Goal: Task Accomplishment & Management: Complete application form

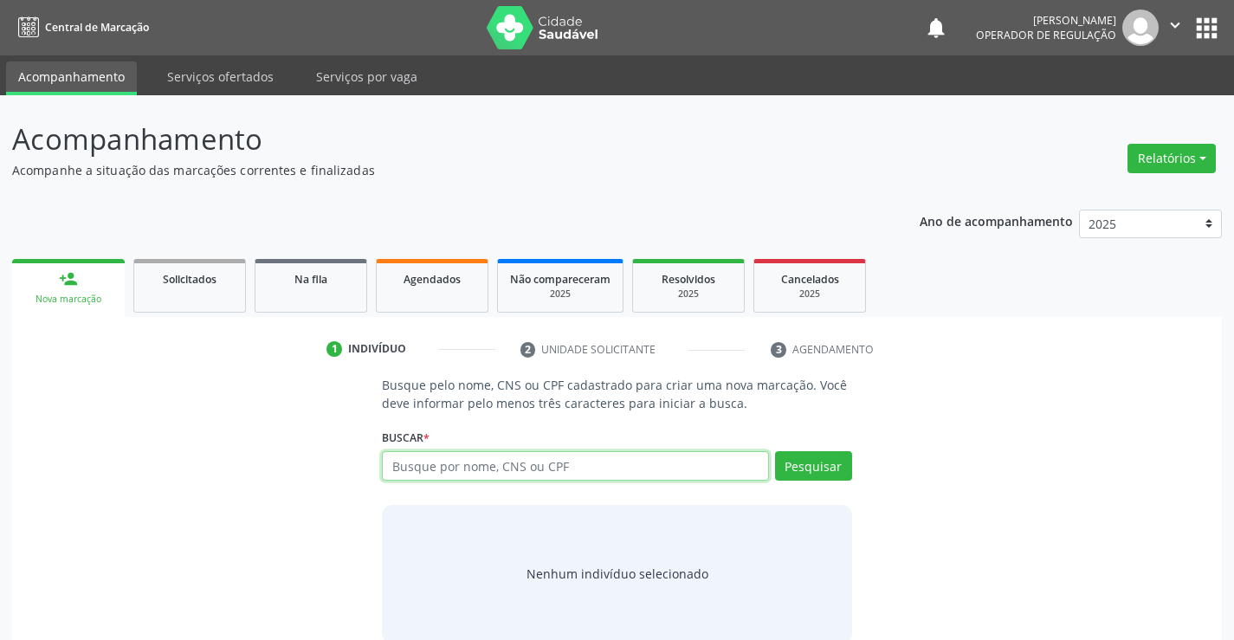
click at [413, 468] on input "text" at bounding box center [575, 465] width 386 height 29
type input "704207271972787"
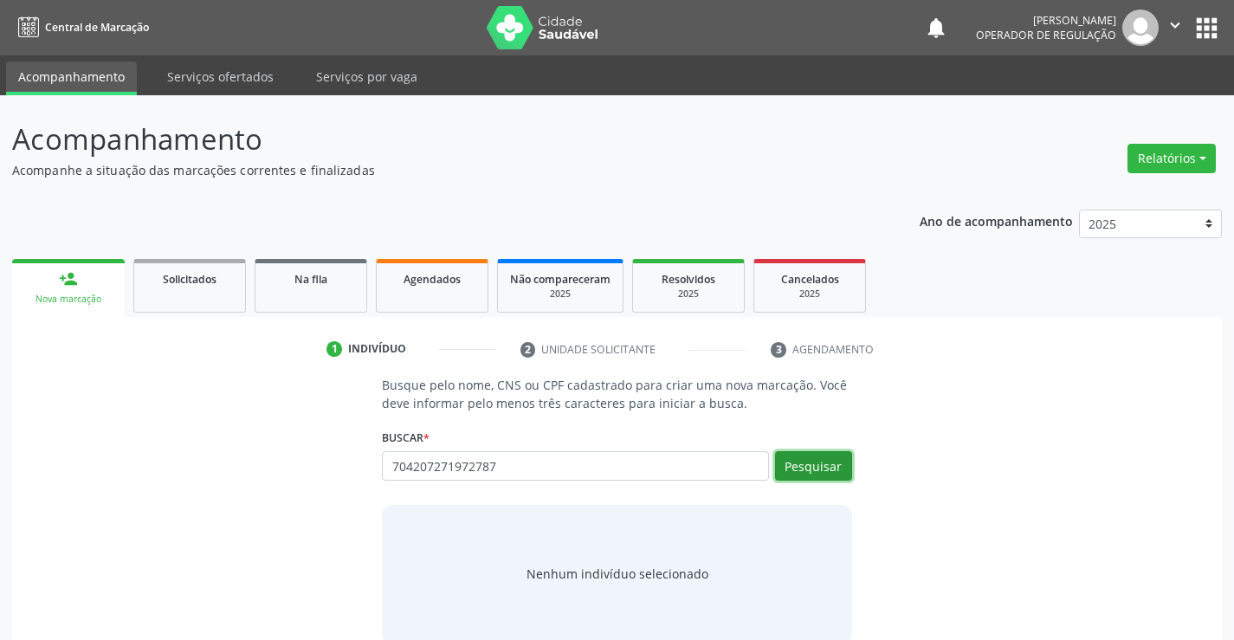
click at [823, 476] on button "Pesquisar" at bounding box center [813, 465] width 77 height 29
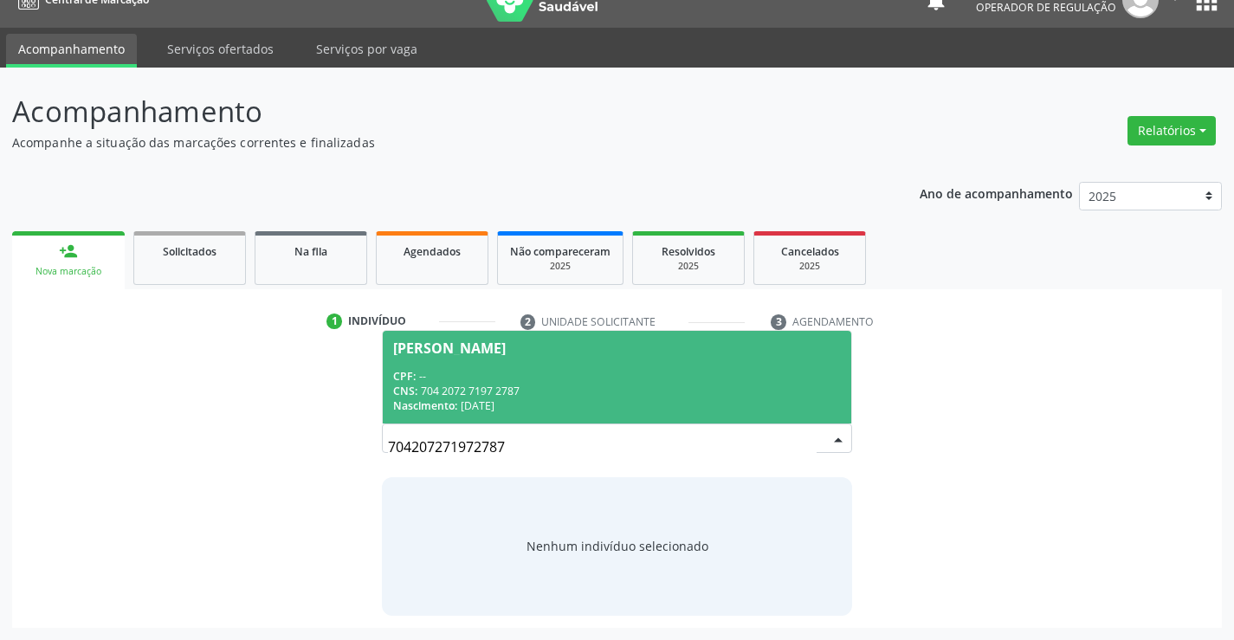
click at [512, 385] on div "CNS: 704 2072 7197 2787" at bounding box center [616, 391] width 447 height 15
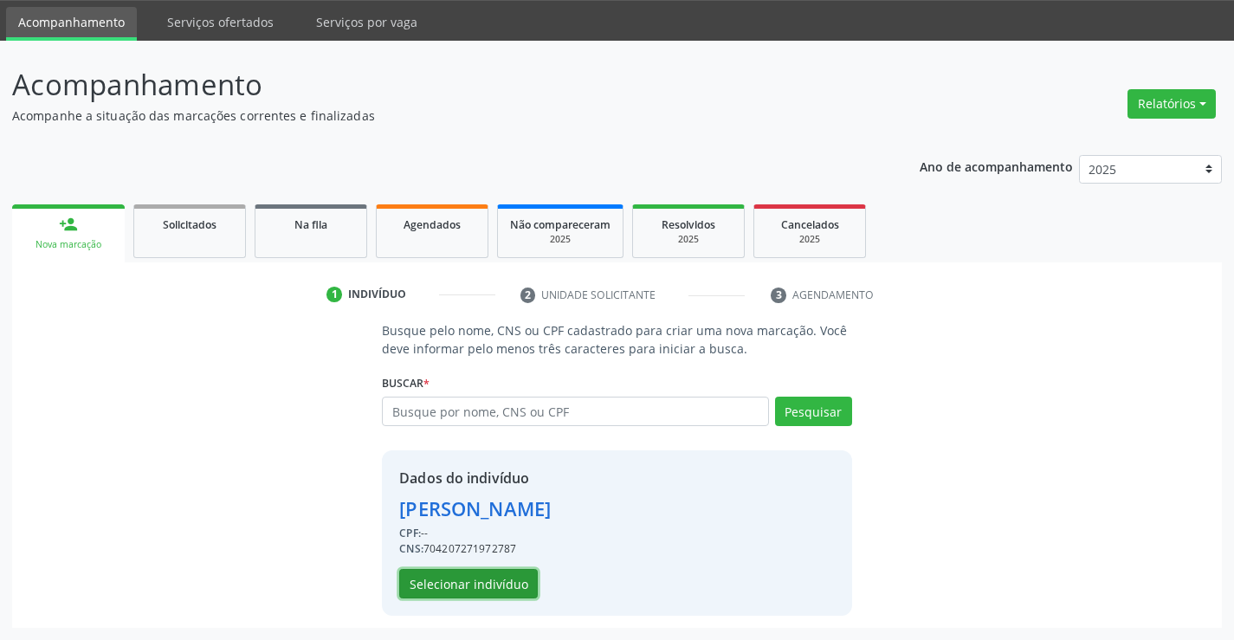
click at [453, 591] on button "Selecionar indivíduo" at bounding box center [468, 583] width 139 height 29
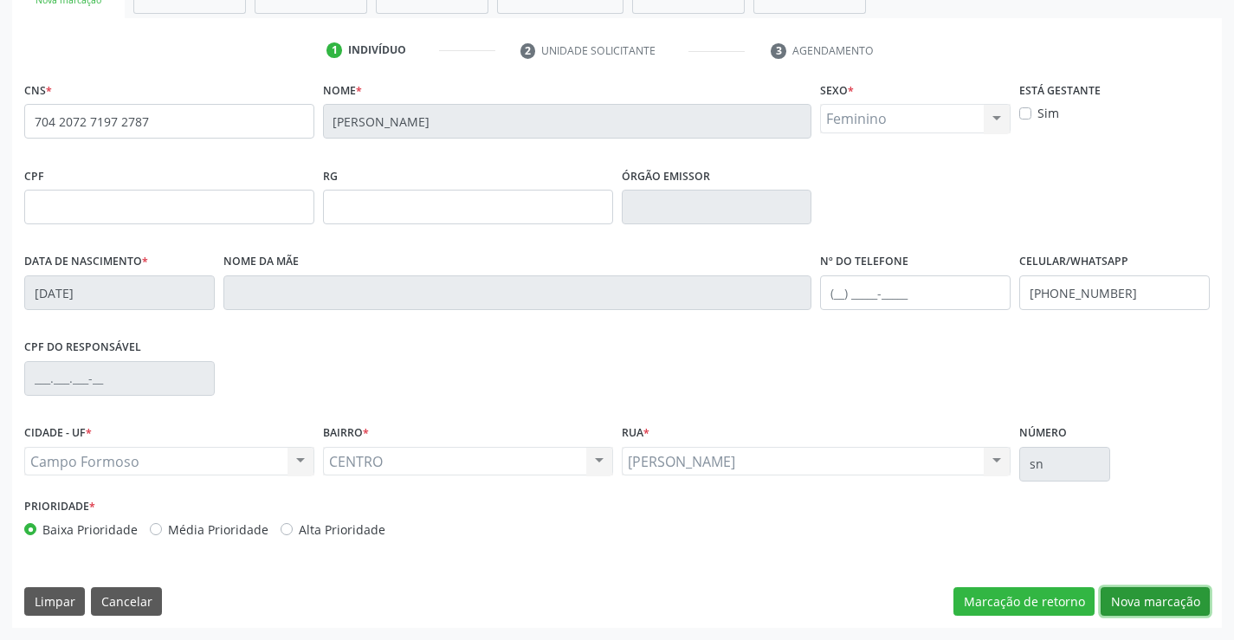
drag, startPoint x: 1149, startPoint y: 597, endPoint x: 1140, endPoint y: 596, distance: 8.7
click at [1149, 598] on button "Nova marcação" at bounding box center [1155, 601] width 109 height 29
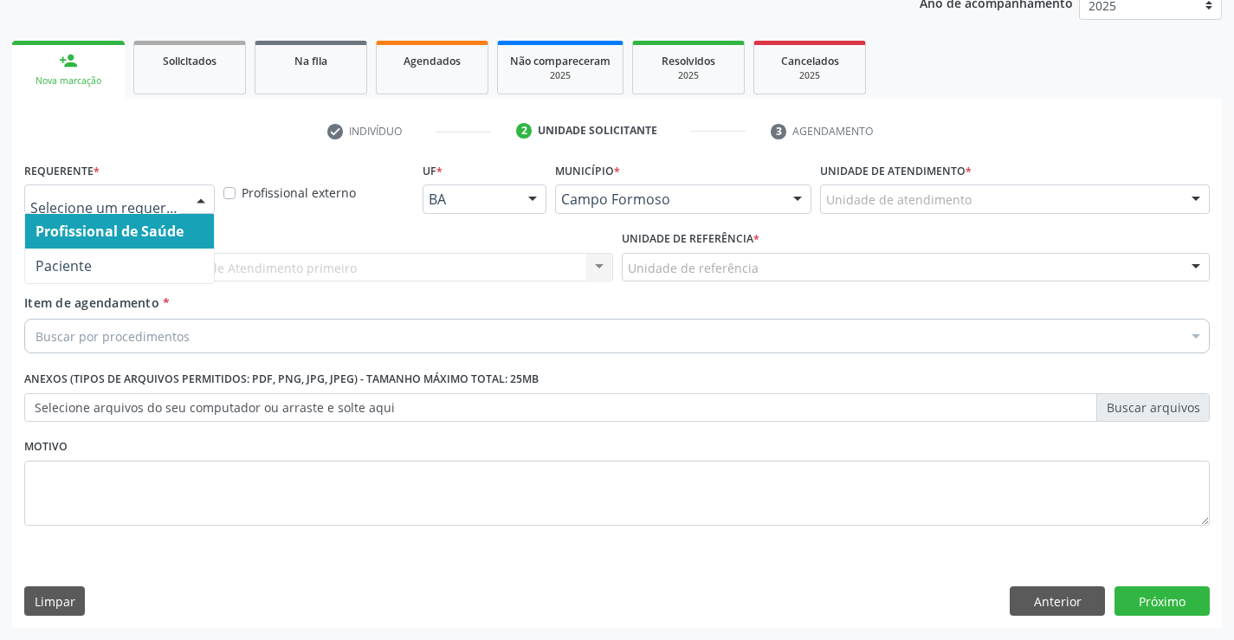
click at [135, 187] on div at bounding box center [119, 198] width 191 height 29
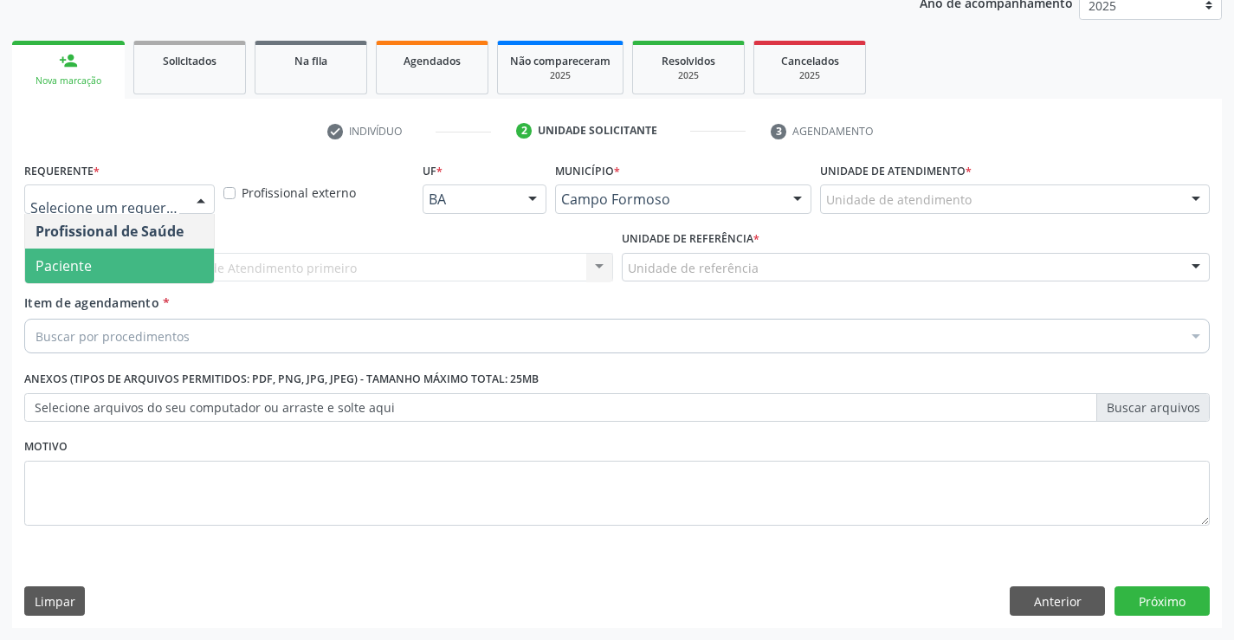
click at [116, 255] on span "Paciente" at bounding box center [119, 266] width 189 height 35
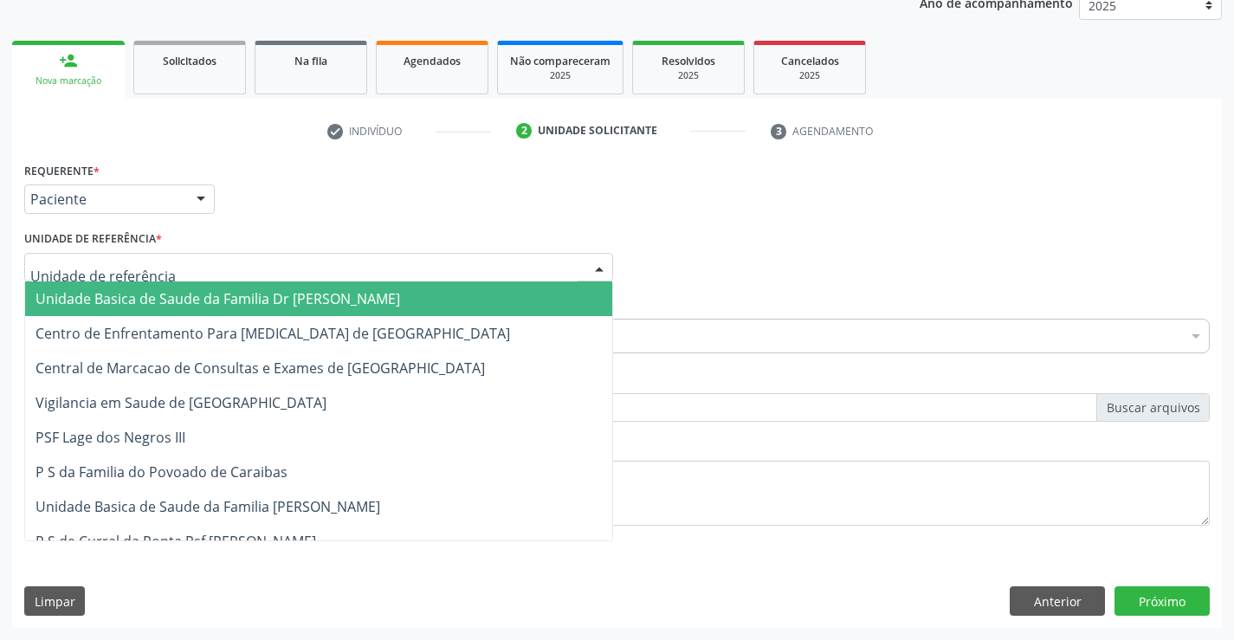
click at [242, 270] on div at bounding box center [318, 267] width 589 height 29
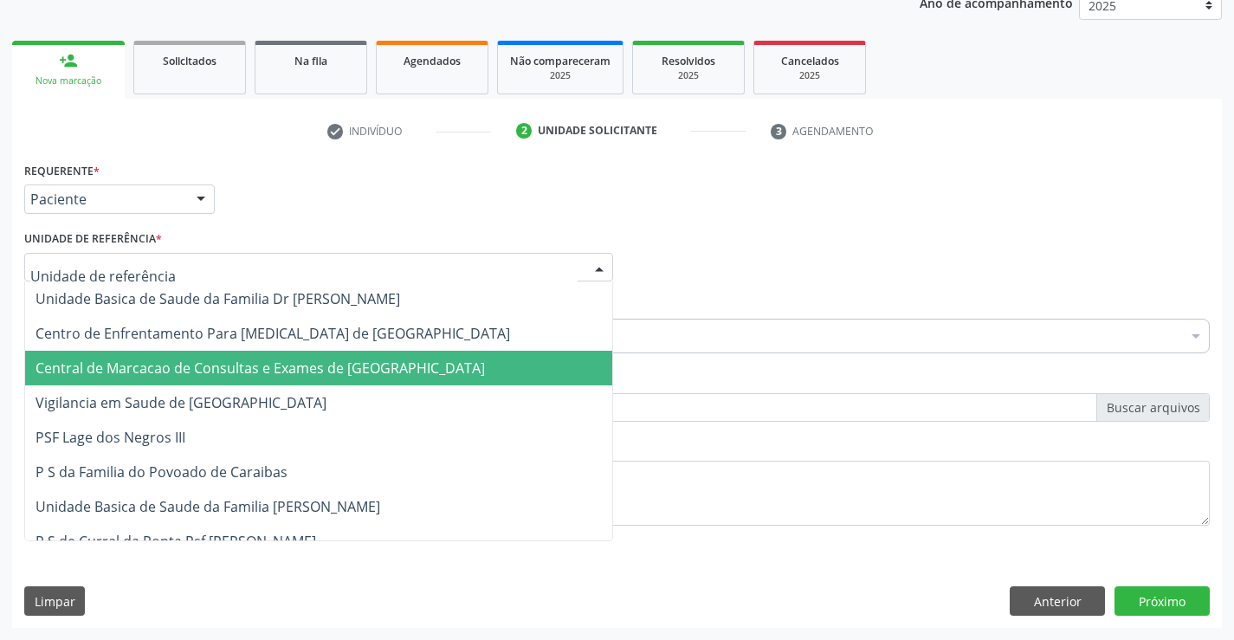
click at [240, 366] on span "Central de Marcacao de Consultas e Exames de [GEOGRAPHIC_DATA]" at bounding box center [260, 368] width 449 height 19
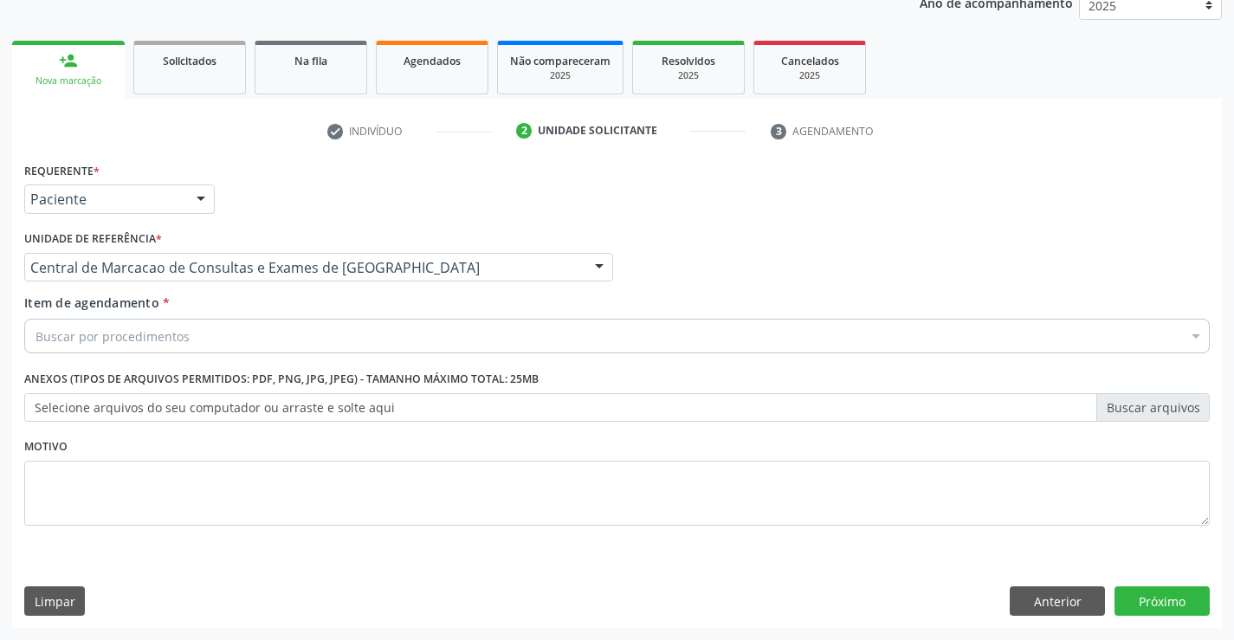
click at [295, 320] on div "Buscar por procedimentos" at bounding box center [617, 336] width 1186 height 35
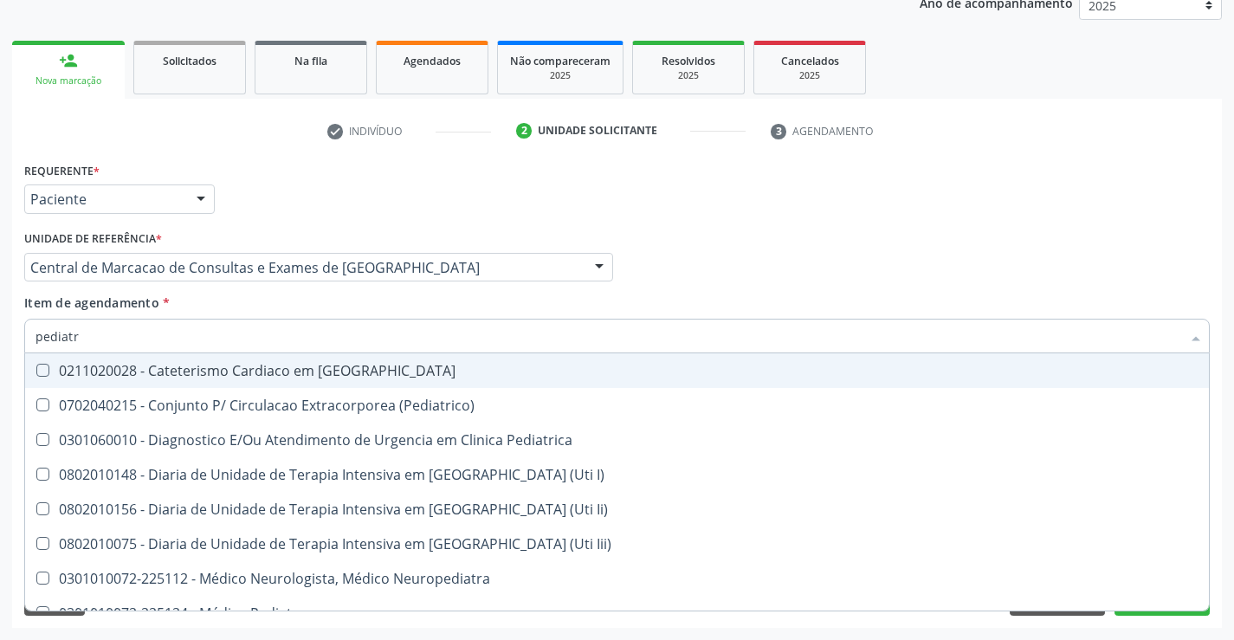
type input "pediatra"
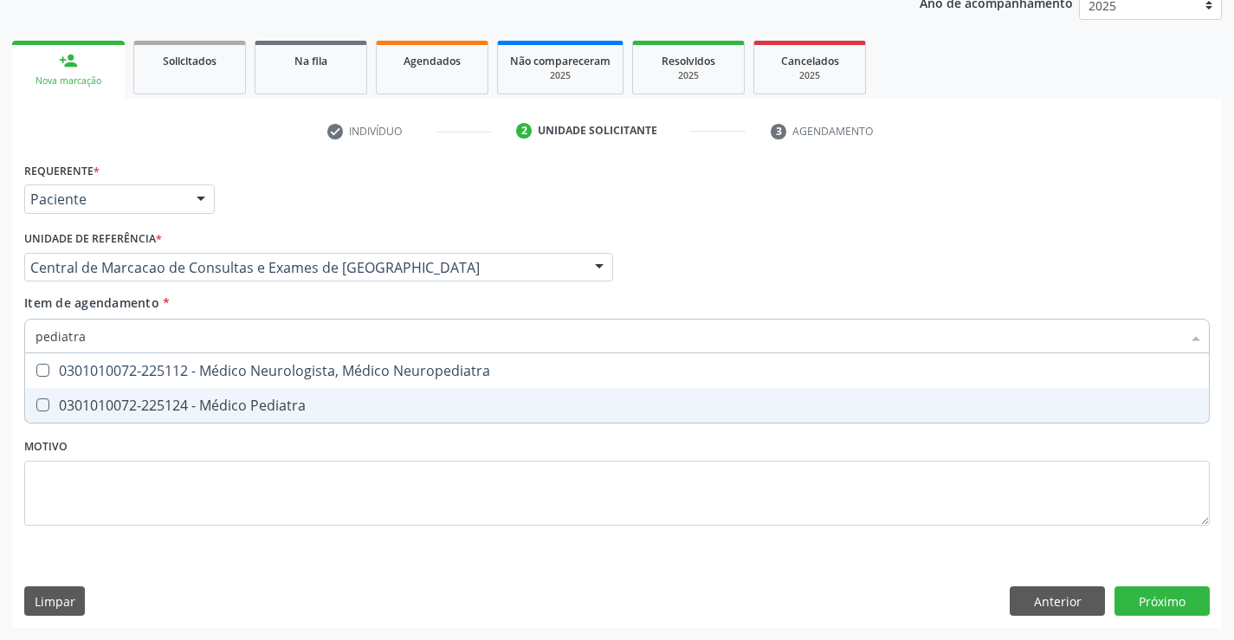
click at [276, 406] on div "0301010072-225124 - Médico Pediatra" at bounding box center [617, 405] width 1163 height 14
checkbox Pediatra "true"
click at [1156, 594] on div "Requerente * Paciente Profissional de Saúde Paciente Nenhum resultado encontrad…" at bounding box center [617, 393] width 1210 height 470
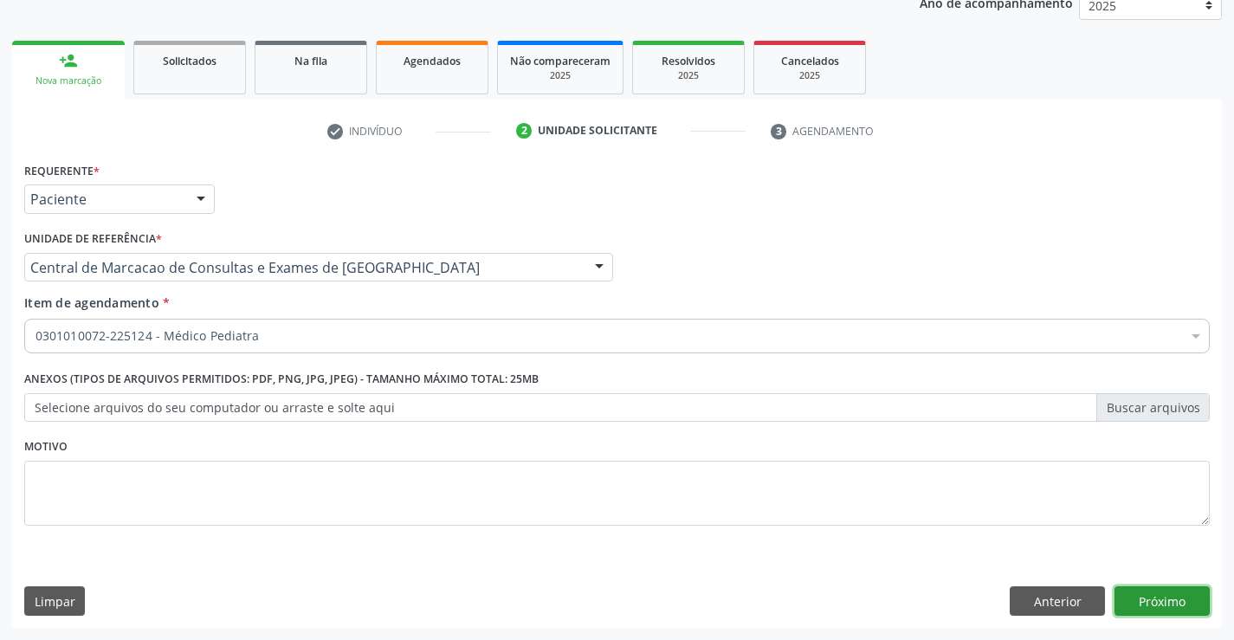
click at [1166, 604] on button "Próximo" at bounding box center [1162, 600] width 95 height 29
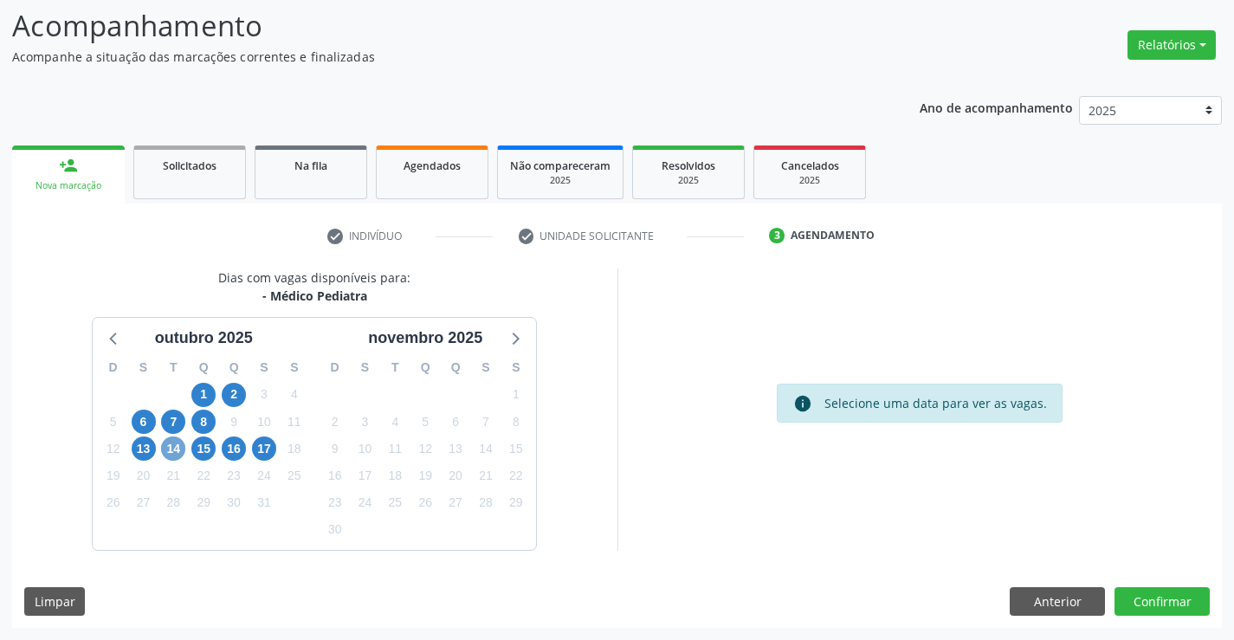
click at [173, 445] on span "14" at bounding box center [173, 448] width 24 height 24
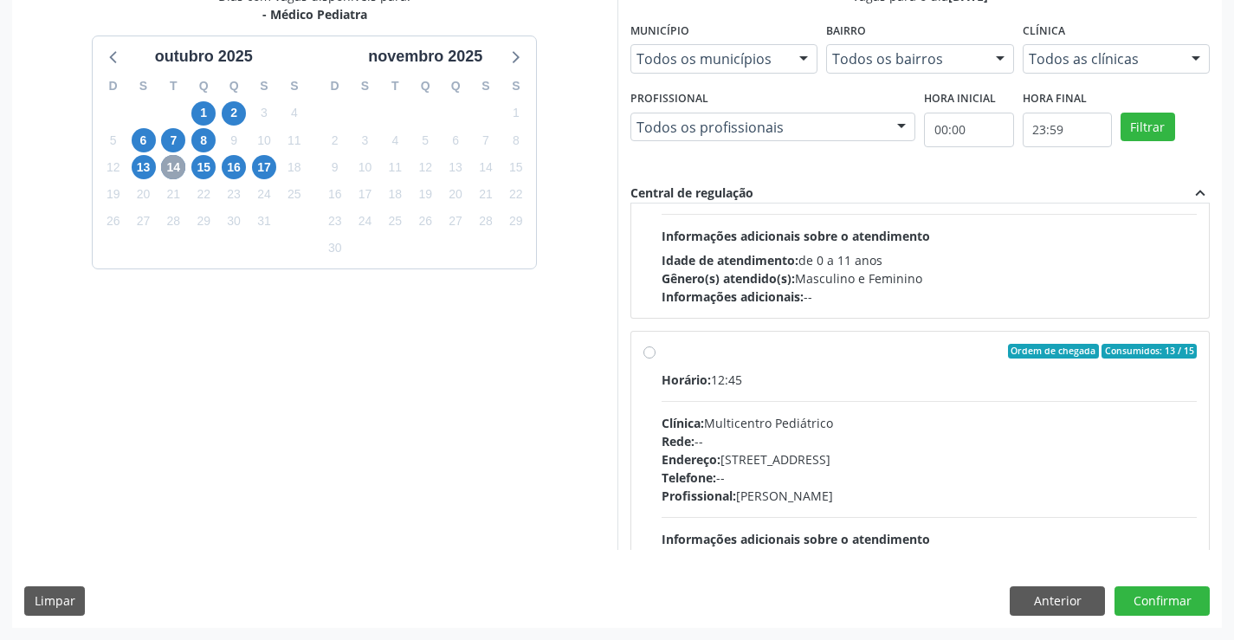
scroll to position [260, 0]
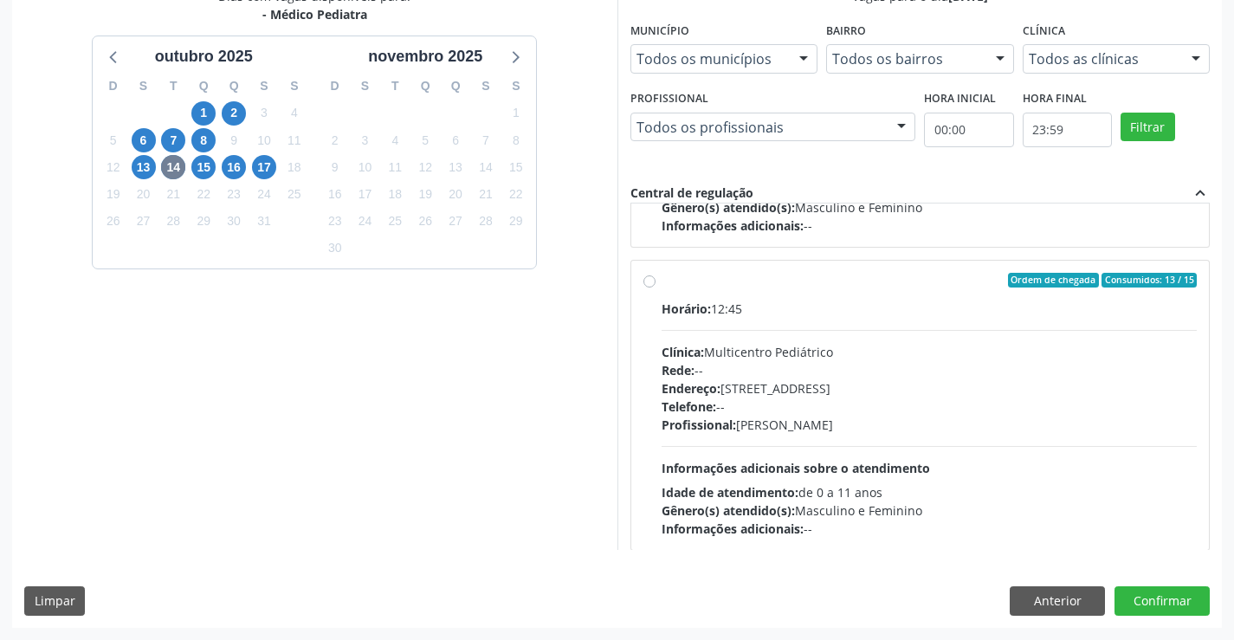
click at [804, 400] on div "Telefone: --" at bounding box center [930, 406] width 536 height 18
click at [656, 288] on input "Ordem de chegada Consumidos: 13 / 15 Horário: 12:45 Clínica: Multicentro Pediát…" at bounding box center [649, 281] width 12 height 16
radio input "true"
click at [1139, 596] on button "Confirmar" at bounding box center [1162, 600] width 95 height 29
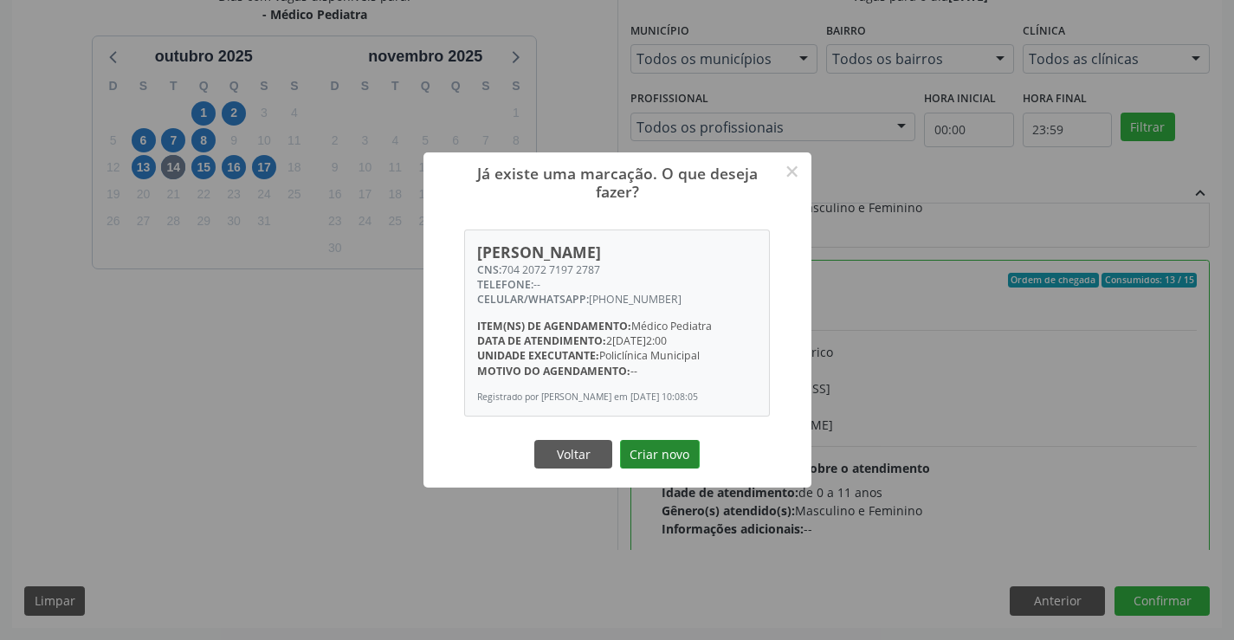
click at [677, 458] on button "Criar novo" at bounding box center [660, 454] width 80 height 29
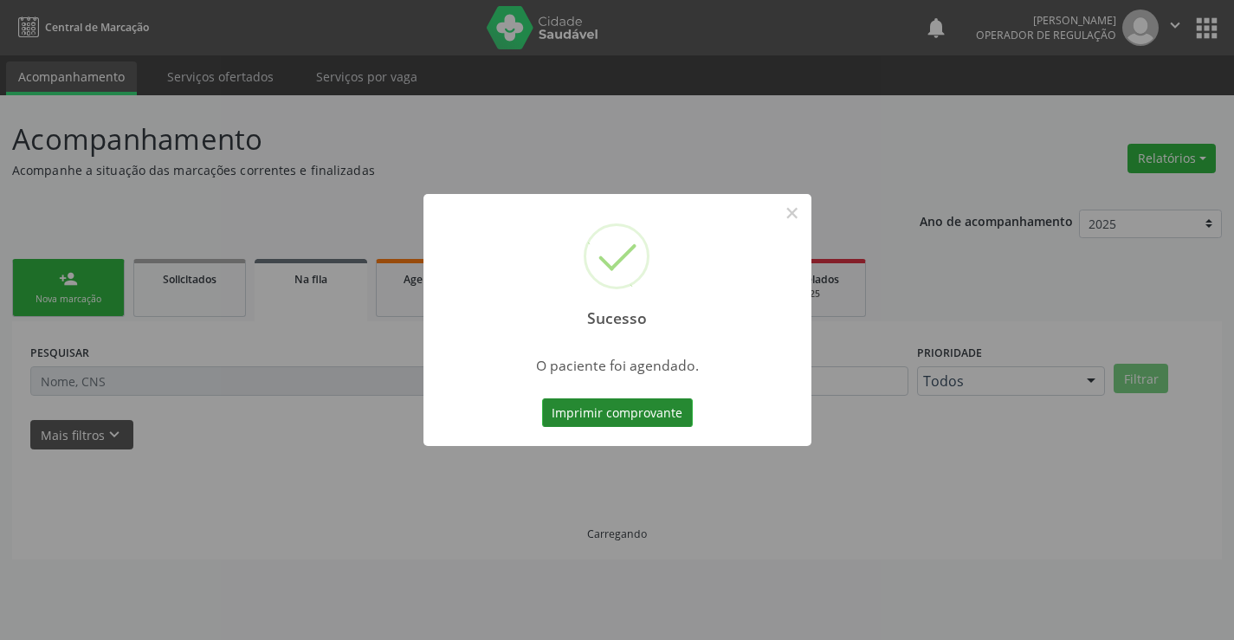
scroll to position [0, 0]
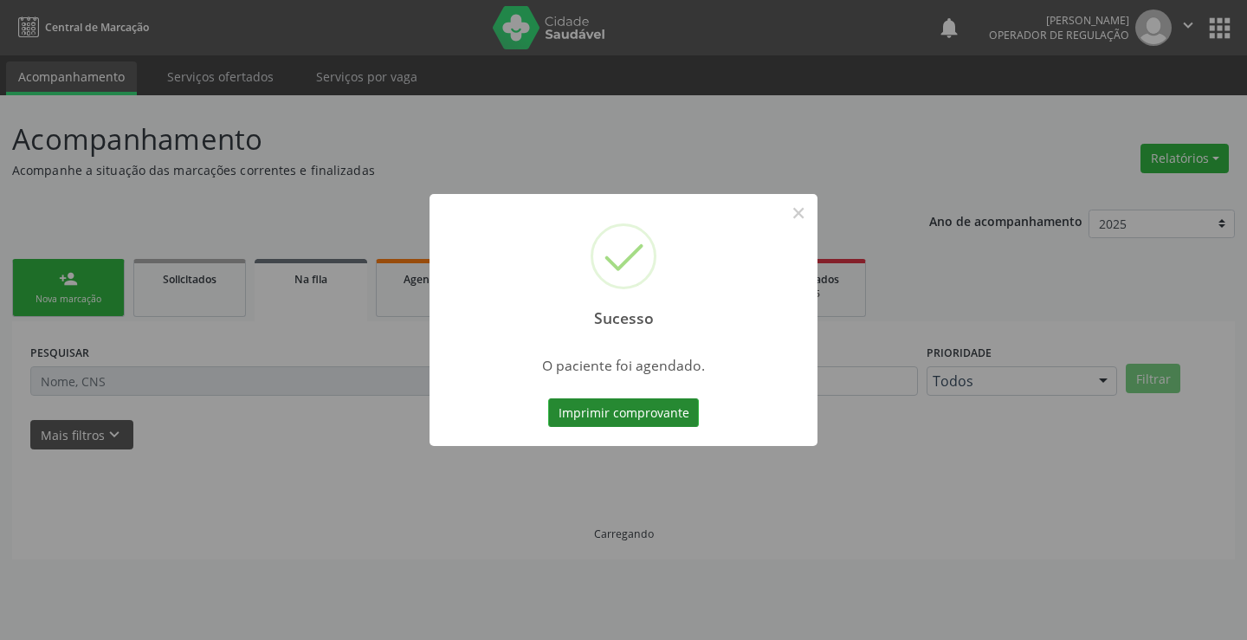
click at [614, 408] on button "Imprimir comprovante" at bounding box center [623, 412] width 151 height 29
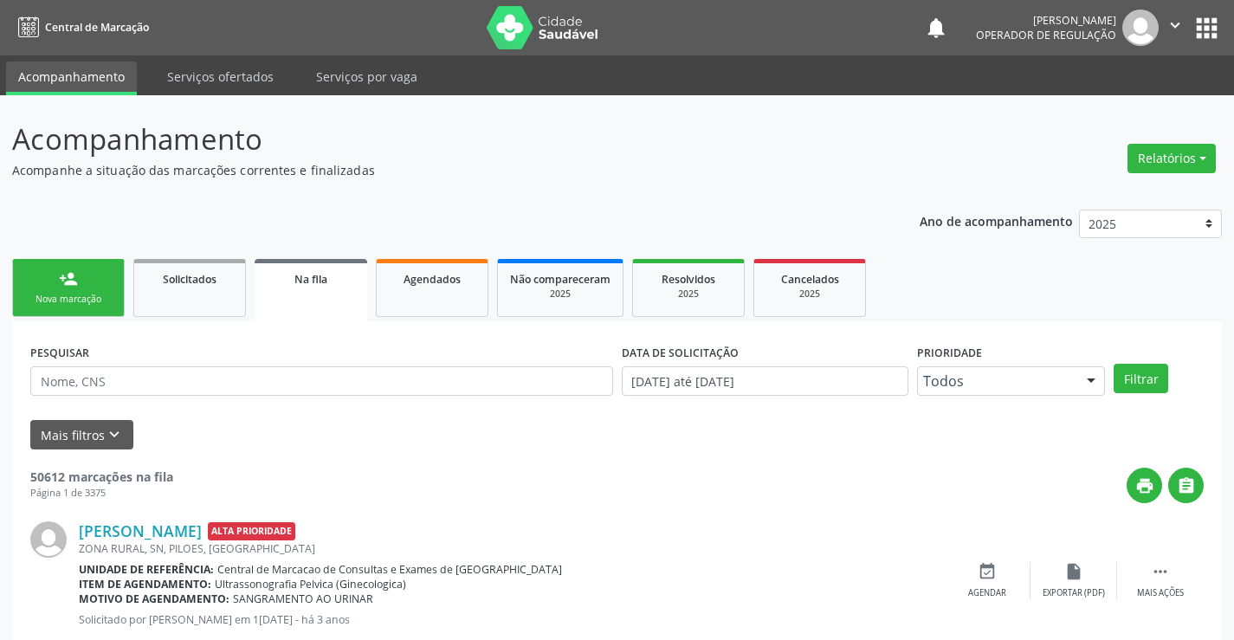
click at [95, 283] on link "person_add Nova marcação" at bounding box center [68, 288] width 113 height 58
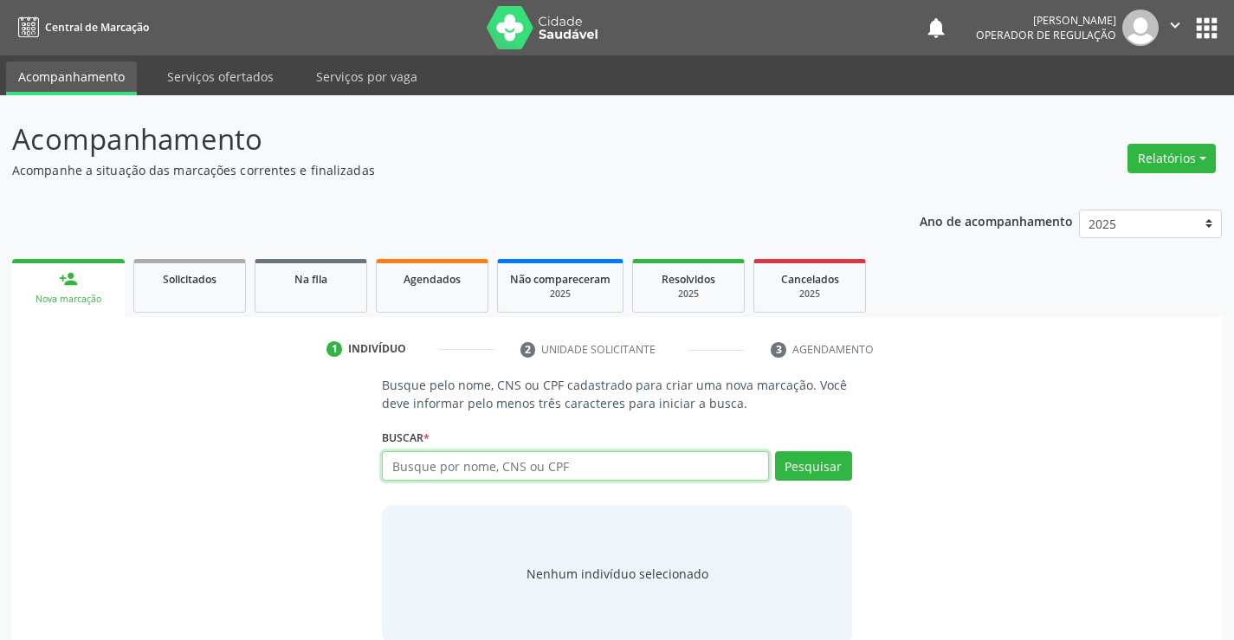
click at [512, 462] on input "text" at bounding box center [575, 465] width 386 height 29
type input "702003379476383"
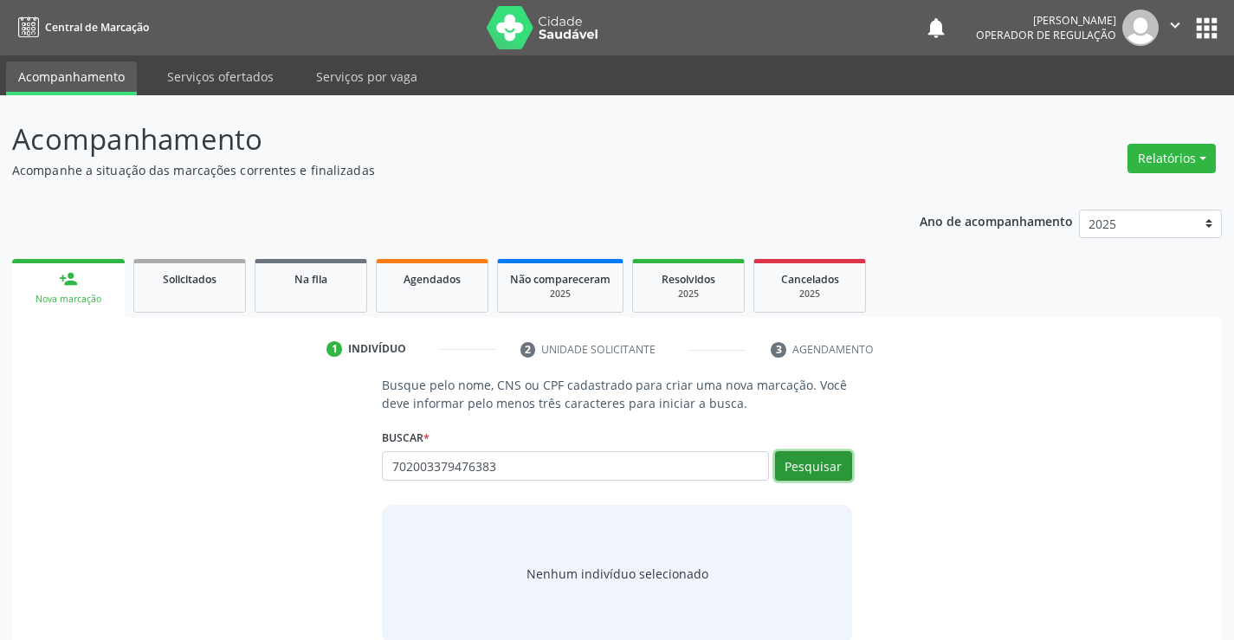
click at [824, 455] on button "Pesquisar" at bounding box center [813, 465] width 77 height 29
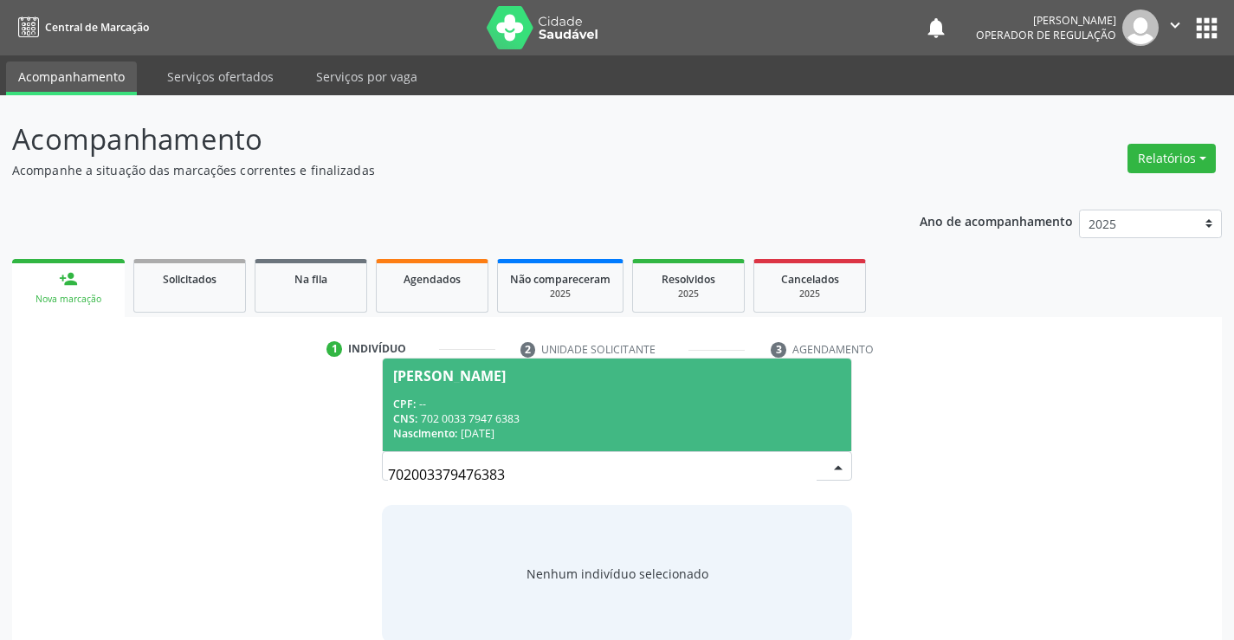
click at [674, 410] on div "CPF: --" at bounding box center [616, 404] width 447 height 15
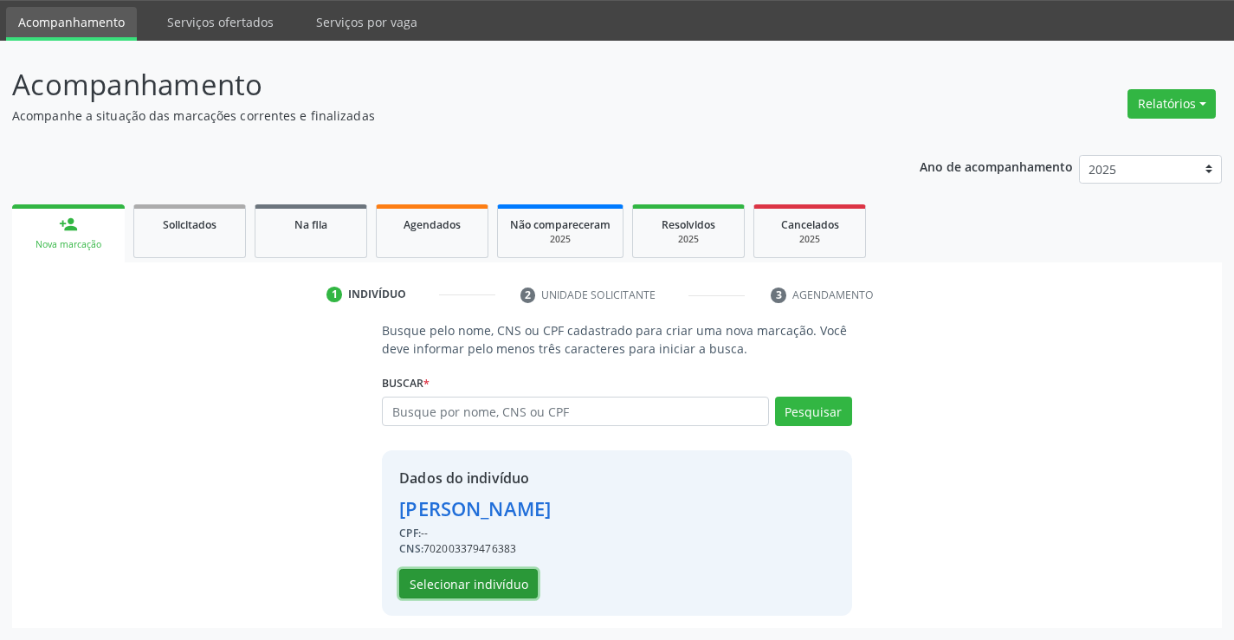
click at [455, 576] on button "Selecionar indivíduo" at bounding box center [468, 583] width 139 height 29
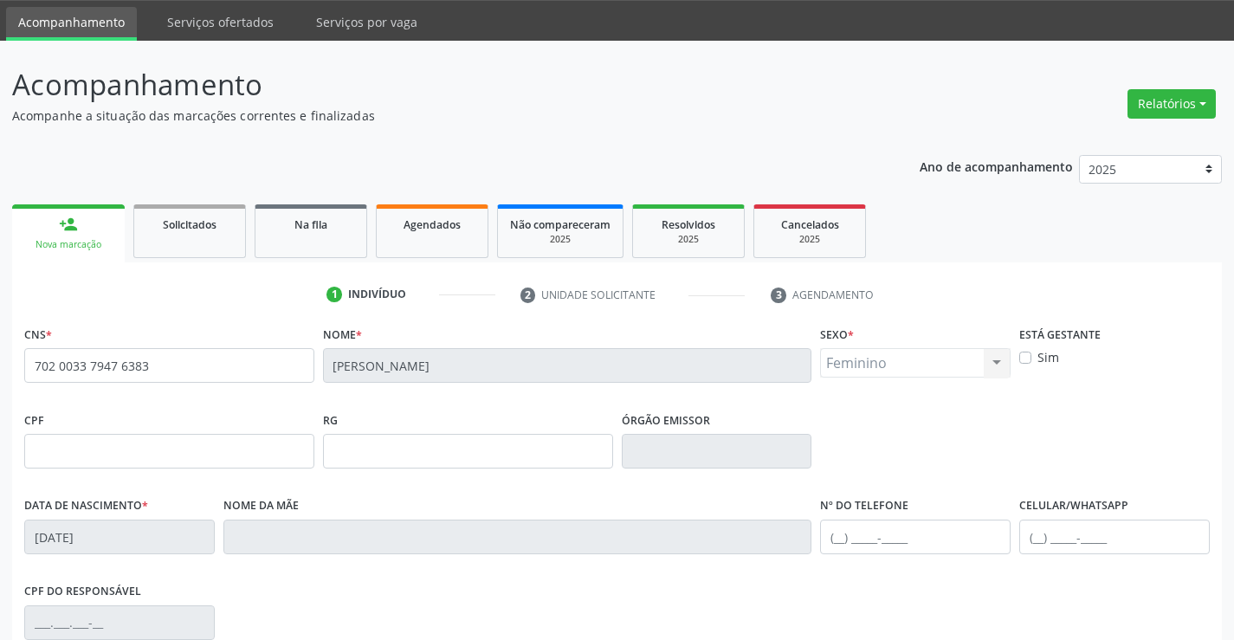
scroll to position [299, 0]
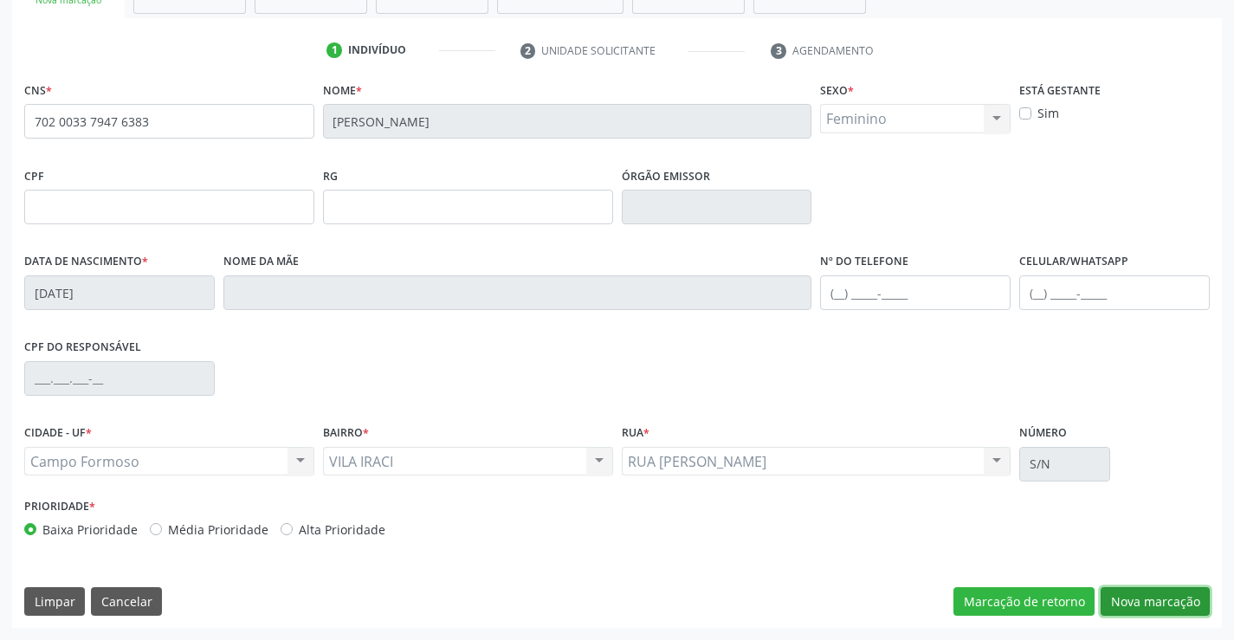
click at [1133, 599] on button "Nova marcação" at bounding box center [1155, 601] width 109 height 29
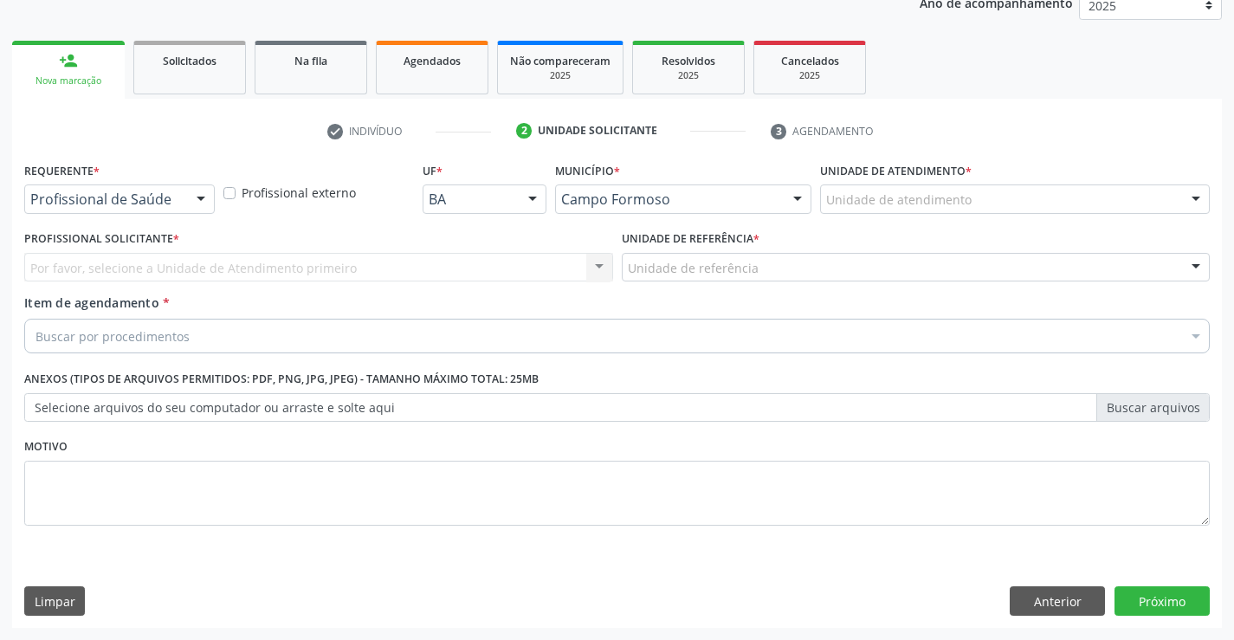
scroll to position [218, 0]
click at [198, 181] on div "Requerente * Profissional de Saúde Profissional de Saúde Paciente Nenhum result…" at bounding box center [119, 185] width 191 height 55
drag, startPoint x: 196, startPoint y: 207, endPoint x: 180, endPoint y: 242, distance: 38.8
click at [196, 208] on div at bounding box center [201, 199] width 26 height 29
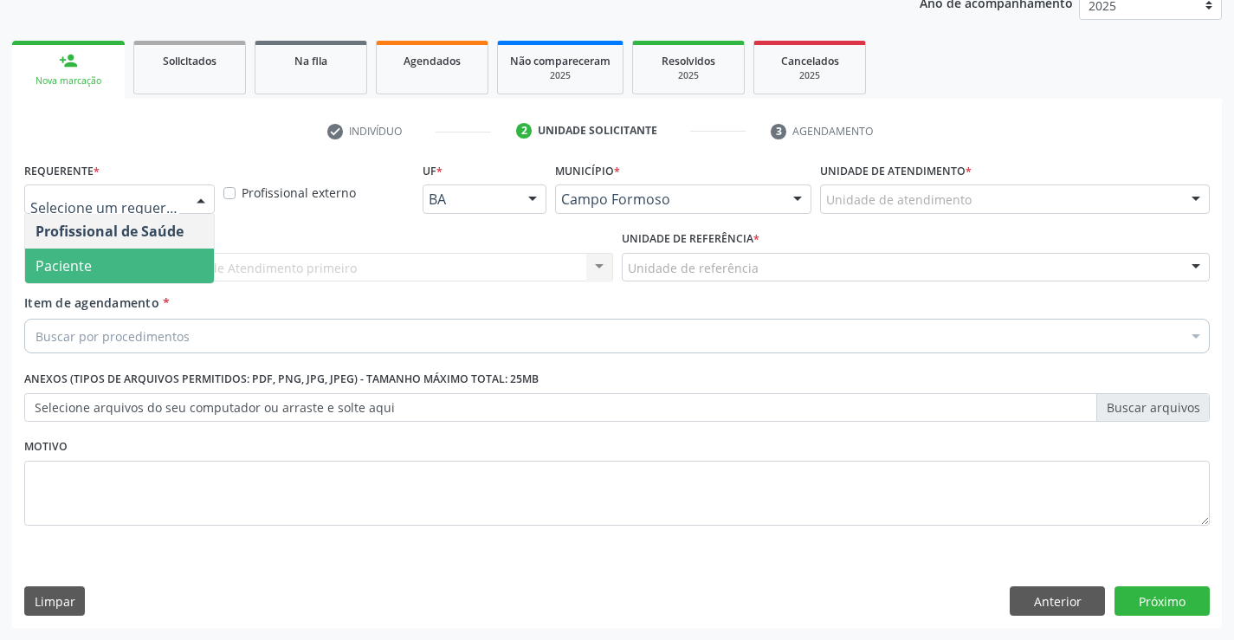
click at [146, 264] on span "Paciente" at bounding box center [119, 266] width 189 height 35
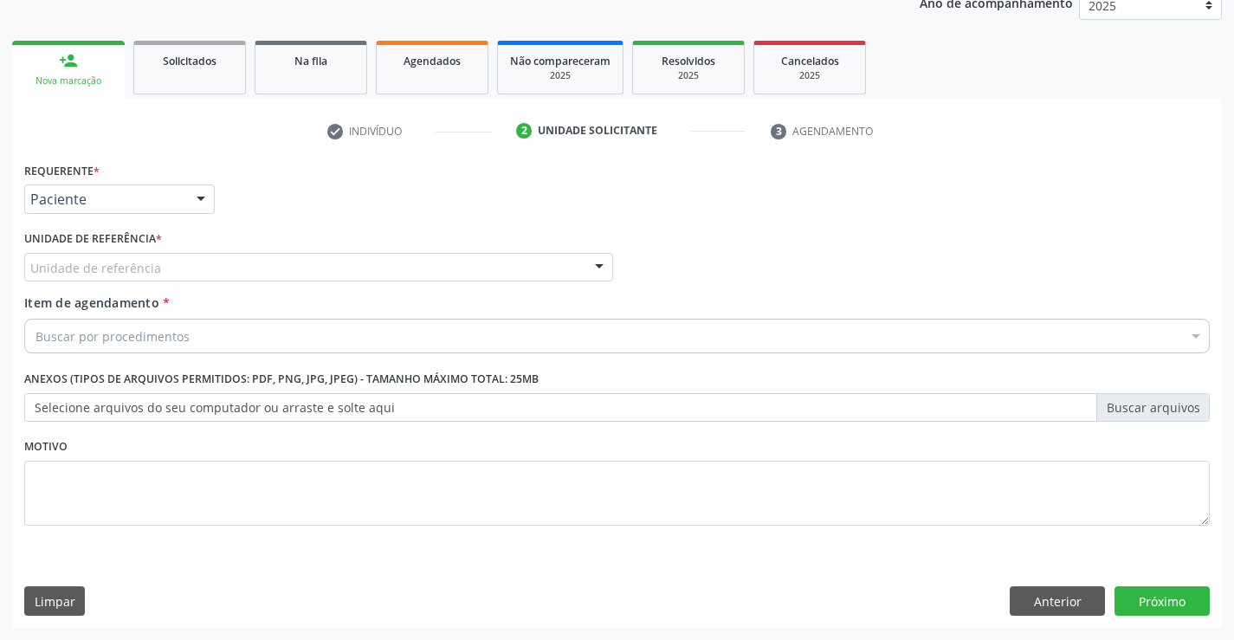
click at [243, 258] on div "Unidade de referência" at bounding box center [318, 267] width 589 height 29
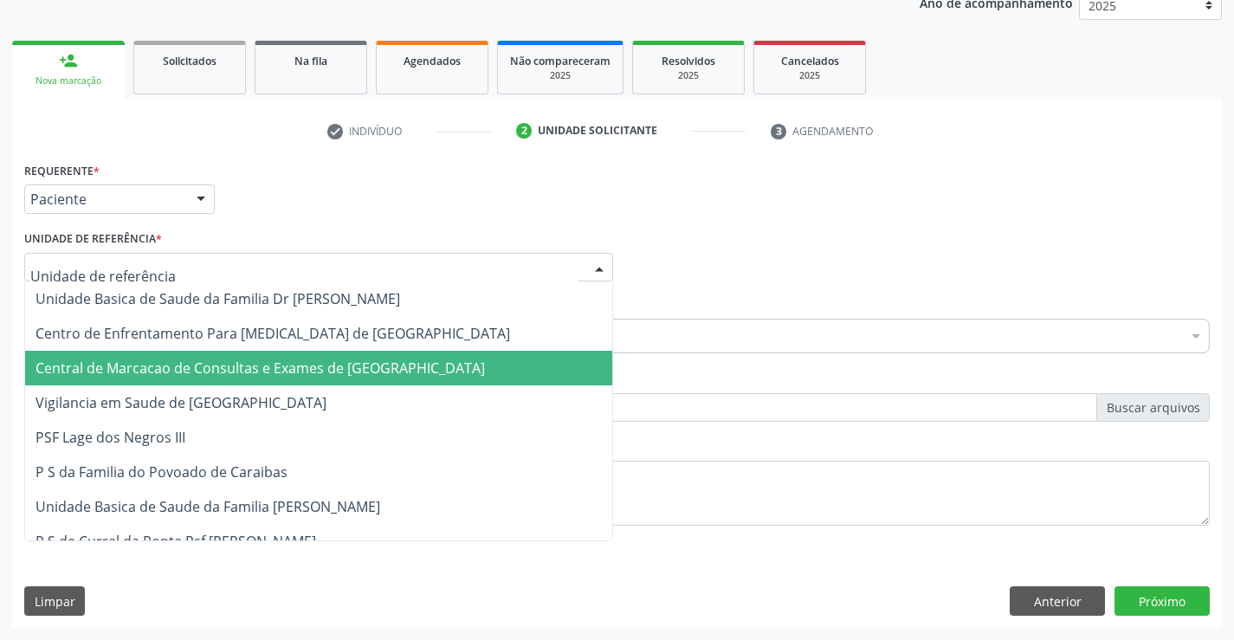
click at [289, 384] on span "Central de Marcacao de Consultas e Exames de [GEOGRAPHIC_DATA]" at bounding box center [318, 368] width 587 height 35
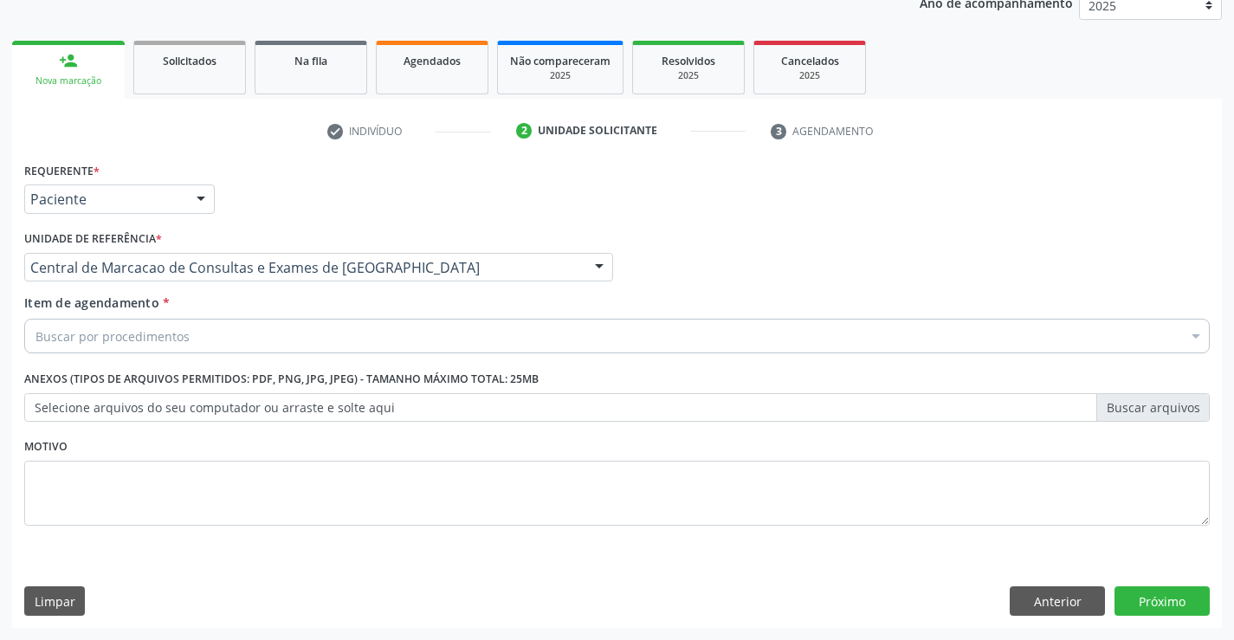
click at [325, 326] on div "Buscar por procedimentos" at bounding box center [617, 336] width 1186 height 35
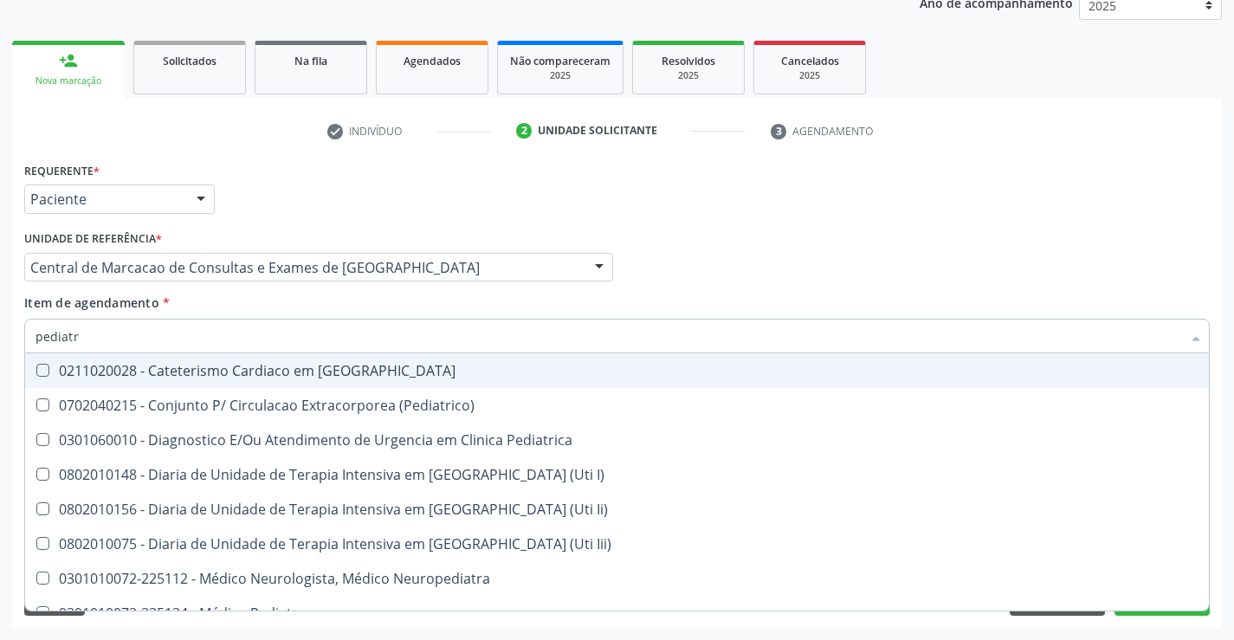
type input "pediatra"
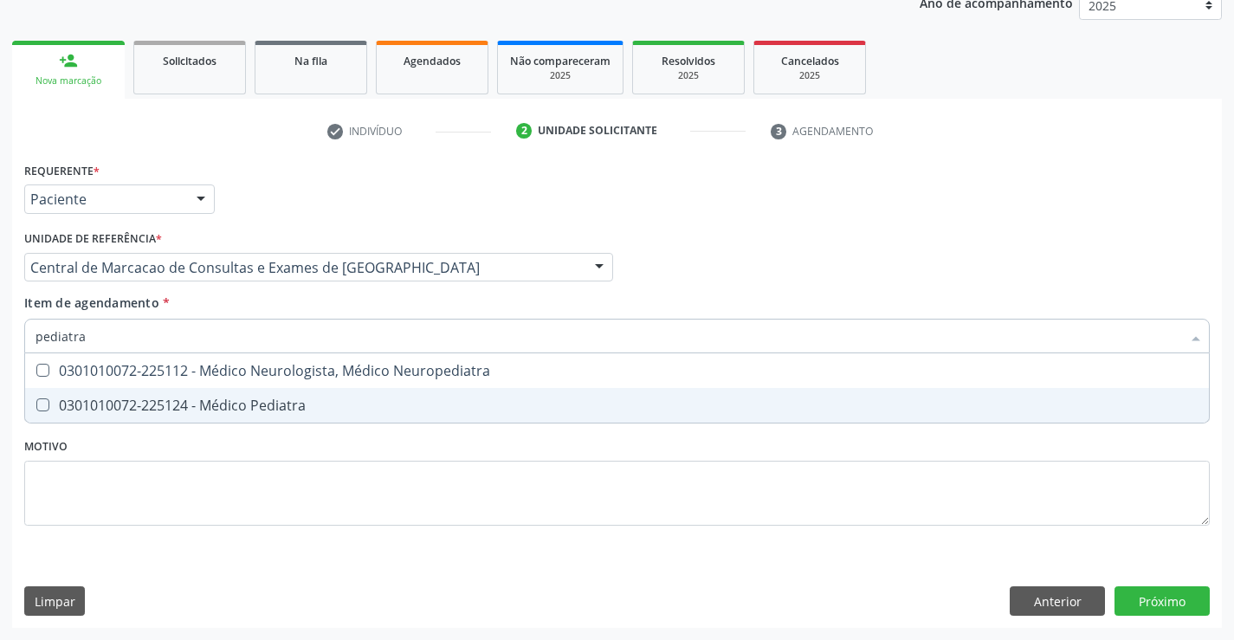
click at [299, 405] on div "0301010072-225124 - Médico Pediatra" at bounding box center [617, 405] width 1163 height 14
checkbox Pediatra "true"
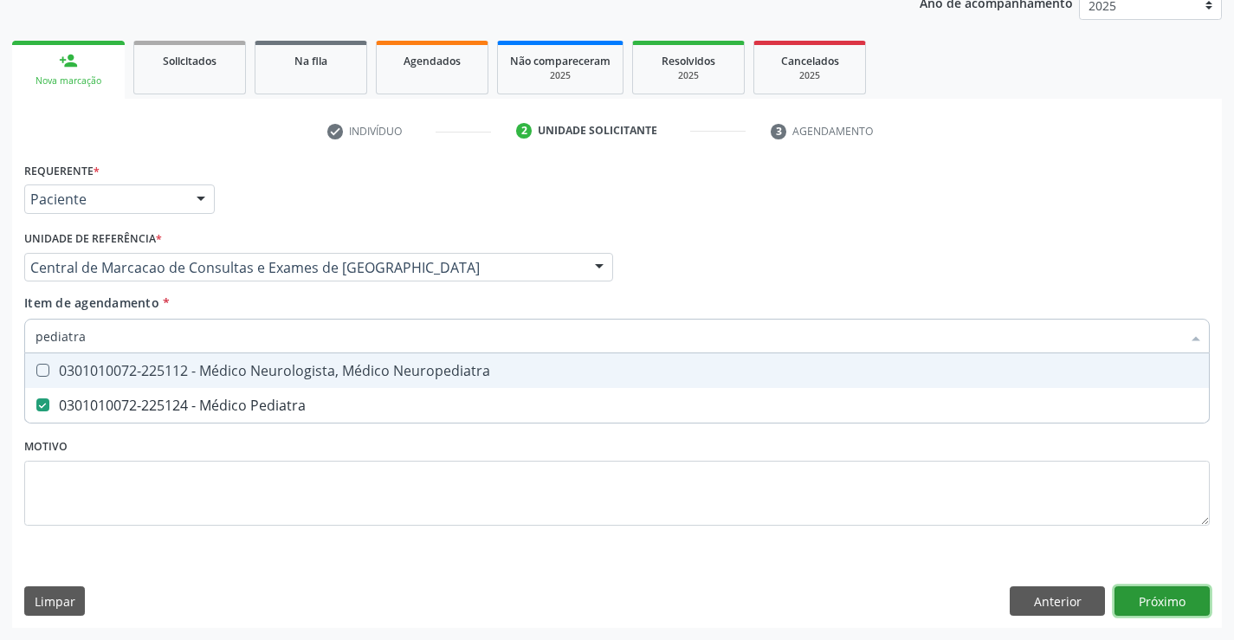
click at [1146, 602] on div "Requerente * Paciente Profissional de Saúde Paciente Nenhum resultado encontrad…" at bounding box center [617, 393] width 1210 height 470
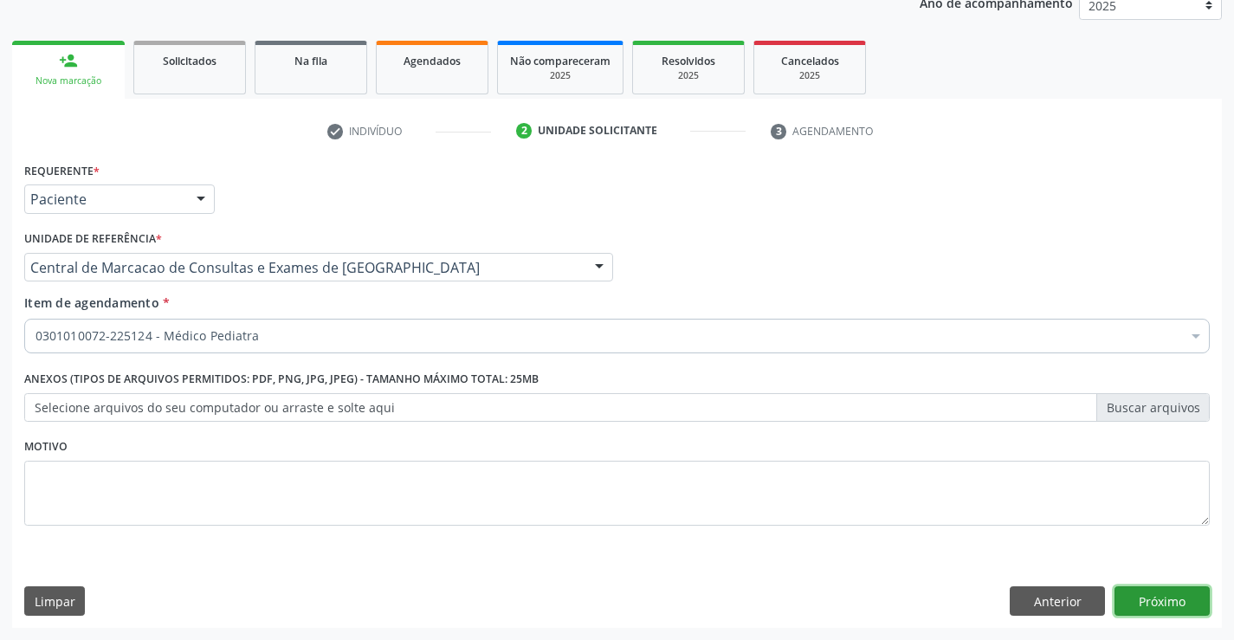
click at [1145, 596] on button "Próximo" at bounding box center [1162, 600] width 95 height 29
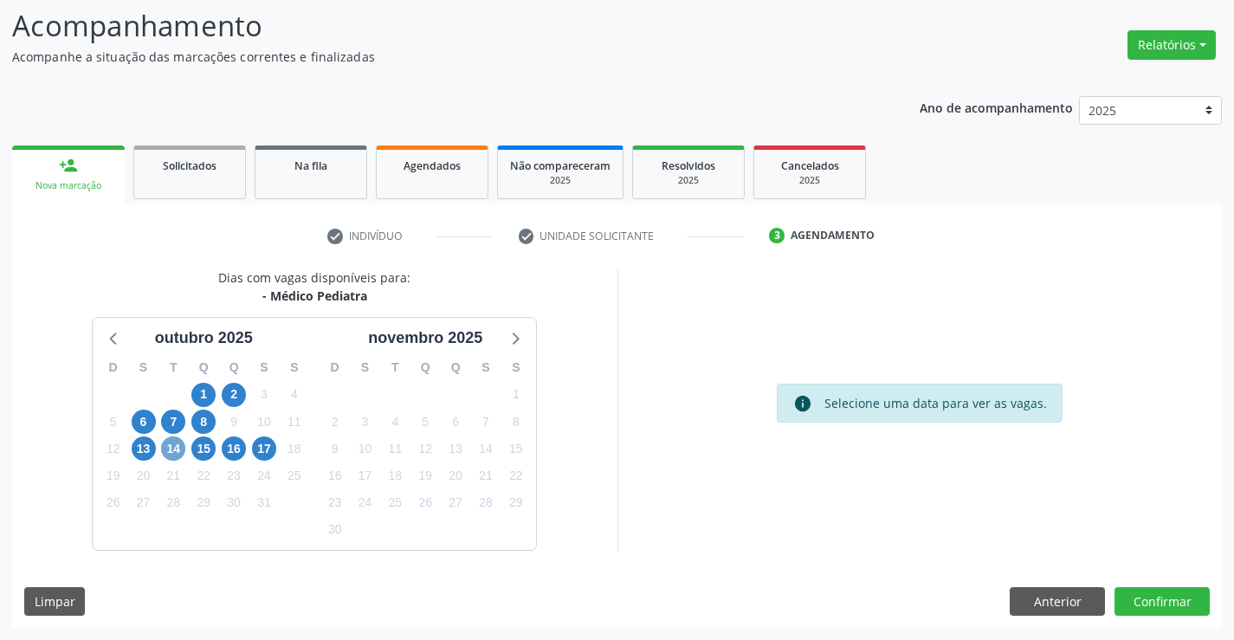
click at [175, 438] on span "14" at bounding box center [173, 448] width 24 height 24
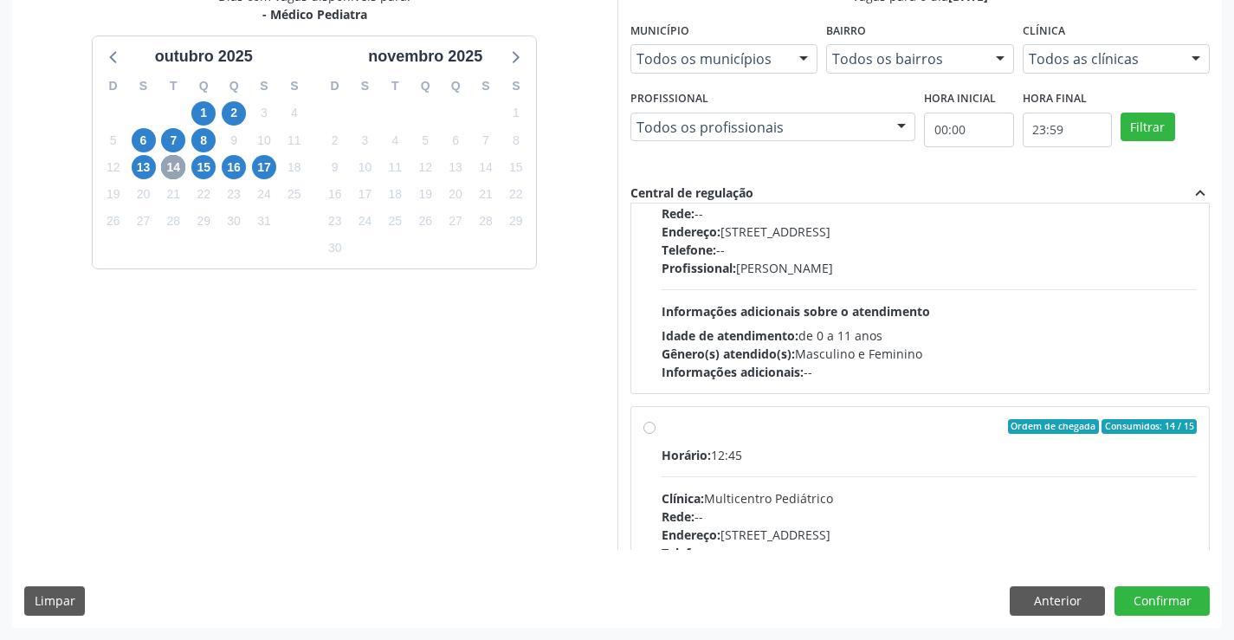
scroll to position [273, 0]
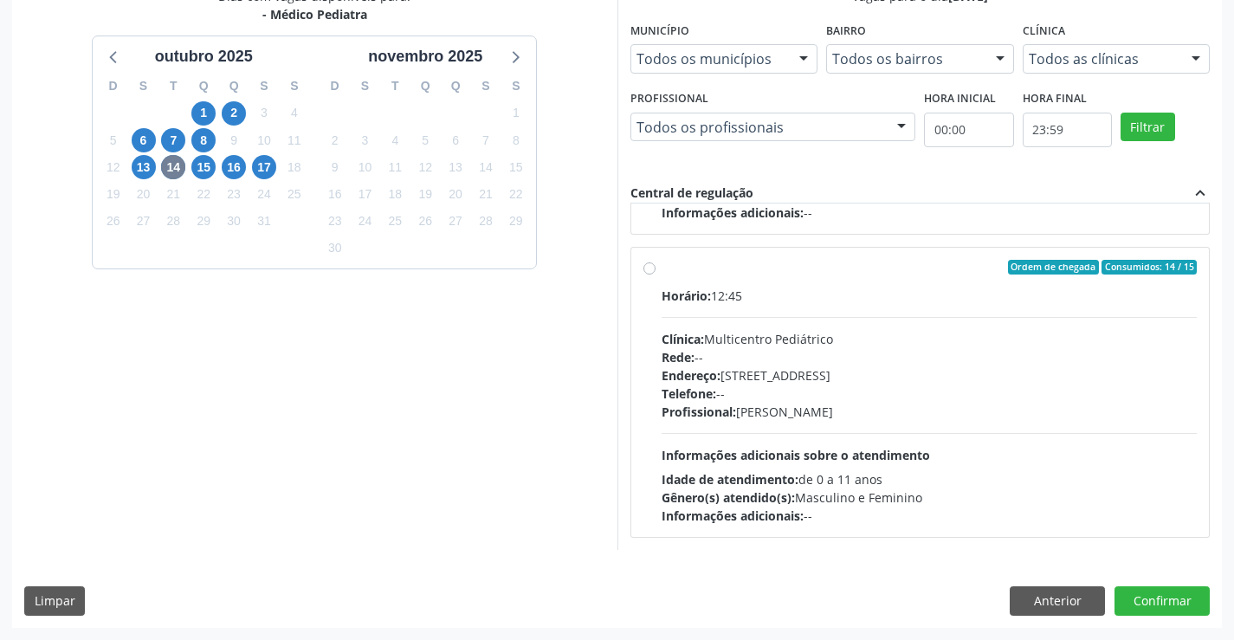
click at [732, 382] on div "Endereço: Antigo Casa Grande, nº 37, Centro, Campo Formoso - BA" at bounding box center [930, 375] width 536 height 18
click at [656, 275] on input "Ordem de chegada Consumidos: 14 / 15 Horário: 12:45 Clínica: Multicentro Pediát…" at bounding box center [649, 268] width 12 height 16
radio input "true"
click at [1165, 601] on button "Confirmar" at bounding box center [1162, 600] width 95 height 29
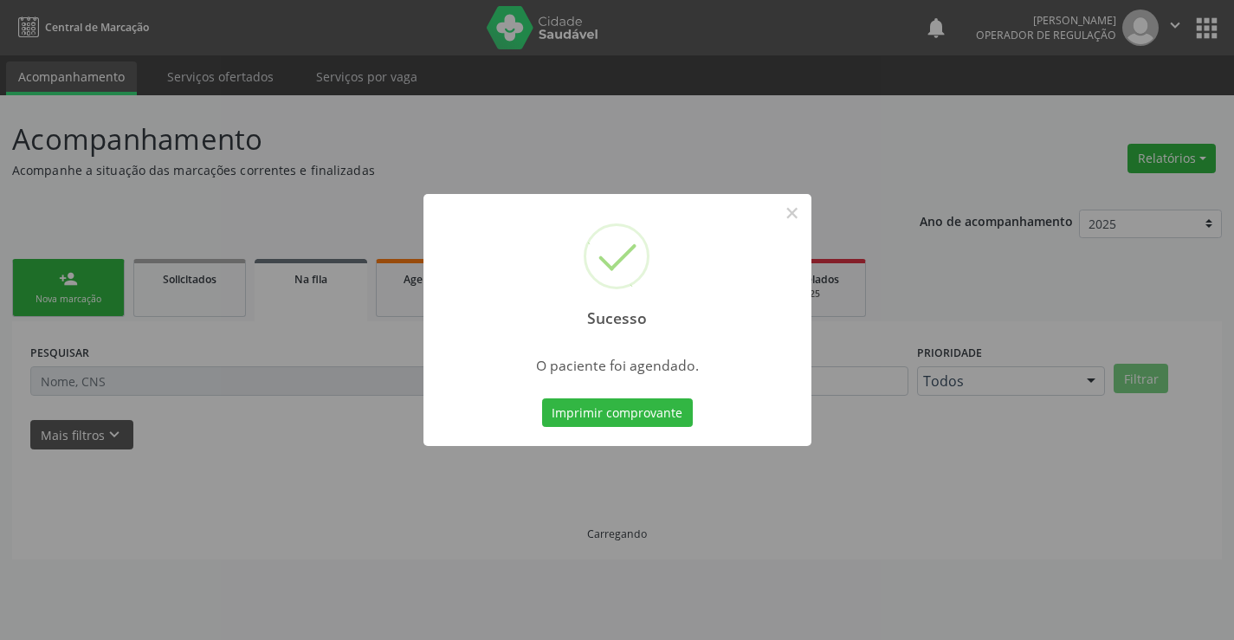
scroll to position [0, 0]
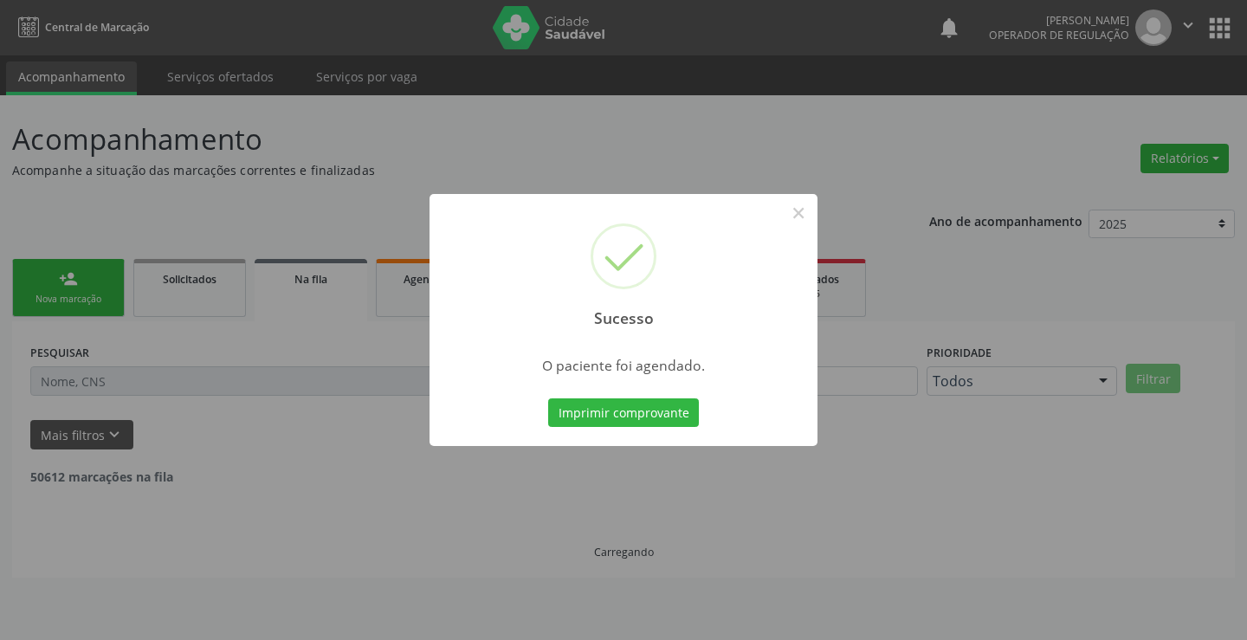
click at [700, 423] on div "Imprimir comprovante Cancel" at bounding box center [624, 413] width 158 height 36
click at [643, 409] on button "Imprimir comprovante" at bounding box center [623, 412] width 151 height 29
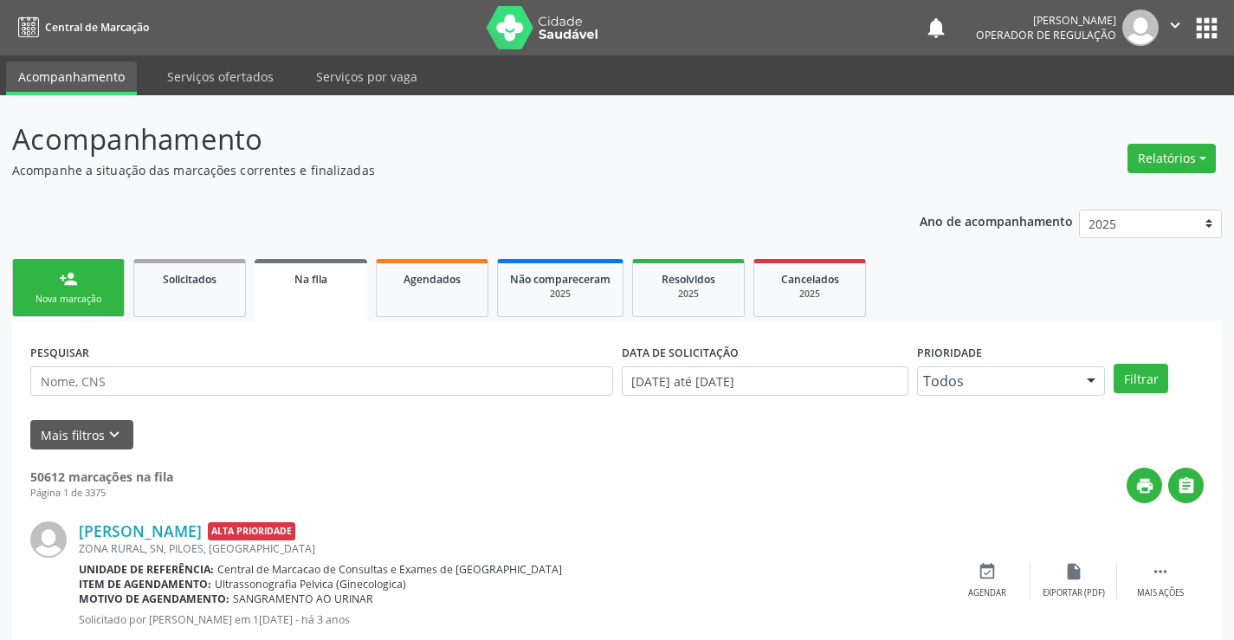
click at [55, 284] on link "person_add Nova marcação" at bounding box center [68, 288] width 113 height 58
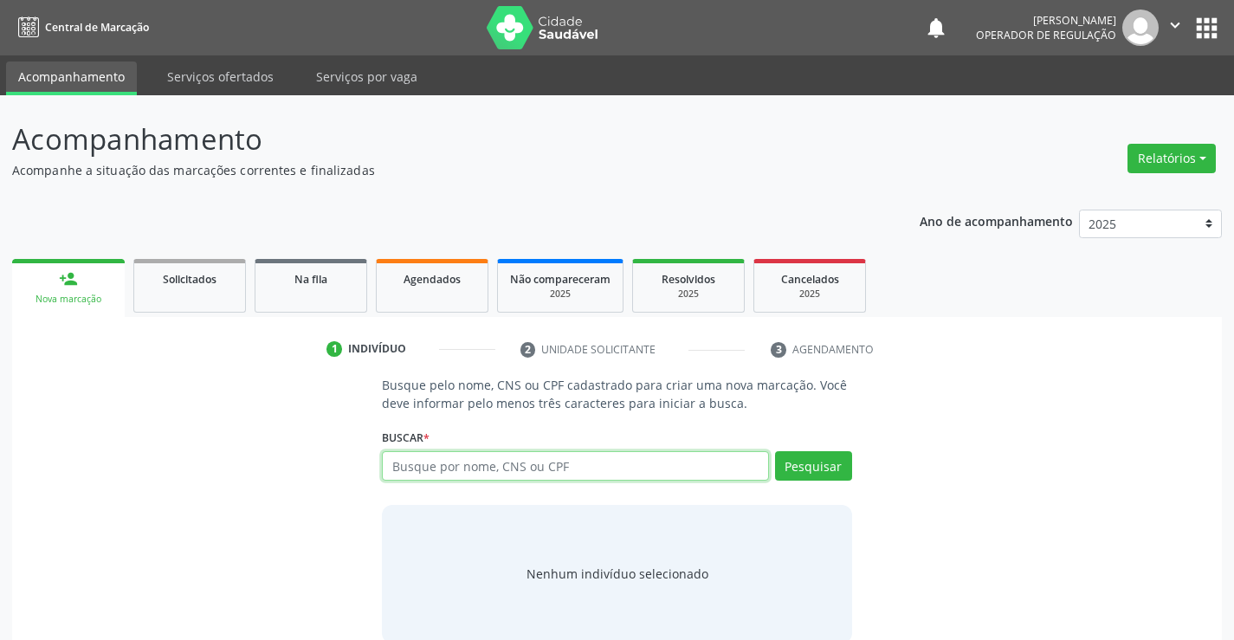
click at [412, 475] on input "text" at bounding box center [575, 465] width 386 height 29
click at [478, 461] on input "text" at bounding box center [575, 465] width 386 height 29
type input "704605722720730"
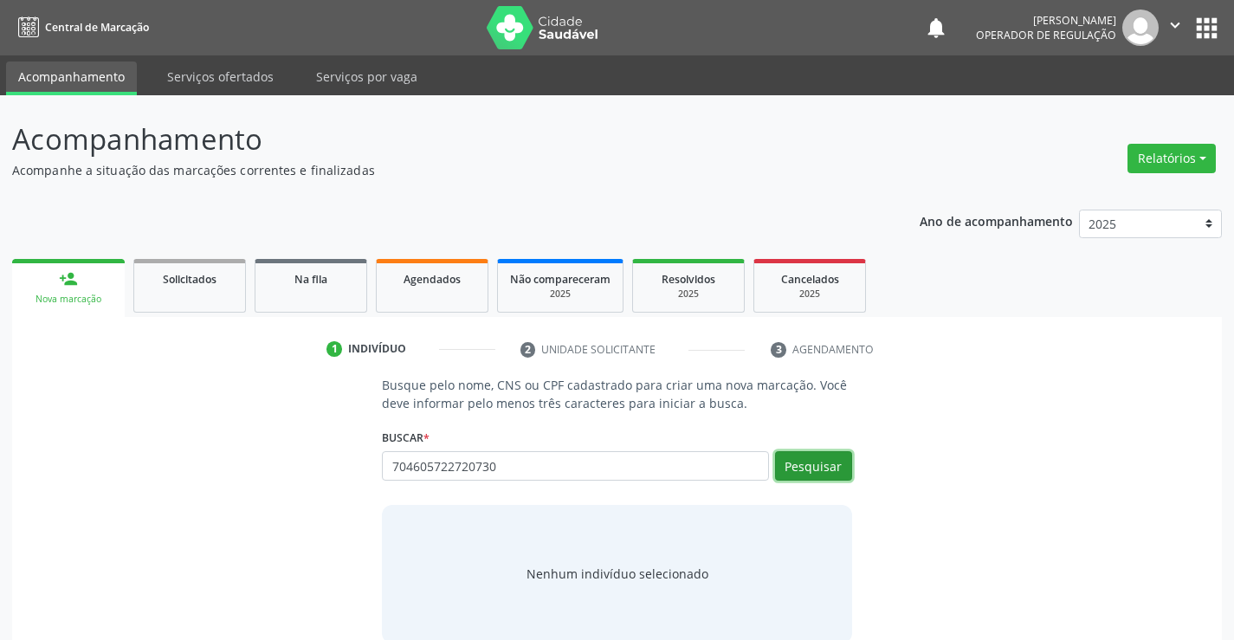
click at [798, 461] on button "Pesquisar" at bounding box center [813, 465] width 77 height 29
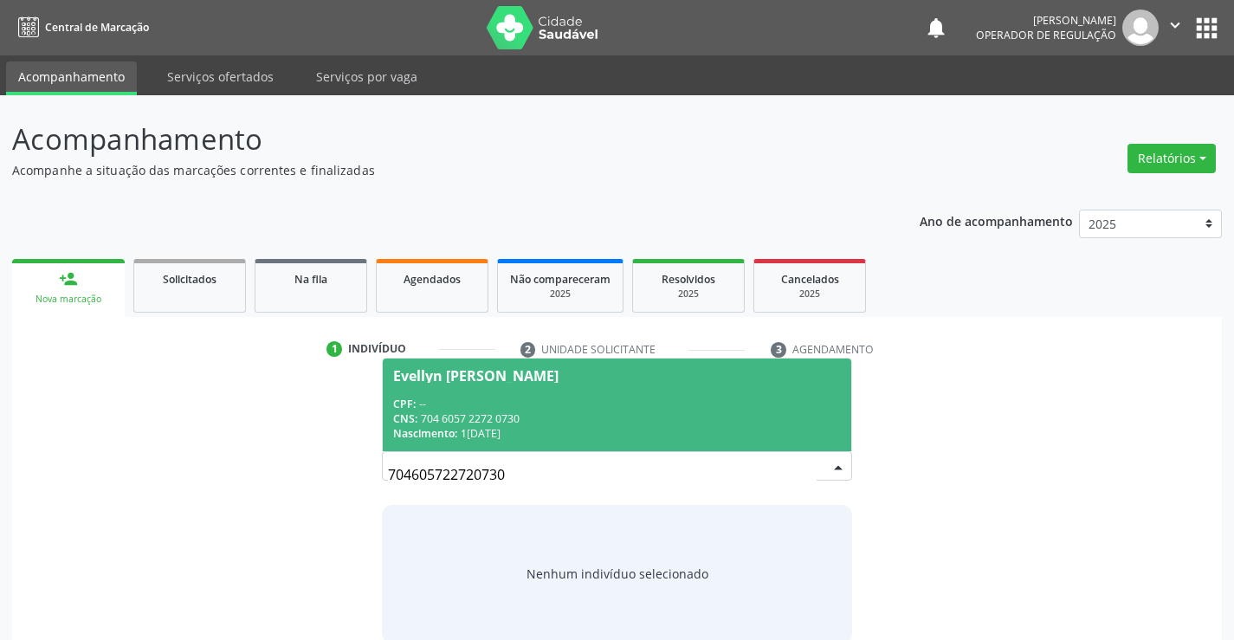
click at [751, 420] on div "CNS: 704 6057 2272 0730" at bounding box center [616, 418] width 447 height 15
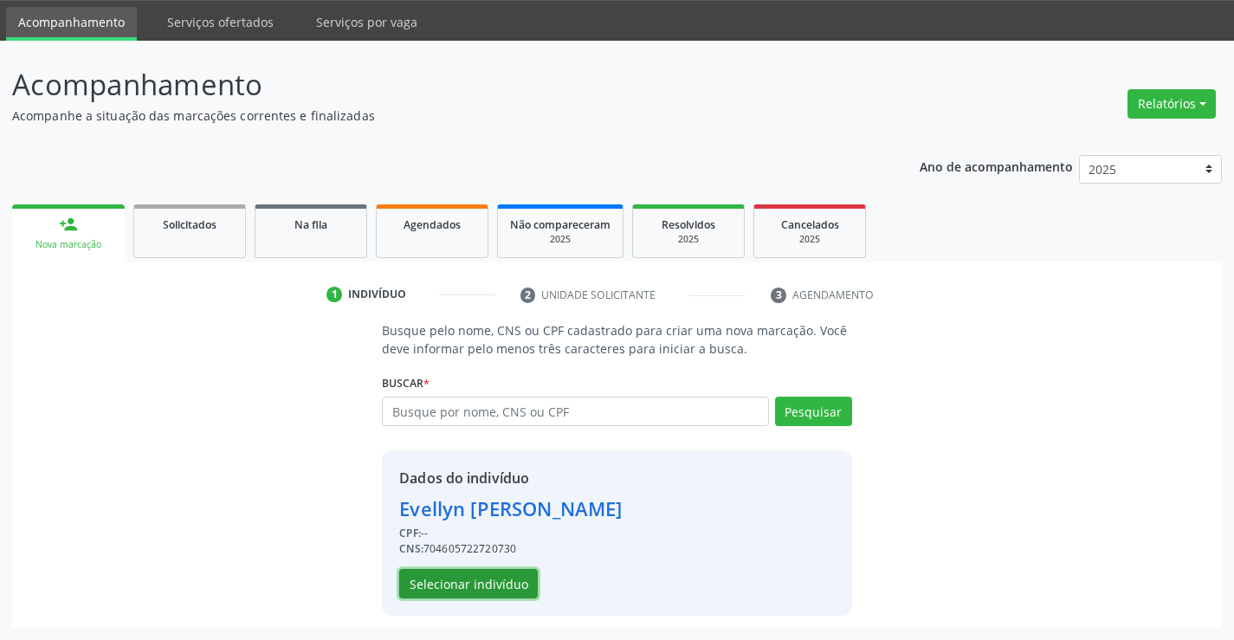
click at [510, 579] on button "Selecionar indivíduo" at bounding box center [468, 583] width 139 height 29
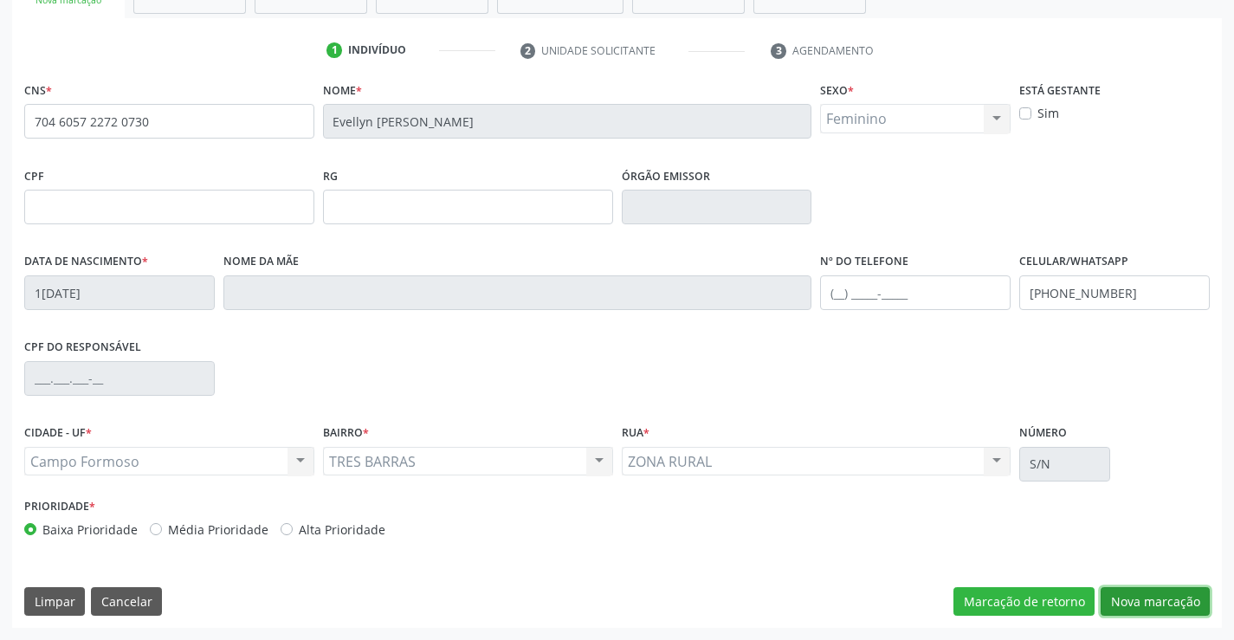
click at [1123, 602] on button "Nova marcação" at bounding box center [1155, 601] width 109 height 29
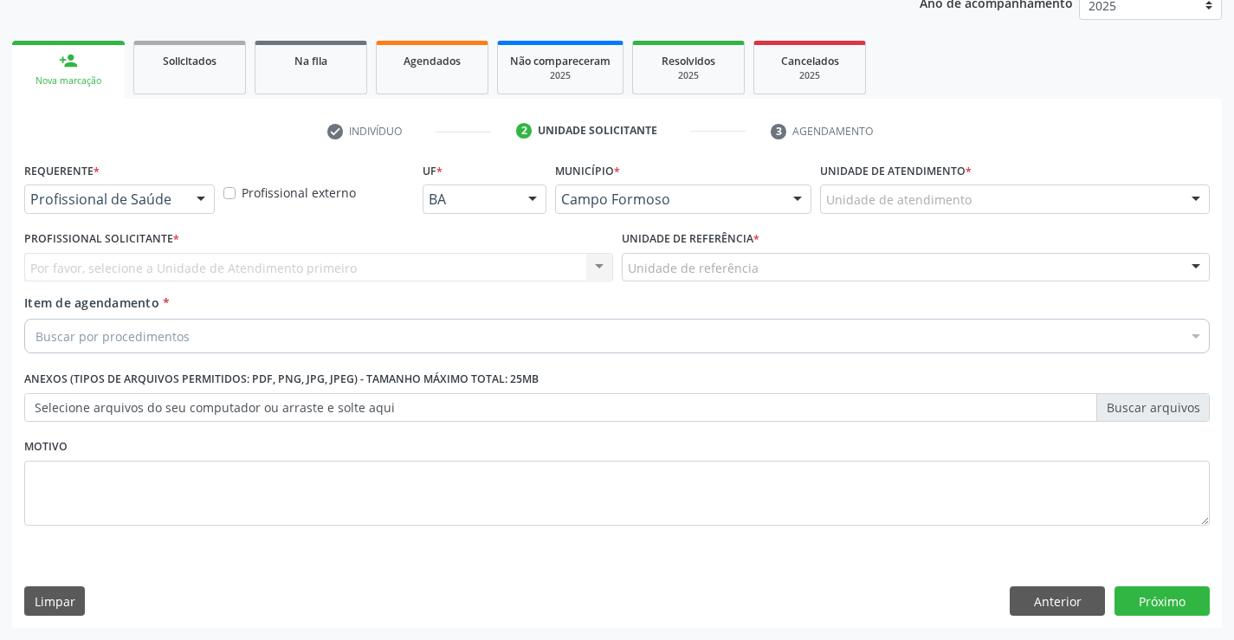
click at [172, 214] on div "Requerente * Profissional de Saúde Profissional de Saúde Paciente Nenhum result…" at bounding box center [119, 192] width 199 height 68
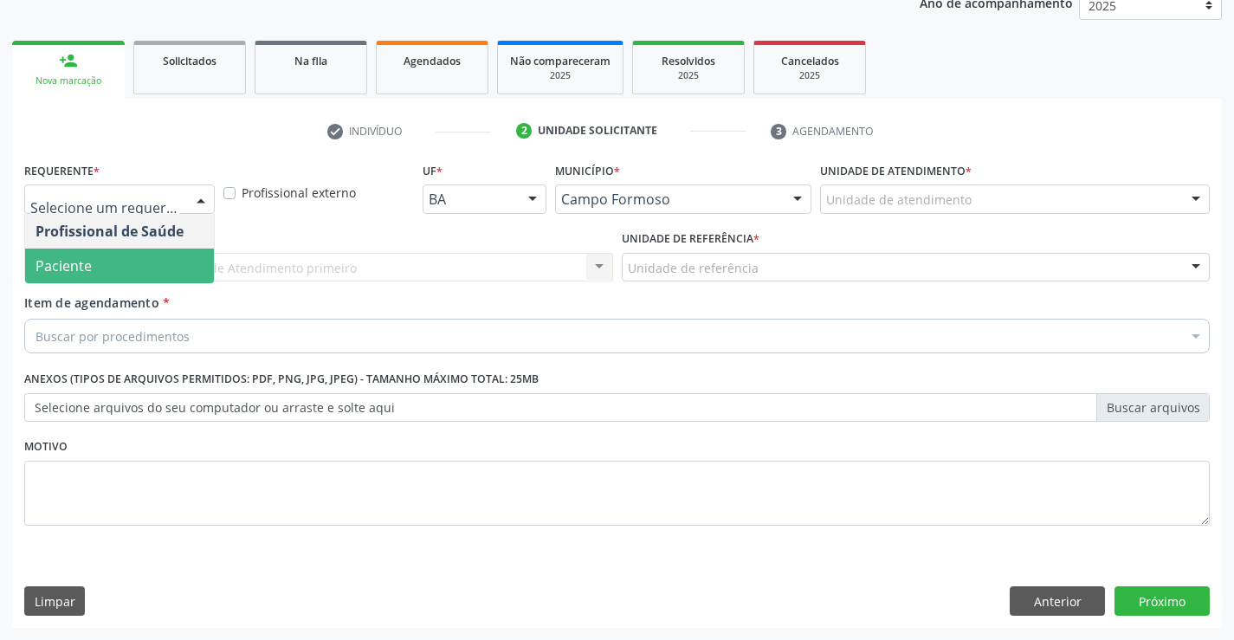
click at [125, 262] on span "Paciente" at bounding box center [119, 266] width 189 height 35
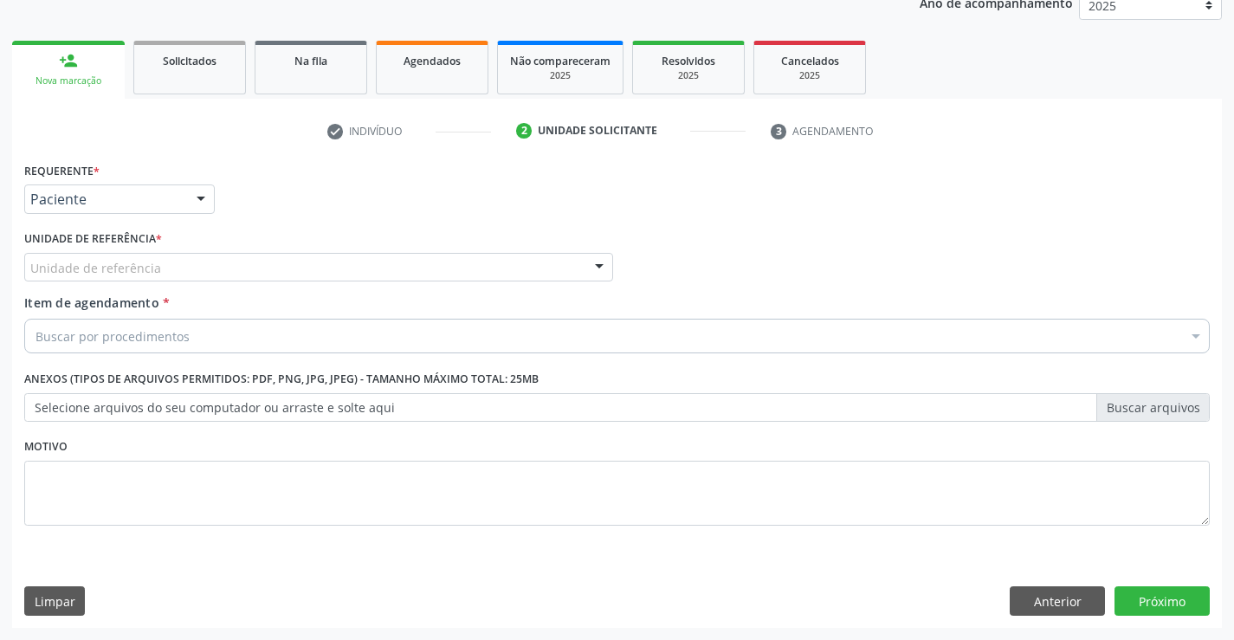
click at [297, 265] on div "Unidade de referência" at bounding box center [318, 267] width 589 height 29
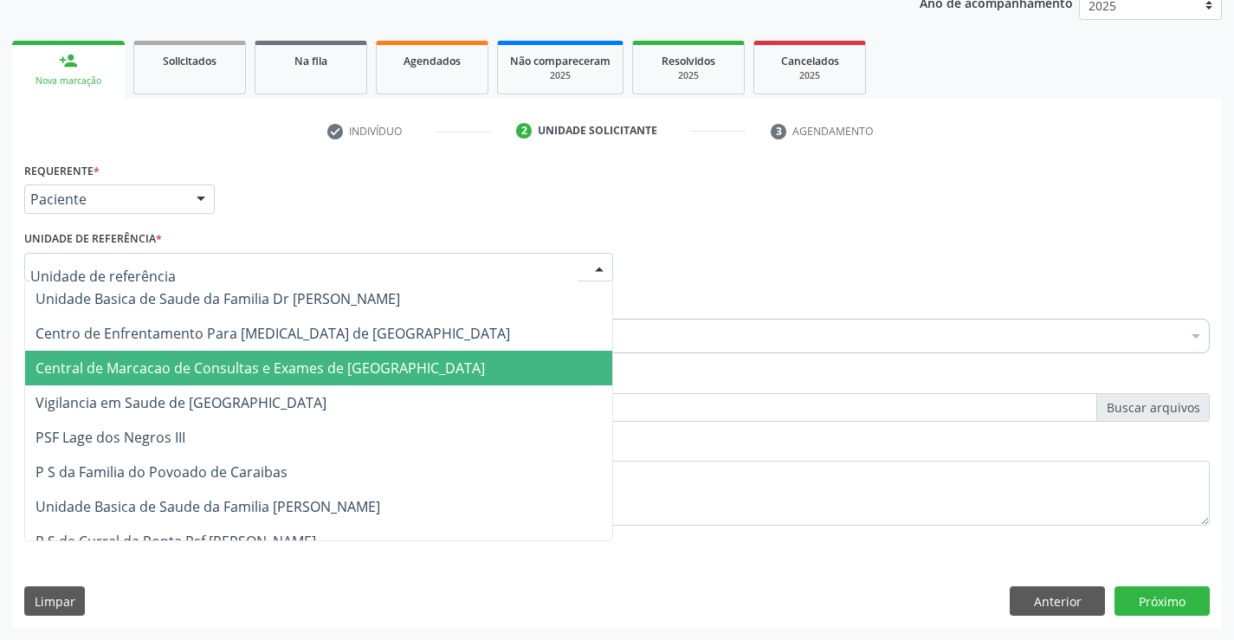
click at [306, 354] on span "Central de Marcacao de Consultas e Exames de [GEOGRAPHIC_DATA]" at bounding box center [318, 368] width 587 height 35
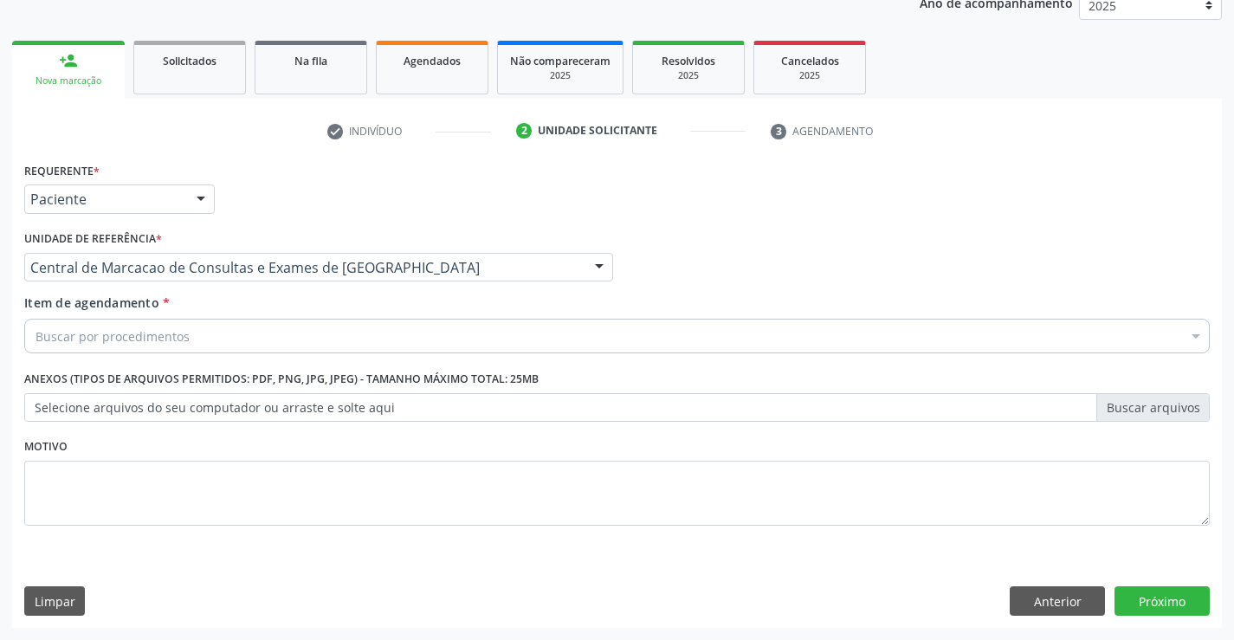
click at [346, 334] on div "Buscar por procedimentos" at bounding box center [617, 336] width 1186 height 35
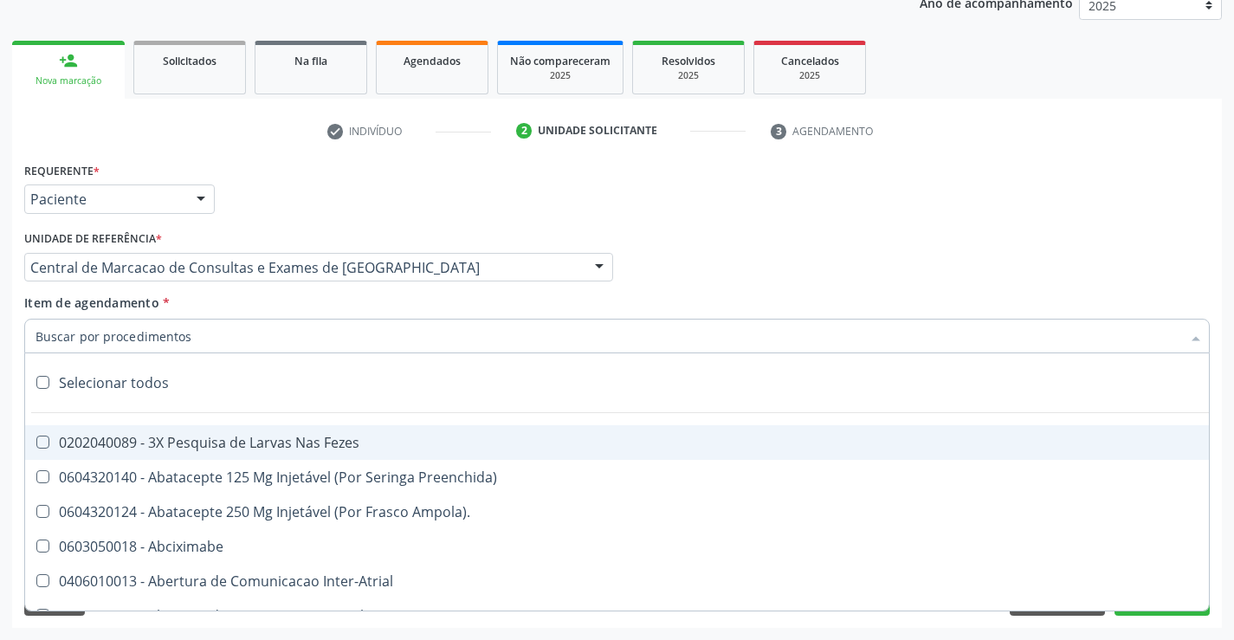
click at [94, 81] on div "Nova marcação" at bounding box center [68, 80] width 88 height 13
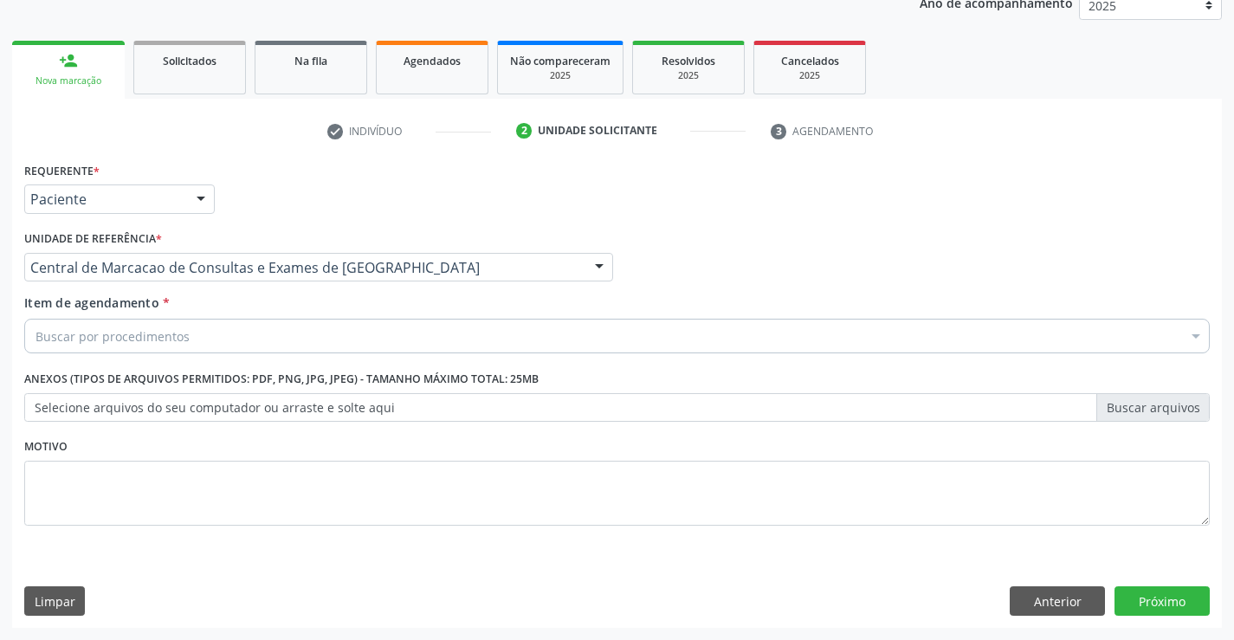
click at [87, 76] on div "Nova marcação" at bounding box center [68, 80] width 88 height 13
click at [83, 78] on div "Nova marcação" at bounding box center [68, 80] width 88 height 13
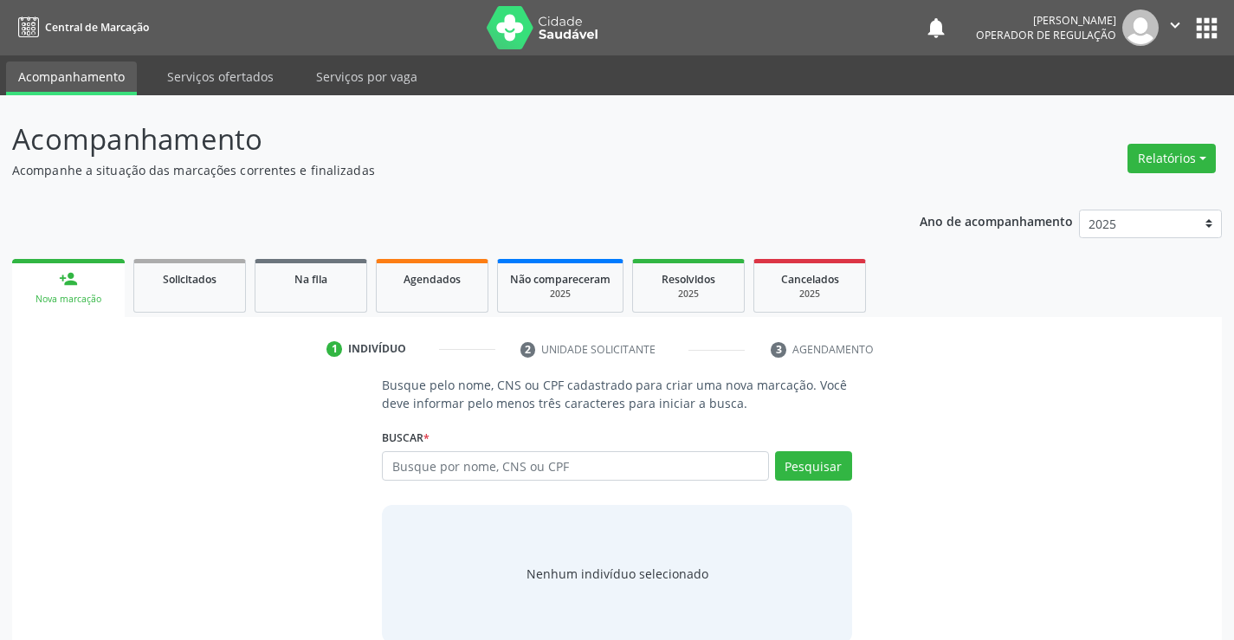
click at [518, 470] on input "text" at bounding box center [575, 465] width 386 height 29
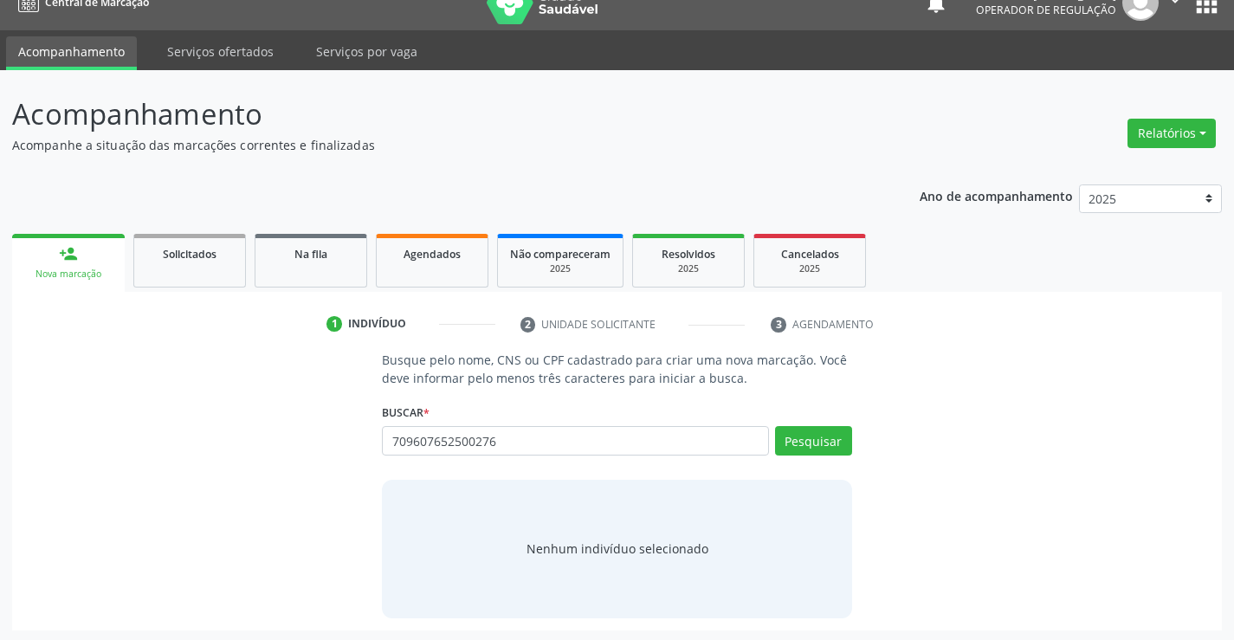
scroll to position [28, 0]
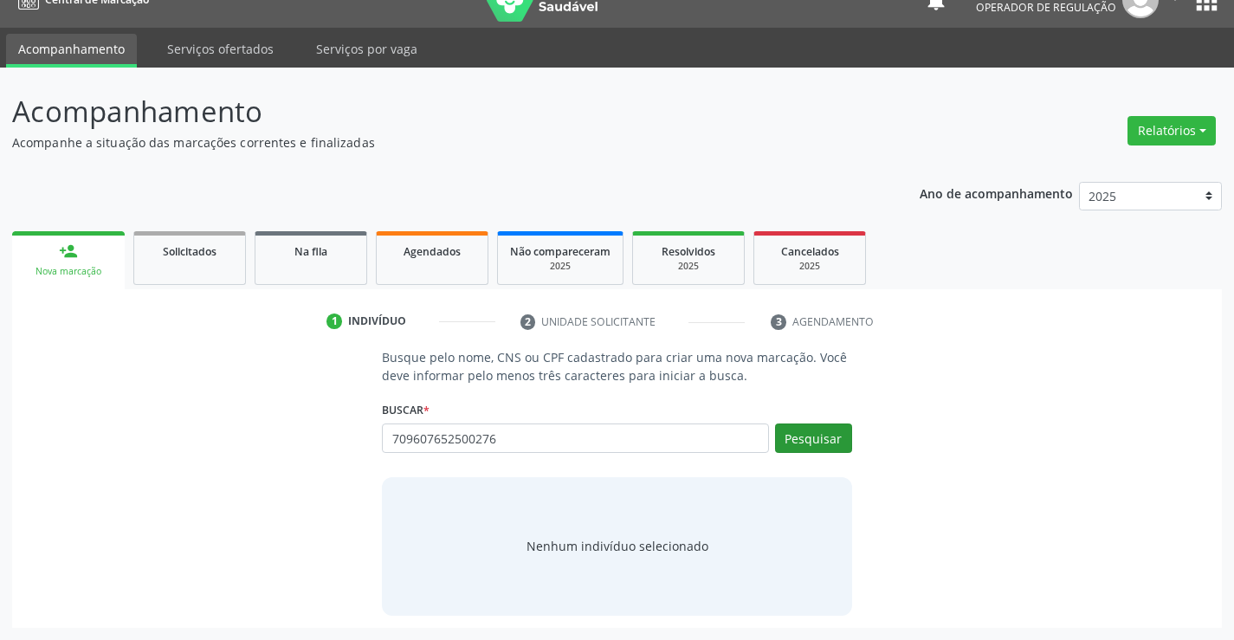
type input "709607652500276"
click at [809, 447] on button "Pesquisar" at bounding box center [813, 437] width 77 height 29
type input "709607652500276"
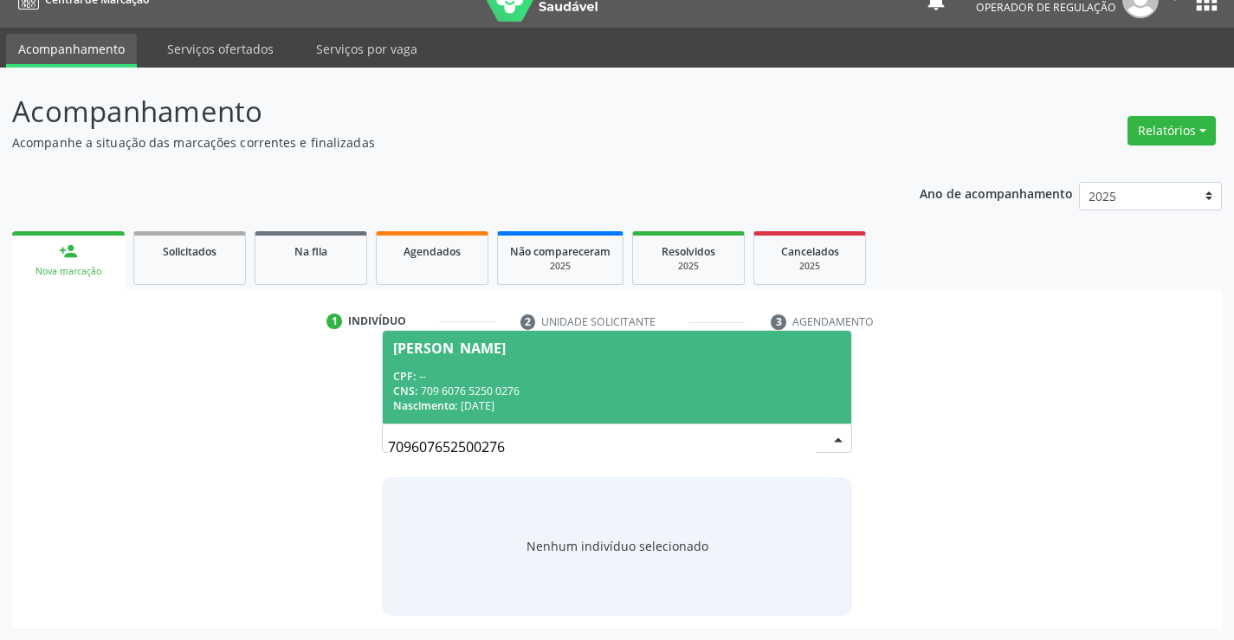
click at [517, 387] on div "CNS: 709 6076 5250 0276" at bounding box center [616, 391] width 447 height 15
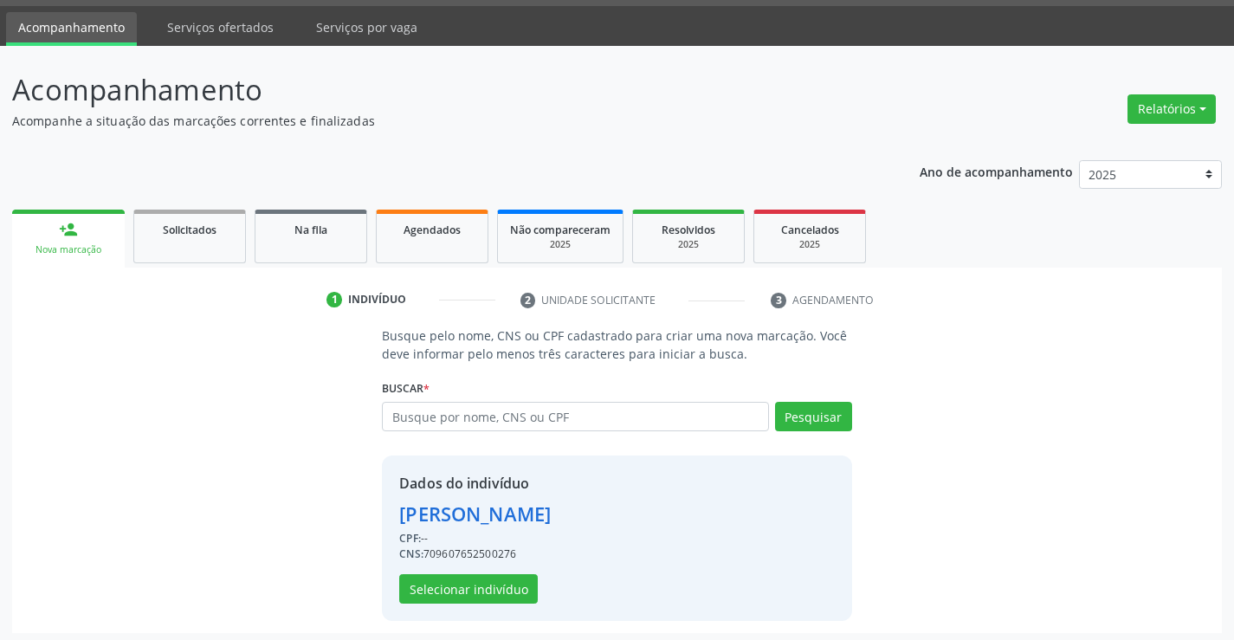
scroll to position [55, 0]
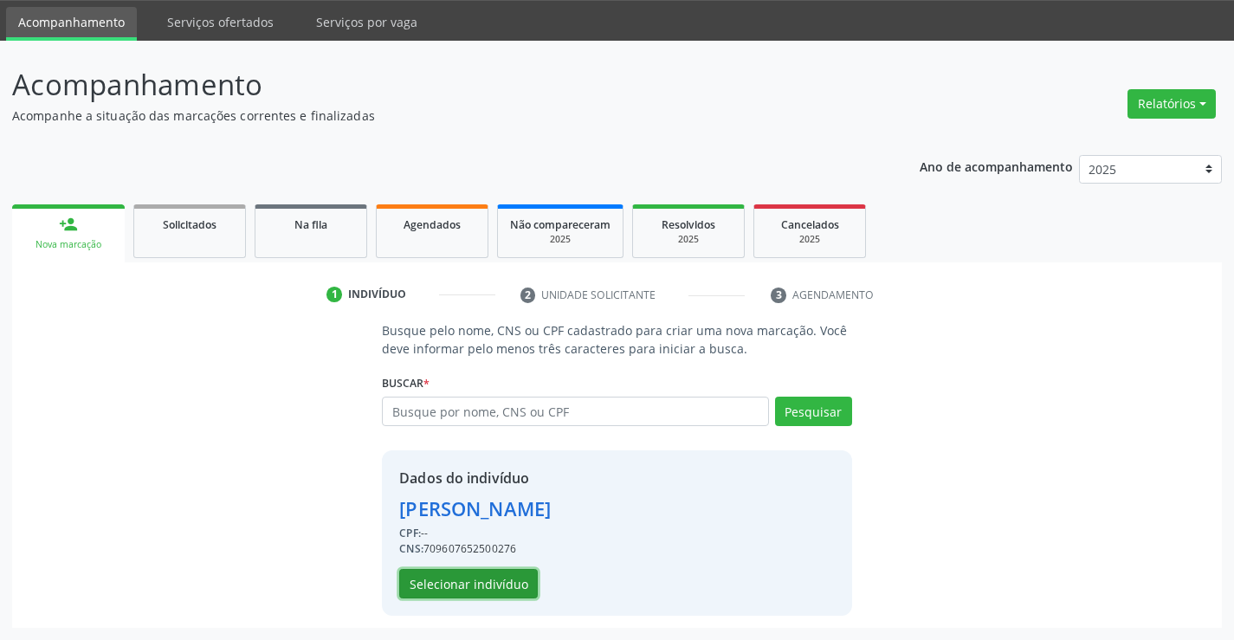
click at [501, 588] on button "Selecionar indivíduo" at bounding box center [468, 583] width 139 height 29
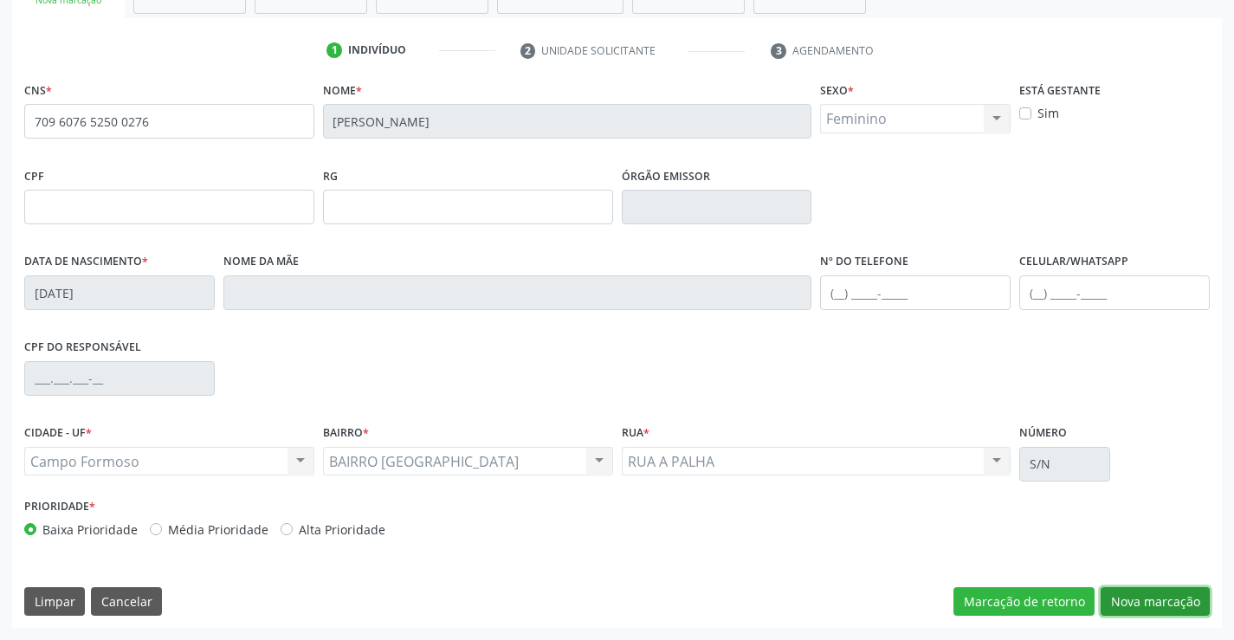
drag, startPoint x: 1147, startPoint y: 600, endPoint x: 290, endPoint y: 307, distance: 905.4
click at [1135, 598] on button "Nova marcação" at bounding box center [1155, 601] width 109 height 29
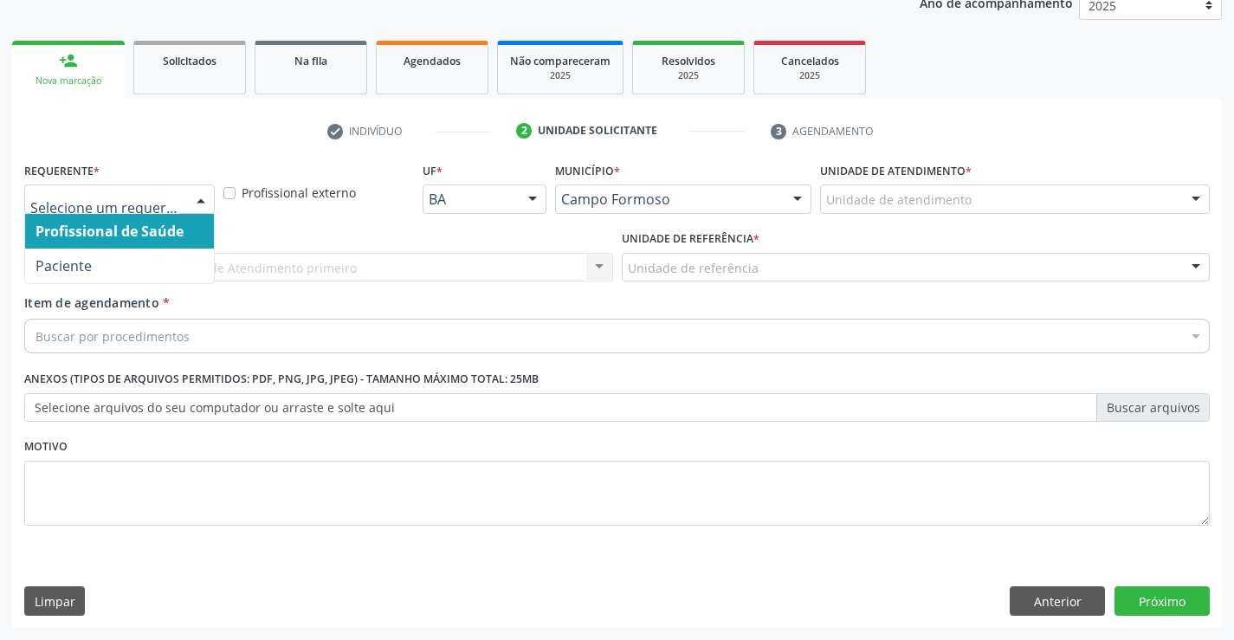
click at [186, 191] on div "Profissional de Saúde Paciente Nenhum resultado encontrado para: " " Não há nen…" at bounding box center [119, 198] width 191 height 29
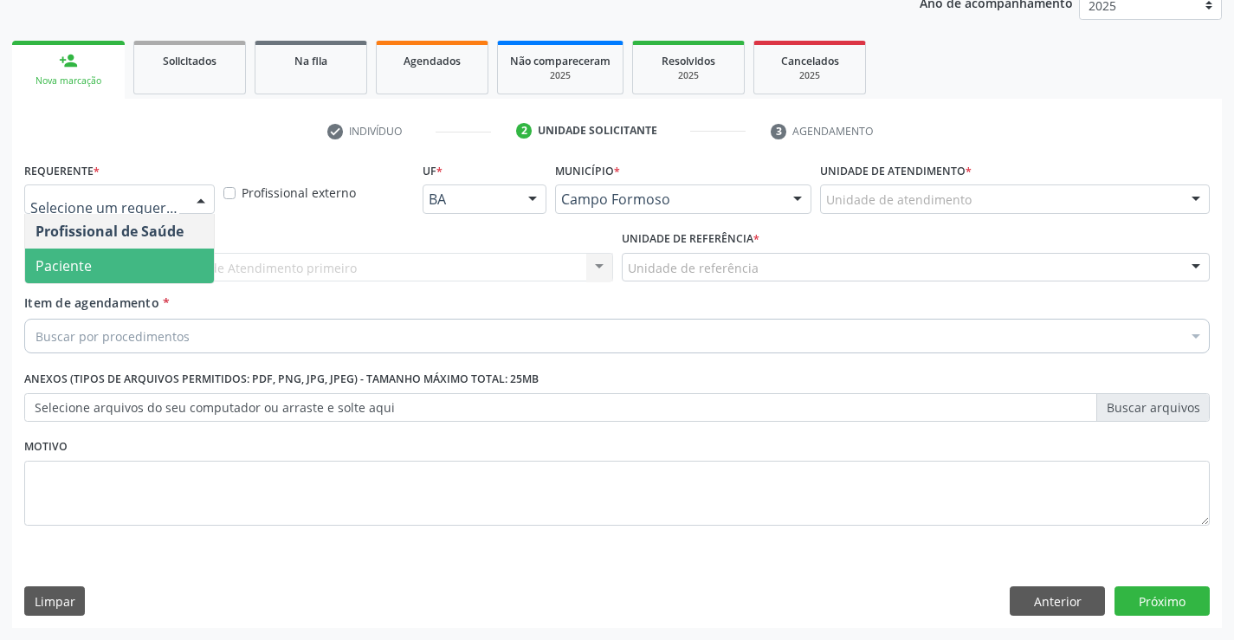
click at [141, 256] on span "Paciente" at bounding box center [119, 266] width 189 height 35
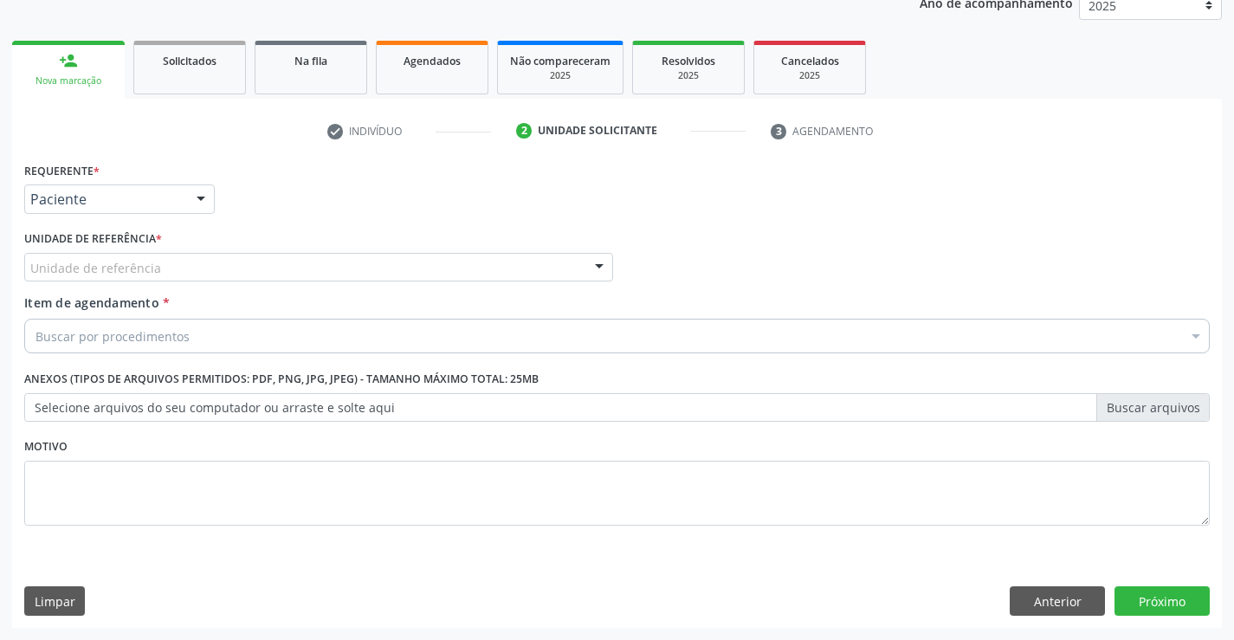
drag, startPoint x: 308, startPoint y: 264, endPoint x: 303, endPoint y: 301, distance: 37.6
click at [306, 275] on div "Unidade de referência" at bounding box center [318, 267] width 589 height 29
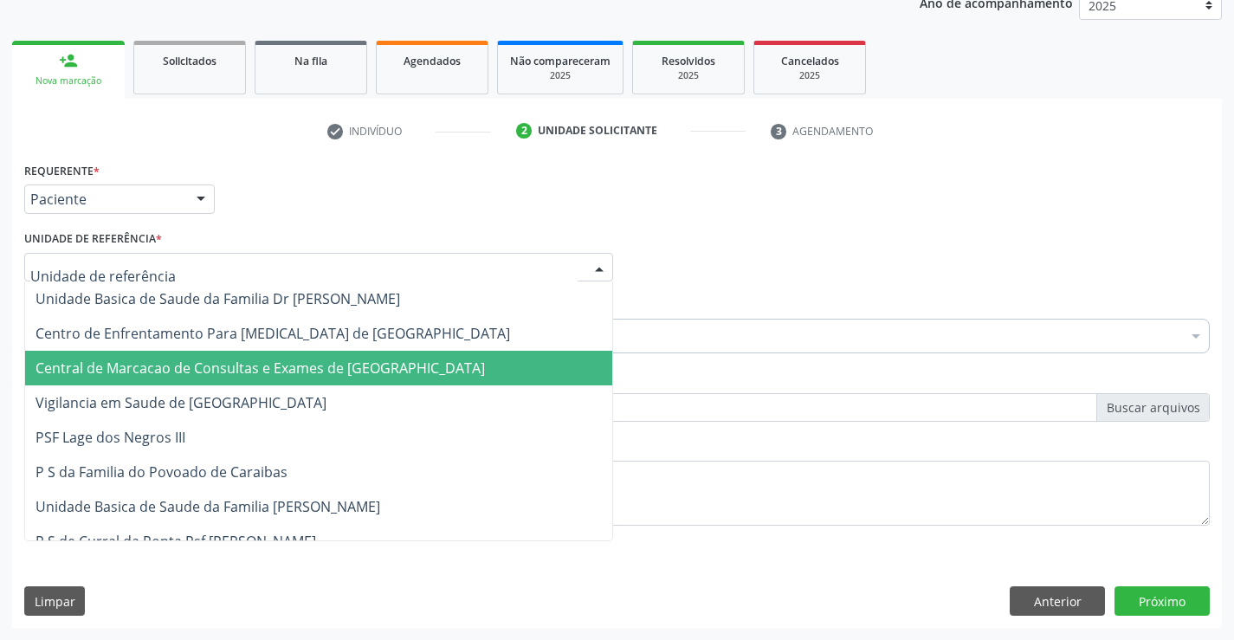
click at [300, 356] on span "Central de Marcacao de Consultas e Exames de [GEOGRAPHIC_DATA]" at bounding box center [318, 368] width 587 height 35
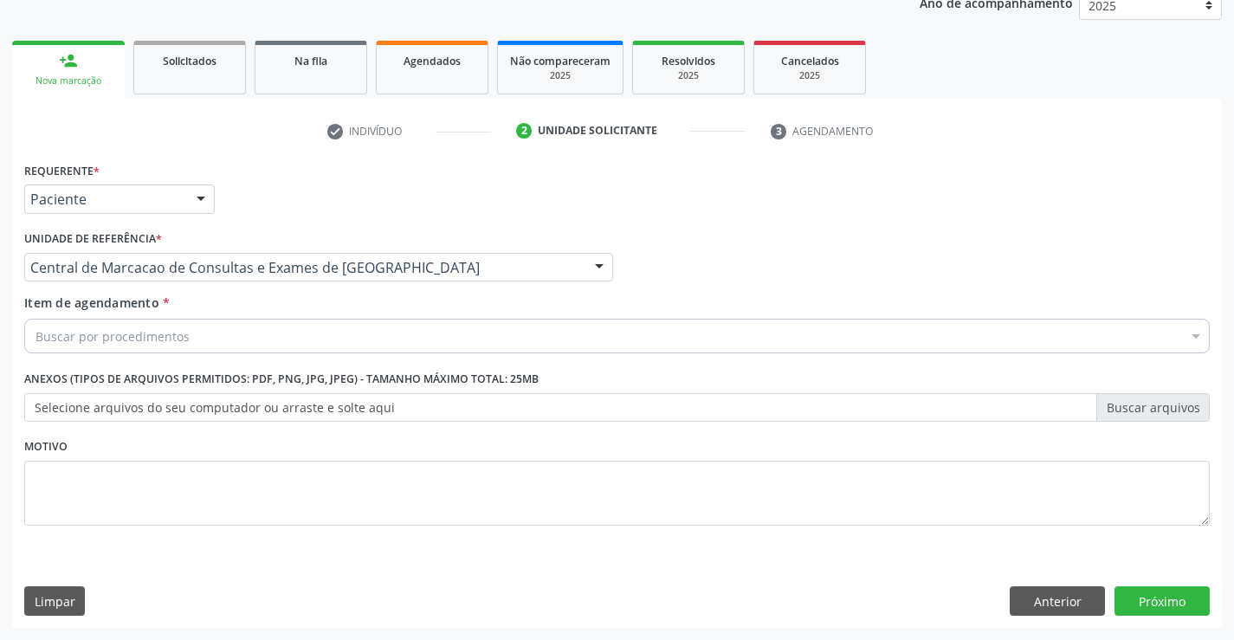
click at [338, 325] on div "Buscar por procedimentos" at bounding box center [617, 336] width 1186 height 35
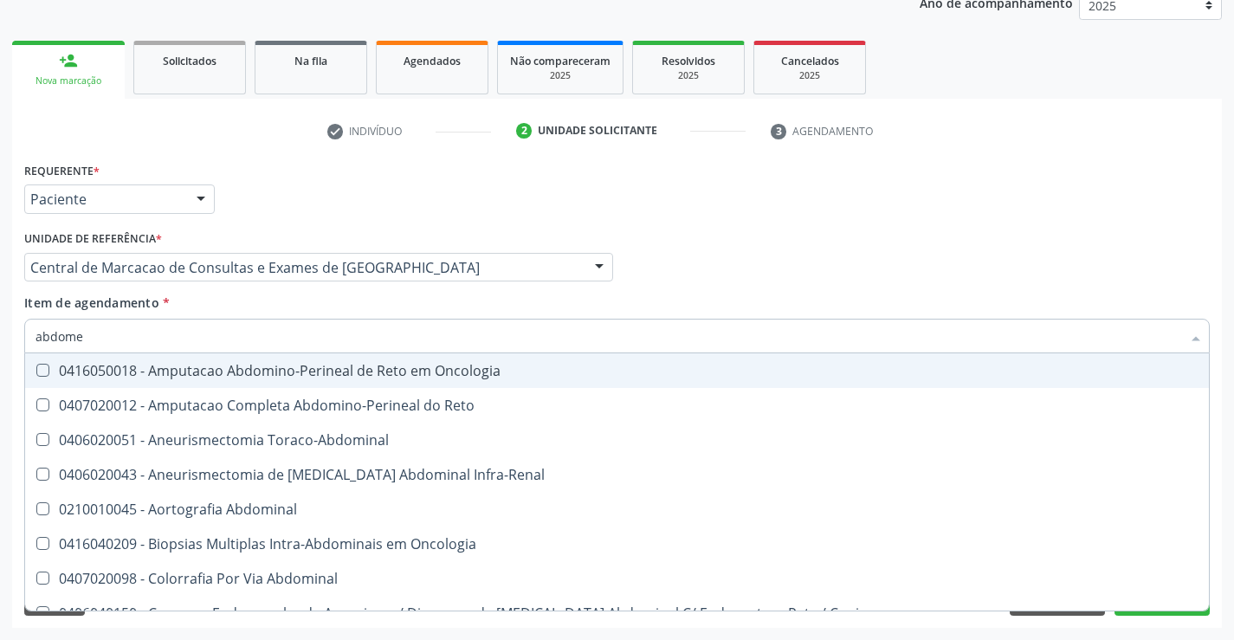
type input "abdomen"
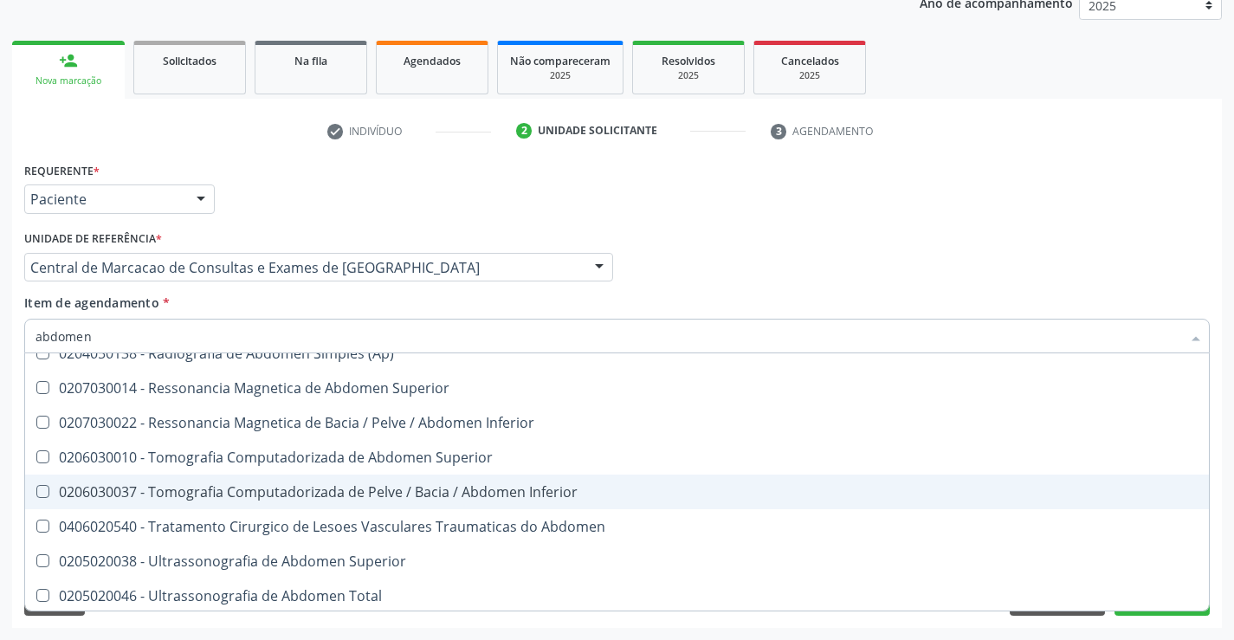
scroll to position [89, 0]
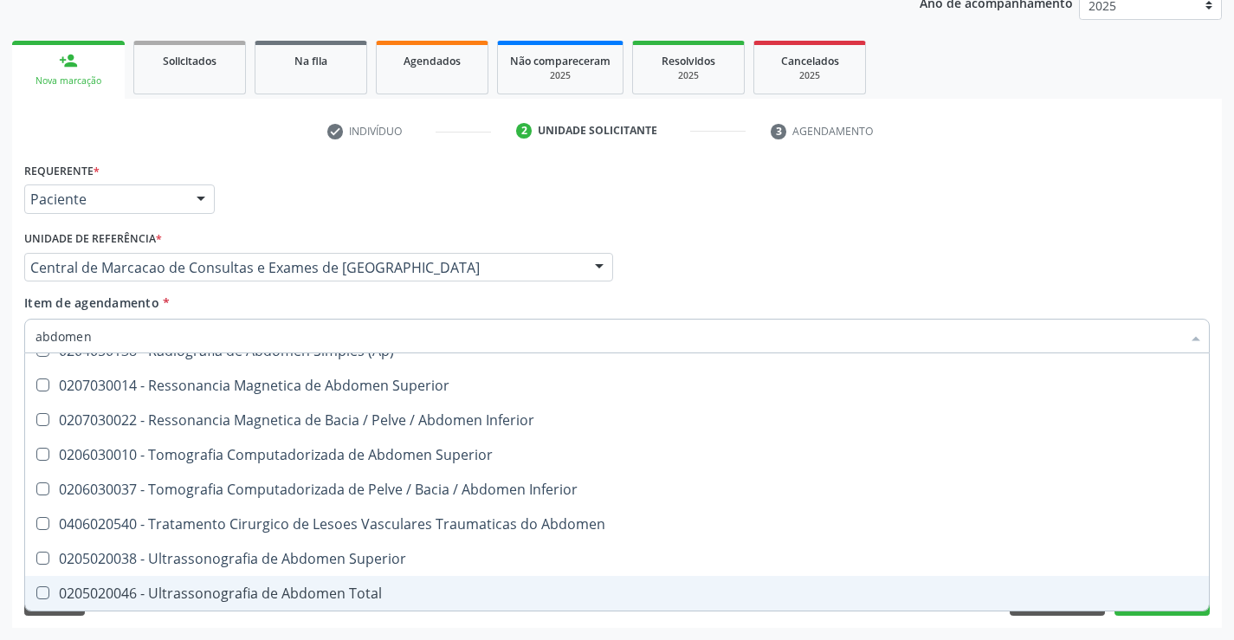
click at [275, 593] on div "0205020046 - Ultrassonografia de Abdomen Total" at bounding box center [617, 593] width 1163 height 14
checkbox Total "true"
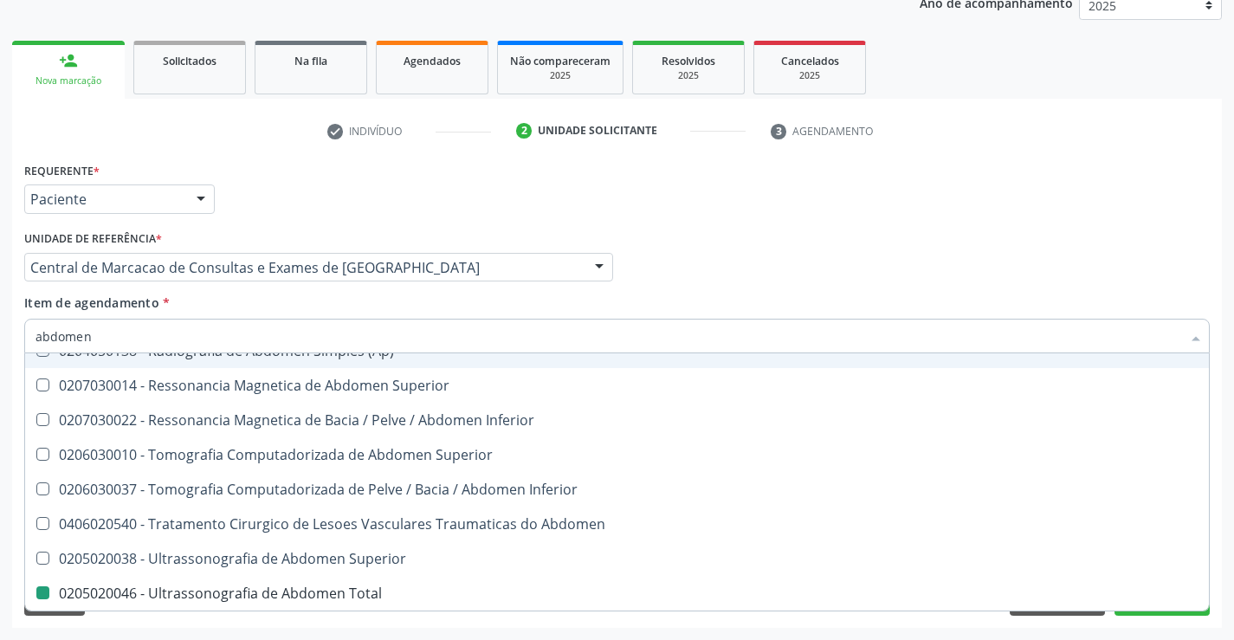
click at [728, 263] on div "Profissional Solicitante Por favor, selecione a Unidade de Atendimento primeiro…" at bounding box center [617, 260] width 1194 height 68
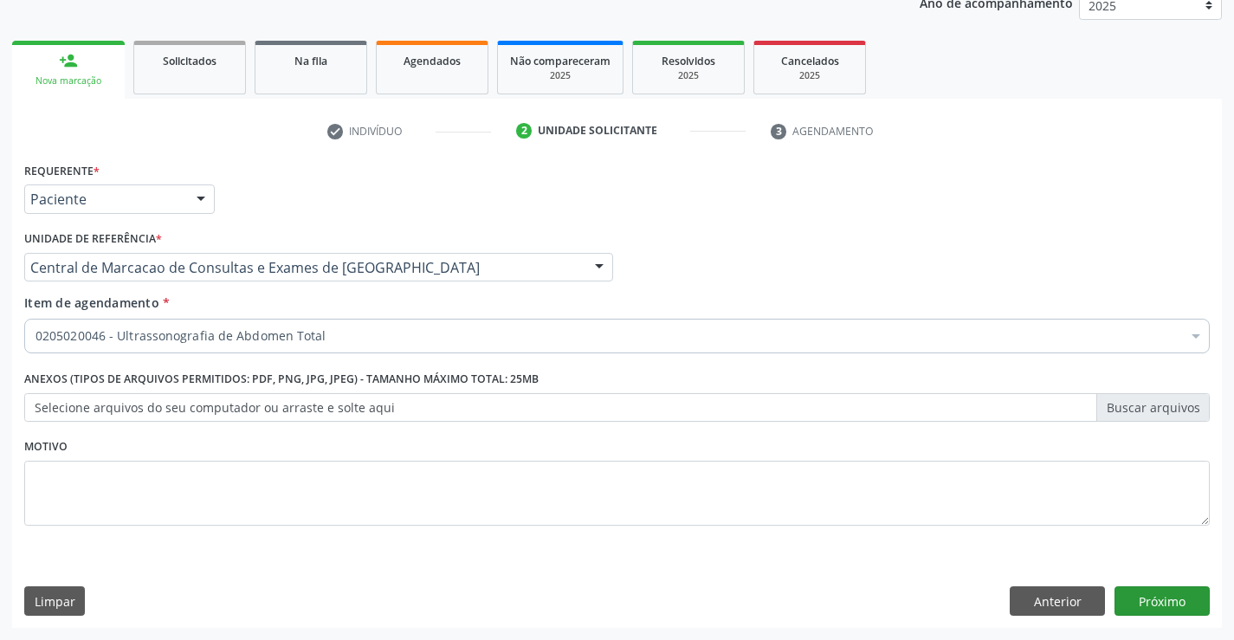
scroll to position [0, 0]
click at [1140, 611] on button "Próximo" at bounding box center [1162, 600] width 95 height 29
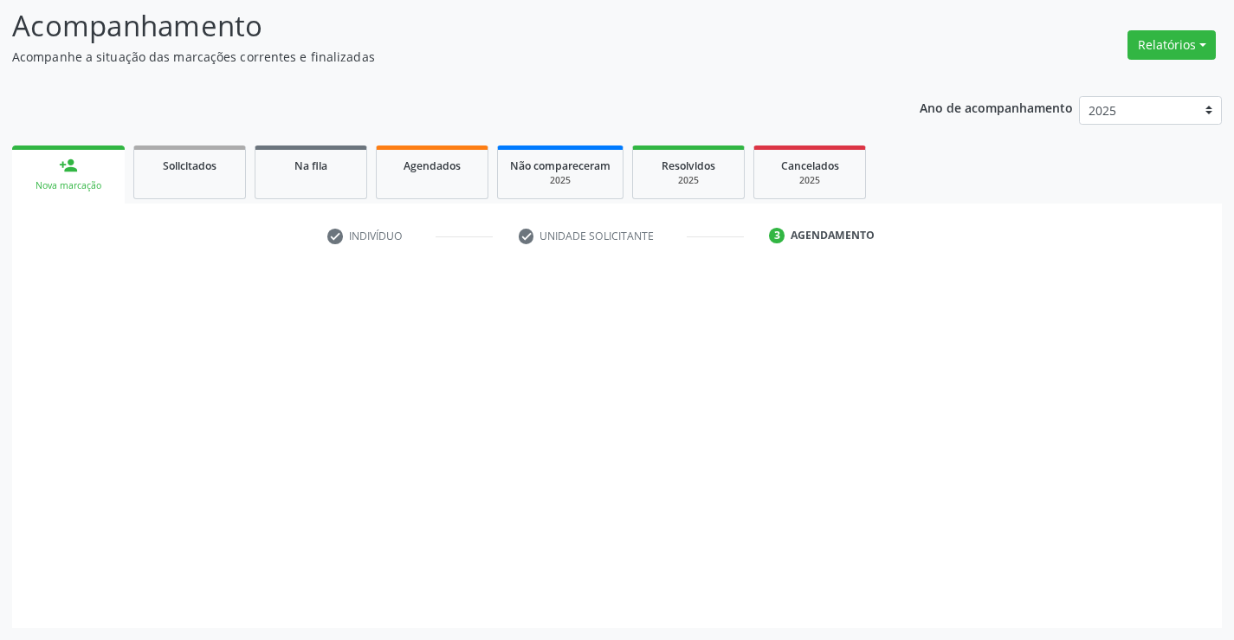
scroll to position [113, 0]
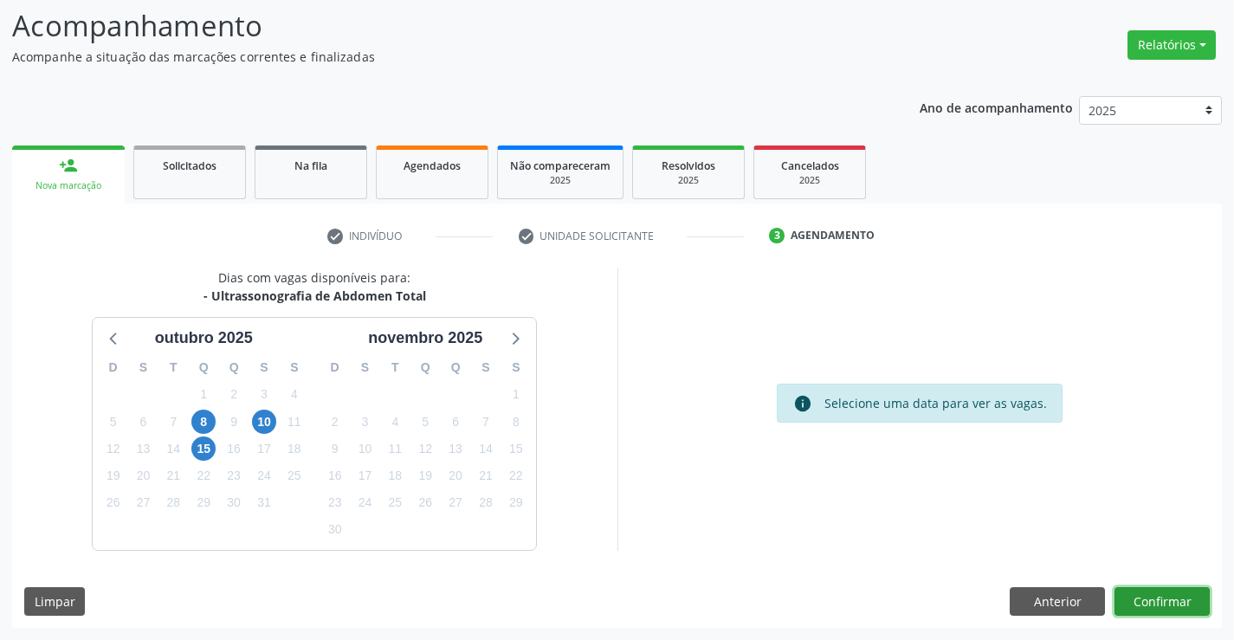
click at [1140, 598] on button "Confirmar" at bounding box center [1162, 601] width 95 height 29
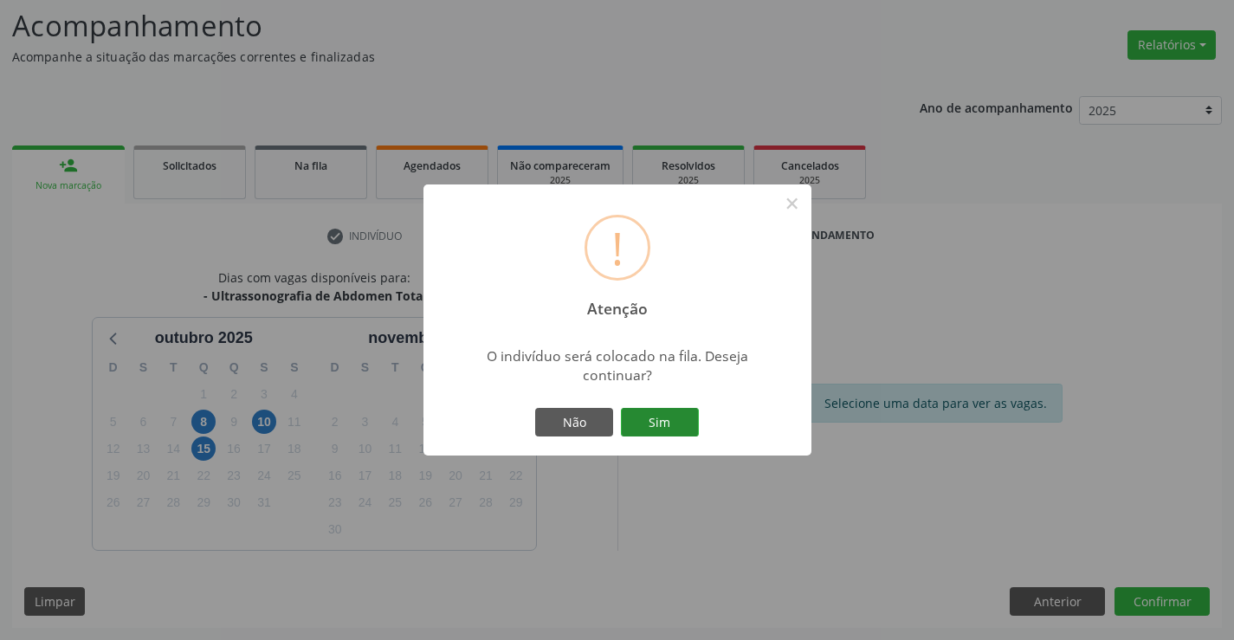
click at [682, 430] on button "Sim" at bounding box center [660, 422] width 78 height 29
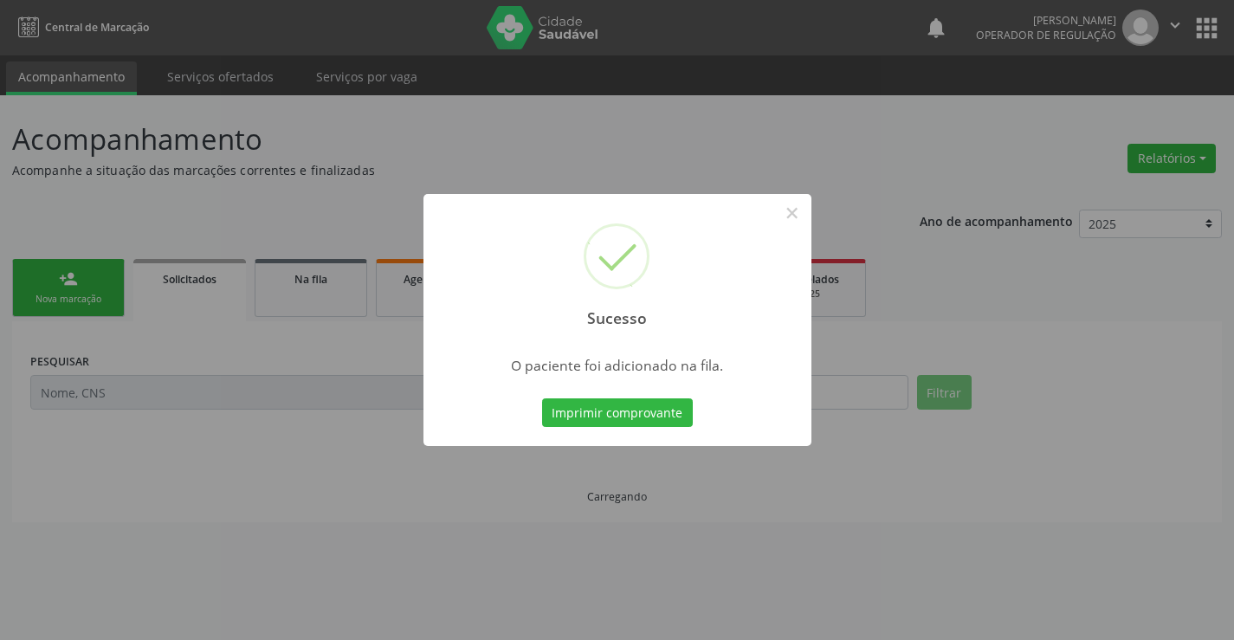
scroll to position [0, 0]
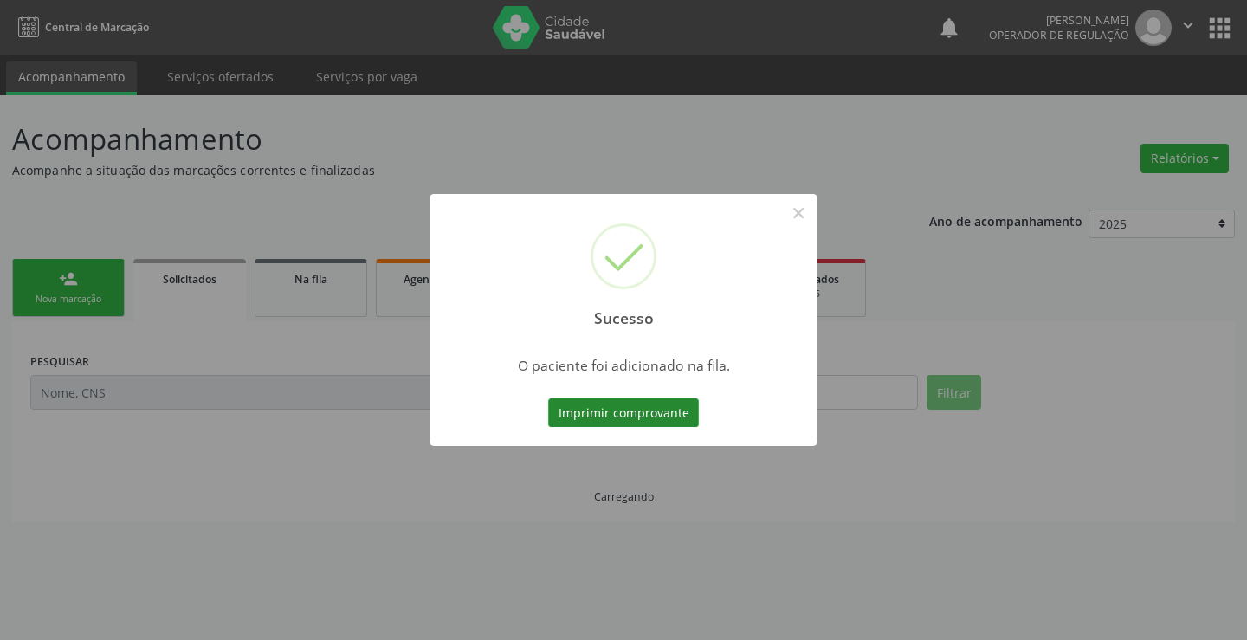
click at [676, 408] on button "Imprimir comprovante" at bounding box center [623, 412] width 151 height 29
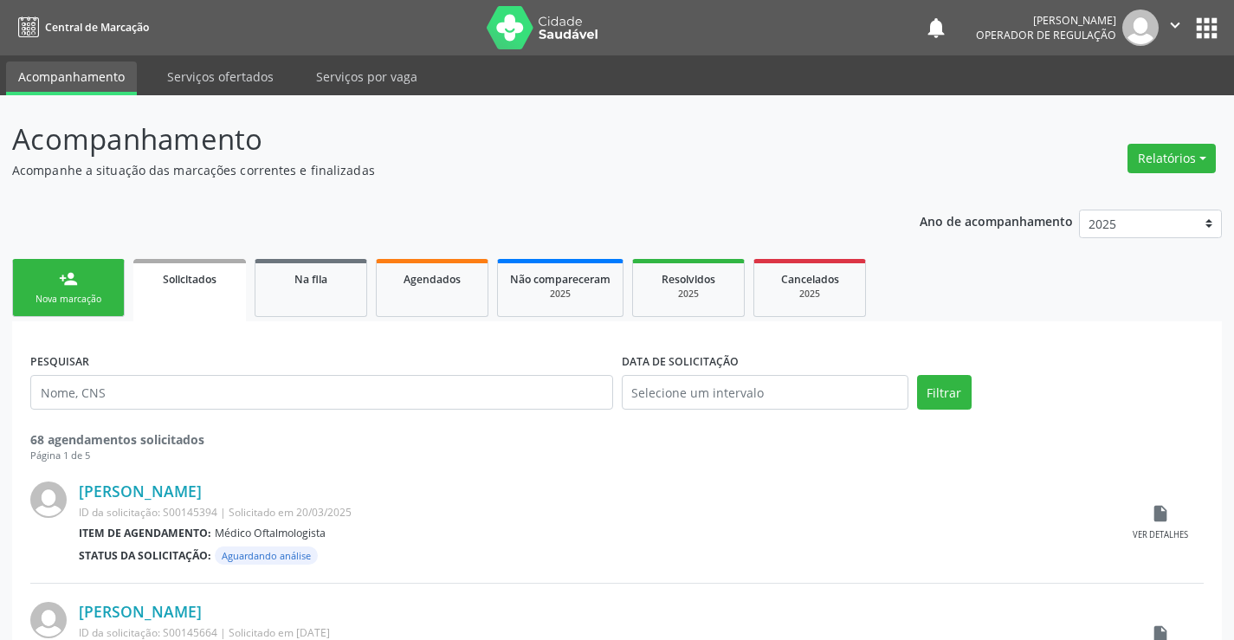
click at [75, 280] on div "person_add" at bounding box center [68, 278] width 19 height 19
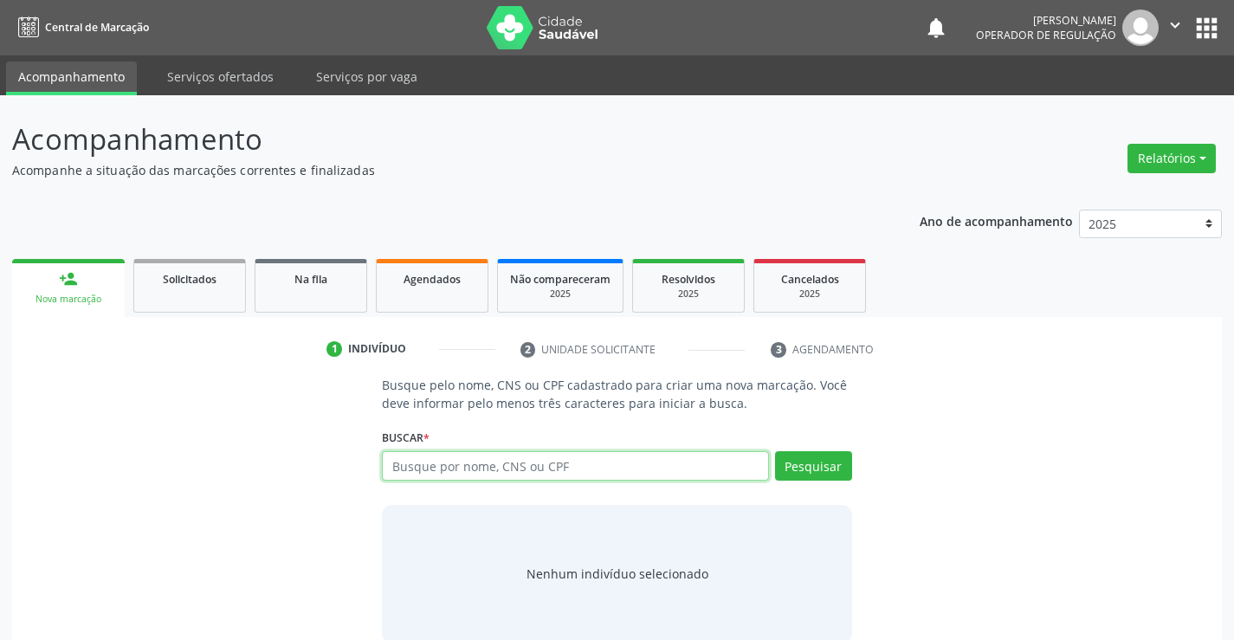
click at [448, 458] on input "text" at bounding box center [575, 465] width 386 height 29
type input "701407627821737"
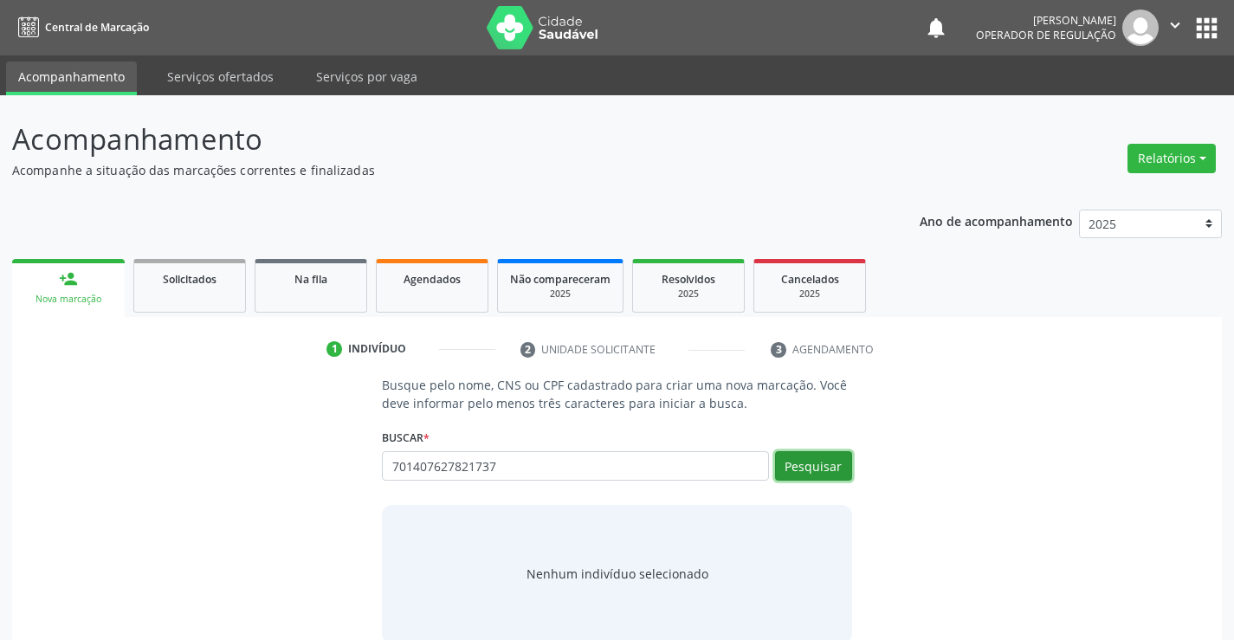
click at [840, 473] on button "Pesquisar" at bounding box center [813, 465] width 77 height 29
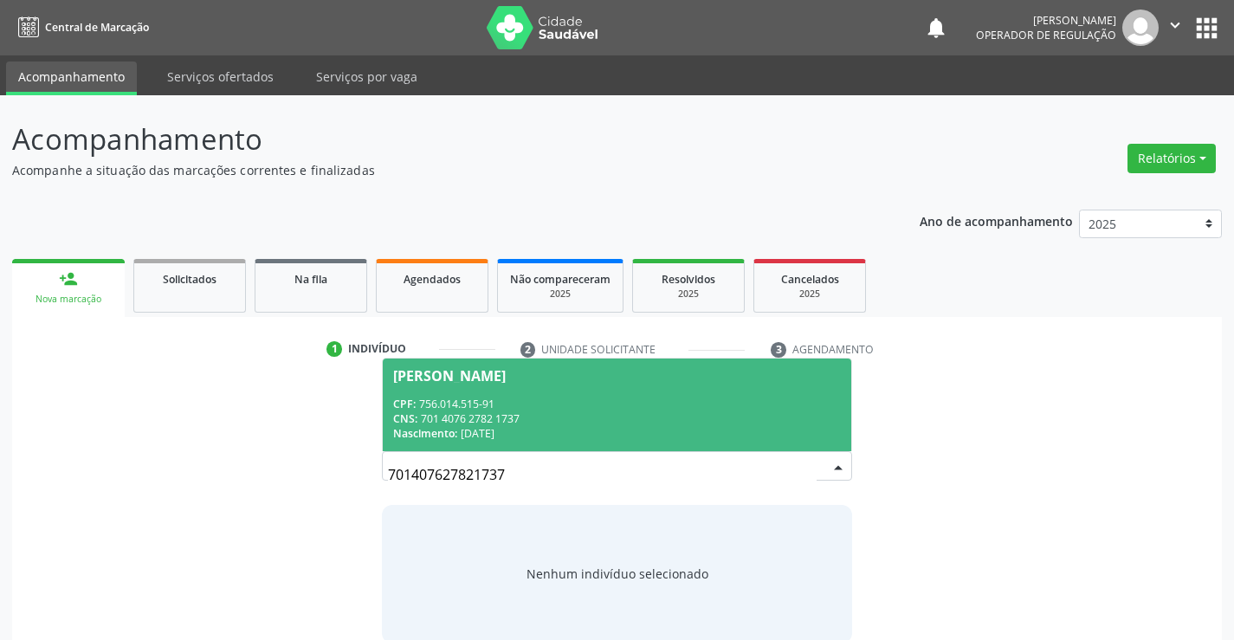
click at [695, 382] on span "Maria Joana da Silva CPF: 756.014.515-91 CNS: 701 4076 2782 1737 Nascimento: 19…" at bounding box center [617, 405] width 468 height 93
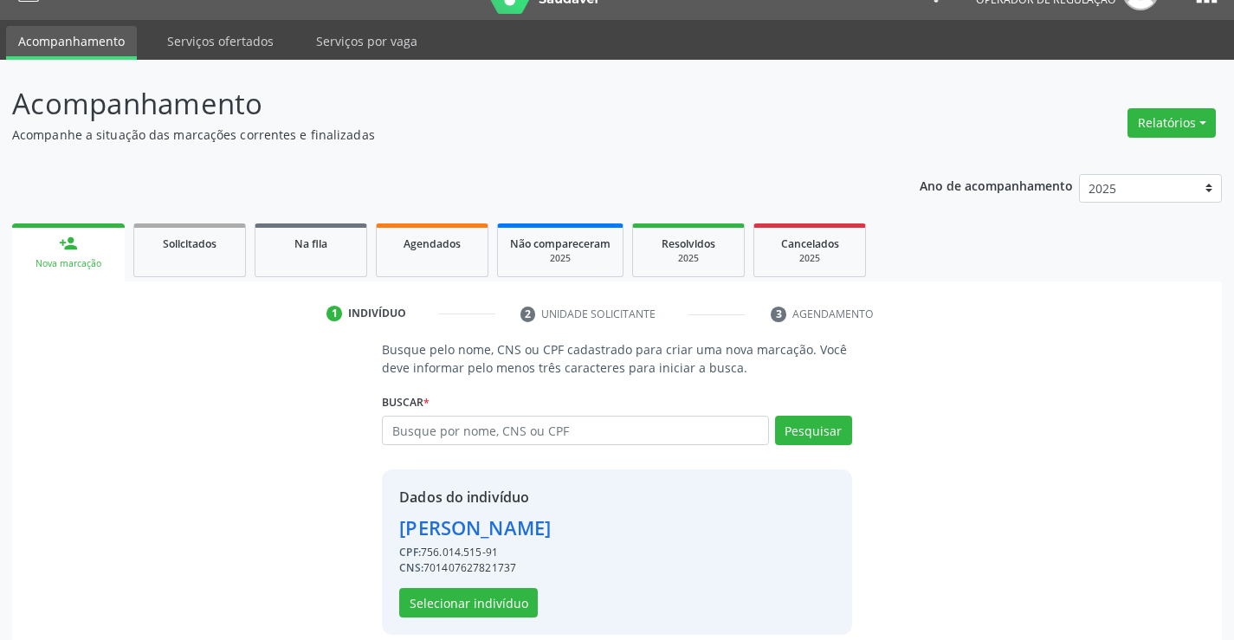
scroll to position [55, 0]
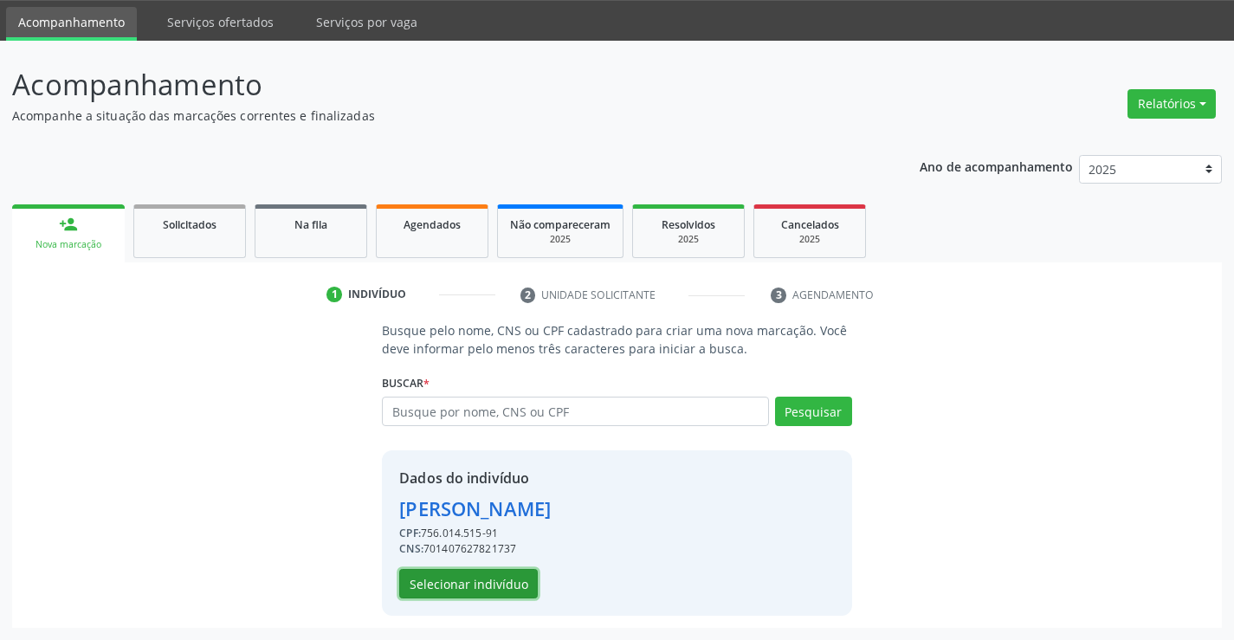
click at [465, 590] on button "Selecionar indivíduo" at bounding box center [468, 583] width 139 height 29
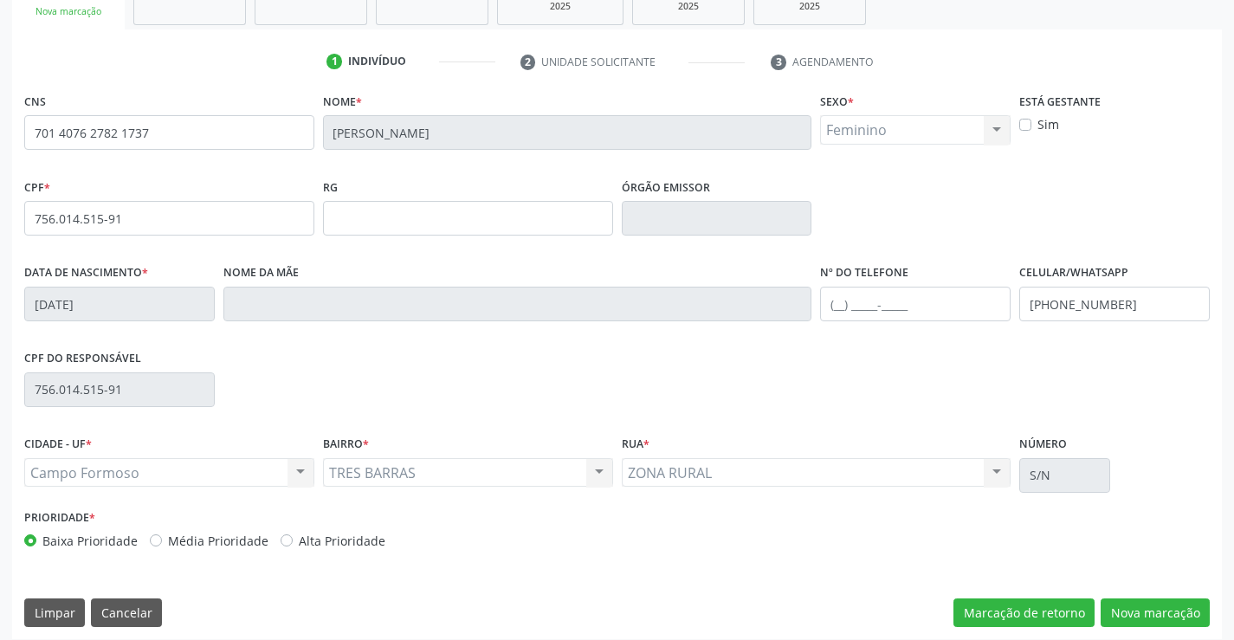
scroll to position [299, 0]
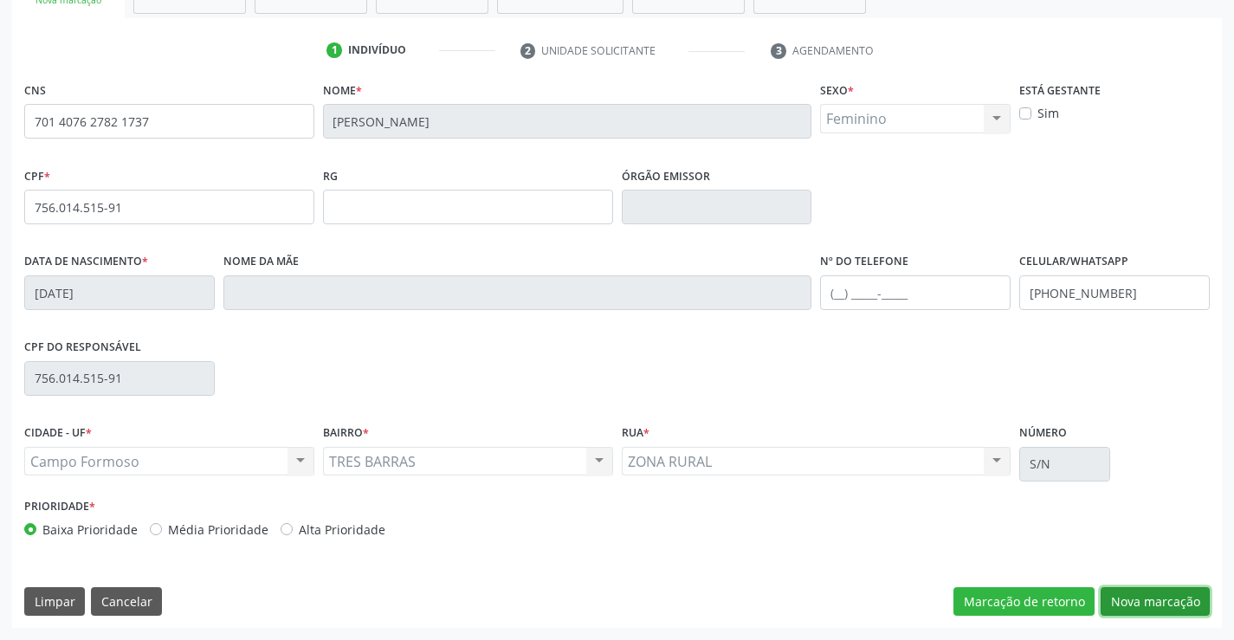
click at [1134, 606] on button "Nova marcação" at bounding box center [1155, 601] width 109 height 29
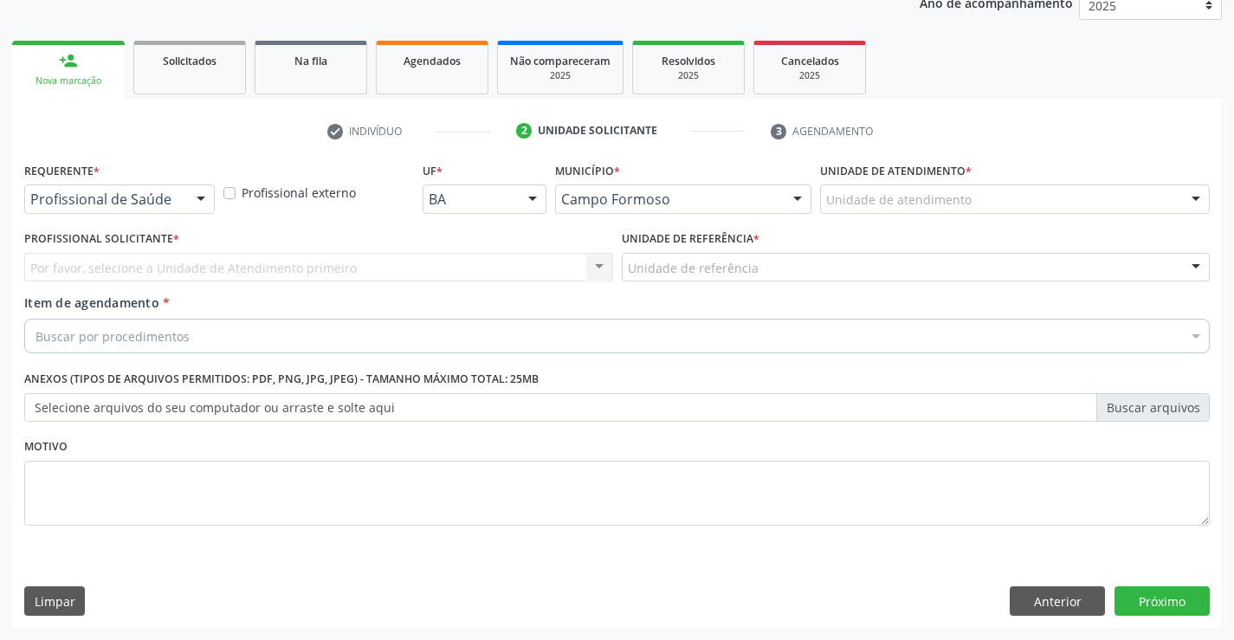
scroll to position [218, 0]
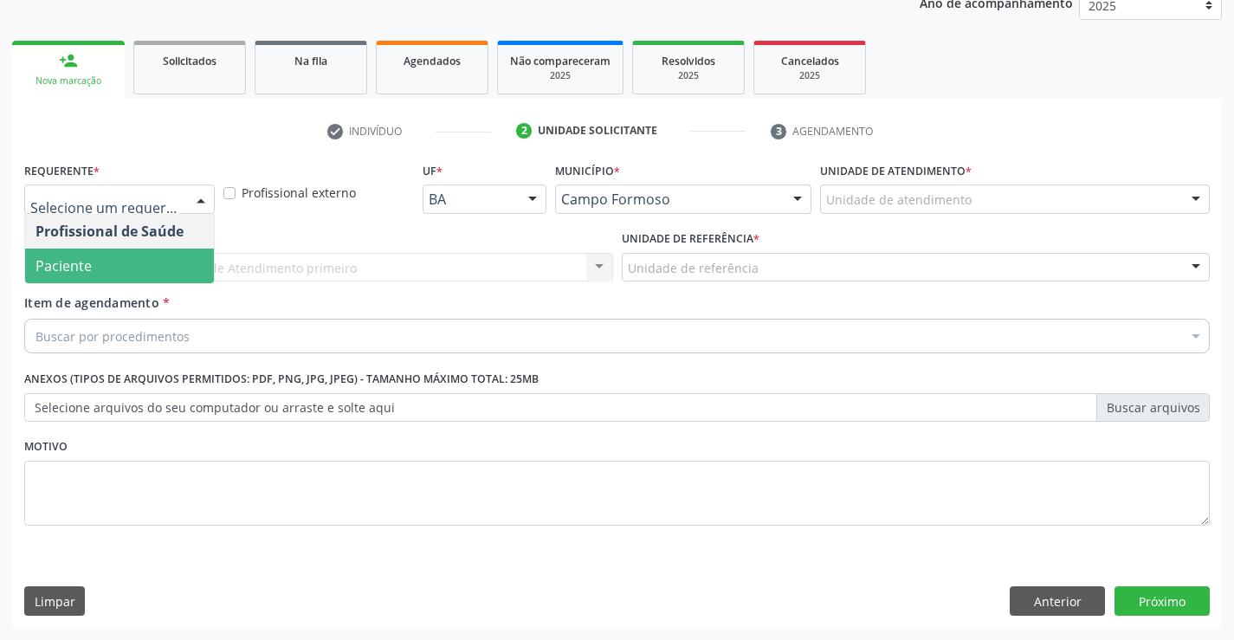
click at [110, 255] on span "Paciente" at bounding box center [119, 266] width 189 height 35
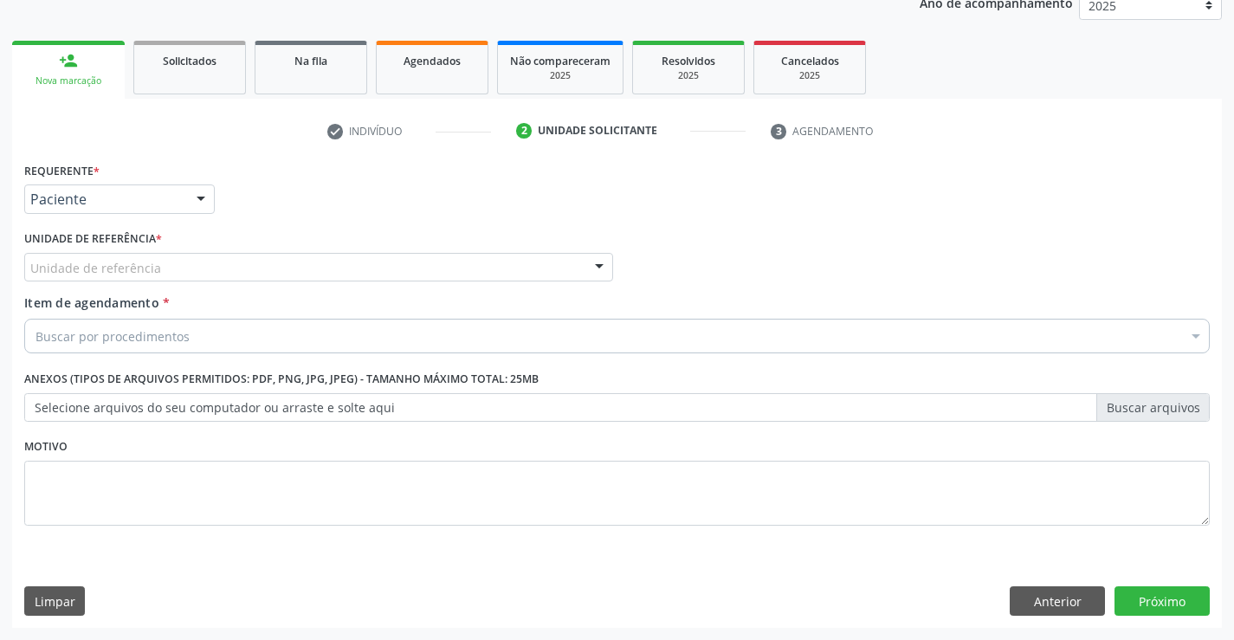
click at [304, 277] on div "Unidade de referência" at bounding box center [318, 267] width 589 height 29
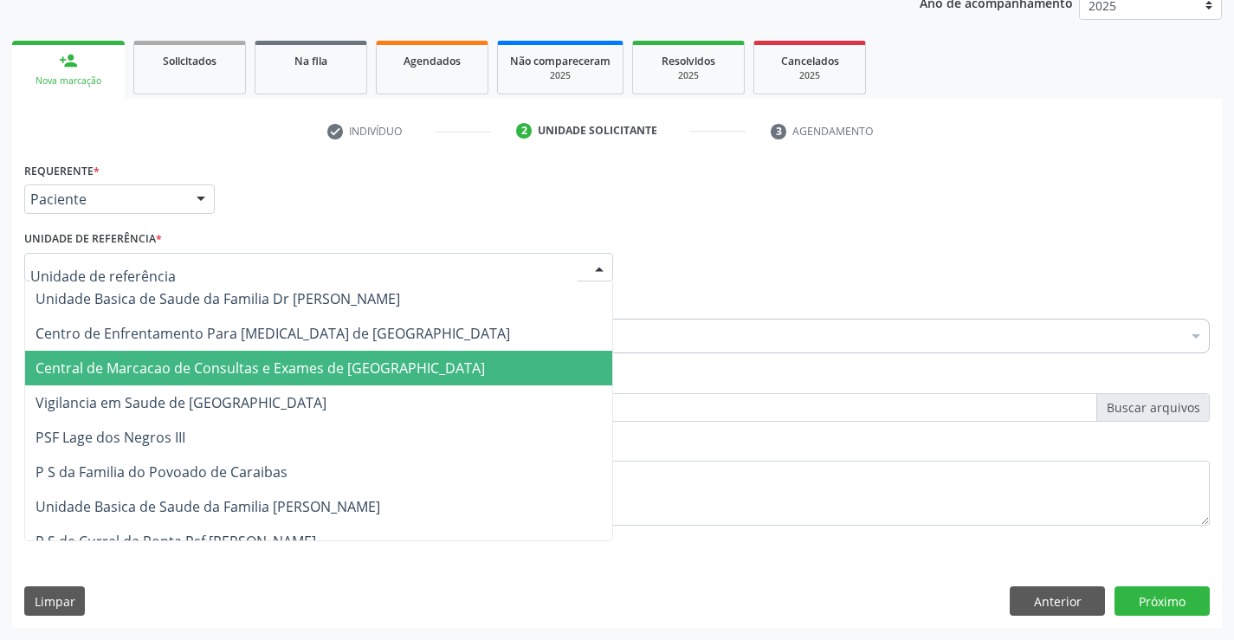
click at [305, 369] on span "Central de Marcacao de Consultas e Exames de [GEOGRAPHIC_DATA]" at bounding box center [260, 368] width 449 height 19
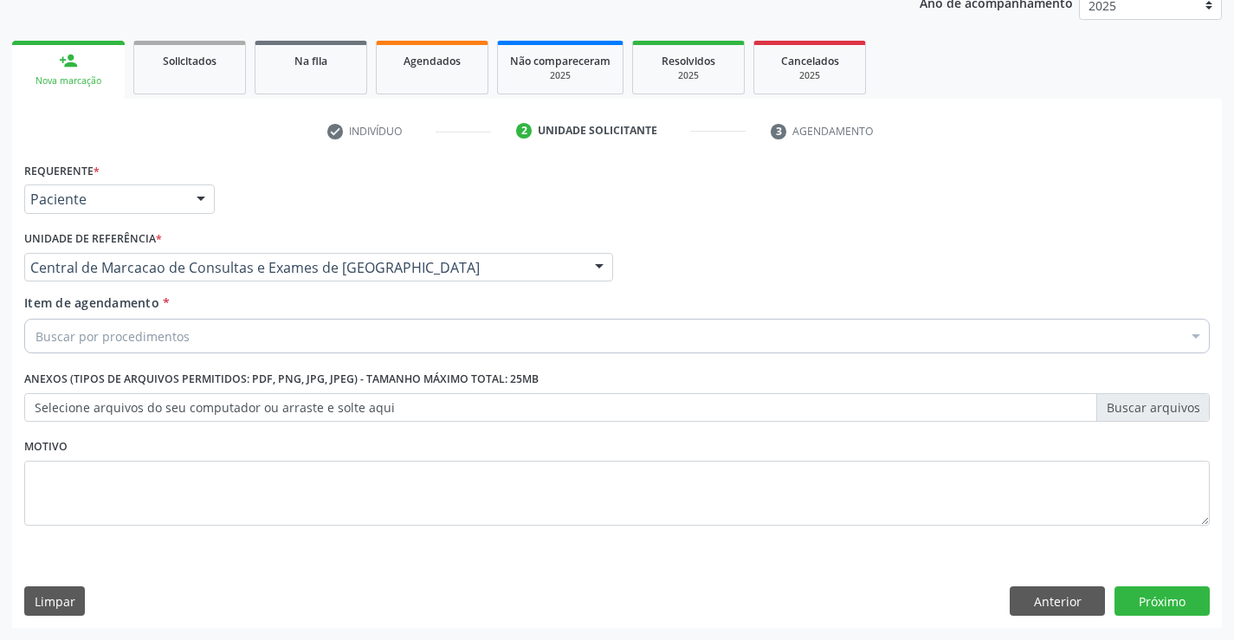
click at [317, 323] on div "Buscar por procedimentos" at bounding box center [617, 336] width 1186 height 35
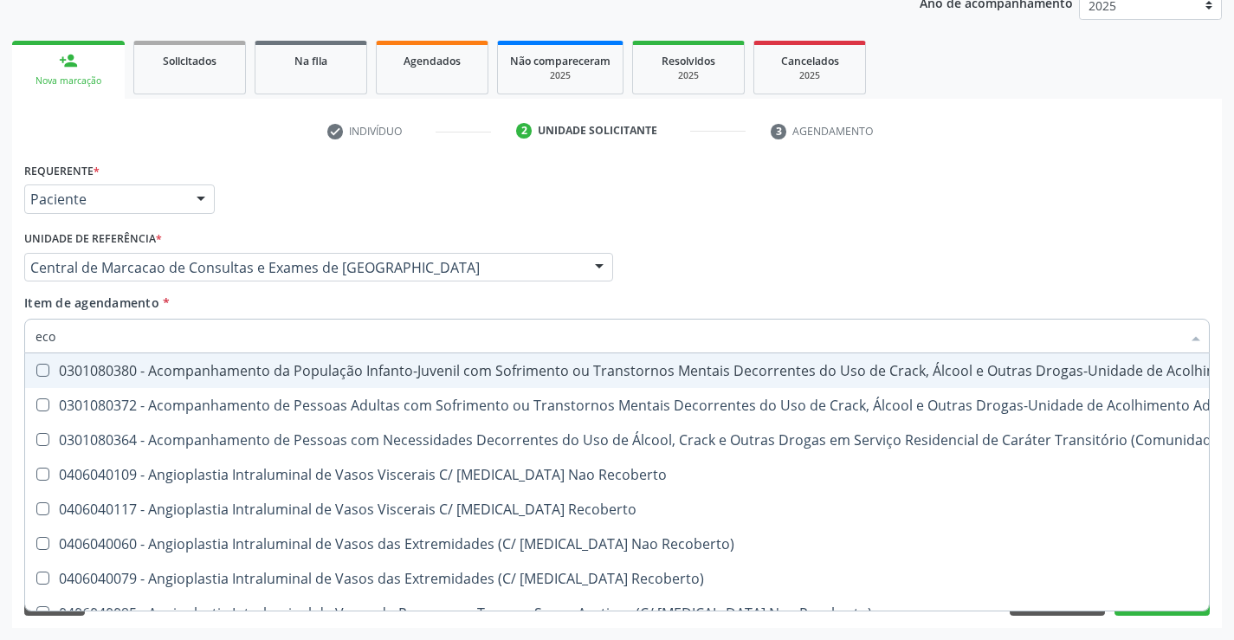
type input "ecoc"
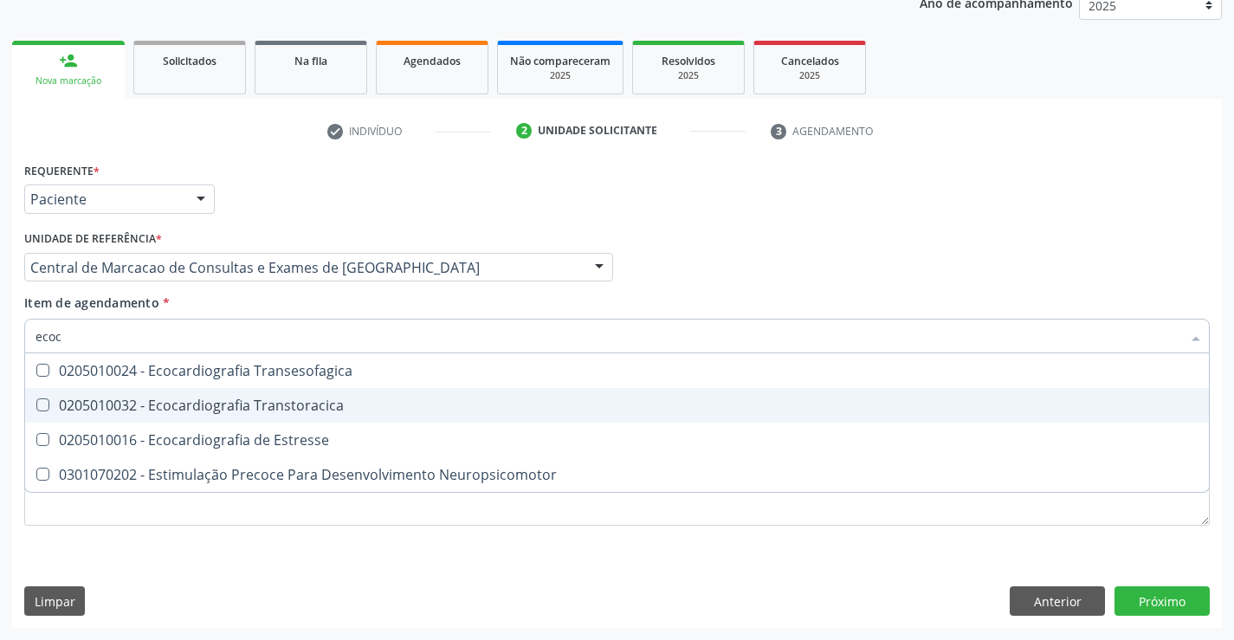
click at [221, 399] on div "0205010032 - Ecocardiografia Transtoracica" at bounding box center [617, 405] width 1163 height 14
checkbox Transtoracica "true"
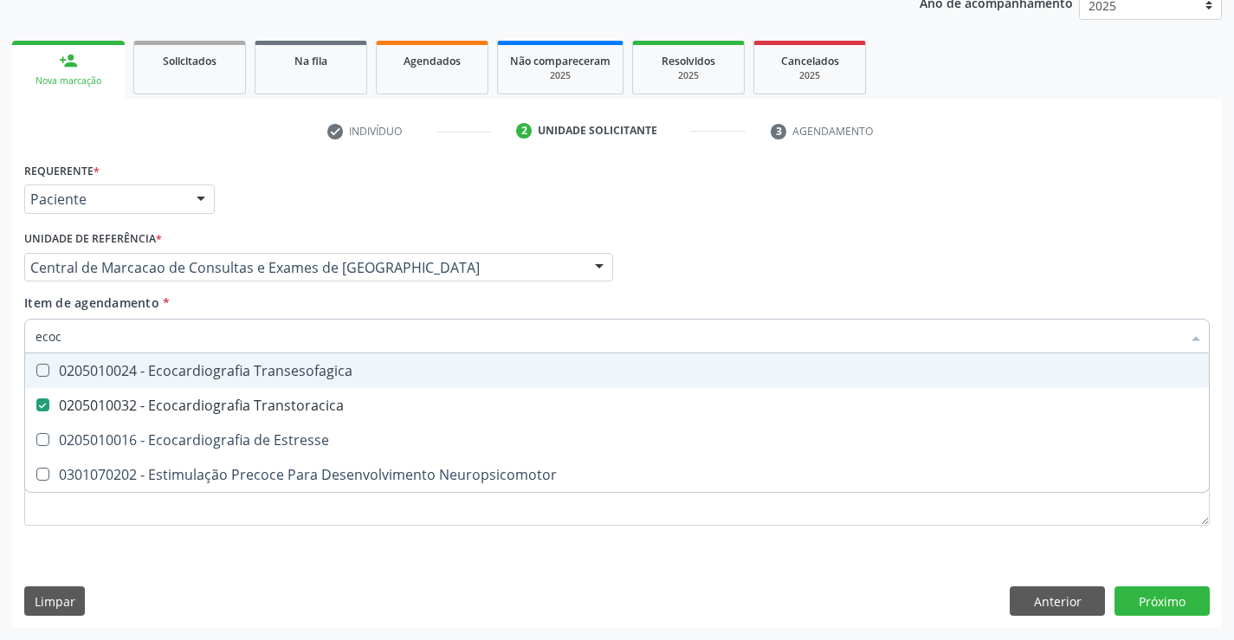
click at [888, 188] on div "Requerente * Paciente Profissional de Saúde Paciente Nenhum resultado encontrad…" at bounding box center [617, 192] width 1194 height 68
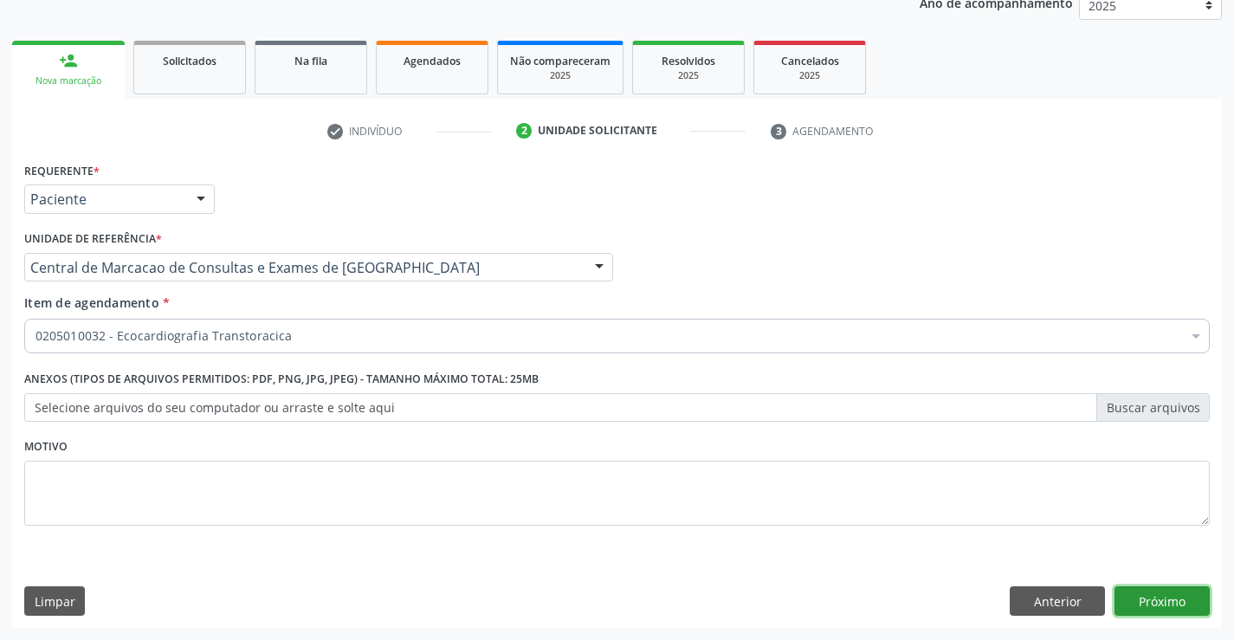
click at [1153, 604] on button "Próximo" at bounding box center [1162, 600] width 95 height 29
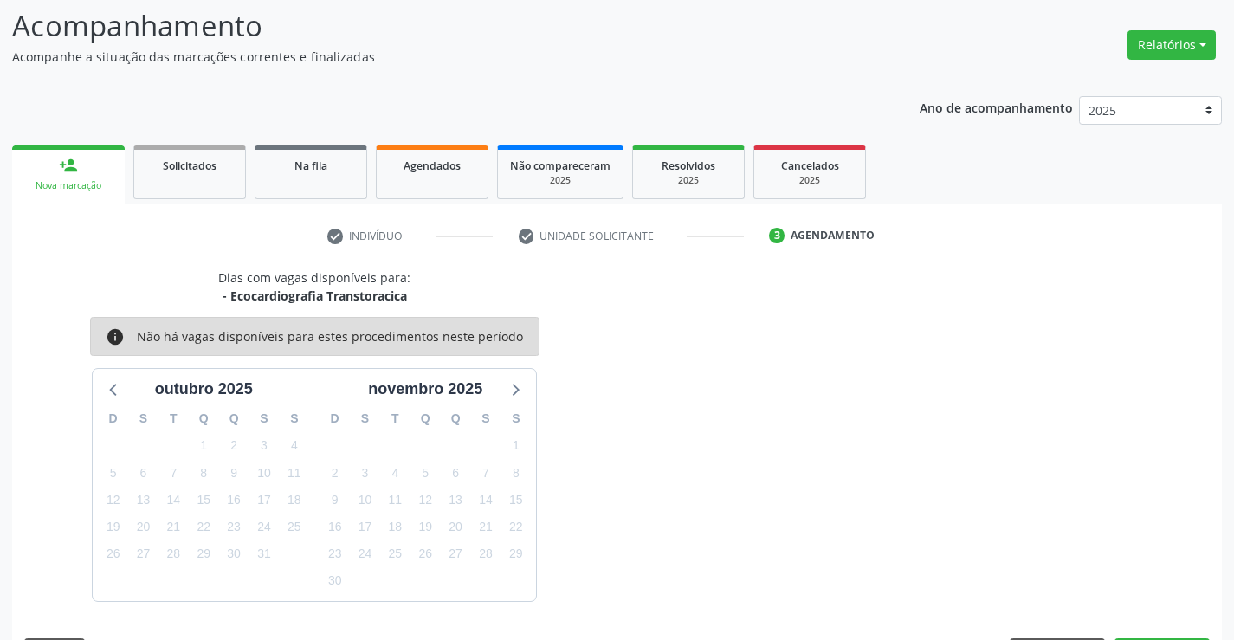
scroll to position [165, 0]
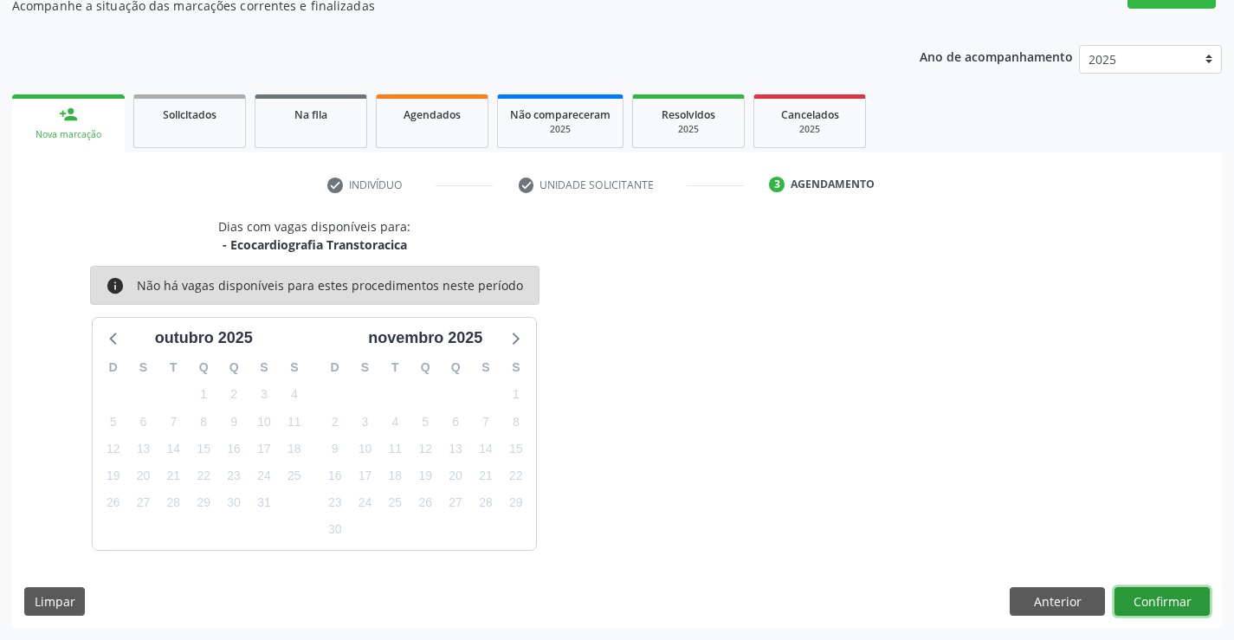
click at [1153, 604] on button "Confirmar" at bounding box center [1162, 601] width 95 height 29
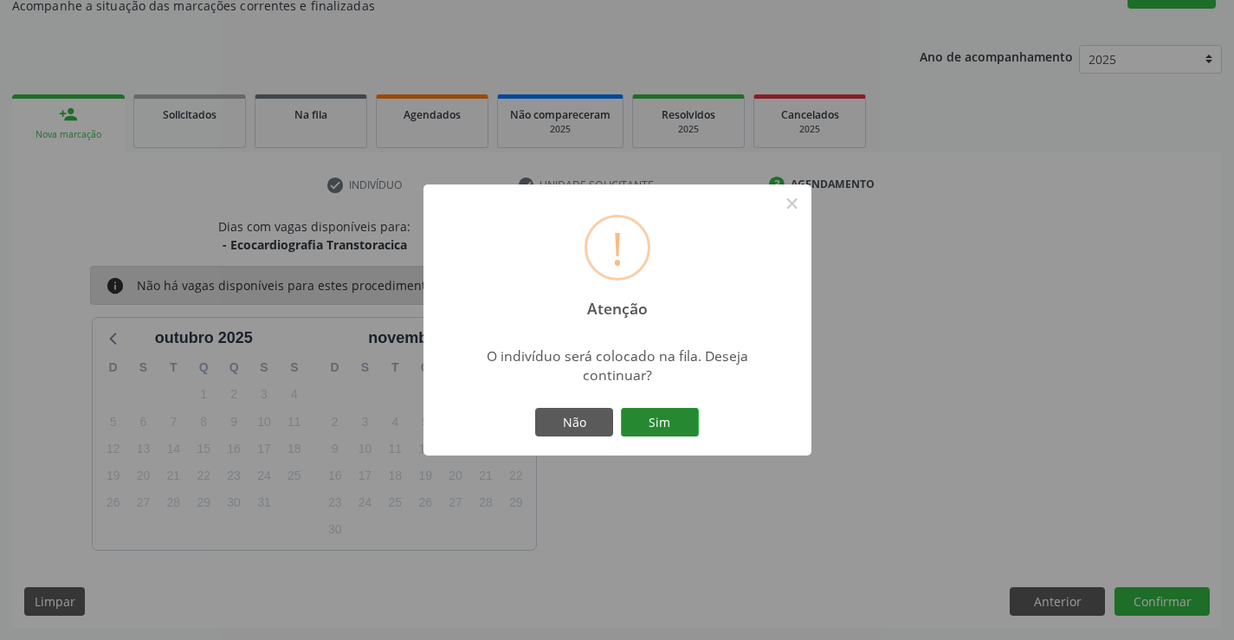
click at [636, 414] on button "Sim" at bounding box center [660, 422] width 78 height 29
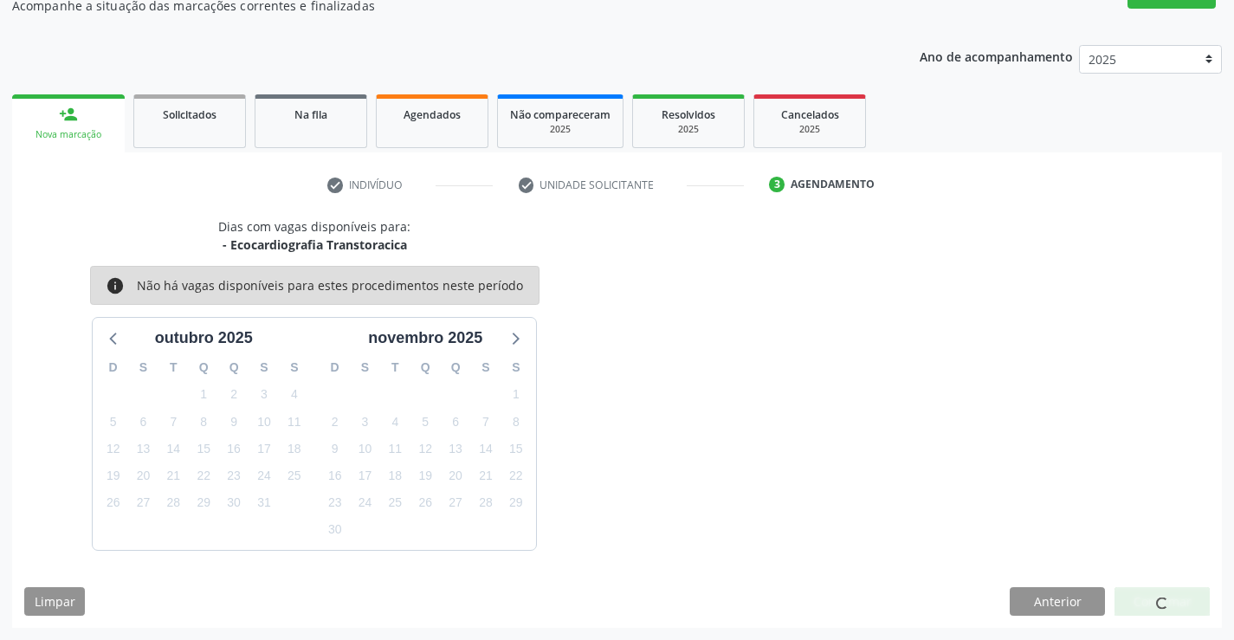
scroll to position [0, 0]
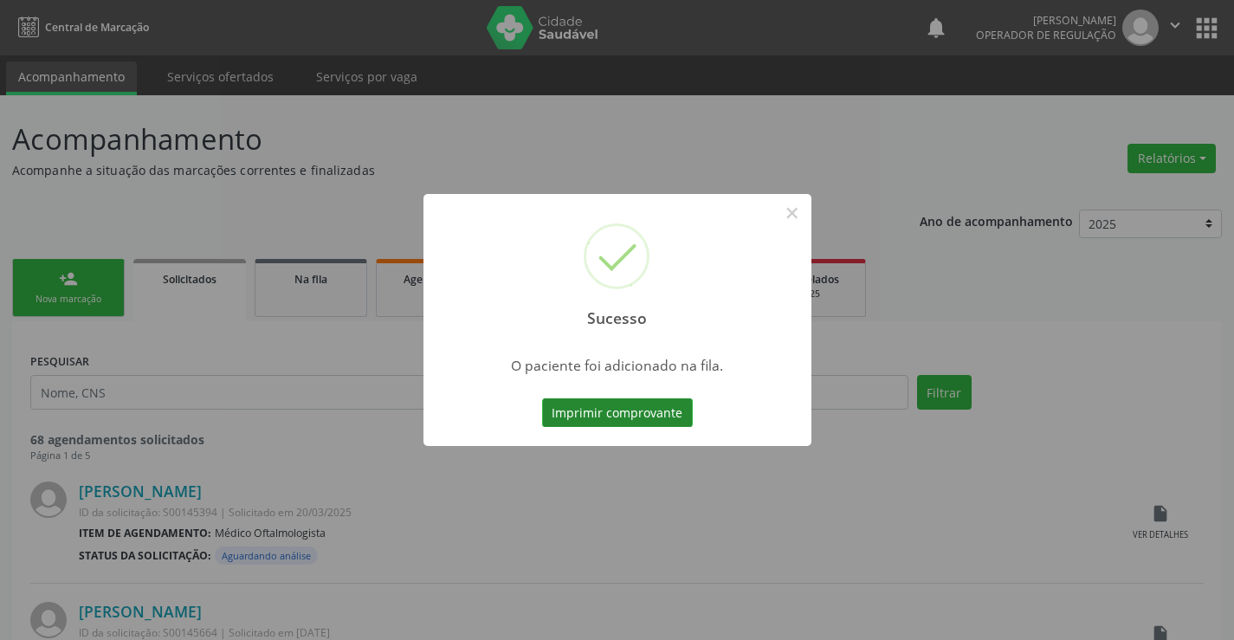
click at [666, 417] on button "Imprimir comprovante" at bounding box center [617, 412] width 151 height 29
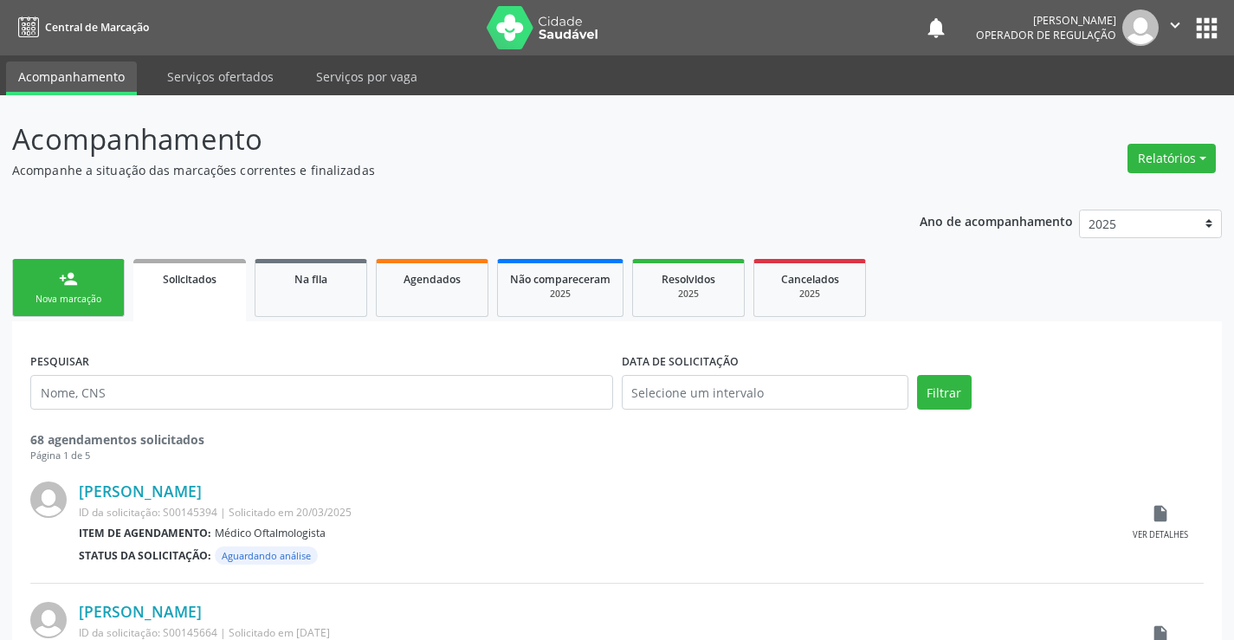
click at [76, 300] on div "Nova marcação" at bounding box center [68, 299] width 87 height 13
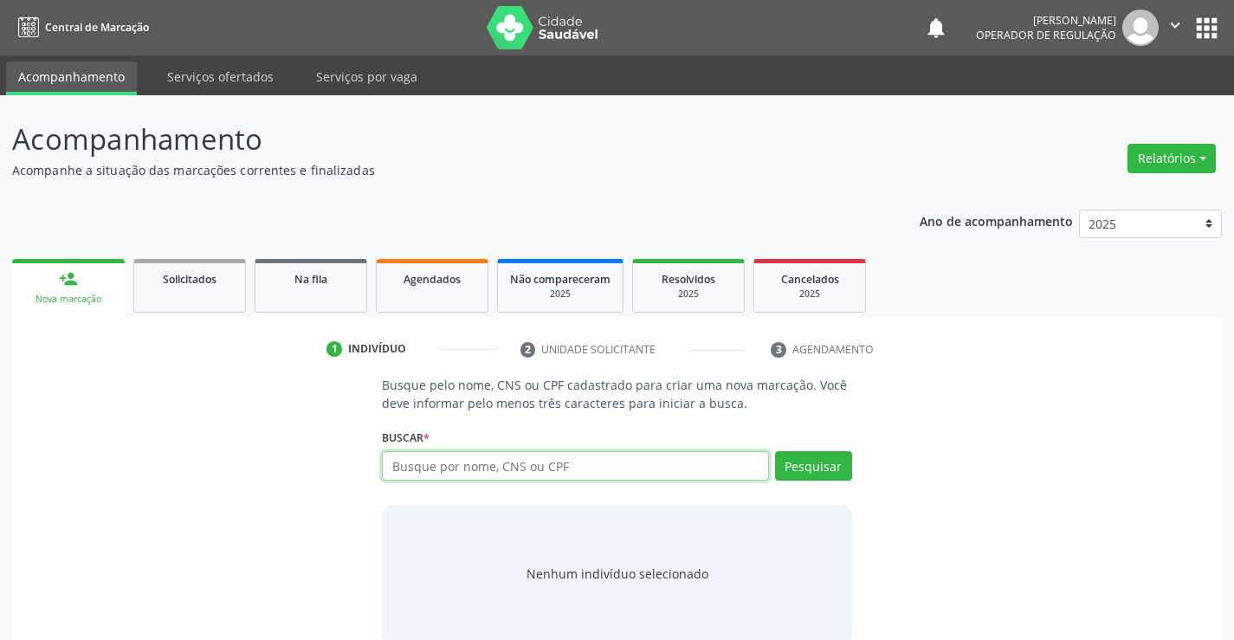
click at [428, 456] on input "text" at bounding box center [575, 465] width 386 height 29
type input "702405076996524"
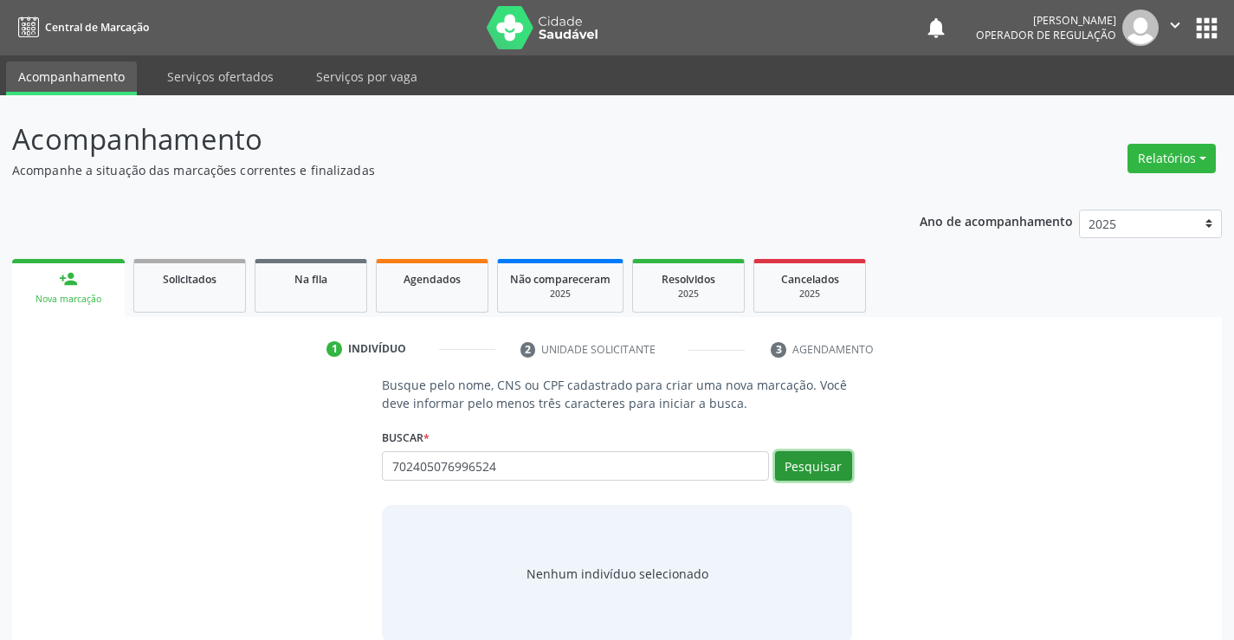
click at [813, 464] on button "Pesquisar" at bounding box center [813, 465] width 77 height 29
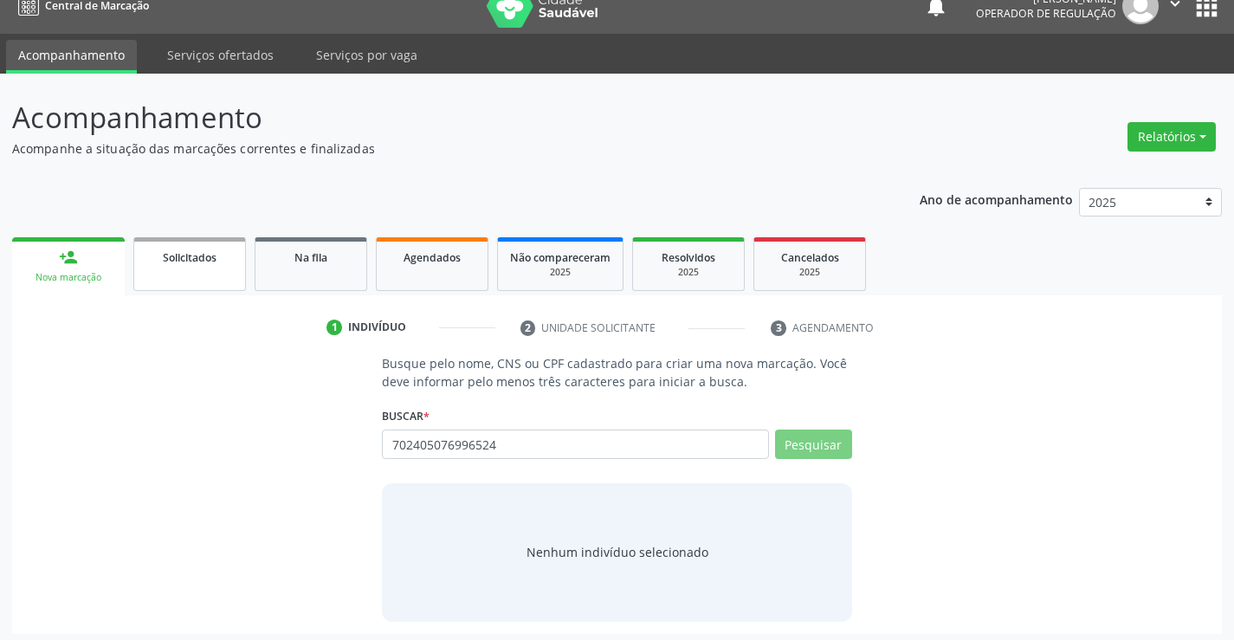
scroll to position [28, 0]
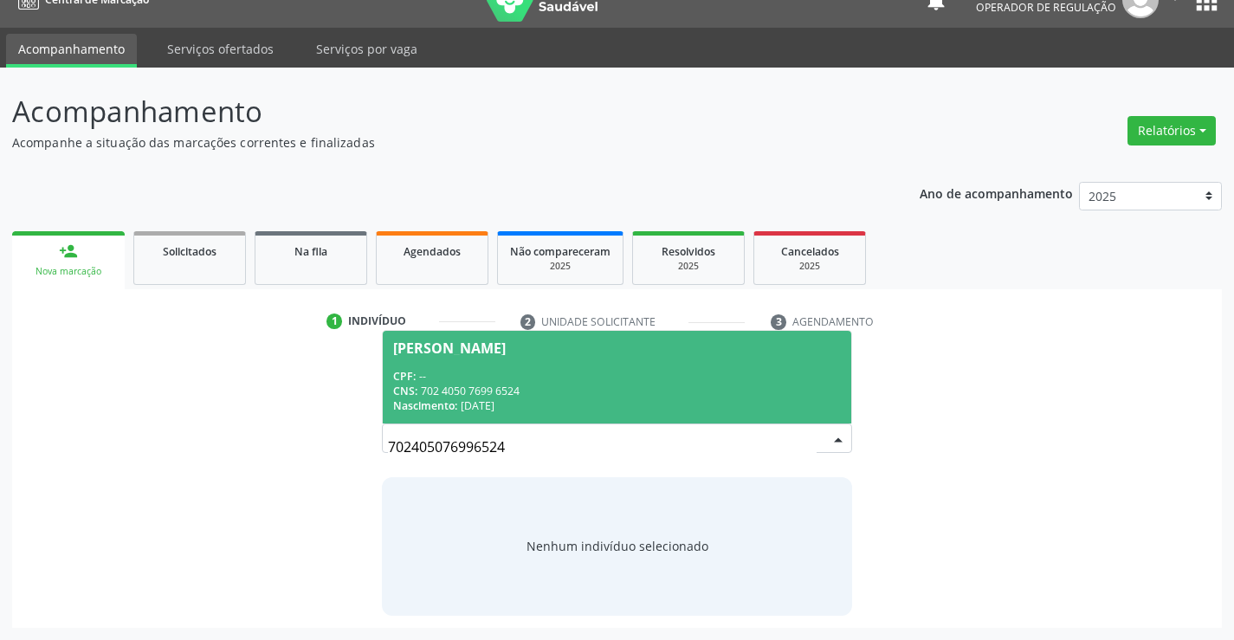
click at [559, 371] on div "CPF: --" at bounding box center [616, 376] width 447 height 15
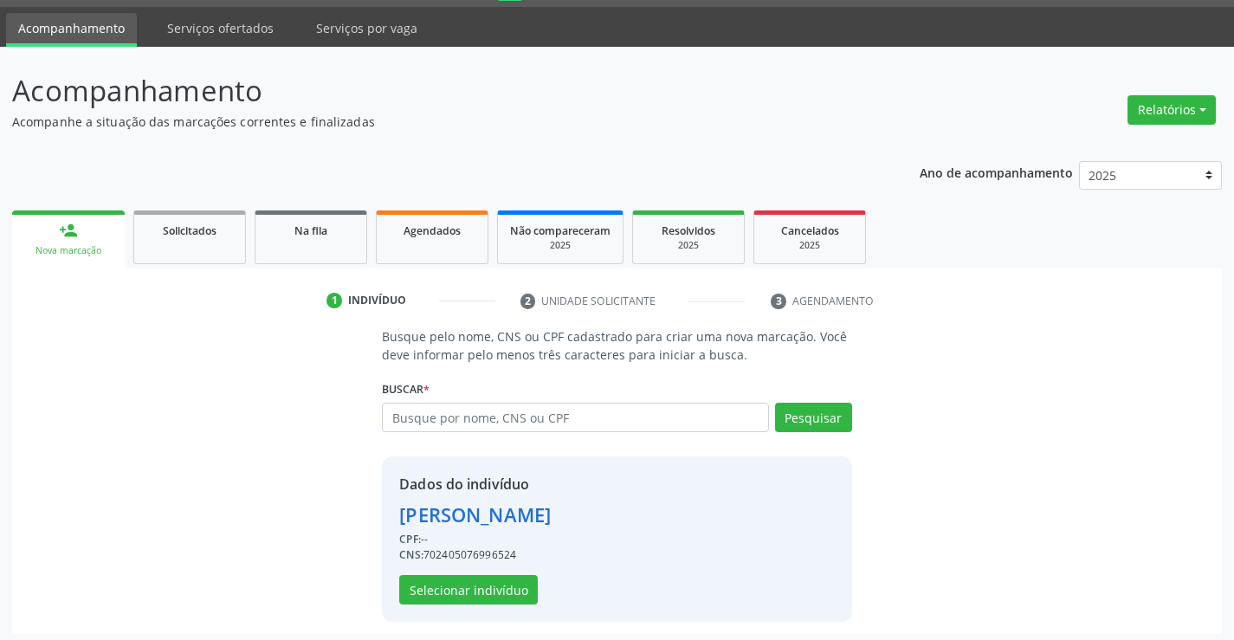
scroll to position [55, 0]
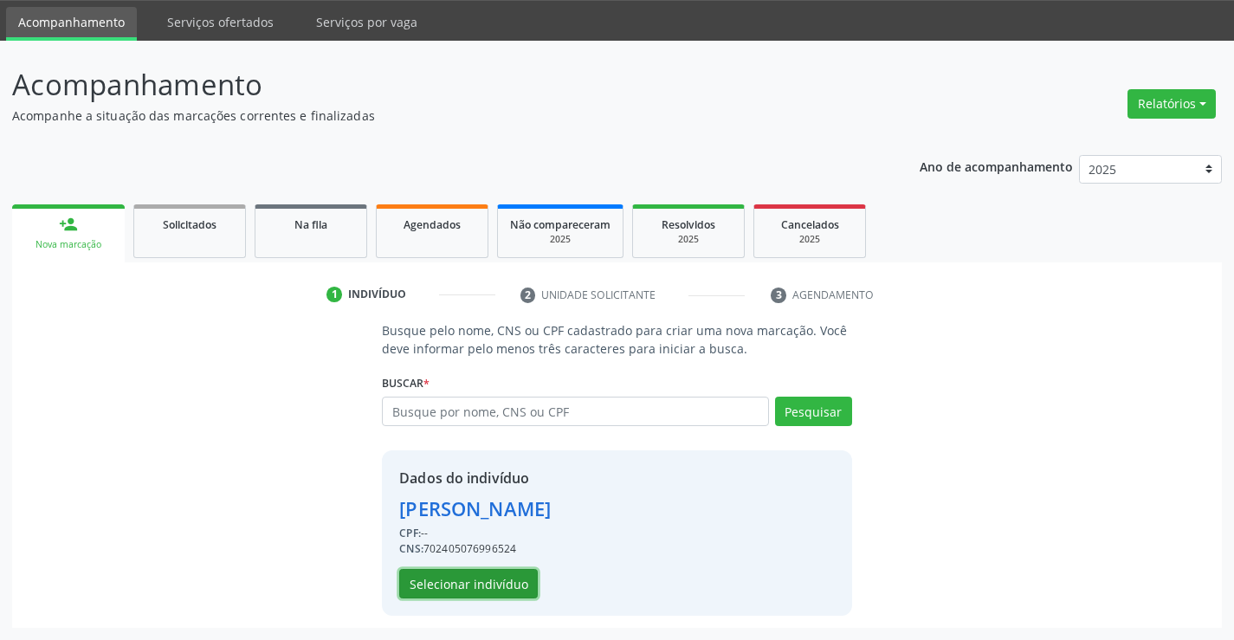
click at [465, 569] on button "Selecionar indivíduo" at bounding box center [468, 583] width 139 height 29
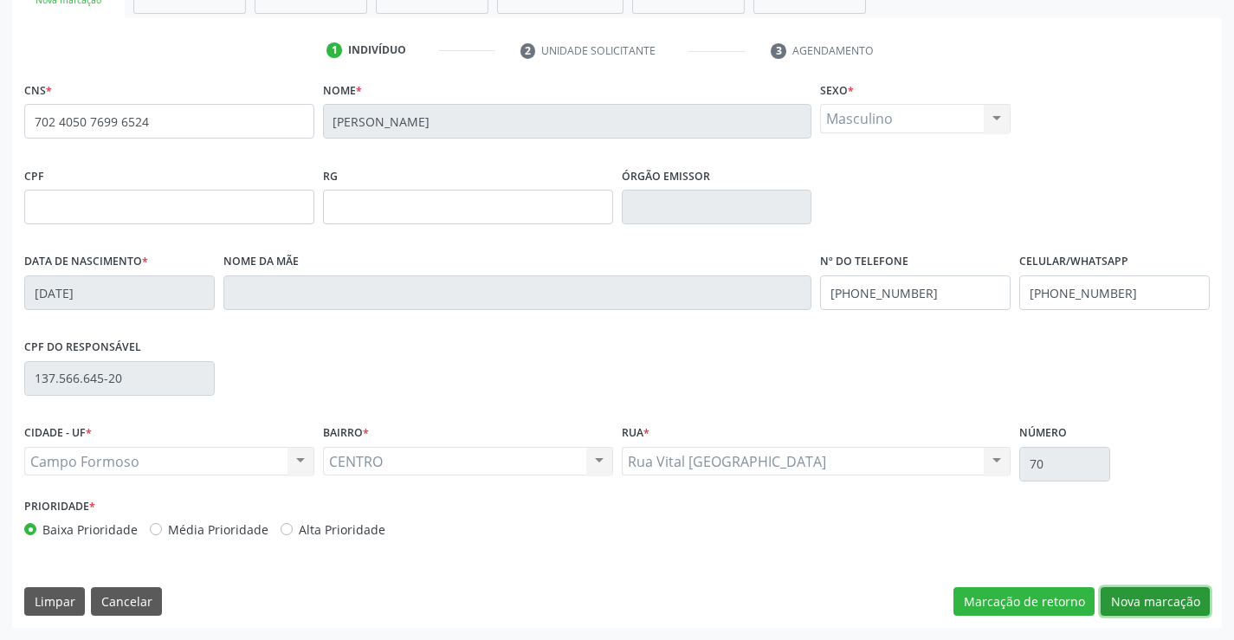
click at [1144, 611] on button "Nova marcação" at bounding box center [1155, 601] width 109 height 29
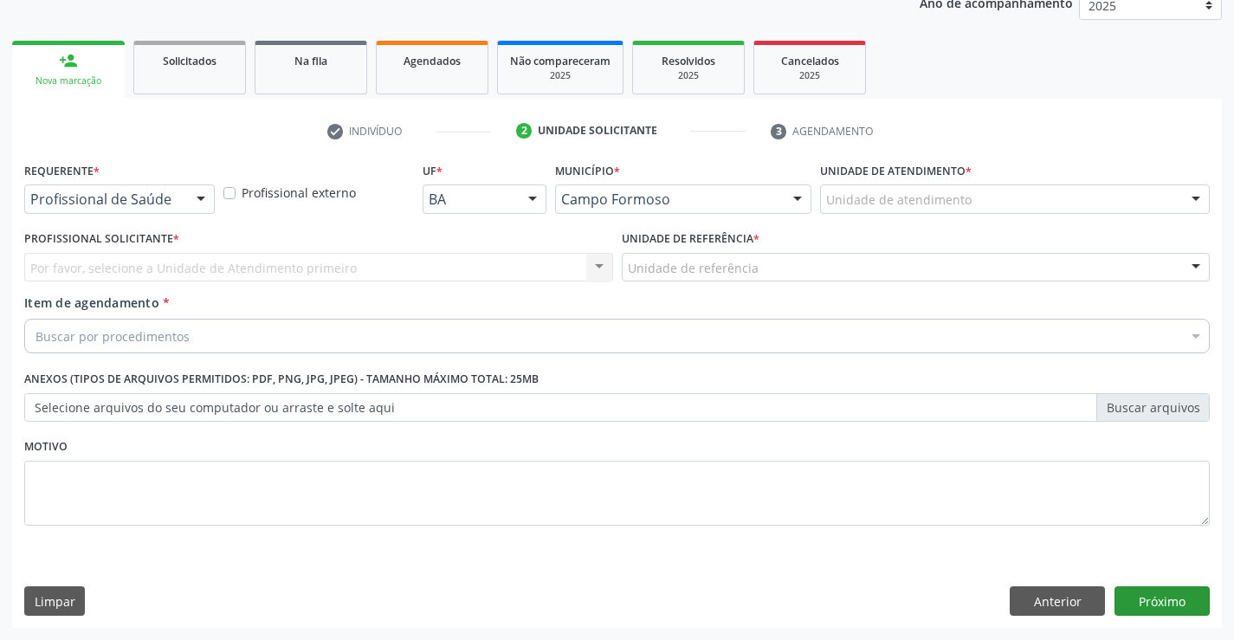
scroll to position [218, 0]
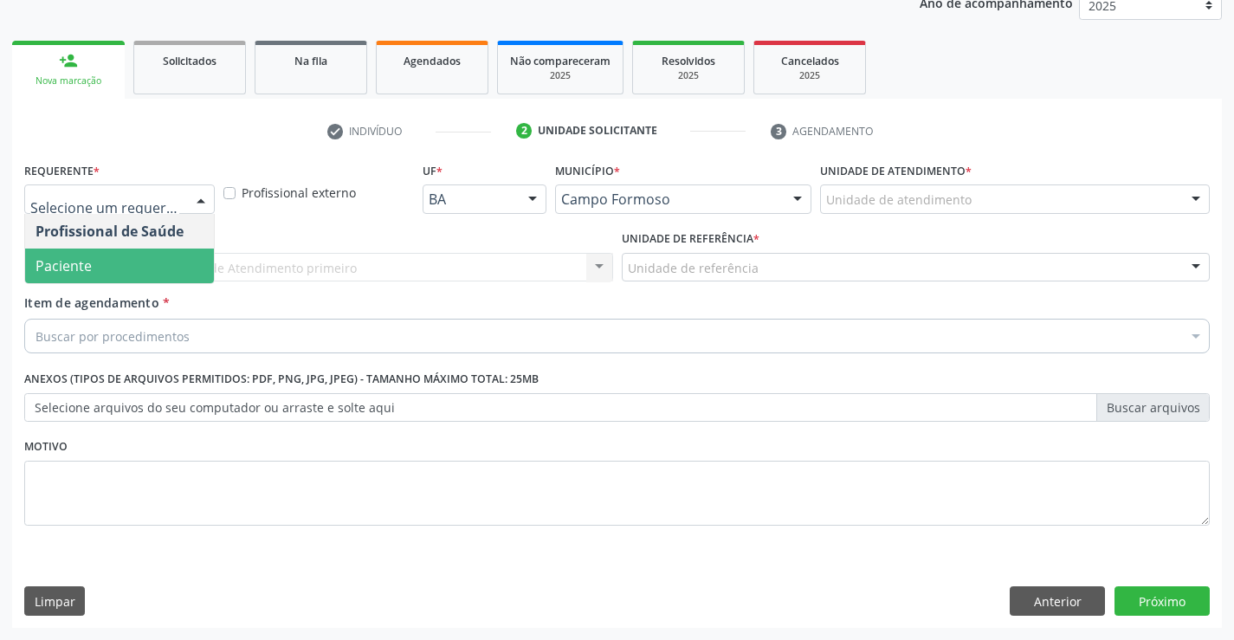
click at [94, 269] on span "Paciente" at bounding box center [119, 266] width 189 height 35
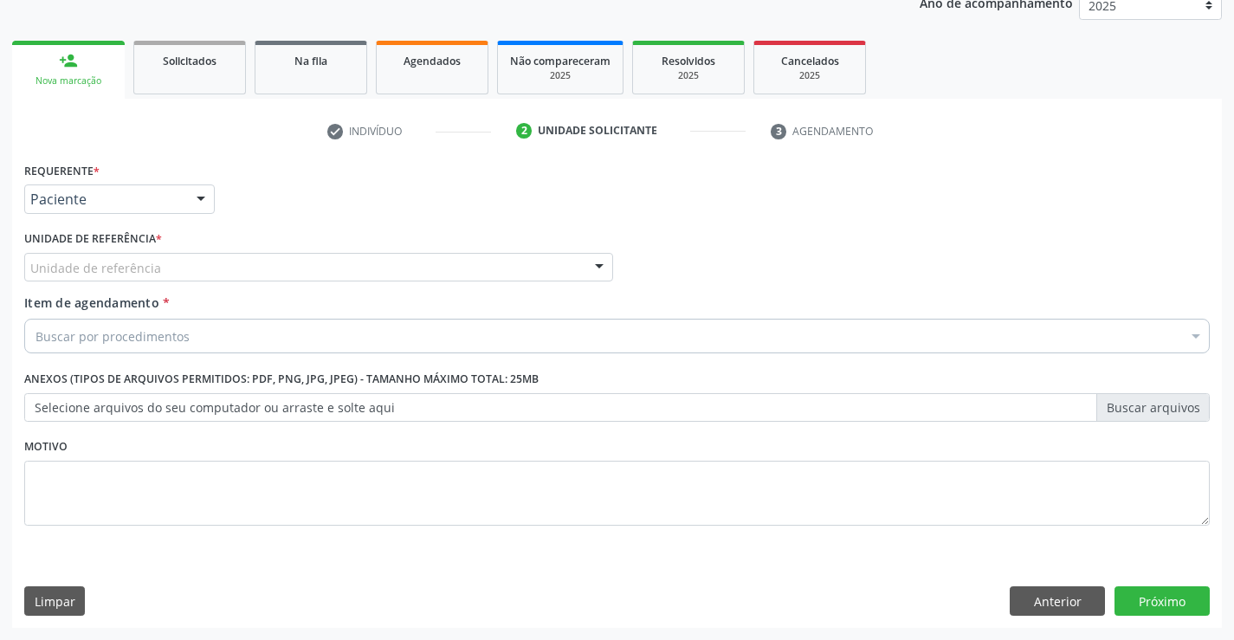
click at [214, 255] on div "Unidade de referência" at bounding box center [318, 267] width 589 height 29
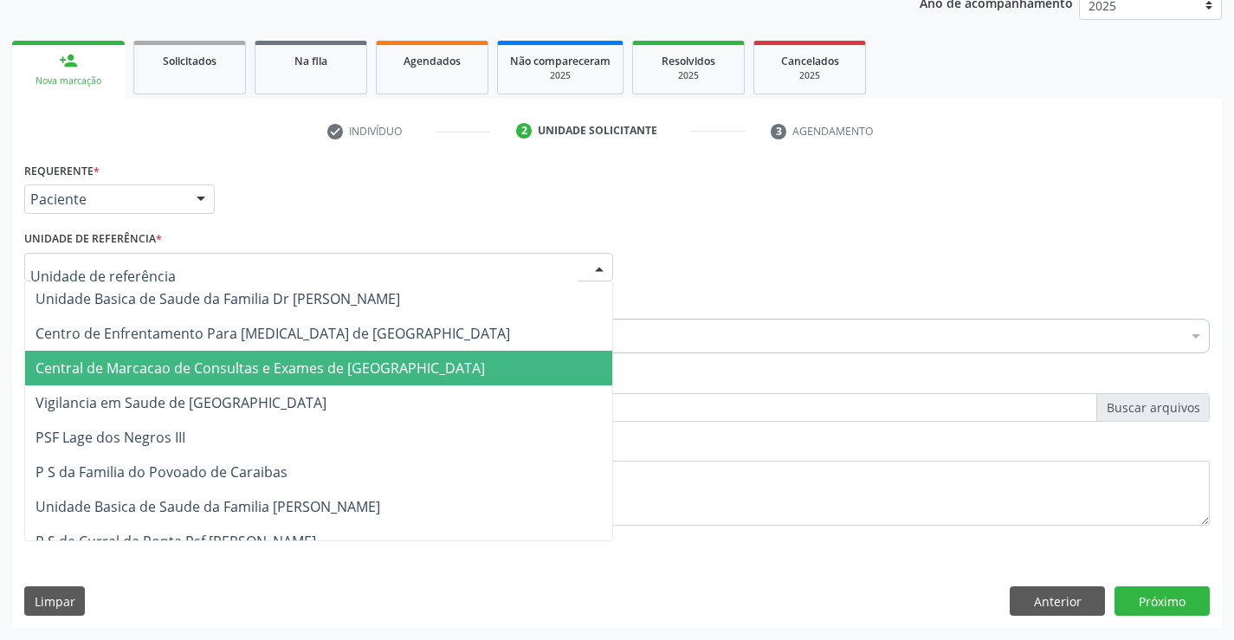
click at [252, 378] on span "Central de Marcacao de Consultas e Exames de [GEOGRAPHIC_DATA]" at bounding box center [260, 368] width 449 height 19
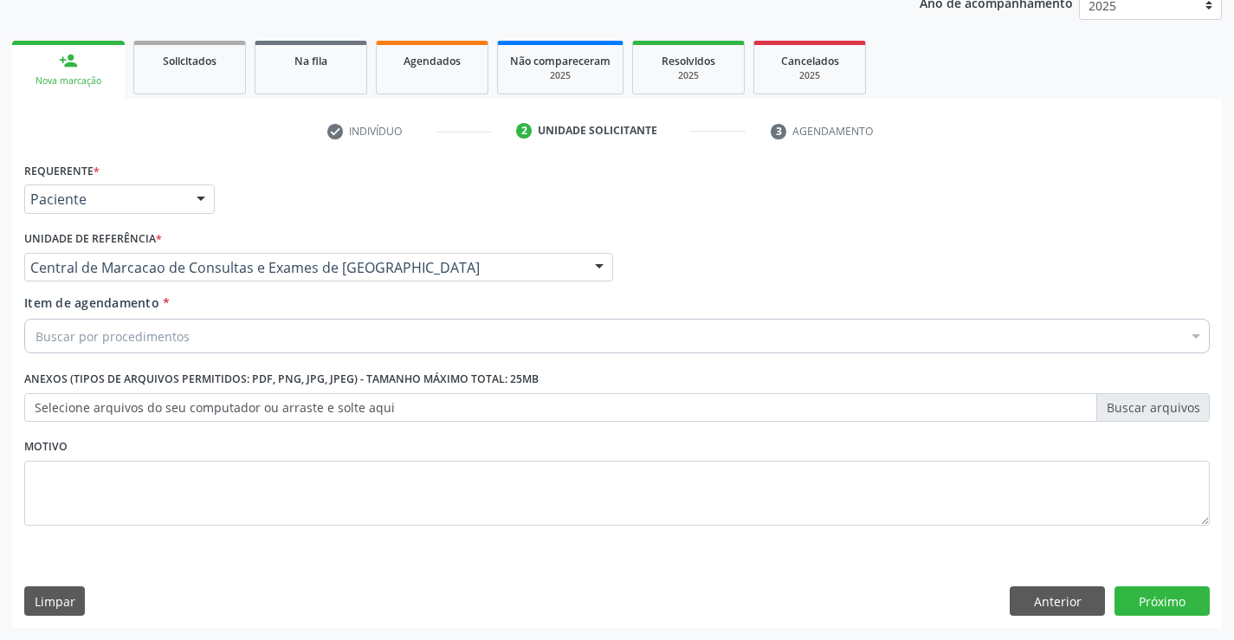
click at [283, 346] on div "Buscar por procedimentos" at bounding box center [617, 336] width 1186 height 35
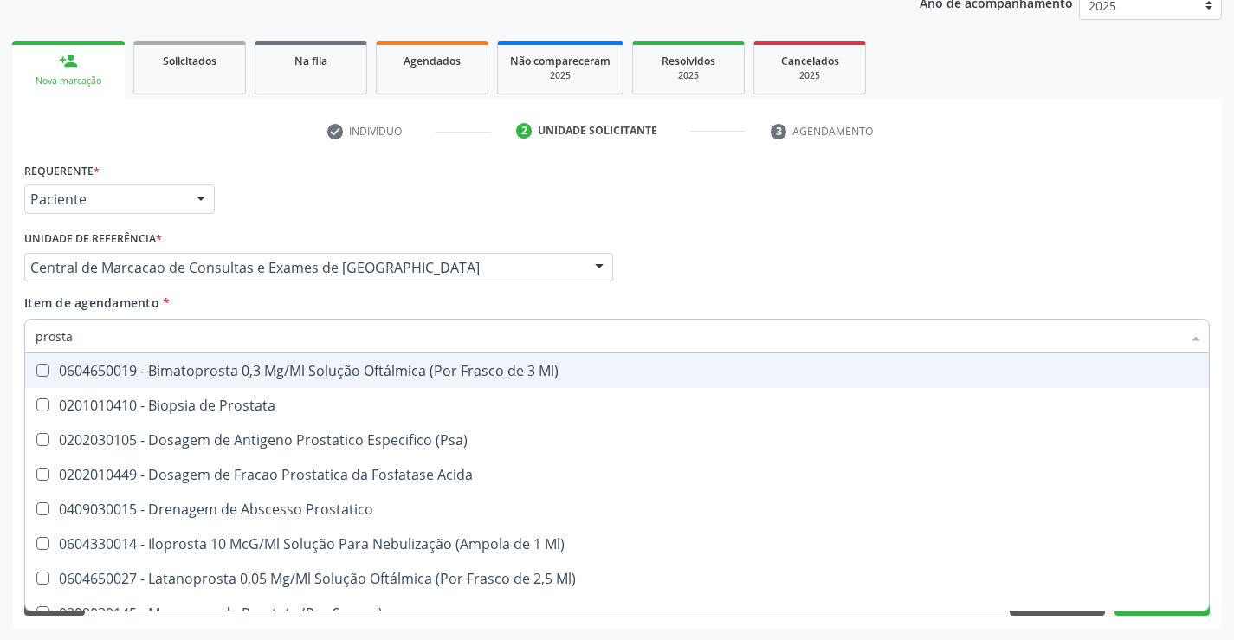
type input "prostat"
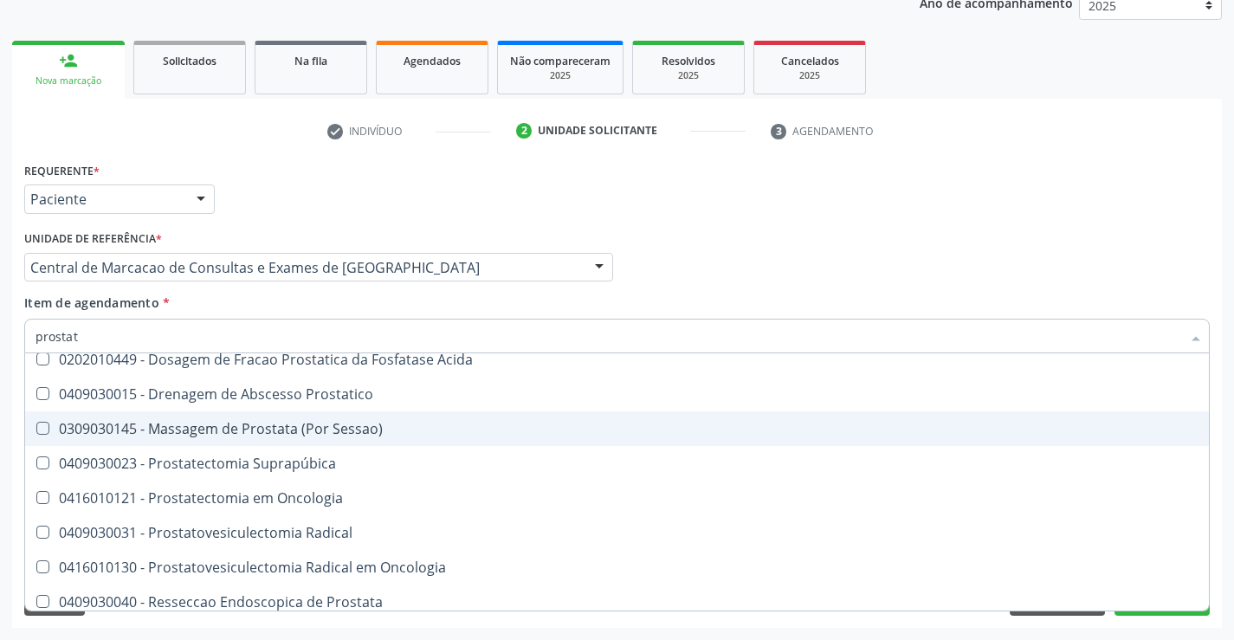
scroll to position [158, 0]
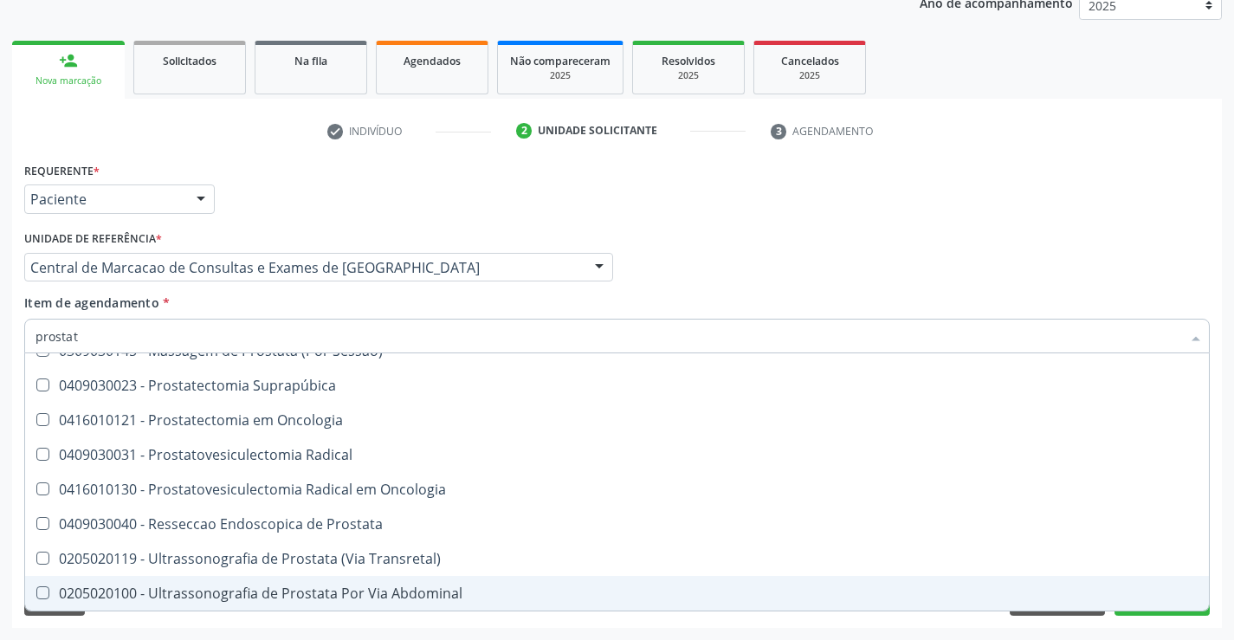
click at [262, 591] on div "0205020100 - Ultrassonografia de Prostata Por Via Abdominal" at bounding box center [617, 593] width 1163 height 14
checkbox Abdominal "true"
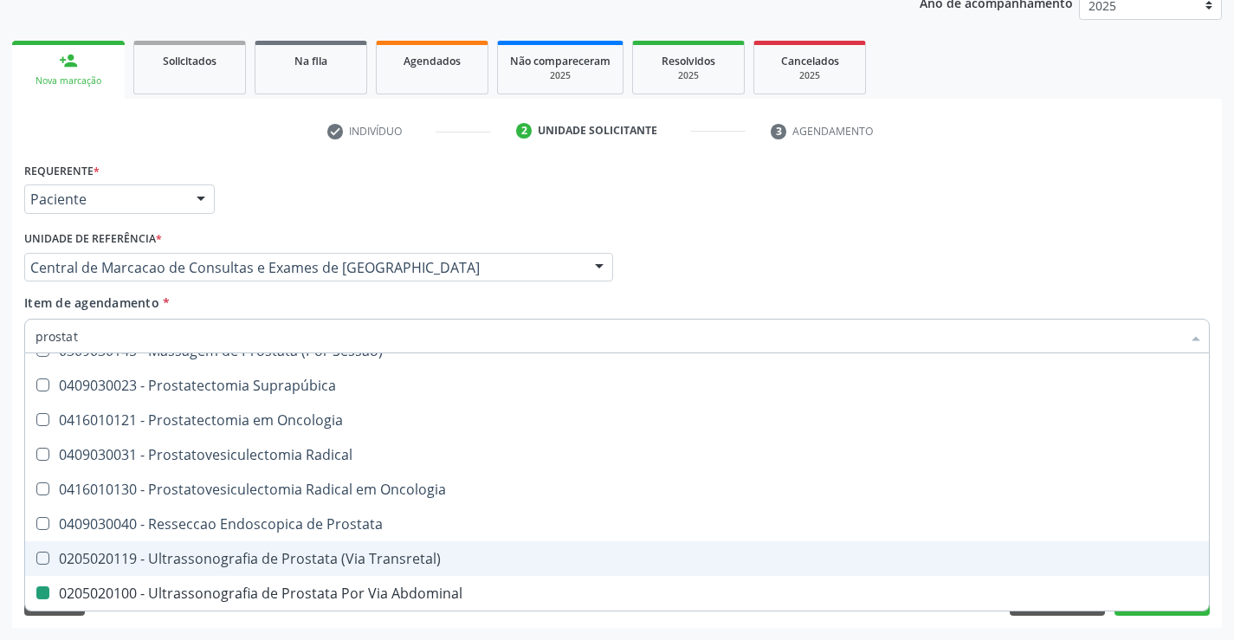
drag, startPoint x: 847, startPoint y: 187, endPoint x: 1050, endPoint y: 423, distance: 311.4
click at [848, 187] on div "Requerente * Paciente Profissional de Saúde Paciente Nenhum resultado encontrad…" at bounding box center [617, 192] width 1194 height 68
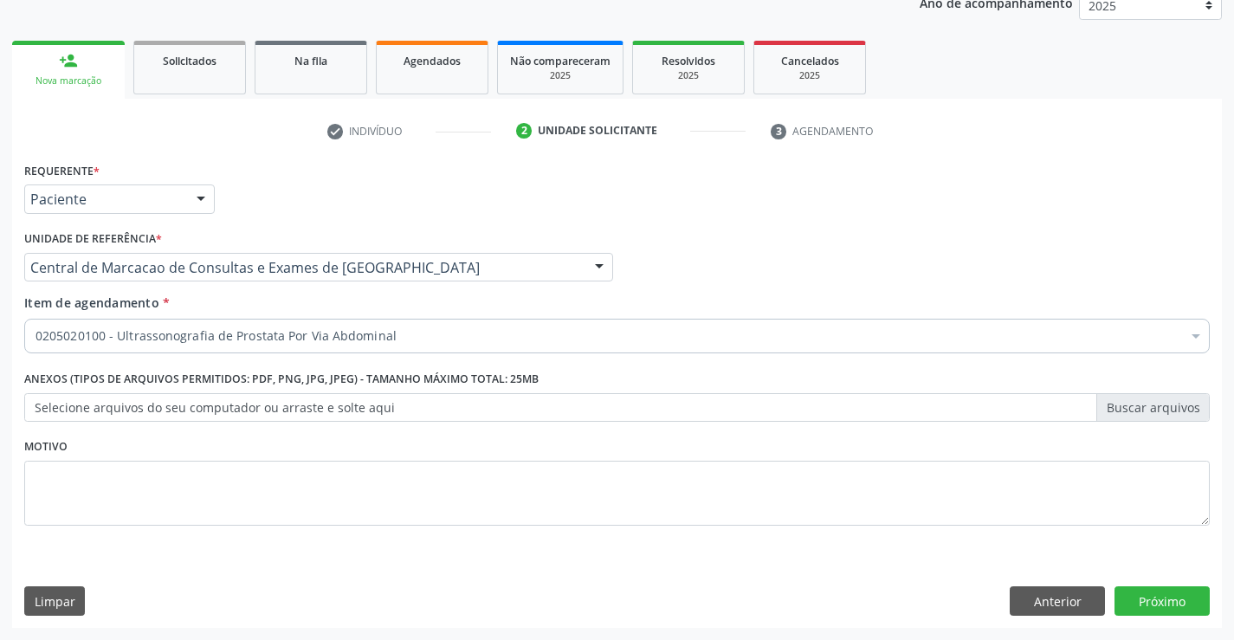
scroll to position [0, 0]
click at [1144, 604] on button "Próximo" at bounding box center [1162, 600] width 95 height 29
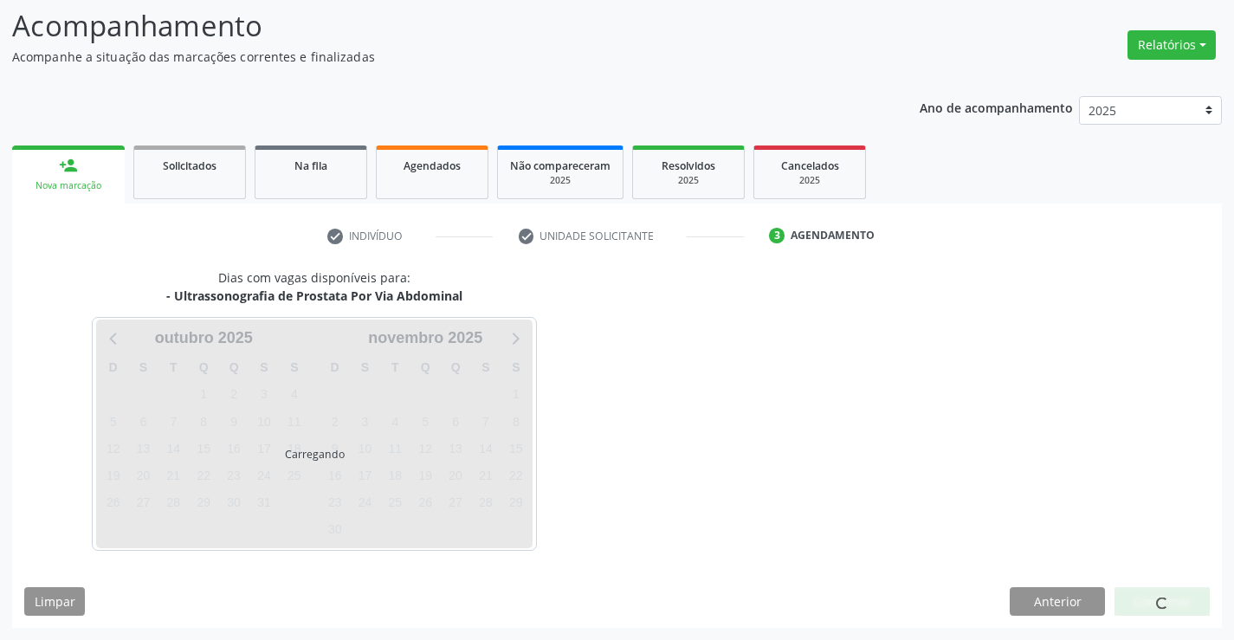
scroll to position [113, 0]
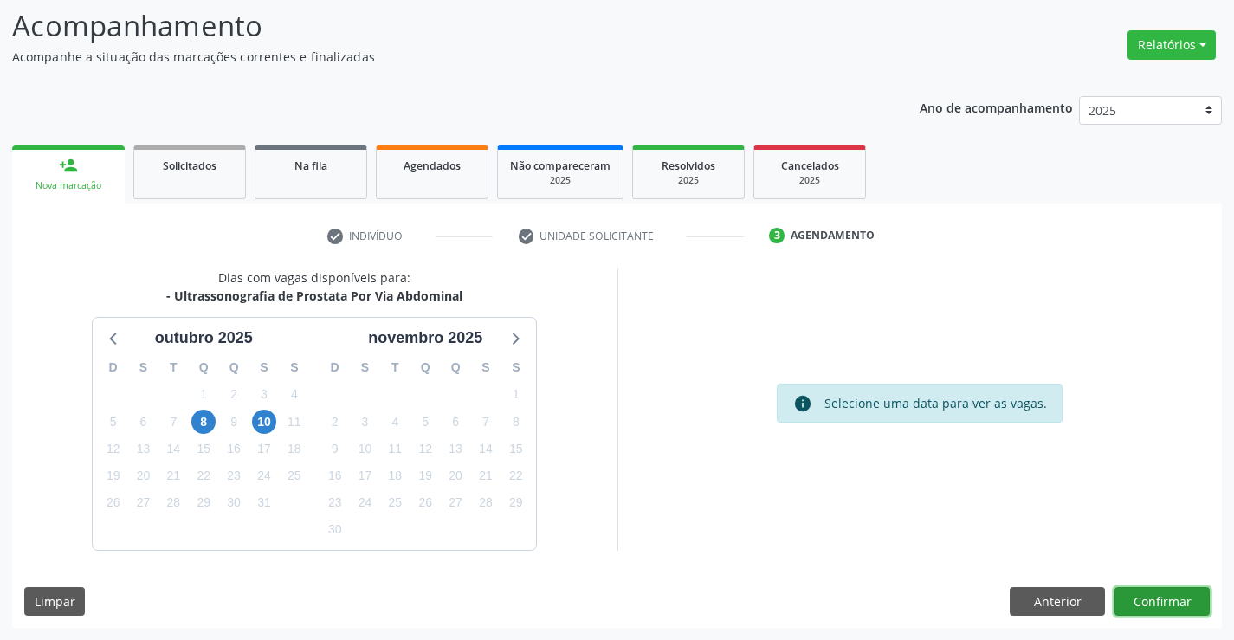
click at [1139, 611] on button "Confirmar" at bounding box center [1162, 601] width 95 height 29
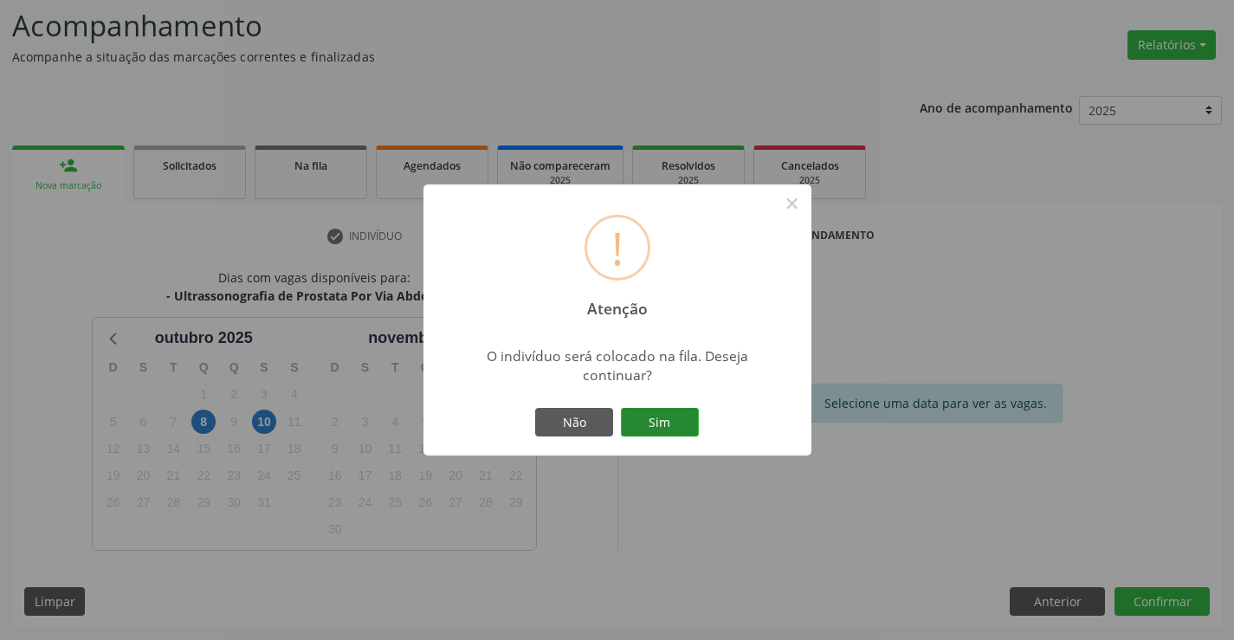
click at [662, 430] on button "Sim" at bounding box center [660, 422] width 78 height 29
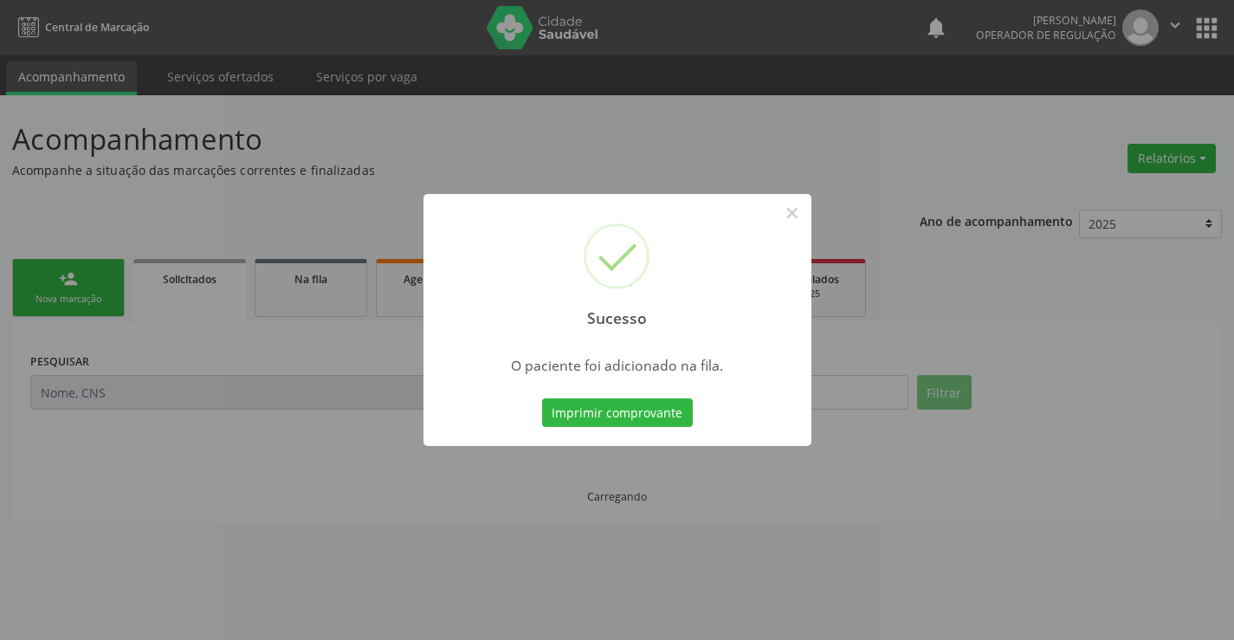
scroll to position [0, 0]
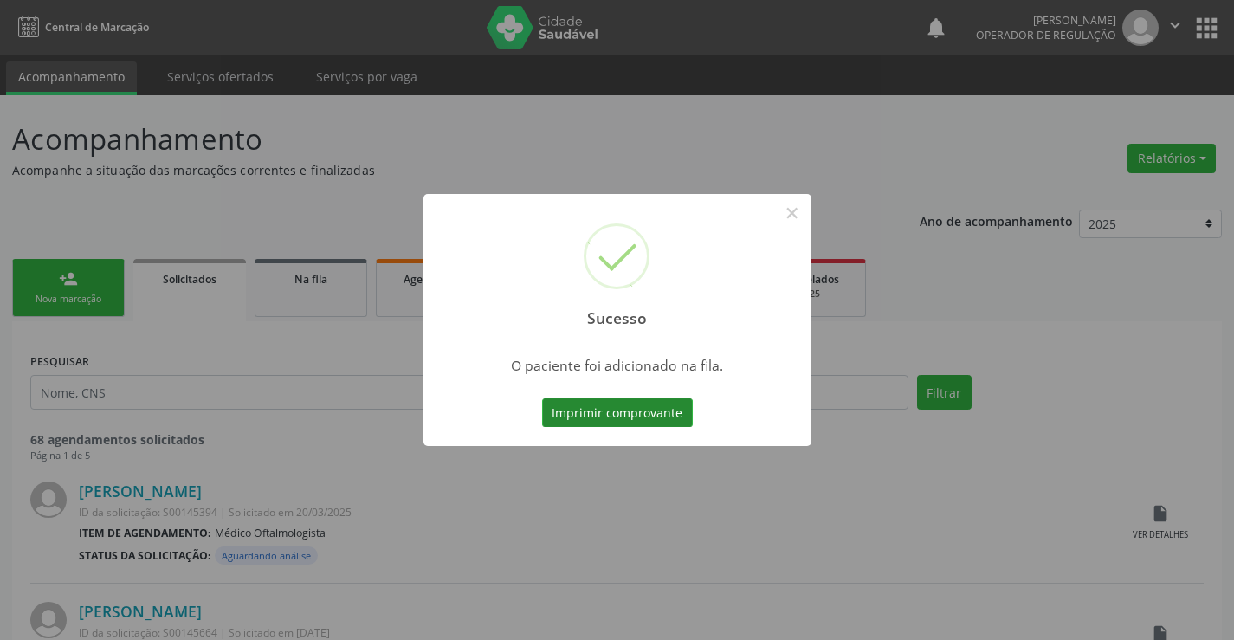
click at [660, 410] on button "Imprimir comprovante" at bounding box center [617, 412] width 151 height 29
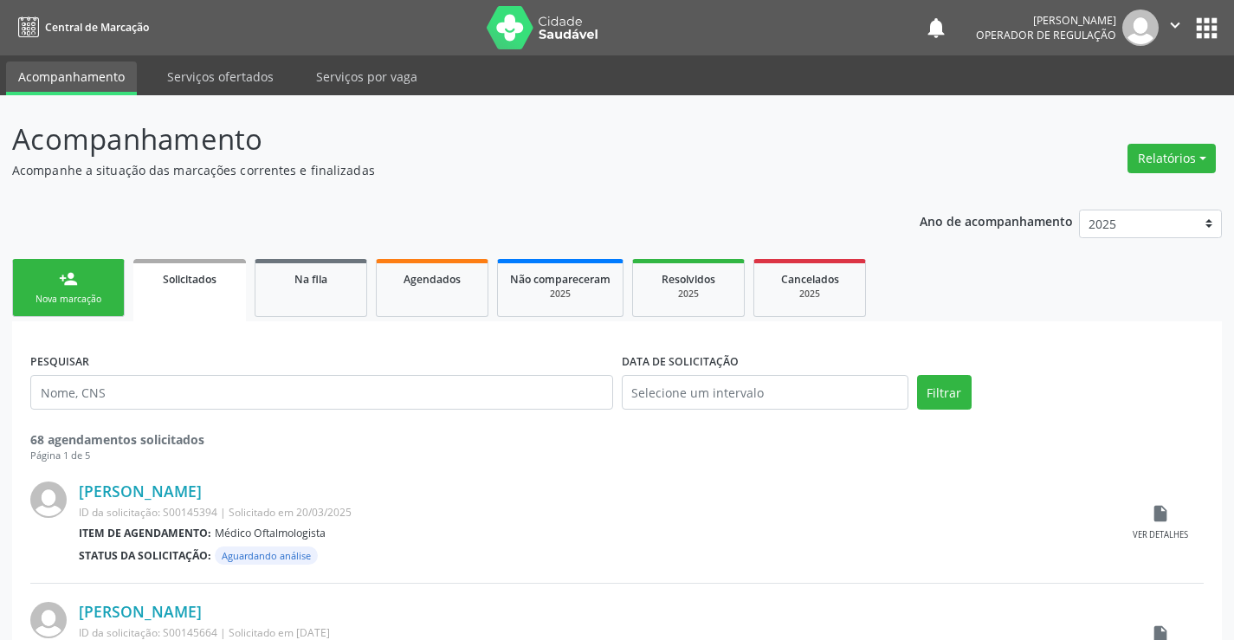
click at [69, 277] on div "person_add" at bounding box center [68, 278] width 19 height 19
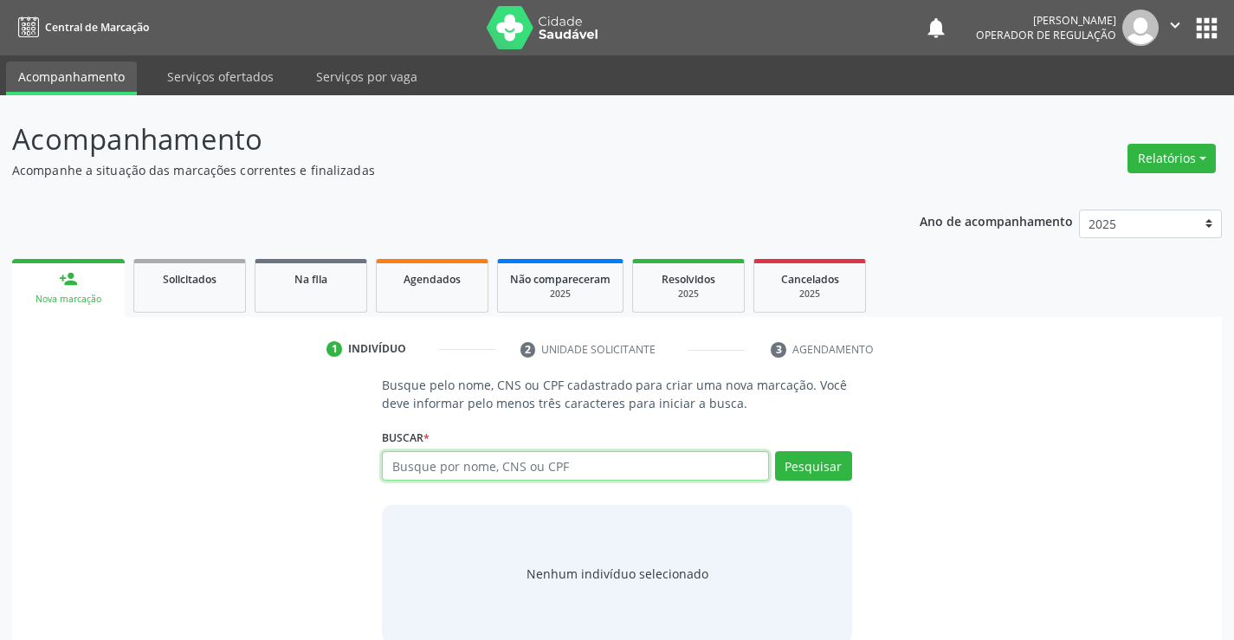
click at [530, 469] on input "text" at bounding box center [575, 465] width 386 height 29
click at [523, 463] on input "text" at bounding box center [575, 465] width 386 height 29
type input "700604995254764"
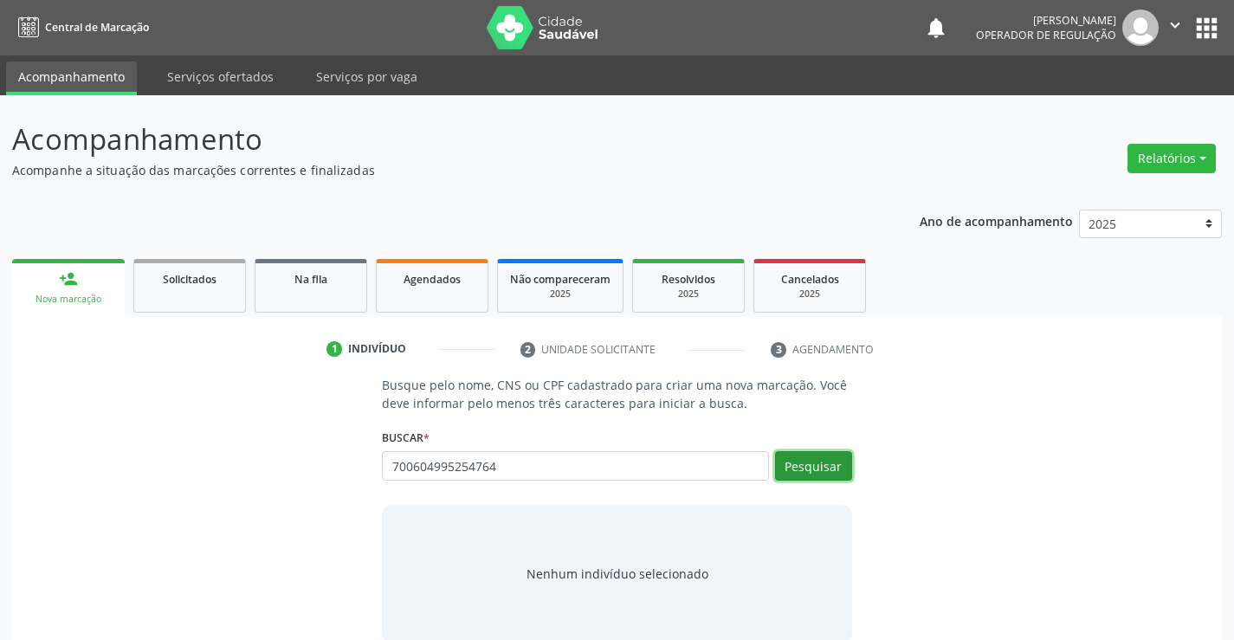
click at [818, 473] on button "Pesquisar" at bounding box center [813, 465] width 77 height 29
type input "700604995254764"
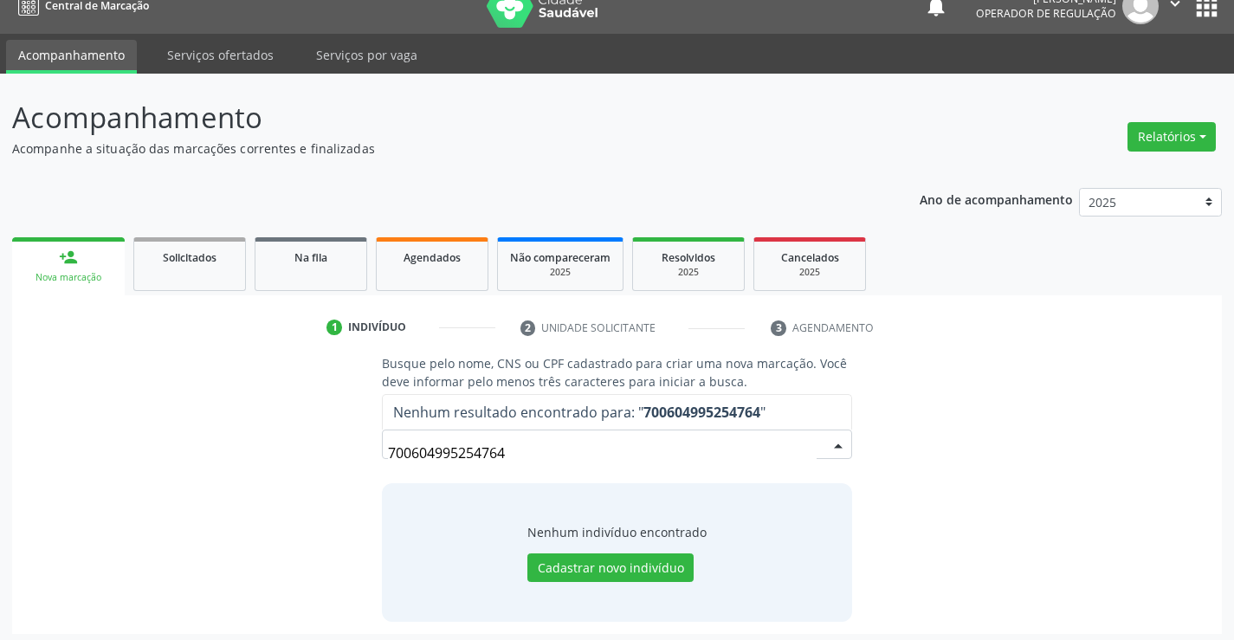
scroll to position [28, 0]
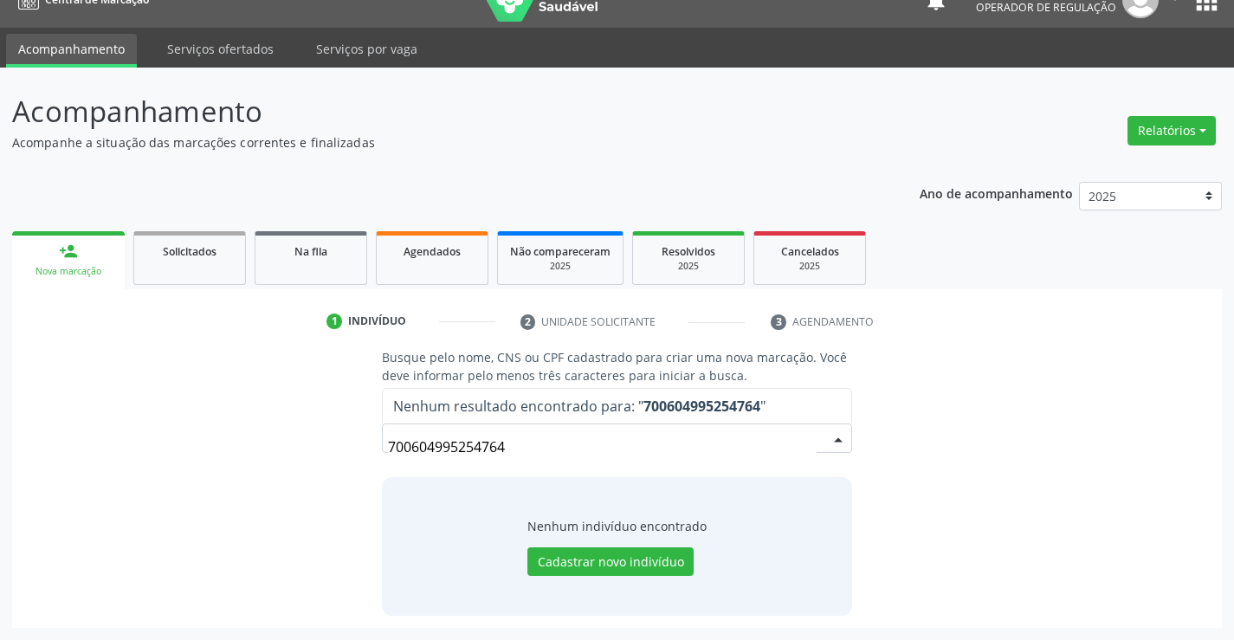
click at [514, 448] on input "700604995254764" at bounding box center [602, 447] width 428 height 35
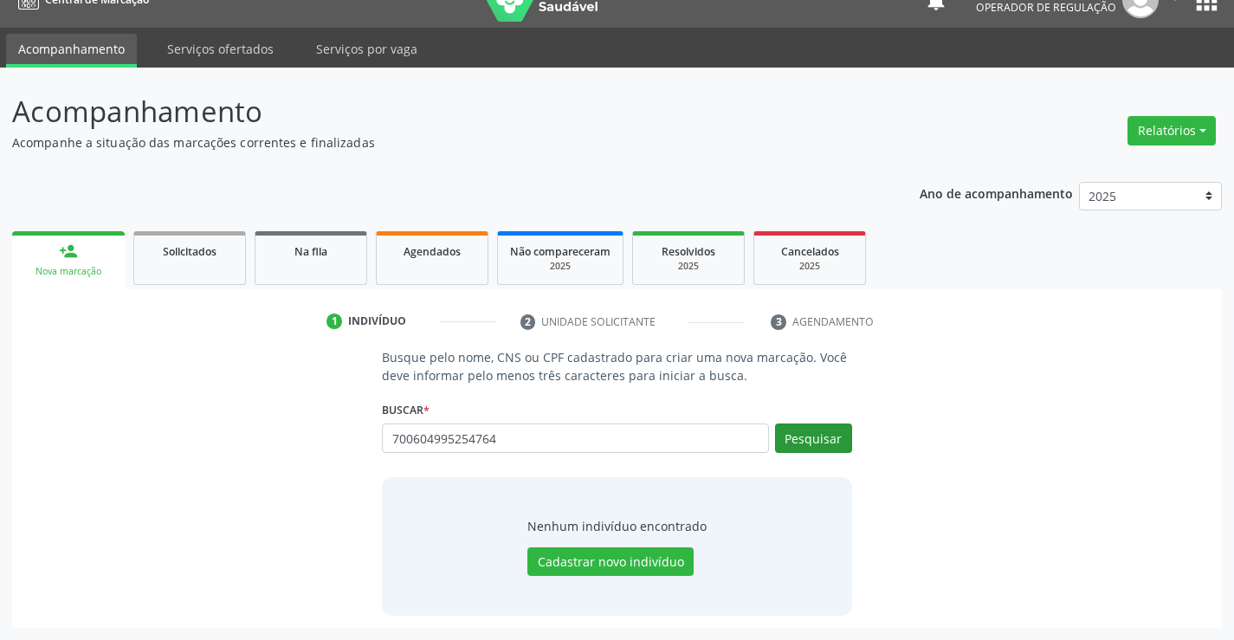
type input "700604995254764"
click at [790, 437] on button "Pesquisar" at bounding box center [813, 437] width 77 height 29
type input "700604995254764"
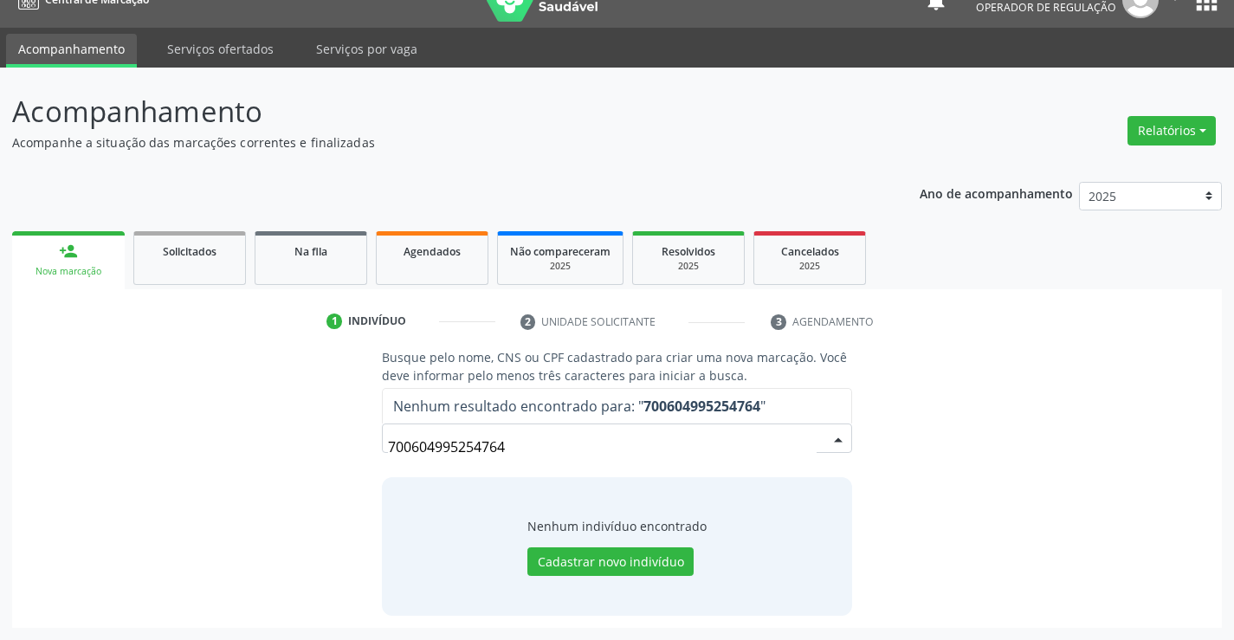
click at [528, 442] on input "700604995254764" at bounding box center [602, 447] width 428 height 35
click at [529, 442] on input "700604995254764" at bounding box center [602, 447] width 428 height 35
click at [562, 562] on button "Cadastrar novo indivíduo" at bounding box center [610, 561] width 166 height 29
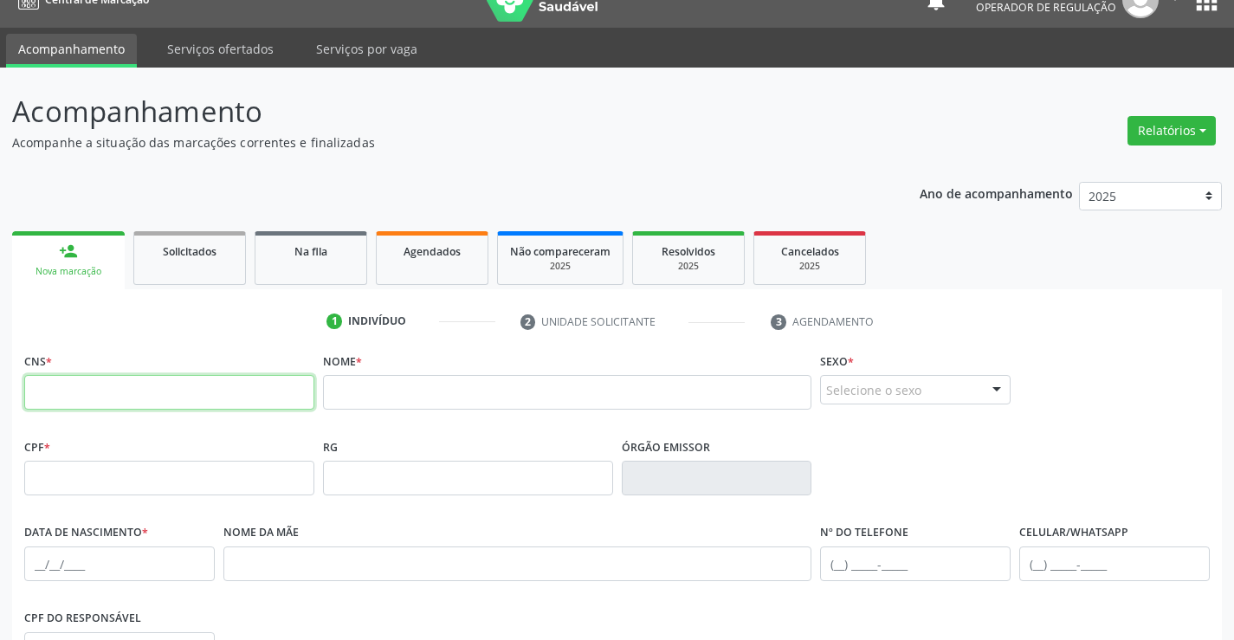
click at [220, 392] on input "text" at bounding box center [169, 392] width 290 height 35
paste input "700 6049 9525 4764"
type input "700 6049 9525 4764"
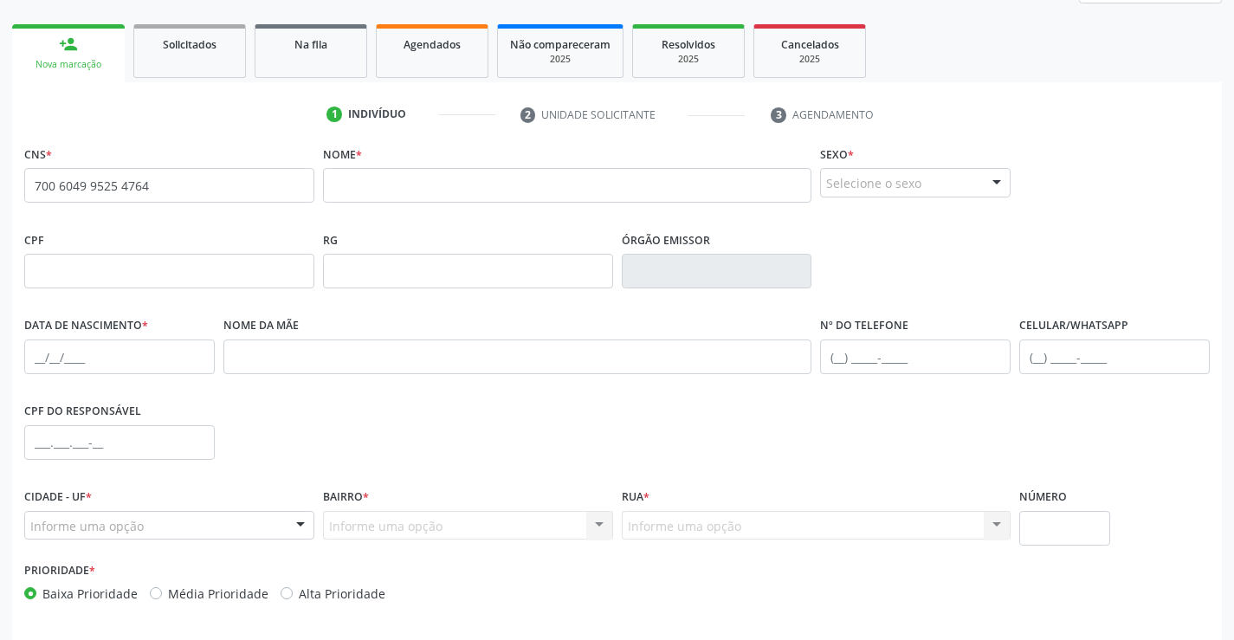
scroll to position [288, 0]
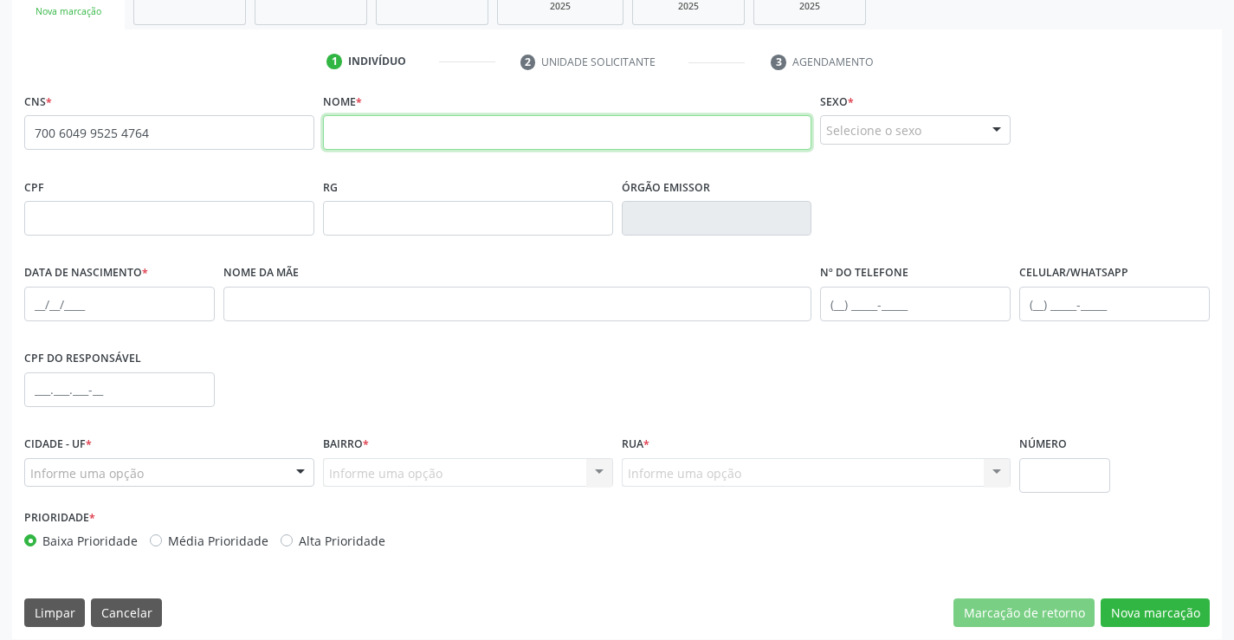
click at [405, 142] on input "text" at bounding box center [567, 132] width 489 height 35
click at [417, 137] on input "text" at bounding box center [567, 132] width 489 height 35
type input "wilma kayla de jesus bispo"
click at [888, 114] on div "Sexo * Selecione o sexo Masculino Feminino Nenhum resultado encontrado para: " …" at bounding box center [915, 115] width 191 height 55
click at [886, 131] on div "Selecione o sexo" at bounding box center [915, 129] width 191 height 29
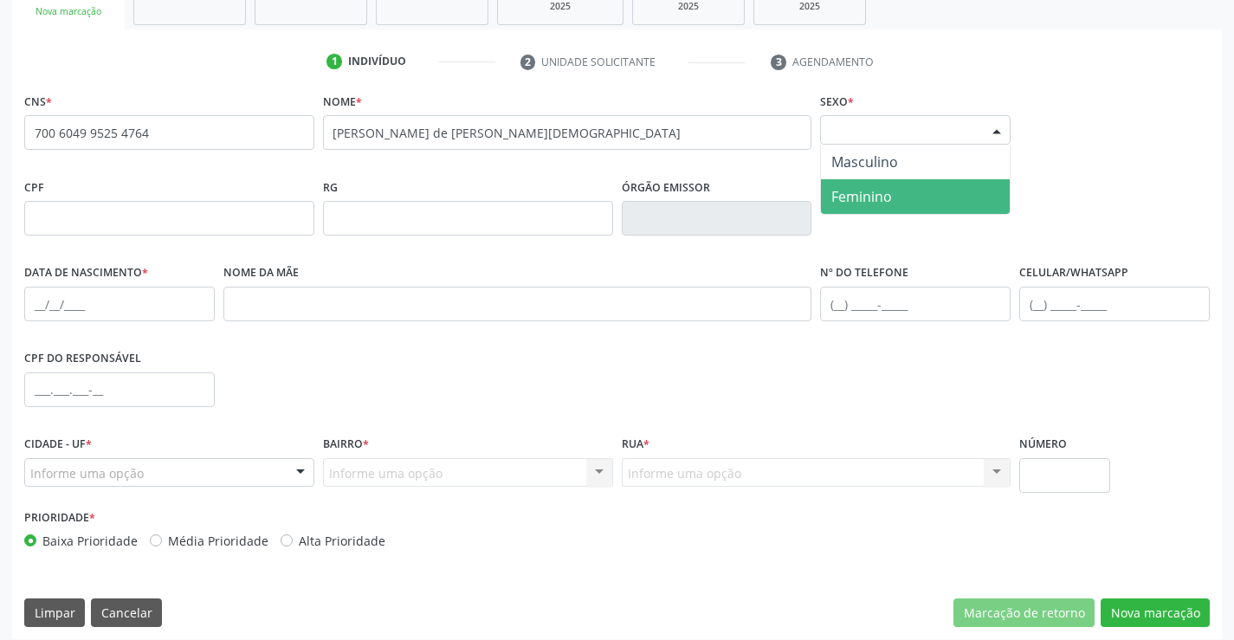
click at [871, 200] on span "Feminino" at bounding box center [861, 196] width 61 height 19
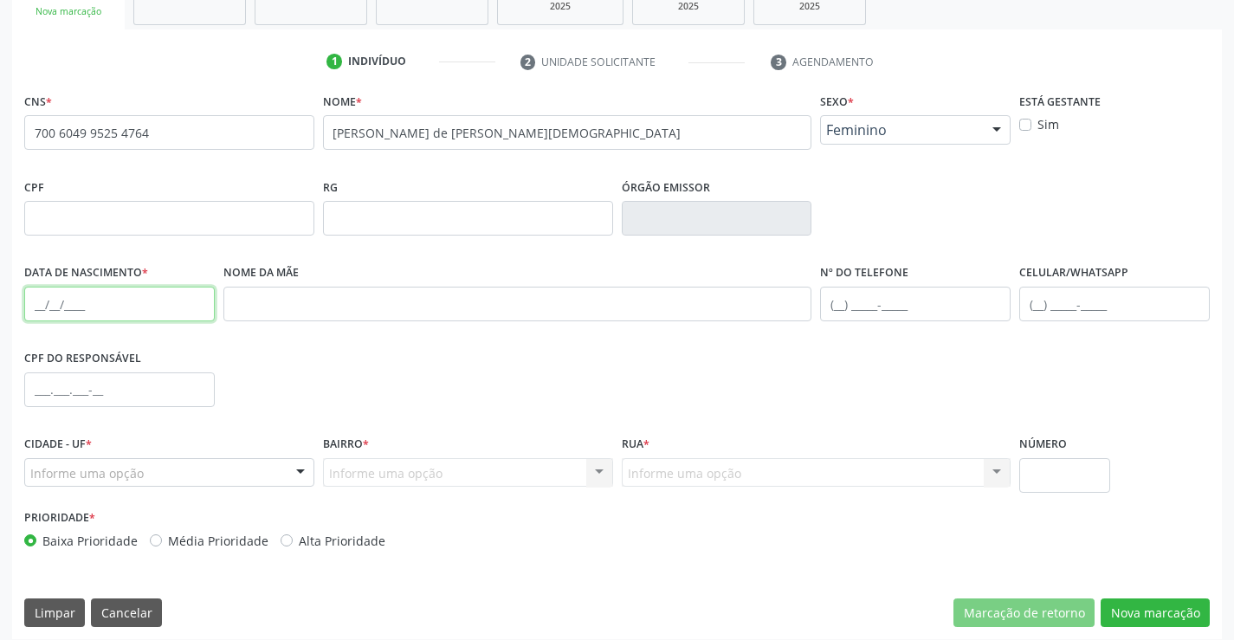
click at [48, 305] on input "text" at bounding box center [119, 304] width 191 height 35
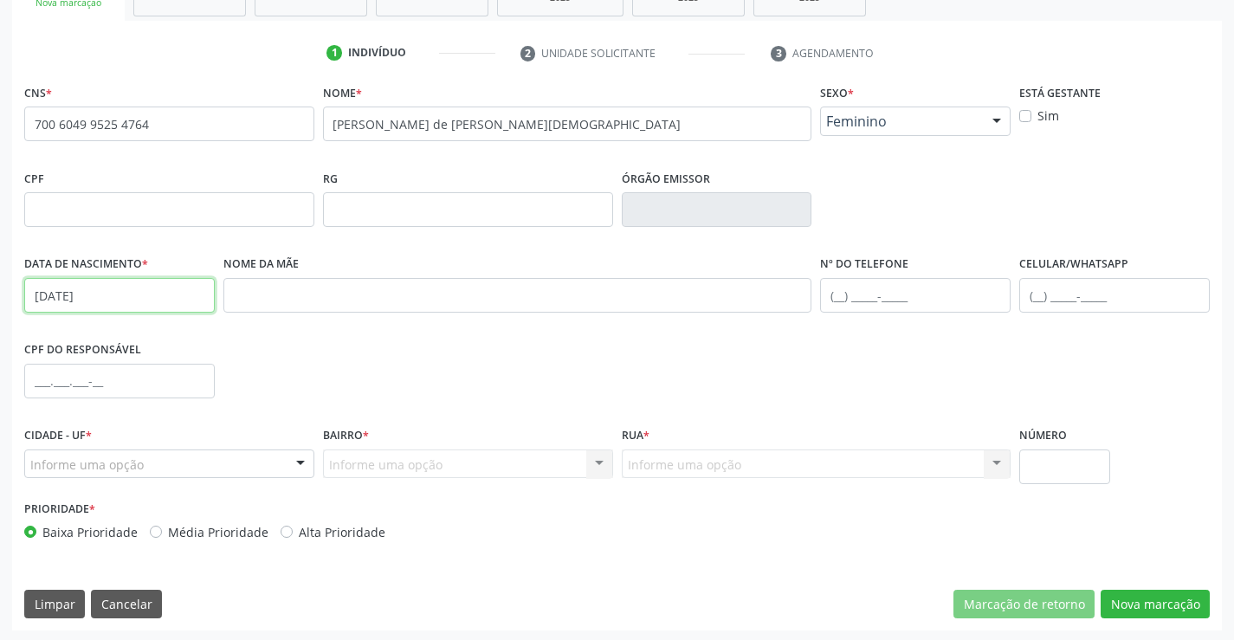
scroll to position [299, 0]
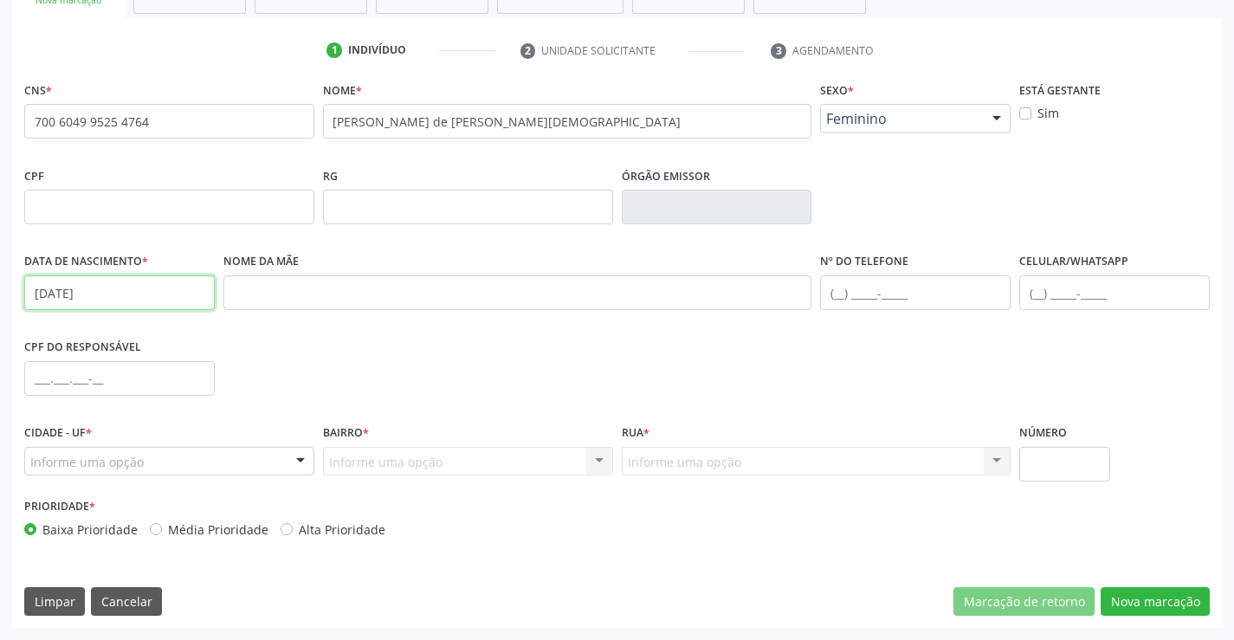
type input "21/05/2009"
click at [179, 461] on div "Informe uma opção" at bounding box center [169, 461] width 290 height 29
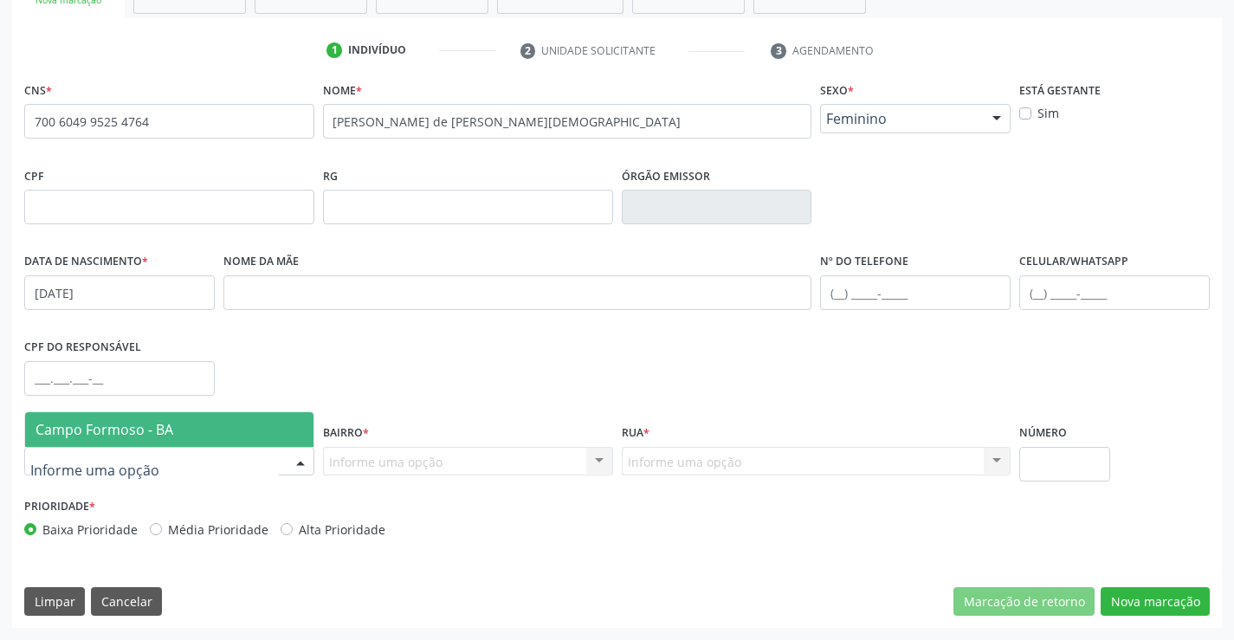
click at [181, 427] on span "Campo Formoso - BA" at bounding box center [169, 429] width 288 height 35
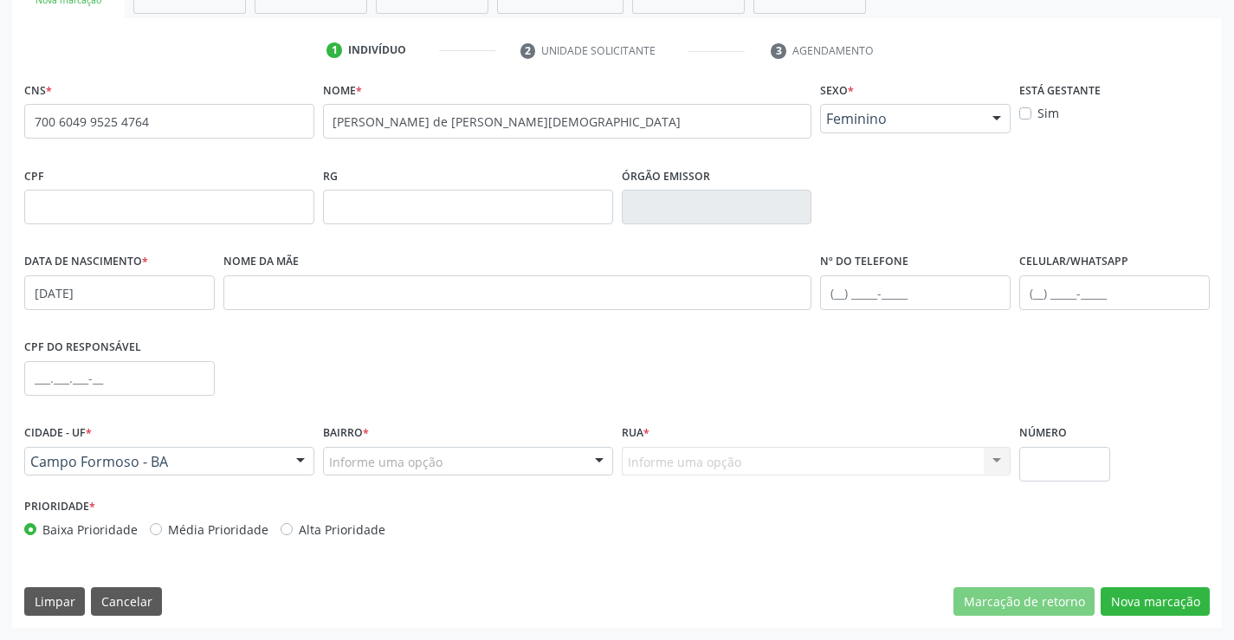
click at [488, 465] on div "Informe uma opção" at bounding box center [468, 461] width 290 height 29
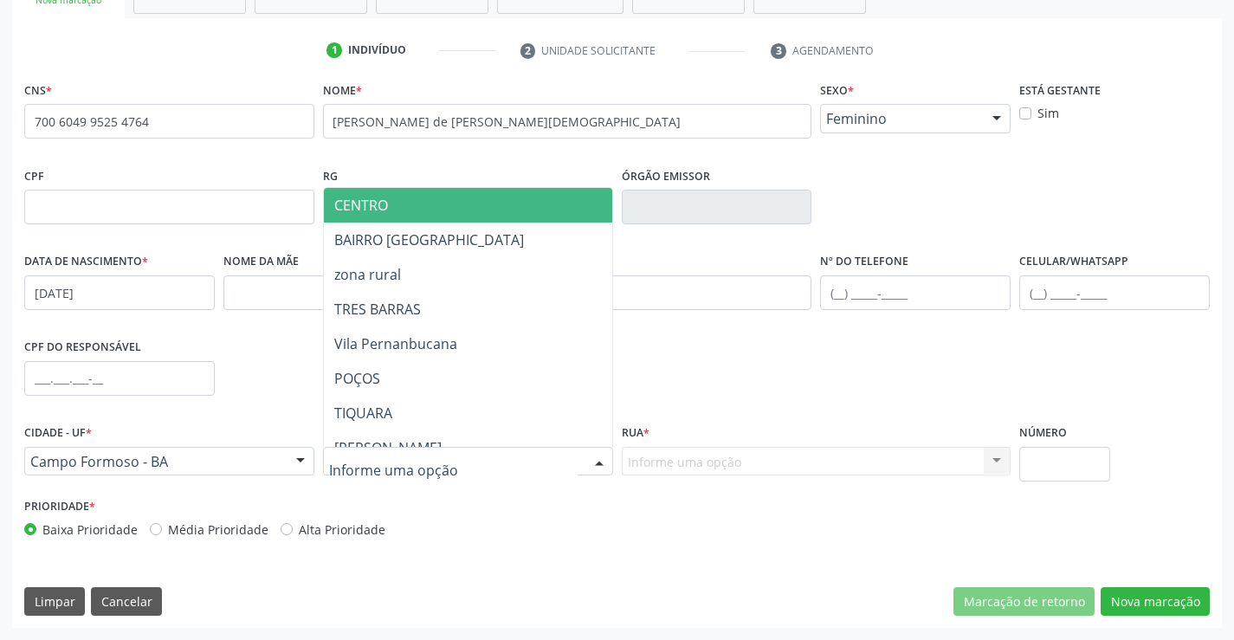
click at [467, 217] on span "CENTRO" at bounding box center [511, 205] width 374 height 35
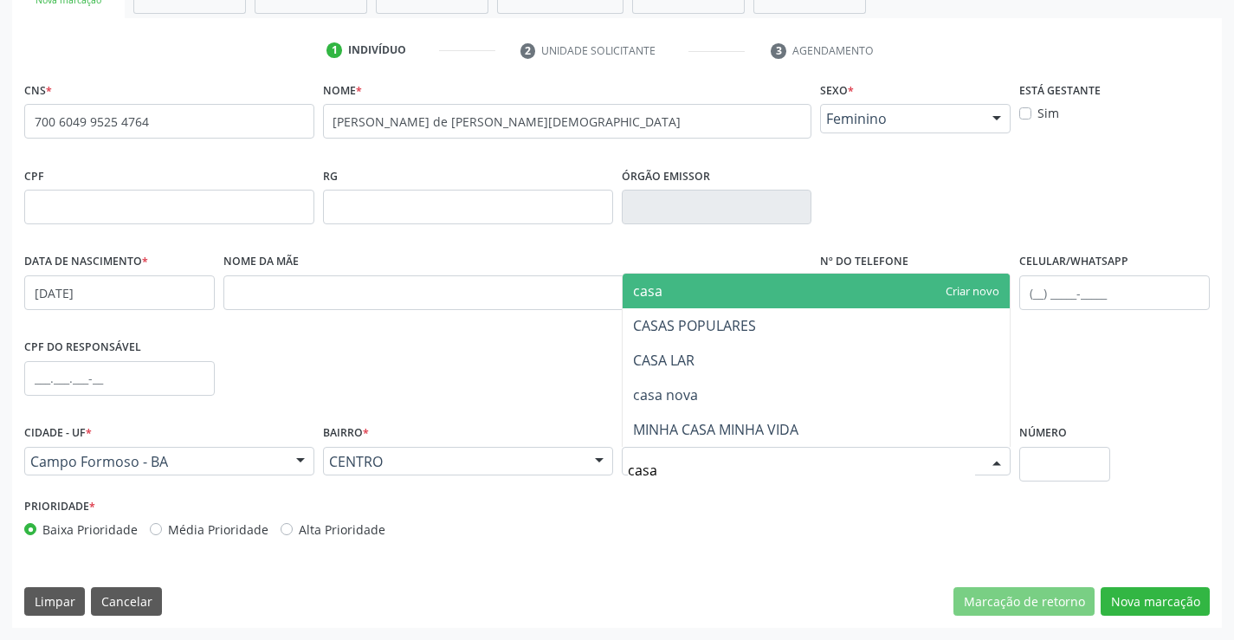
type input "casa"
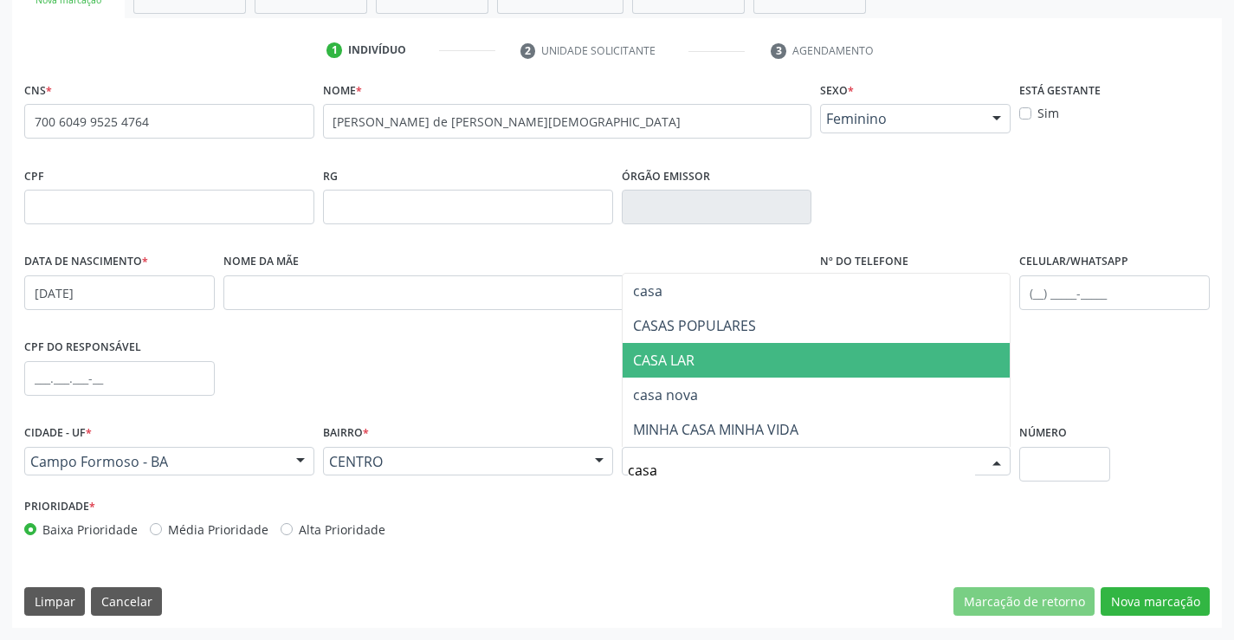
click at [672, 354] on span "CASA LAR" at bounding box center [663, 360] width 61 height 19
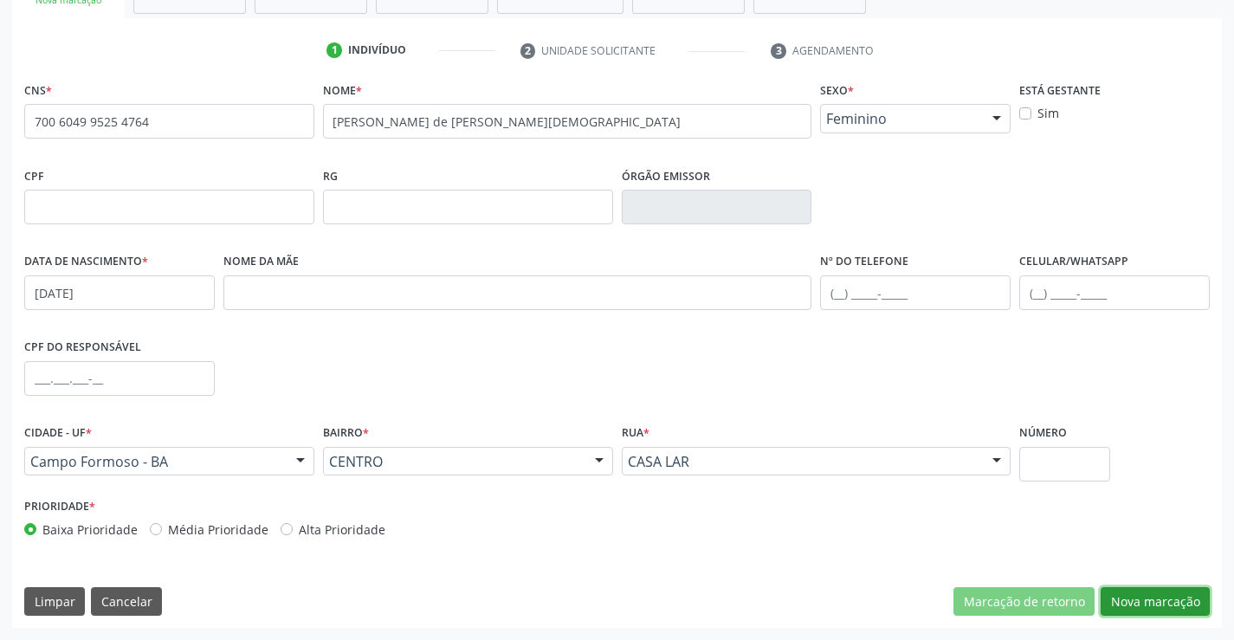
click at [1160, 609] on button "Nova marcação" at bounding box center [1155, 601] width 109 height 29
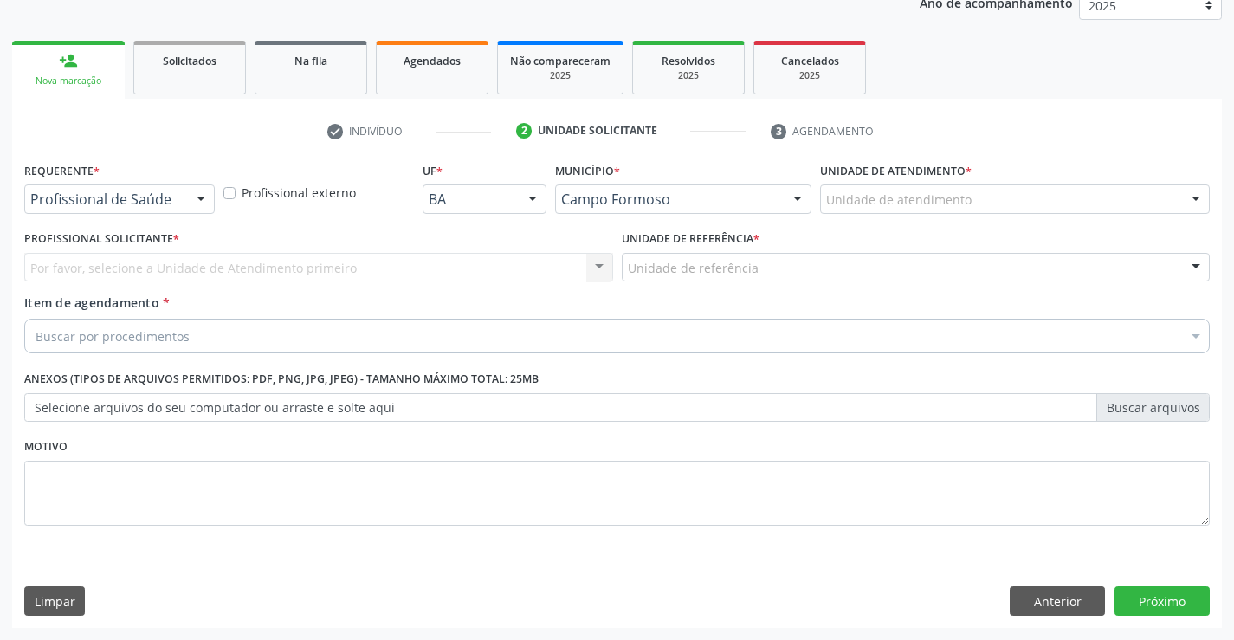
scroll to position [218, 0]
click at [191, 202] on div at bounding box center [201, 199] width 26 height 29
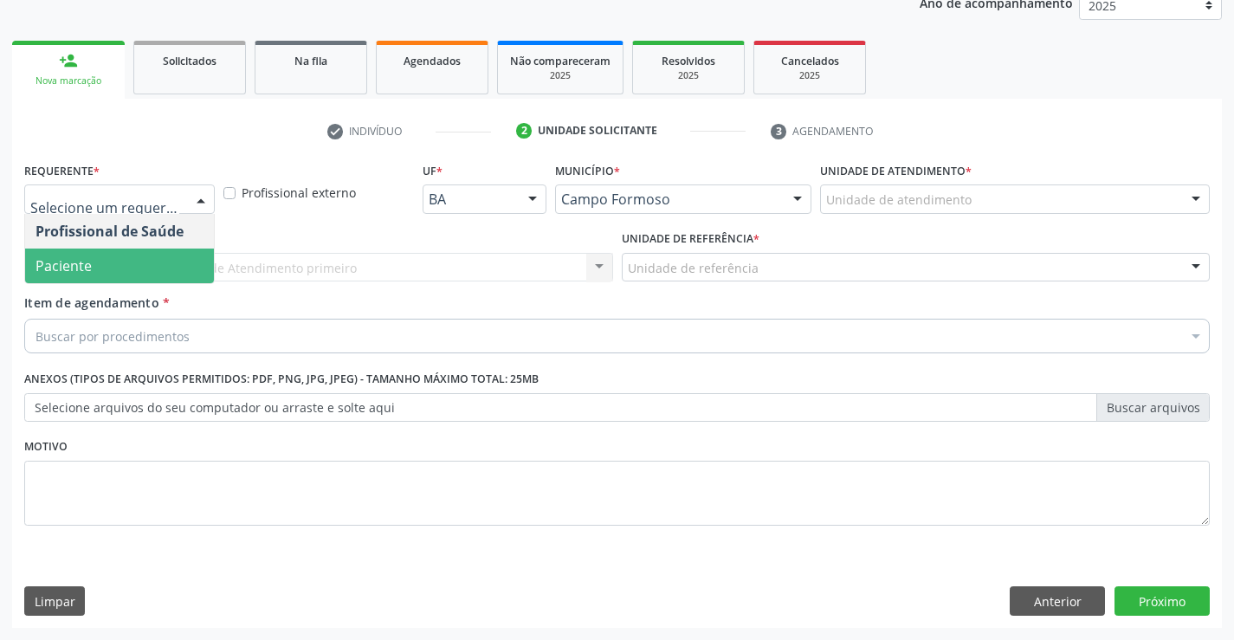
click at [132, 266] on span "Paciente" at bounding box center [119, 266] width 189 height 35
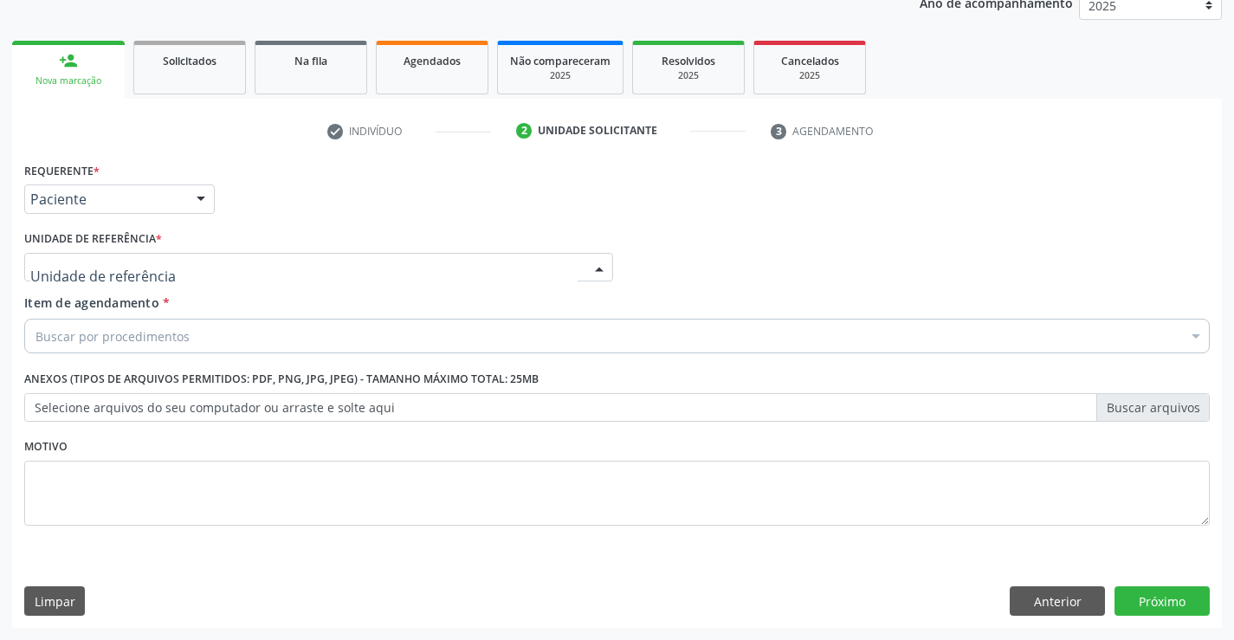
click at [282, 259] on div at bounding box center [318, 267] width 589 height 29
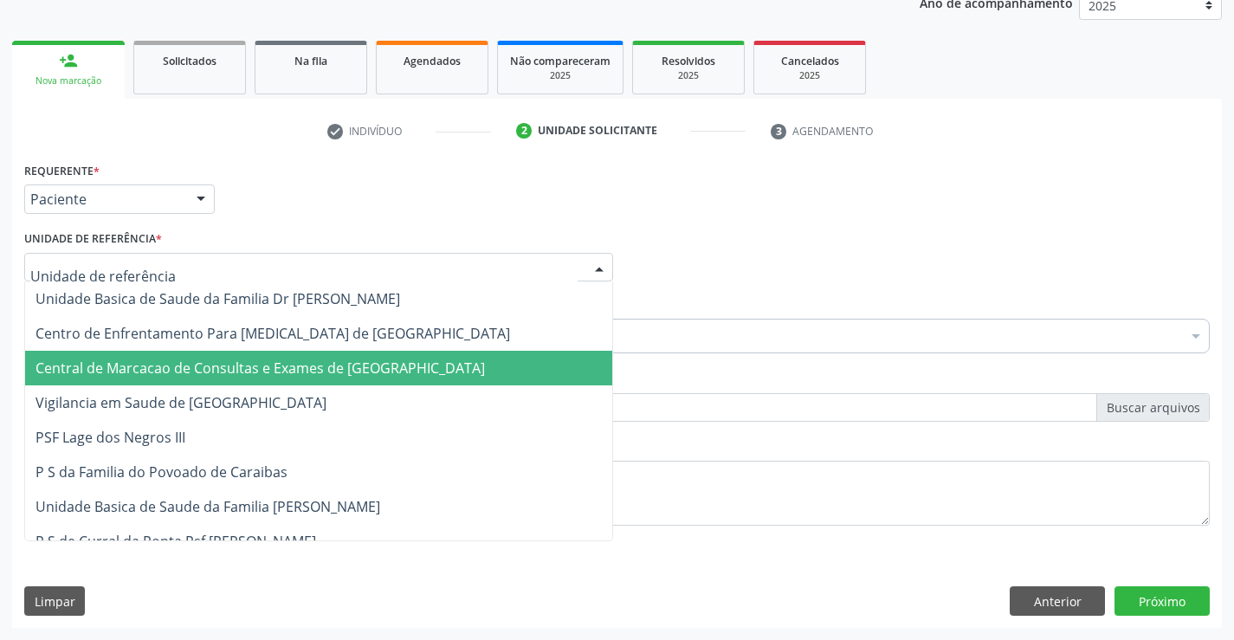
click at [308, 360] on span "Central de Marcacao de Consultas e Exames de [GEOGRAPHIC_DATA]" at bounding box center [260, 368] width 449 height 19
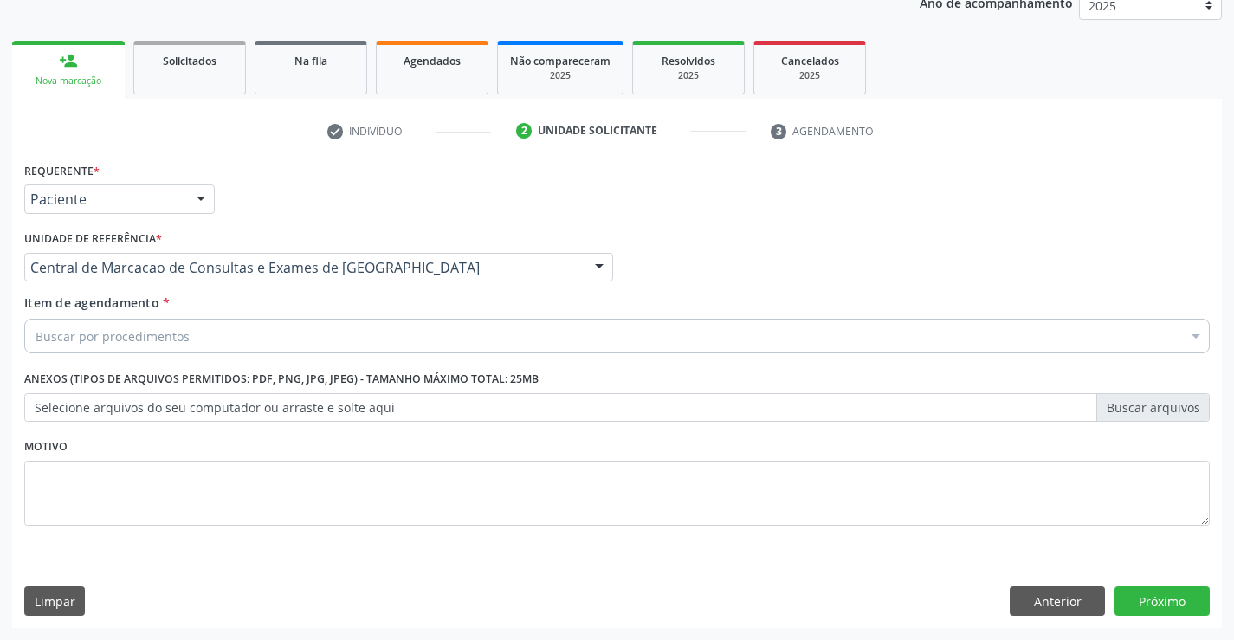
click at [317, 338] on div "Buscar por procedimentos" at bounding box center [617, 336] width 1186 height 35
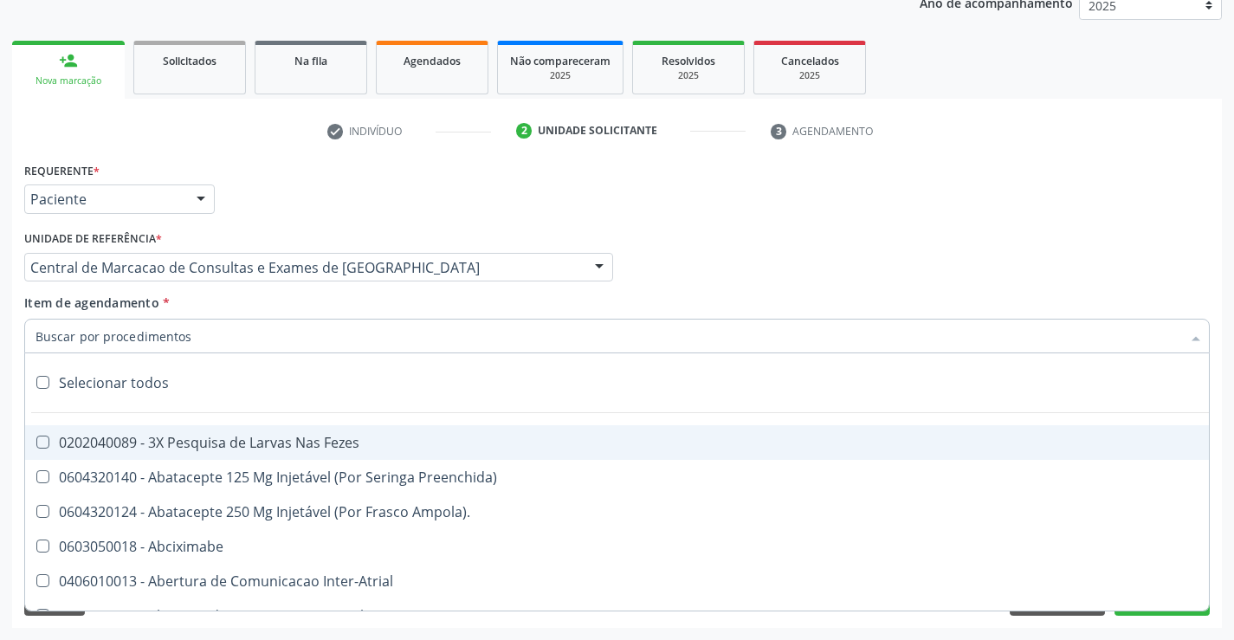
click at [307, 333] on input "Item de agendamento *" at bounding box center [609, 336] width 1146 height 35
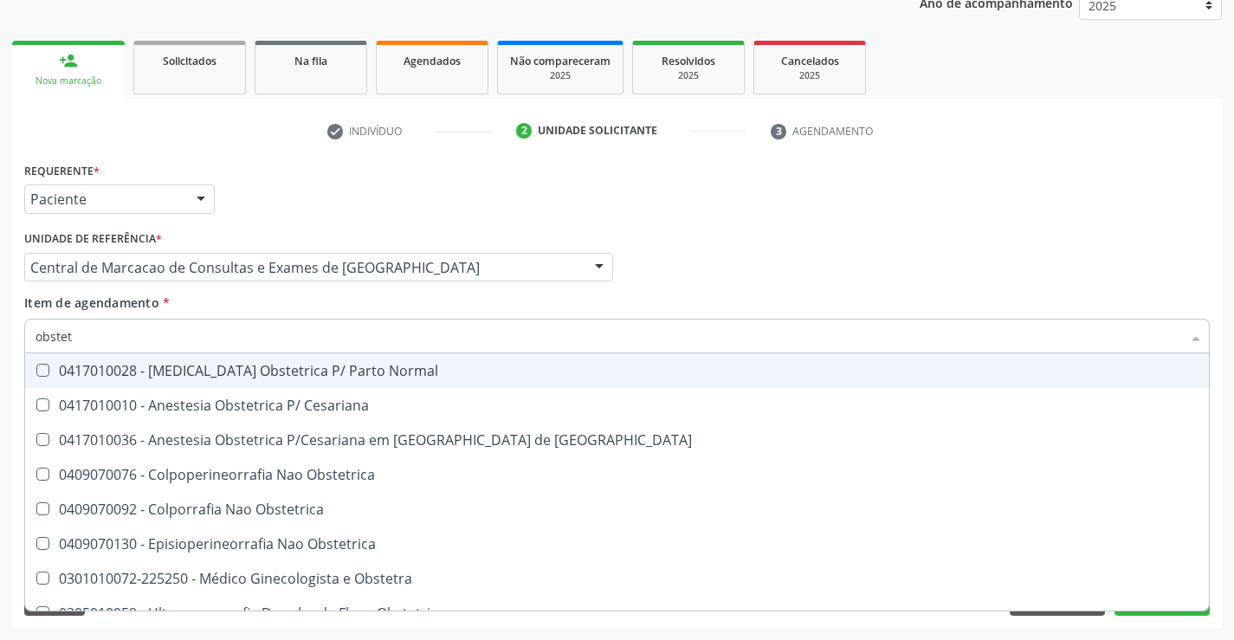
type input "obstetr"
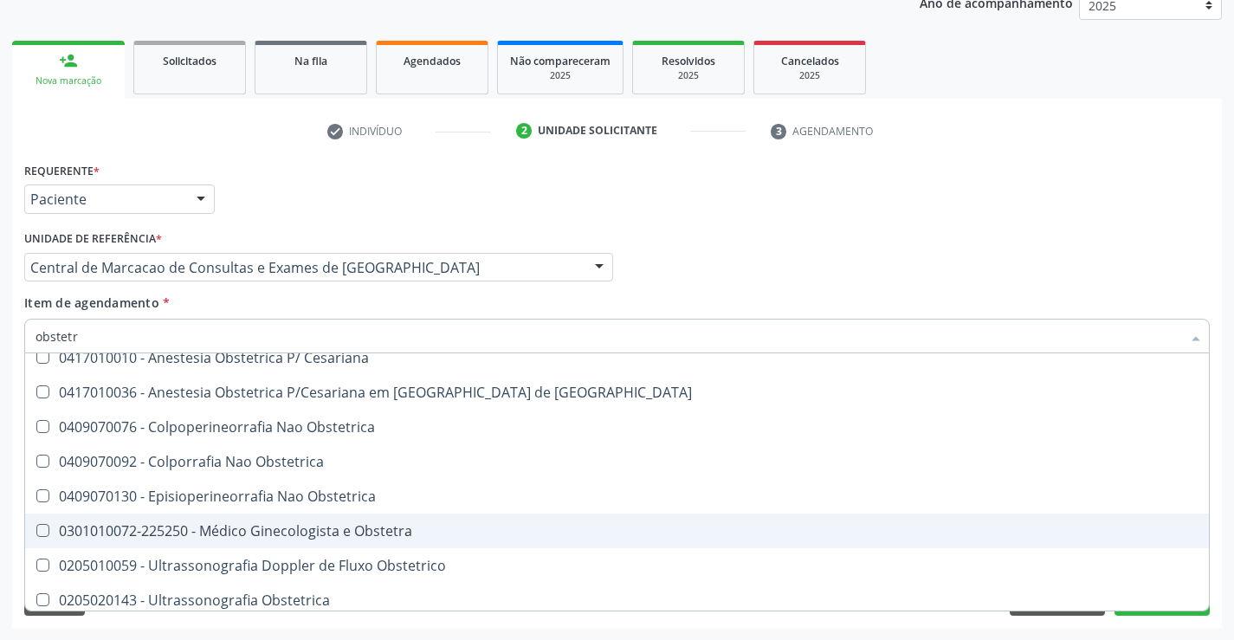
scroll to position [89, 0]
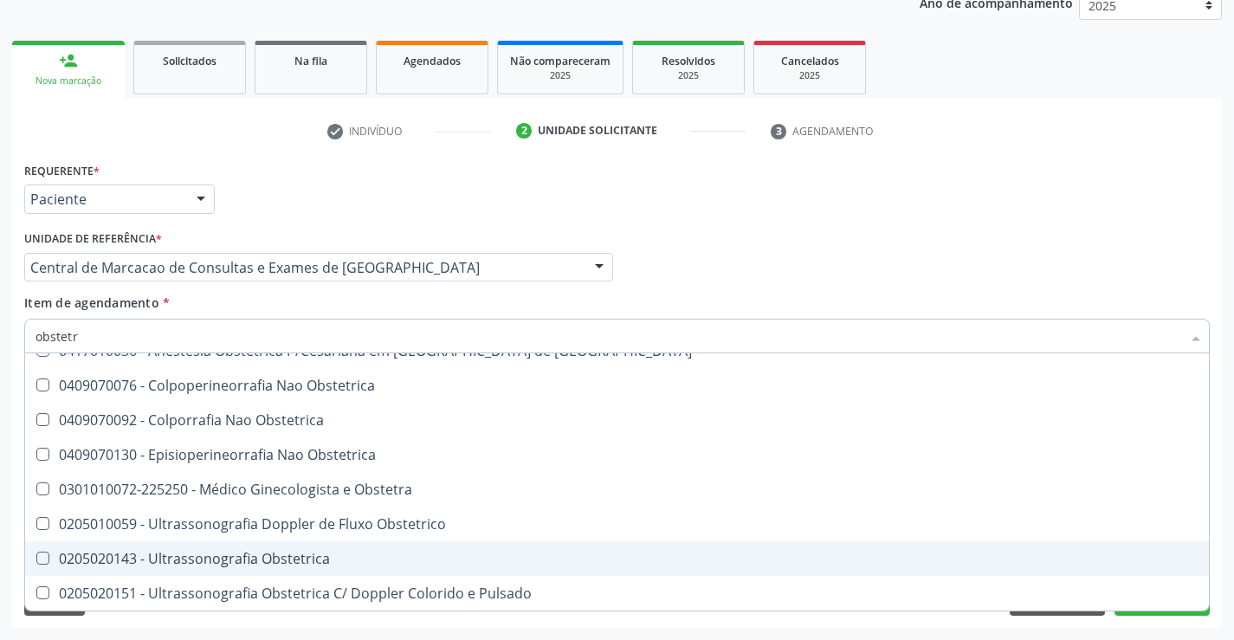
click at [267, 557] on div "0205020143 - Ultrassonografia Obstetrica" at bounding box center [617, 559] width 1163 height 14
checkbox Obstetrica "true"
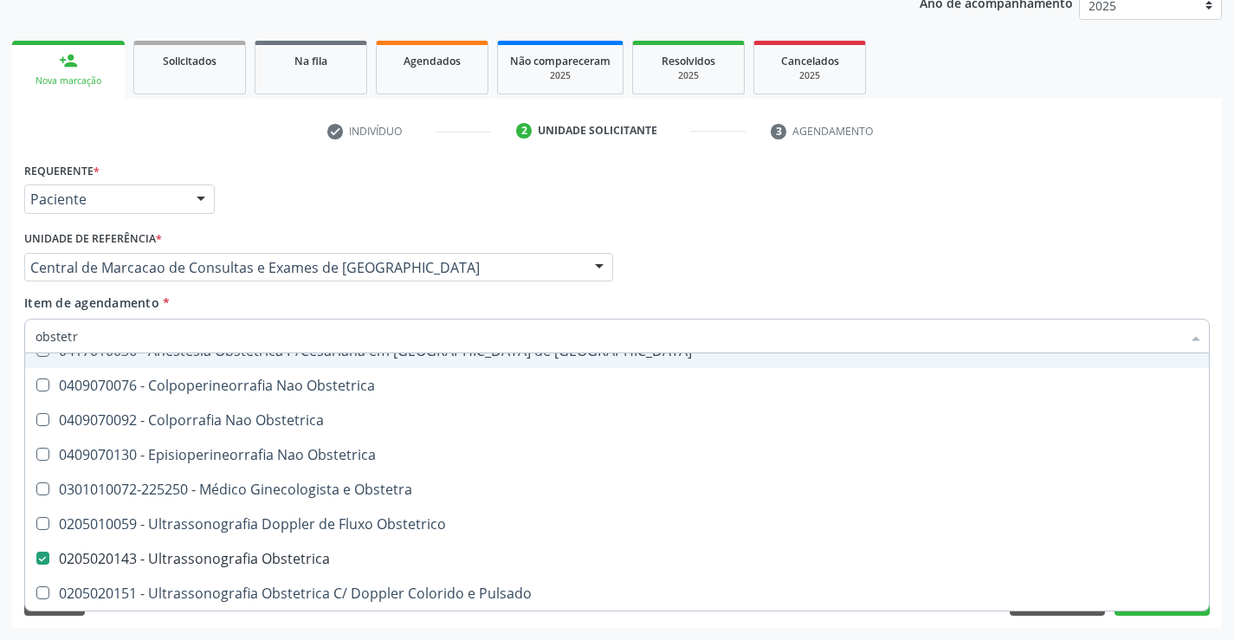
click at [688, 292] on div "Profissional Solicitante Por favor, selecione a Unidade de Atendimento primeiro…" at bounding box center [617, 260] width 1194 height 68
checkbox Cesariana "true"
checkbox Obstetrica "false"
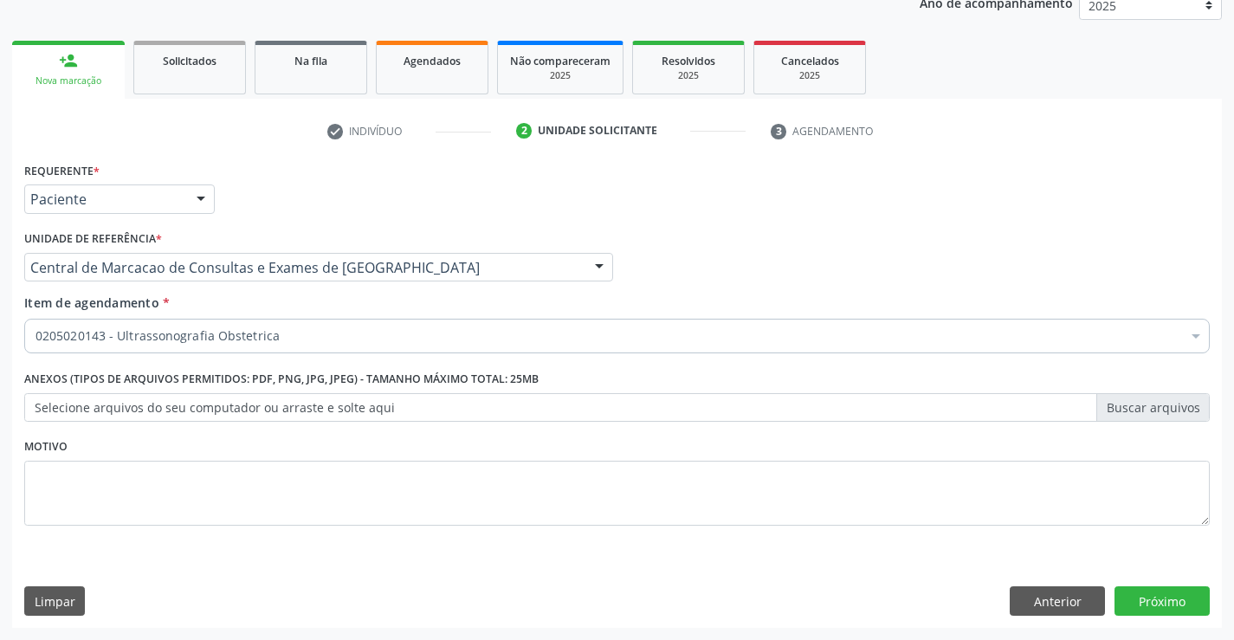
scroll to position [0, 0]
click at [1138, 597] on button "Próximo" at bounding box center [1162, 600] width 95 height 29
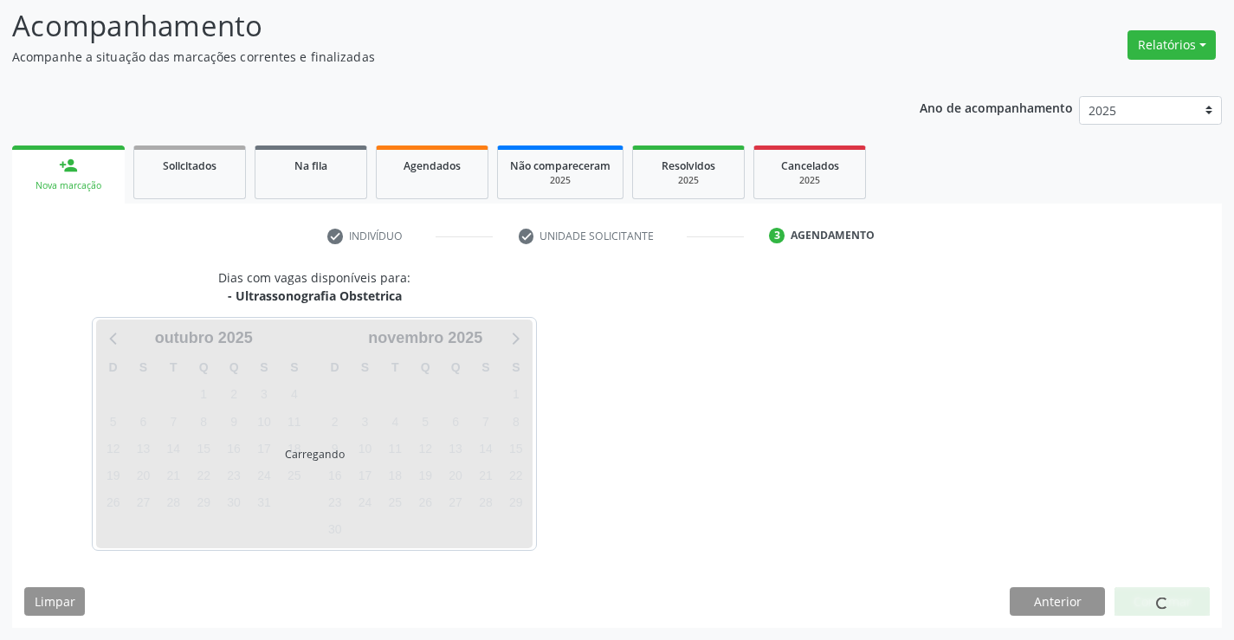
scroll to position [113, 0]
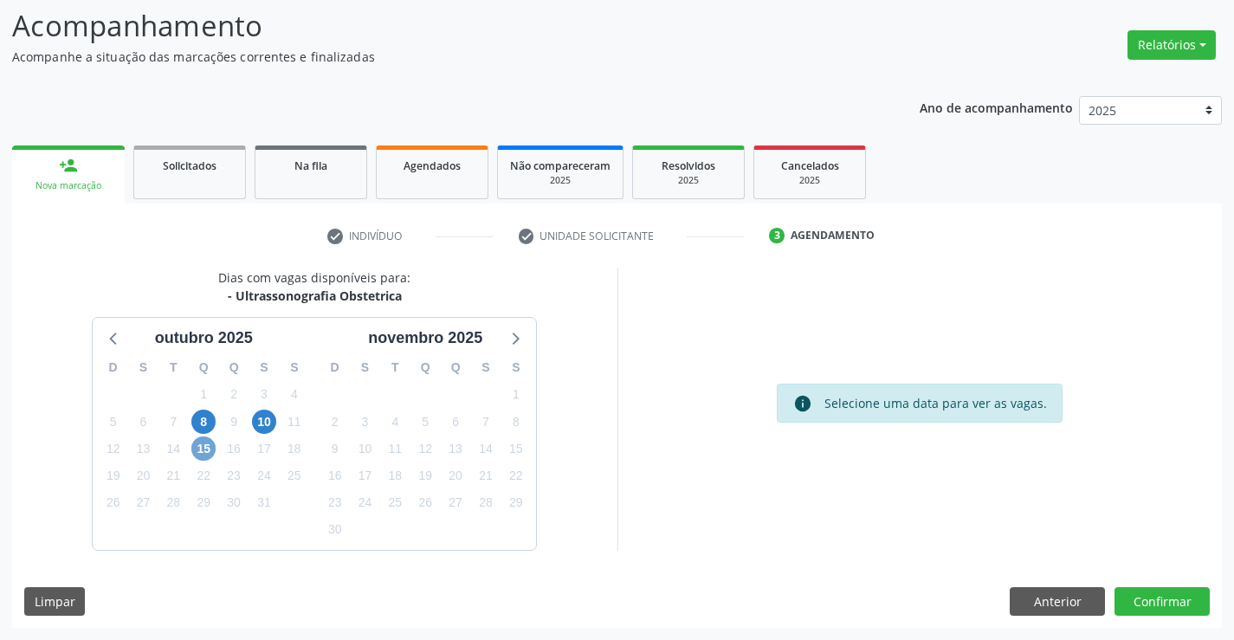
click at [204, 450] on span "15" at bounding box center [203, 448] width 24 height 24
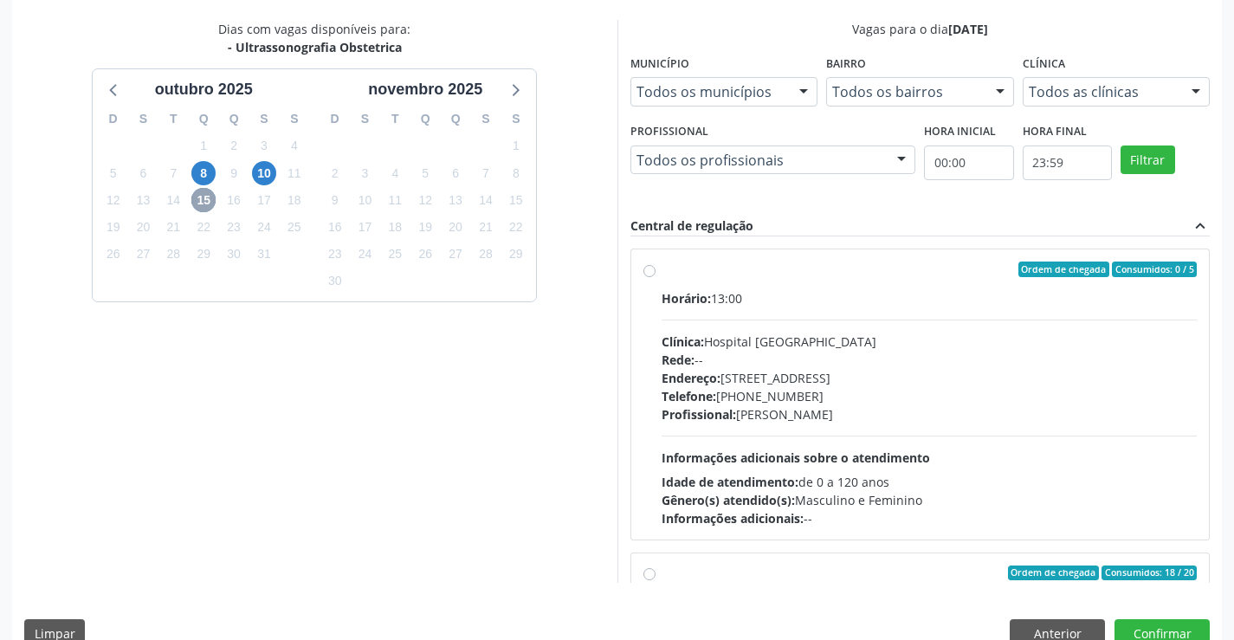
scroll to position [395, 0]
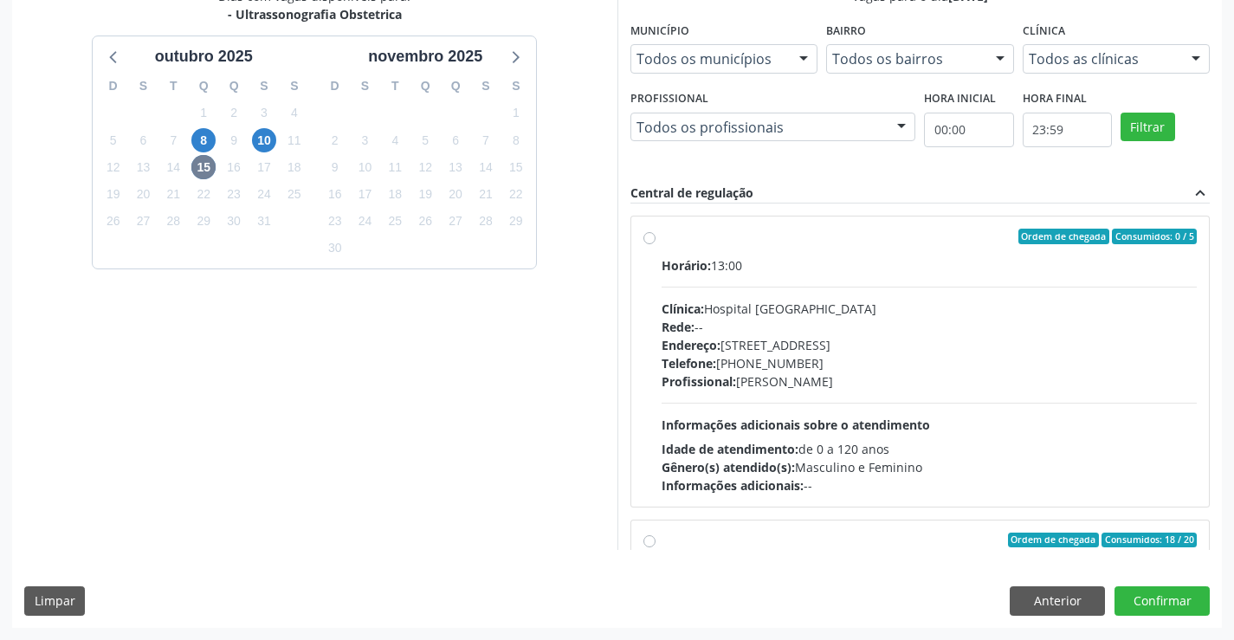
click at [886, 392] on div "Horário: 13:00 Clínica: Hospital Sao Francisco Rede: -- Endereço: Blocos, nº 25…" at bounding box center [930, 375] width 536 height 238
click at [656, 244] on input "Ordem de chegada Consumidos: 0 / 5 Horário: 13:00 Clínica: Hospital Sao Francis…" at bounding box center [649, 237] width 12 height 16
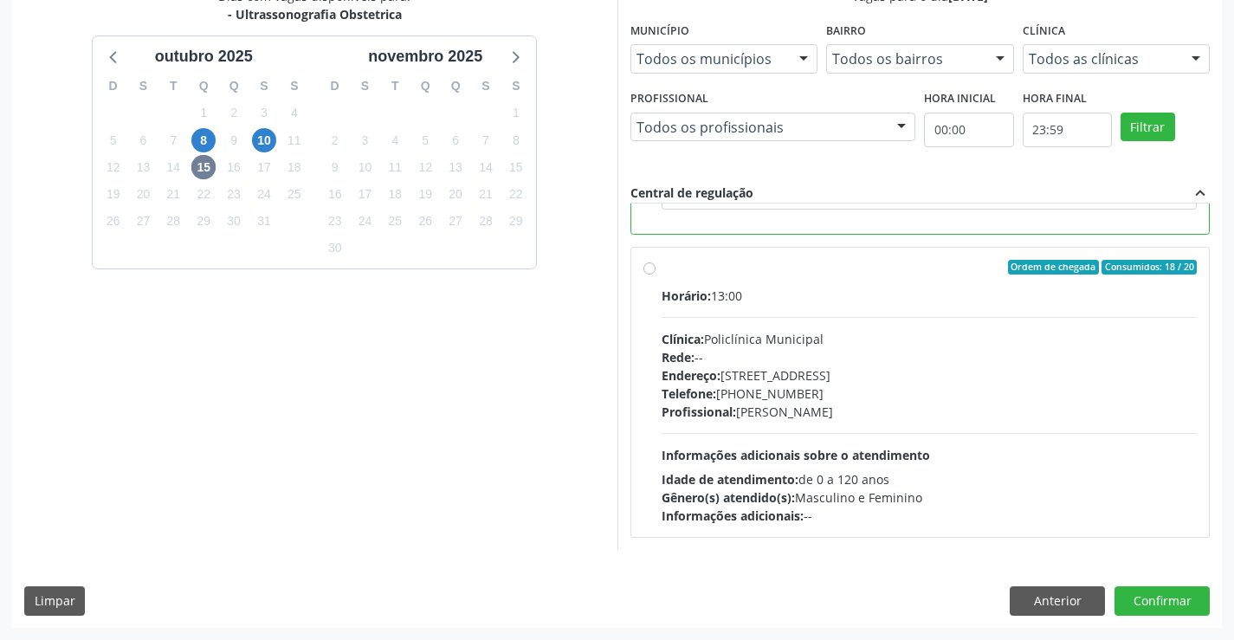
click at [826, 419] on div "Profissional: Orlindo Carvalho dos Santos" at bounding box center [930, 412] width 536 height 18
click at [656, 275] on input "Ordem de chegada Consumidos: 18 / 20 Horário: 13:00 Clínica: Policlínica Munici…" at bounding box center [649, 268] width 12 height 16
radio input "false"
radio input "true"
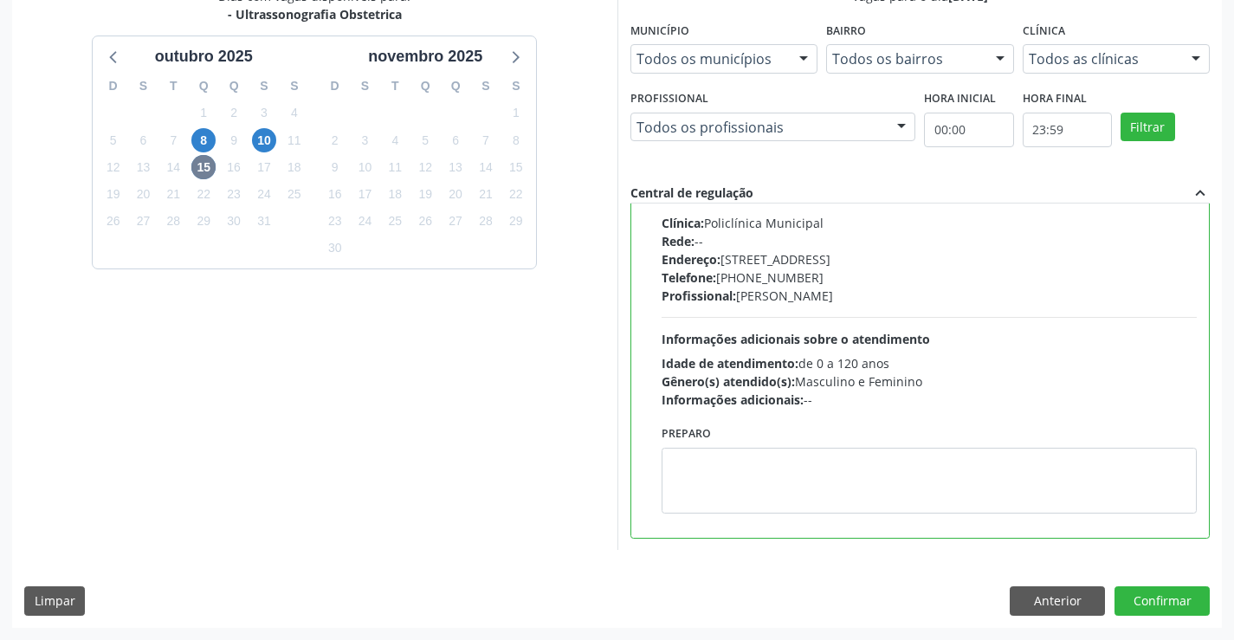
scroll to position [390, 0]
click at [1147, 603] on button "Confirmar" at bounding box center [1162, 600] width 95 height 29
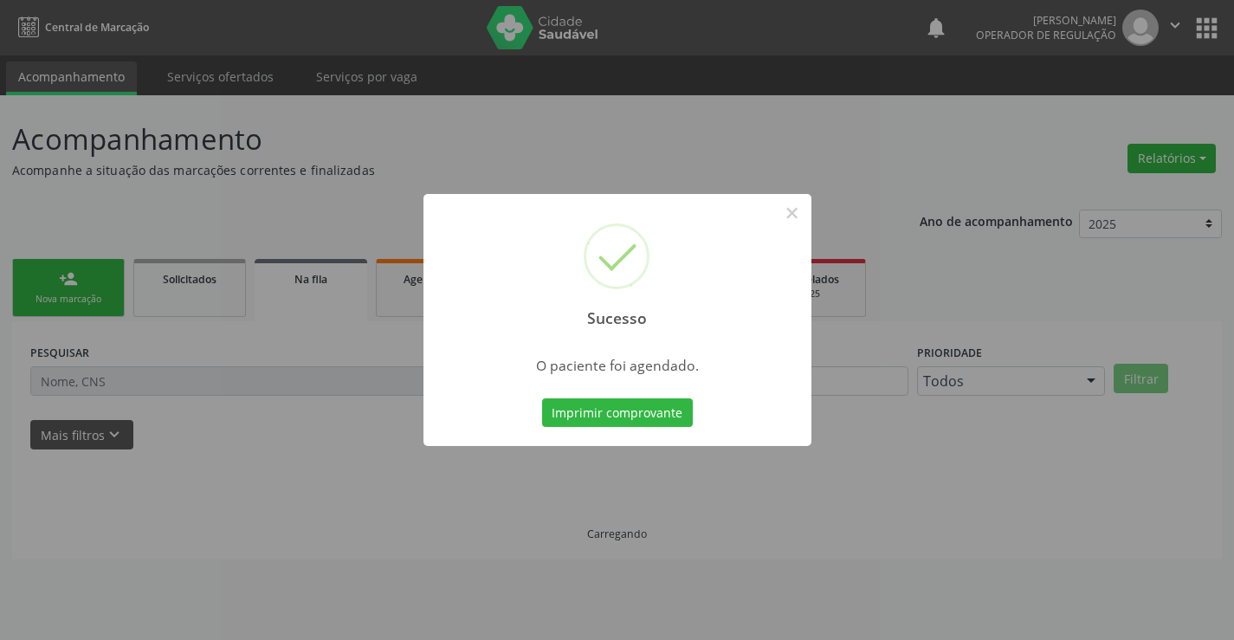
scroll to position [0, 0]
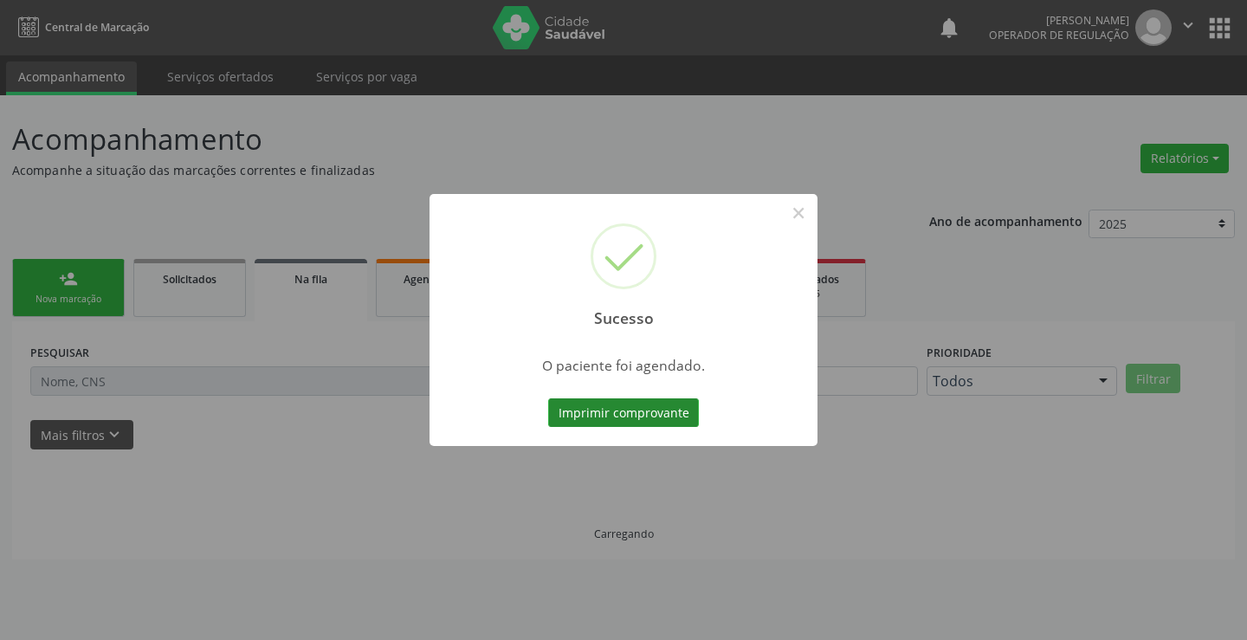
click at [647, 404] on button "Imprimir comprovante" at bounding box center [623, 412] width 151 height 29
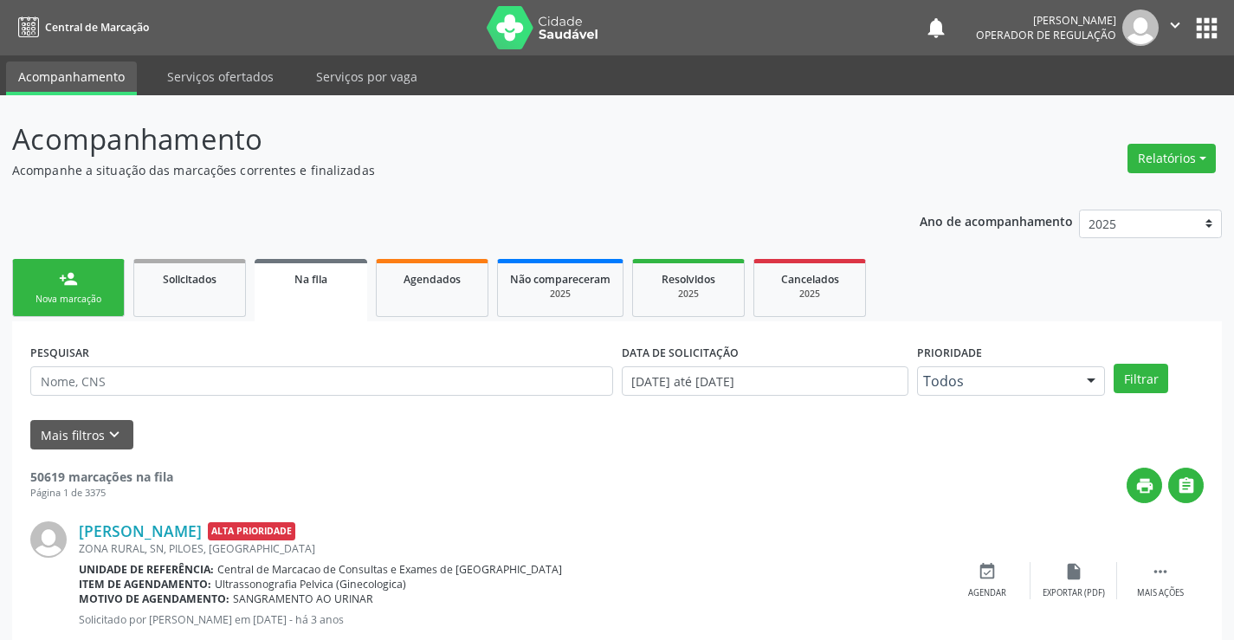
click at [96, 305] on div "Nova marcação" at bounding box center [68, 299] width 87 height 13
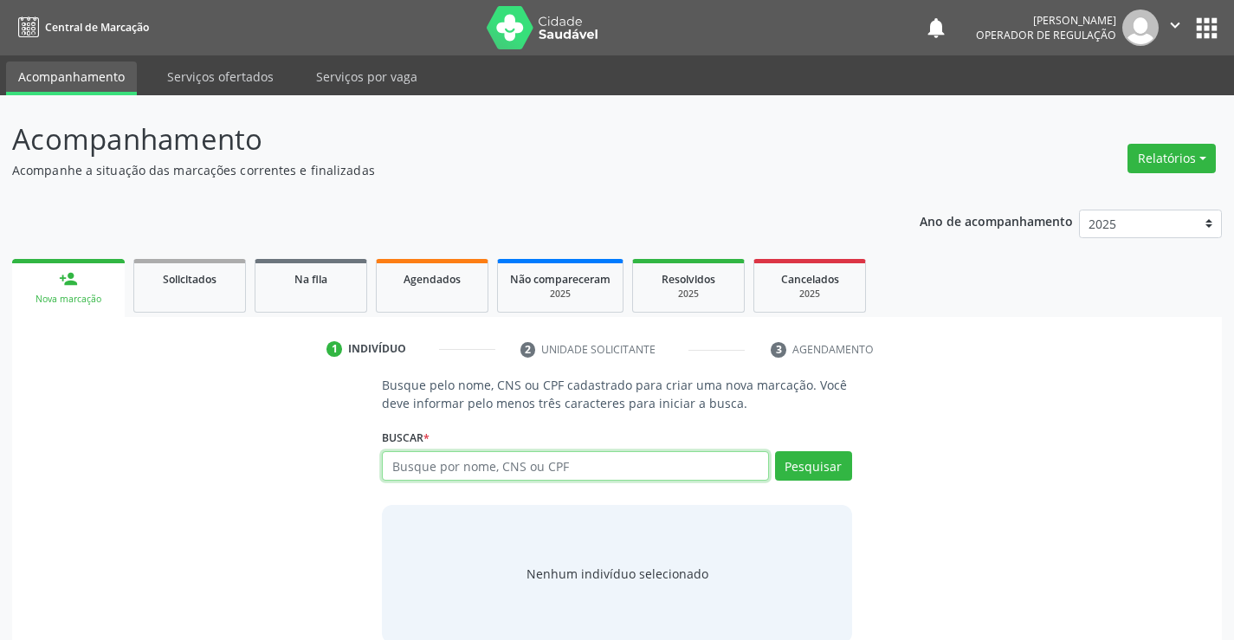
click at [443, 468] on input "text" at bounding box center [575, 465] width 386 height 29
type input "708000321017226"
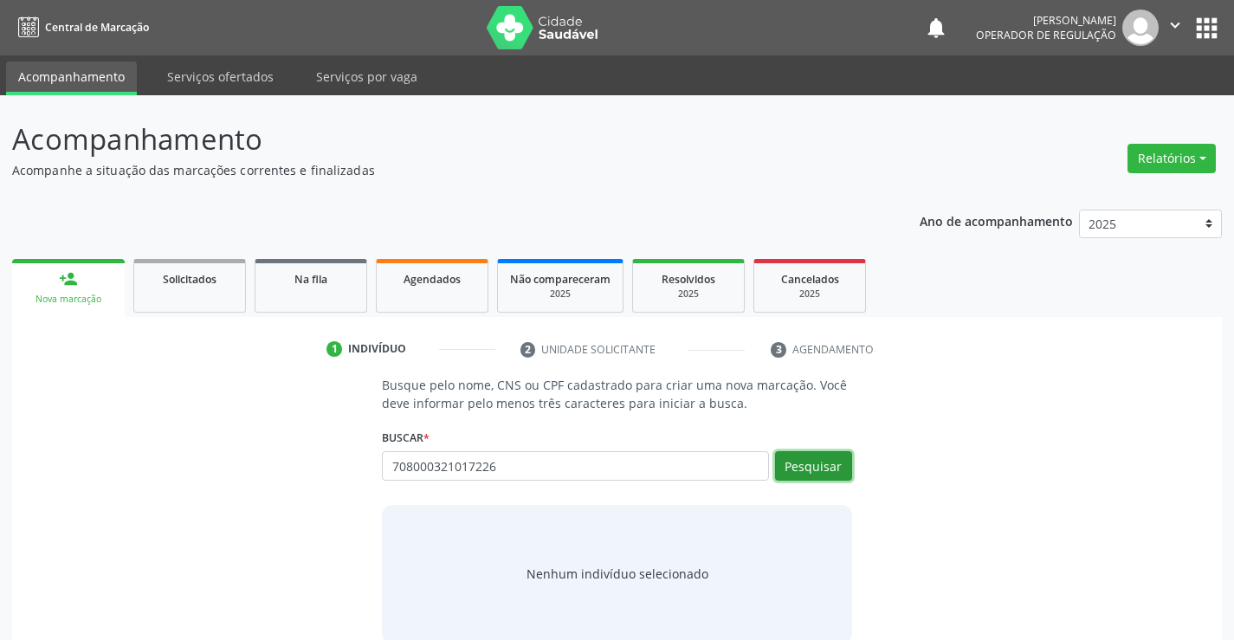
click at [824, 467] on button "Pesquisar" at bounding box center [813, 465] width 77 height 29
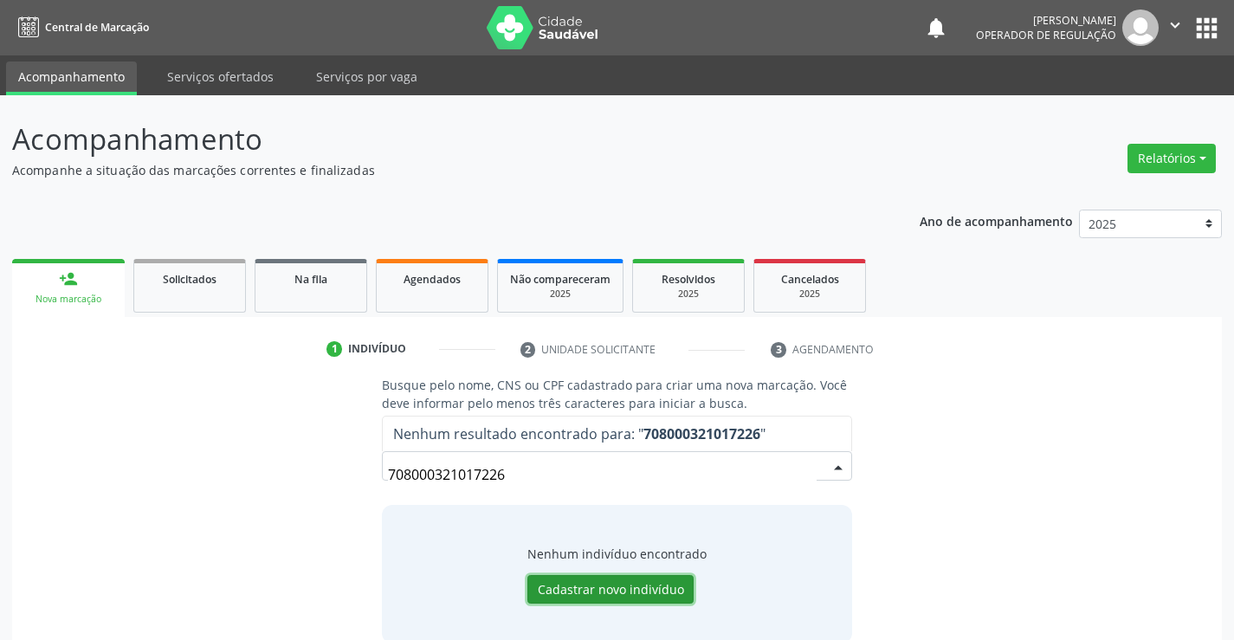
click at [623, 591] on button "Cadastrar novo indivíduo" at bounding box center [610, 589] width 166 height 29
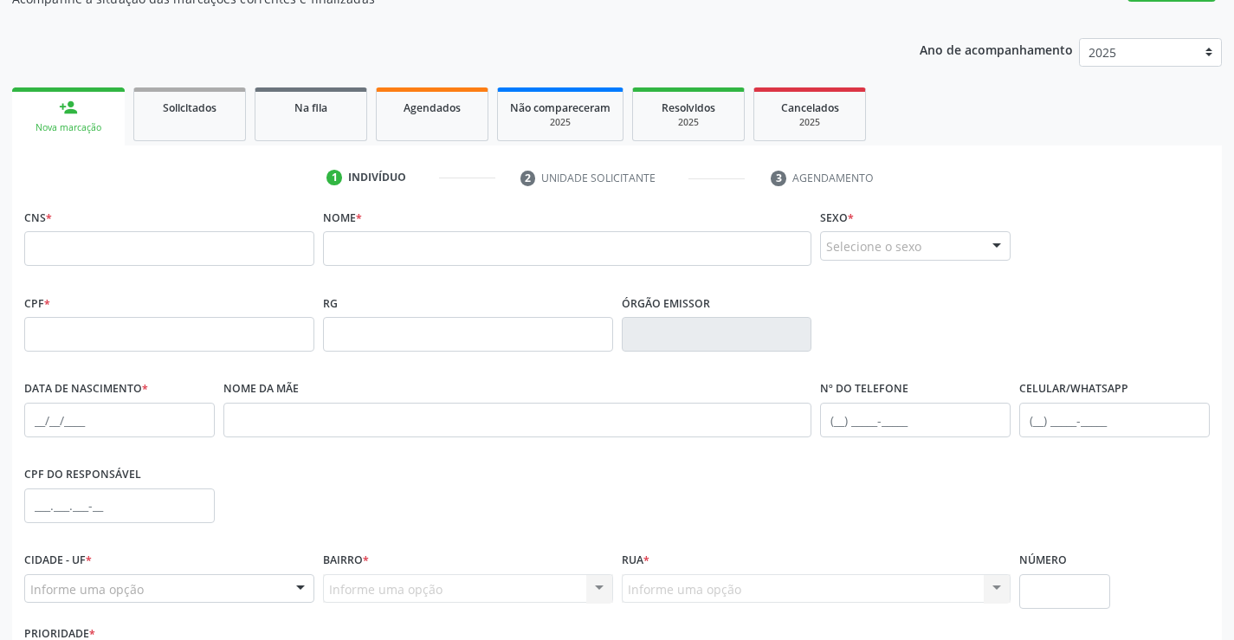
scroll to position [173, 0]
click at [239, 251] on input "text" at bounding box center [169, 246] width 290 height 35
type input "708 0003 2101 7226"
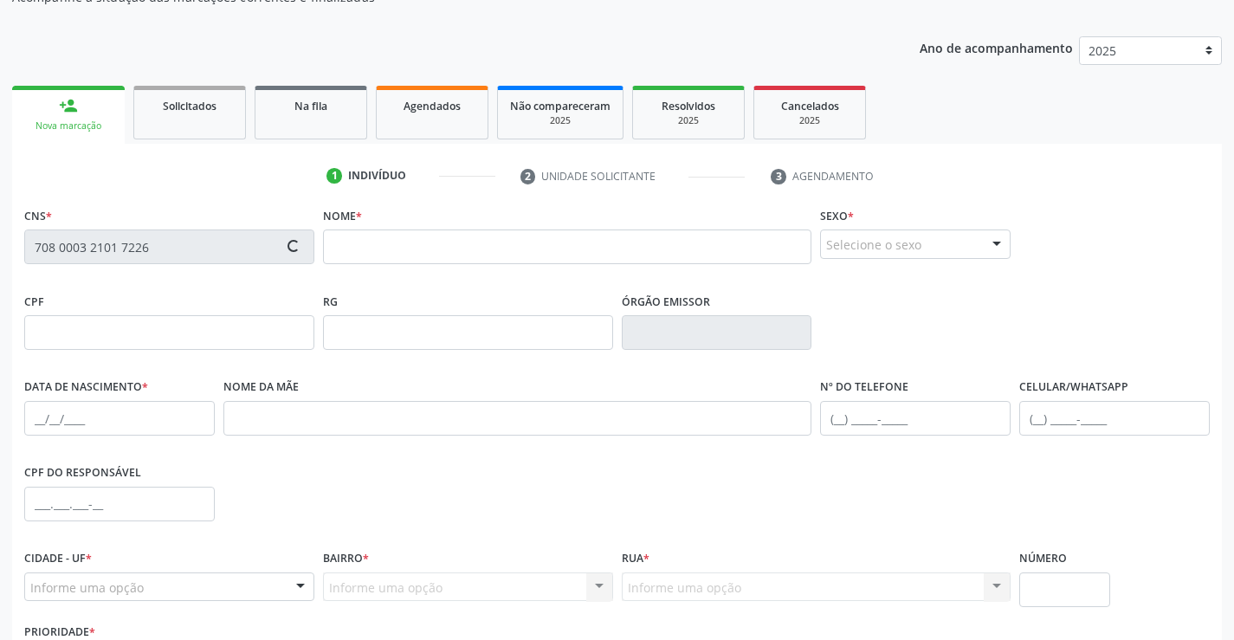
scroll to position [87, 0]
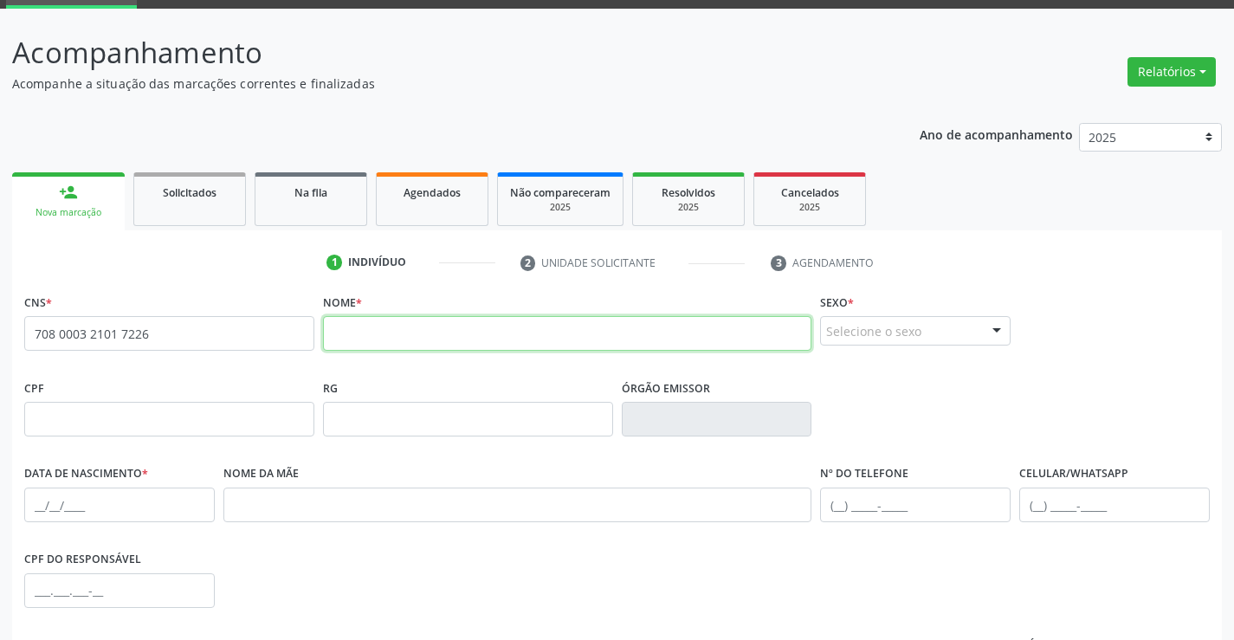
click at [366, 342] on input "text" at bounding box center [567, 333] width 489 height 35
paste input "KAIO HENRIQUE AQUINO SILVA"
type input "KAIO HENRIQUE AQUINO SILVA"
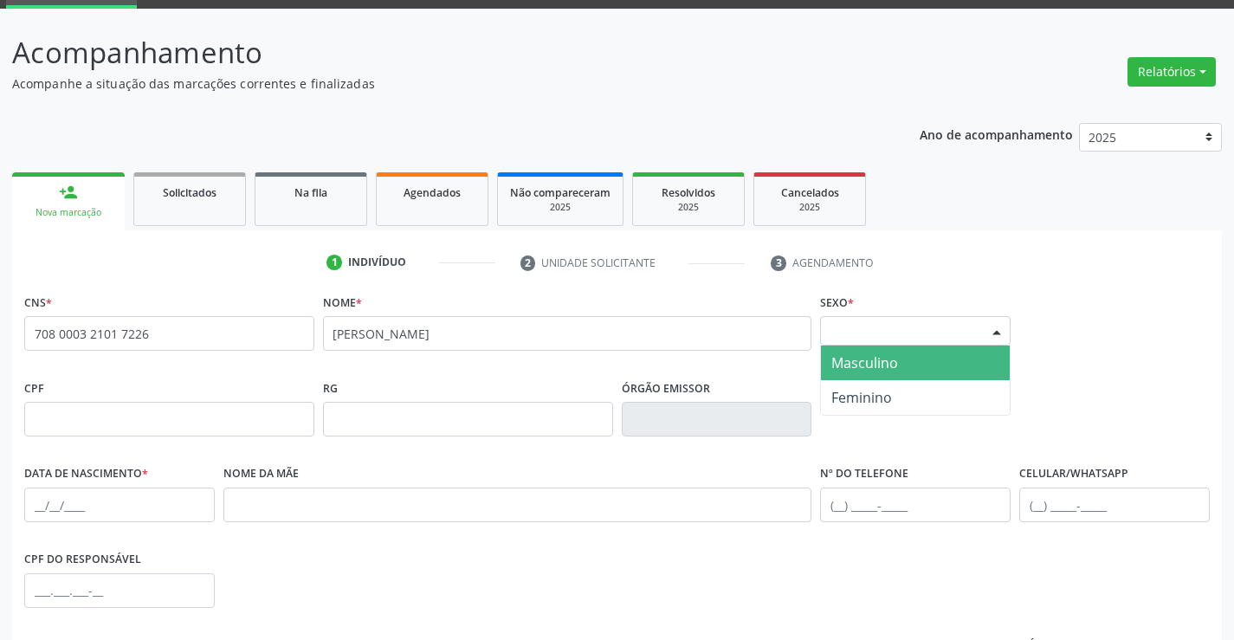
click at [921, 330] on div "Selecione o sexo" at bounding box center [915, 330] width 191 height 29
click at [895, 365] on span "Masculino" at bounding box center [864, 362] width 67 height 19
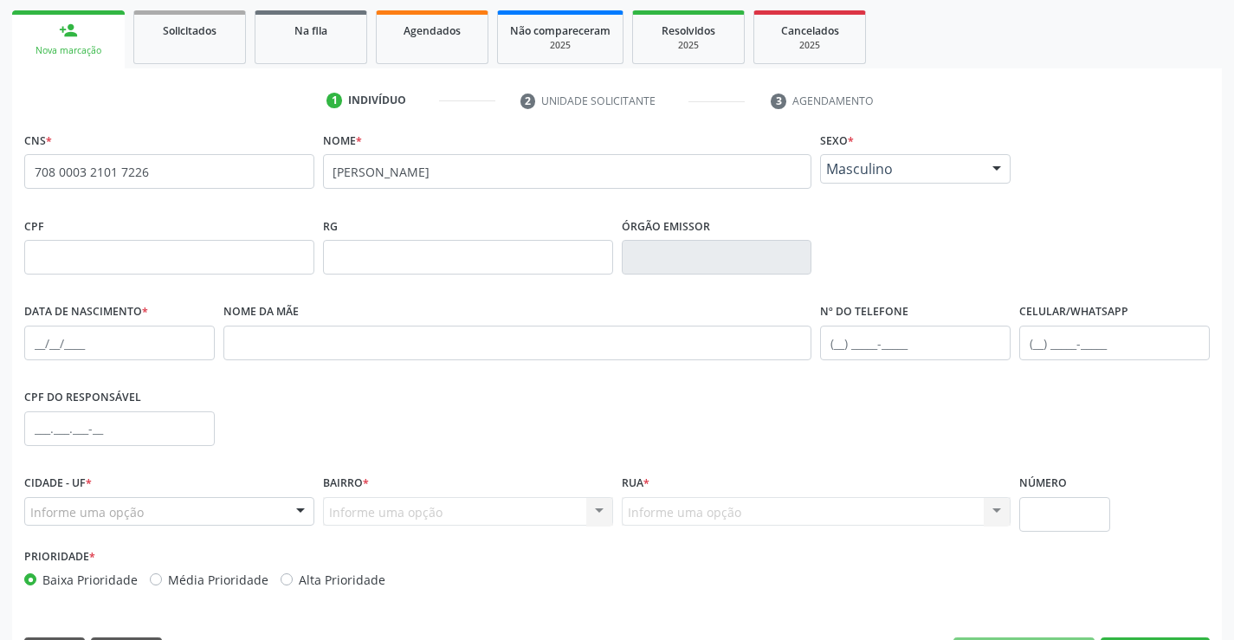
scroll to position [260, 0]
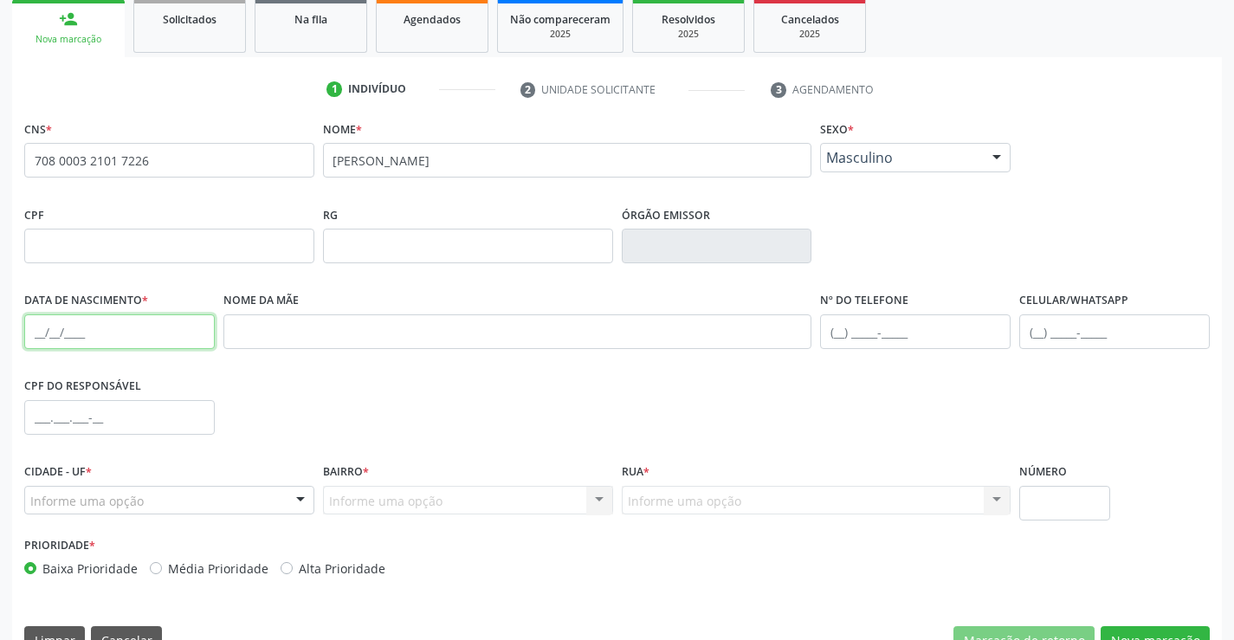
click at [26, 332] on input "text" at bounding box center [119, 331] width 191 height 35
type input "31/07/2024"
click at [150, 503] on div "Informe uma opção" at bounding box center [169, 500] width 290 height 29
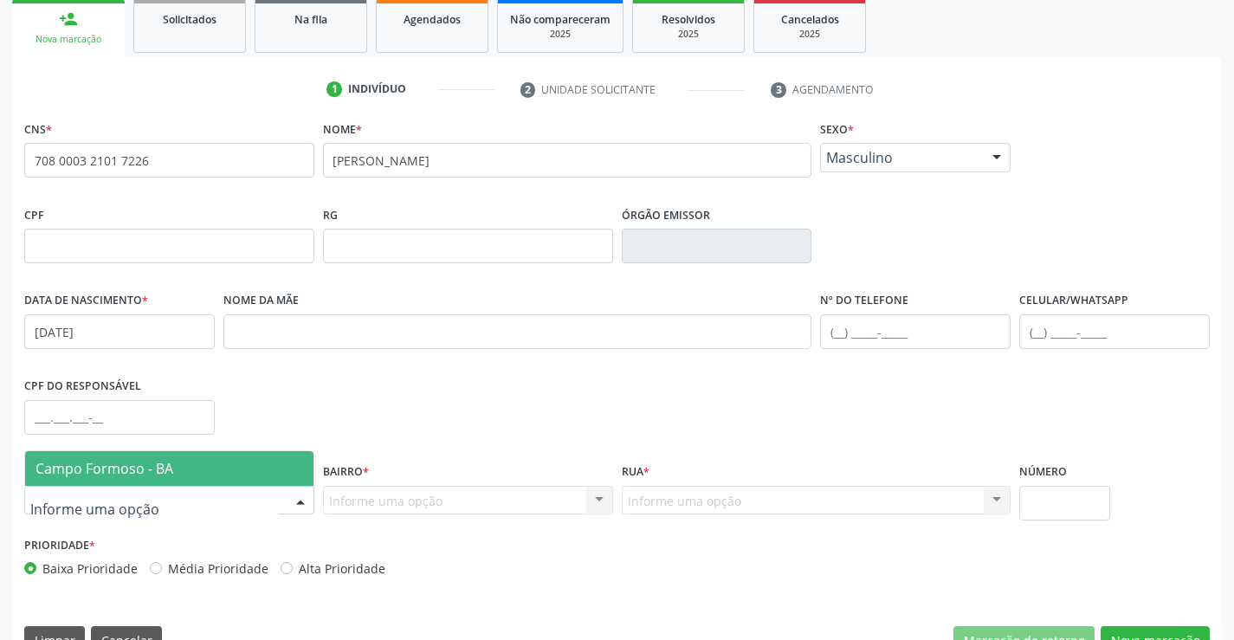
click at [172, 462] on span "Campo Formoso - BA" at bounding box center [169, 468] width 288 height 35
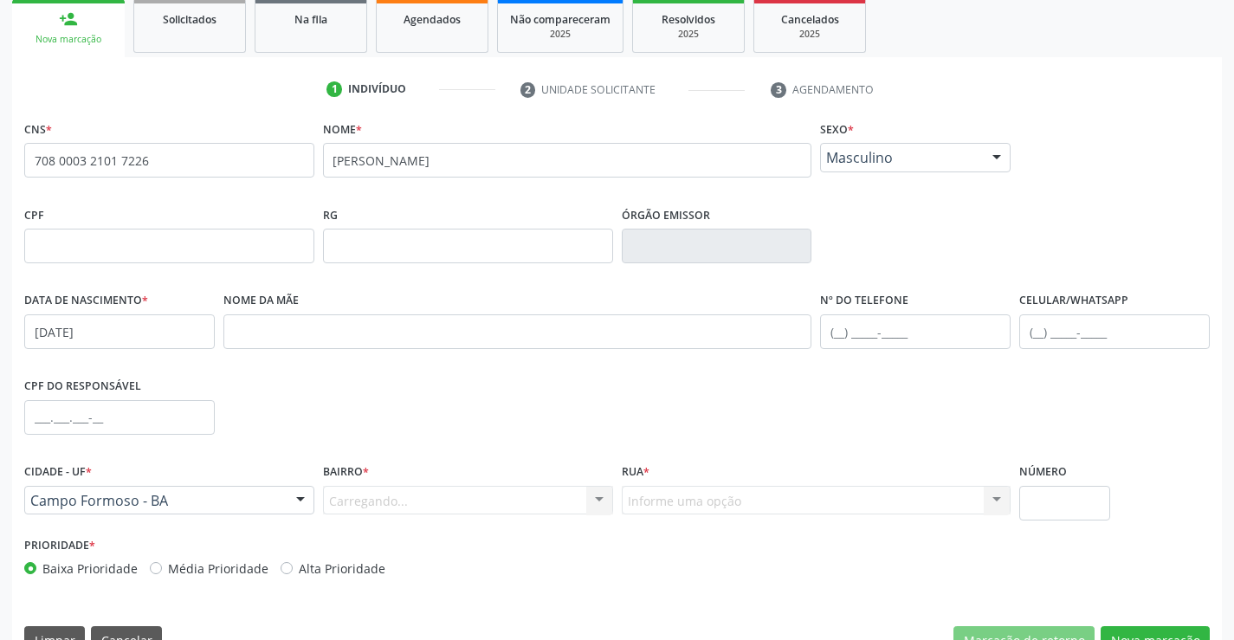
click at [433, 507] on div "Carregando... Nenhum resultado encontrado para: " " Nenhuma opção encontrada. D…" at bounding box center [468, 500] width 290 height 29
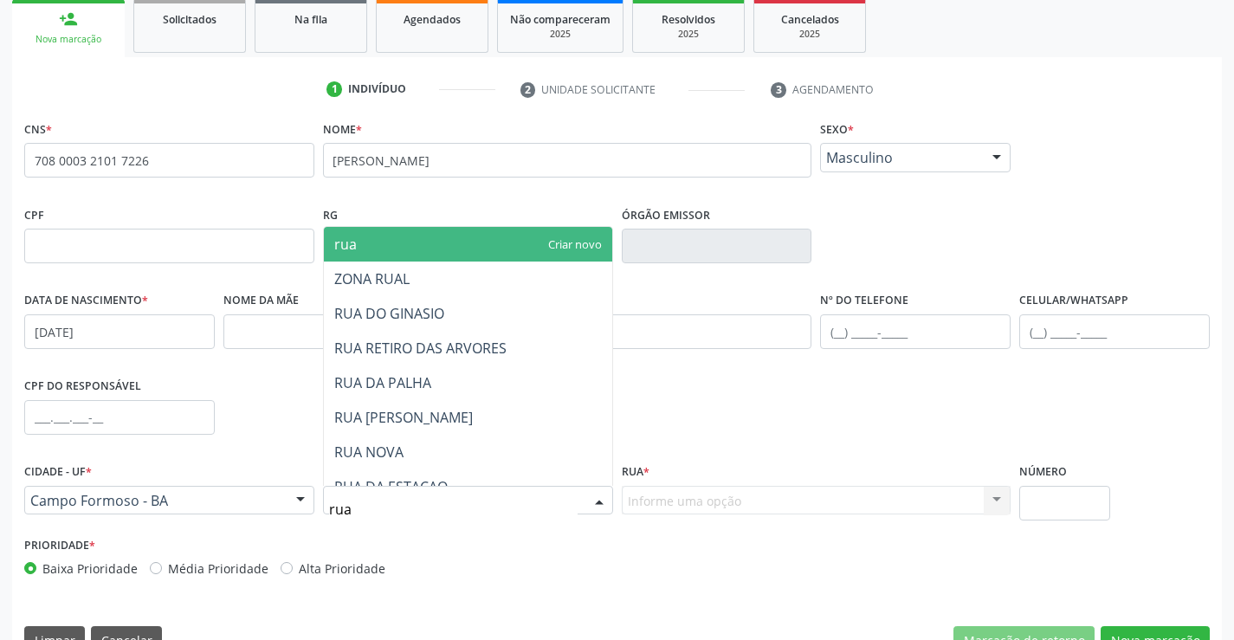
type input "rua"
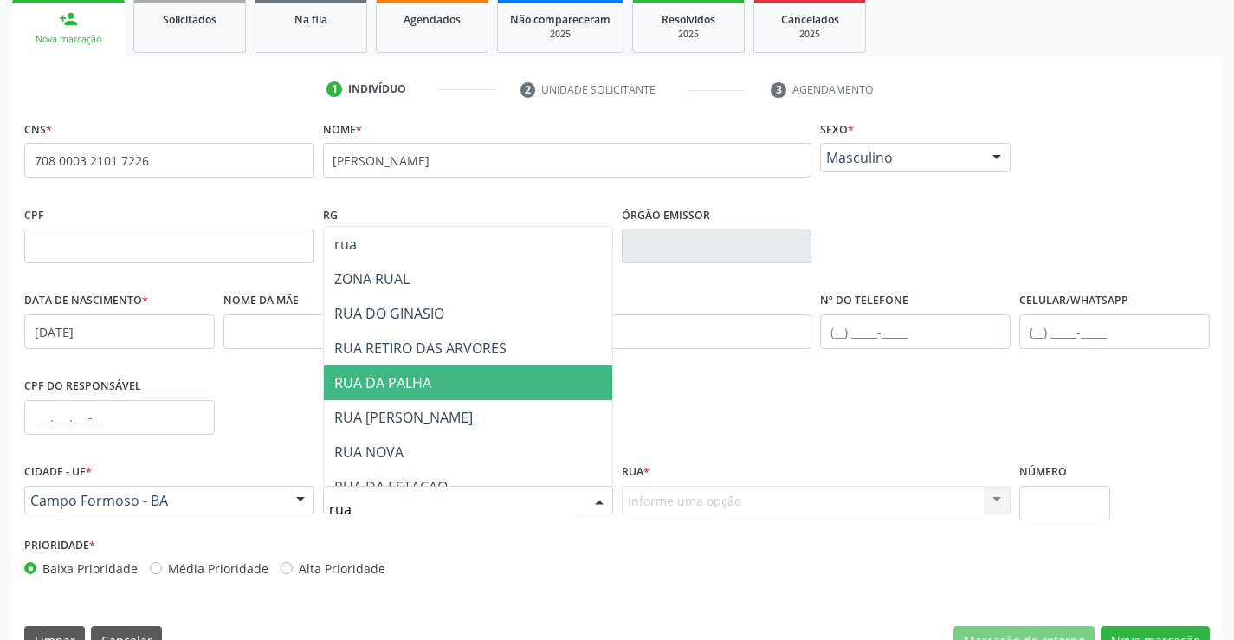
click at [417, 395] on span "RUA DA PALHA" at bounding box center [468, 382] width 288 height 35
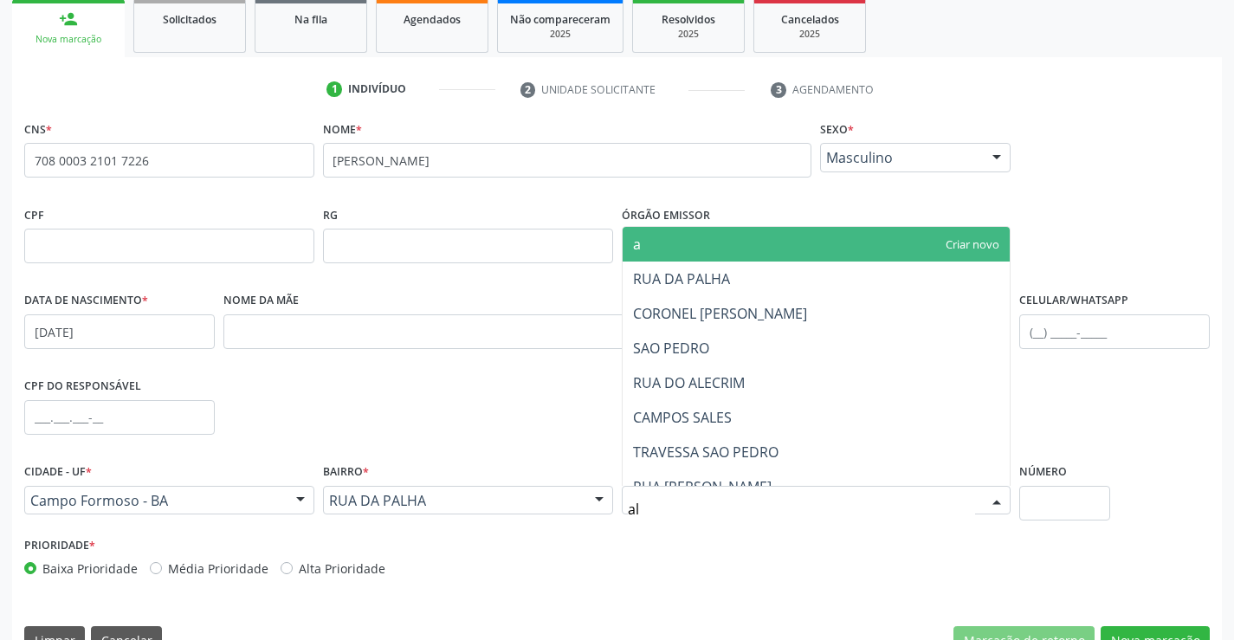
type input "ale"
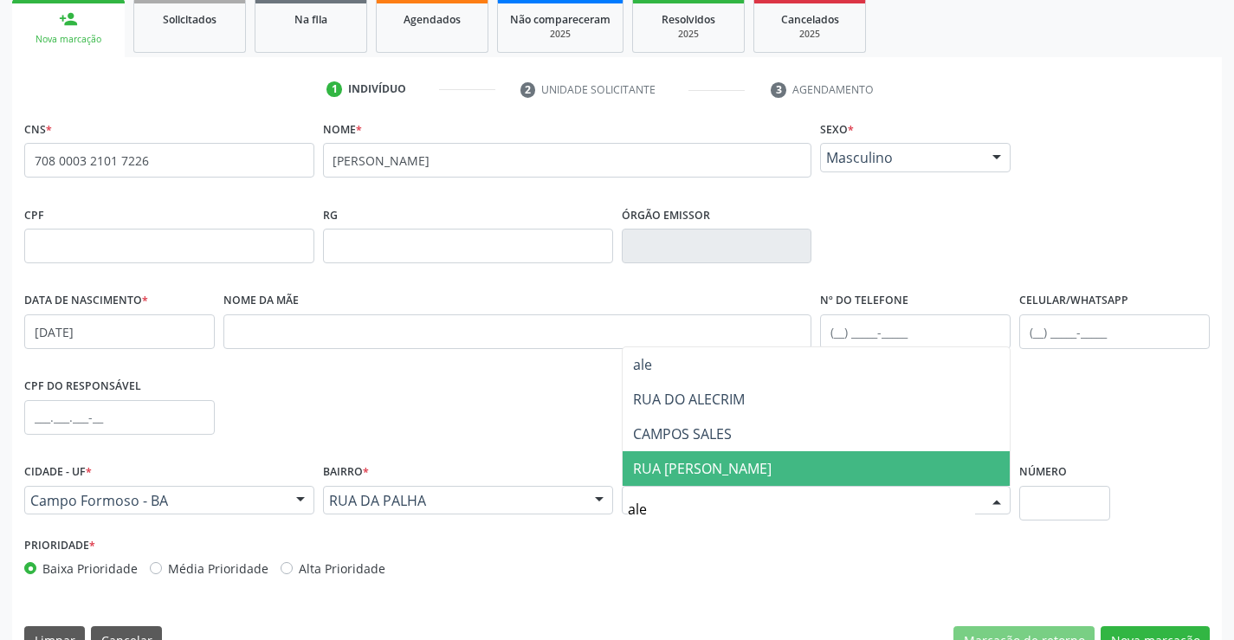
click at [693, 473] on span "RUA ALEXANDRINO PINTO SILVA" at bounding box center [702, 468] width 139 height 19
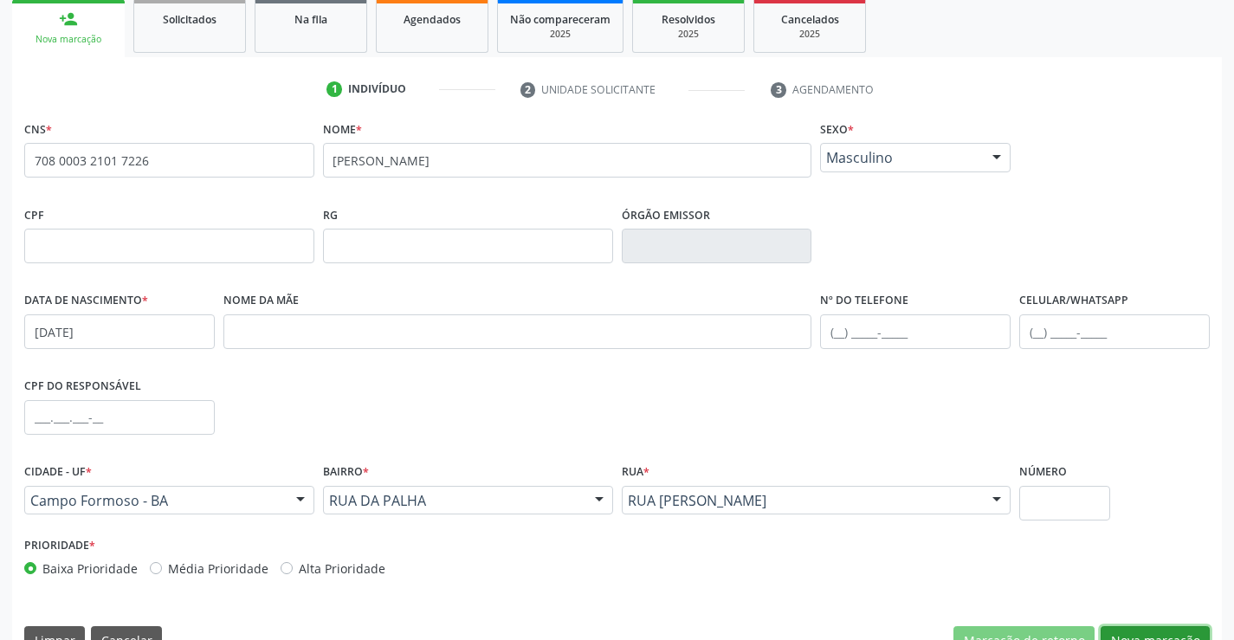
drag, startPoint x: 1132, startPoint y: 627, endPoint x: 716, endPoint y: 479, distance: 441.3
click at [1123, 626] on button "Nova marcação" at bounding box center [1155, 640] width 109 height 29
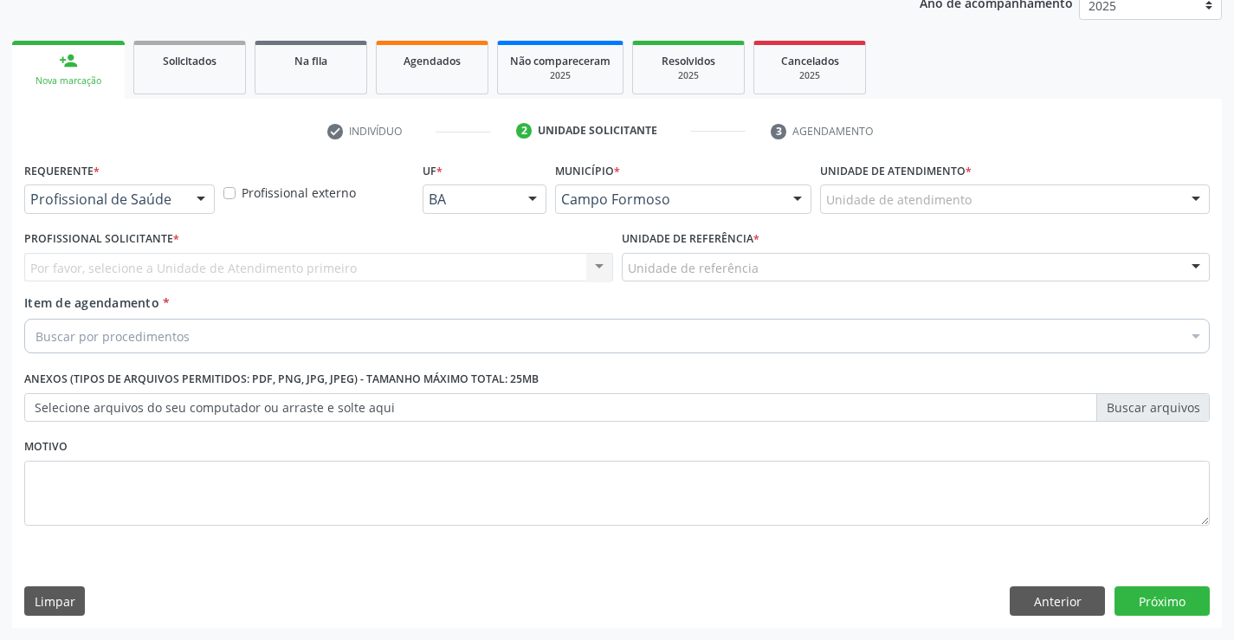
scroll to position [218, 0]
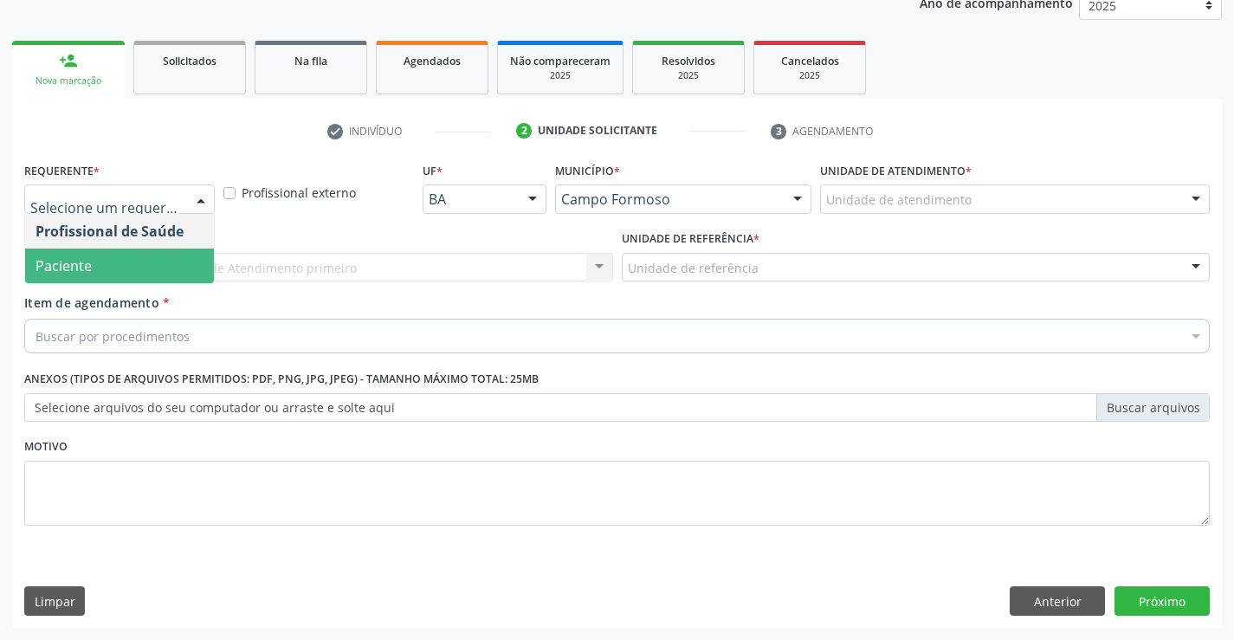
click at [102, 253] on span "Paciente" at bounding box center [119, 266] width 189 height 35
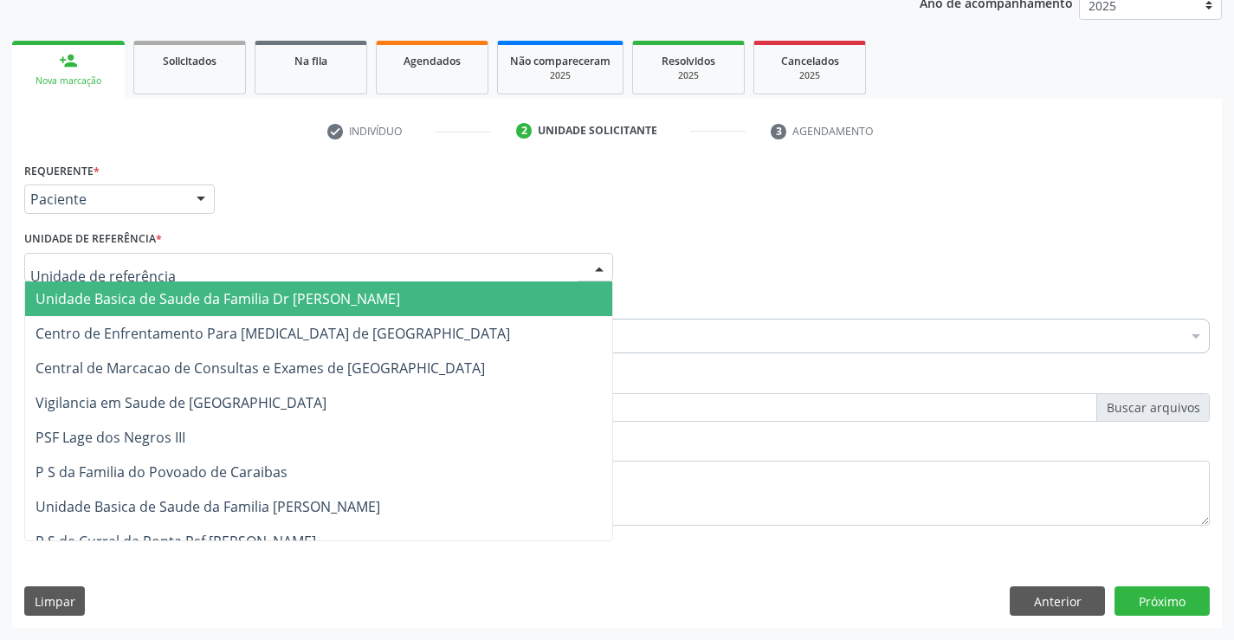
click at [237, 259] on div at bounding box center [318, 267] width 589 height 29
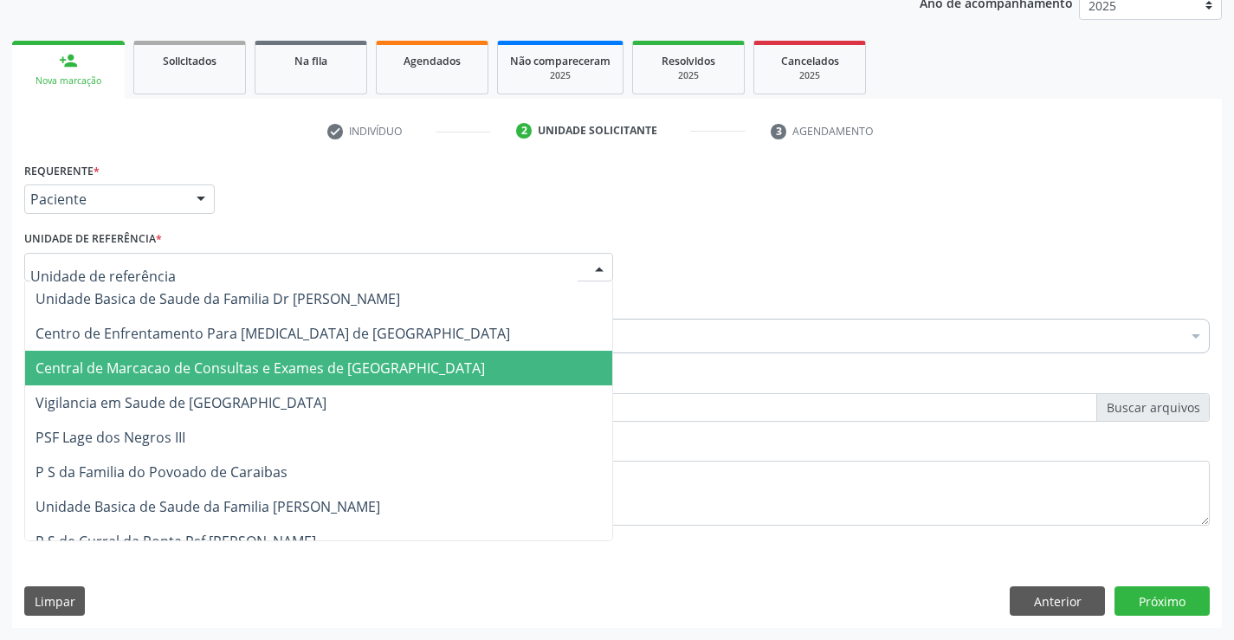
click at [264, 354] on span "Central de Marcacao de Consultas e Exames de [GEOGRAPHIC_DATA]" at bounding box center [318, 368] width 587 height 35
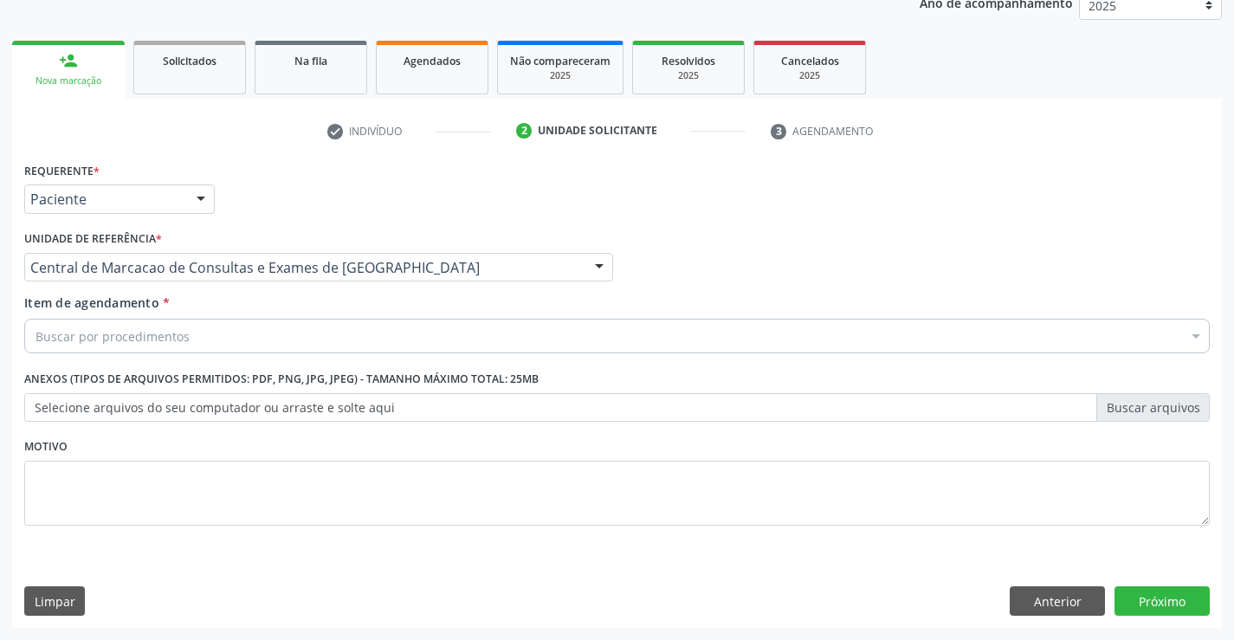
click at [291, 337] on div "Buscar por procedimentos" at bounding box center [617, 336] width 1186 height 35
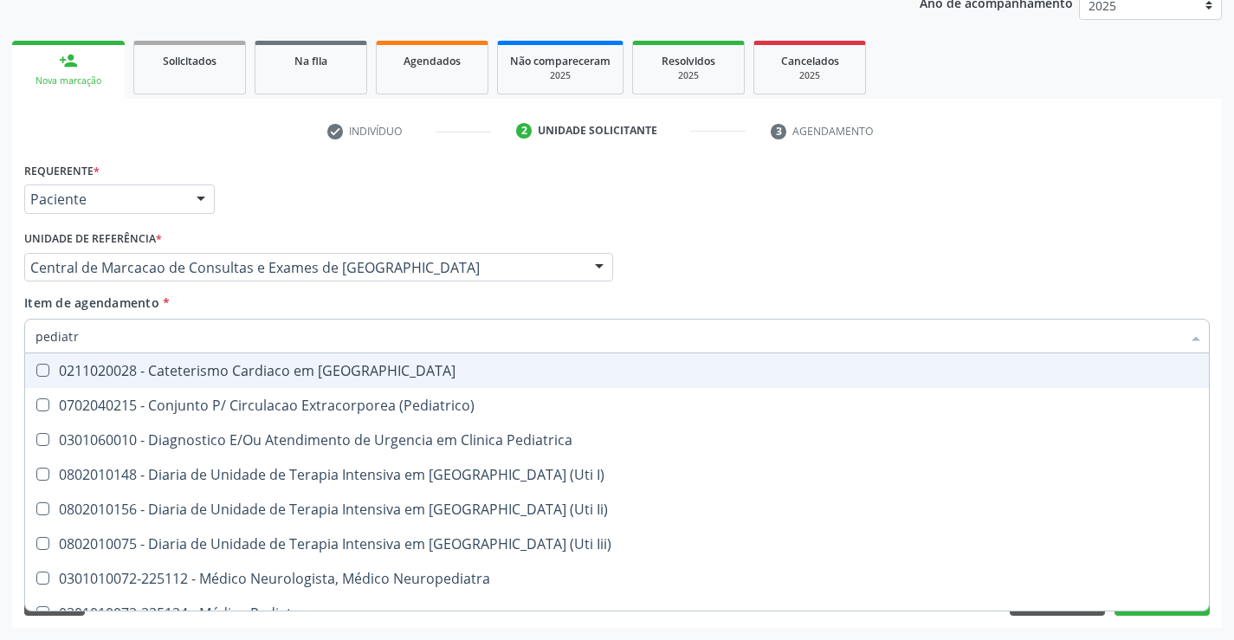
type input "pediatra"
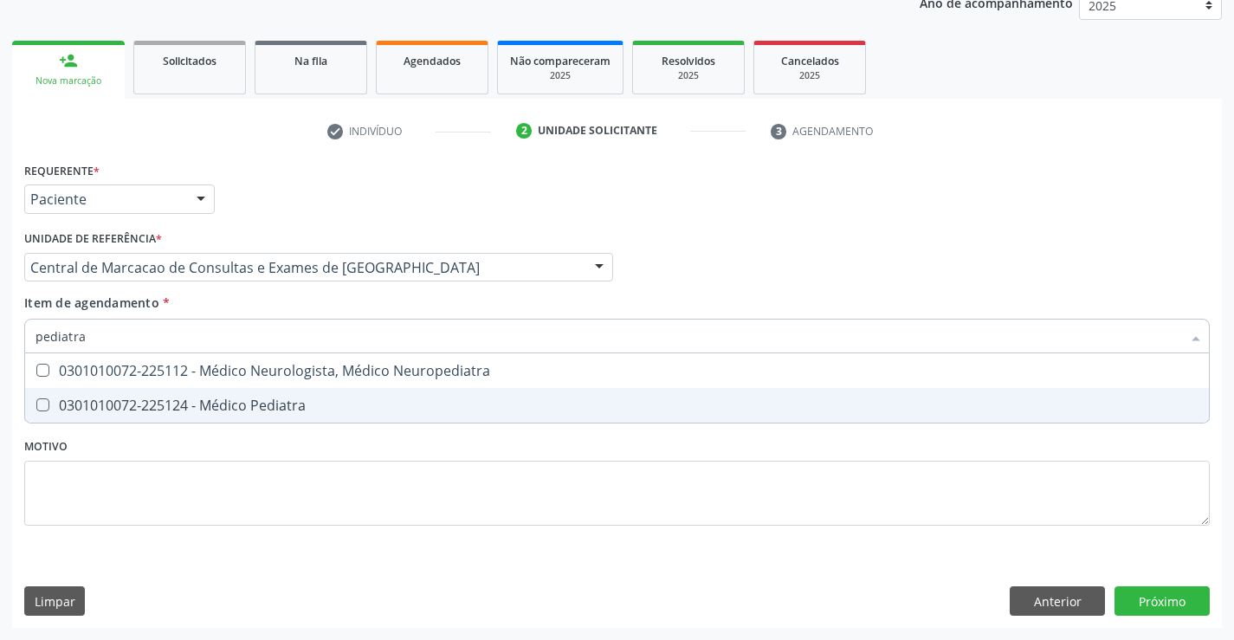
click at [268, 412] on div "0301010072-225124 - Médico Pediatra" at bounding box center [617, 405] width 1163 height 14
checkbox Pediatra "true"
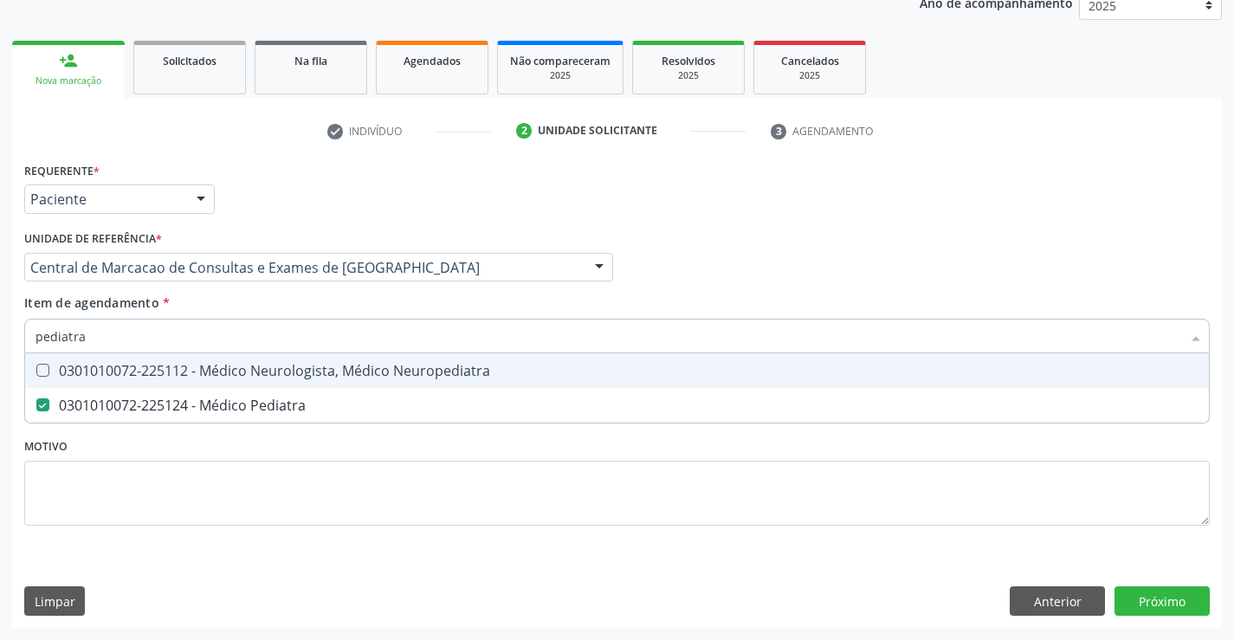
click at [858, 171] on div "Requerente * Paciente Profissional de Saúde Paciente Nenhum resultado encontrad…" at bounding box center [617, 192] width 1194 height 68
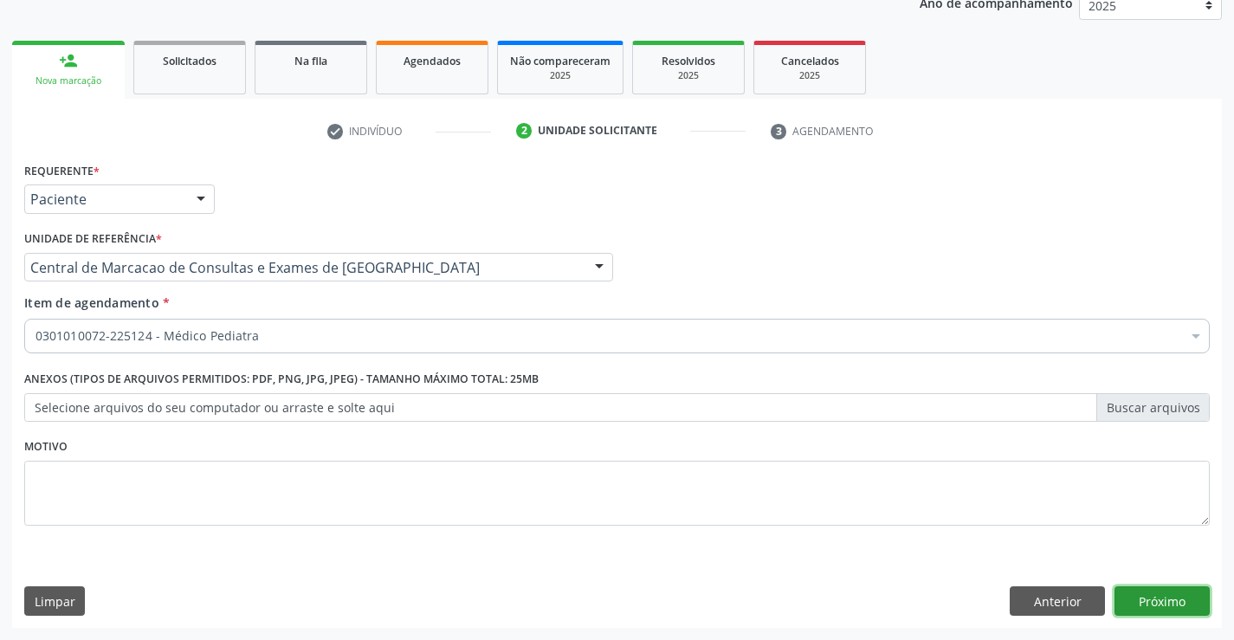
click at [1164, 604] on button "Próximo" at bounding box center [1162, 600] width 95 height 29
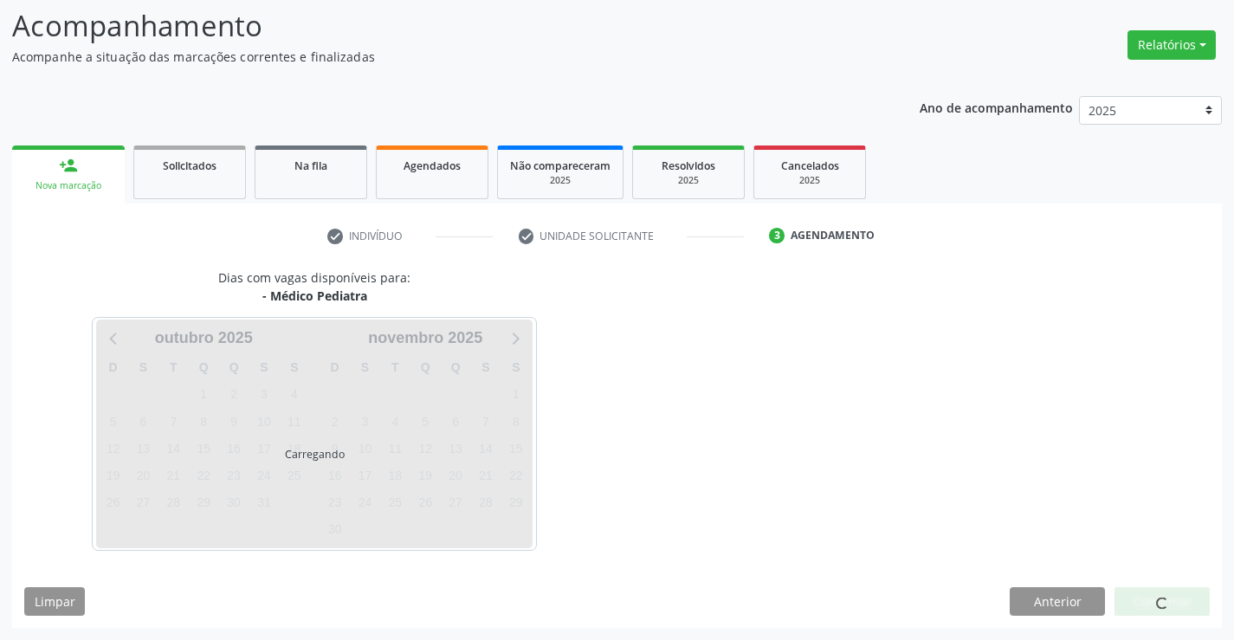
scroll to position [113, 0]
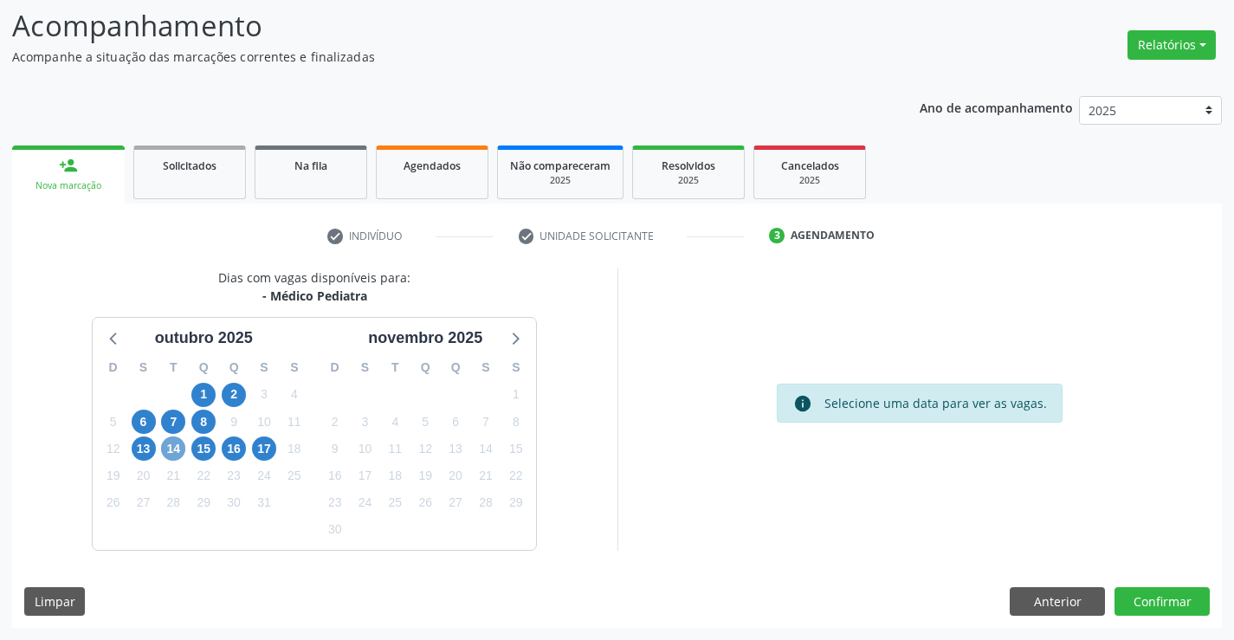
click at [181, 449] on span "14" at bounding box center [173, 448] width 24 height 24
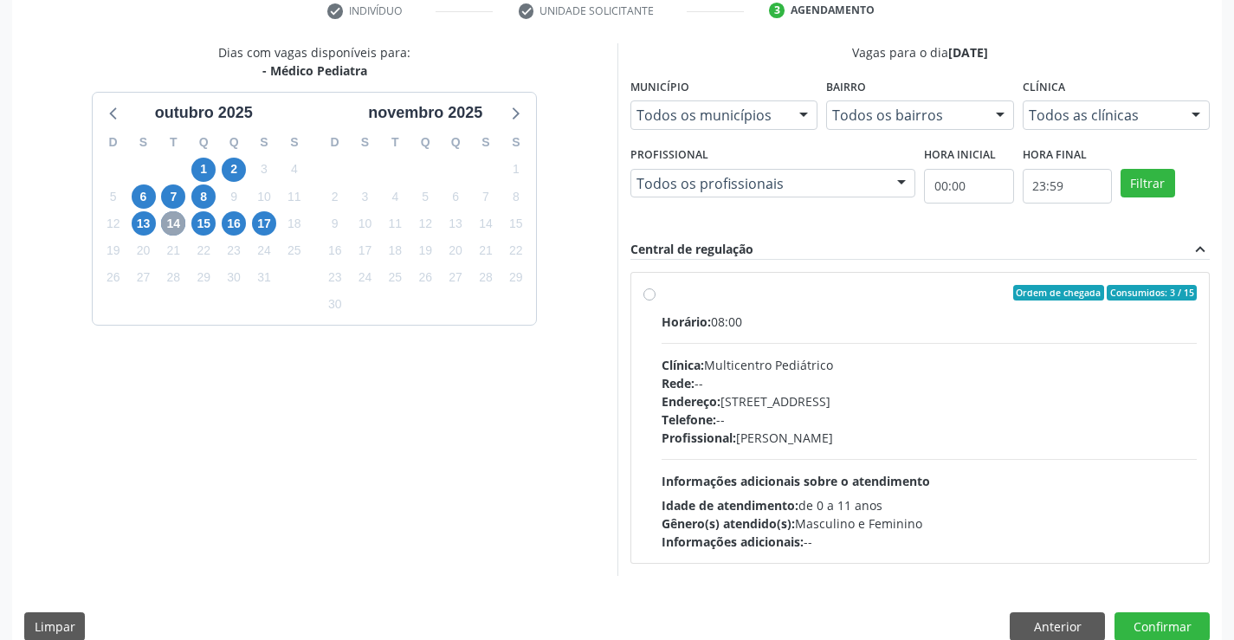
scroll to position [364, 0]
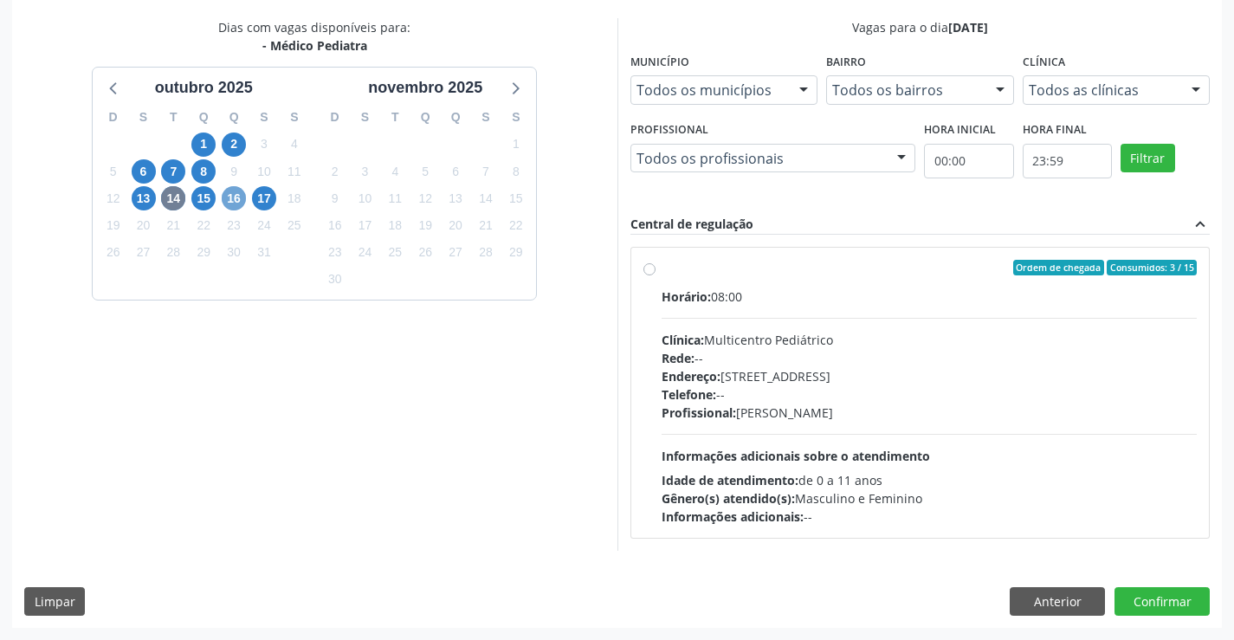
click at [241, 197] on span "16" at bounding box center [234, 198] width 24 height 24
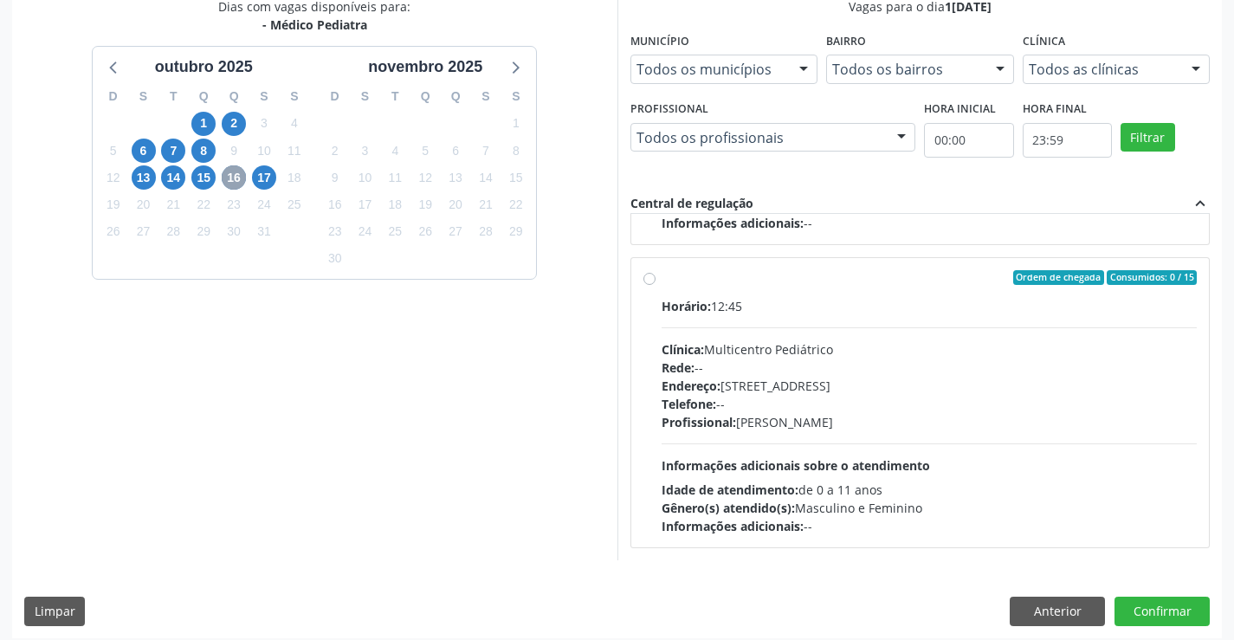
scroll to position [395, 0]
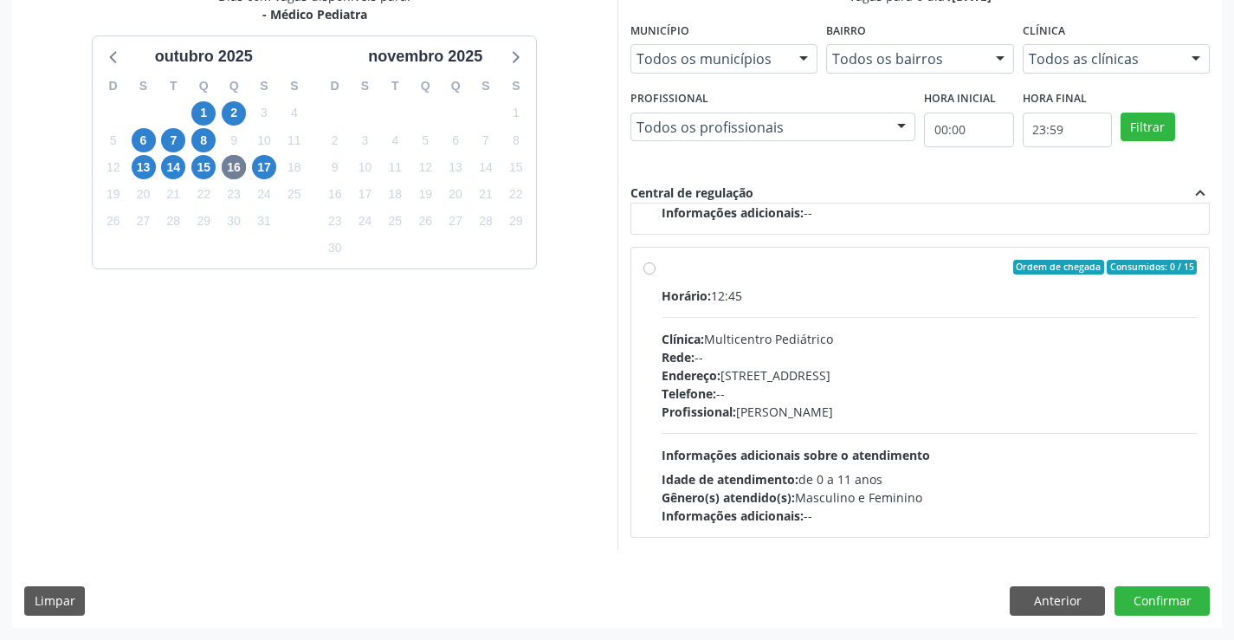
click at [936, 453] on div "Horário: 12:45 Clínica: Multicentro Pediátrico Rede: -- Endereço: [STREET_ADDRE…" at bounding box center [930, 406] width 536 height 238
click at [656, 275] on input "Ordem de chegada Consumidos: 0 / 15 Horário: 12:45 Clínica: Multicentro Pediátr…" at bounding box center [649, 268] width 12 height 16
radio input "true"
click at [1178, 601] on button "Confirmar" at bounding box center [1162, 600] width 95 height 29
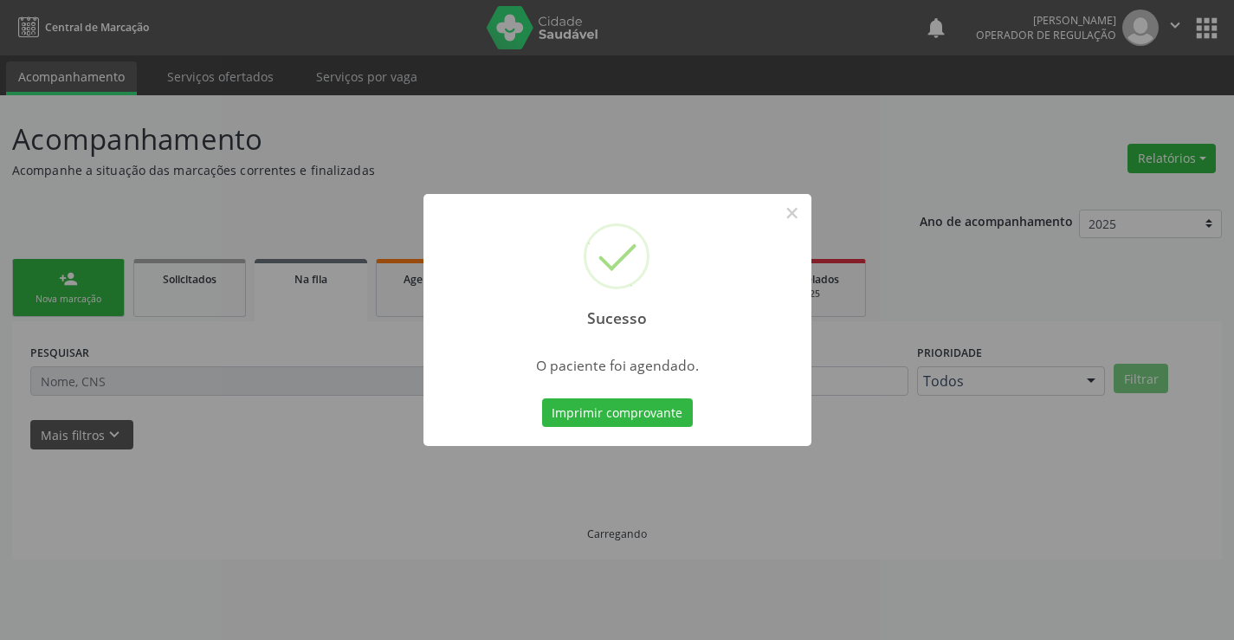
scroll to position [0, 0]
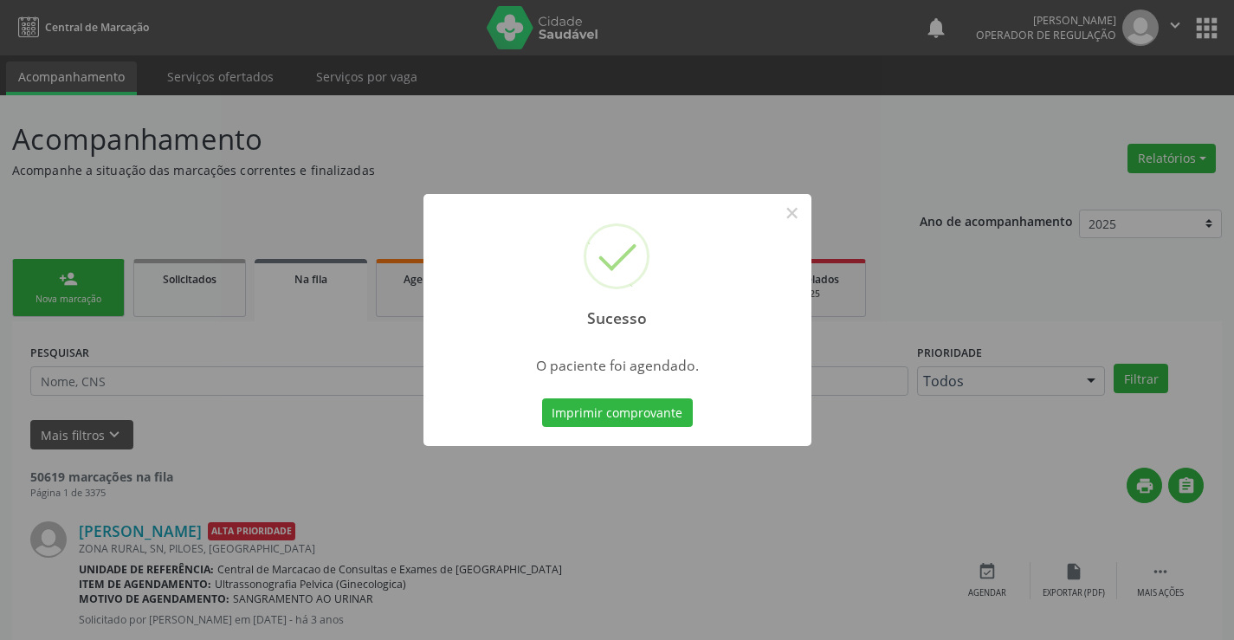
click at [542, 398] on button "Imprimir comprovante" at bounding box center [617, 412] width 151 height 29
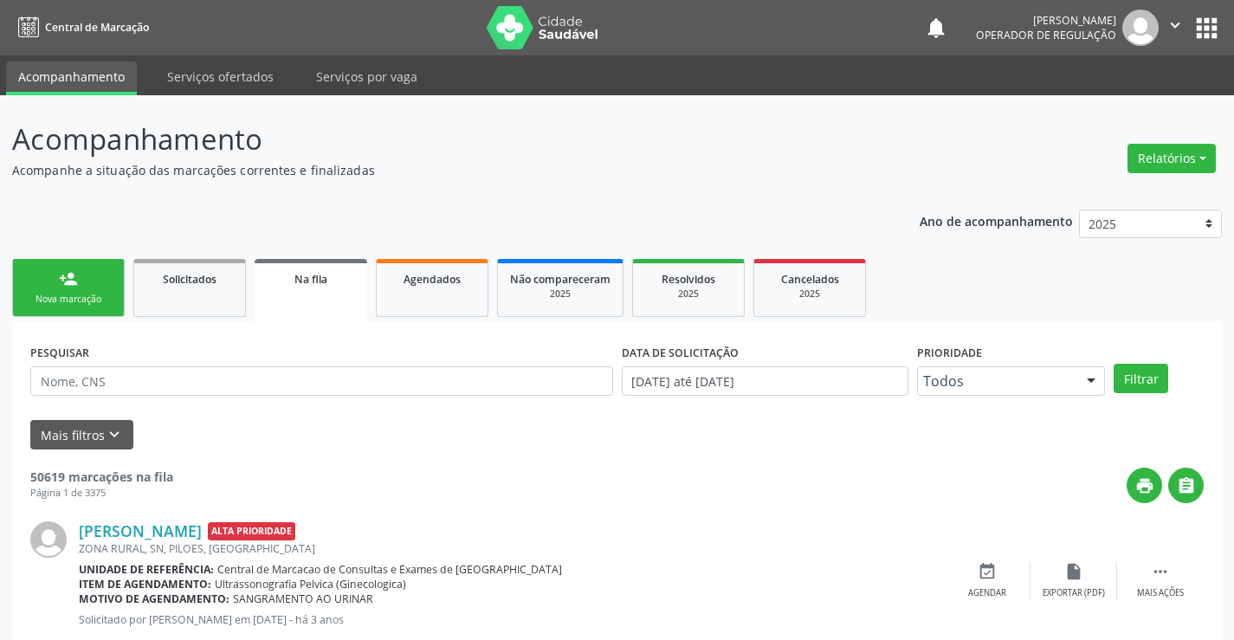
click at [102, 286] on link "person_add Nova marcação" at bounding box center [68, 288] width 113 height 58
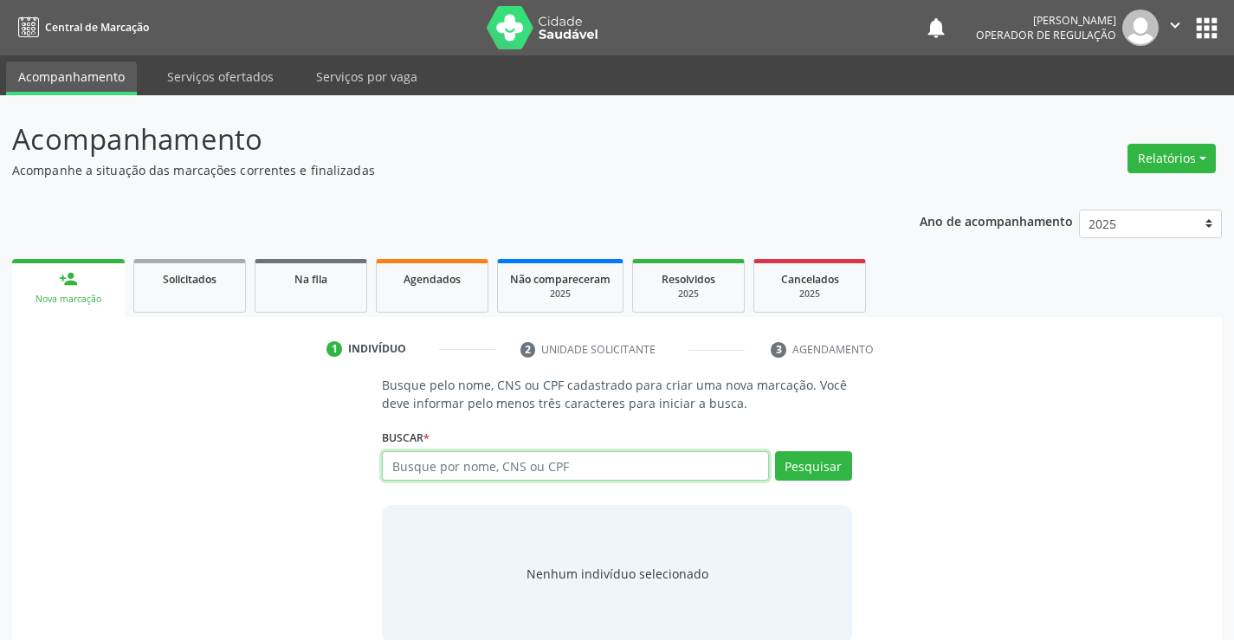
click at [461, 456] on input "text" at bounding box center [575, 465] width 386 height 29
type input "enzo maia"
click at [854, 460] on div "Busque pelo nome, CNS ou CPF cadastrado para criar uma nova marcação. Você deve…" at bounding box center [617, 509] width 494 height 267
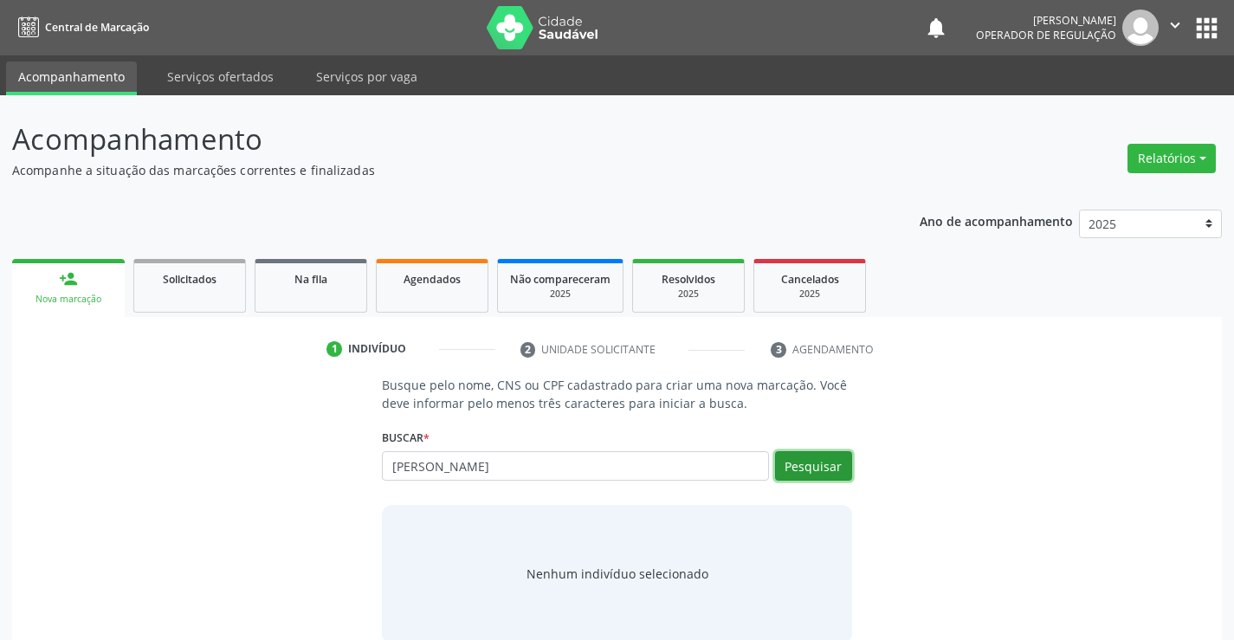
click at [824, 466] on button "Pesquisar" at bounding box center [813, 465] width 77 height 29
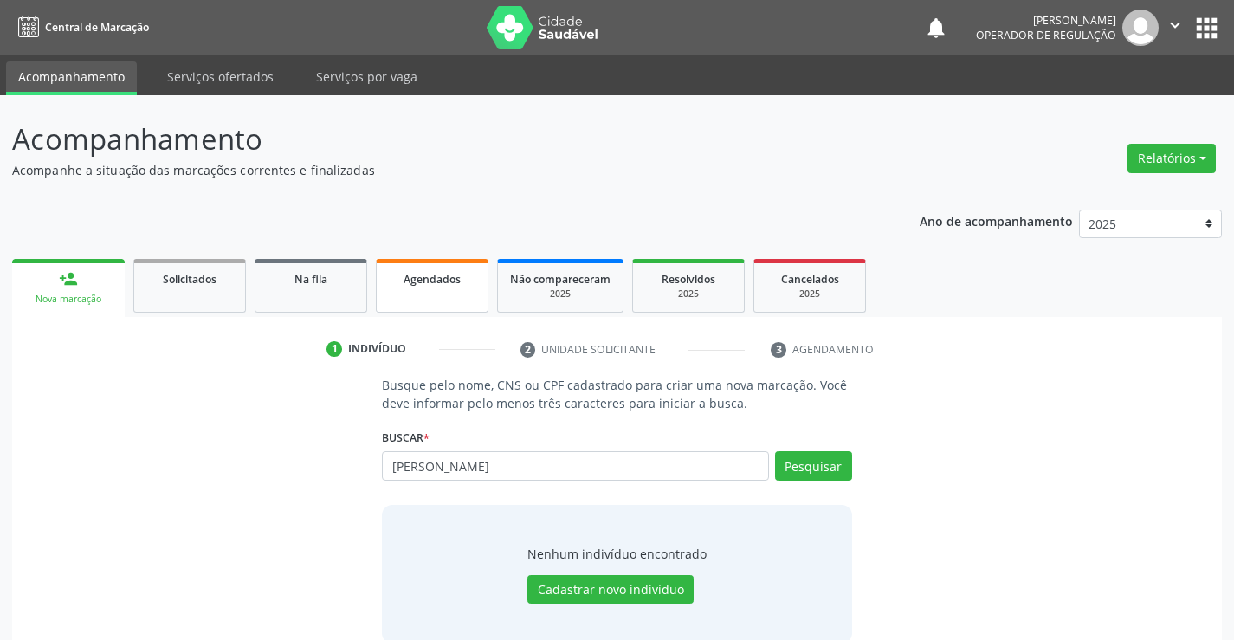
click at [423, 291] on link "Agendados" at bounding box center [432, 286] width 113 height 54
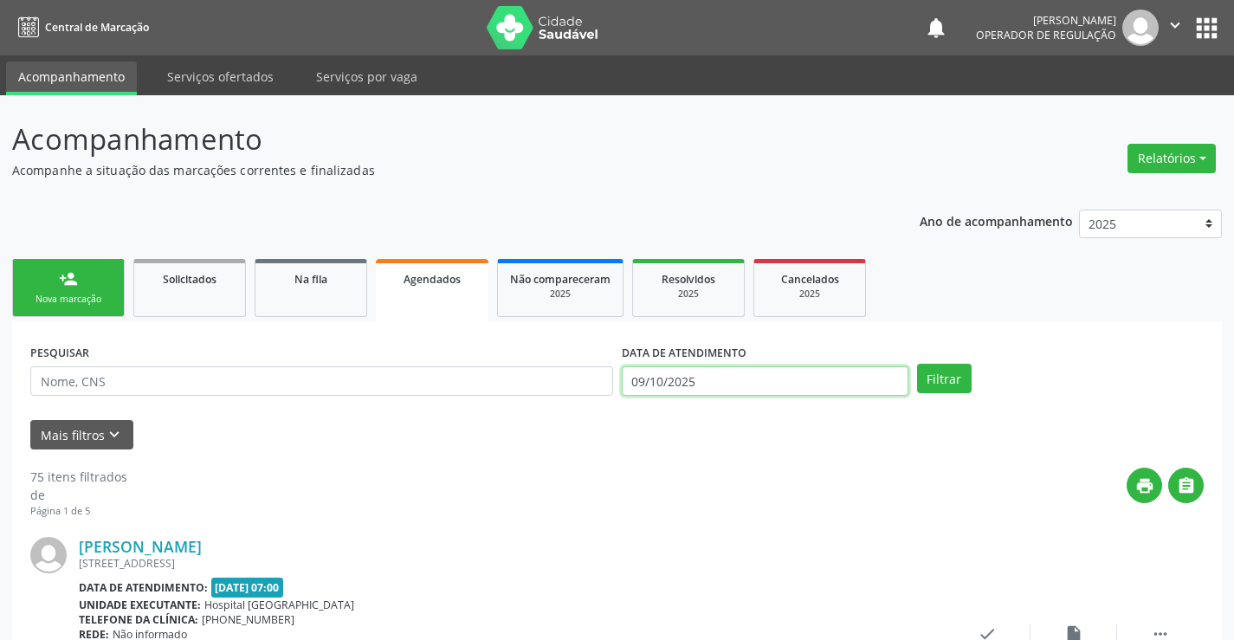
click at [691, 379] on input "09/10/2025" at bounding box center [765, 380] width 287 height 29
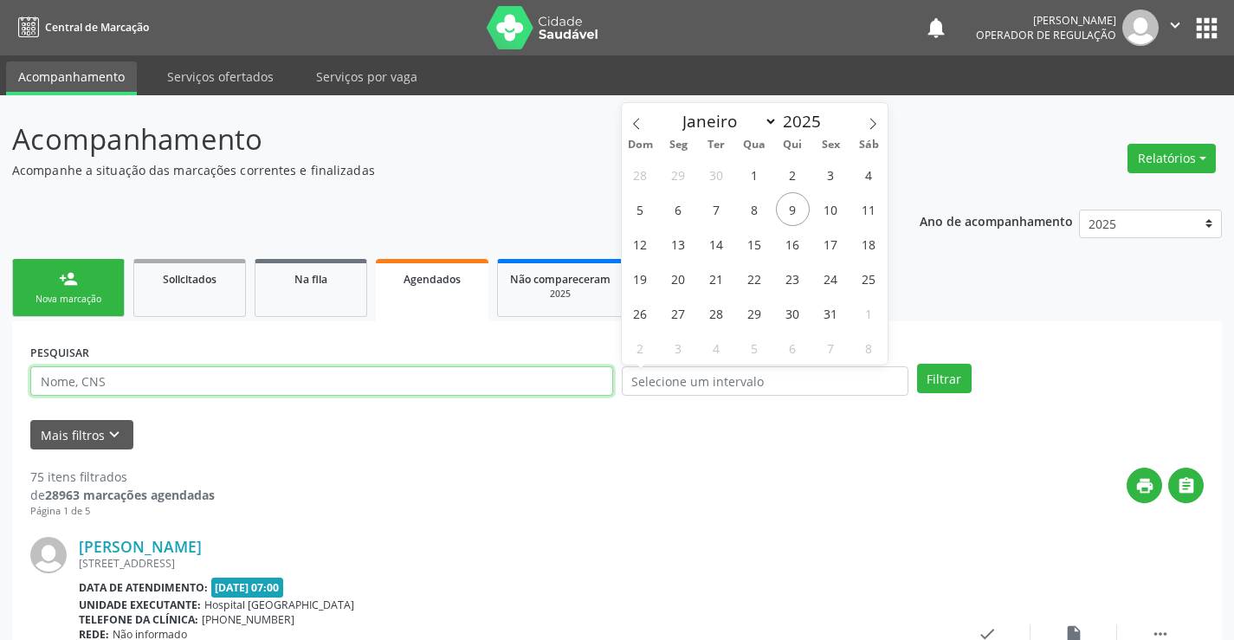
click at [454, 380] on input "text" at bounding box center [321, 380] width 583 height 29
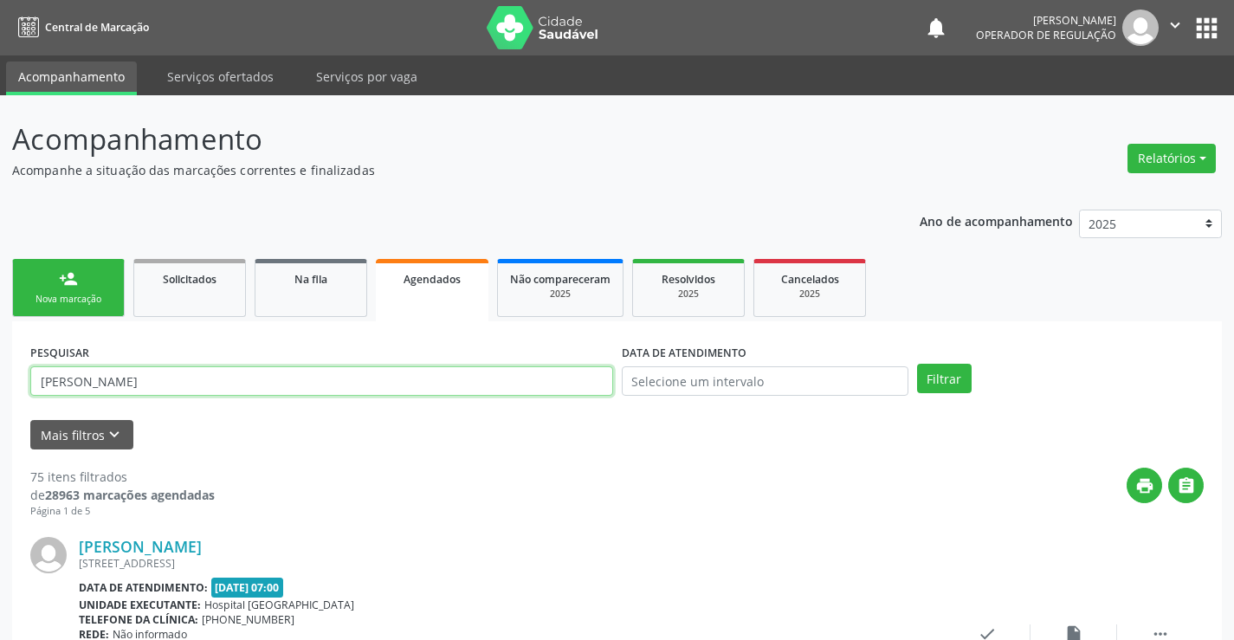
type input "enzo maia"
click at [917, 364] on button "Filtrar" at bounding box center [944, 378] width 55 height 29
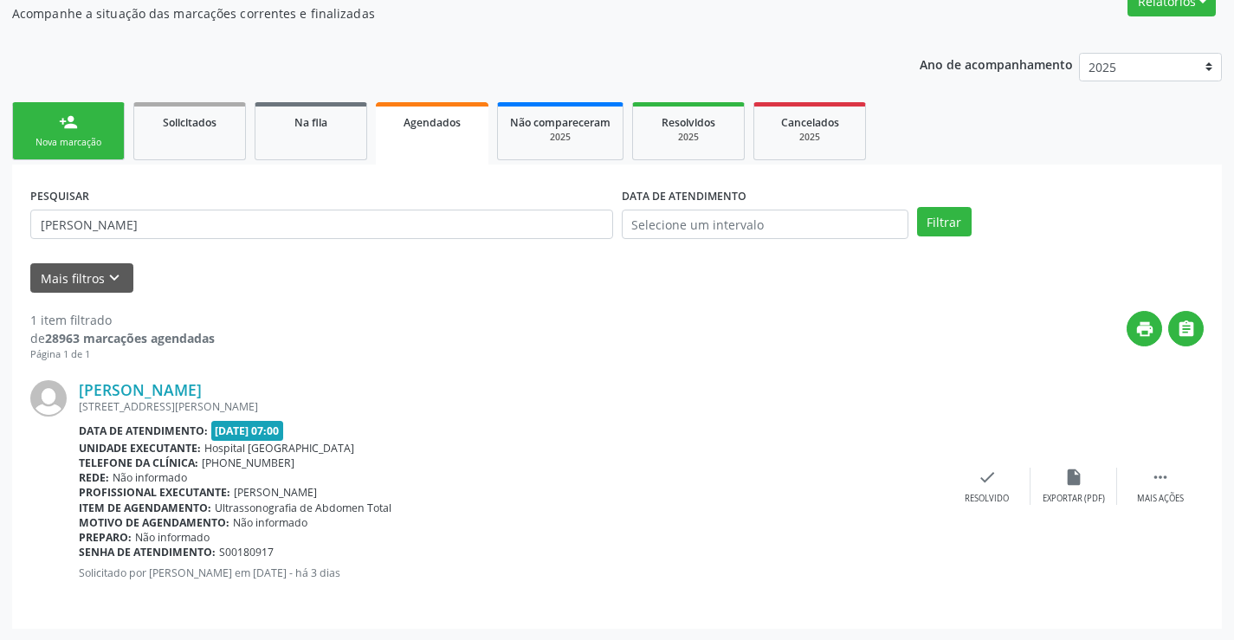
scroll to position [158, 0]
click at [202, 389] on link "Enzo Maia Batista Rodrigues" at bounding box center [140, 388] width 123 height 19
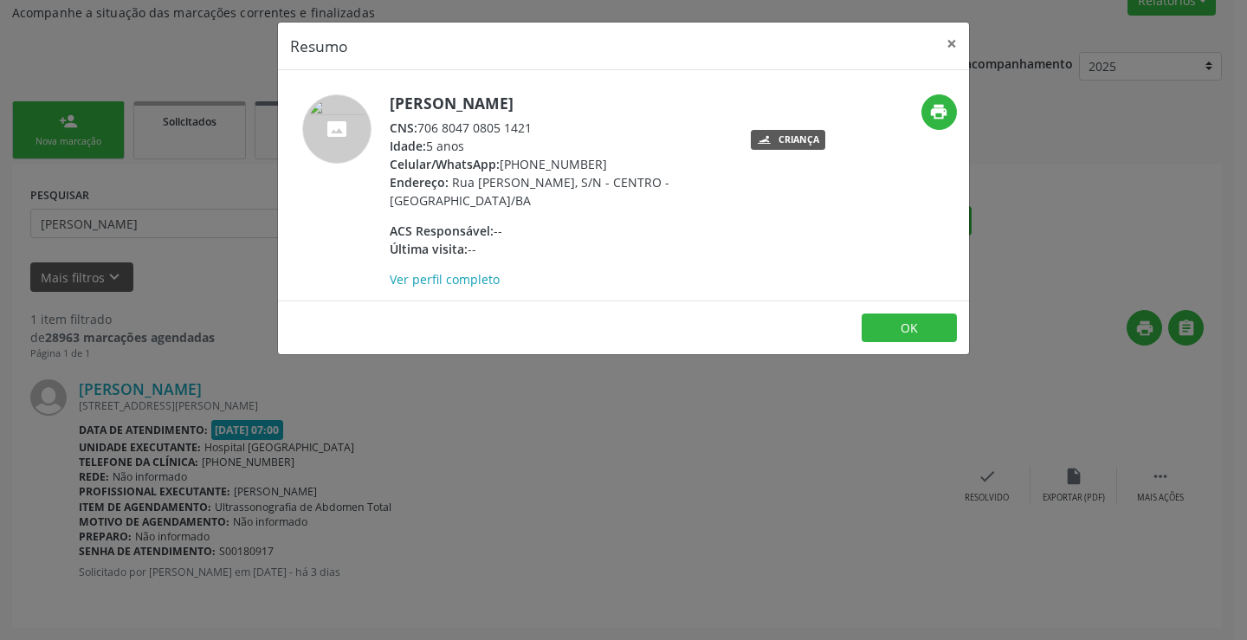
drag, startPoint x: 428, startPoint y: 126, endPoint x: 530, endPoint y: 128, distance: 102.2
click at [533, 126] on div "CNS: 706 8047 0805 1421" at bounding box center [558, 128] width 337 height 18
copy div "706 8047 0805 1421"
drag, startPoint x: 958, startPoint y: 42, endPoint x: 661, endPoint y: 109, distance: 304.6
click at [955, 42] on button "×" at bounding box center [951, 44] width 35 height 42
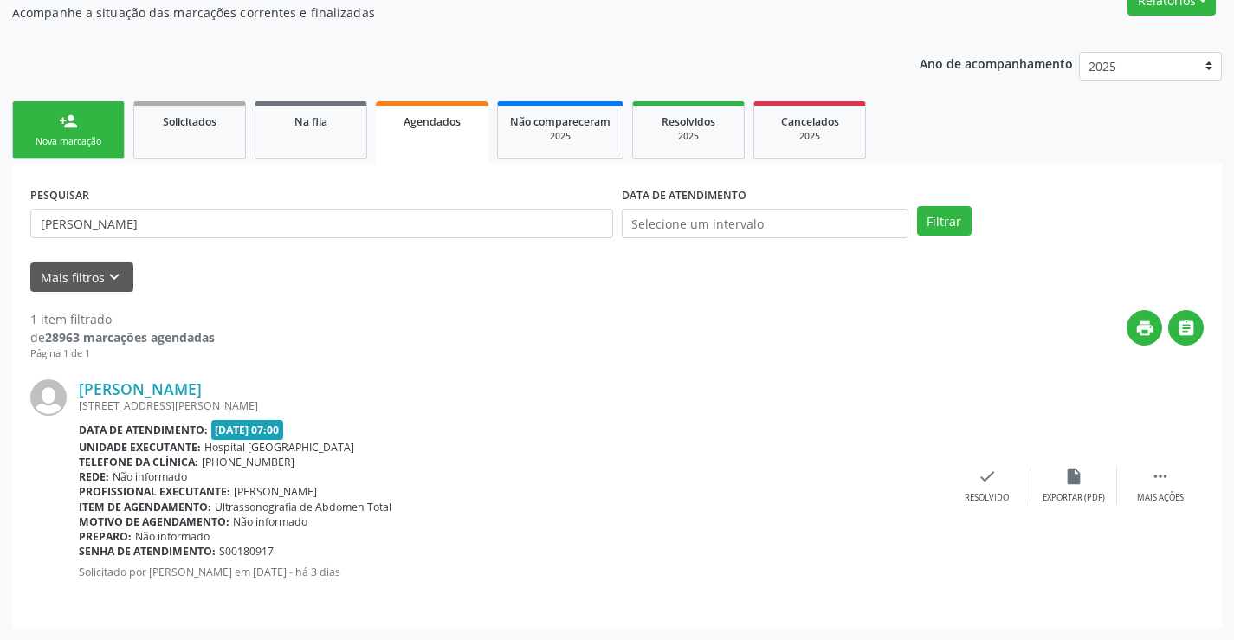
click at [100, 123] on link "person_add Nova marcação" at bounding box center [68, 130] width 113 height 58
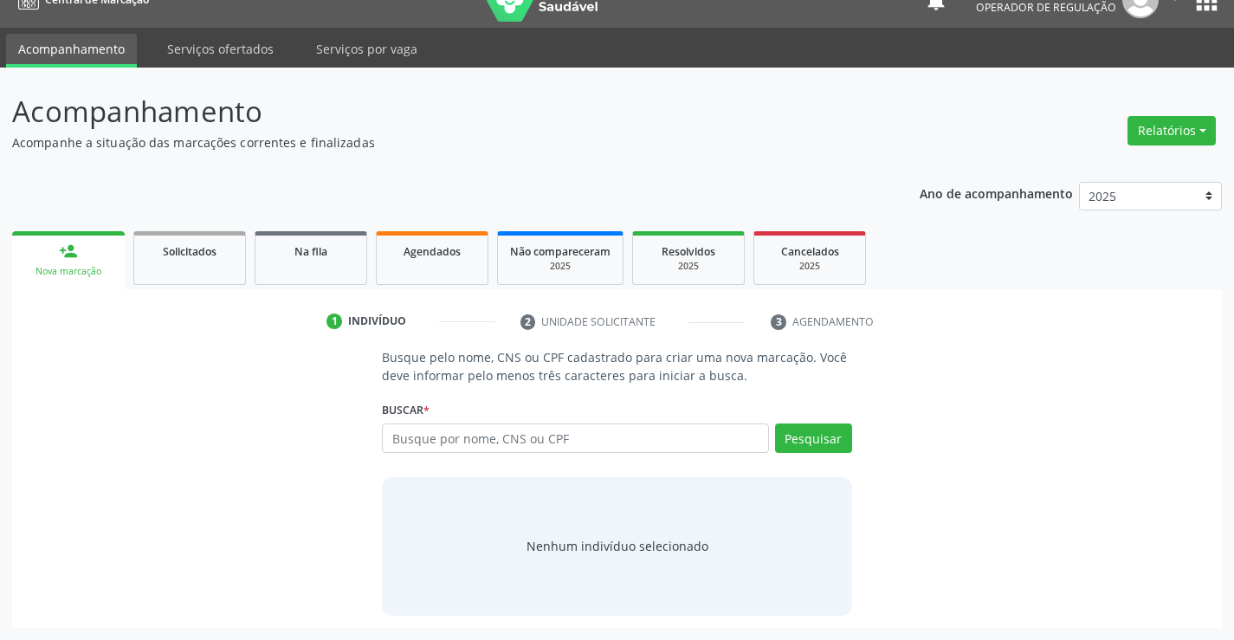
scroll to position [28, 0]
click at [421, 444] on input "text" at bounding box center [575, 437] width 386 height 29
paste input "706 8047 0805 1421"
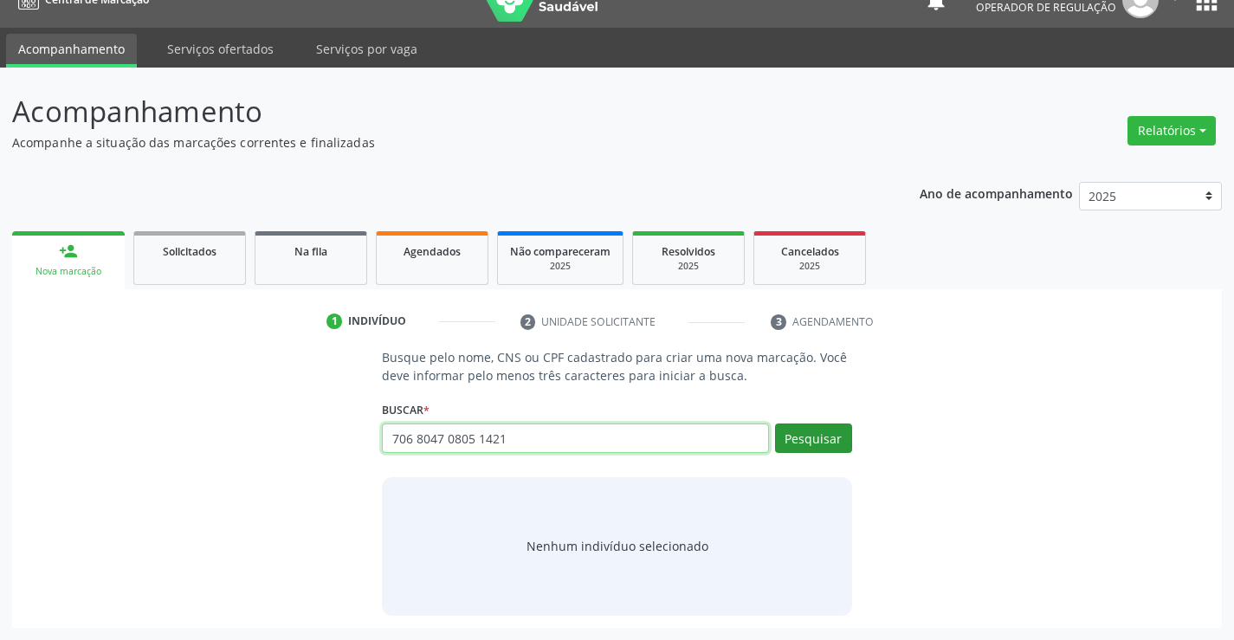
type input "706 8047 0805 1421"
click at [805, 438] on button "Pesquisar" at bounding box center [813, 437] width 77 height 29
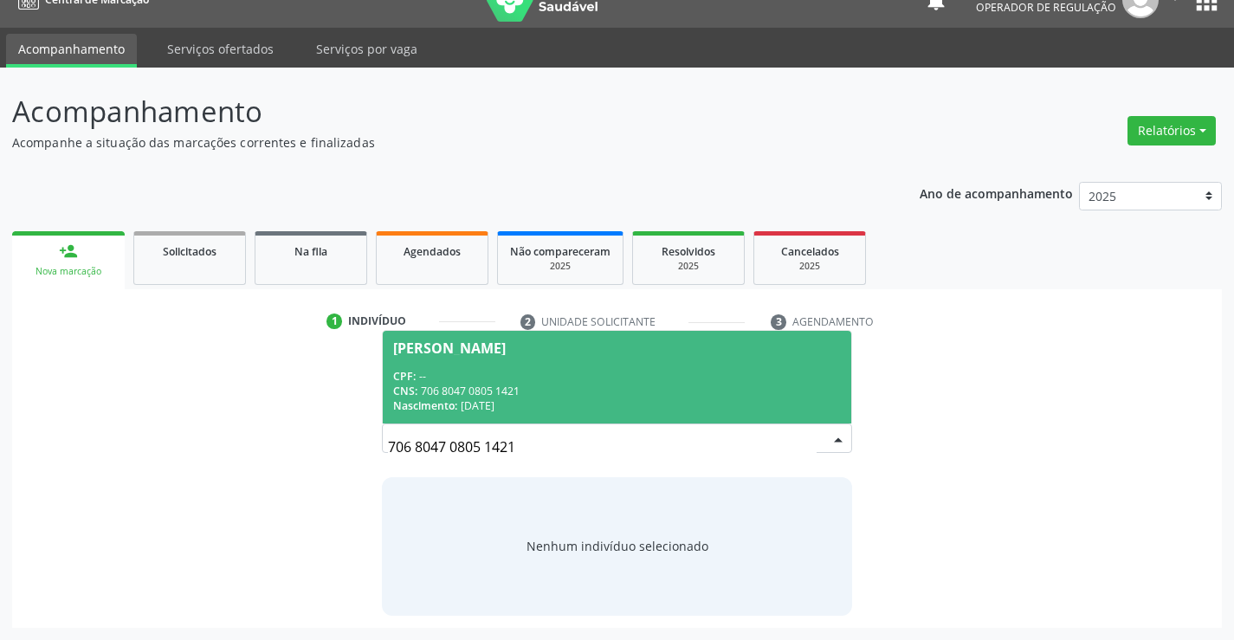
click at [461, 352] on div "Enzo Maia Batista Rodrigues" at bounding box center [449, 348] width 113 height 14
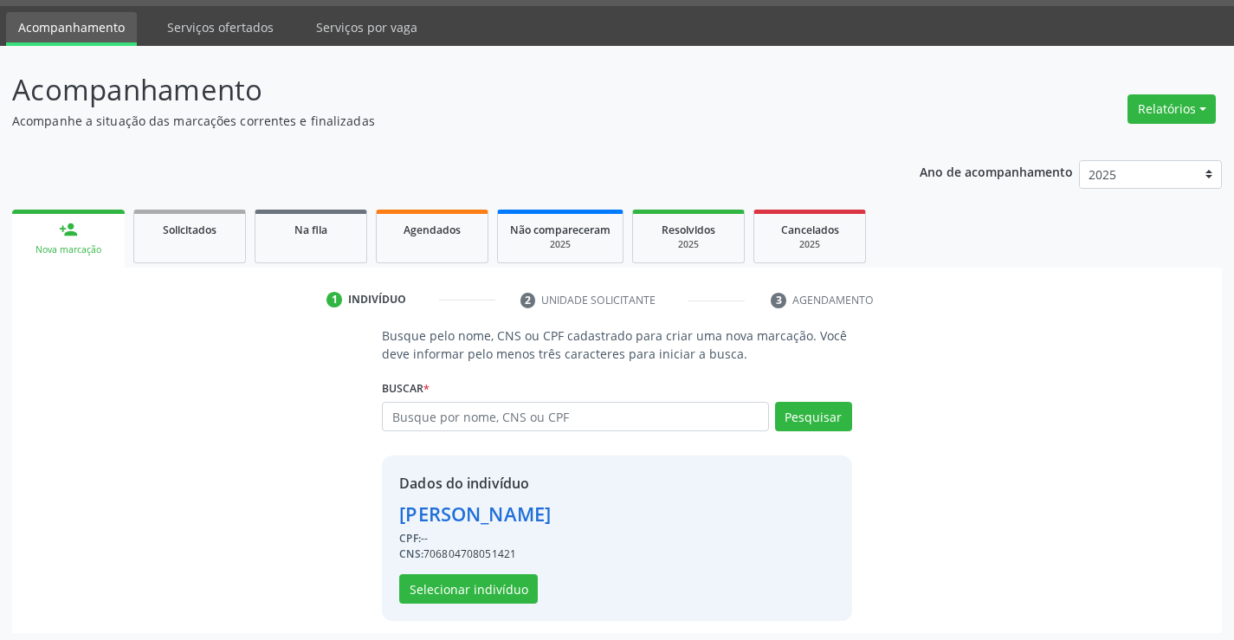
scroll to position [55, 0]
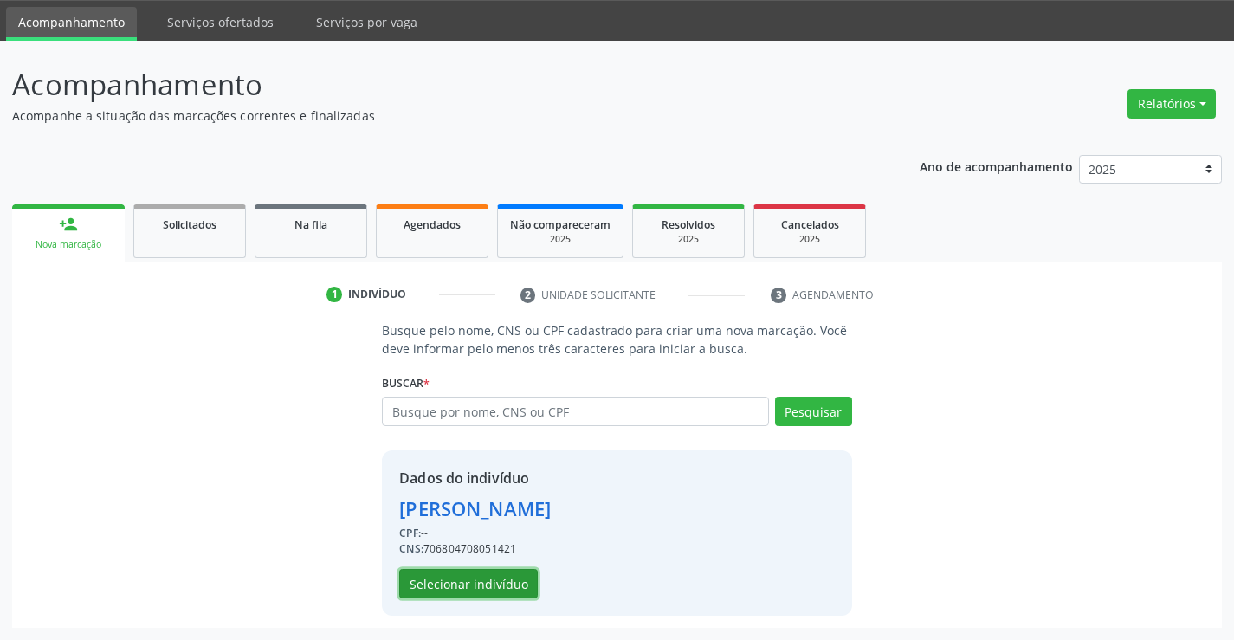
click at [520, 588] on button "Selecionar indivíduo" at bounding box center [468, 583] width 139 height 29
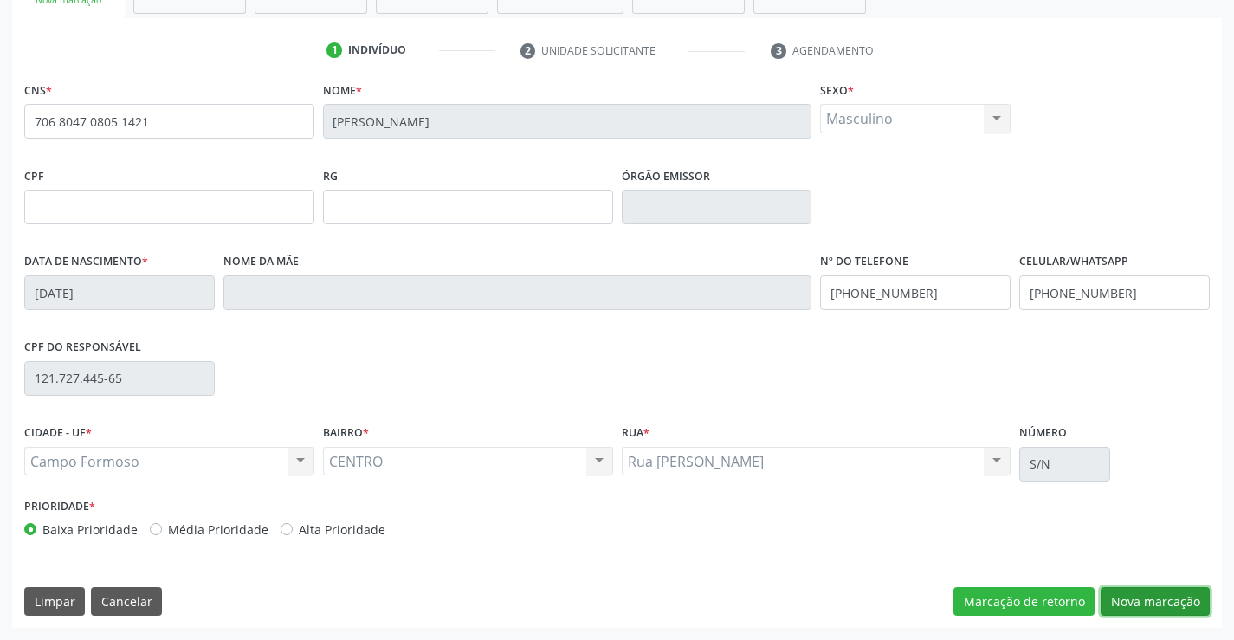
drag, startPoint x: 1141, startPoint y: 610, endPoint x: 697, endPoint y: 466, distance: 466.9
click at [1140, 609] on button "Nova marcação" at bounding box center [1155, 601] width 109 height 29
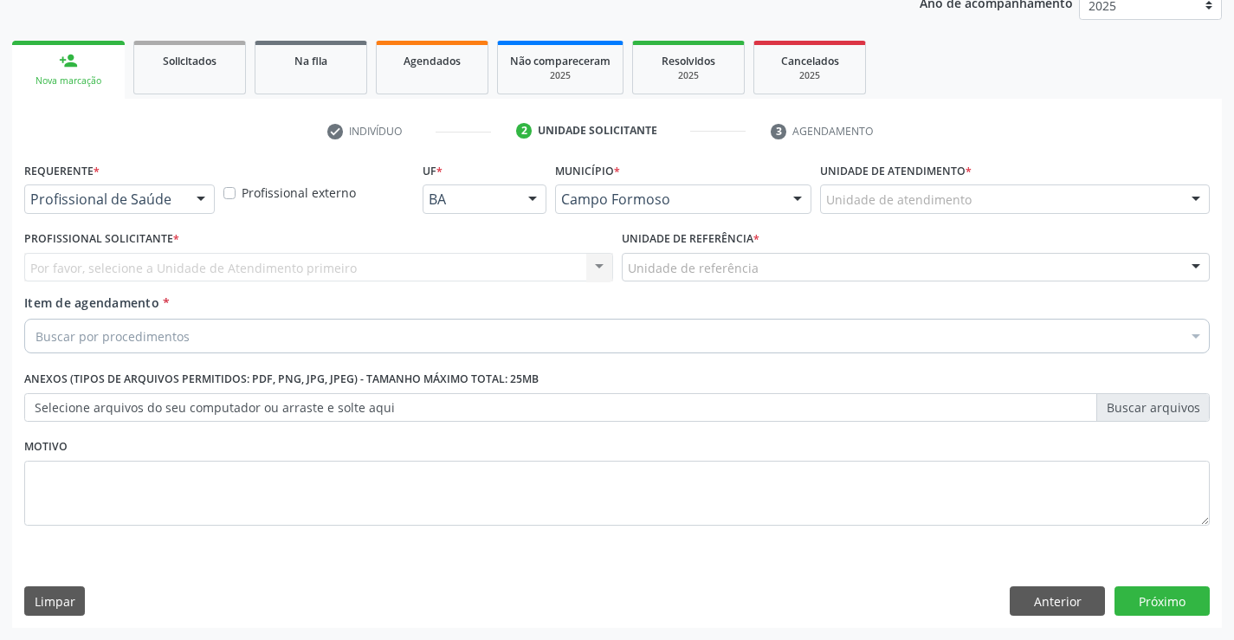
scroll to position [218, 0]
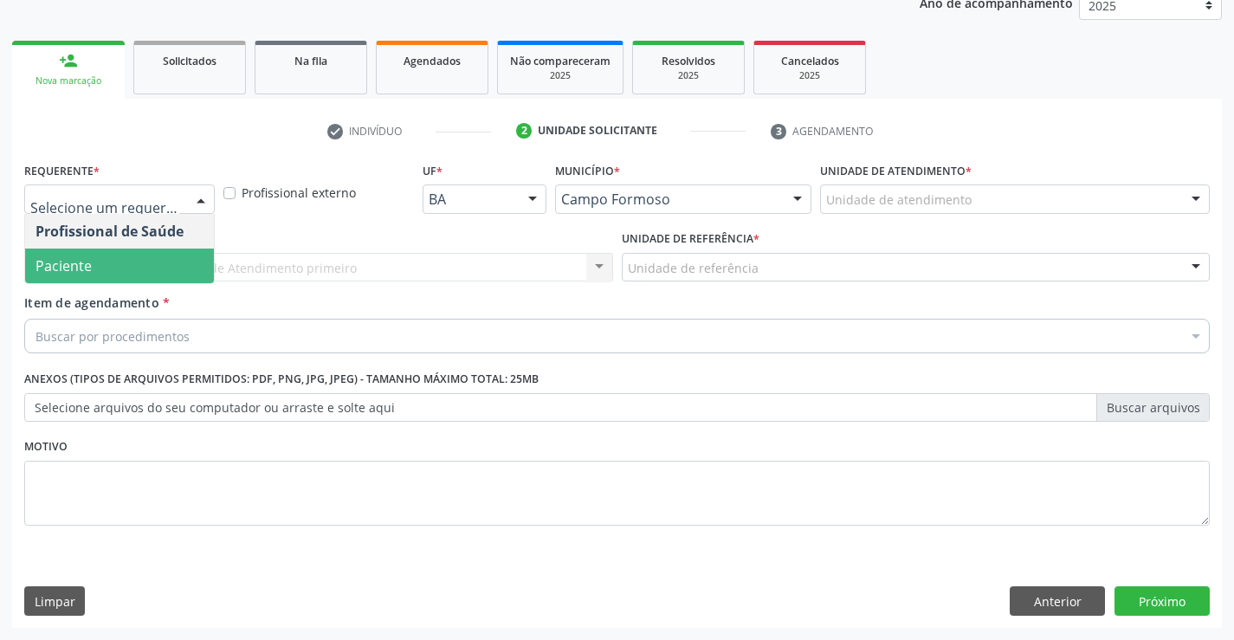
click at [145, 284] on div "Profissional Solicitante * Por favor, selecione a Unidade de Atendimento primei…" at bounding box center [319, 260] width 598 height 68
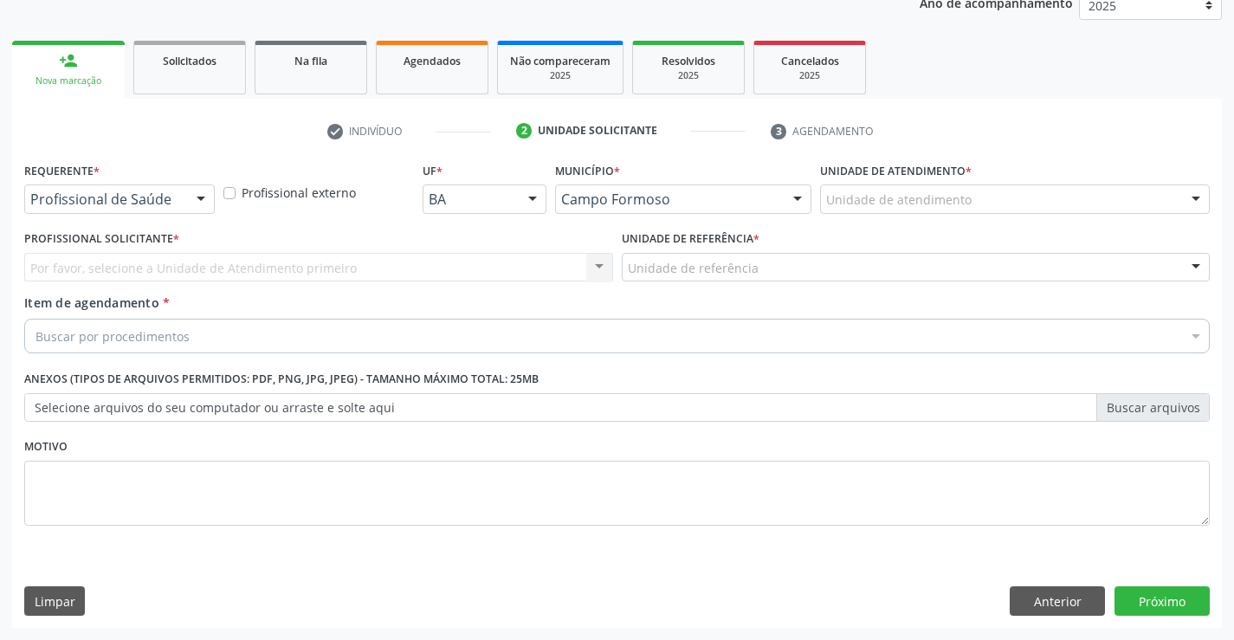
click at [181, 212] on div "Profissional de Saúde" at bounding box center [119, 198] width 191 height 29
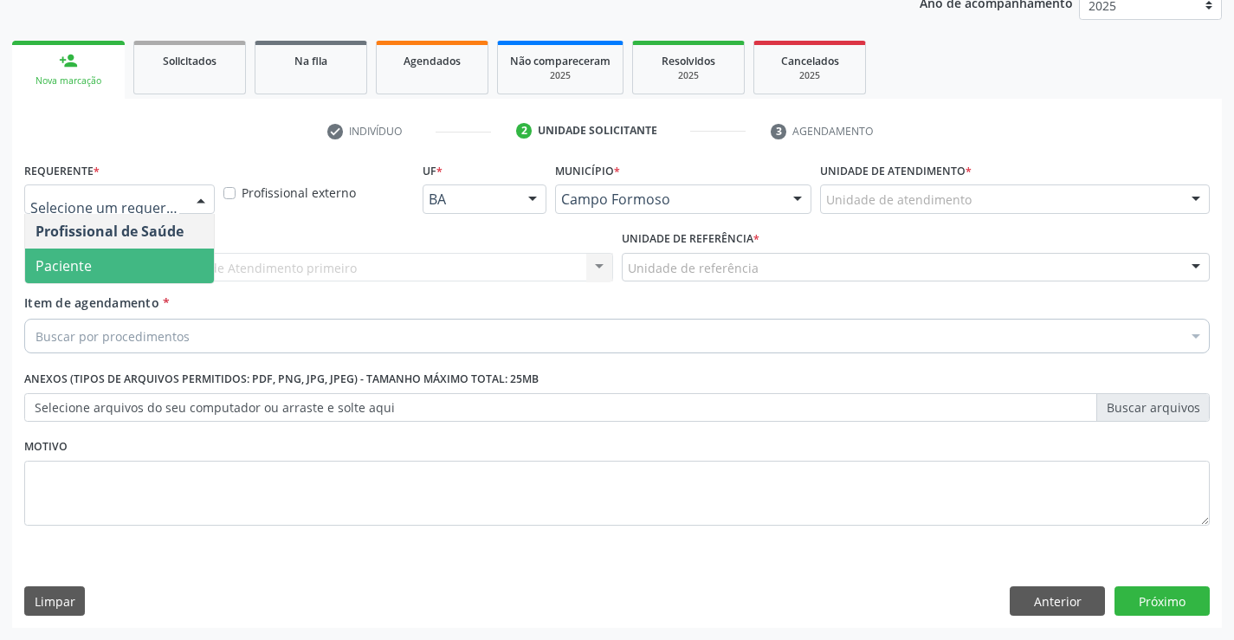
click at [158, 262] on span "Paciente" at bounding box center [119, 266] width 189 height 35
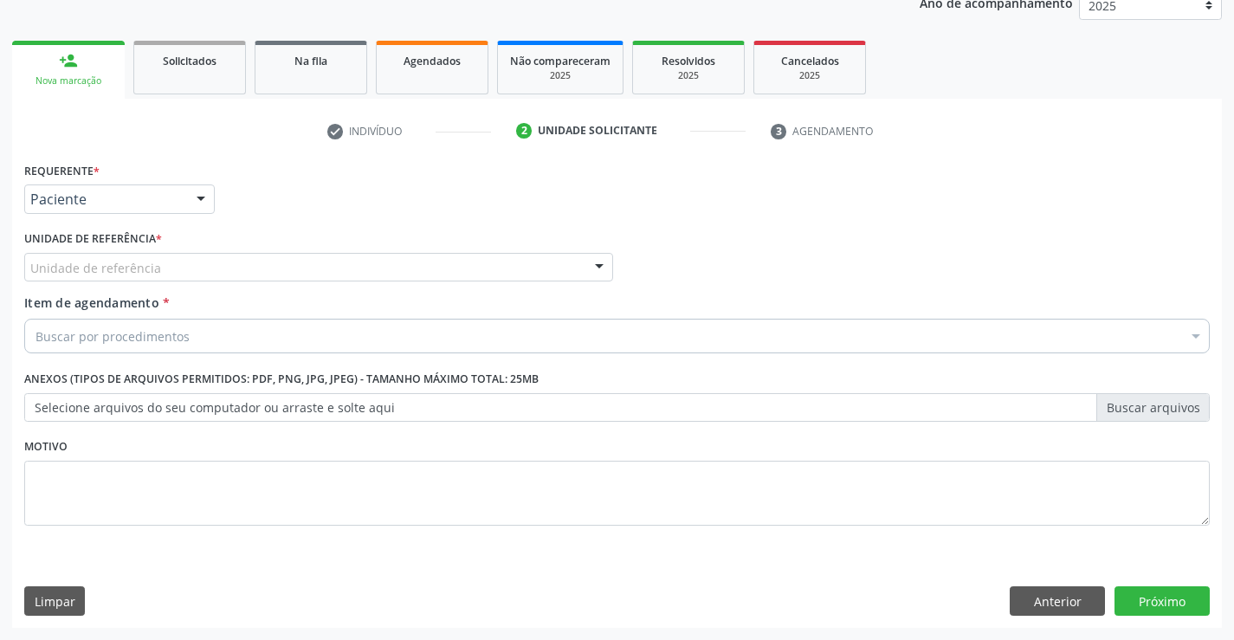
click at [294, 270] on div "Unidade de referência" at bounding box center [318, 267] width 589 height 29
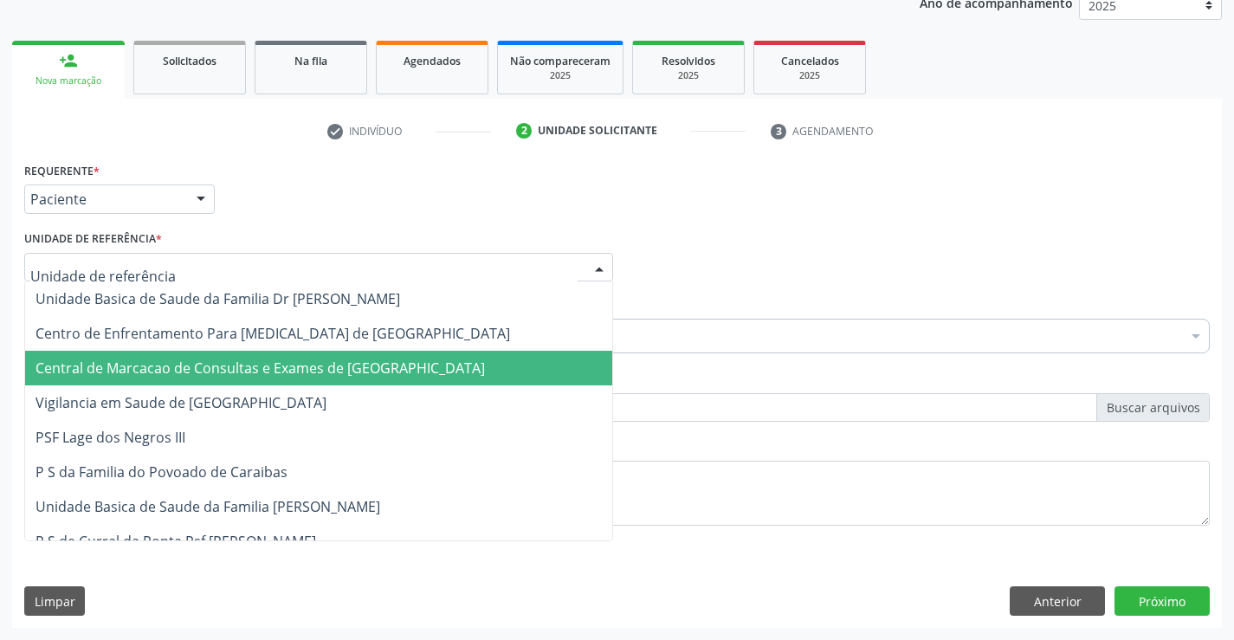
click at [283, 376] on span "Central de Marcacao de Consultas e Exames de [GEOGRAPHIC_DATA]" at bounding box center [260, 368] width 449 height 19
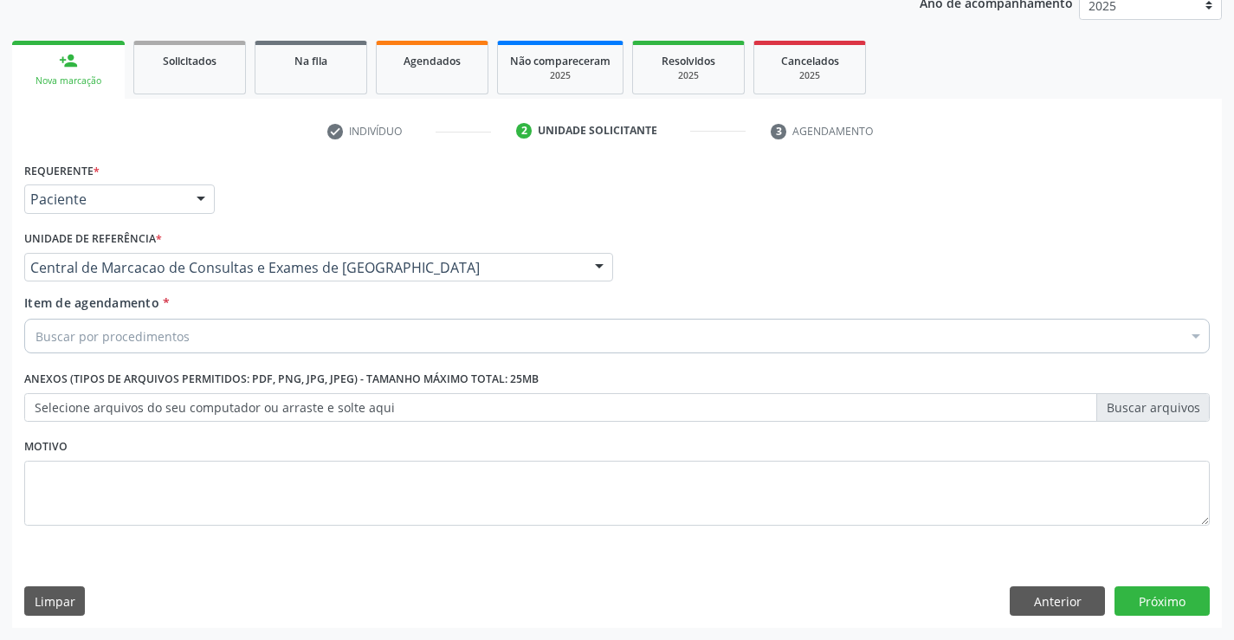
click at [300, 338] on div "Buscar por procedimentos" at bounding box center [617, 336] width 1186 height 35
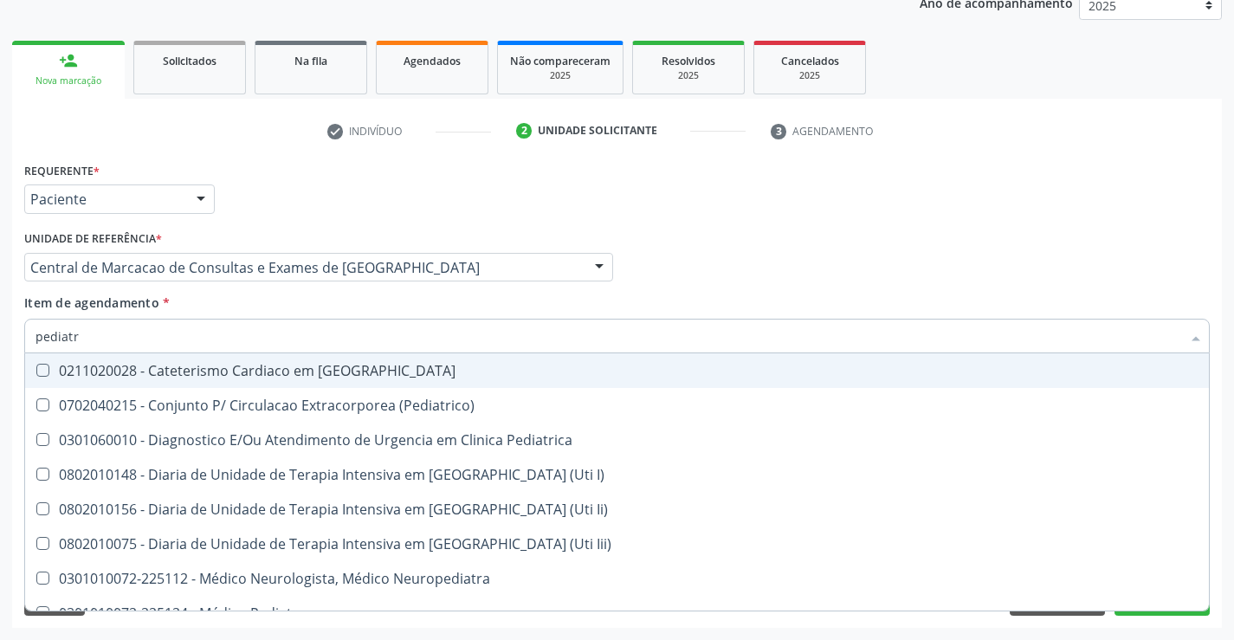
type input "pediatra"
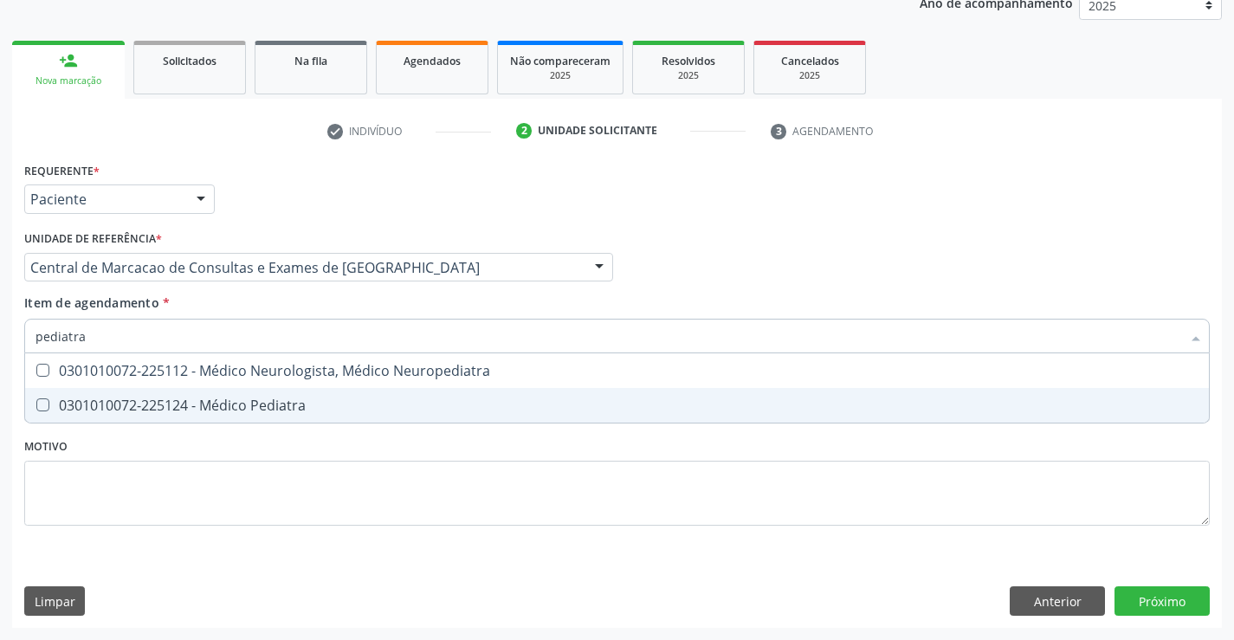
click at [280, 411] on div "0301010072-225124 - Médico Pediatra" at bounding box center [617, 405] width 1163 height 14
checkbox Pediatra "true"
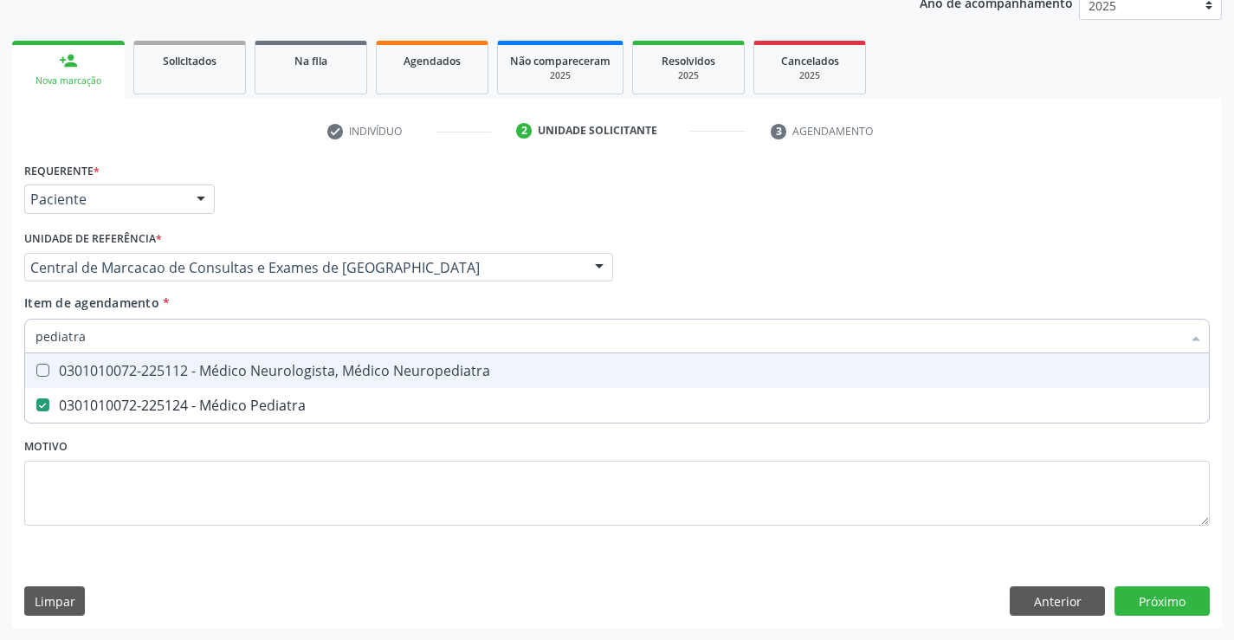
drag, startPoint x: 897, startPoint y: 221, endPoint x: 1033, endPoint y: 598, distance: 400.5
click at [887, 231] on div "Requerente * Paciente Profissional de Saúde Paciente Nenhum resultado encontrad…" at bounding box center [617, 354] width 1186 height 392
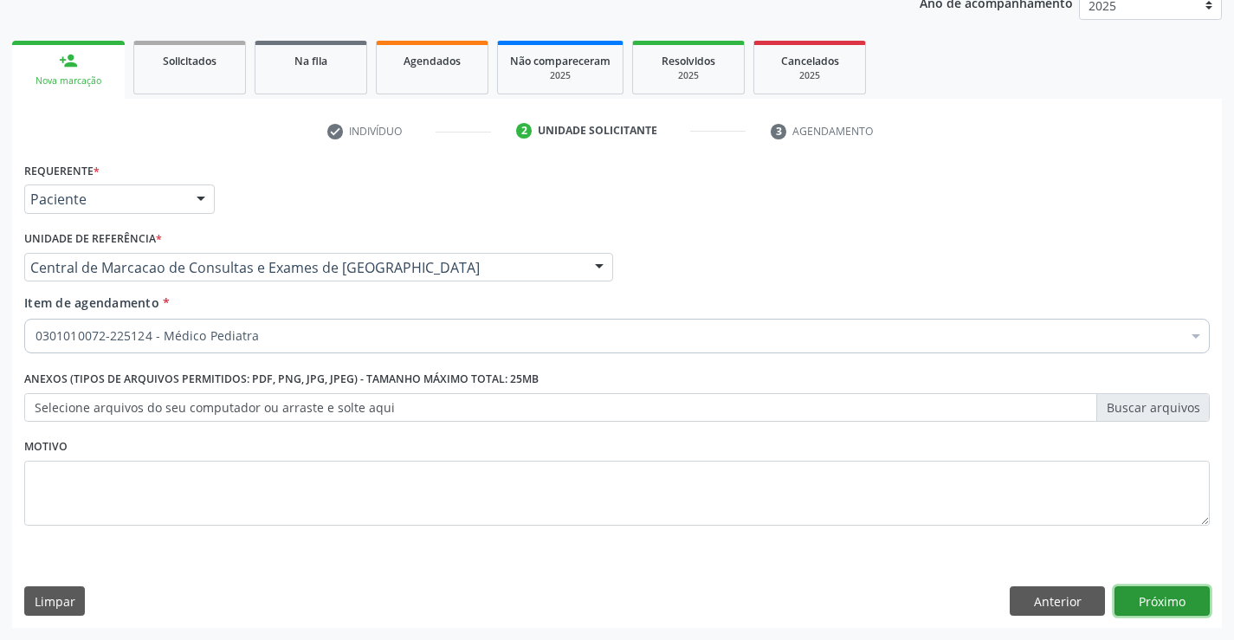
click at [1141, 598] on button "Próximo" at bounding box center [1162, 600] width 95 height 29
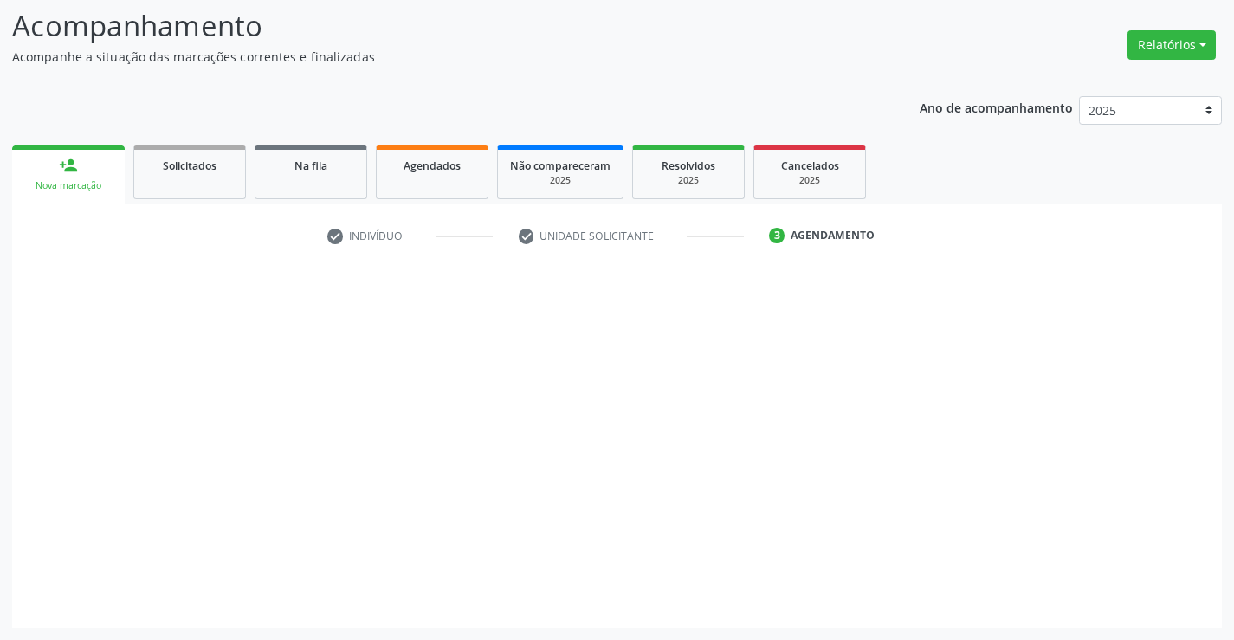
scroll to position [113, 0]
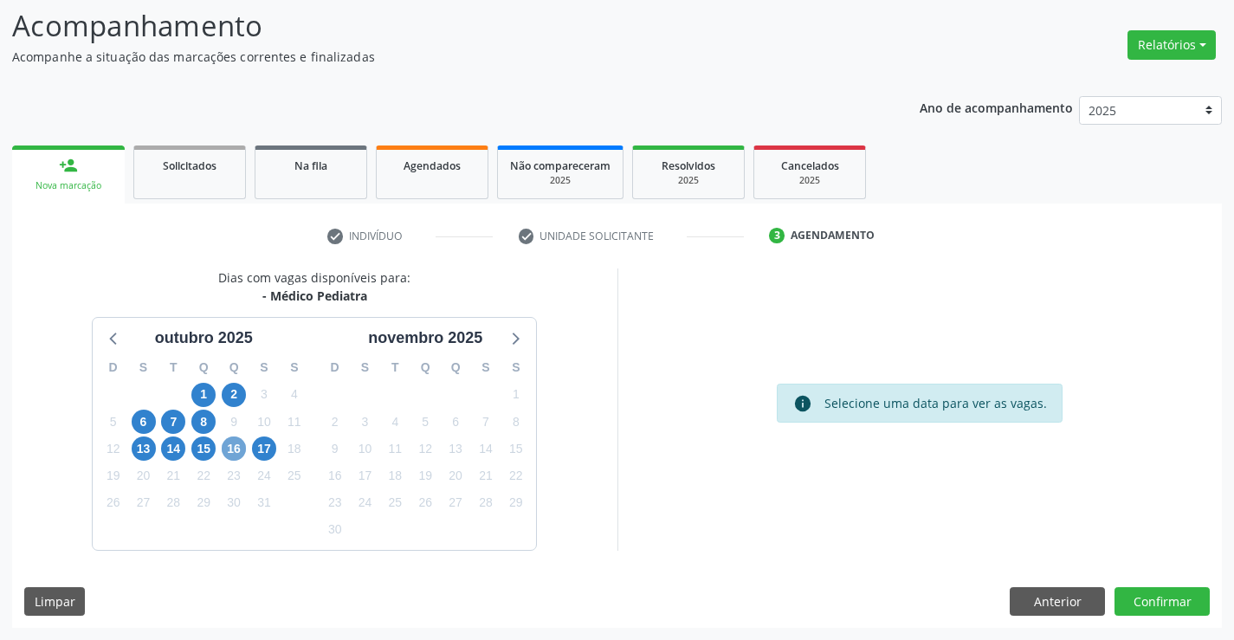
click at [242, 451] on span "16" at bounding box center [234, 448] width 24 height 24
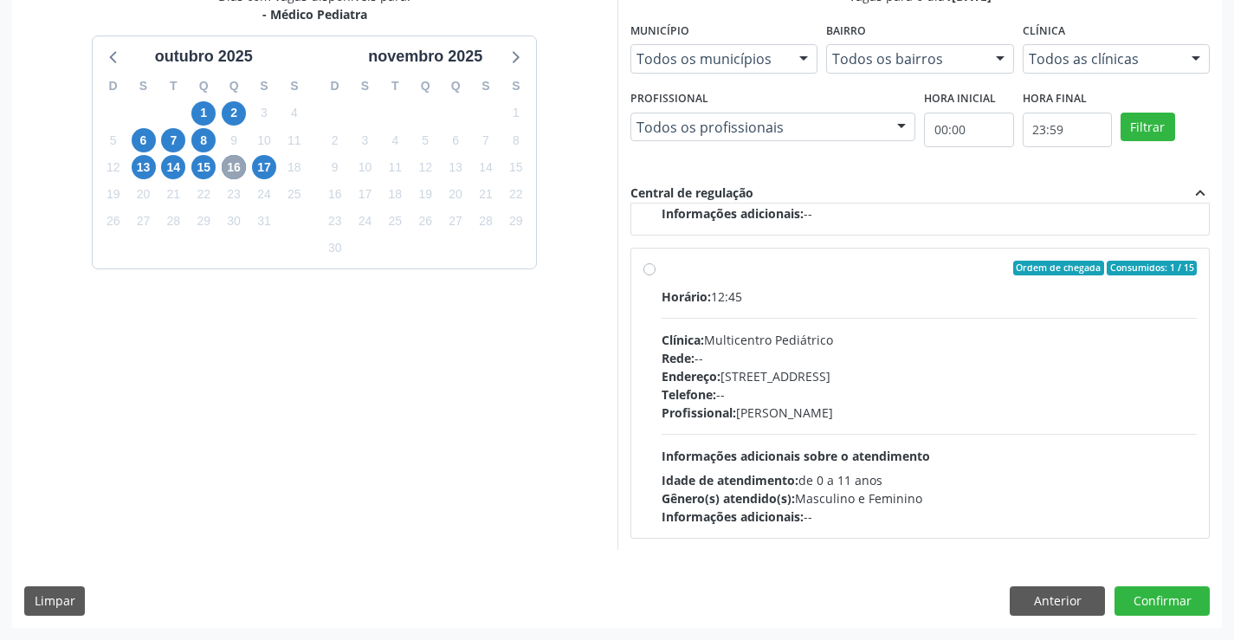
scroll to position [273, 0]
click at [747, 397] on div "Telefone: --" at bounding box center [930, 393] width 536 height 18
click at [656, 275] on input "Ordem de chegada Consumidos: 1 / 15 Horário: 12:45 Clínica: Multicentro Pediátr…" at bounding box center [649, 268] width 12 height 16
radio input "true"
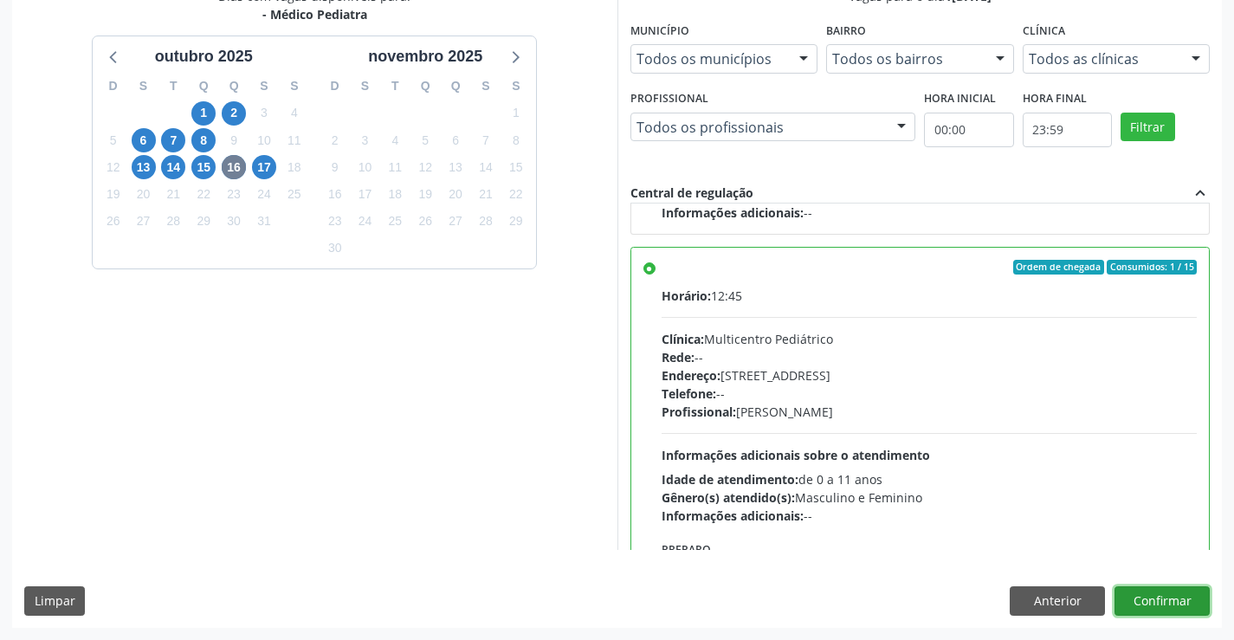
click at [1187, 602] on button "Confirmar" at bounding box center [1162, 600] width 95 height 29
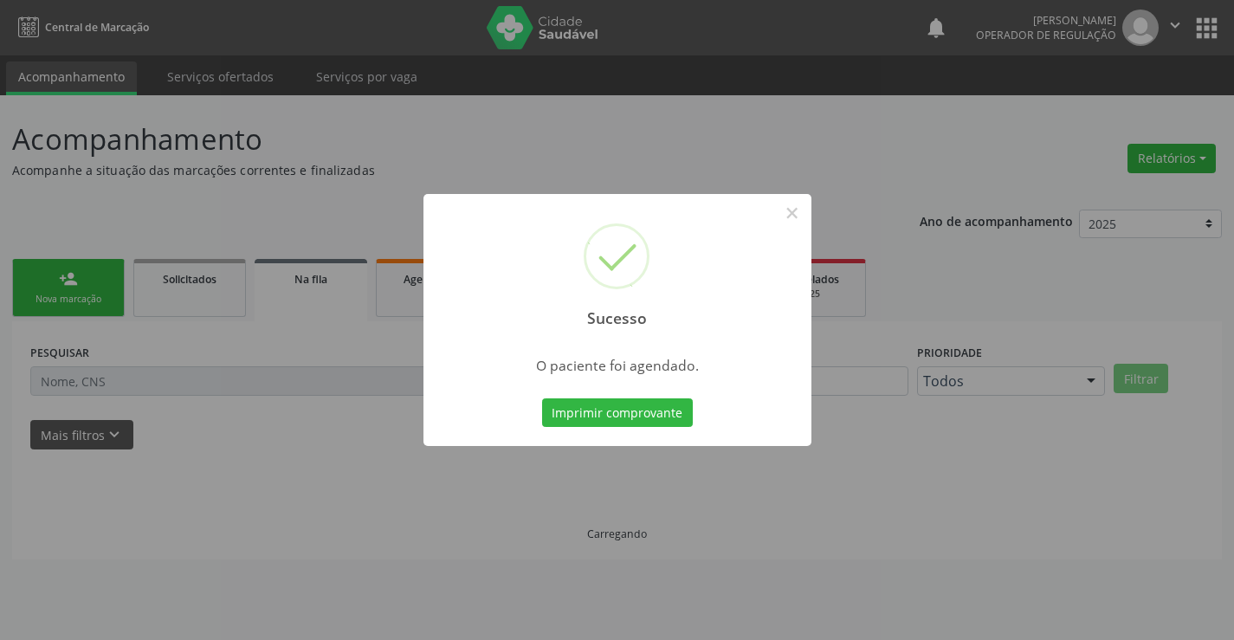
scroll to position [0, 0]
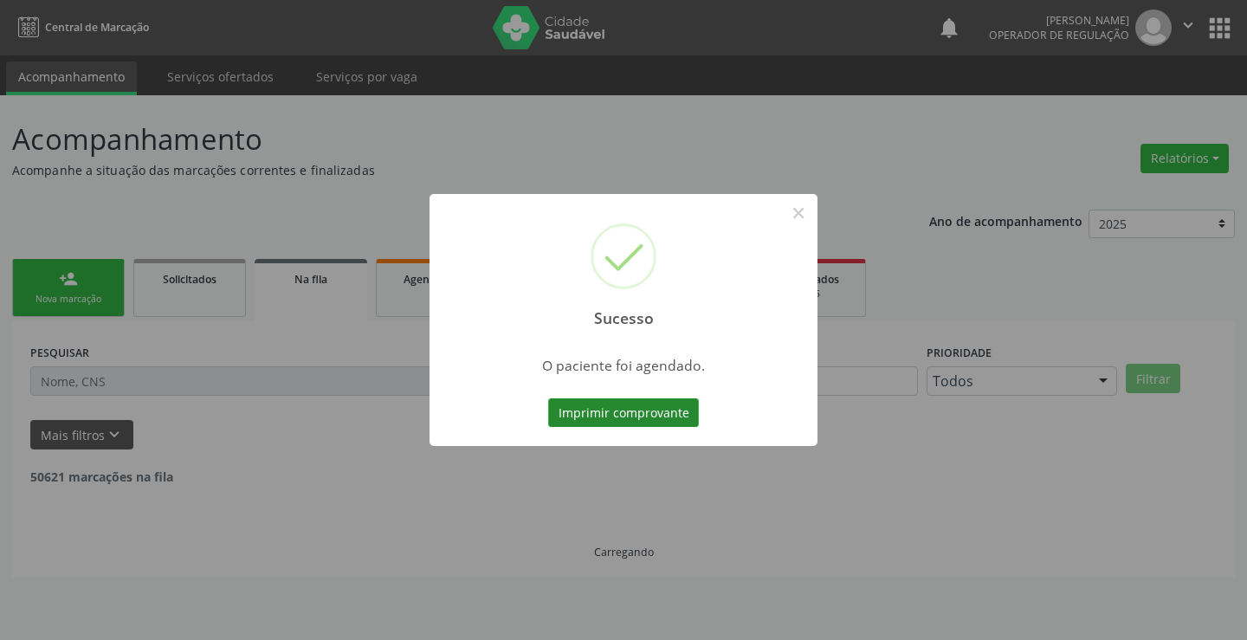
click at [627, 409] on button "Imprimir comprovante" at bounding box center [623, 412] width 151 height 29
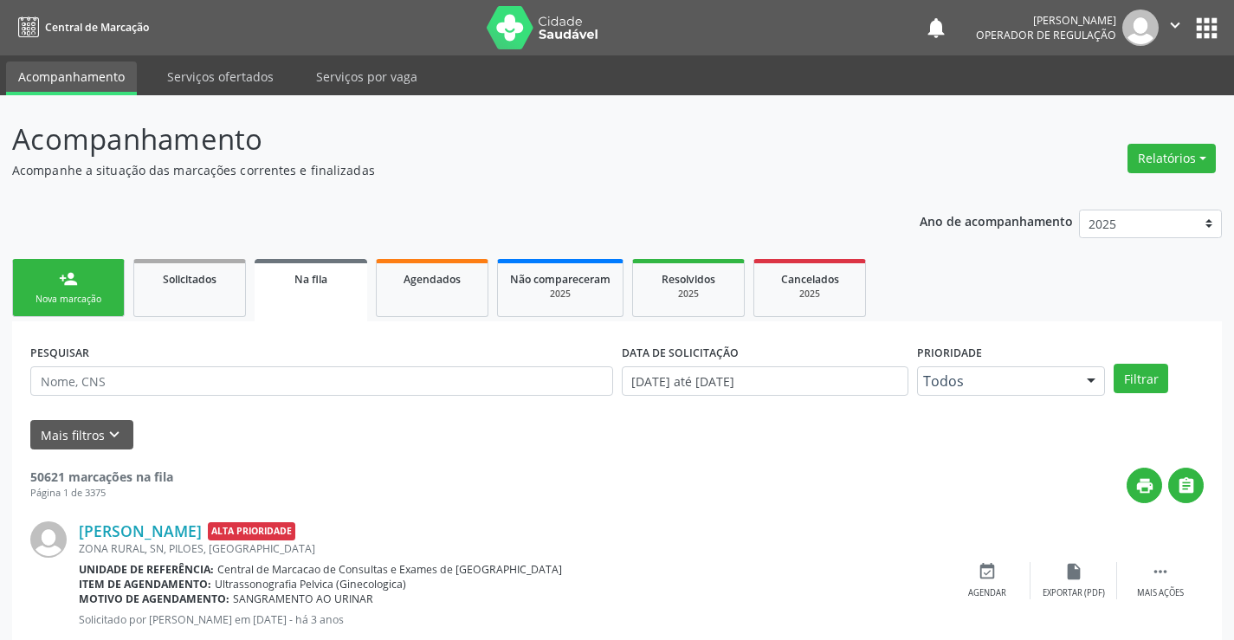
click at [63, 300] on div "Nova marcação" at bounding box center [68, 299] width 87 height 13
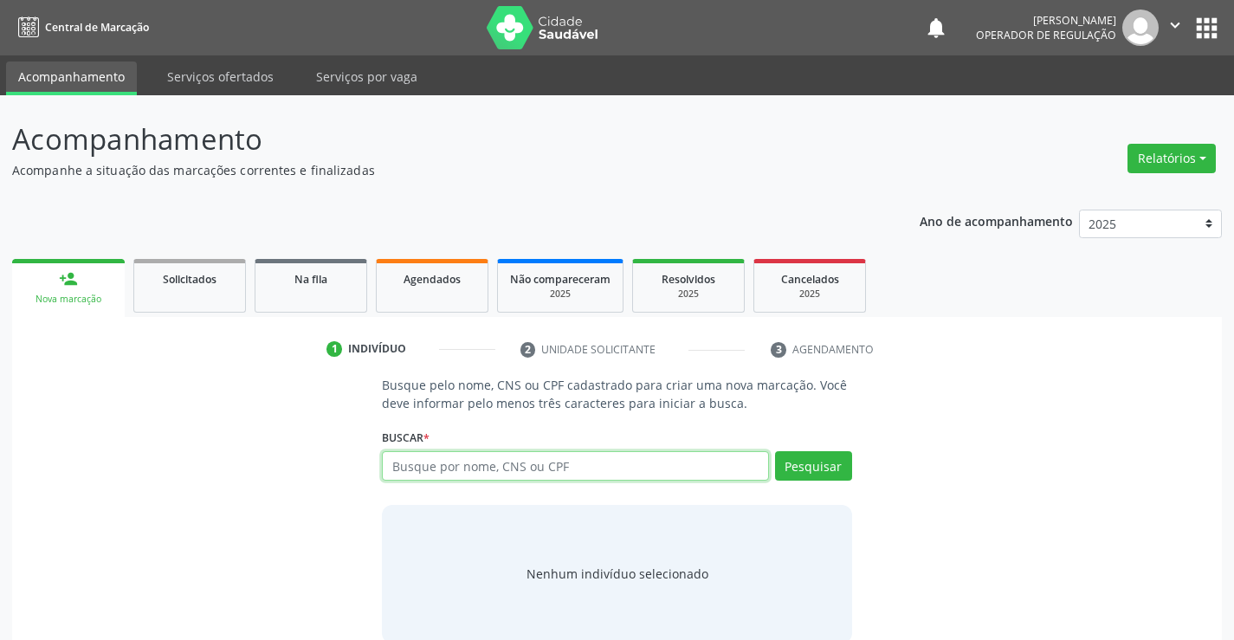
click at [430, 466] on input "text" at bounding box center [575, 465] width 386 height 29
type input "702603225601549"
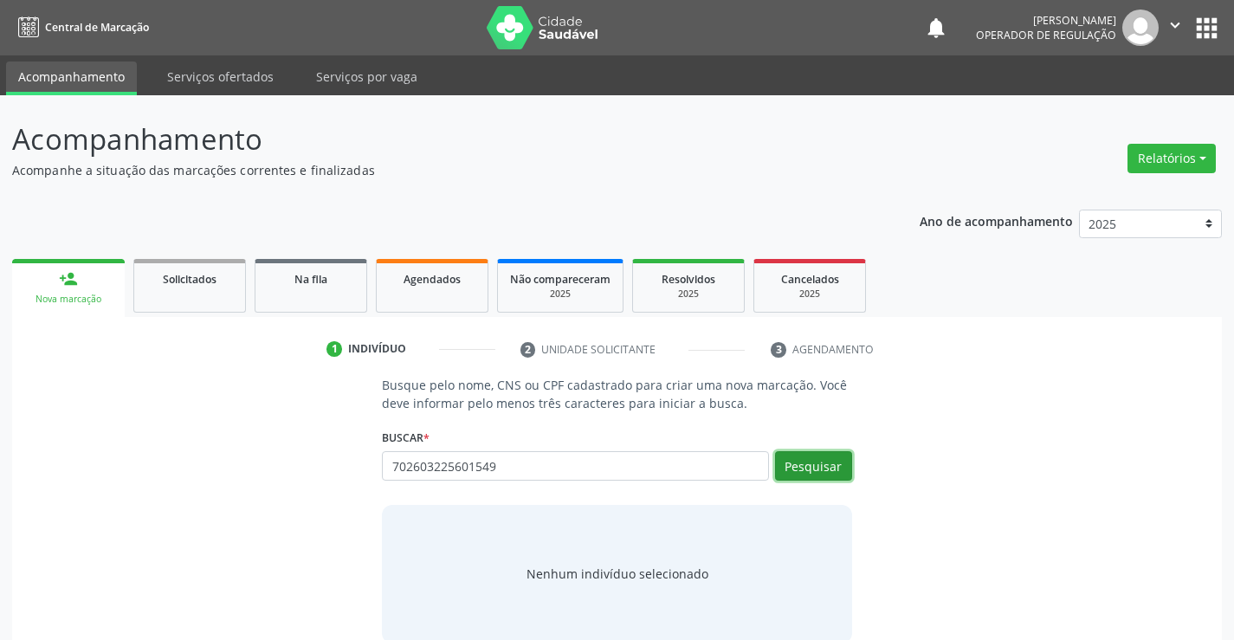
click at [847, 466] on button "Pesquisar" at bounding box center [813, 465] width 77 height 29
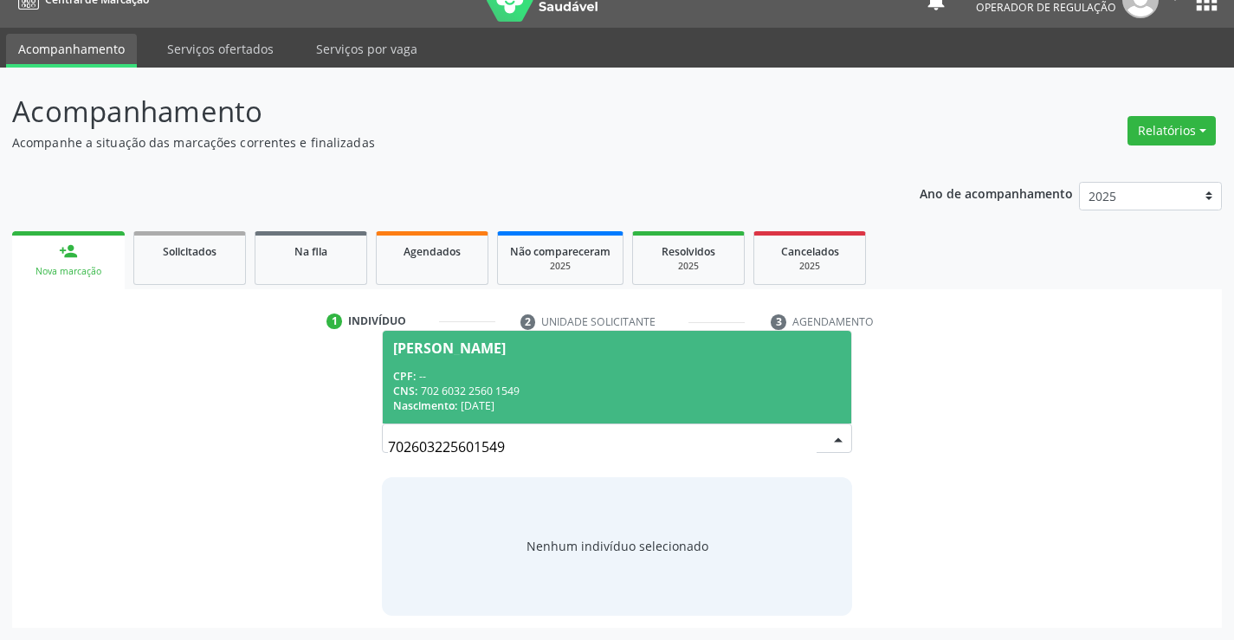
click at [533, 413] on div "Nascimento: 08/09/2020" at bounding box center [616, 405] width 447 height 15
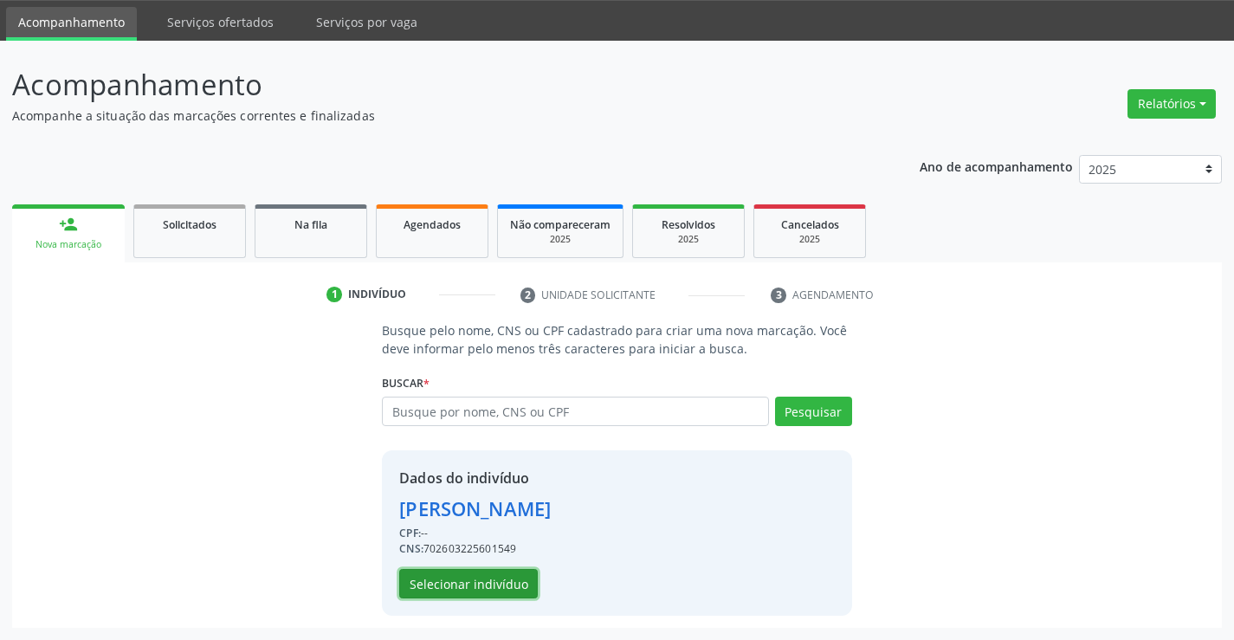
click at [490, 584] on button "Selecionar indivíduo" at bounding box center [468, 583] width 139 height 29
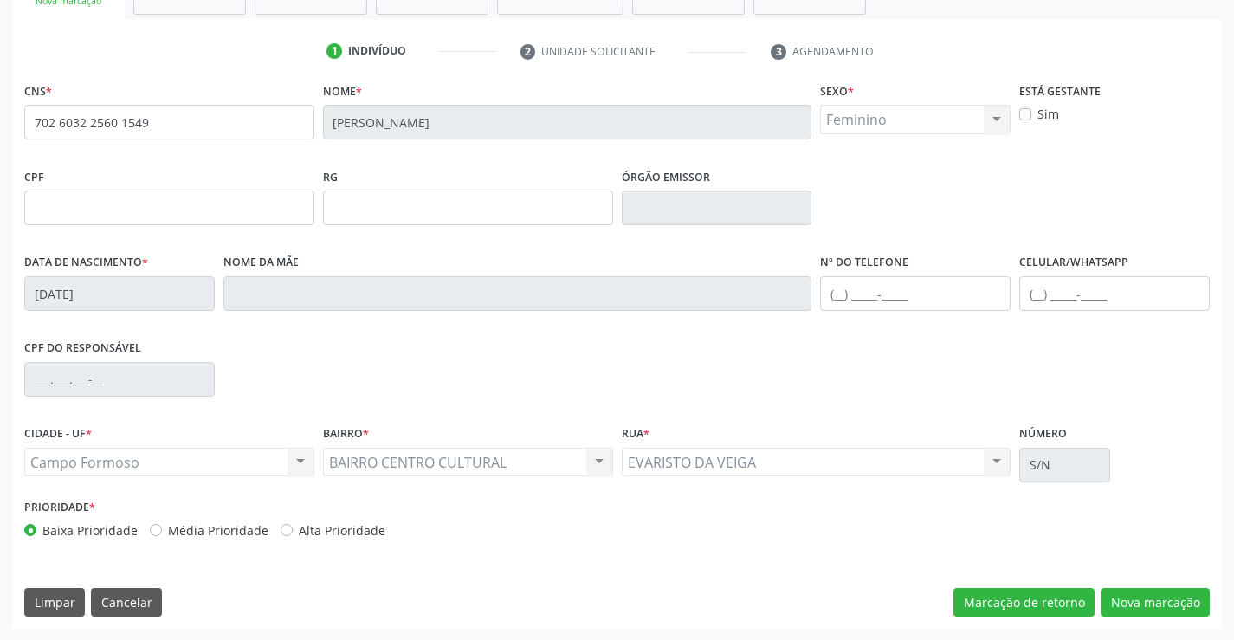
scroll to position [299, 0]
click at [1109, 594] on button "Nova marcação" at bounding box center [1155, 601] width 109 height 29
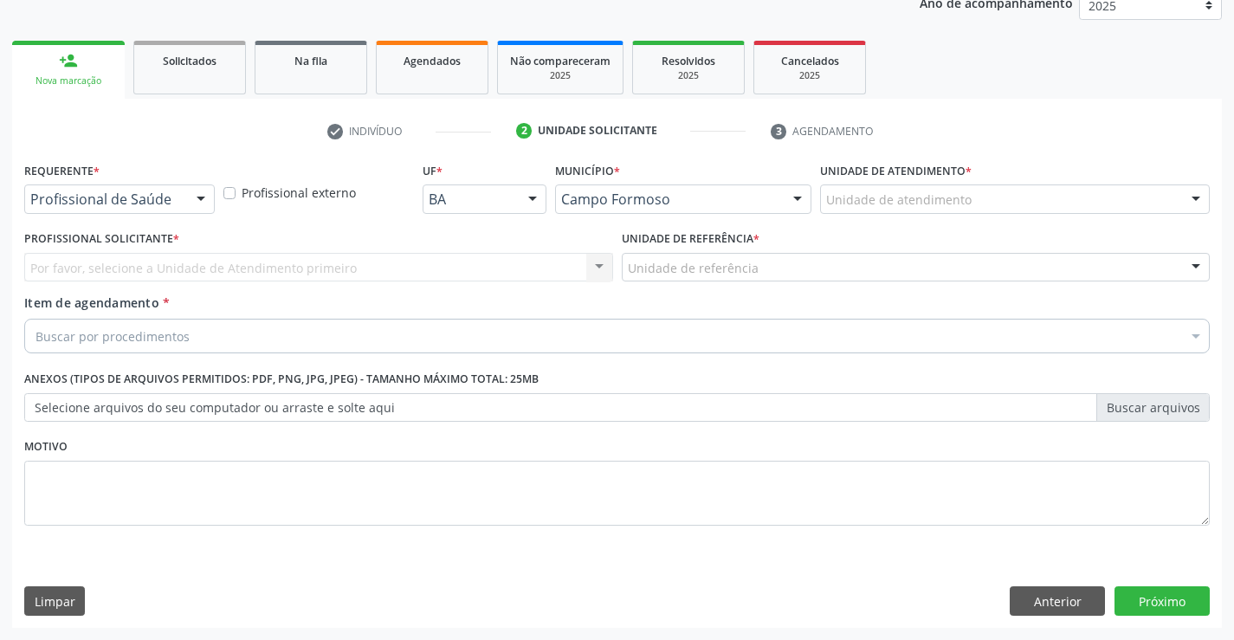
scroll to position [218, 0]
drag, startPoint x: 211, startPoint y: 200, endPoint x: 180, endPoint y: 238, distance: 49.2
click at [204, 202] on div at bounding box center [201, 199] width 26 height 29
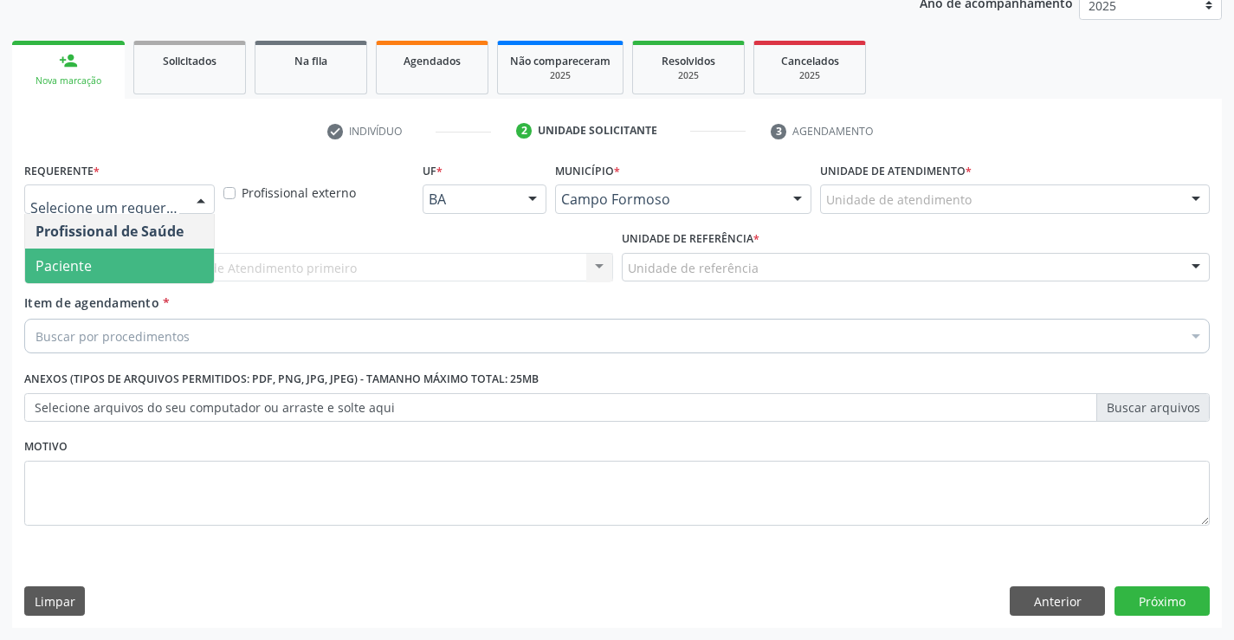
click at [171, 253] on span "Paciente" at bounding box center [119, 266] width 189 height 35
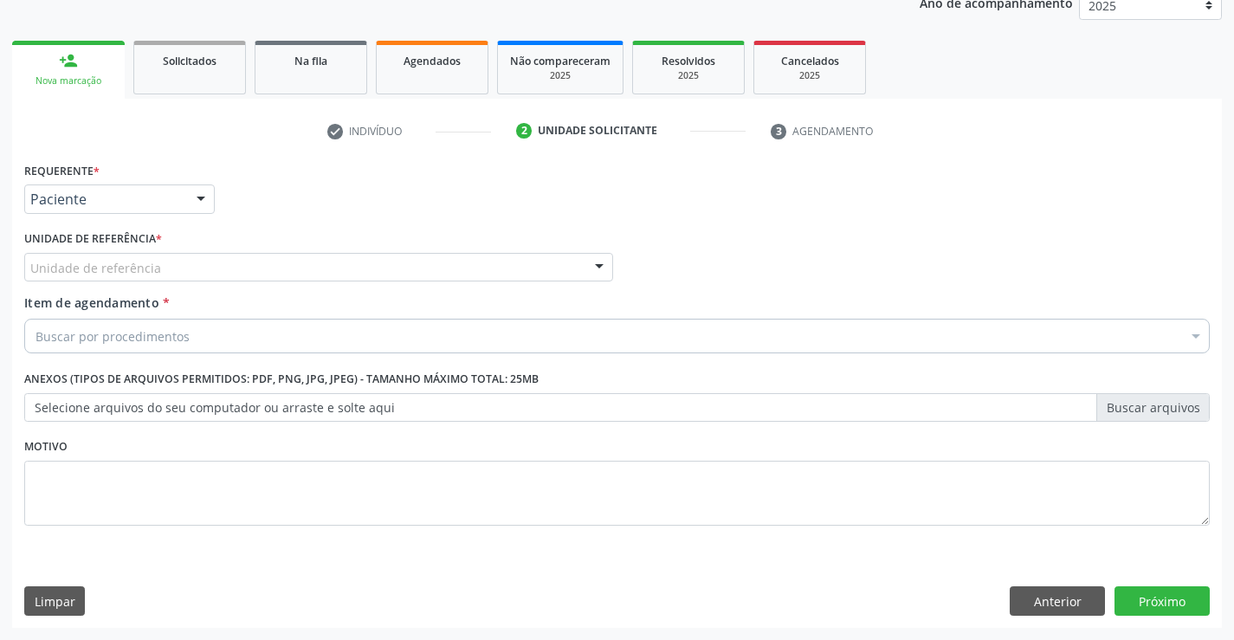
click at [292, 261] on div "Unidade de referência" at bounding box center [318, 267] width 589 height 29
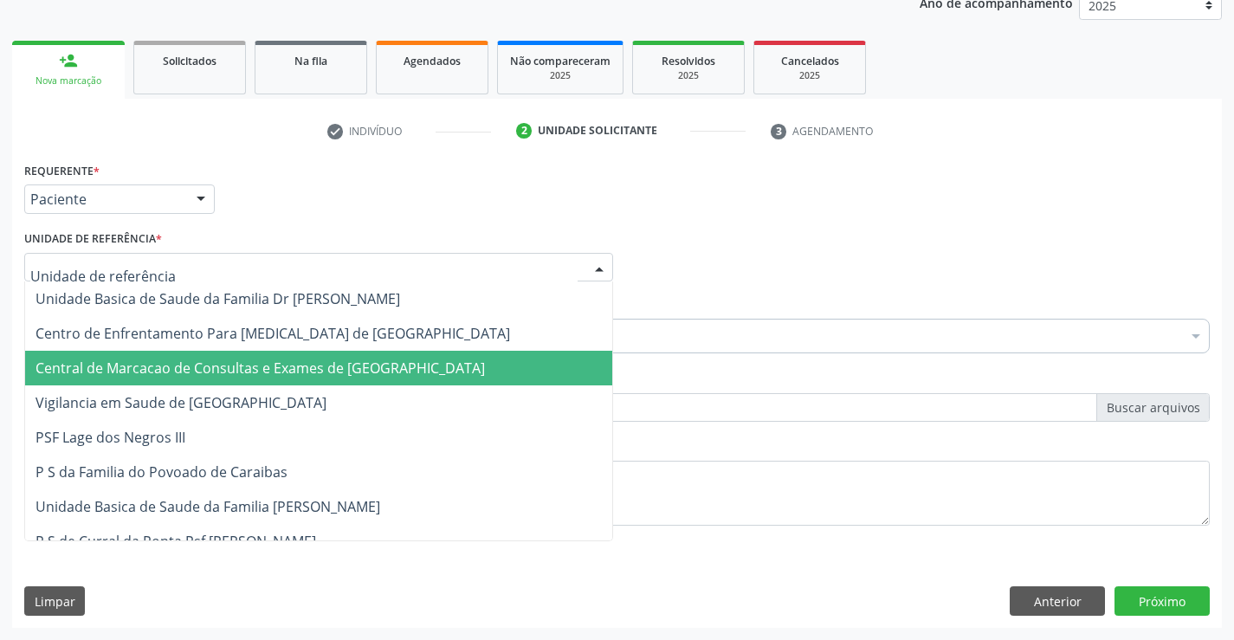
click at [315, 372] on span "Central de Marcacao de Consultas e Exames de [GEOGRAPHIC_DATA]" at bounding box center [260, 368] width 449 height 19
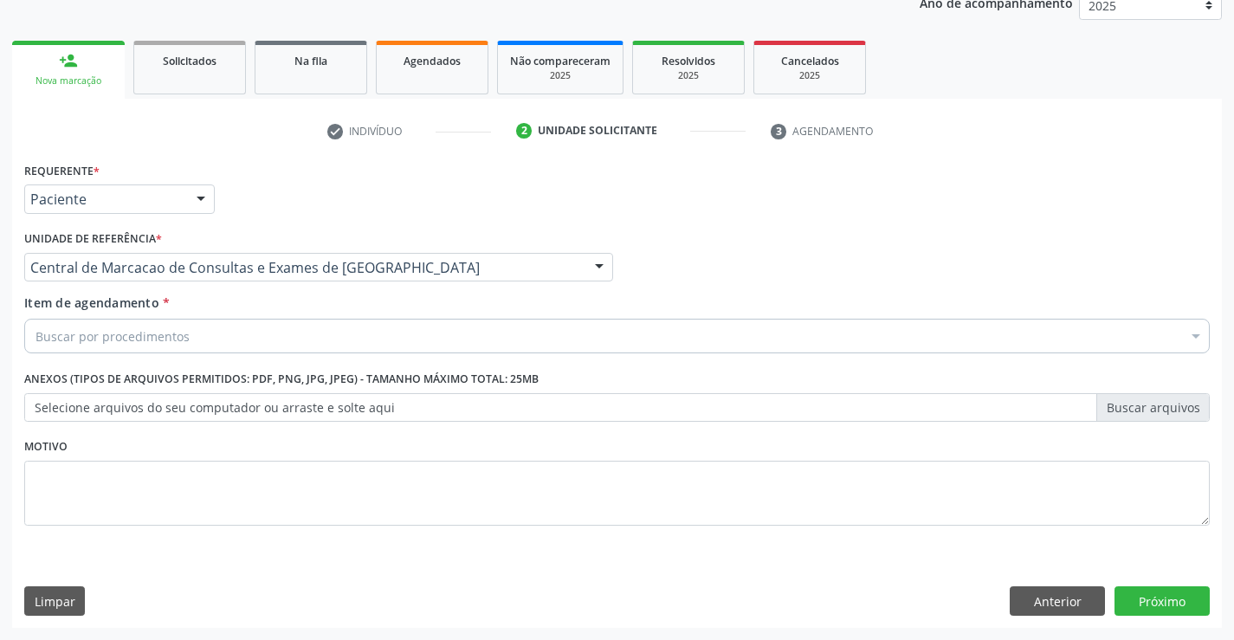
click at [345, 331] on div "Buscar por procedimentos" at bounding box center [617, 336] width 1186 height 35
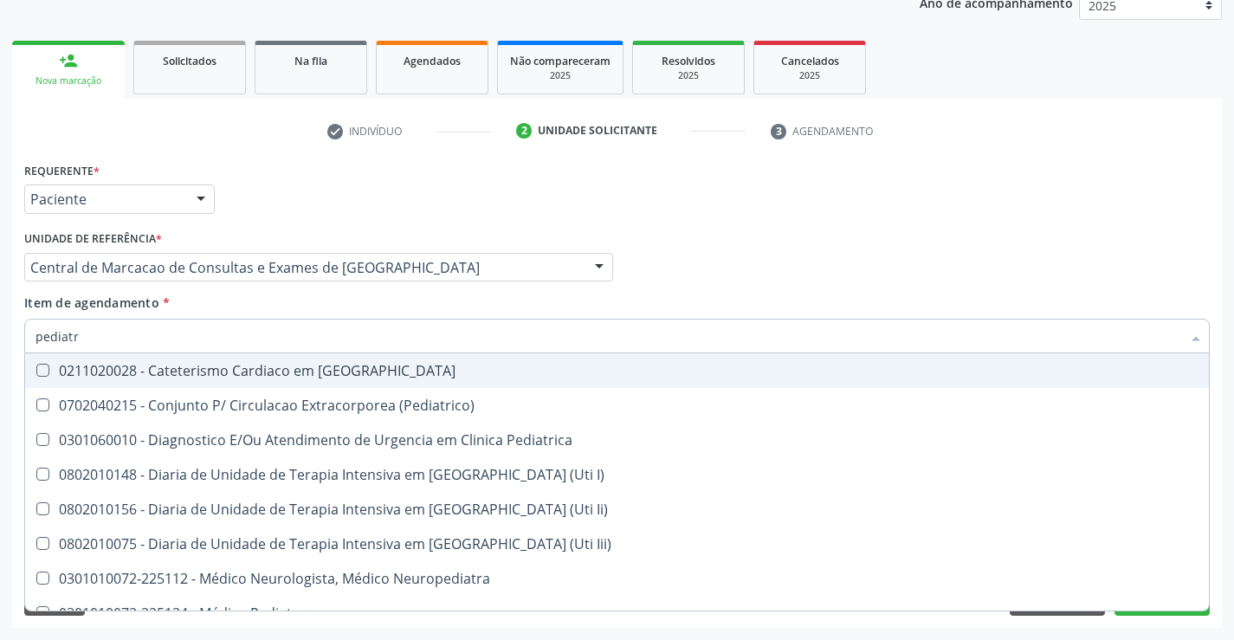
type input "pediatra"
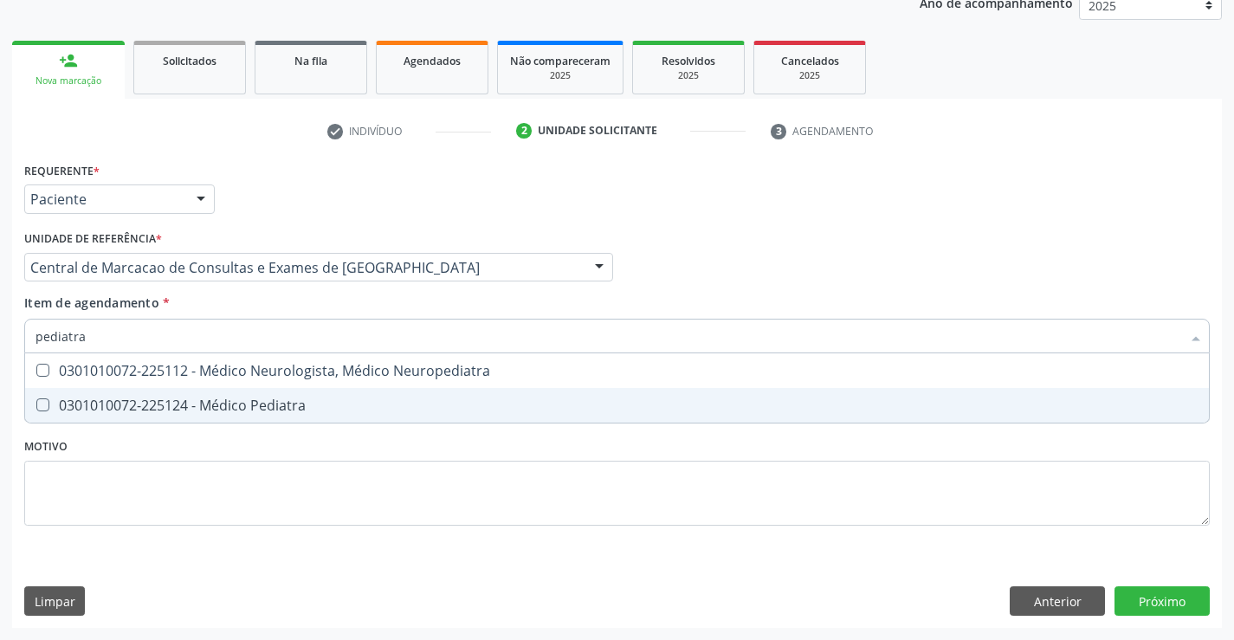
click at [323, 400] on div "0301010072-225124 - Médico Pediatra" at bounding box center [617, 405] width 1163 height 14
checkbox Pediatra "true"
click at [1173, 591] on div "Requerente * Paciente Profissional de Saúde Paciente Nenhum resultado encontrad…" at bounding box center [617, 393] width 1210 height 470
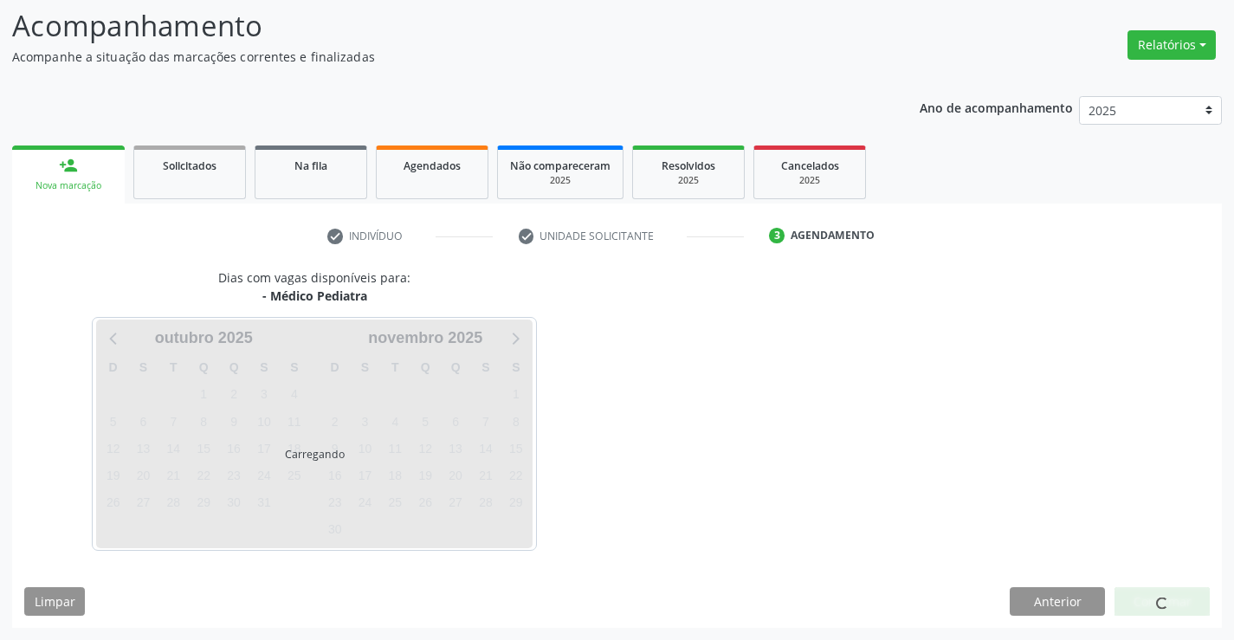
scroll to position [113, 0]
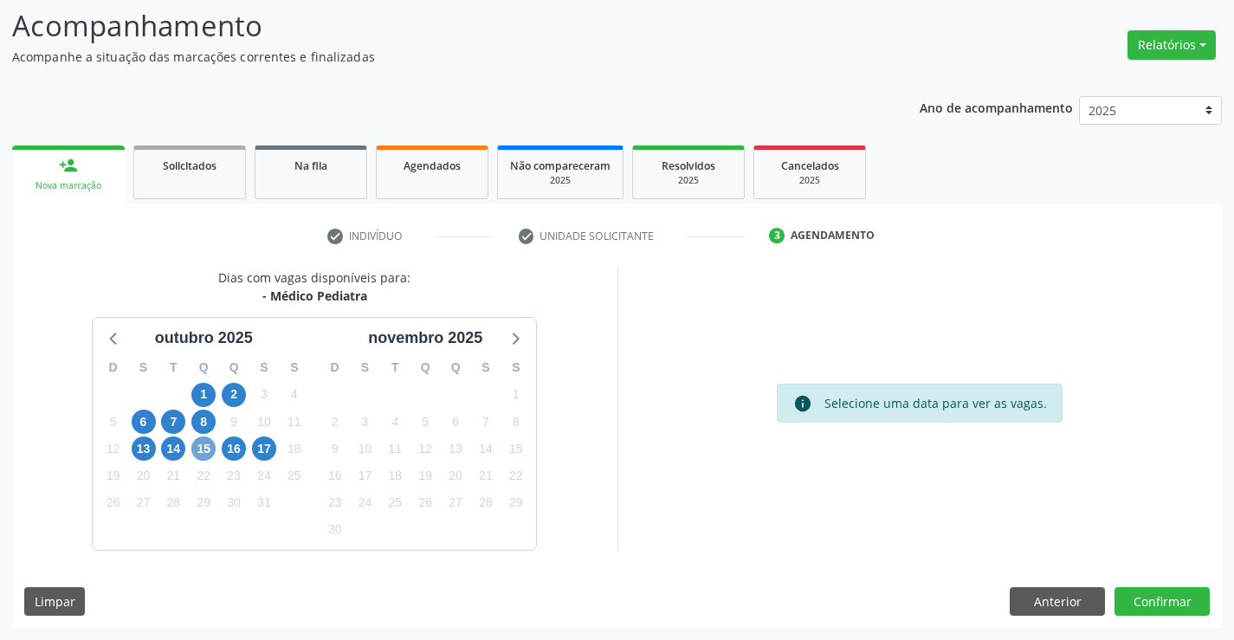
click at [207, 450] on span "15" at bounding box center [203, 448] width 24 height 24
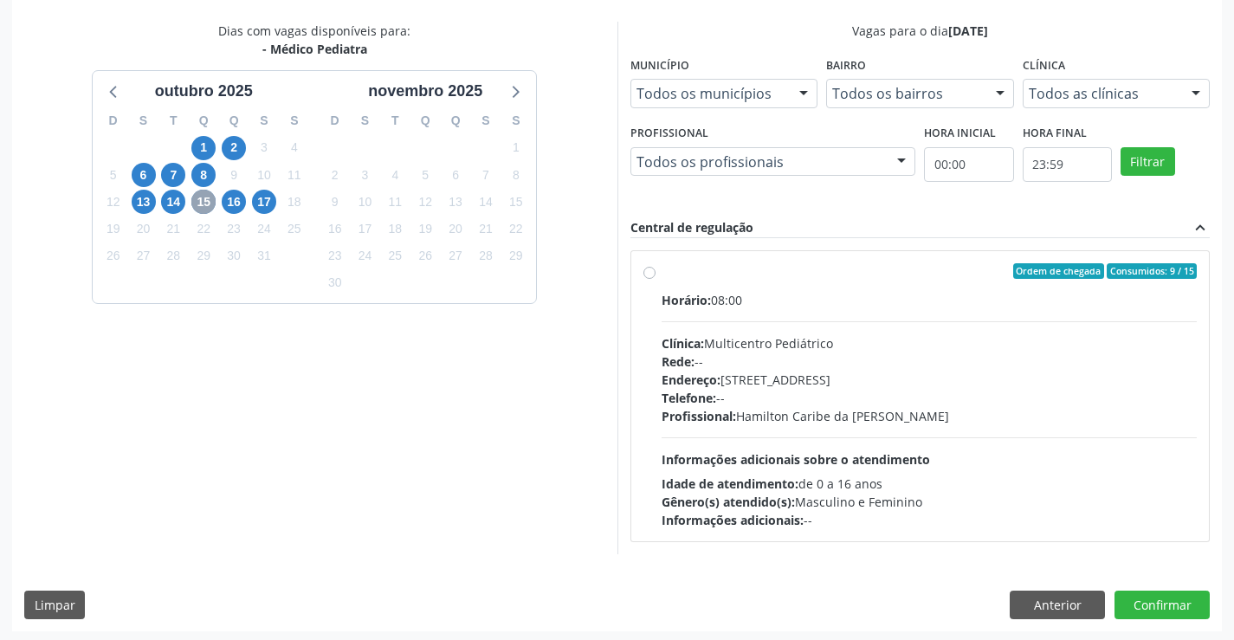
scroll to position [364, 0]
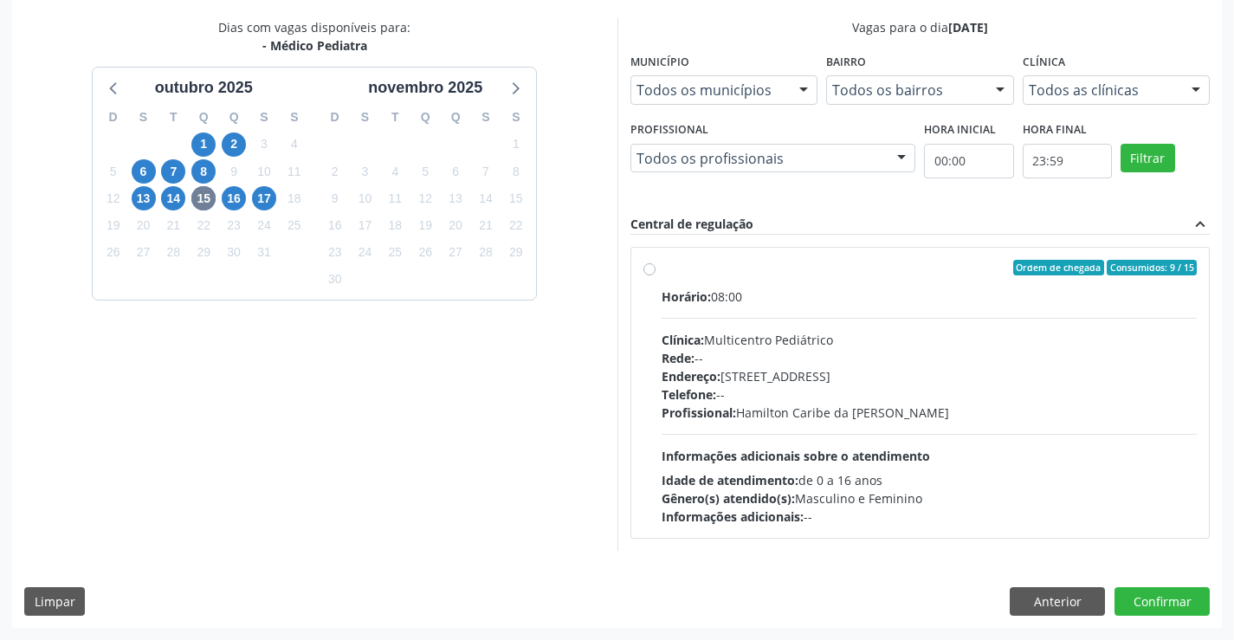
click at [825, 417] on div "Profissional: Hamilton Caribe da Silva" at bounding box center [930, 413] width 536 height 18
click at [656, 275] on input "Ordem de chegada Consumidos: 9 / 15 Horário: 08:00 Clínica: Multicentro Pediátr…" at bounding box center [649, 268] width 12 height 16
radio input "true"
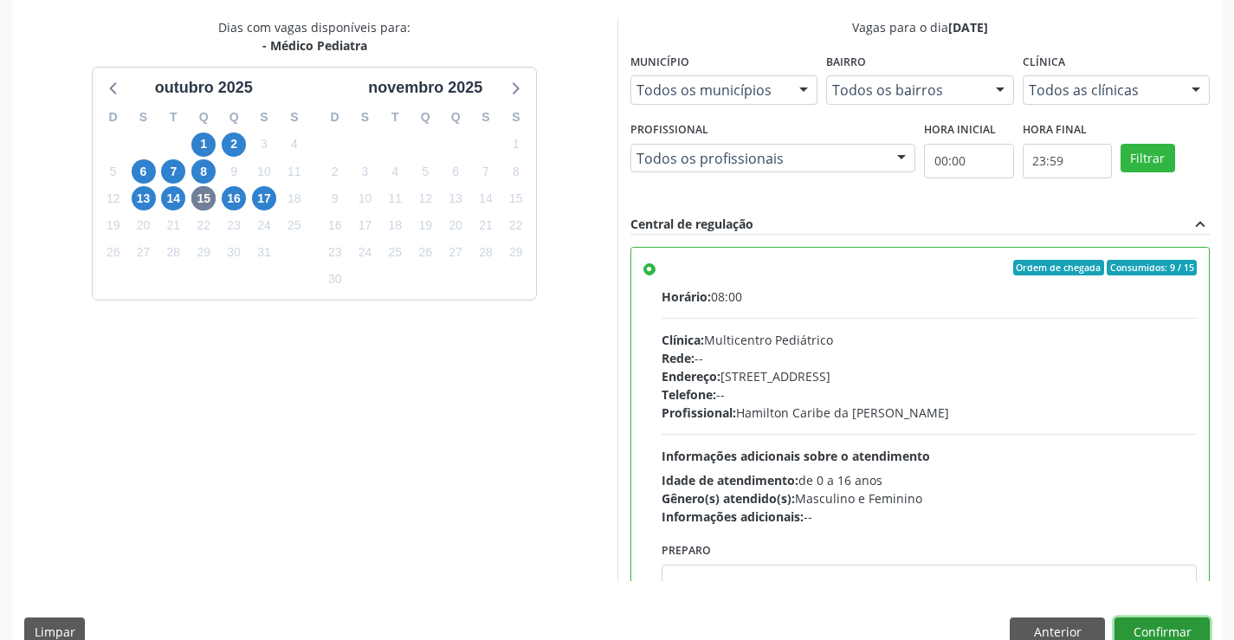
click at [1179, 625] on button "Confirmar" at bounding box center [1162, 631] width 95 height 29
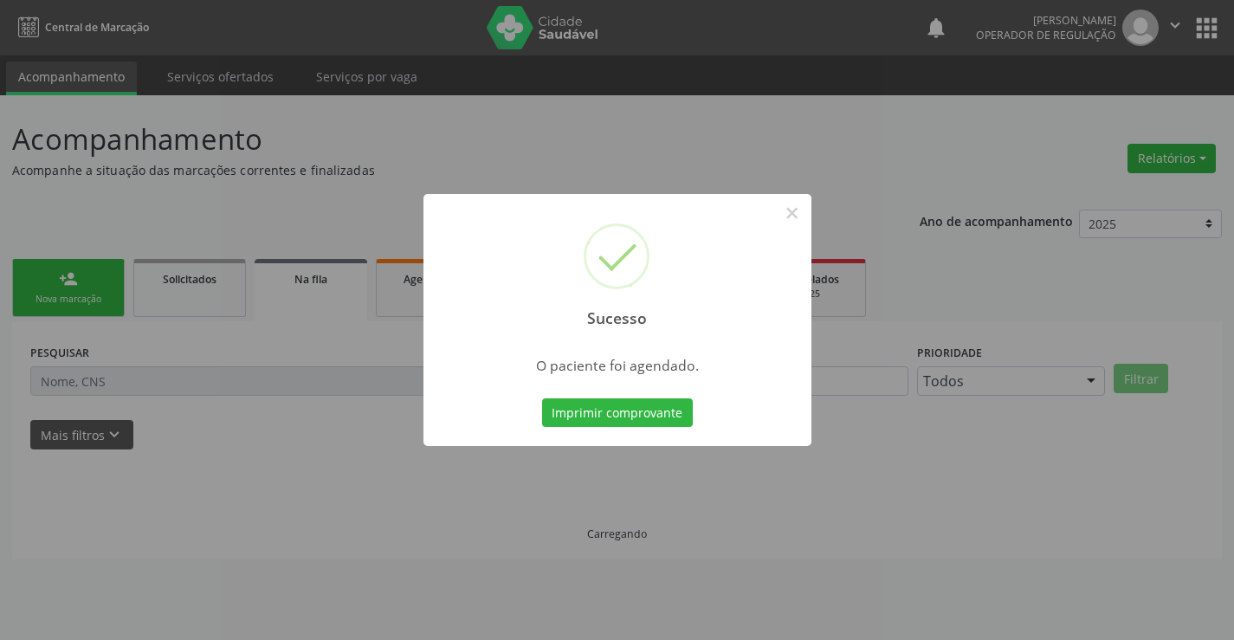
scroll to position [0, 0]
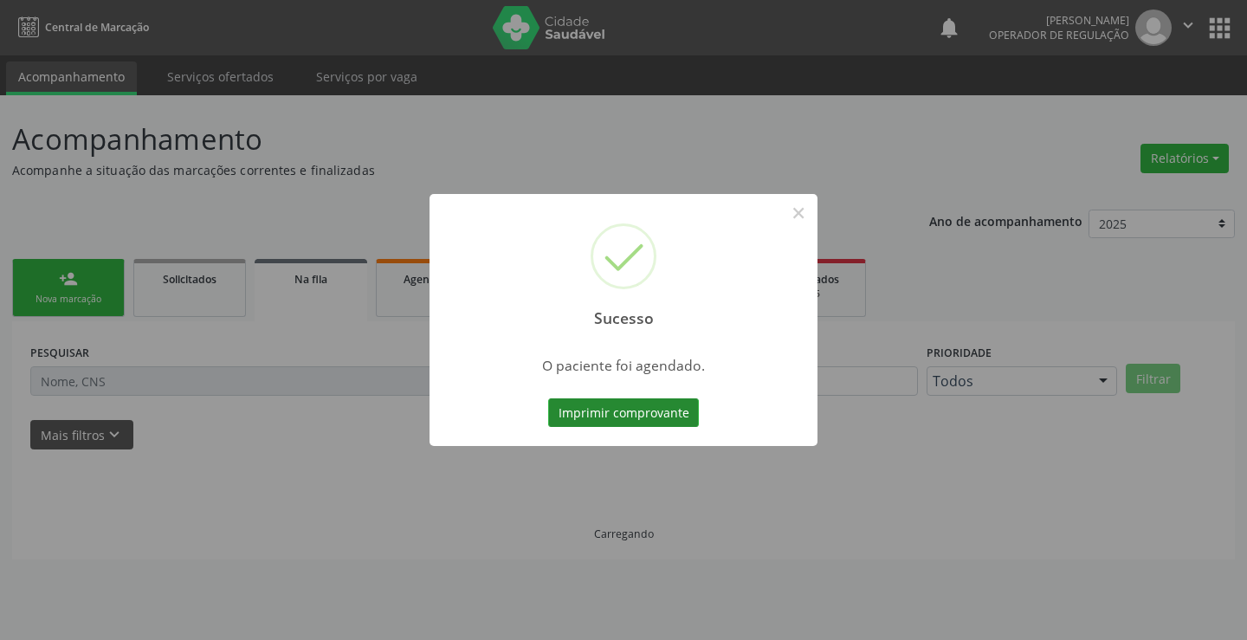
click at [653, 417] on button "Imprimir comprovante" at bounding box center [623, 412] width 151 height 29
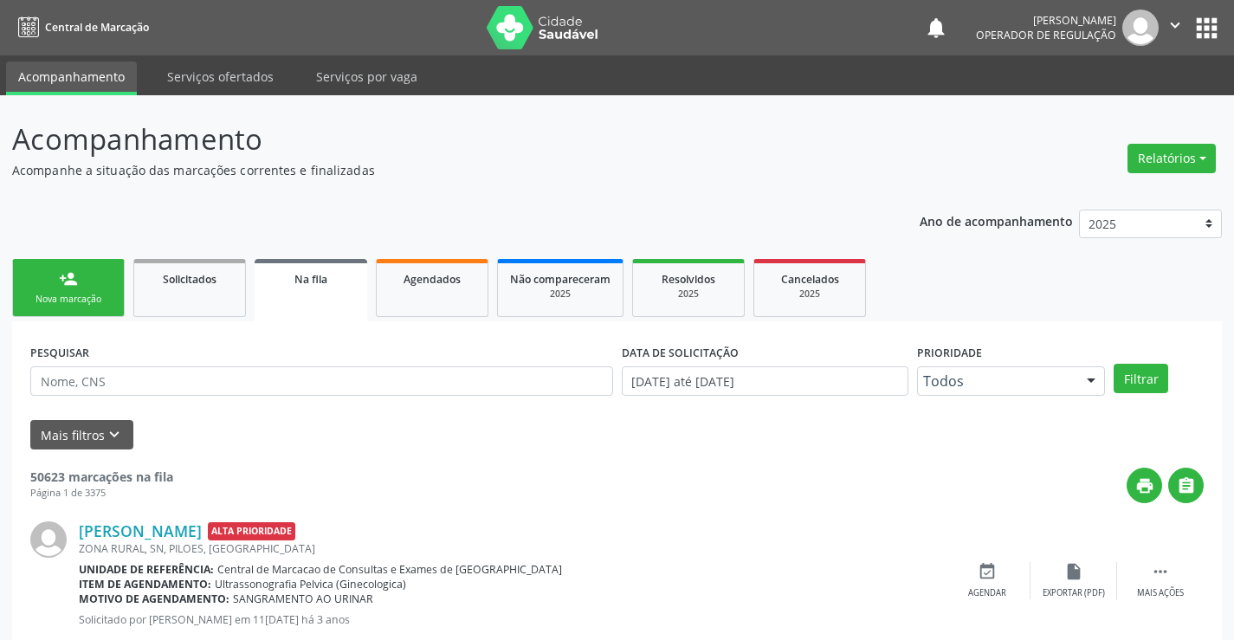
click at [89, 300] on div "Nova marcação" at bounding box center [68, 299] width 87 height 13
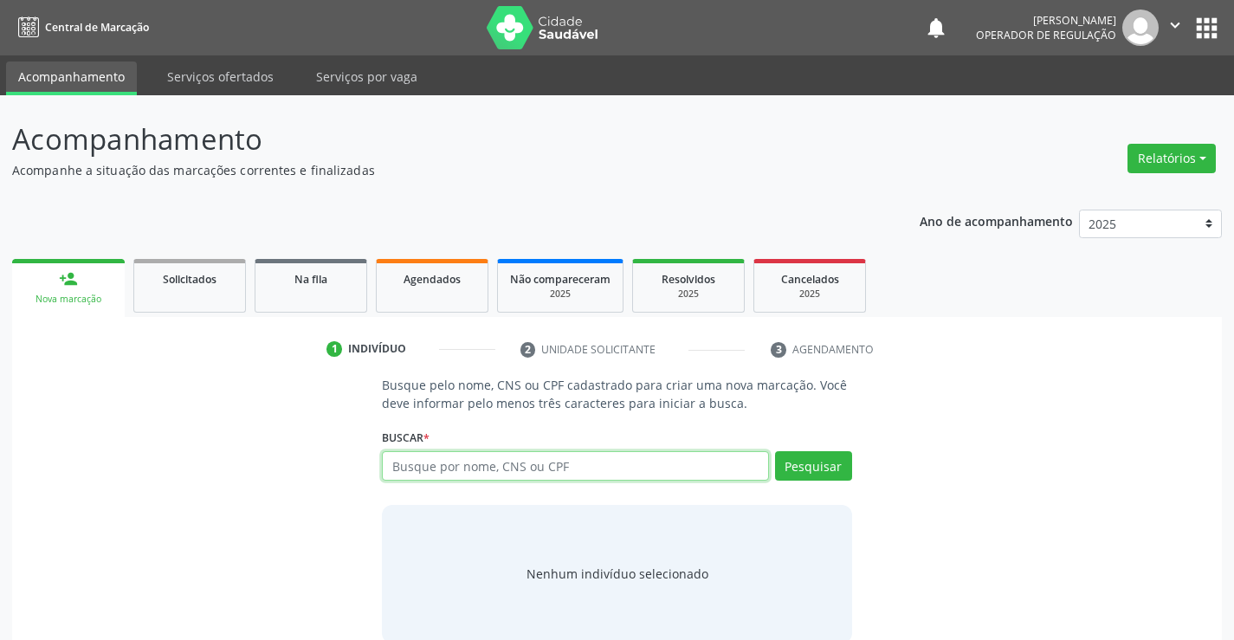
click at [423, 456] on input "text" at bounding box center [575, 465] width 386 height 29
type input "702808657607267"
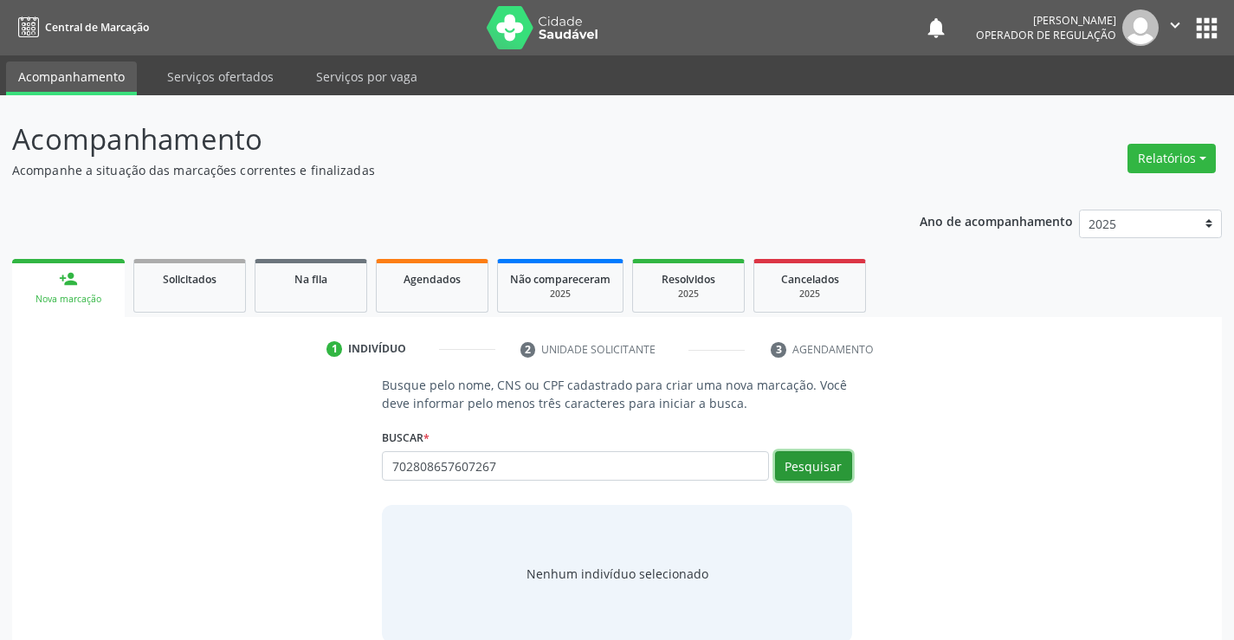
click at [796, 473] on button "Pesquisar" at bounding box center [813, 465] width 77 height 29
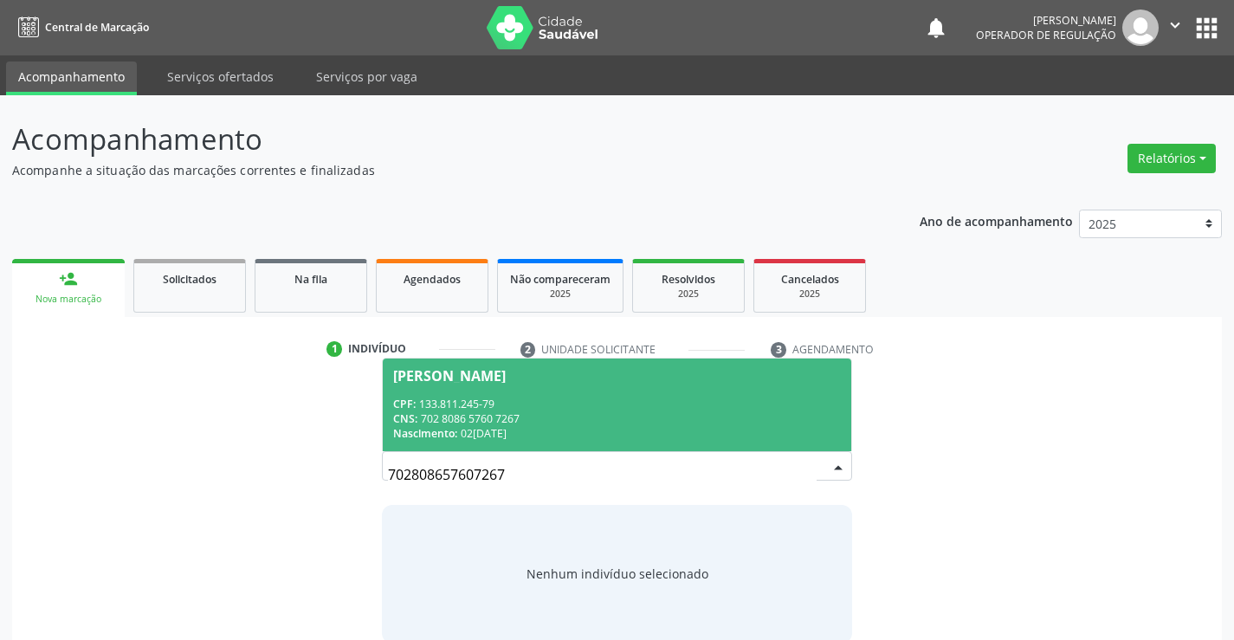
click at [602, 426] on div "Nascimento: 02/09/2024" at bounding box center [616, 433] width 447 height 15
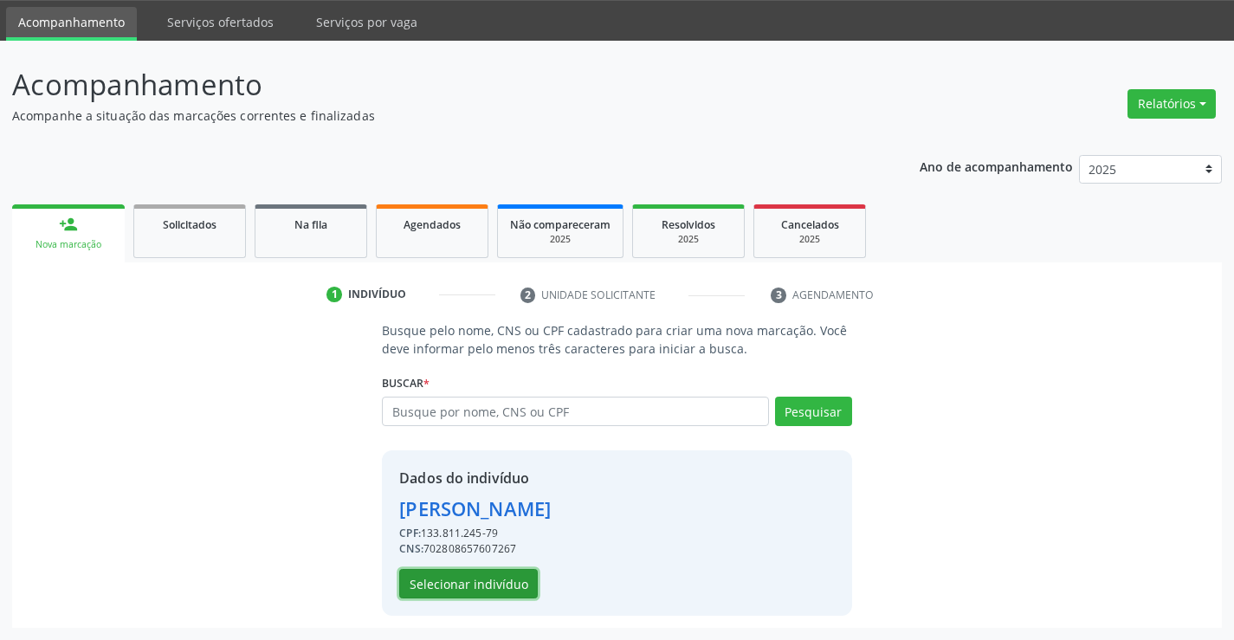
click at [487, 577] on button "Selecionar indivíduo" at bounding box center [468, 583] width 139 height 29
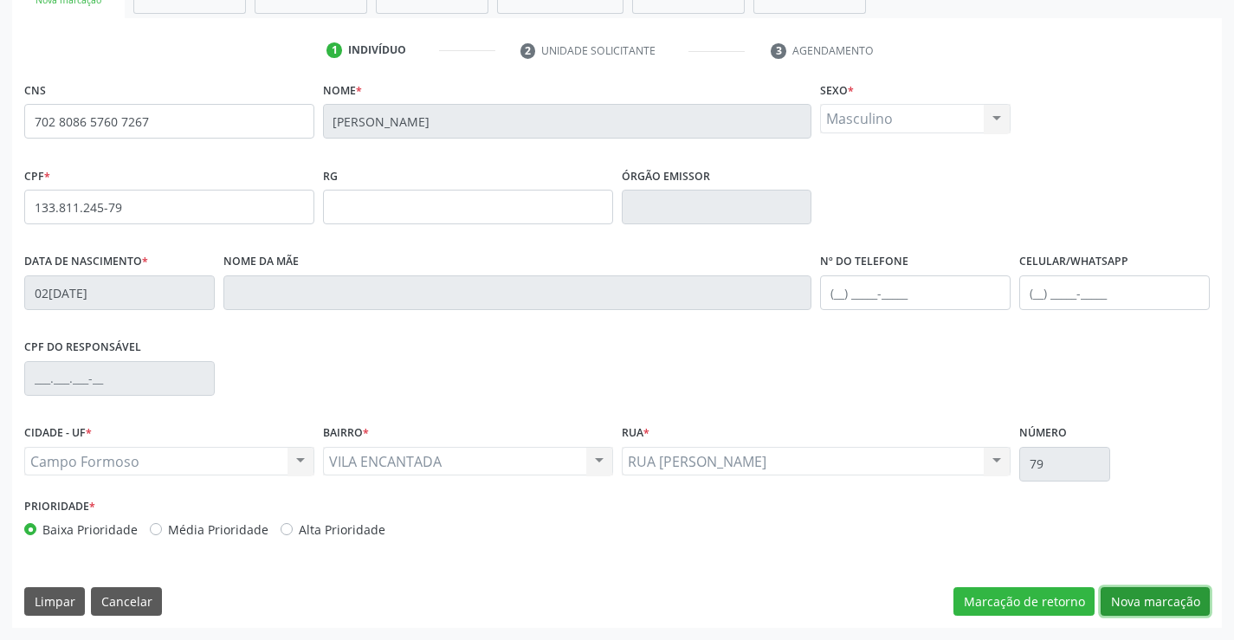
click at [1130, 607] on button "Nova marcação" at bounding box center [1155, 601] width 109 height 29
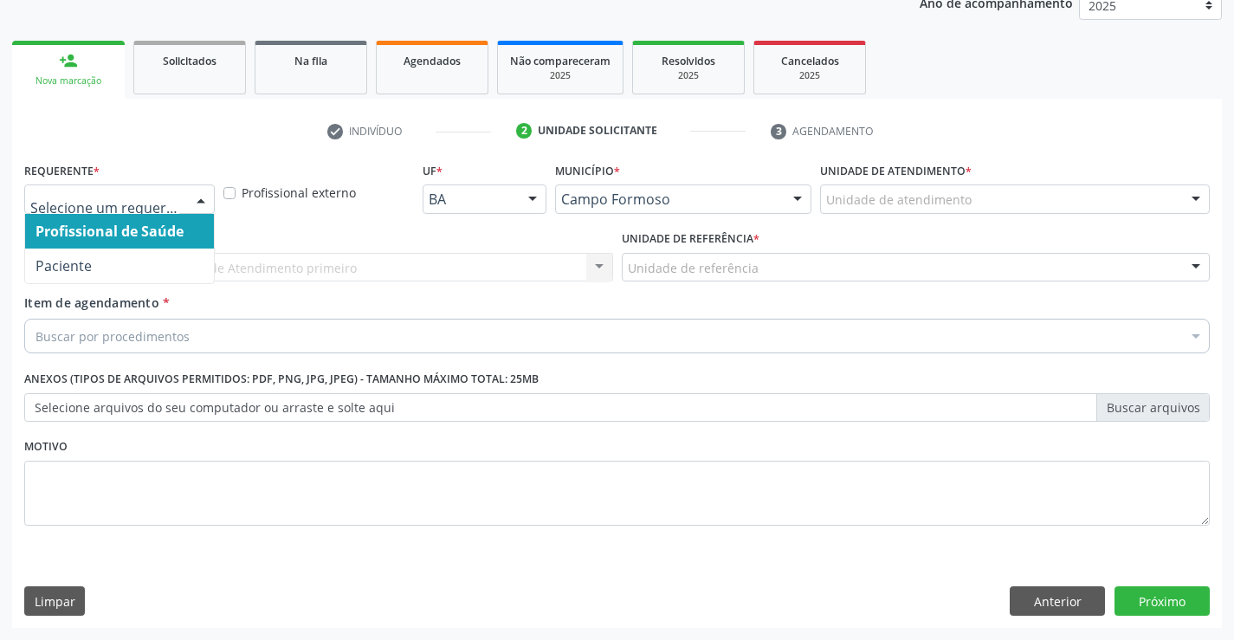
click at [193, 203] on div at bounding box center [201, 199] width 26 height 29
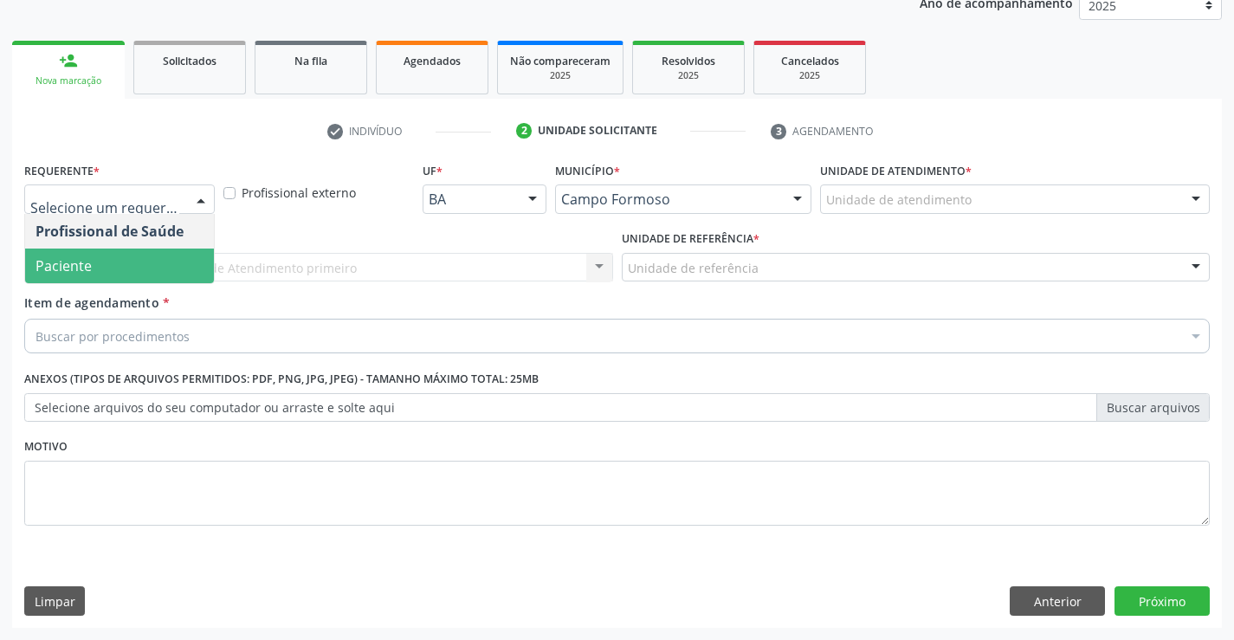
click at [150, 261] on span "Paciente" at bounding box center [119, 266] width 189 height 35
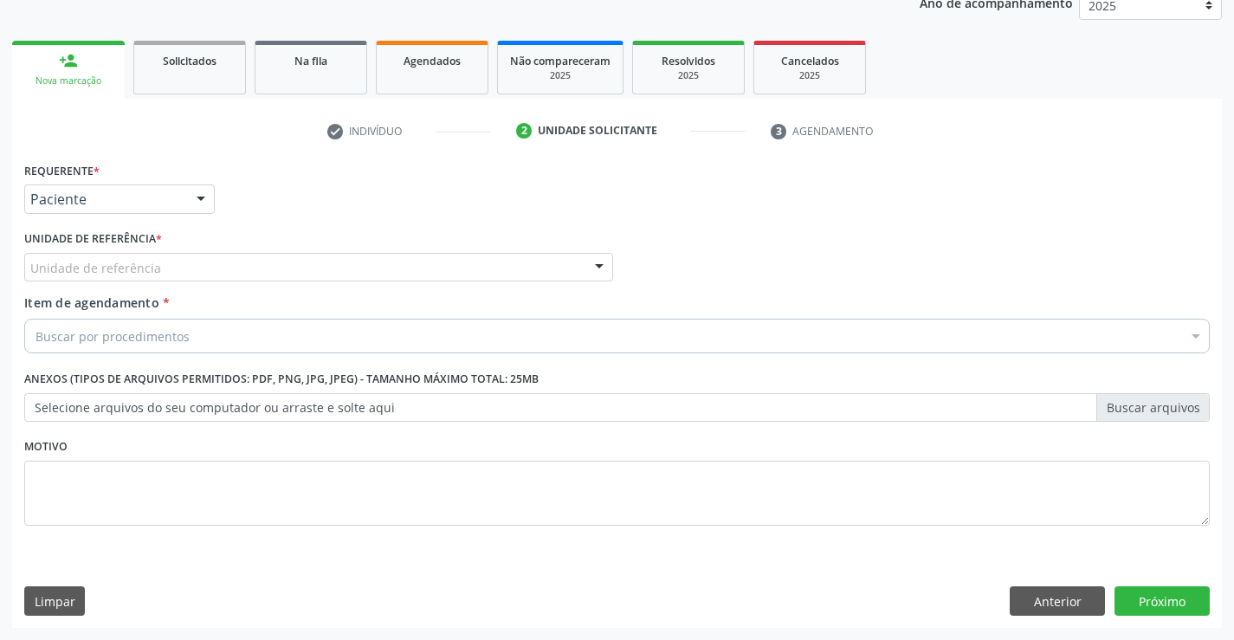
click at [273, 280] on div "Unidade de referência" at bounding box center [318, 267] width 589 height 29
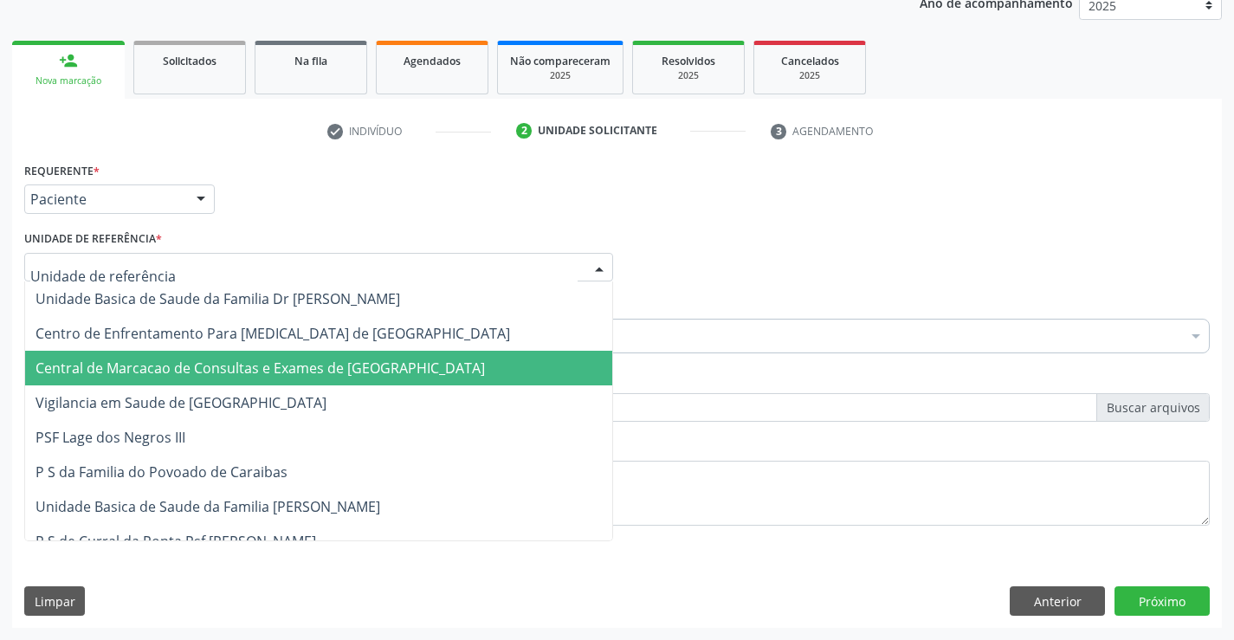
click at [269, 371] on span "Central de Marcacao de Consultas e Exames de [GEOGRAPHIC_DATA]" at bounding box center [260, 368] width 449 height 19
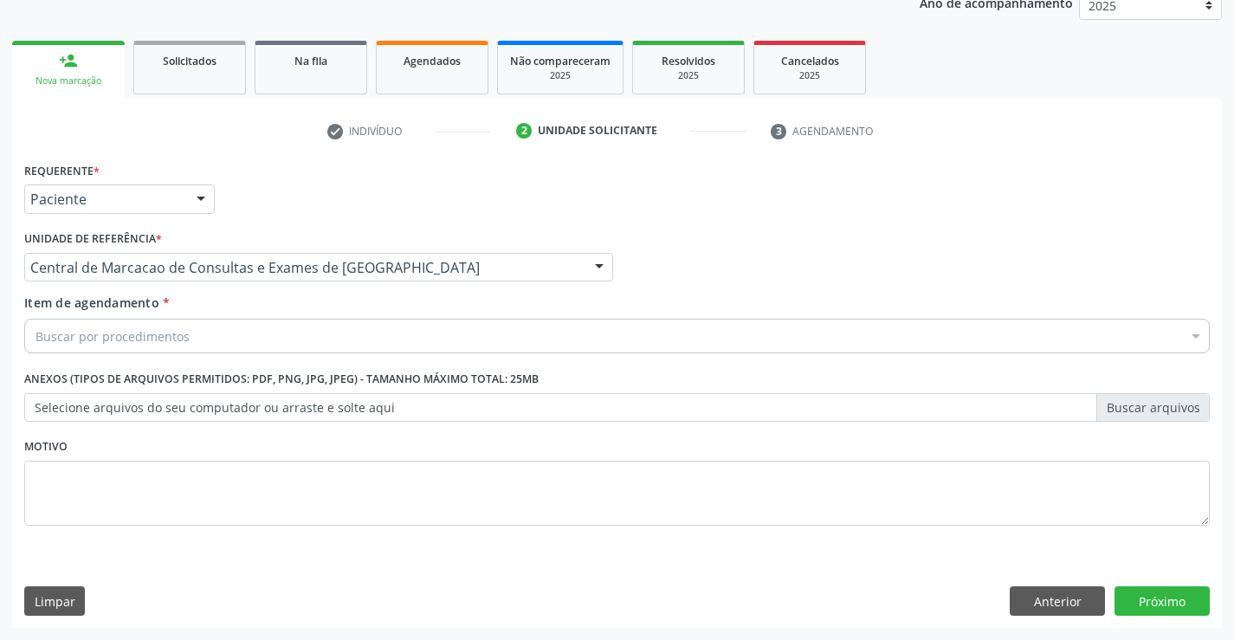
click at [302, 332] on div "Buscar por procedimentos" at bounding box center [617, 336] width 1186 height 35
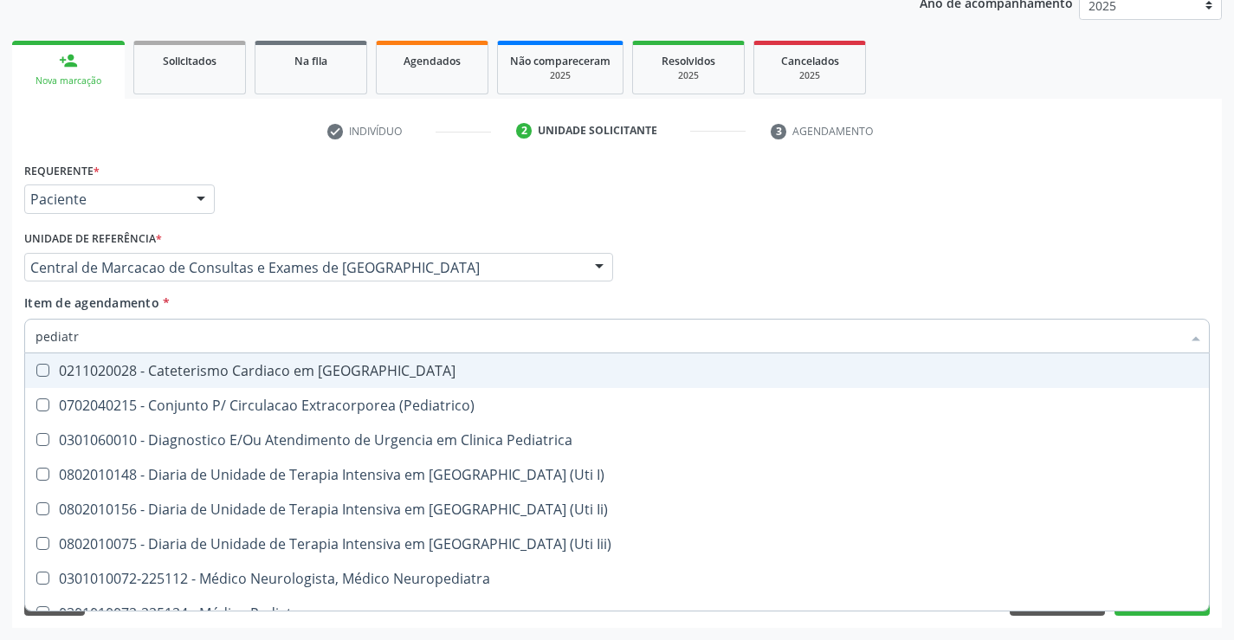
type input "pediatra"
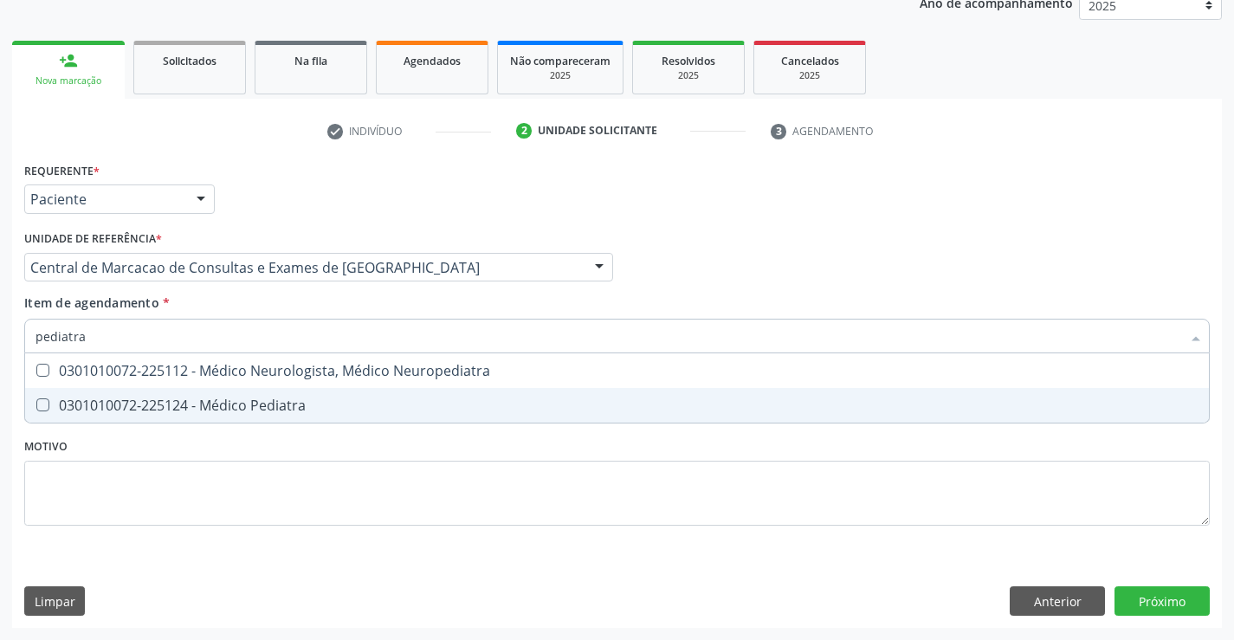
click at [279, 403] on div "0301010072-225124 - Médico Pediatra" at bounding box center [617, 405] width 1163 height 14
checkbox Pediatra "true"
click at [1186, 597] on div "Requerente * Paciente Profissional de Saúde Paciente Nenhum resultado encontrad…" at bounding box center [617, 393] width 1210 height 470
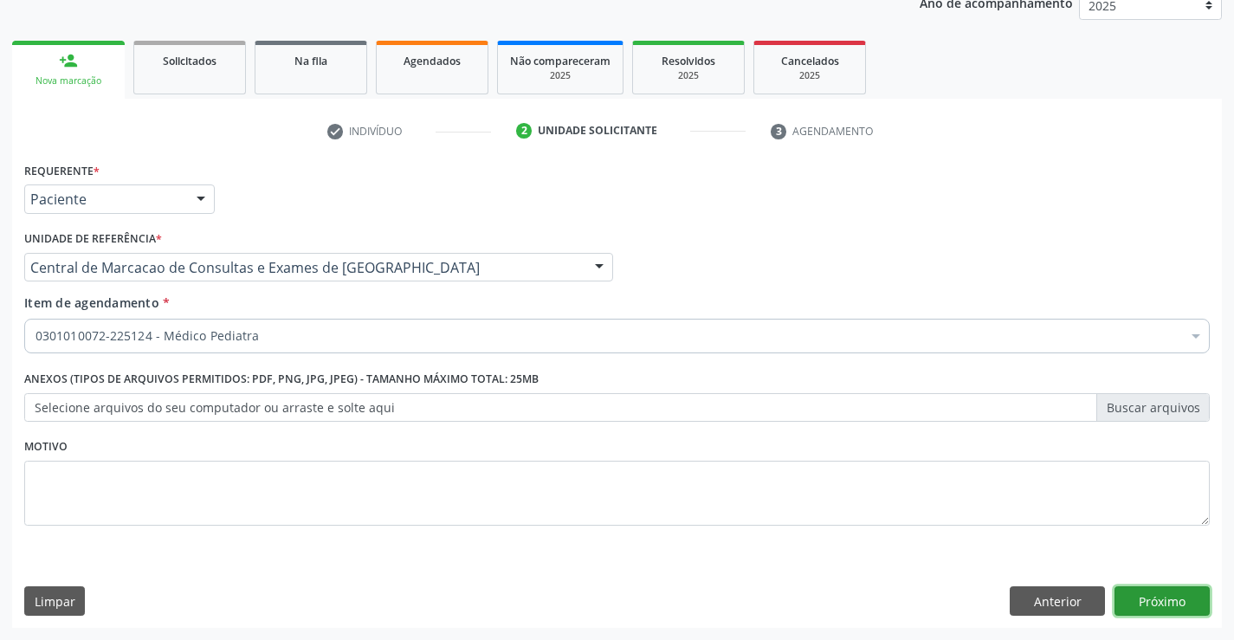
click at [1154, 607] on button "Próximo" at bounding box center [1162, 600] width 95 height 29
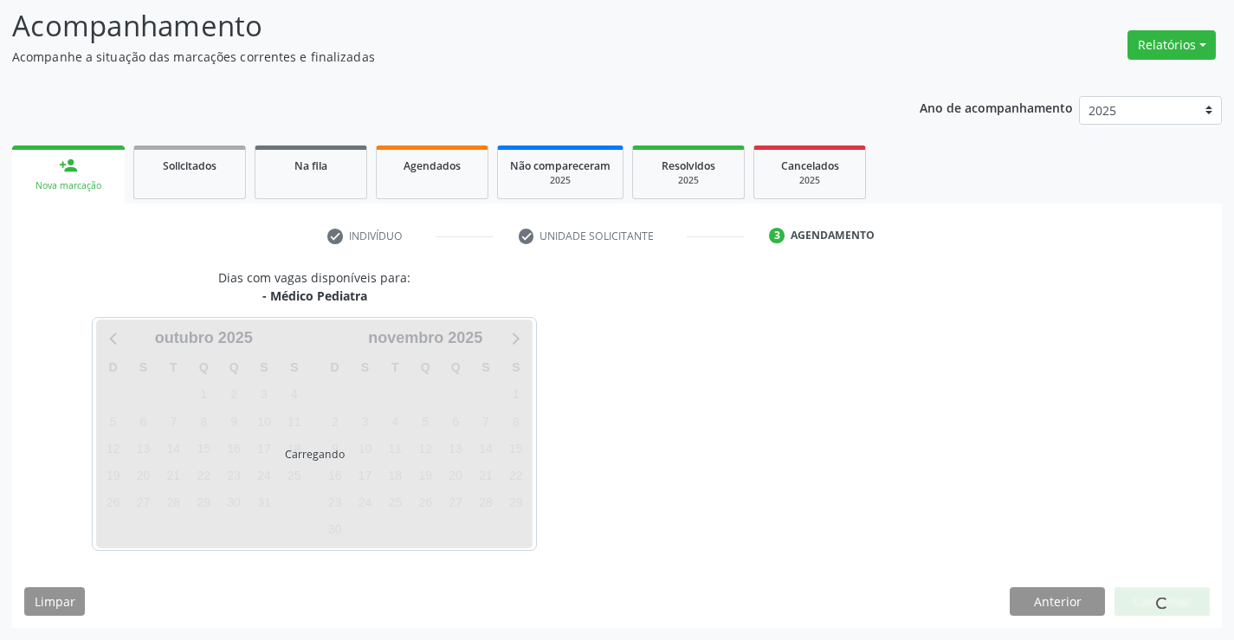
scroll to position [113, 0]
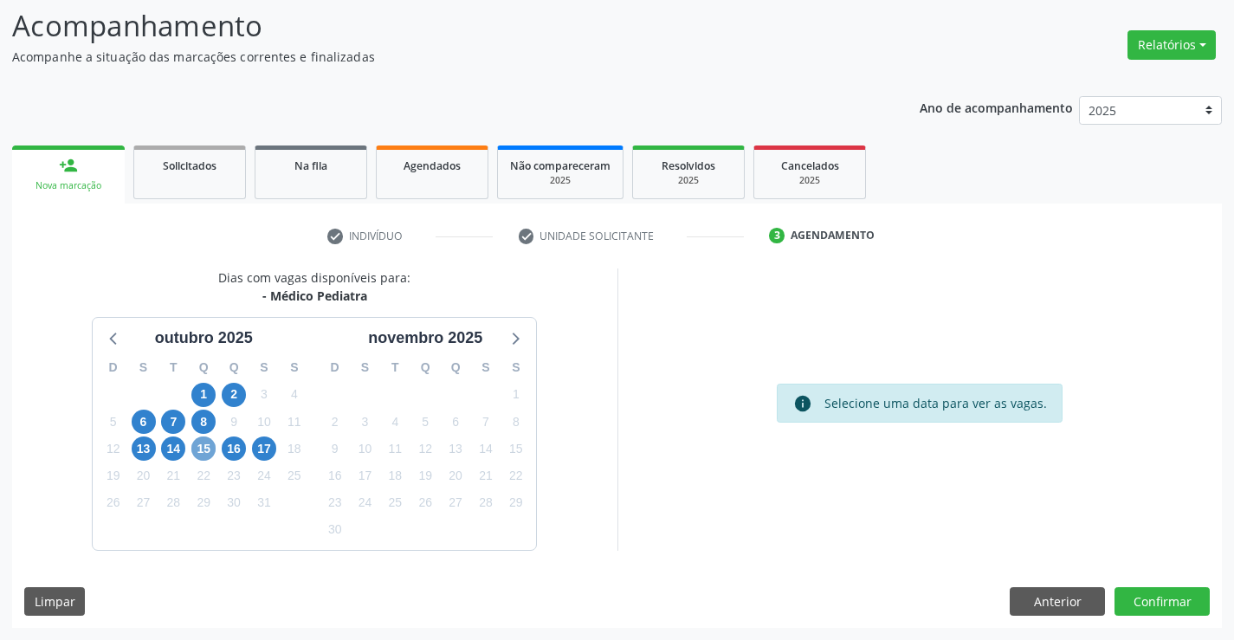
click at [207, 450] on span "15" at bounding box center [203, 448] width 24 height 24
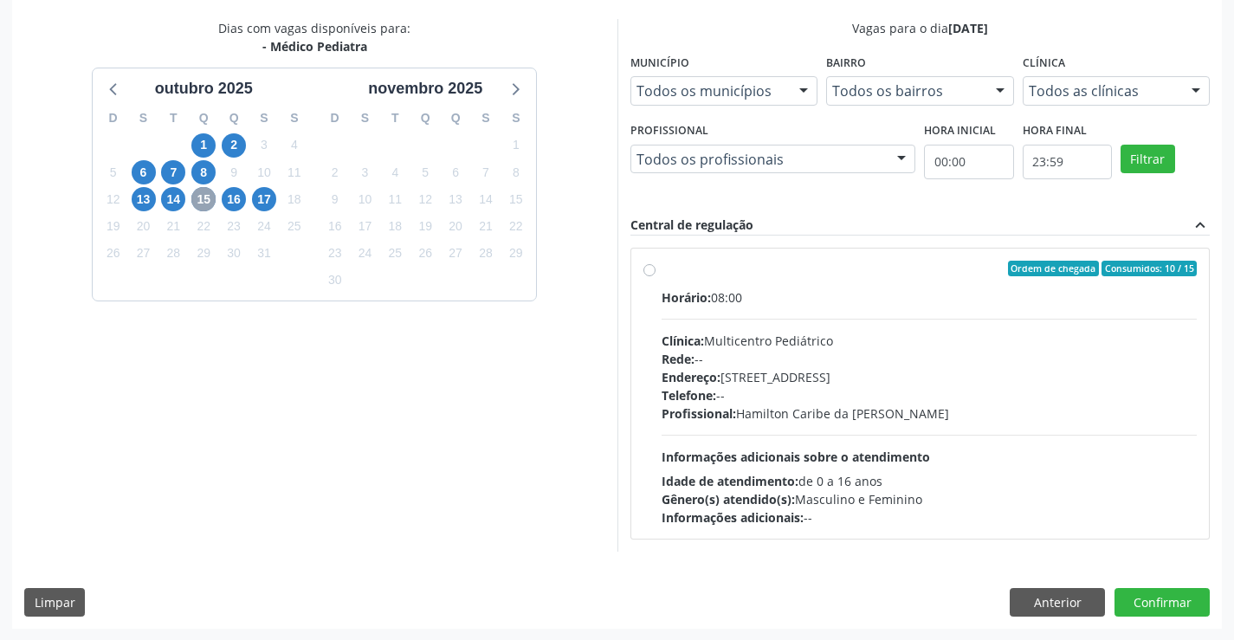
scroll to position [364, 0]
drag, startPoint x: 883, startPoint y: 378, endPoint x: 874, endPoint y: 398, distance: 22.9
click at [882, 380] on div "Endereço: Antigo Casa Grande, nº 37, Centro, Campo Formoso - BA" at bounding box center [930, 376] width 536 height 18
click at [656, 275] on input "Ordem de chegada Consumidos: 10 / 15 Horário: 08:00 Clínica: Multicentro Pediát…" at bounding box center [649, 268] width 12 height 16
radio input "true"
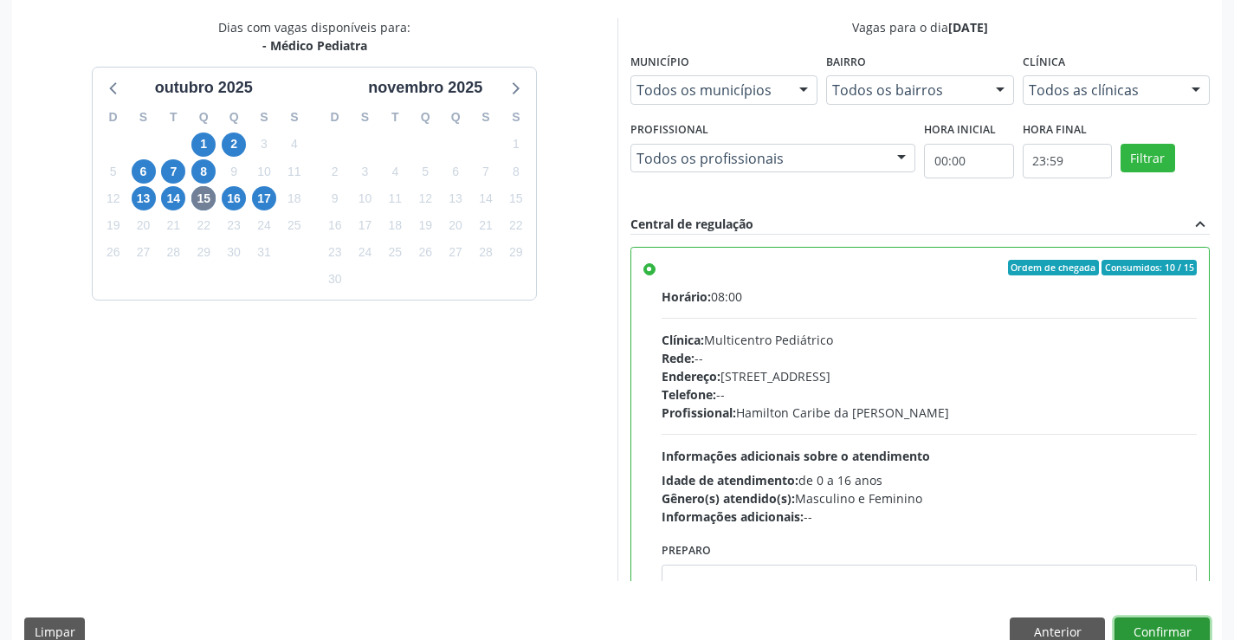
click at [1138, 623] on button "Confirmar" at bounding box center [1162, 631] width 95 height 29
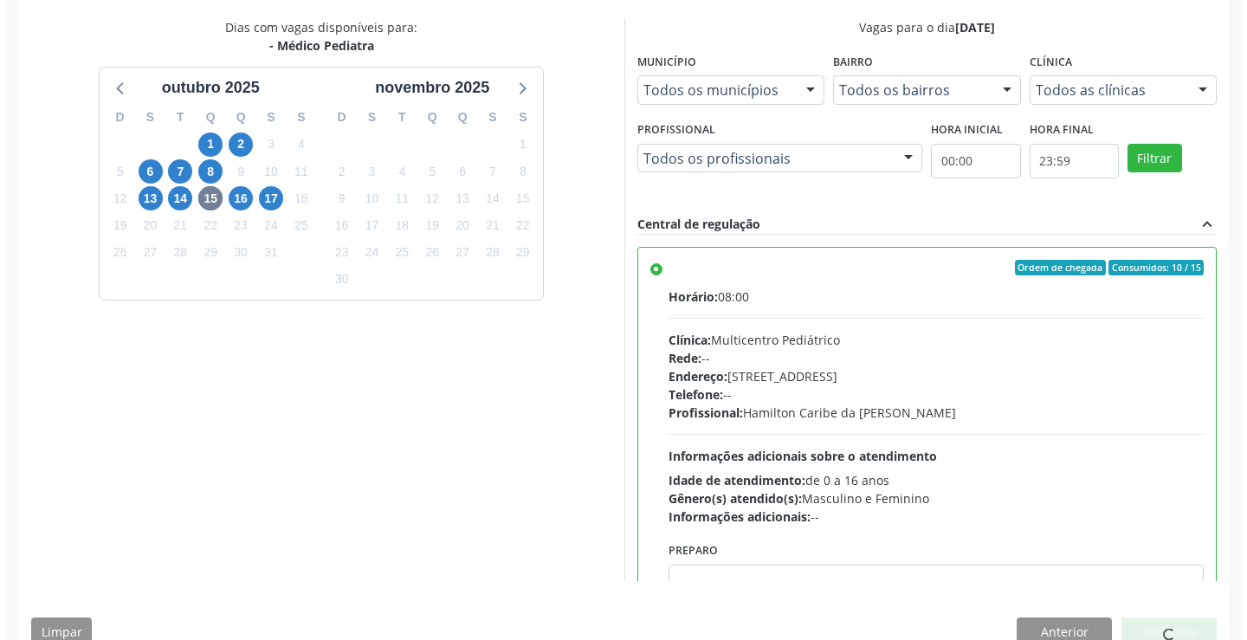
scroll to position [0, 0]
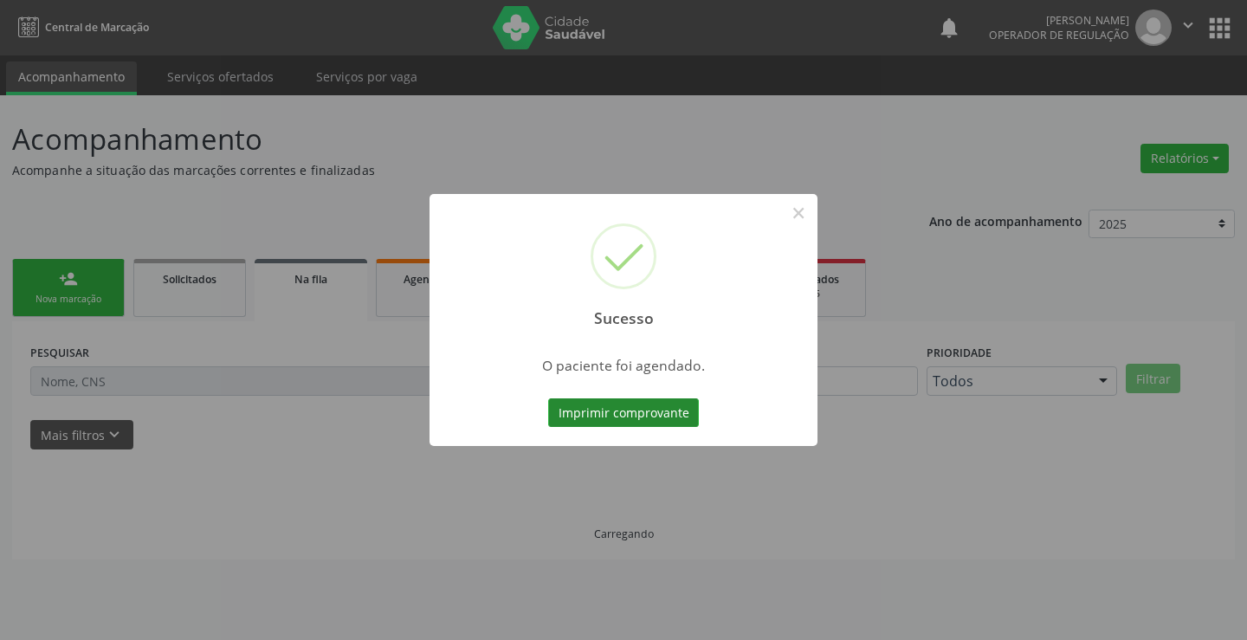
click at [622, 411] on button "Imprimir comprovante" at bounding box center [623, 412] width 151 height 29
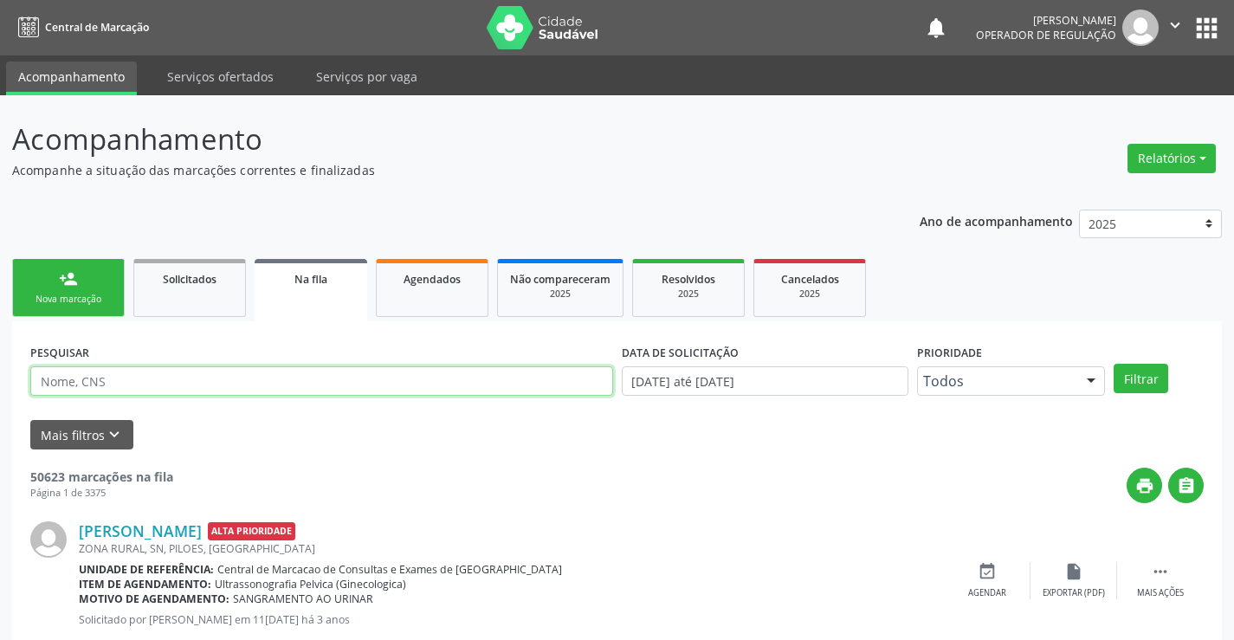
click at [256, 378] on input "text" at bounding box center [321, 380] width 583 height 29
type input "704809077095446"
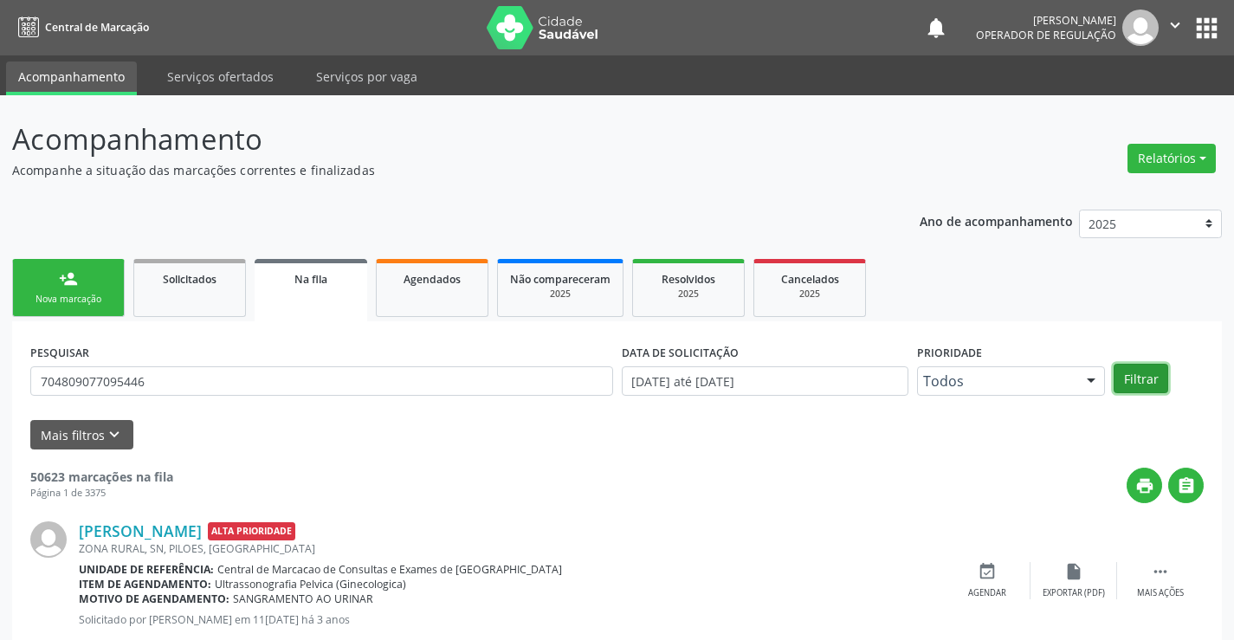
click at [1136, 378] on button "Filtrar" at bounding box center [1141, 378] width 55 height 29
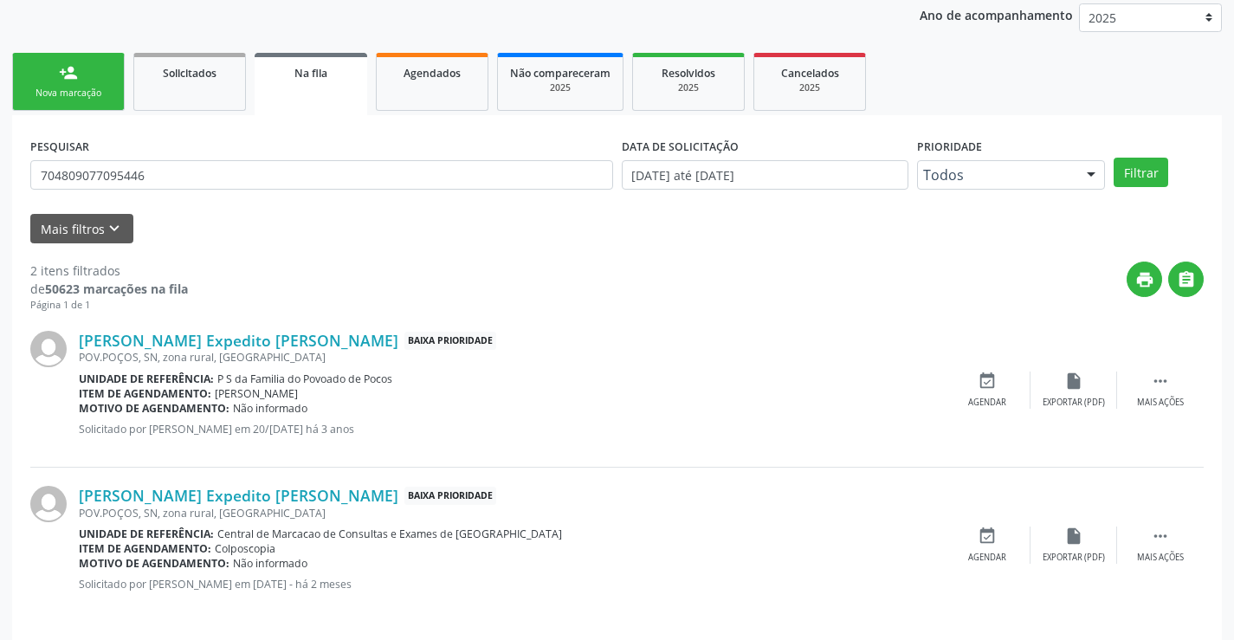
scroll to position [218, 0]
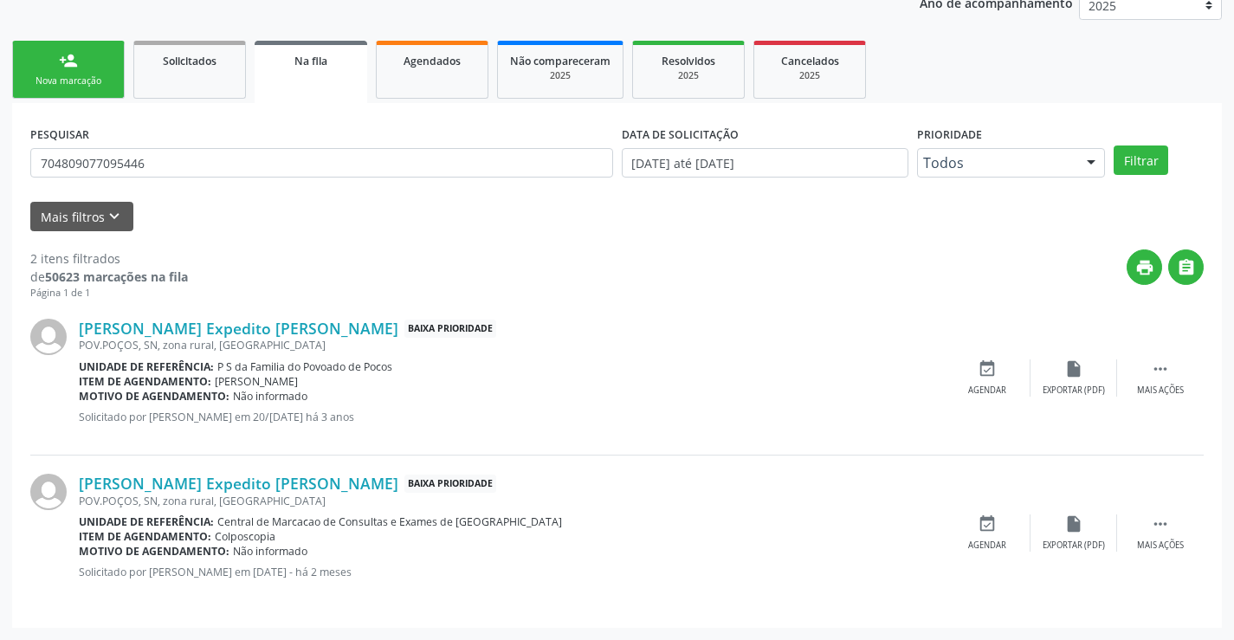
drag, startPoint x: 211, startPoint y: 537, endPoint x: 298, endPoint y: 536, distance: 86.6
click at [298, 536] on div "Item de agendamento: Colposcopia" at bounding box center [511, 536] width 865 height 15
click at [314, 533] on div "Item de agendamento: Colposcopia" at bounding box center [511, 536] width 865 height 15
drag, startPoint x: 77, startPoint y: 87, endPoint x: 229, endPoint y: 174, distance: 175.0
click at [77, 87] on div "Nova marcação" at bounding box center [68, 80] width 87 height 13
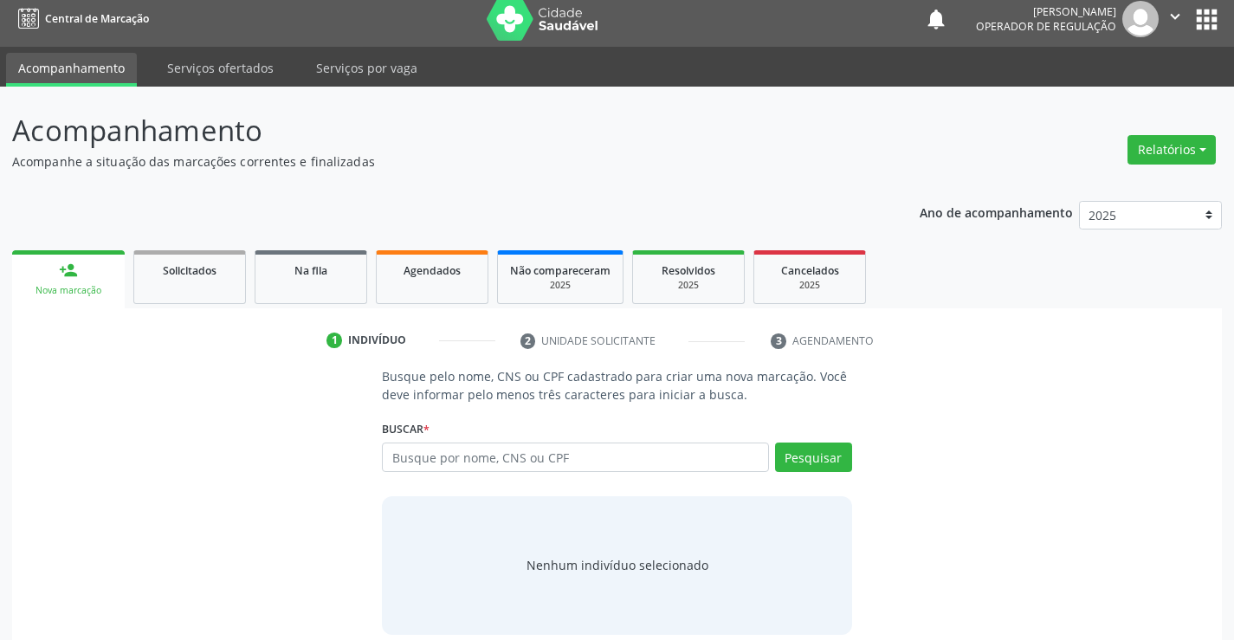
scroll to position [0, 0]
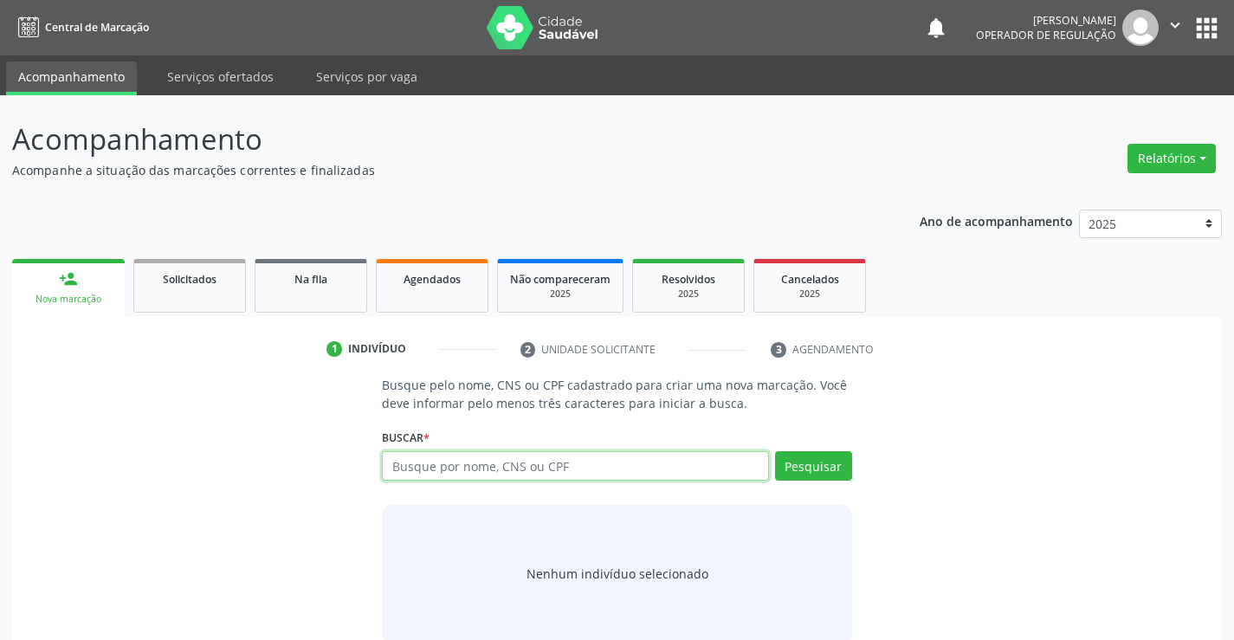
click at [503, 467] on input "text" at bounding box center [575, 465] width 386 height 29
type input "706404111201180"
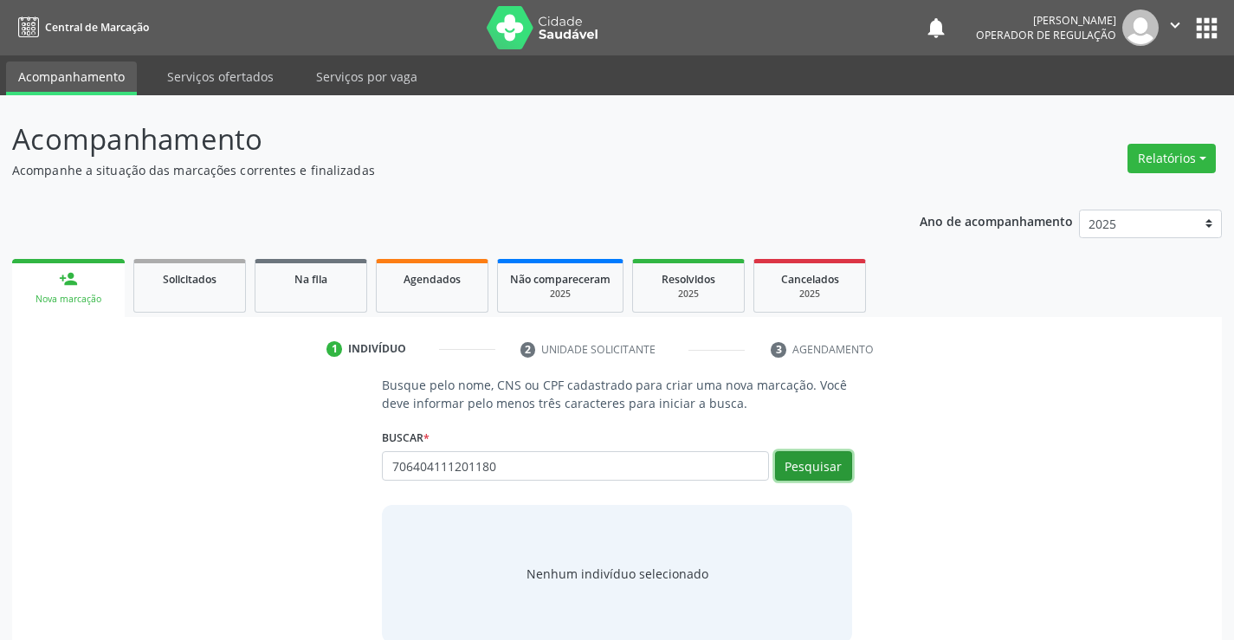
click at [830, 479] on button "Pesquisar" at bounding box center [813, 465] width 77 height 29
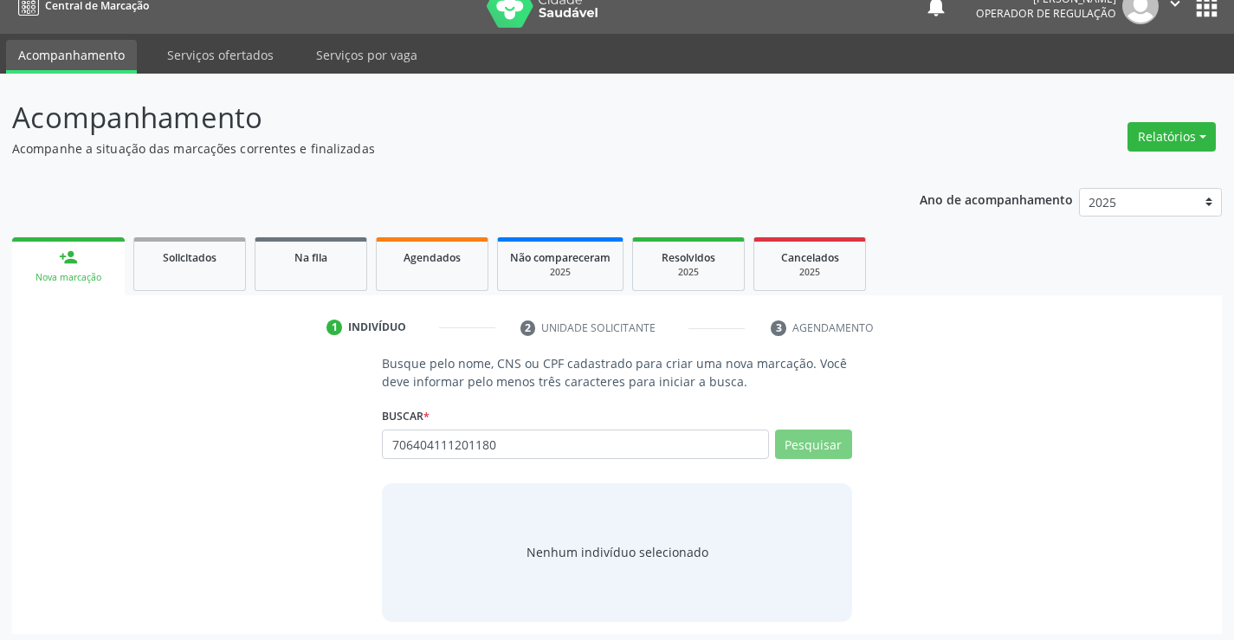
scroll to position [28, 0]
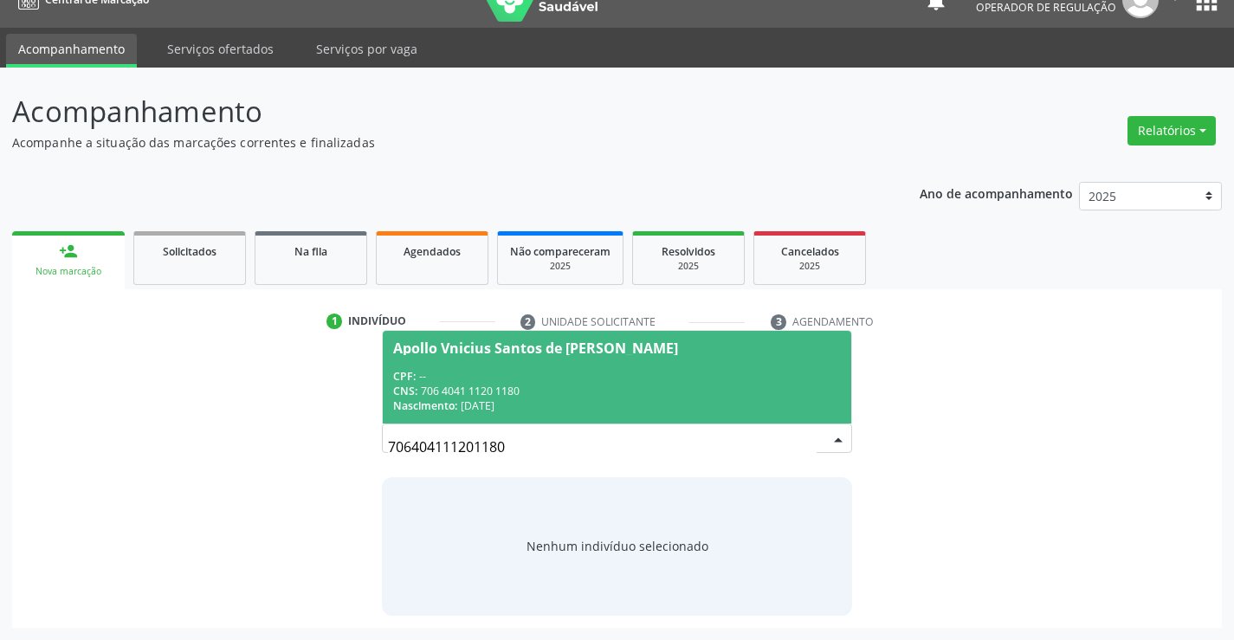
drag, startPoint x: 501, startPoint y: 360, endPoint x: 497, endPoint y: 389, distance: 28.8
click at [501, 359] on span "Apollo Vnicius Santos de Jesus CPF: -- CNS: 706 4041 1120 1180 Nascimento: 12/0…" at bounding box center [617, 377] width 468 height 93
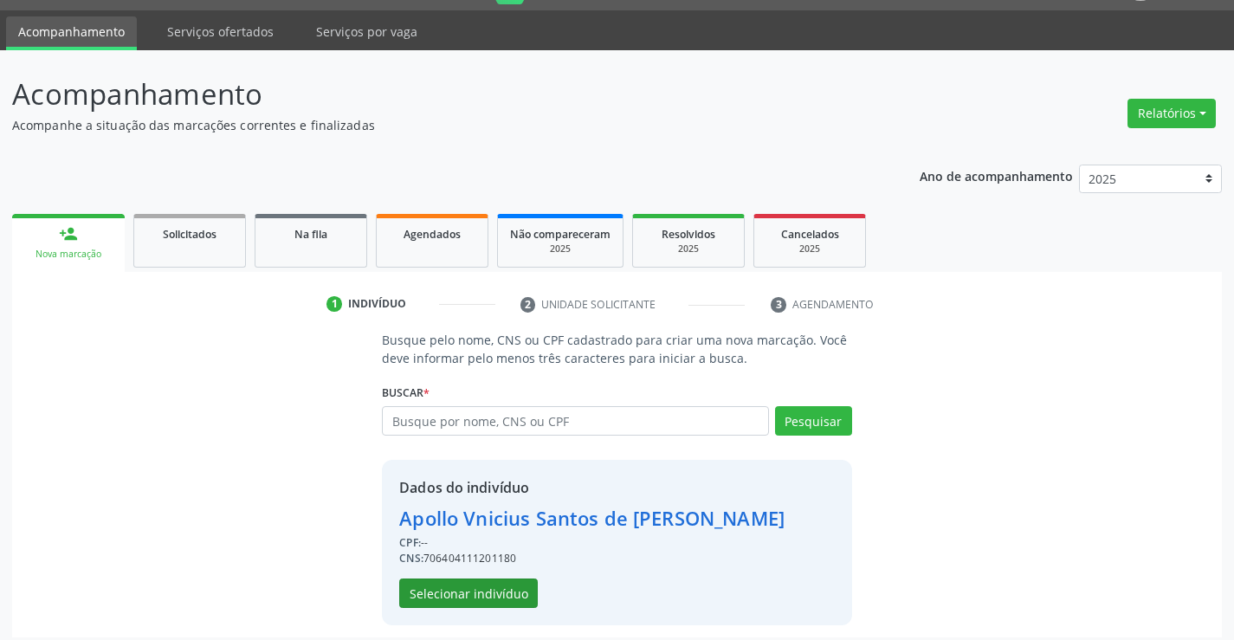
scroll to position [55, 0]
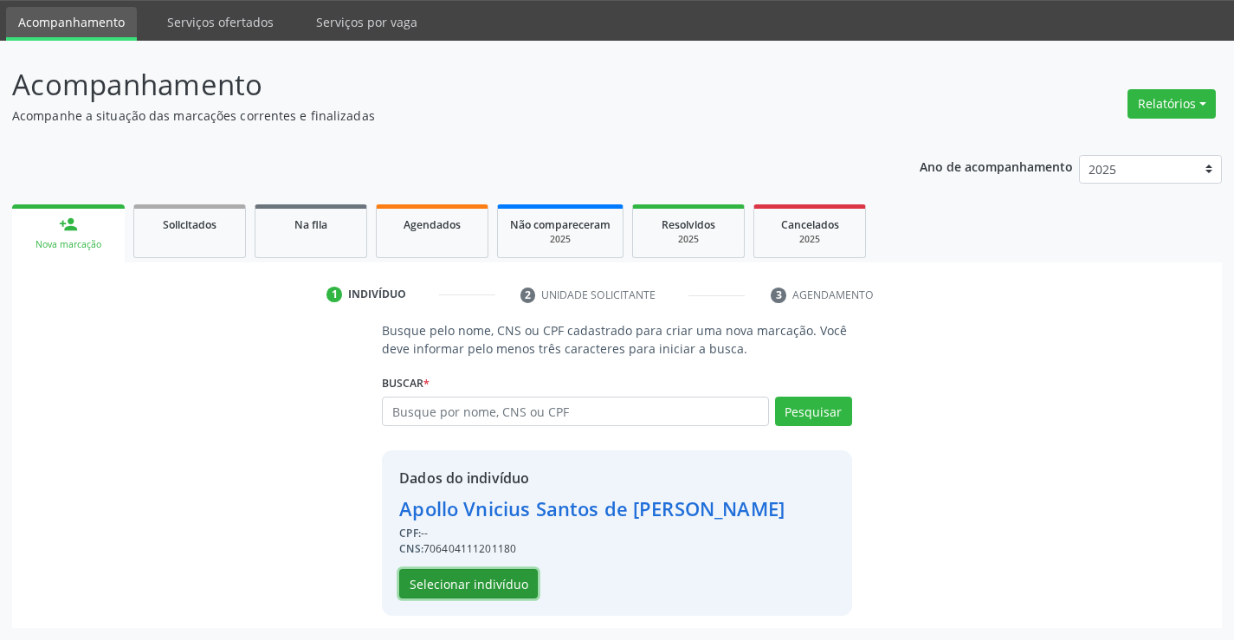
click at [461, 594] on button "Selecionar indivíduo" at bounding box center [468, 583] width 139 height 29
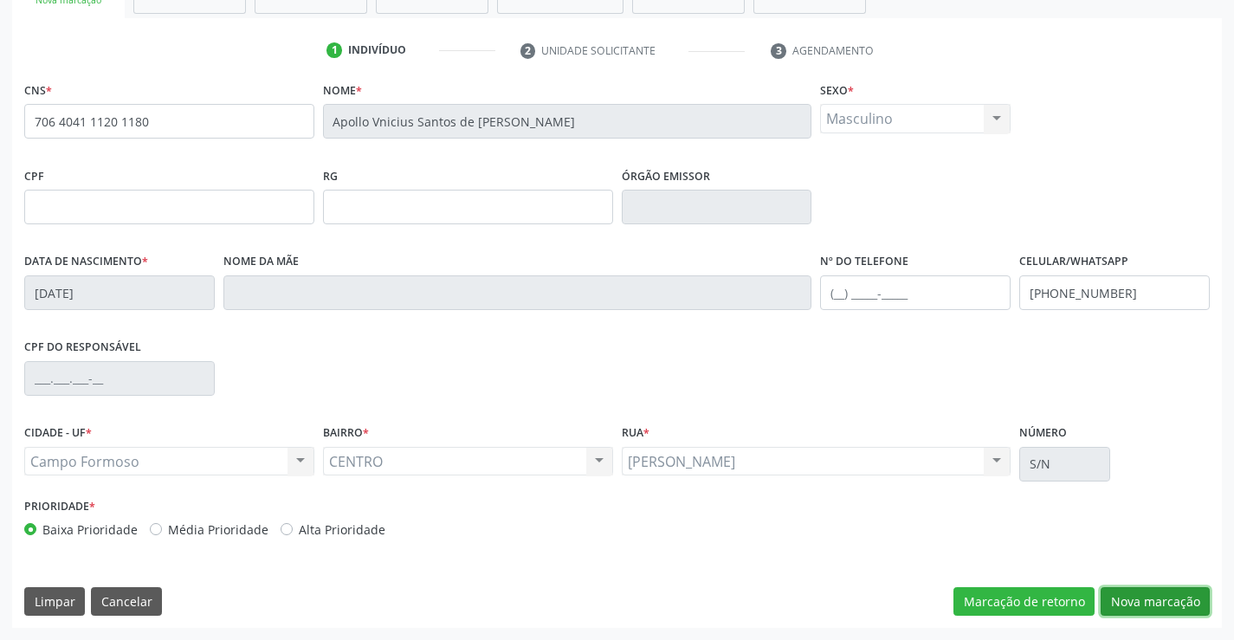
click at [1154, 597] on button "Nova marcação" at bounding box center [1155, 601] width 109 height 29
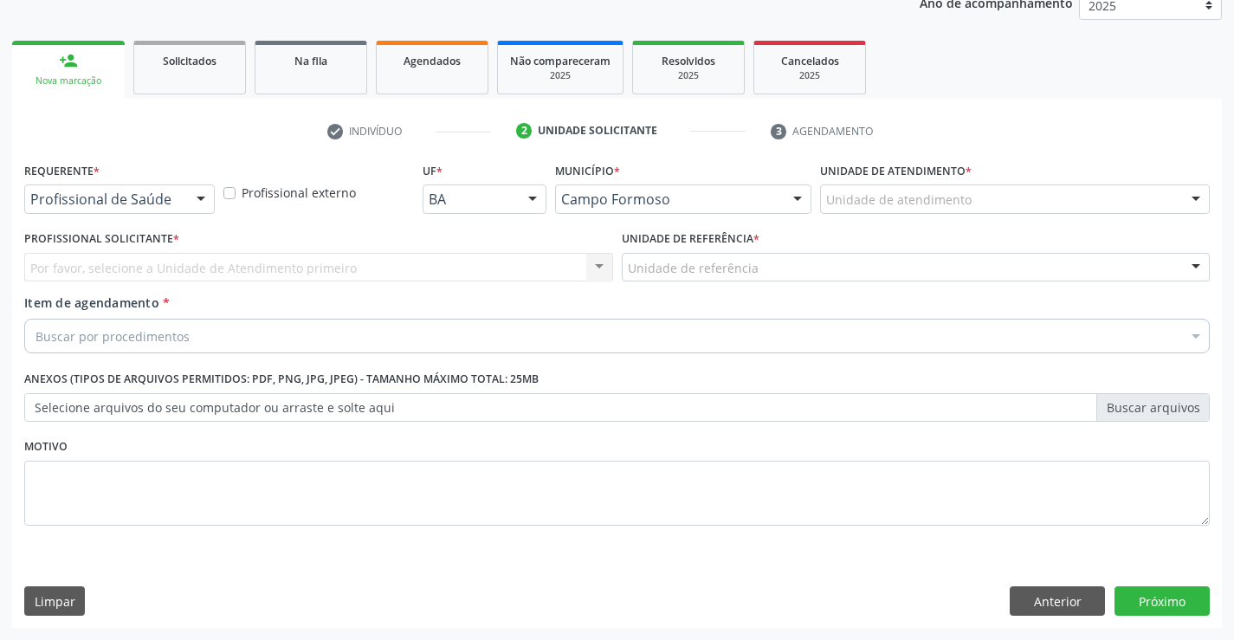
scroll to position [218, 0]
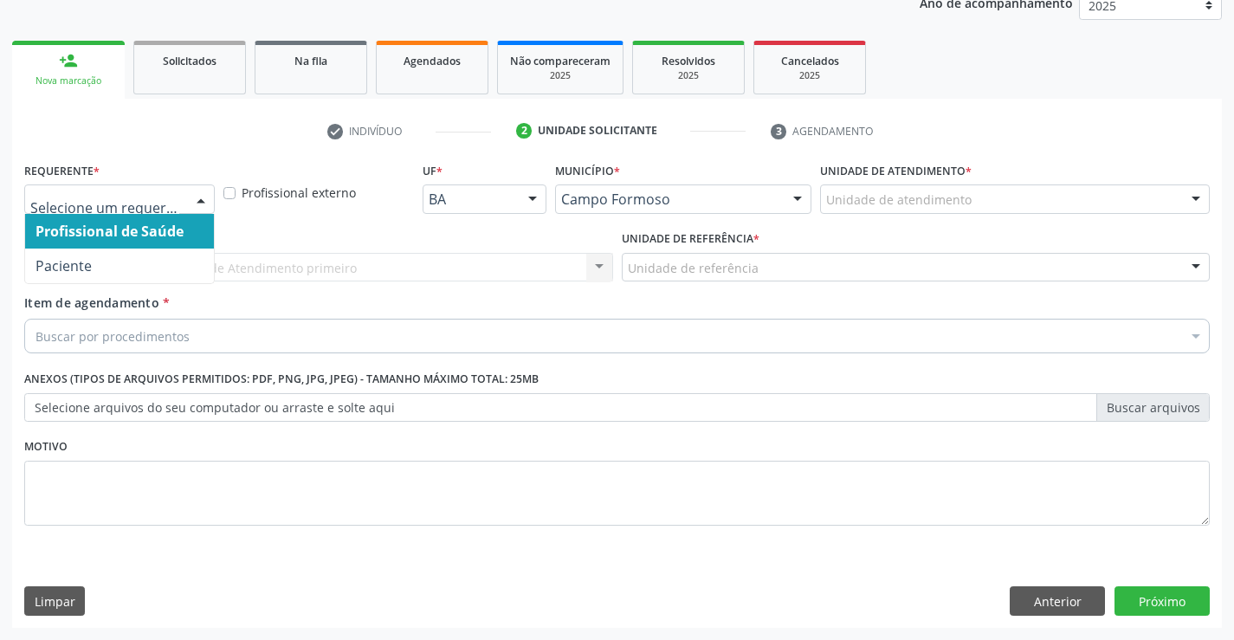
click at [204, 204] on div at bounding box center [201, 199] width 26 height 29
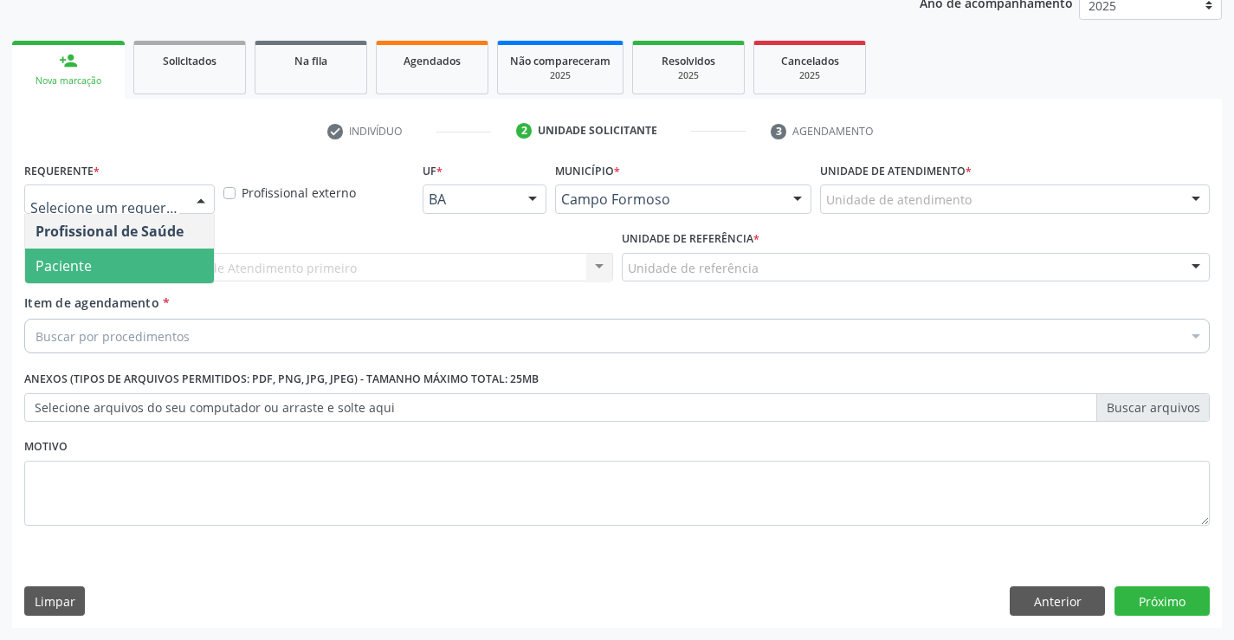
click at [144, 270] on span "Paciente" at bounding box center [119, 266] width 189 height 35
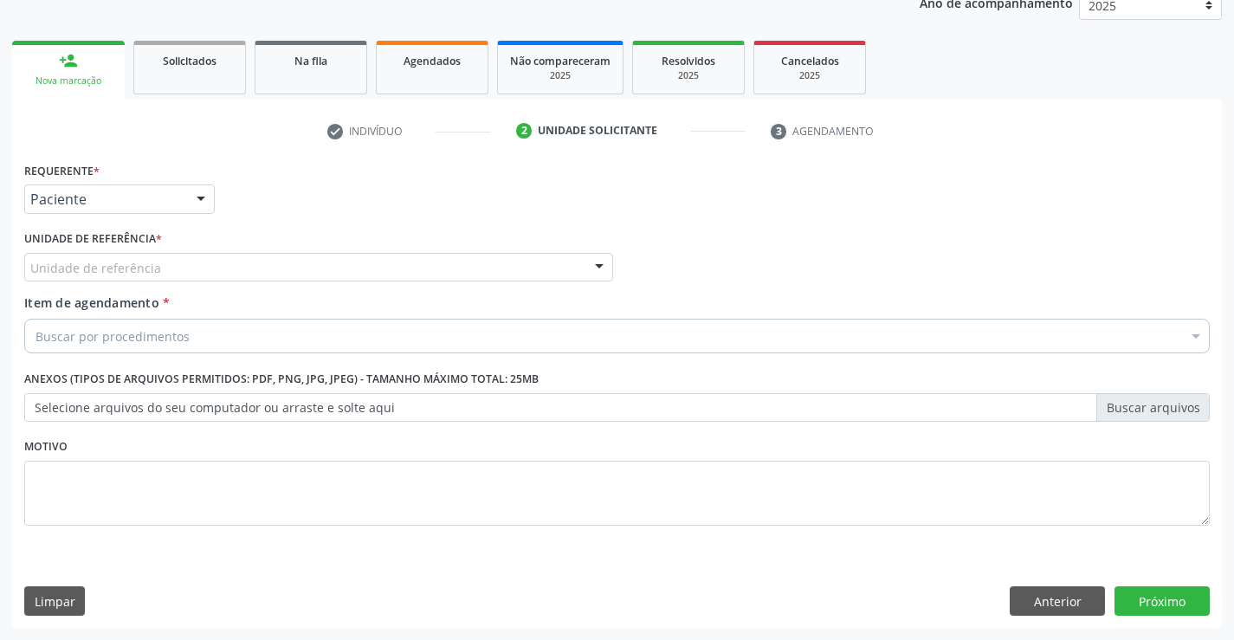
click at [238, 268] on div "Unidade de referência" at bounding box center [318, 267] width 589 height 29
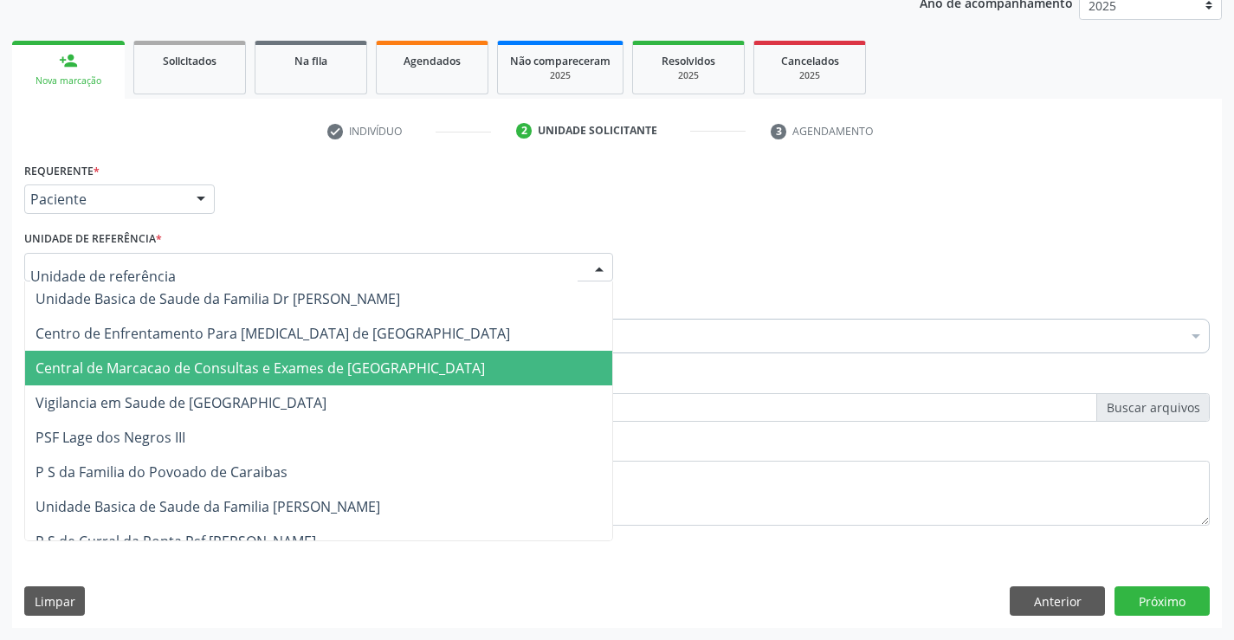
click at [253, 365] on span "Central de Marcacao de Consultas e Exames de [GEOGRAPHIC_DATA]" at bounding box center [260, 368] width 449 height 19
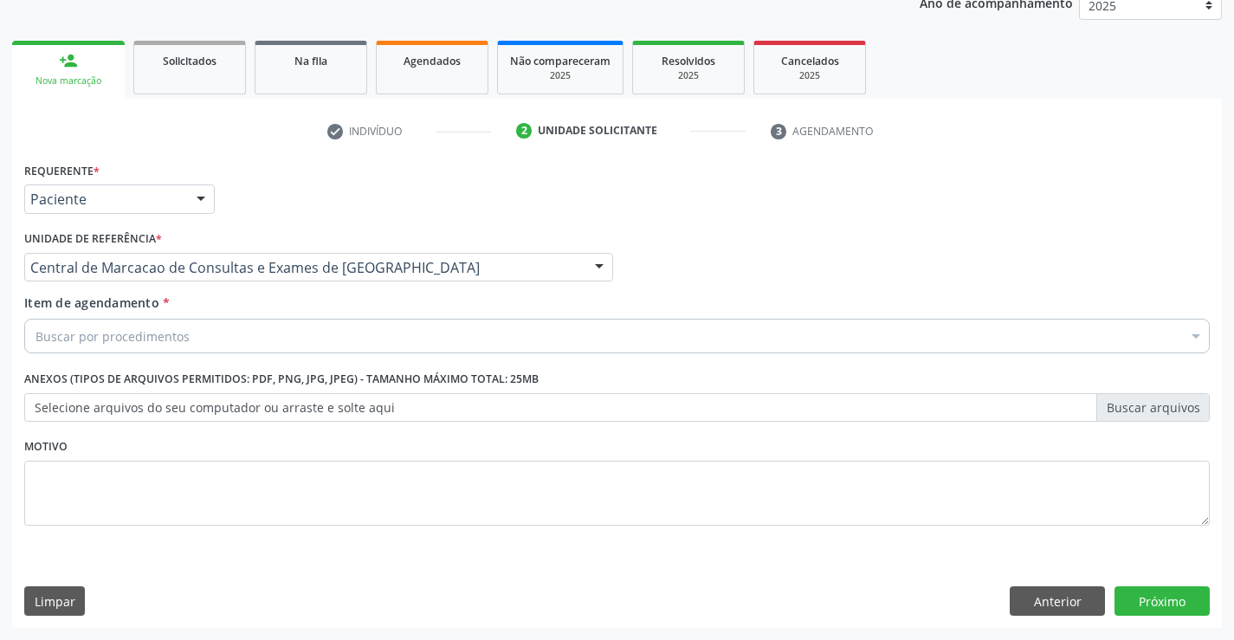
click at [275, 330] on div "Buscar por procedimentos" at bounding box center [617, 336] width 1186 height 35
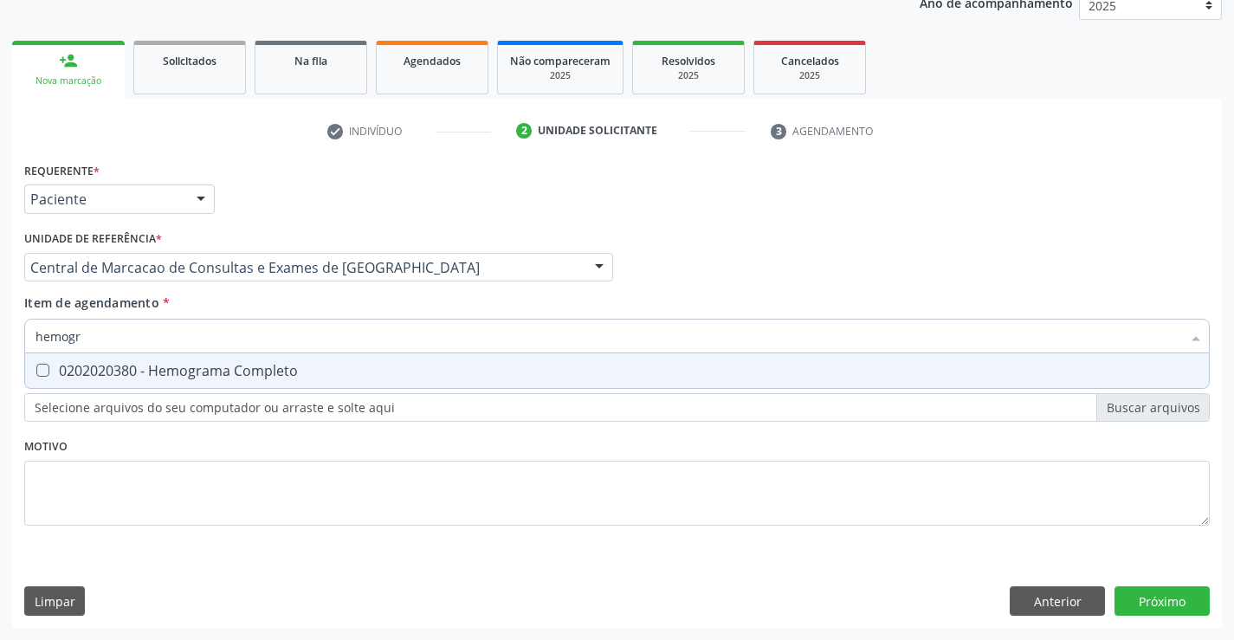
type input "hemogra"
click at [271, 380] on span "0202020380 - Hemograma Completo" at bounding box center [617, 370] width 1184 height 35
checkbox Completo "true"
click at [278, 328] on input "hemogra" at bounding box center [609, 336] width 1146 height 35
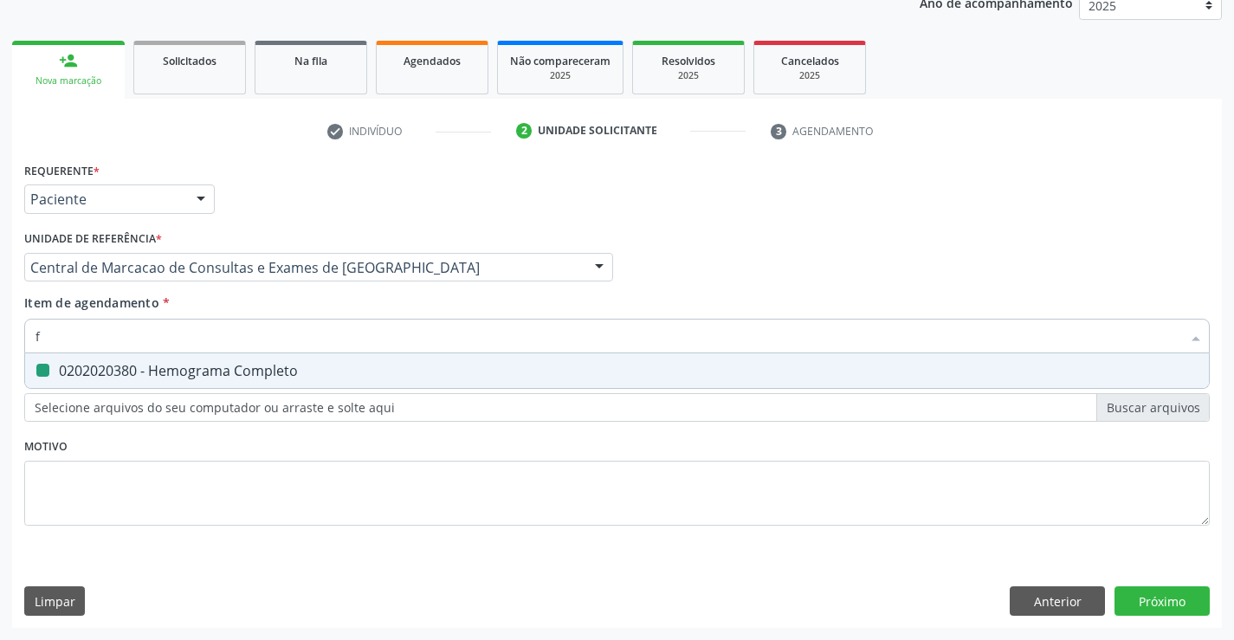
type input "fe"
checkbox Completo "false"
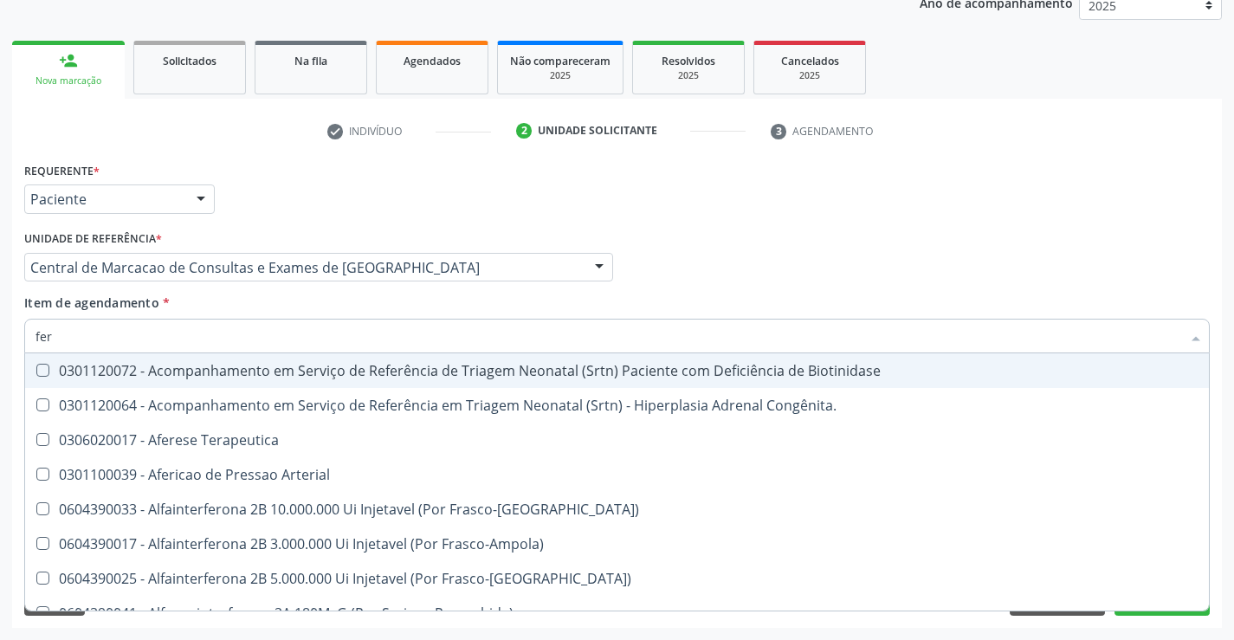
type input "ferr"
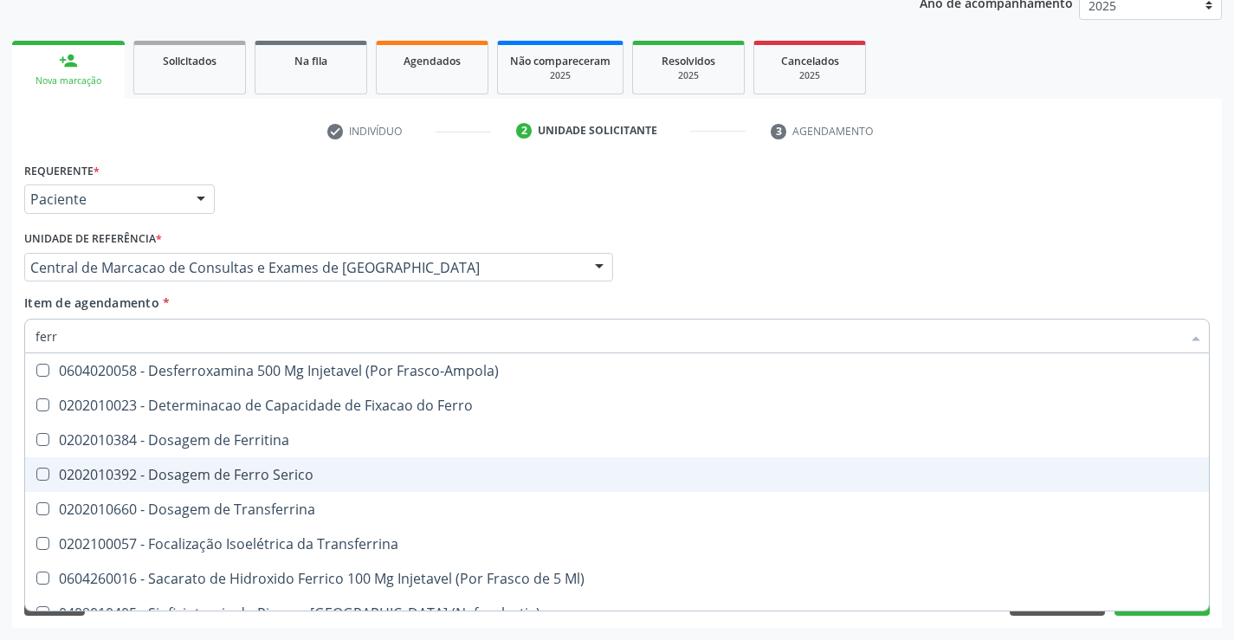
click at [235, 469] on div "0202010392 - Dosagem de Ferro Serico" at bounding box center [617, 475] width 1163 height 14
checkbox Serico "true"
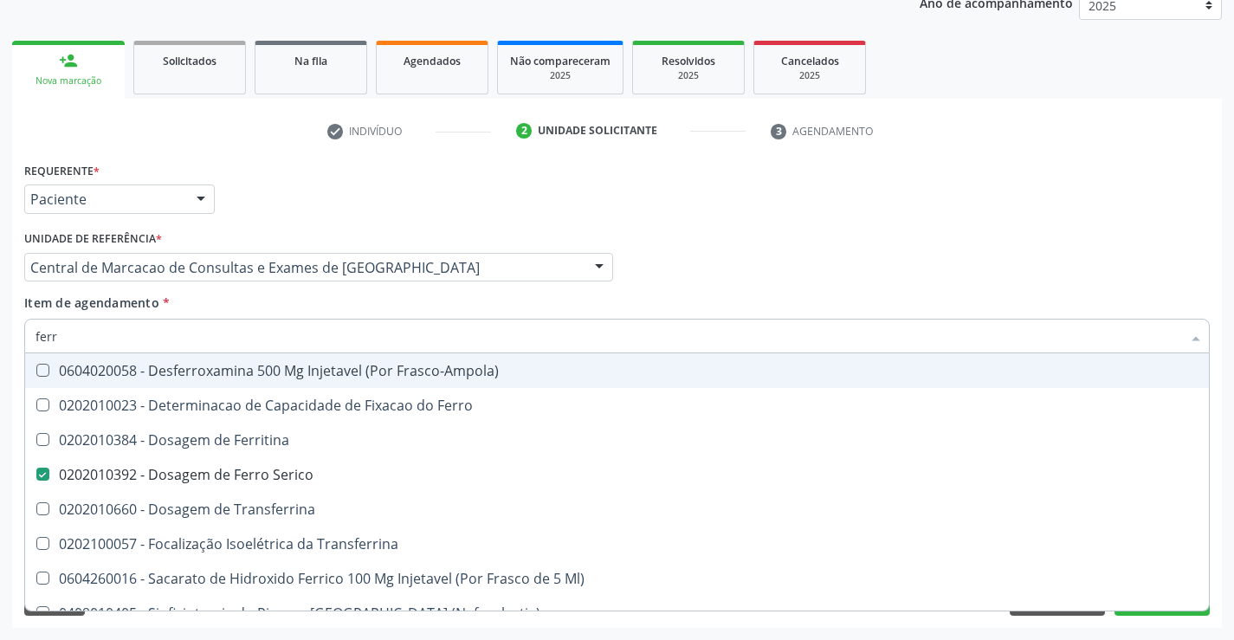
click at [182, 341] on input "ferr" at bounding box center [609, 336] width 1146 height 35
type input "r"
checkbox Serico "false"
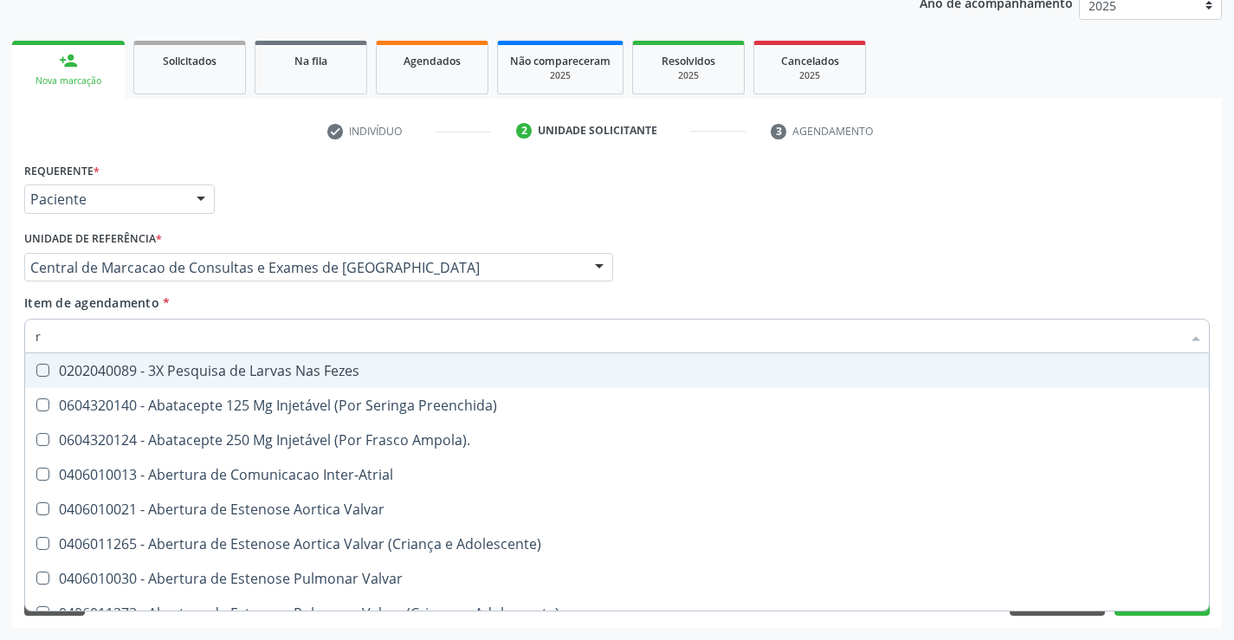
type input "rh"
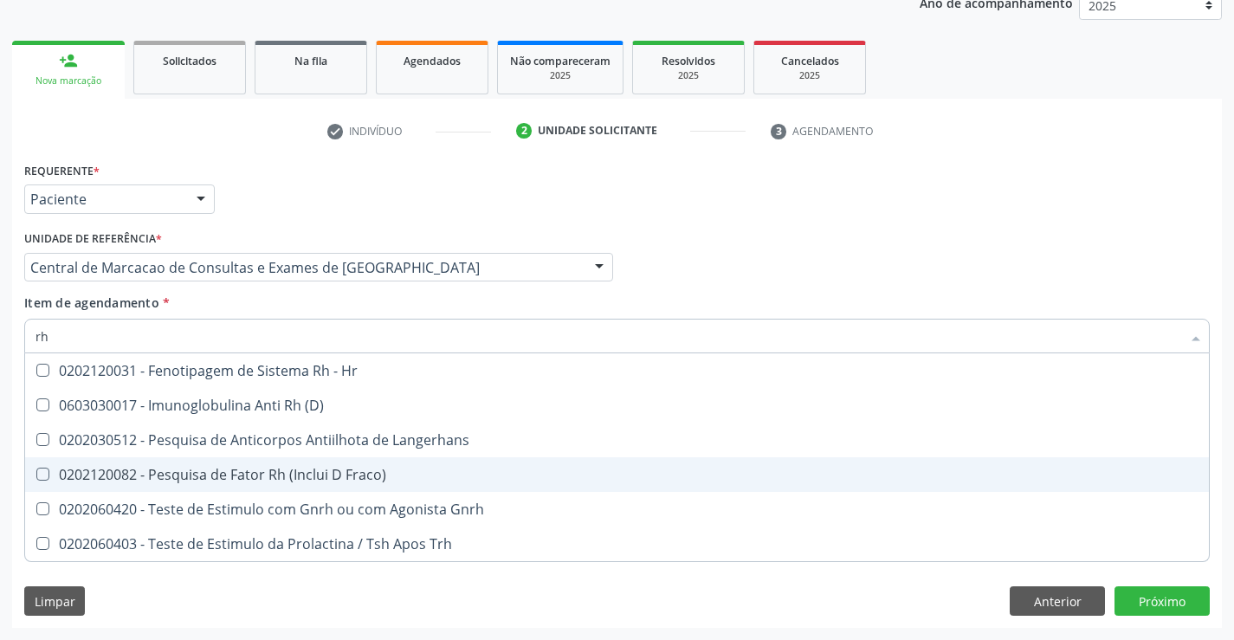
click at [191, 468] on div "0202120082 - Pesquisa de Fator Rh (Inclui D Fraco)" at bounding box center [617, 475] width 1163 height 14
checkbox Fraco\) "true"
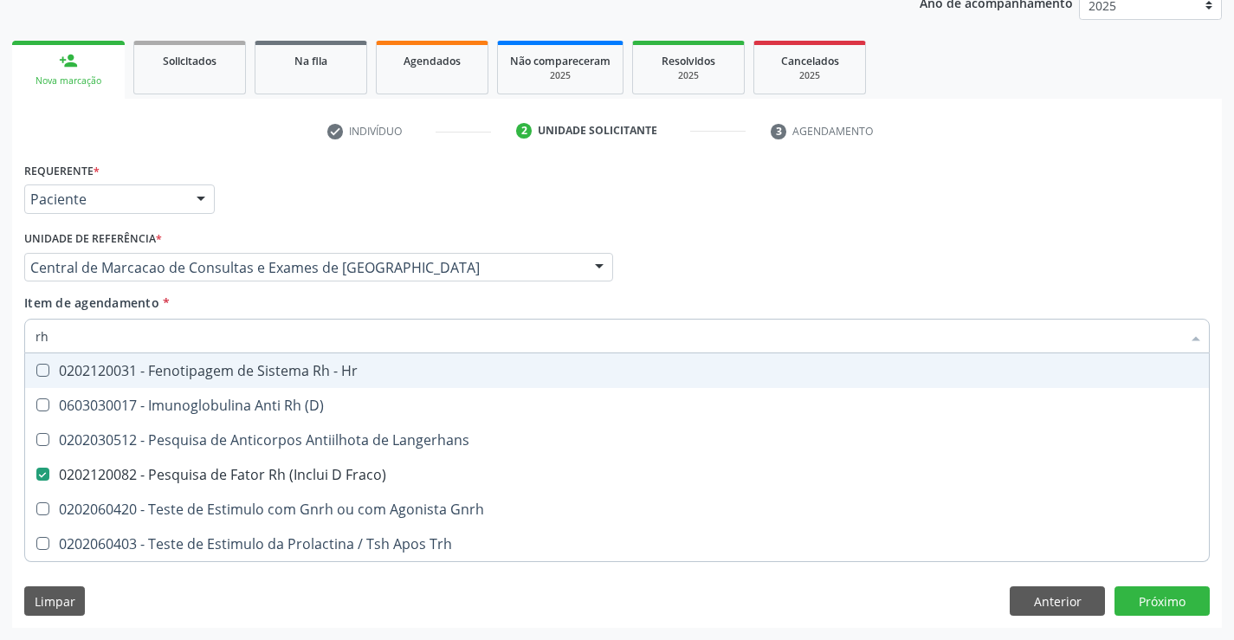
click at [212, 335] on input "rh" at bounding box center [609, 336] width 1146 height 35
type input "ur"
checkbox Fraco\) "false"
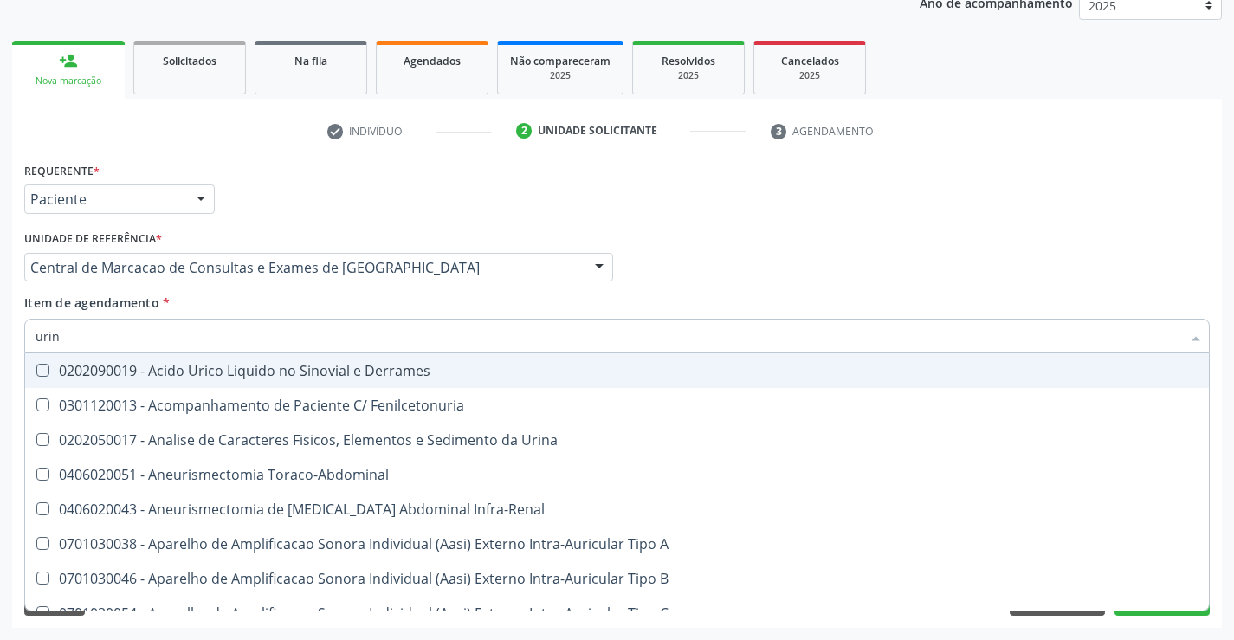
type input "urina"
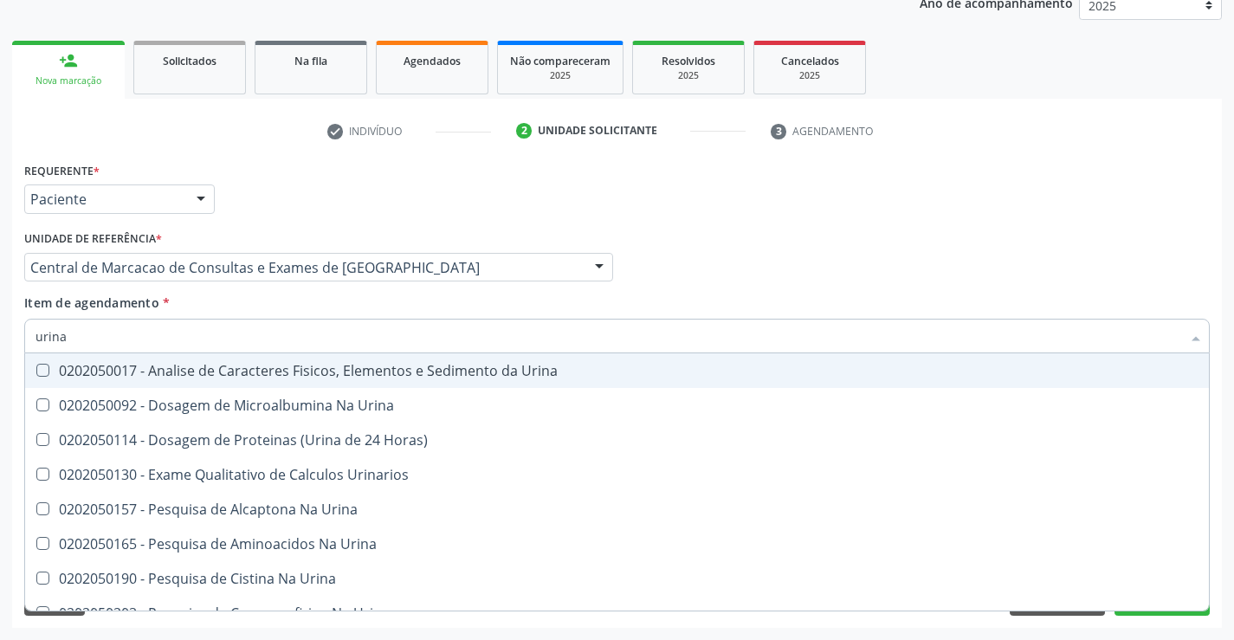
click at [179, 359] on span "0202050017 - Analise de Caracteres Fisicos, Elementos e Sedimento da Urina" at bounding box center [617, 370] width 1184 height 35
checkbox Urina "true"
click at [181, 338] on input "urina" at bounding box center [609, 336] width 1146 height 35
type input "tg"
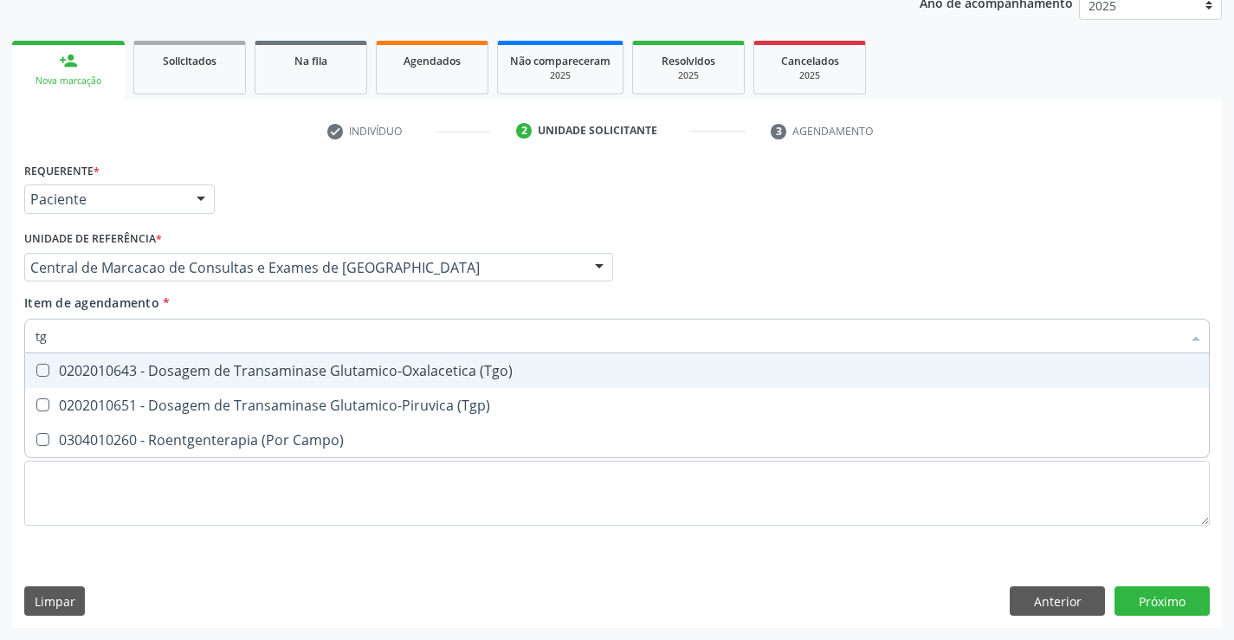
click at [254, 364] on div "0202010643 - Dosagem de Transaminase Glutamico-Oxalacetica (Tgo)" at bounding box center [617, 371] width 1163 height 14
checkbox \(Tgo\) "true"
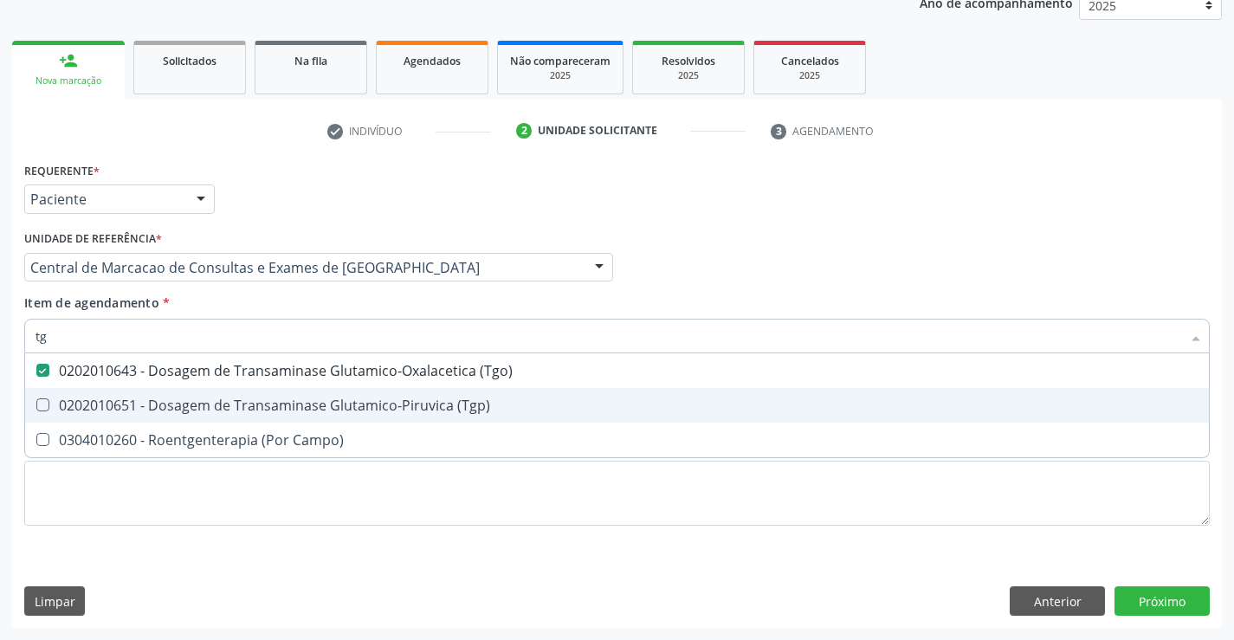
click at [243, 399] on div "0202010651 - Dosagem de Transaminase Glutamico-Piruvica (Tgp)" at bounding box center [617, 405] width 1163 height 14
checkbox \(Tgp\) "true"
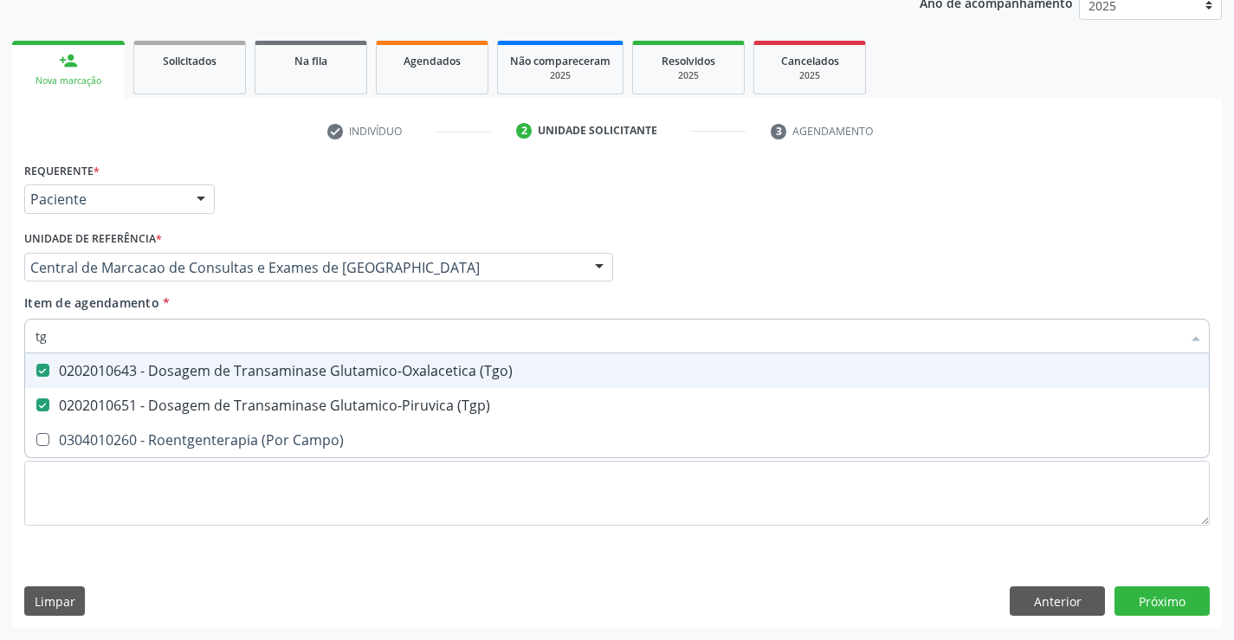
click at [252, 333] on input "tg" at bounding box center [609, 336] width 1146 height 35
type input "c"
checkbox \(Tgo\) "false"
checkbox \(Tgp\) "false"
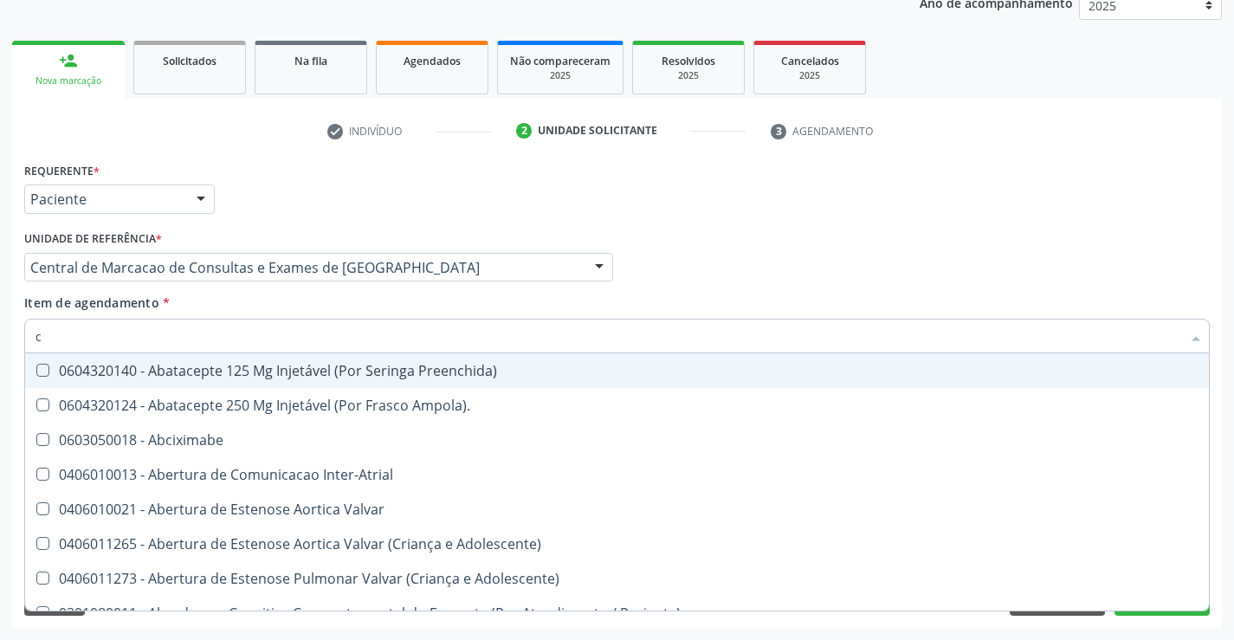
type input "cr"
checkbox Urina "false"
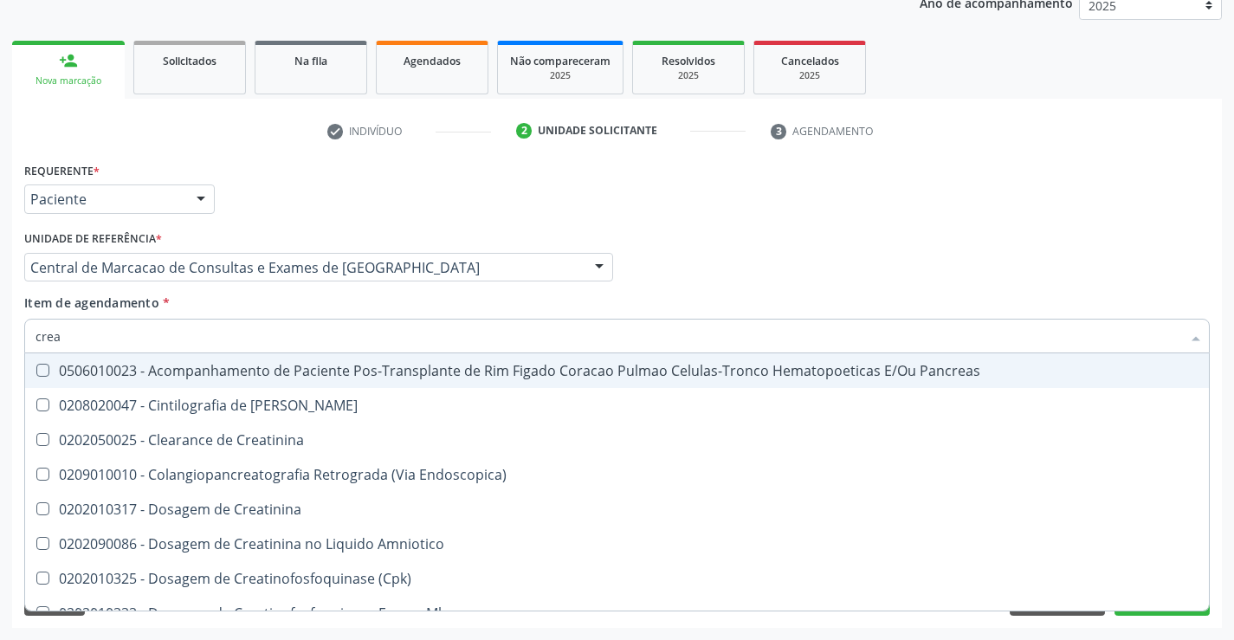
type input "creat"
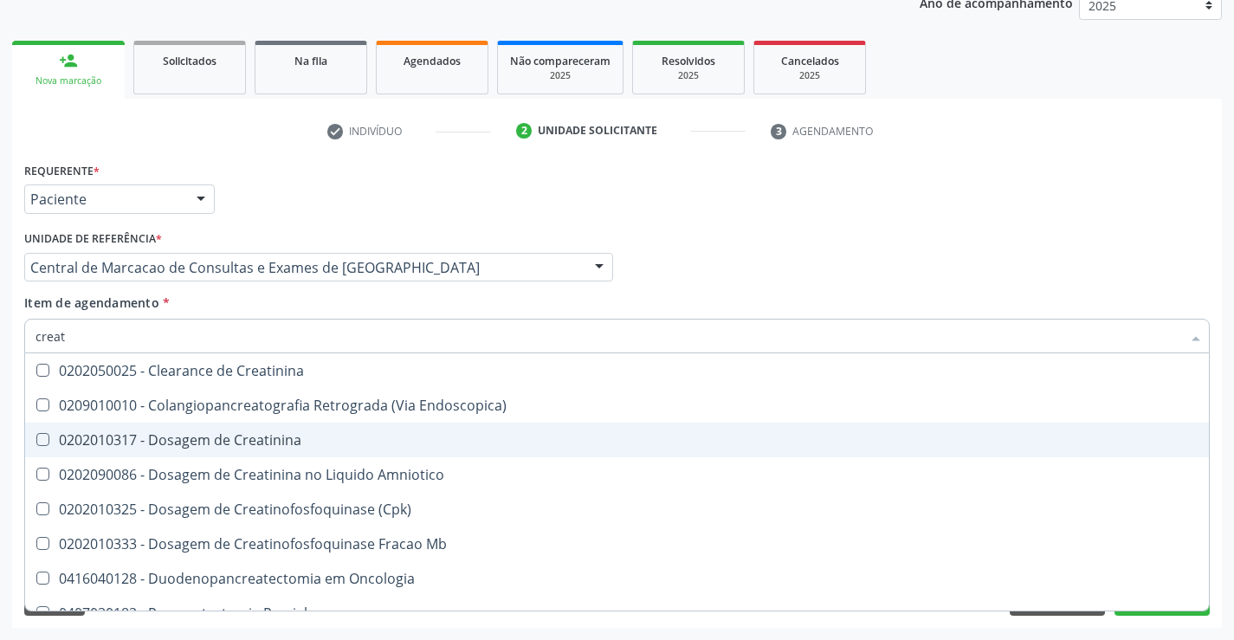
drag, startPoint x: 226, startPoint y: 439, endPoint x: 183, endPoint y: 397, distance: 60.6
click at [225, 439] on div "0202010317 - Dosagem de Creatinina" at bounding box center [617, 440] width 1163 height 14
checkbox Creatinina "true"
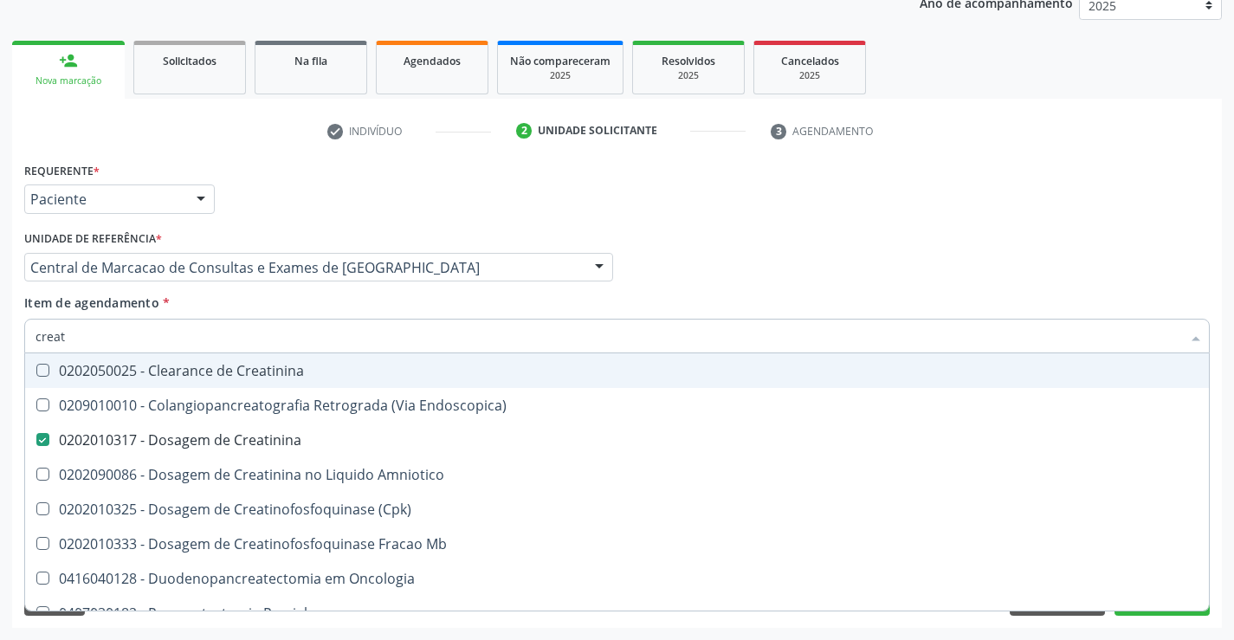
click at [121, 343] on input "creat" at bounding box center [609, 336] width 1146 height 35
type input "g"
checkbox Creatinina "false"
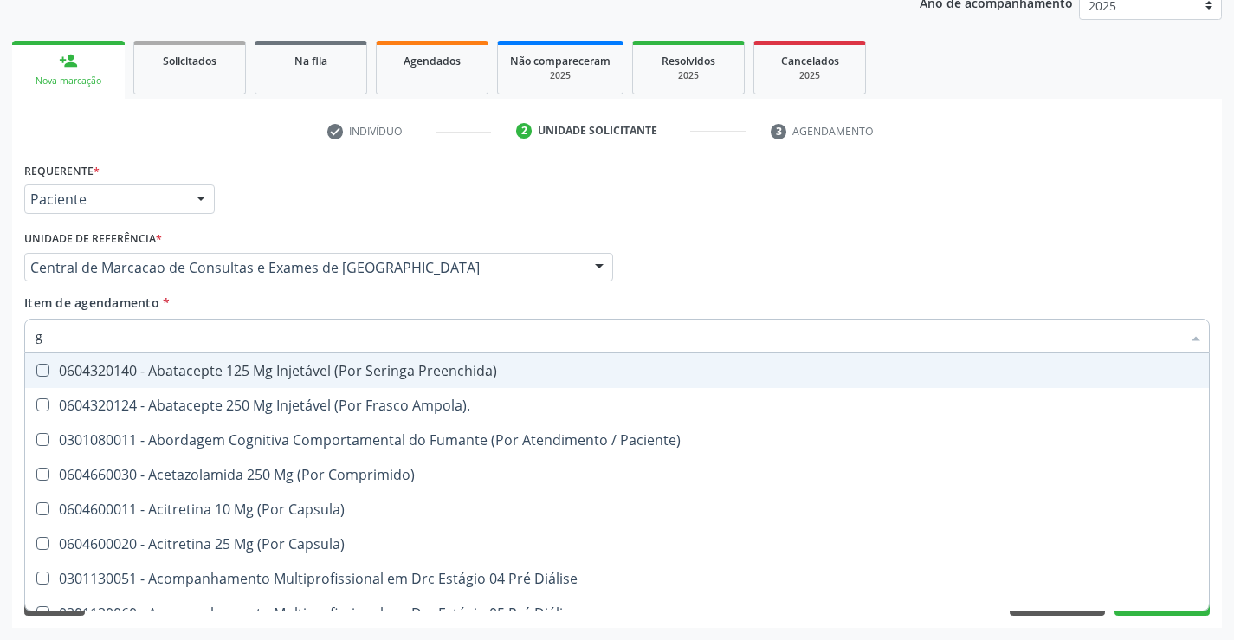
type input "gl"
checkbox Pé\) "true"
checkbox Columela "true"
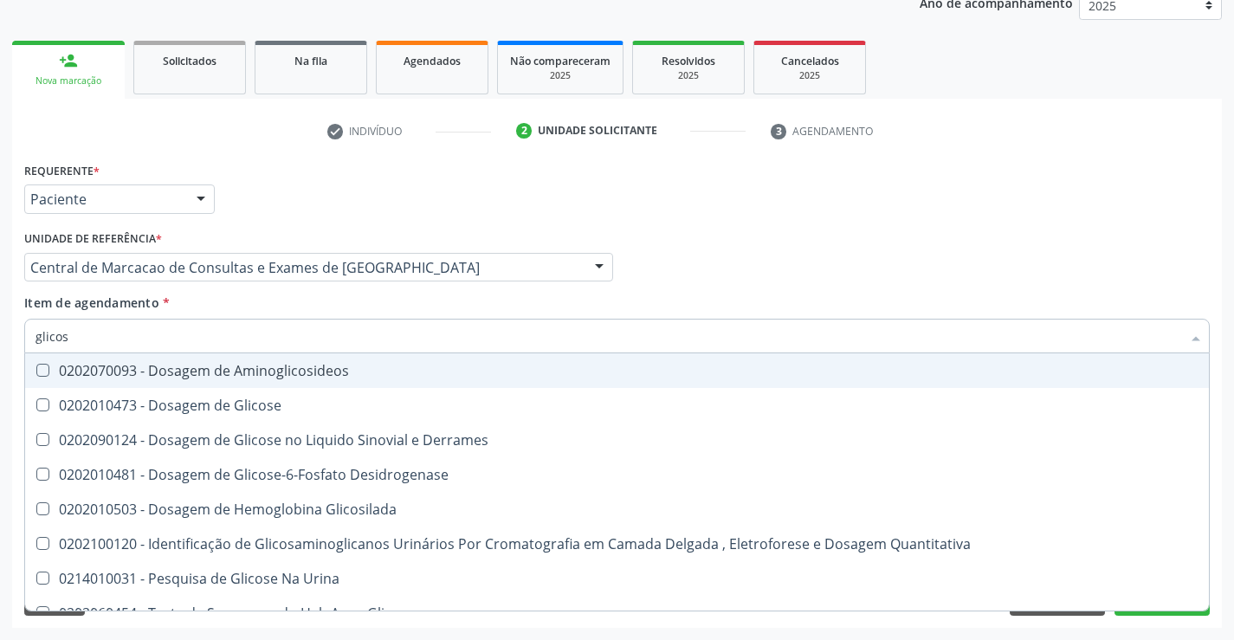
type input "glicose"
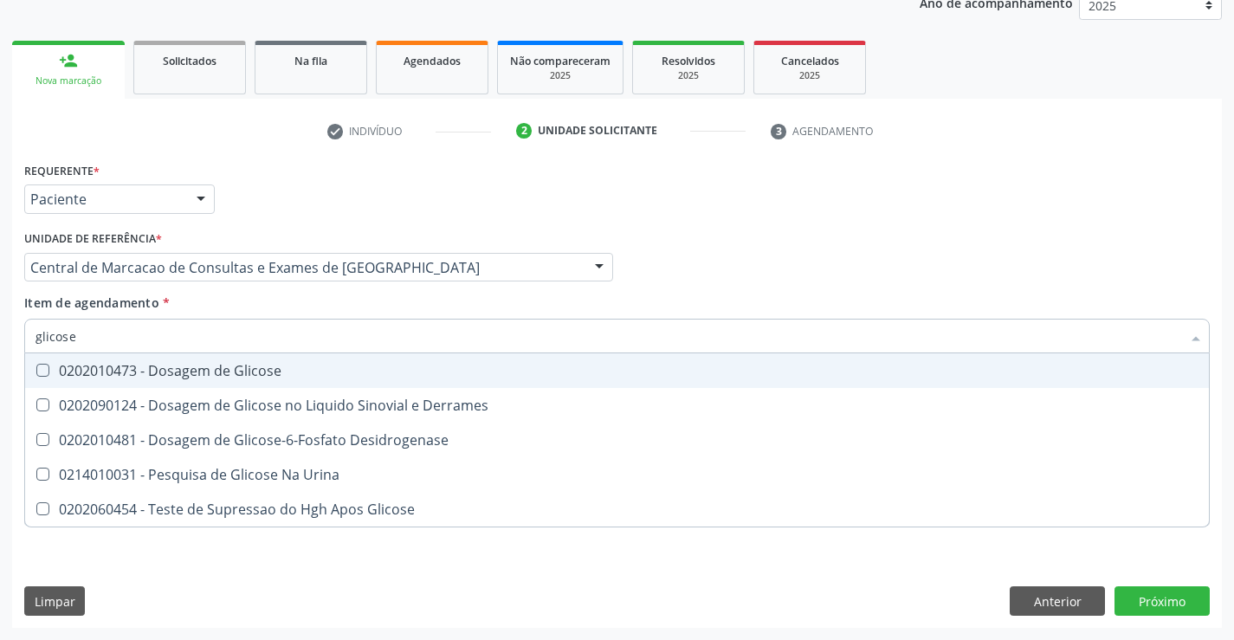
click at [128, 372] on div "0202010473 - Dosagem de Glicose" at bounding box center [617, 371] width 1163 height 14
checkbox Glicose "true"
click at [129, 318] on div "Item de agendamento * glicose Desfazer seleção 0202010473 - Dosagem de Glicose …" at bounding box center [617, 321] width 1186 height 55
checkbox Derrames "true"
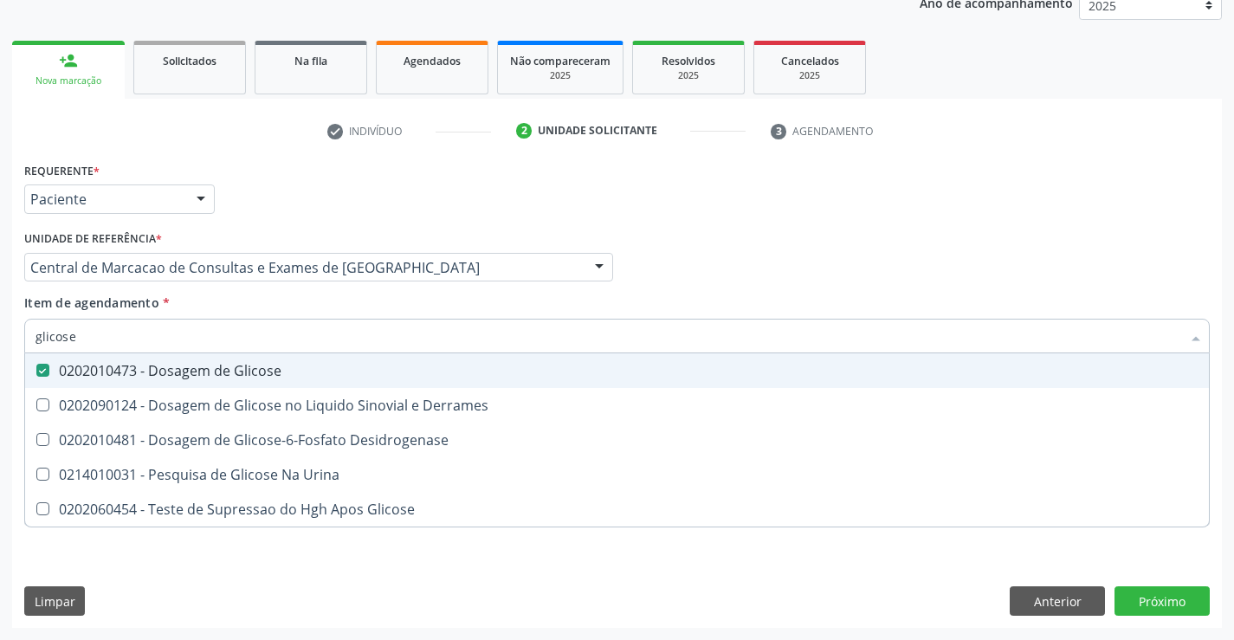
checkbox Desidrogenase "true"
checkbox Urina "true"
checkbox Glicose "true"
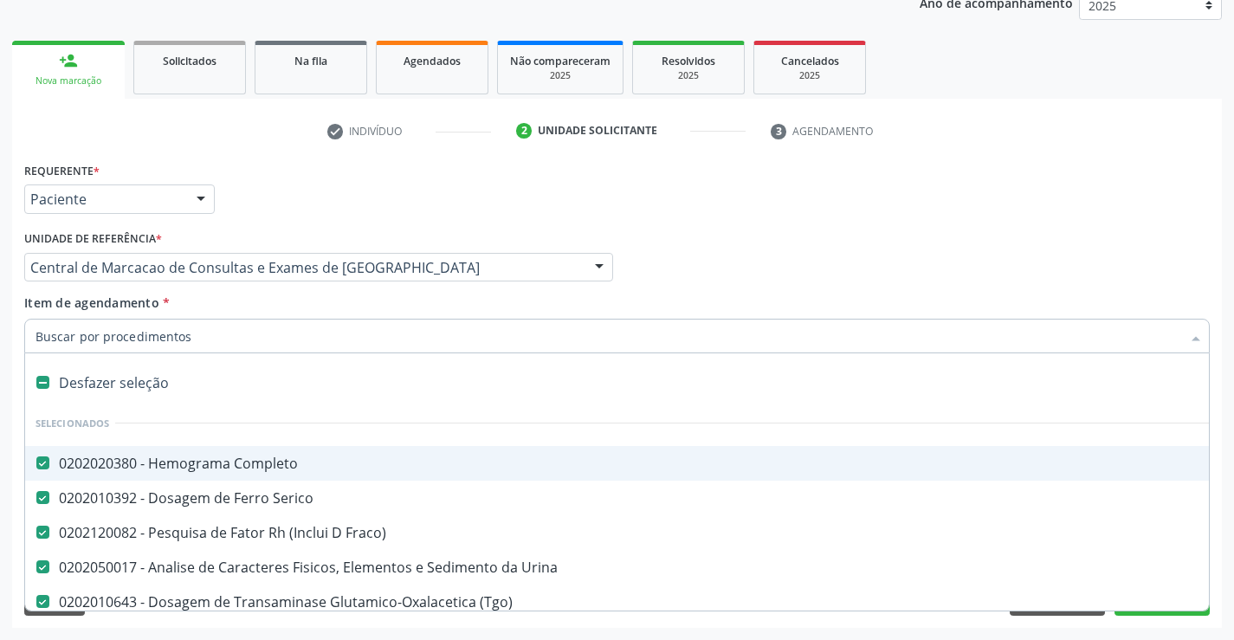
click at [874, 268] on div "Profissional Solicitante Por favor, selecione a Unidade de Atendimento primeiro…" at bounding box center [617, 260] width 1194 height 68
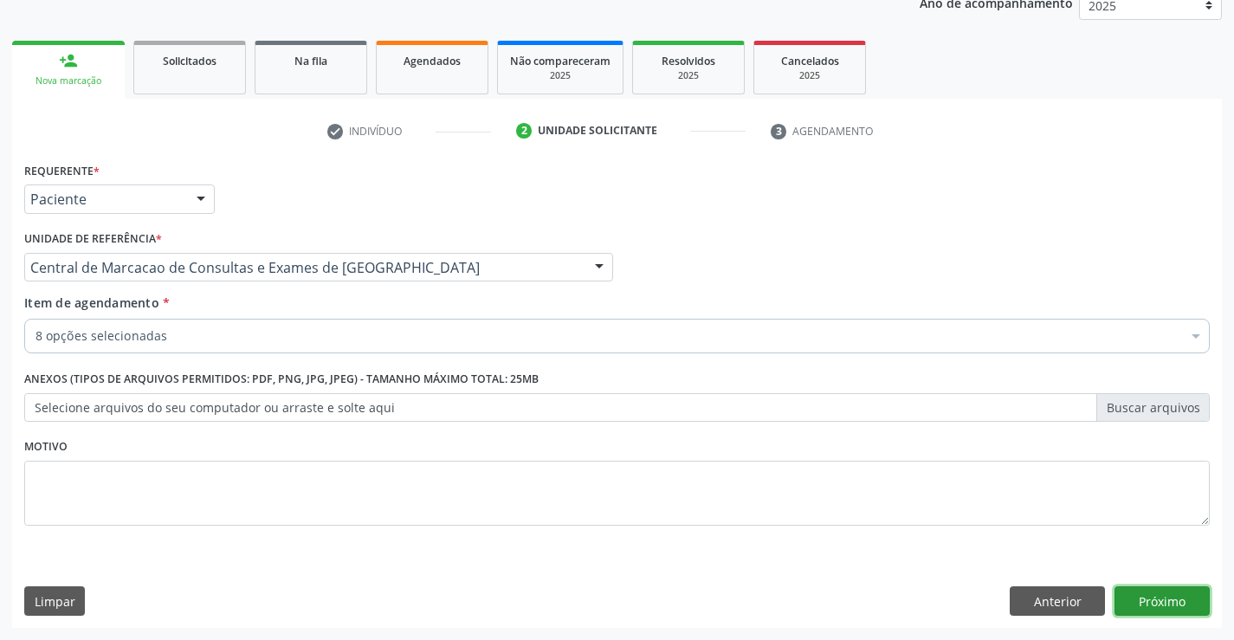
click at [1171, 598] on button "Próximo" at bounding box center [1162, 600] width 95 height 29
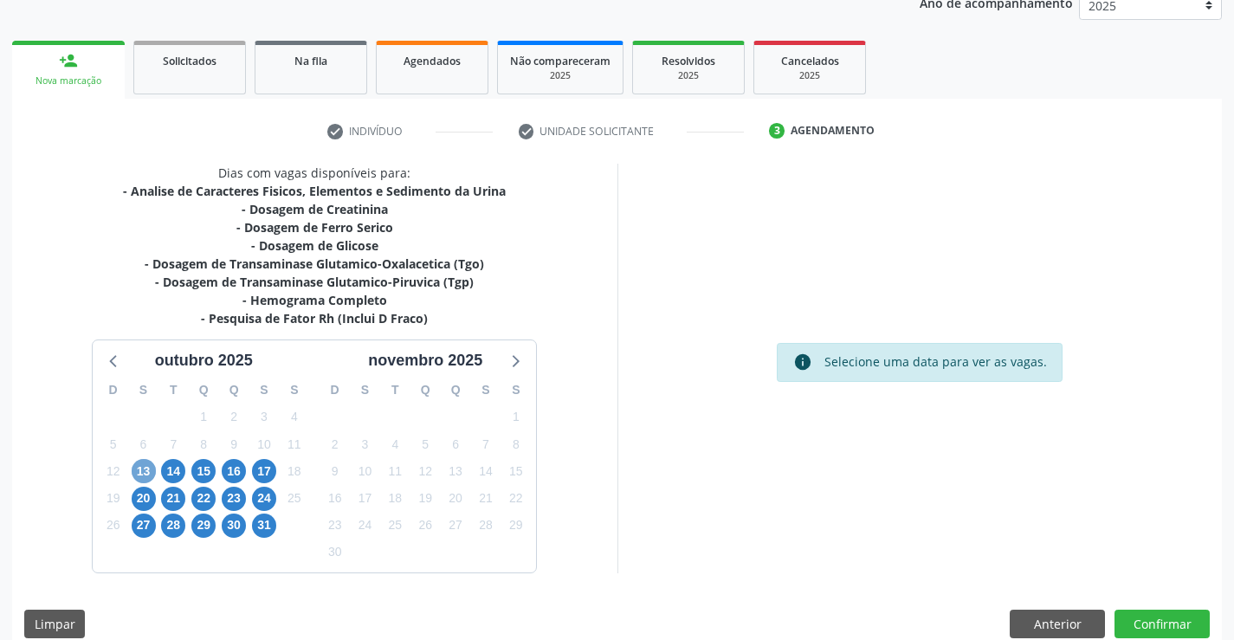
click at [132, 473] on span "13" at bounding box center [144, 471] width 24 height 24
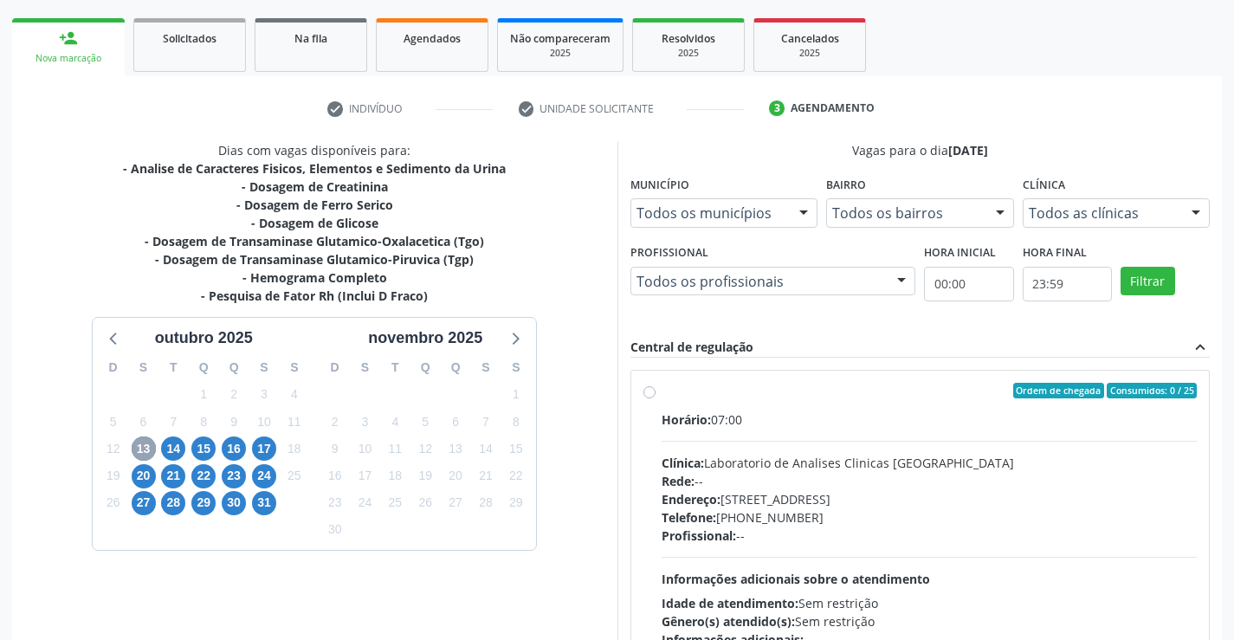
scroll to position [327, 0]
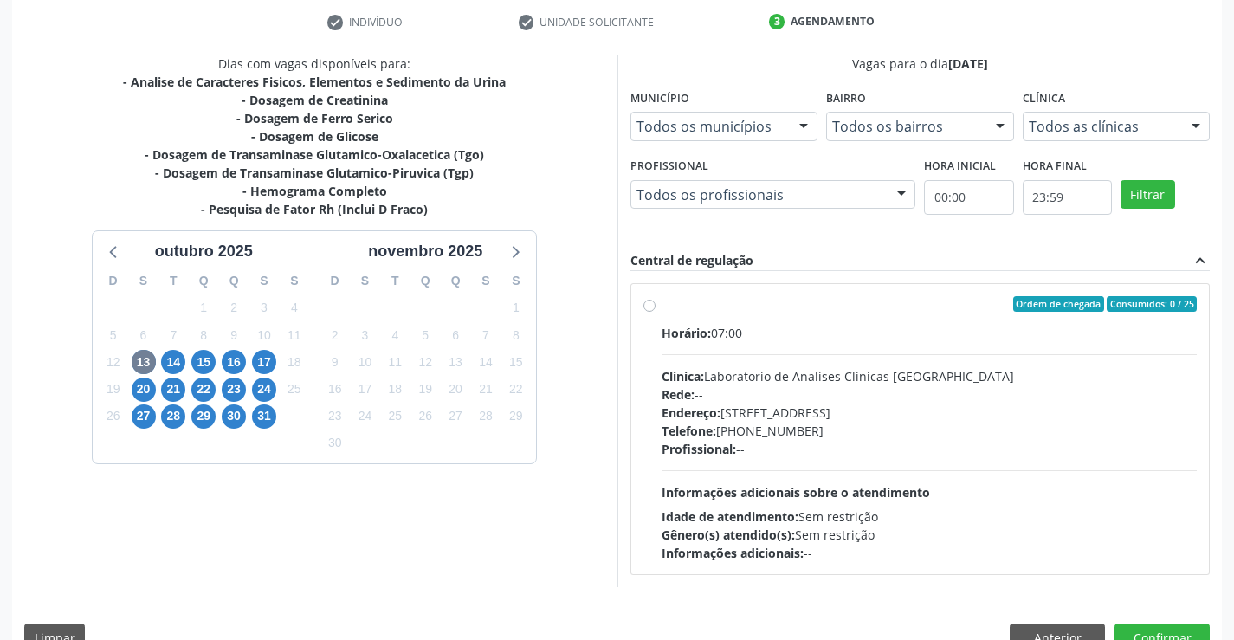
click at [682, 393] on span "Rede:" at bounding box center [678, 394] width 33 height 16
click at [656, 312] on input "Ordem de chegada Consumidos: 0 / 25 Horário: 07:00 Clínica: Laboratorio de Anal…" at bounding box center [649, 304] width 12 height 16
radio input "true"
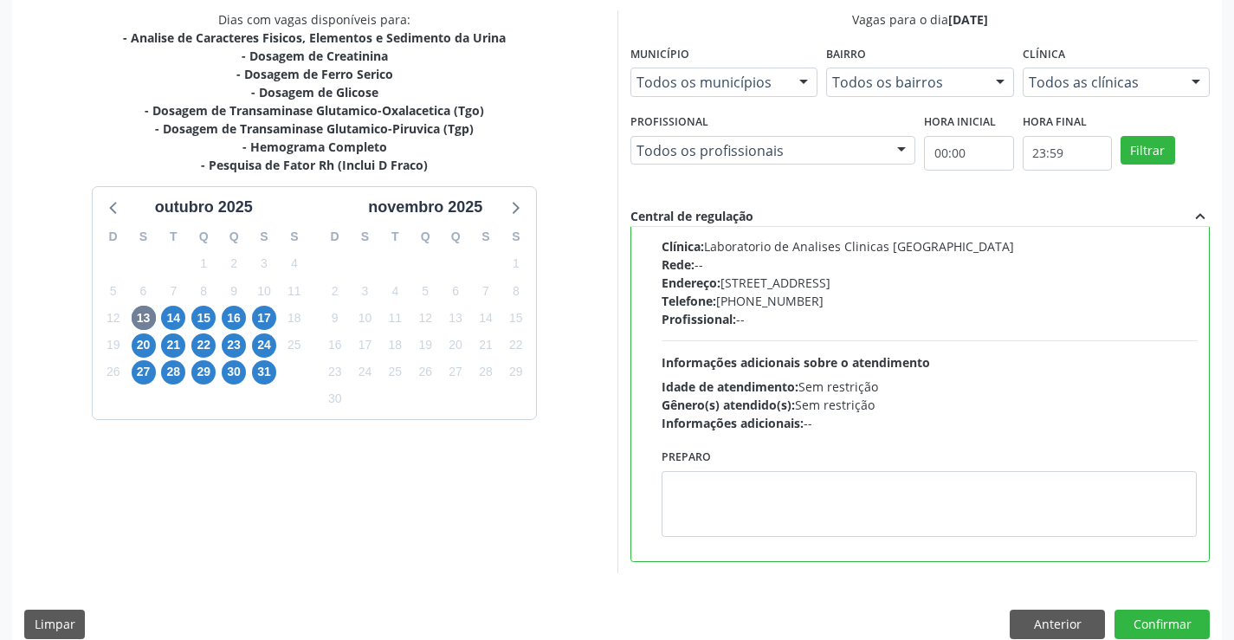
scroll to position [395, 0]
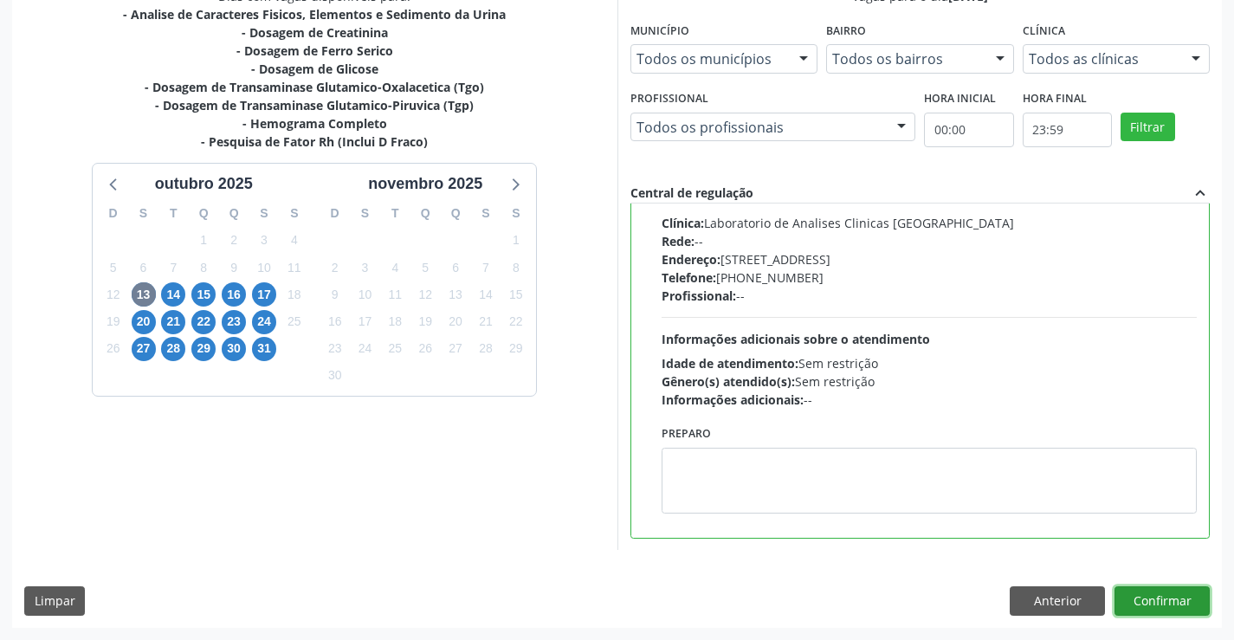
click at [1163, 603] on button "Confirmar" at bounding box center [1162, 600] width 95 height 29
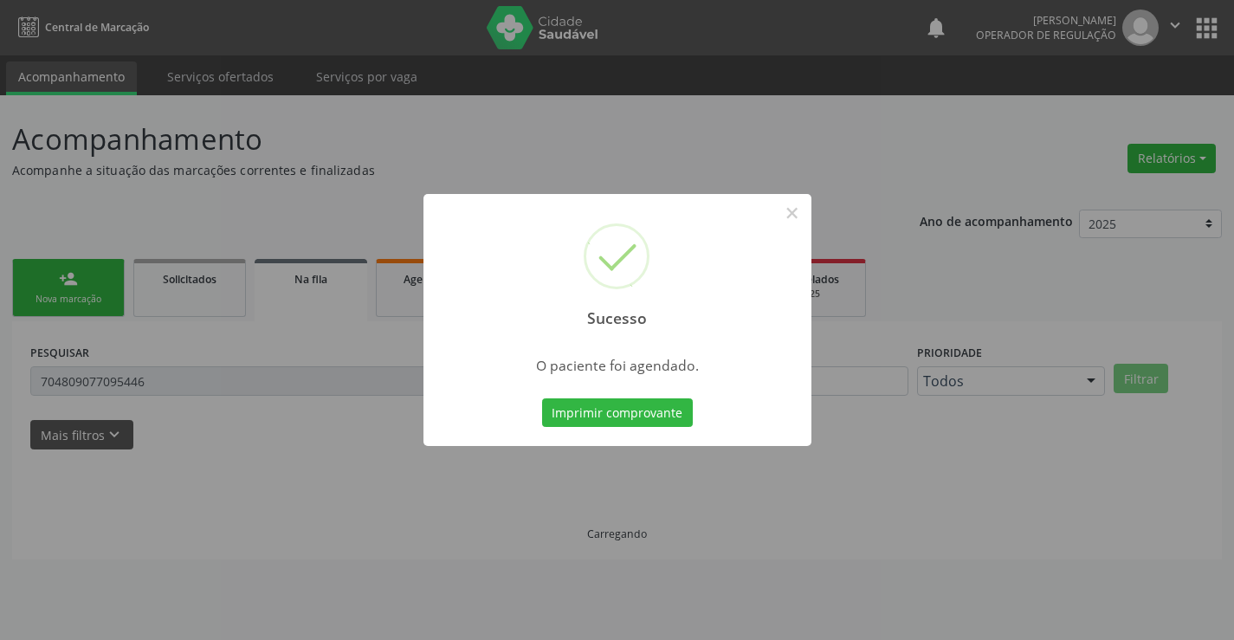
scroll to position [0, 0]
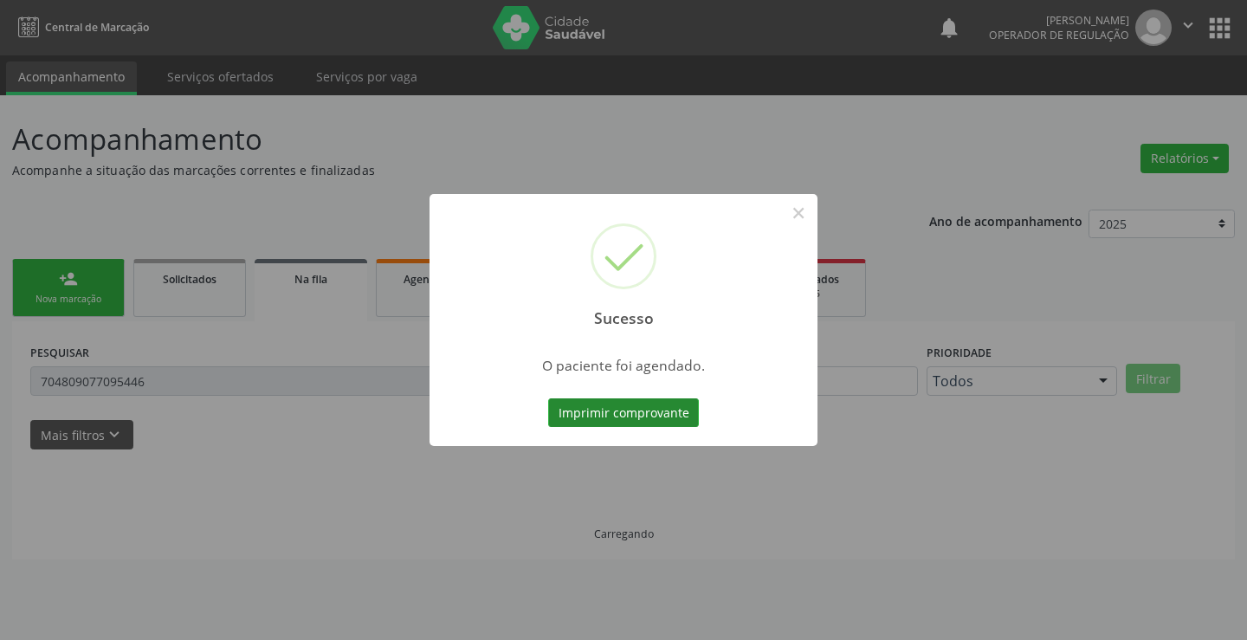
click at [640, 413] on button "Imprimir comprovante" at bounding box center [623, 412] width 151 height 29
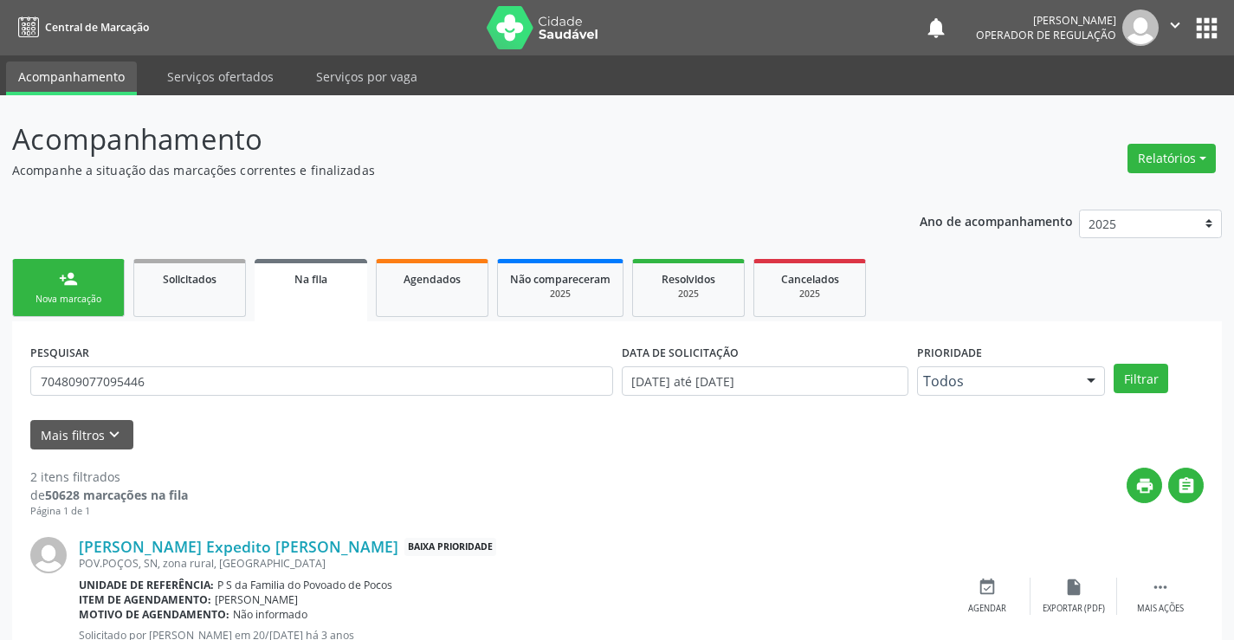
click at [65, 300] on div "Nova marcação" at bounding box center [68, 299] width 87 height 13
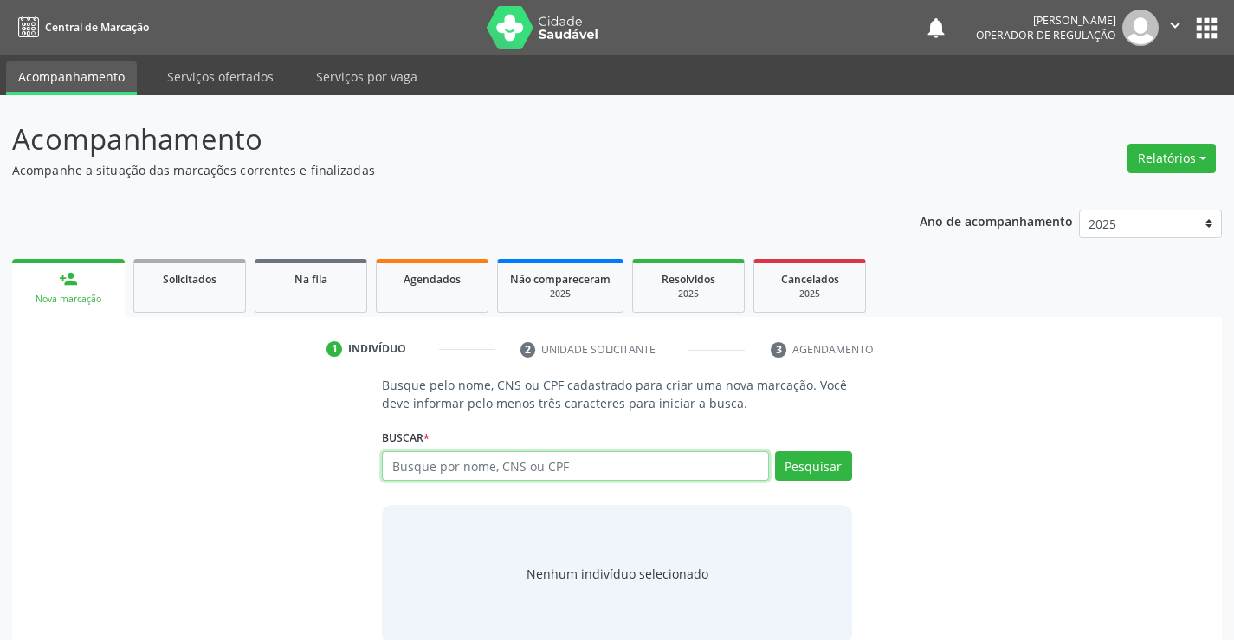
click at [517, 468] on input "text" at bounding box center [575, 465] width 386 height 29
paste input "706 4041 1120 1180"
type input "706 4041 1120 1180"
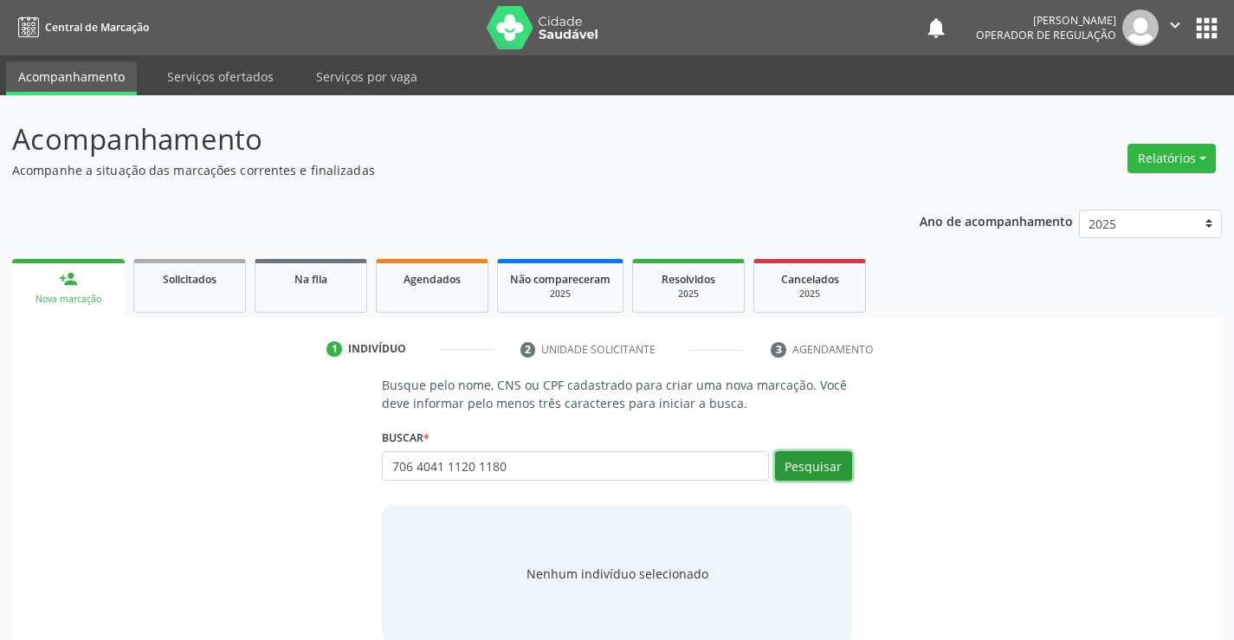
click at [798, 472] on button "Pesquisar" at bounding box center [813, 465] width 77 height 29
type input "706 4041 1120 1180"
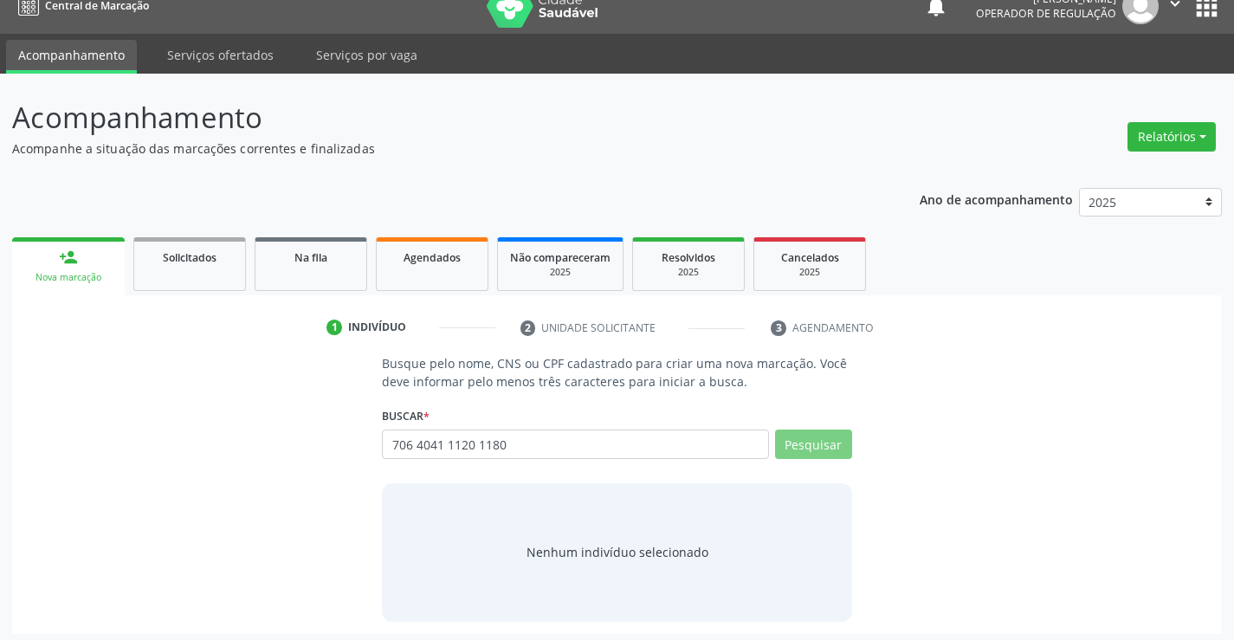
scroll to position [28, 0]
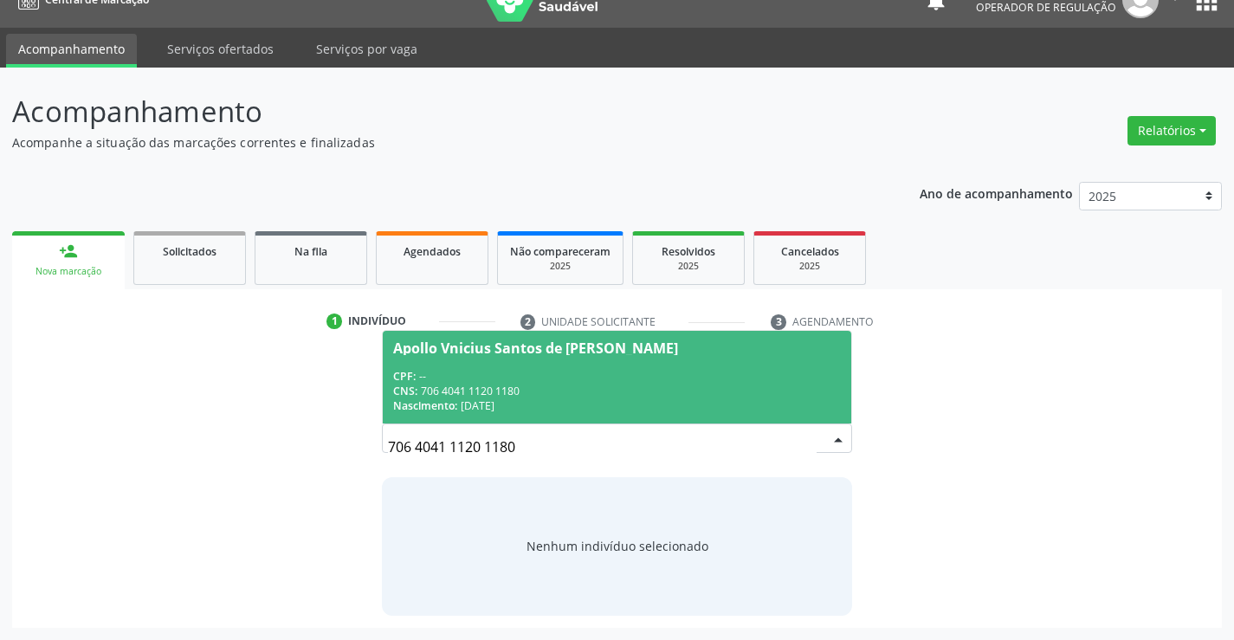
click at [552, 452] on input "706 4041 1120 1180" at bounding box center [602, 447] width 428 height 35
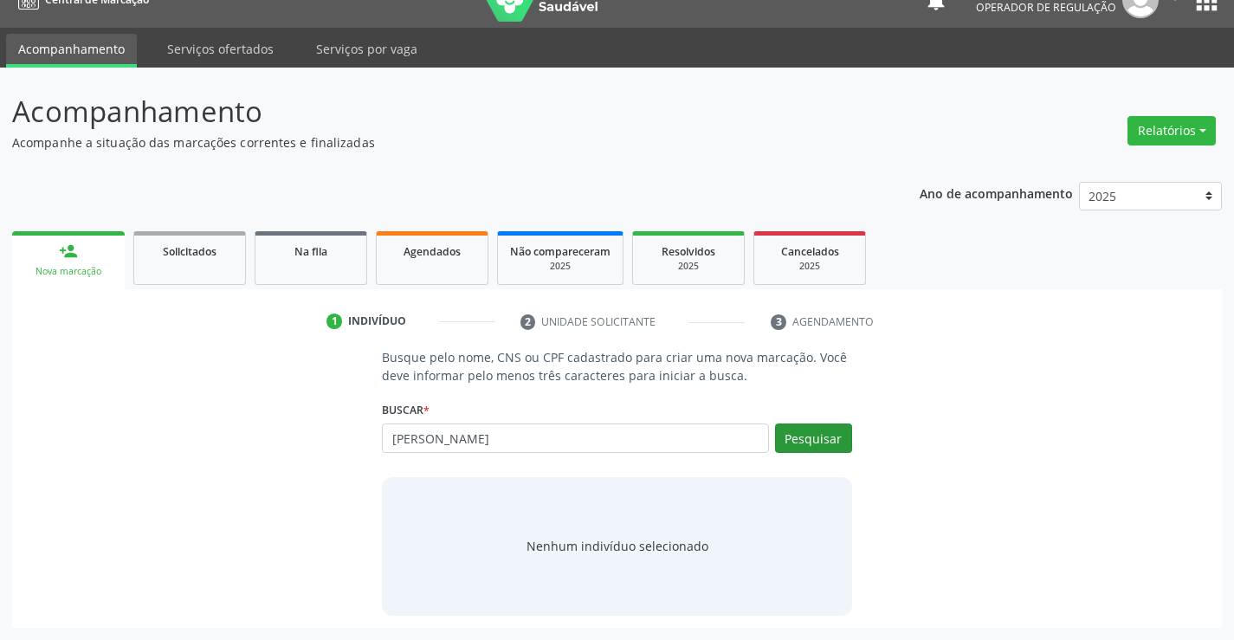
type input "alessandra"
click at [833, 439] on button "Pesquisar" at bounding box center [813, 437] width 77 height 29
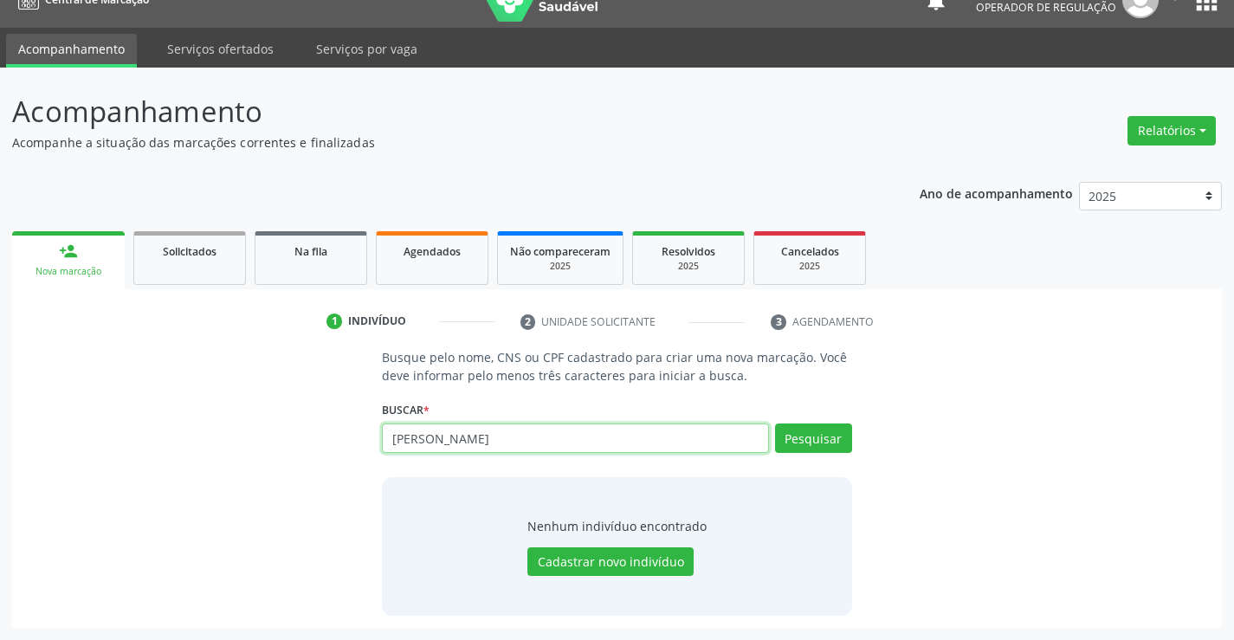
click at [594, 451] on input "alessandra" at bounding box center [575, 437] width 386 height 29
type input "emilly micaella"
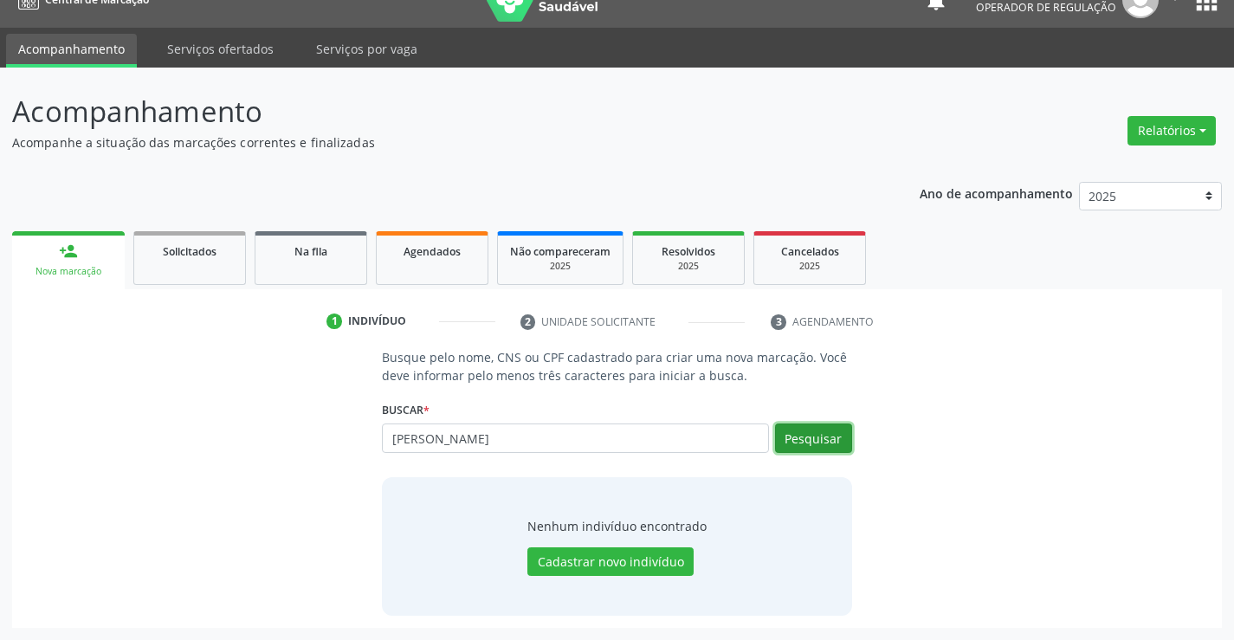
click at [795, 438] on button "Pesquisar" at bounding box center [813, 437] width 77 height 29
click at [823, 433] on button "Pesquisar" at bounding box center [813, 437] width 77 height 29
click at [622, 439] on input "emilly micaella" at bounding box center [575, 437] width 386 height 29
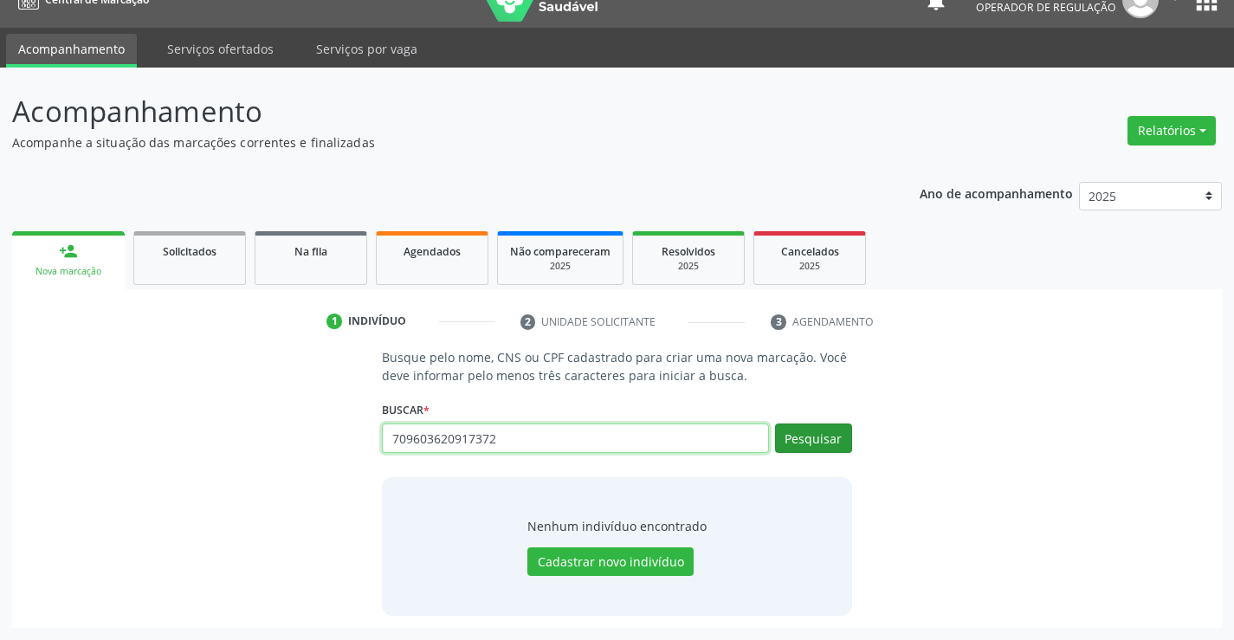
type input "709603620917372"
click at [829, 443] on button "Pesquisar" at bounding box center [813, 437] width 77 height 29
type input "709603620917372"
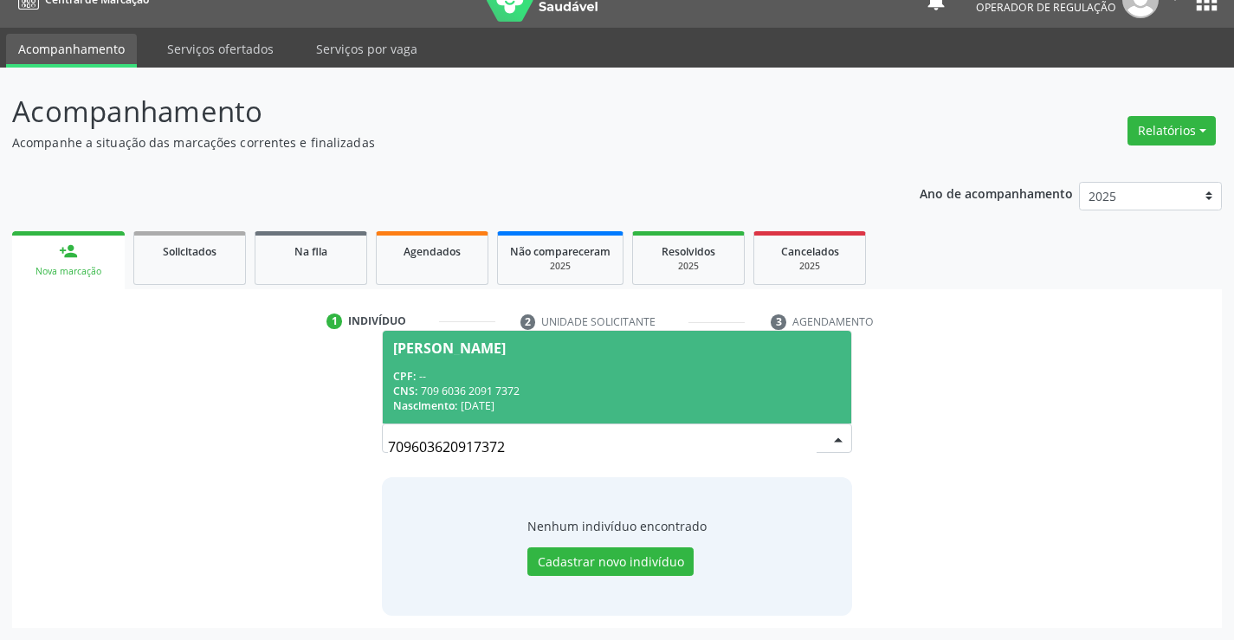
click at [630, 384] on div "CNS: 709 6036 2091 7372" at bounding box center [616, 391] width 447 height 15
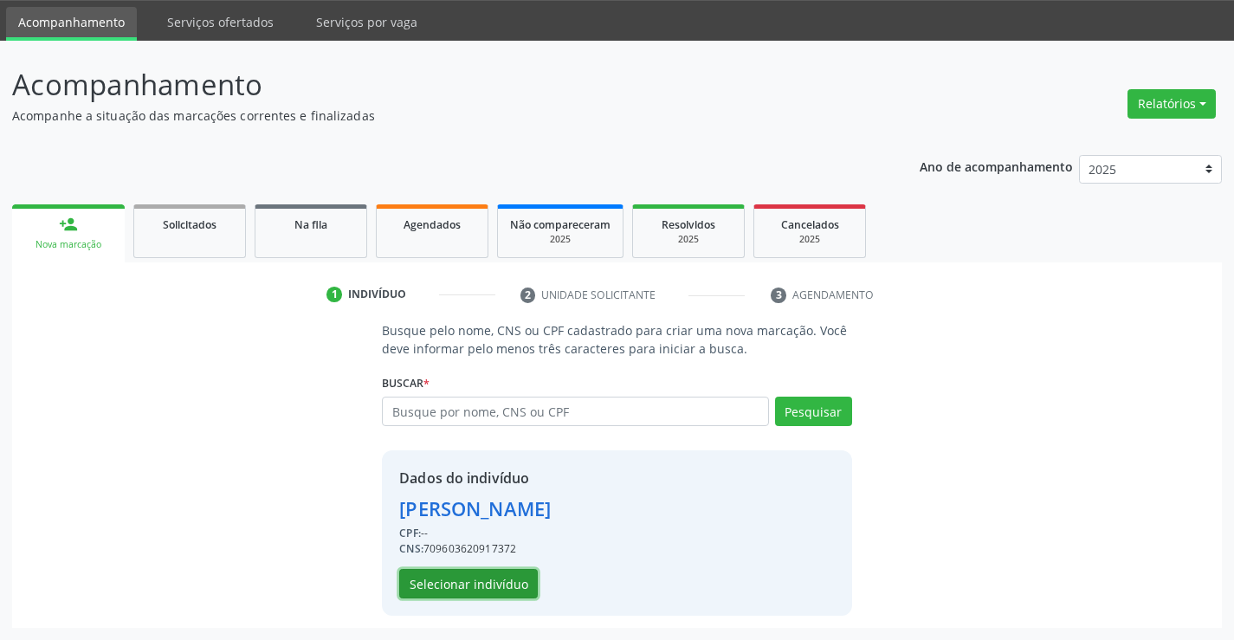
click at [456, 583] on button "Selecionar indivíduo" at bounding box center [468, 583] width 139 height 29
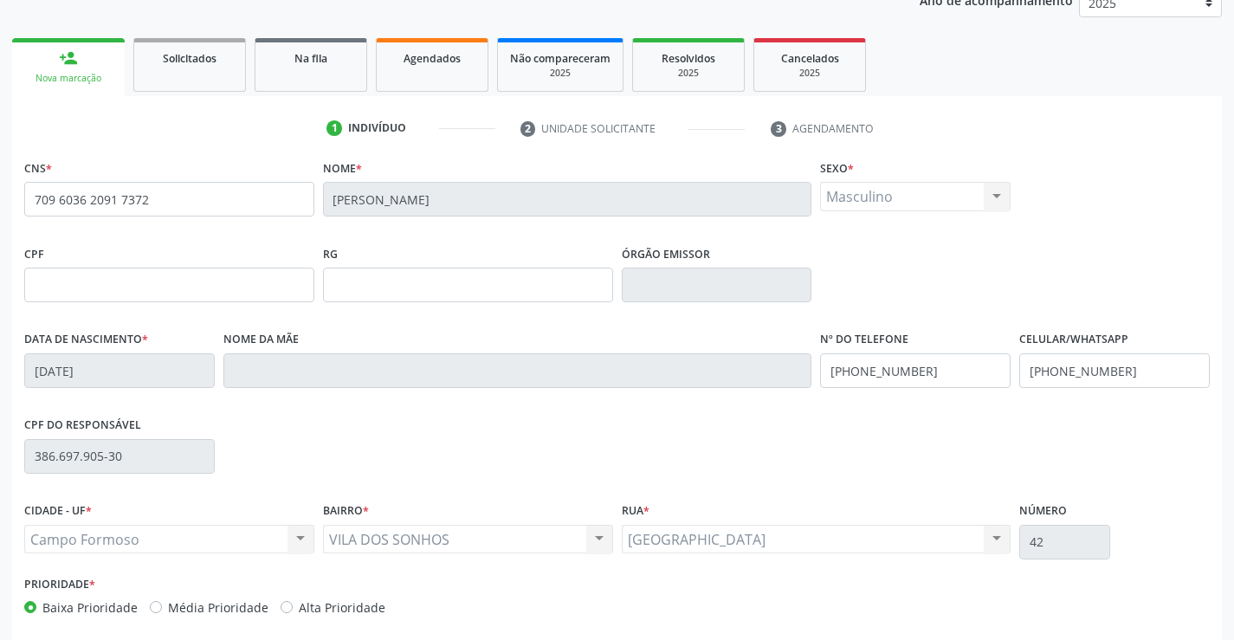
scroll to position [299, 0]
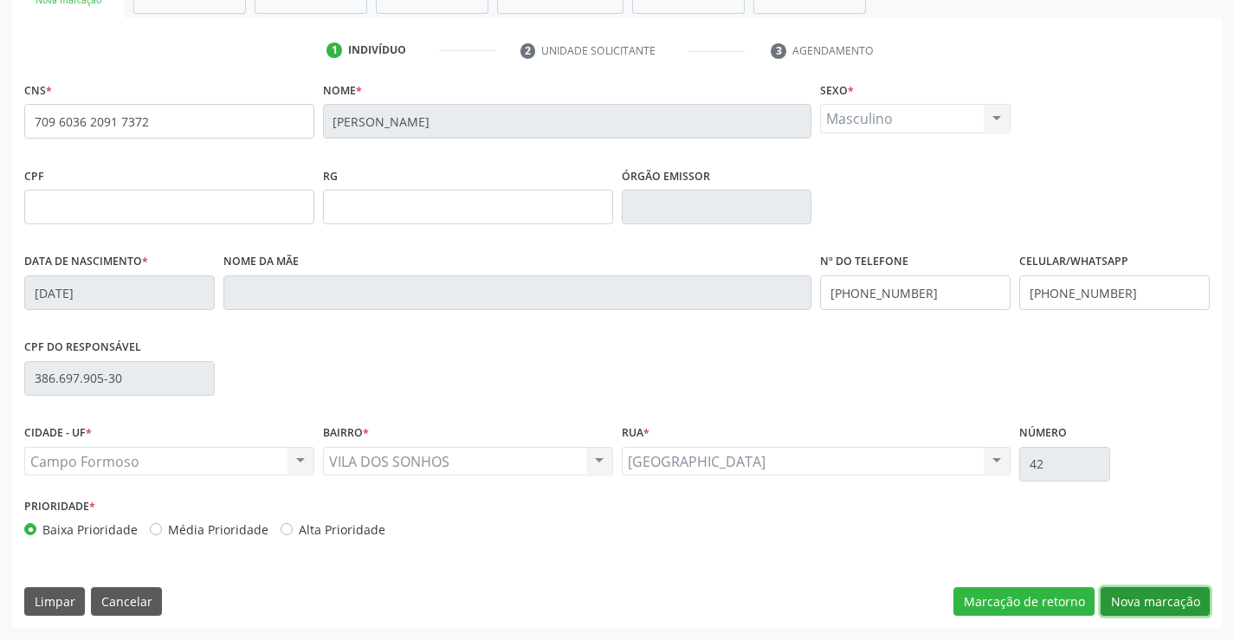
click at [1140, 598] on button "Nova marcação" at bounding box center [1155, 601] width 109 height 29
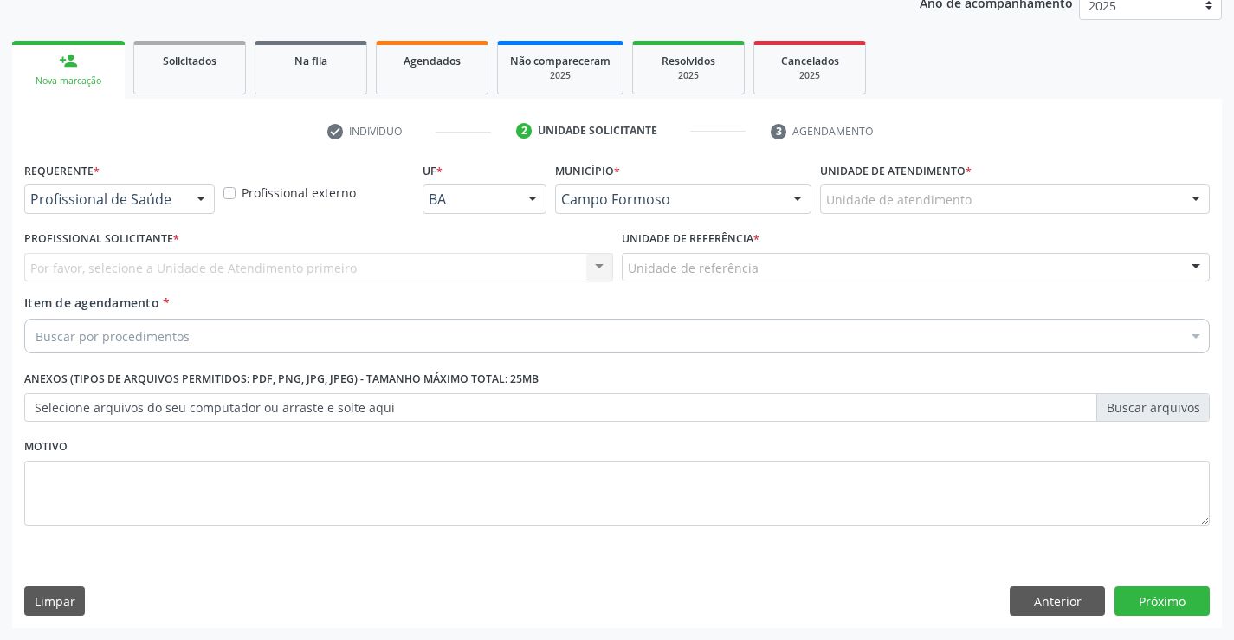
scroll to position [218, 0]
click at [140, 183] on div "Requerente * Profissional de Saúde Profissional de Saúde Paciente Nenhum result…" at bounding box center [119, 185] width 191 height 55
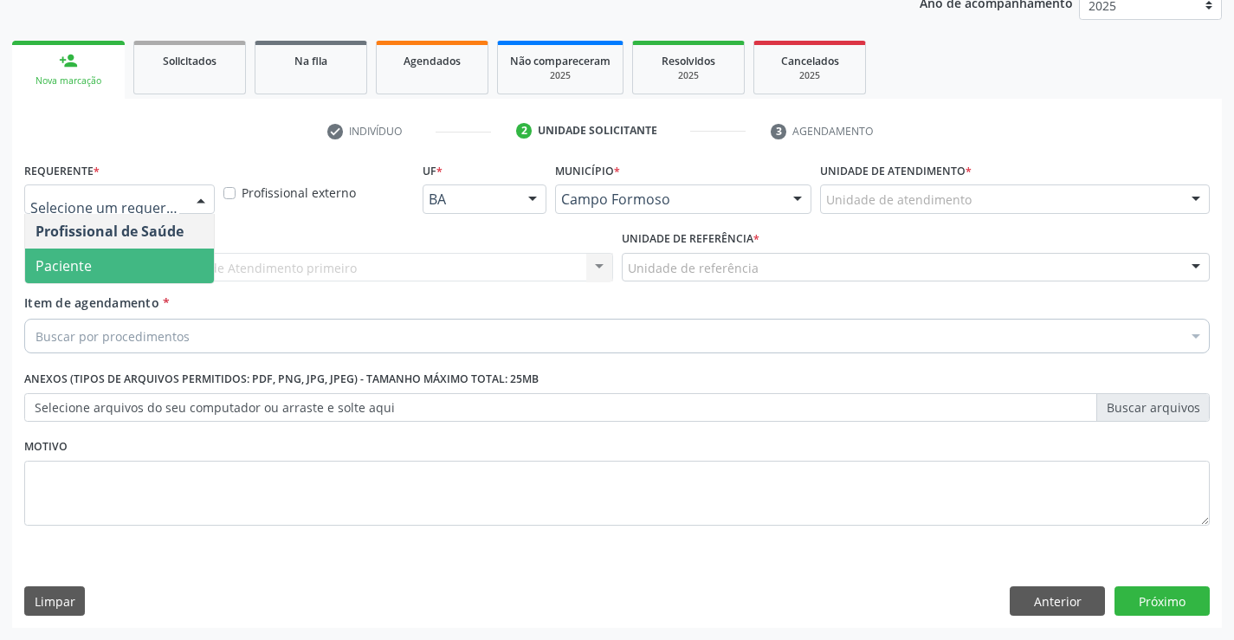
drag, startPoint x: 135, startPoint y: 261, endPoint x: 275, endPoint y: 280, distance: 141.6
click at [143, 261] on span "Paciente" at bounding box center [119, 266] width 189 height 35
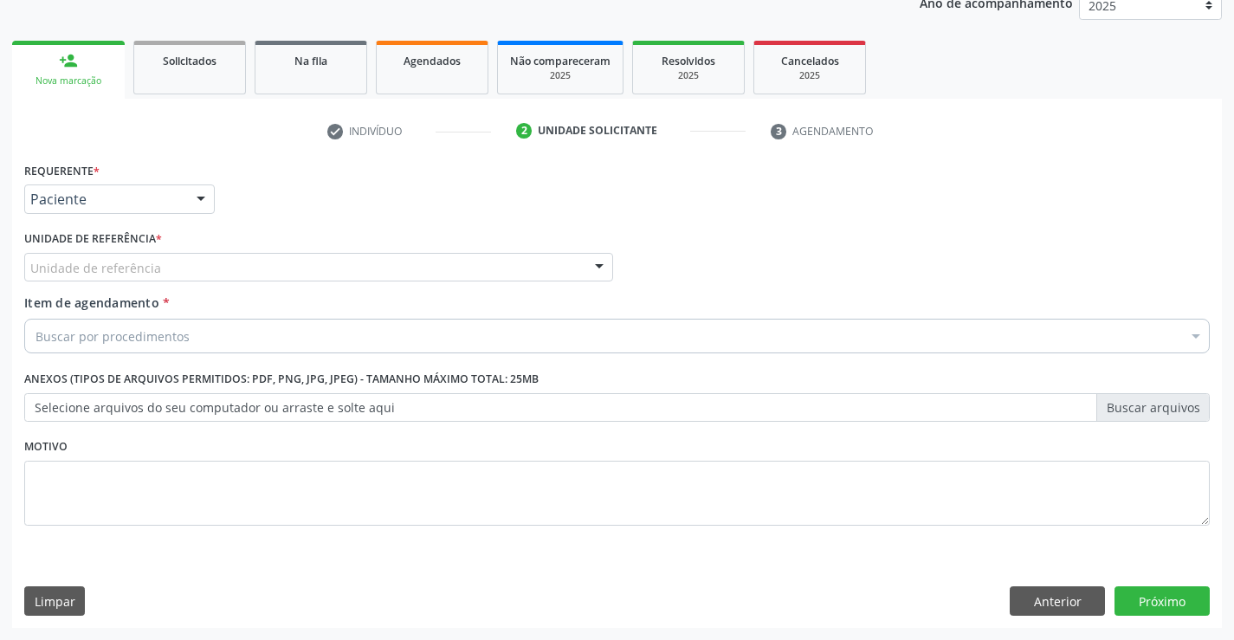
click at [279, 271] on div "Unidade de referência" at bounding box center [318, 267] width 589 height 29
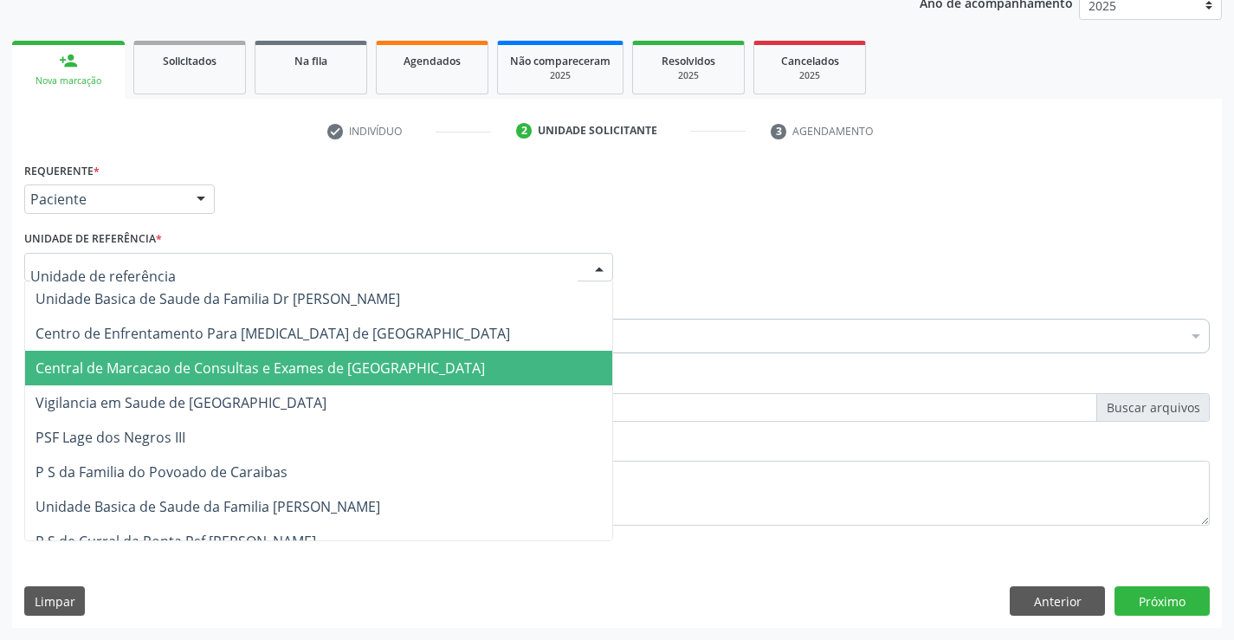
click at [275, 381] on span "Central de Marcacao de Consultas e Exames de [GEOGRAPHIC_DATA]" at bounding box center [318, 368] width 587 height 35
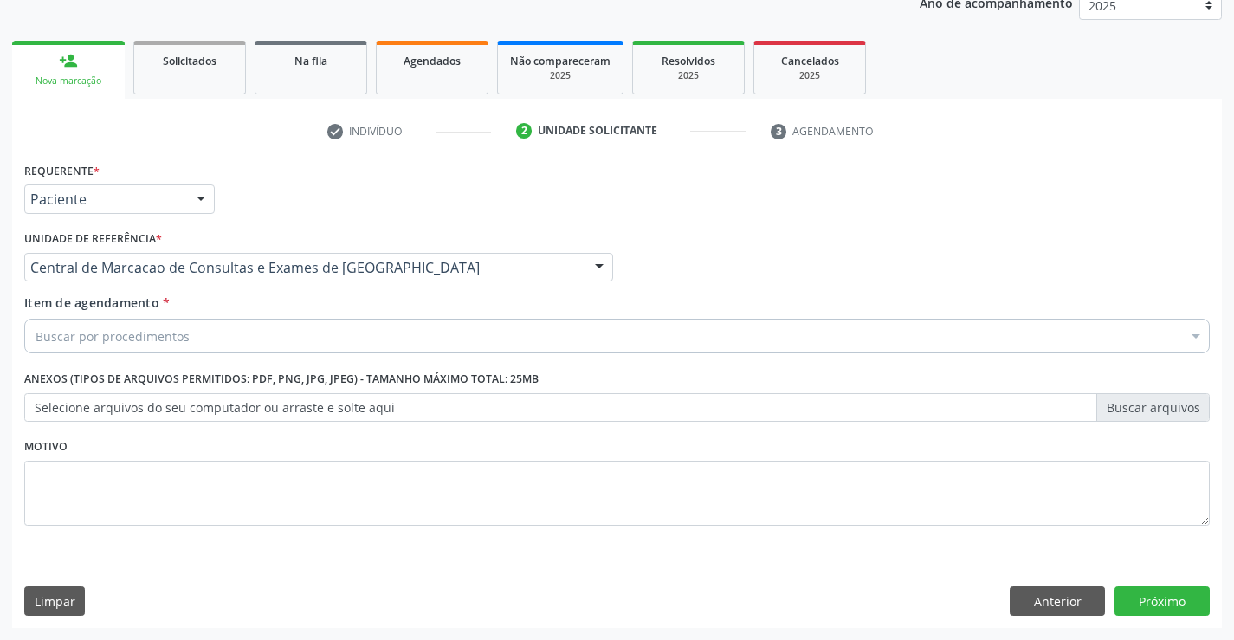
click at [281, 337] on div "Buscar por procedimentos" at bounding box center [617, 336] width 1186 height 35
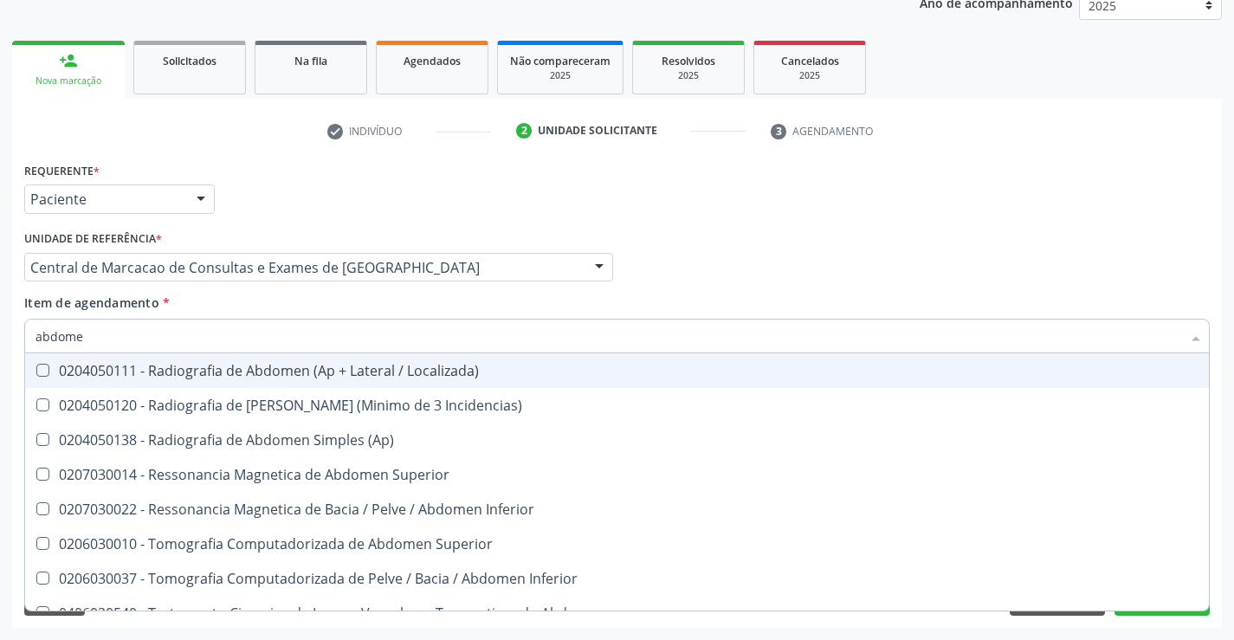
type input "abdomen"
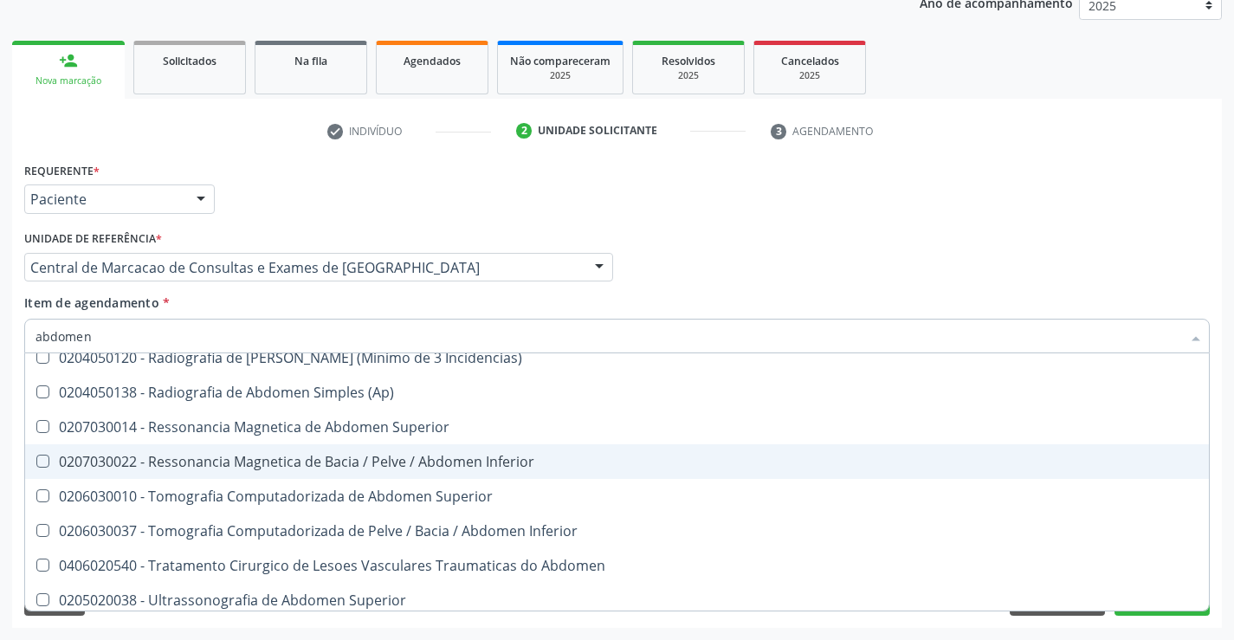
scroll to position [89, 0]
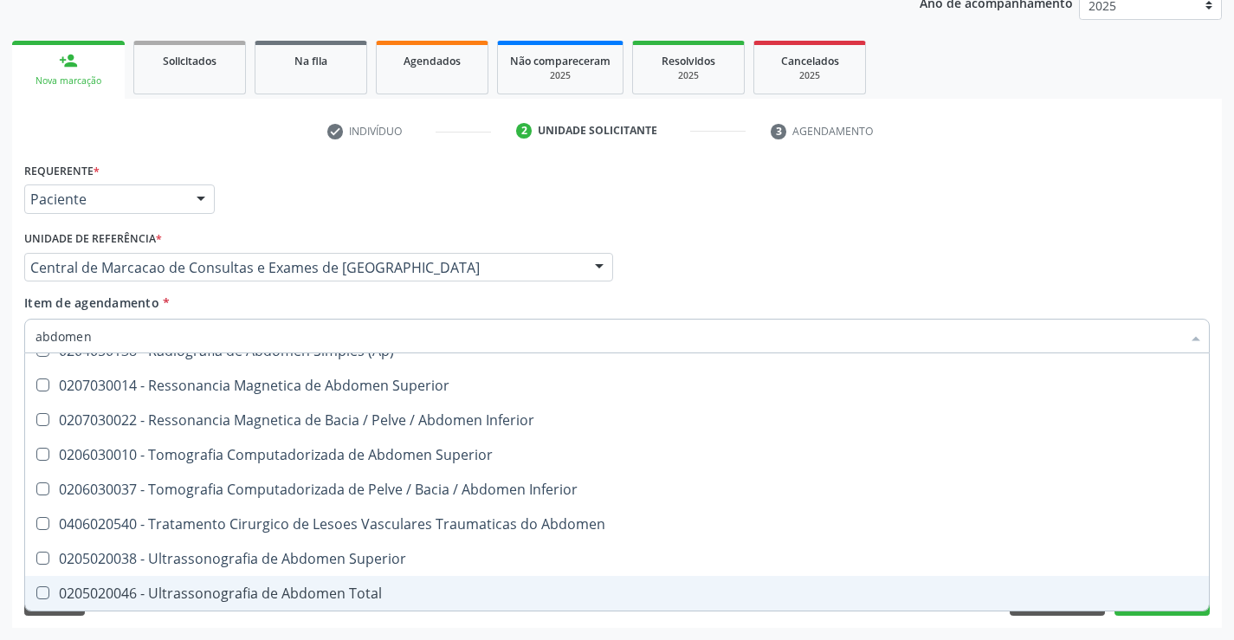
click at [315, 582] on span "0205020046 - Ultrassonografia de Abdomen Total" at bounding box center [617, 593] width 1184 height 35
checkbox Total "true"
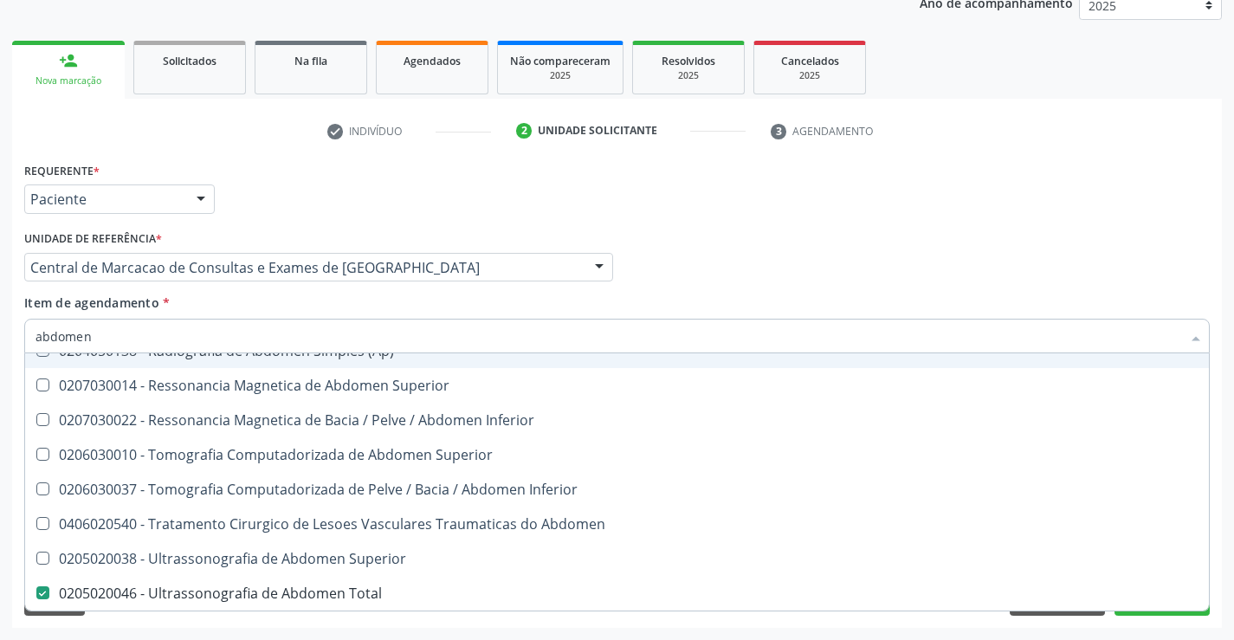
click at [805, 255] on div "Profissional Solicitante Por favor, selecione a Unidade de Atendimento primeiro…" at bounding box center [617, 260] width 1194 height 68
checkbox Incidencias\) "true"
checkbox Total "false"
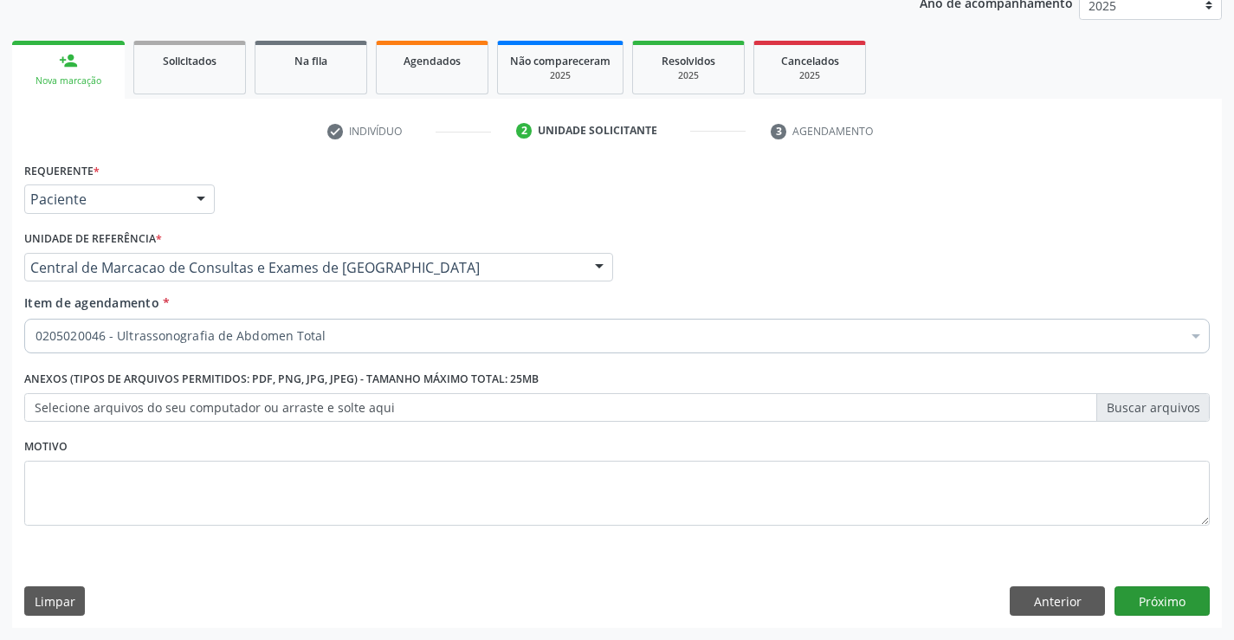
scroll to position [0, 0]
click at [1158, 593] on button "Próximo" at bounding box center [1162, 600] width 95 height 29
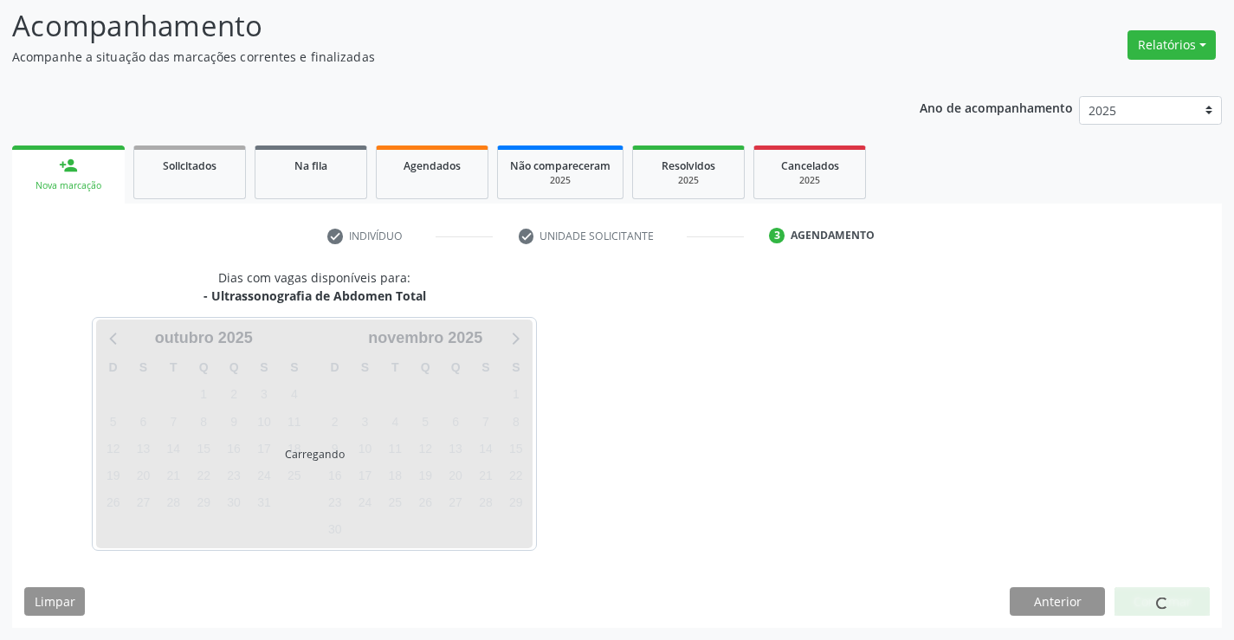
scroll to position [113, 0]
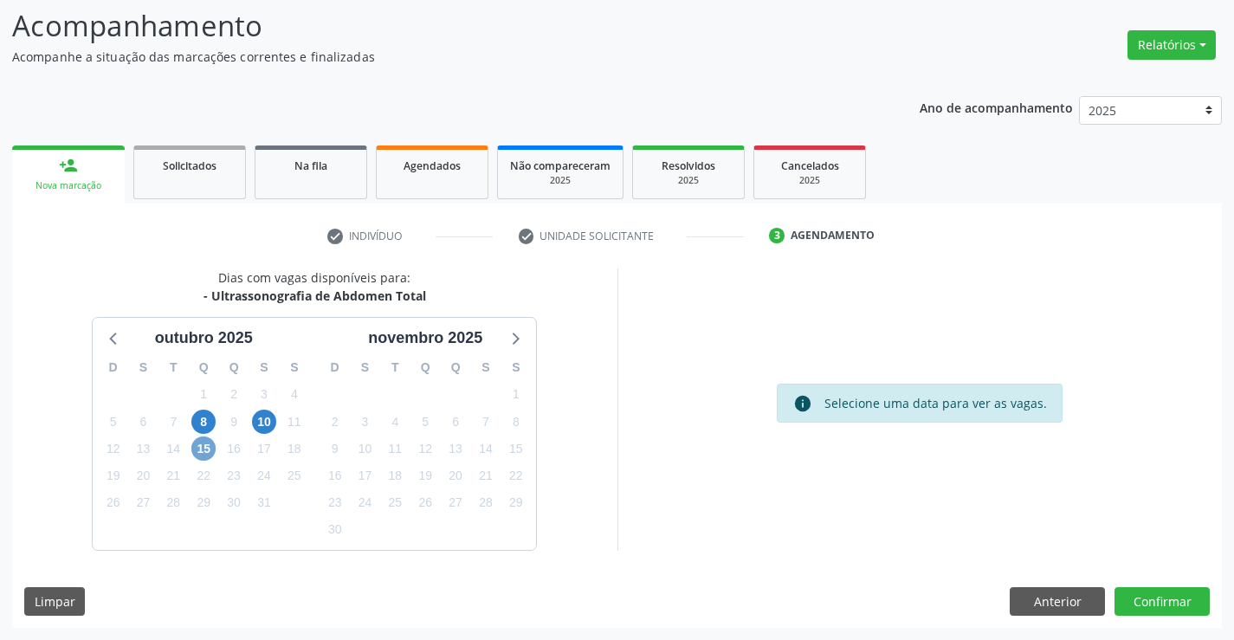
click at [204, 447] on span "15" at bounding box center [203, 448] width 24 height 24
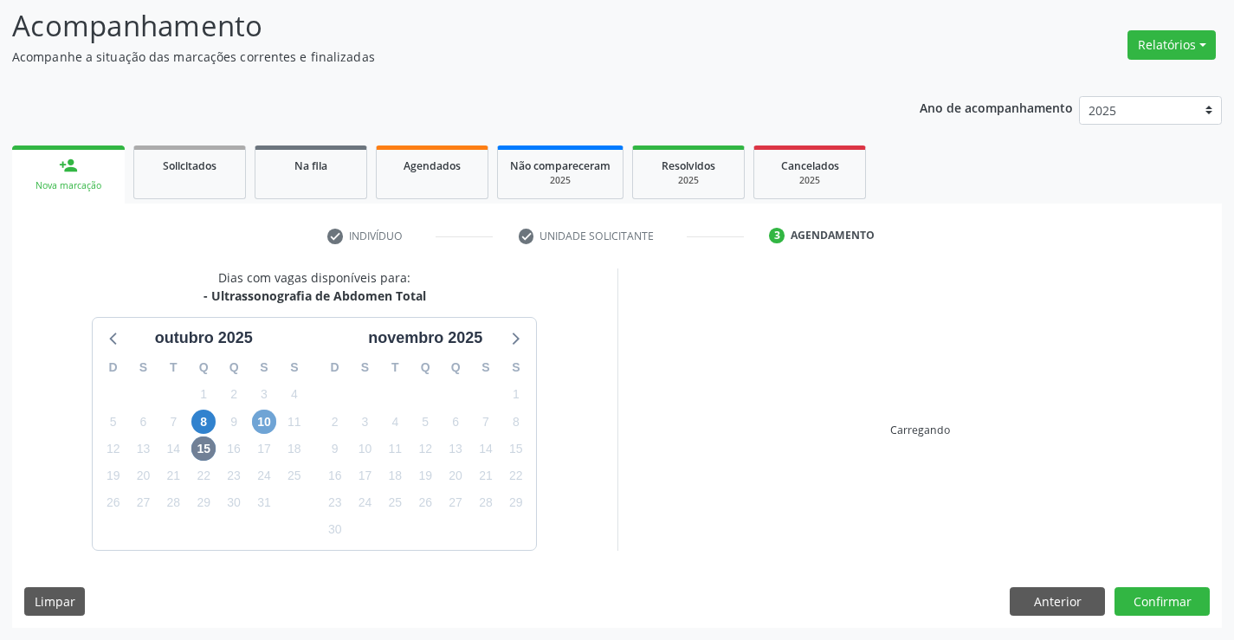
click at [258, 426] on span "10" at bounding box center [264, 422] width 24 height 24
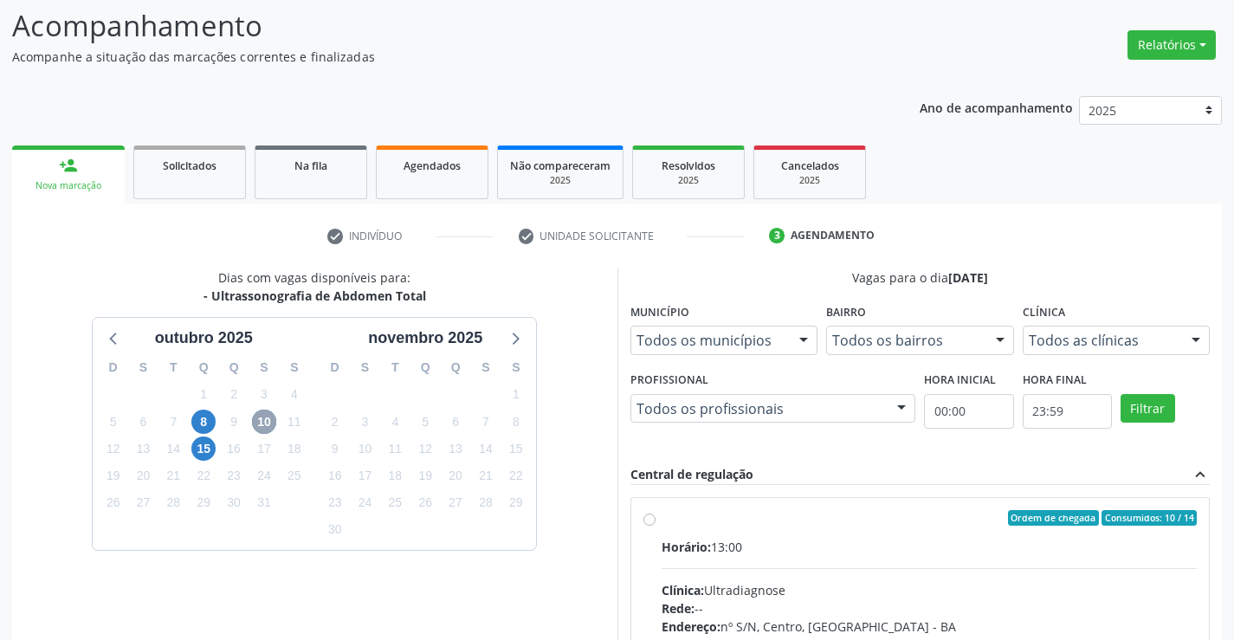
click at [258, 426] on span "10" at bounding box center [264, 422] width 24 height 24
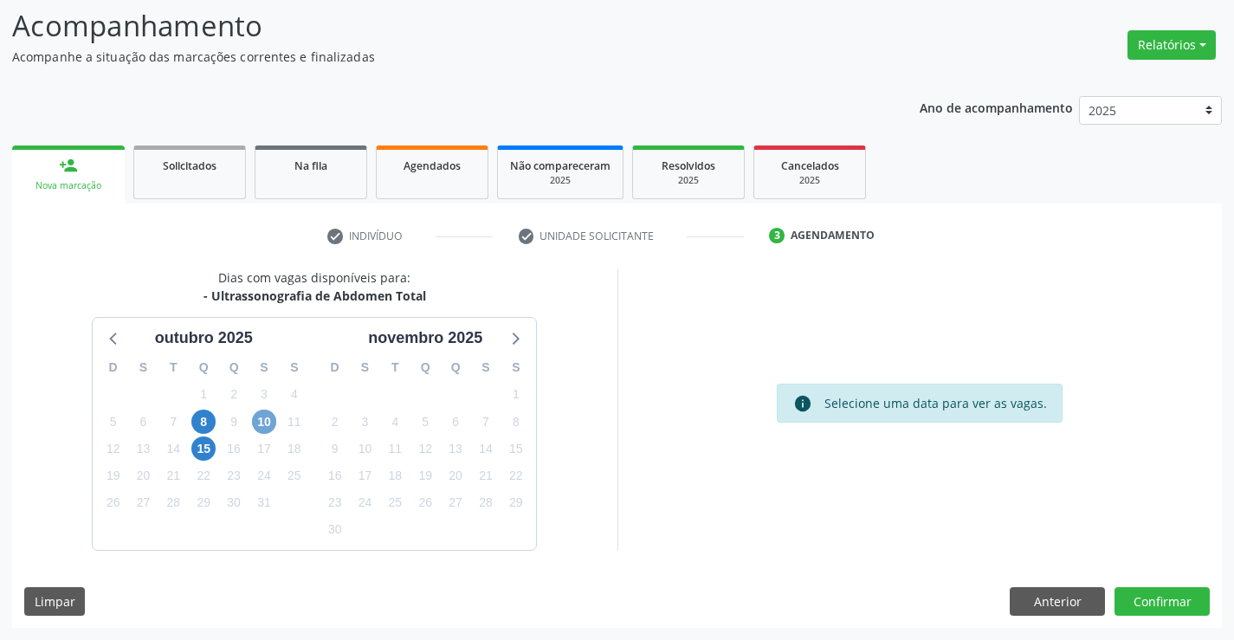
click at [269, 422] on span "10" at bounding box center [264, 422] width 24 height 24
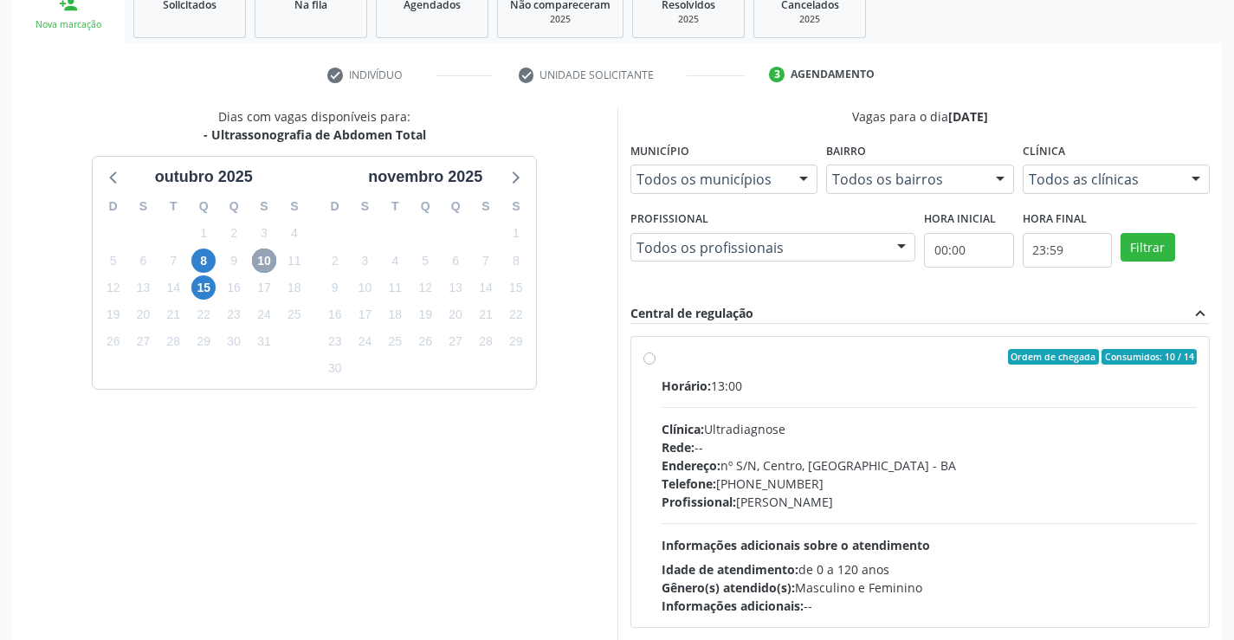
scroll to position [364, 0]
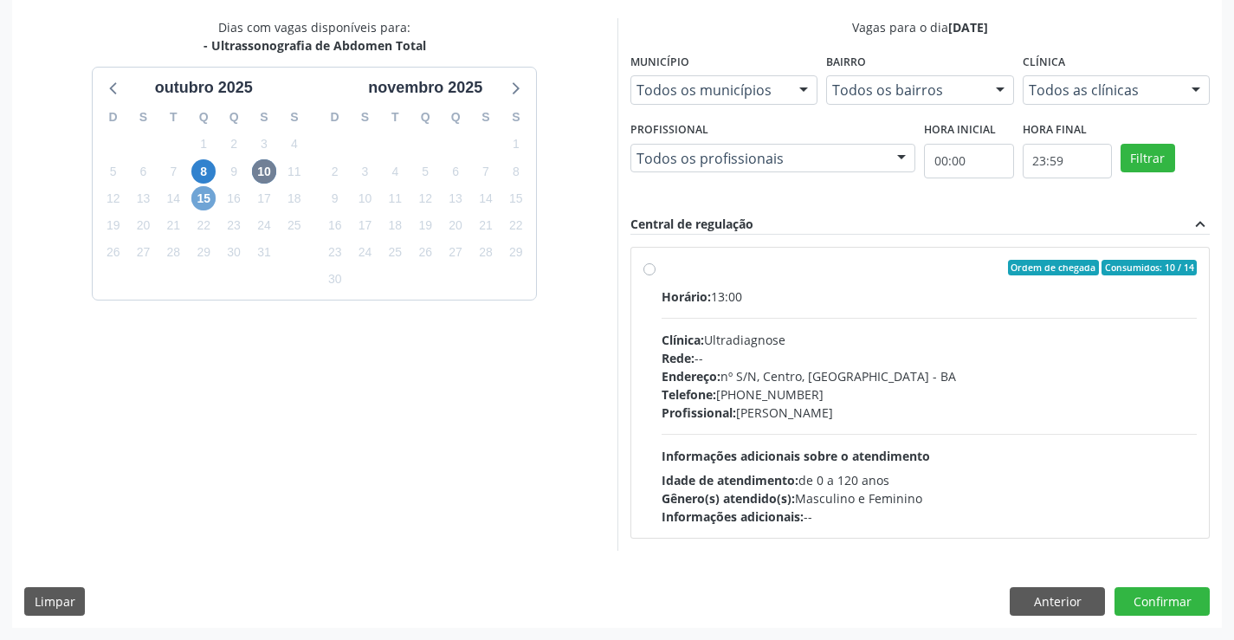
click at [209, 201] on span "15" at bounding box center [203, 198] width 24 height 24
click at [268, 174] on span "10" at bounding box center [264, 171] width 24 height 24
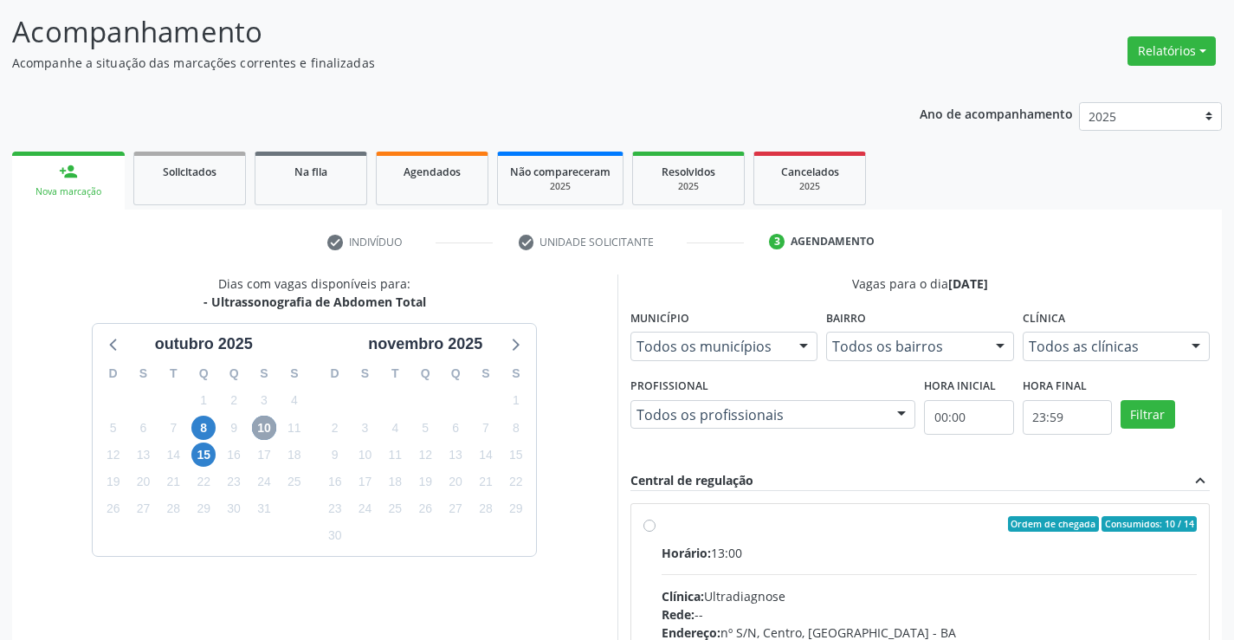
scroll to position [0, 0]
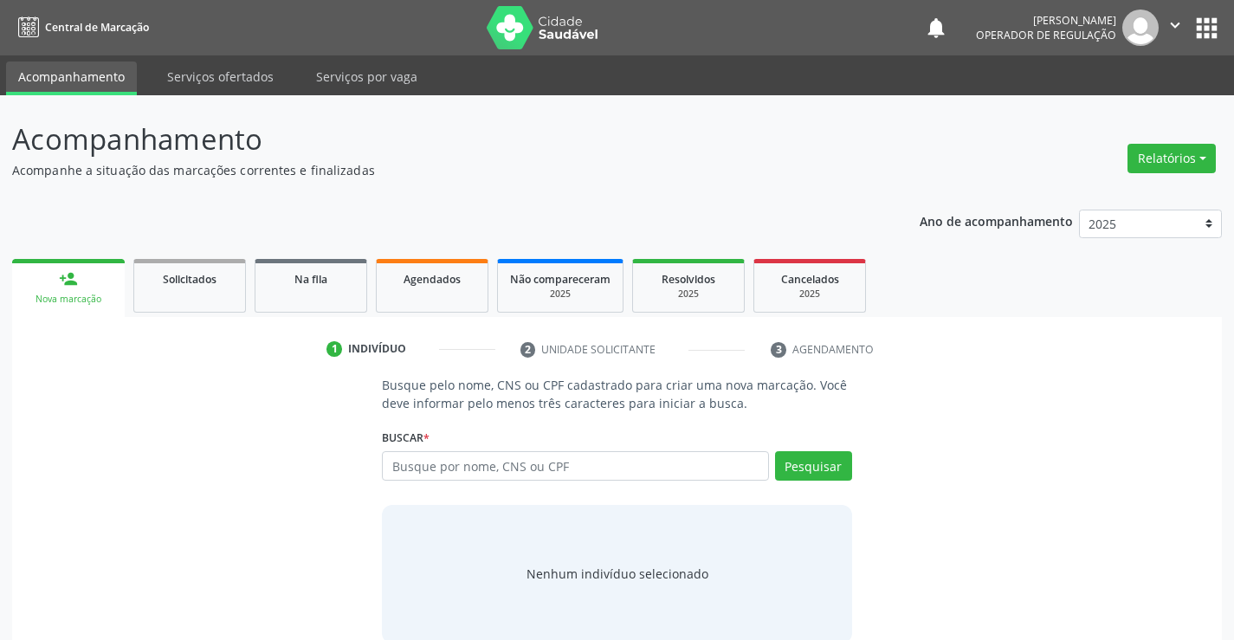
click at [504, 468] on input "text" at bounding box center [575, 465] width 386 height 29
type input "705201428726172"
click at [813, 463] on button "Pesquisar" at bounding box center [813, 465] width 77 height 29
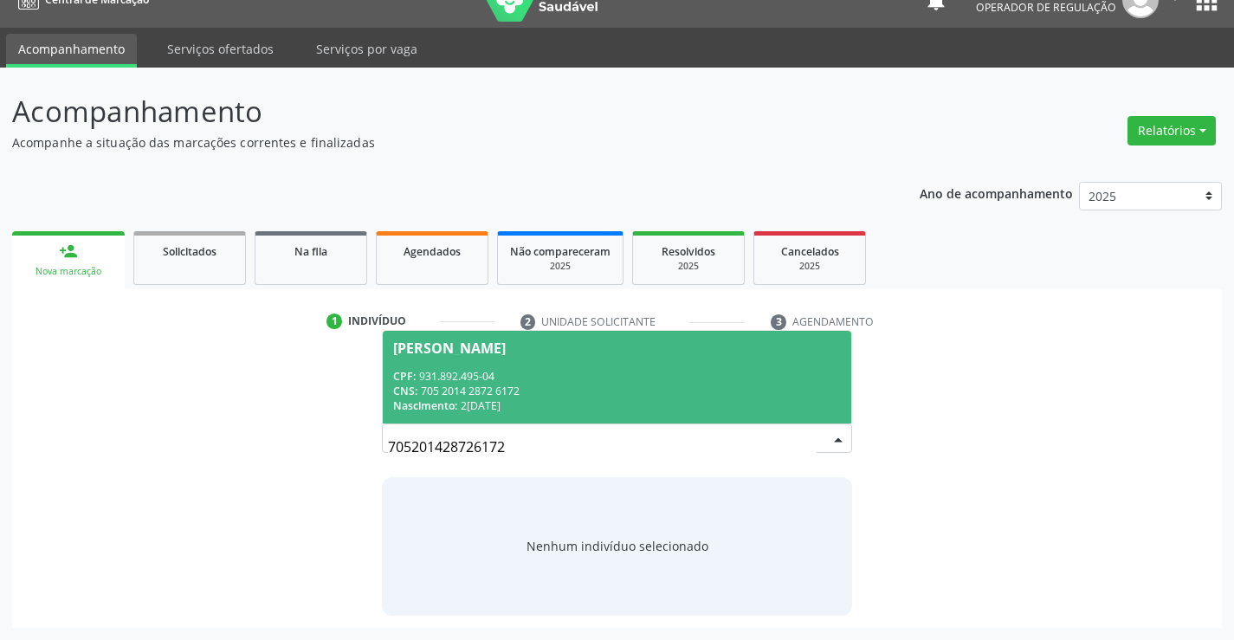
click at [517, 408] on div "Nascimento: [DATE]" at bounding box center [616, 405] width 447 height 15
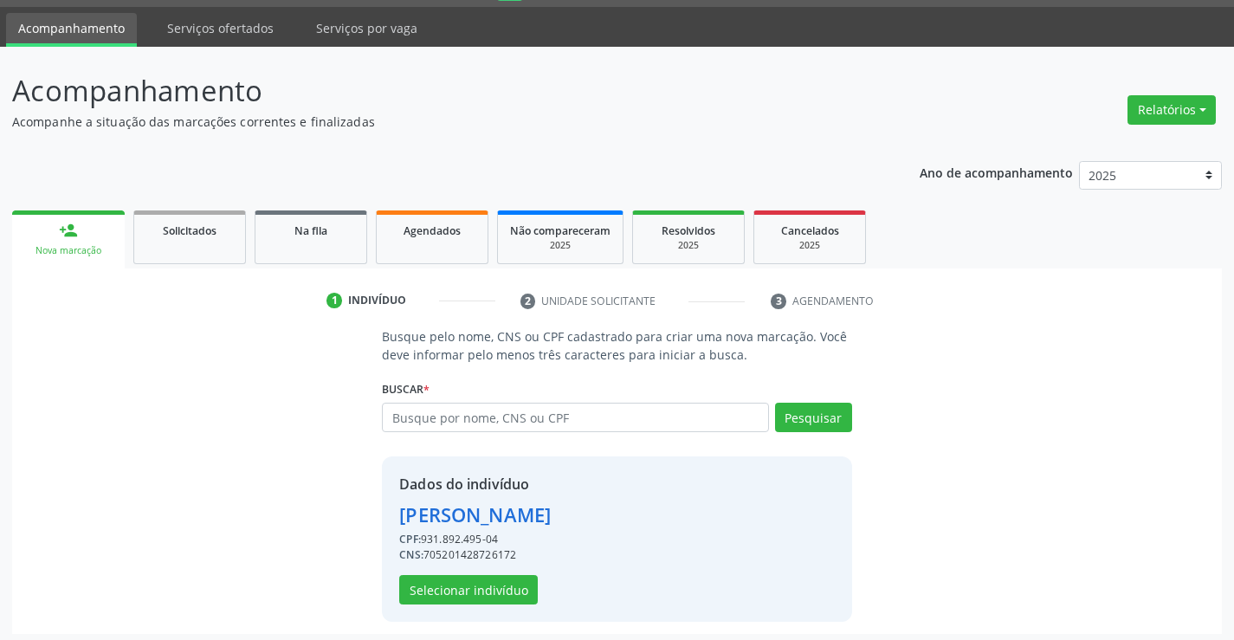
scroll to position [55, 0]
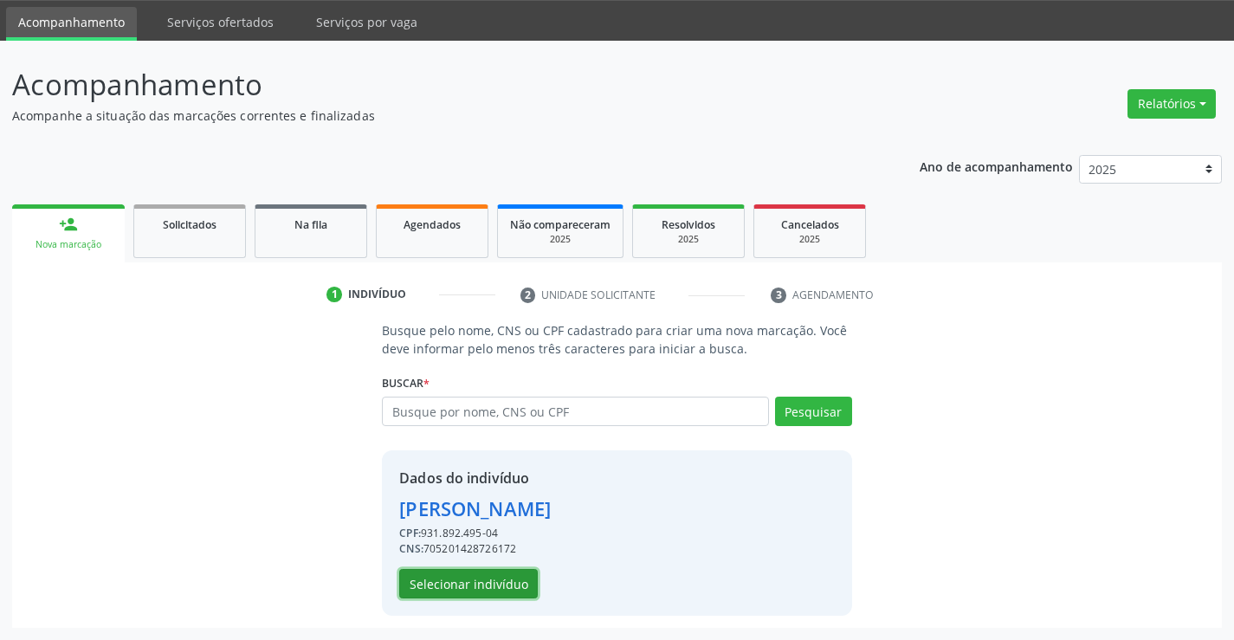
click at [447, 577] on button "Selecionar indivíduo" at bounding box center [468, 583] width 139 height 29
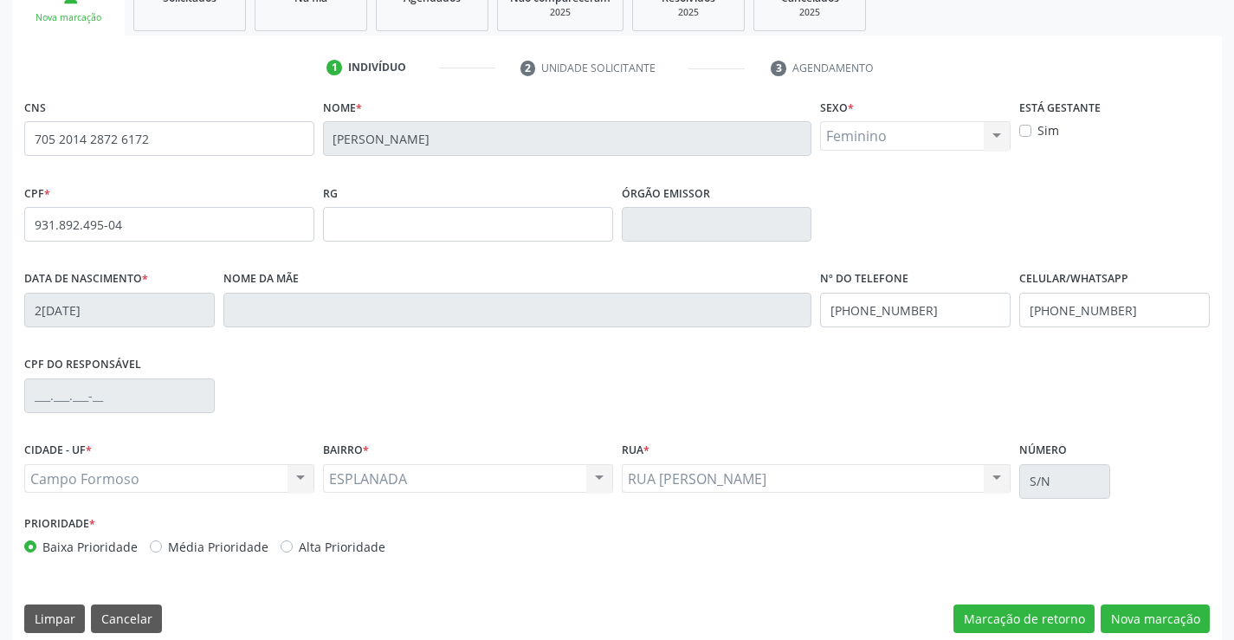
scroll to position [299, 0]
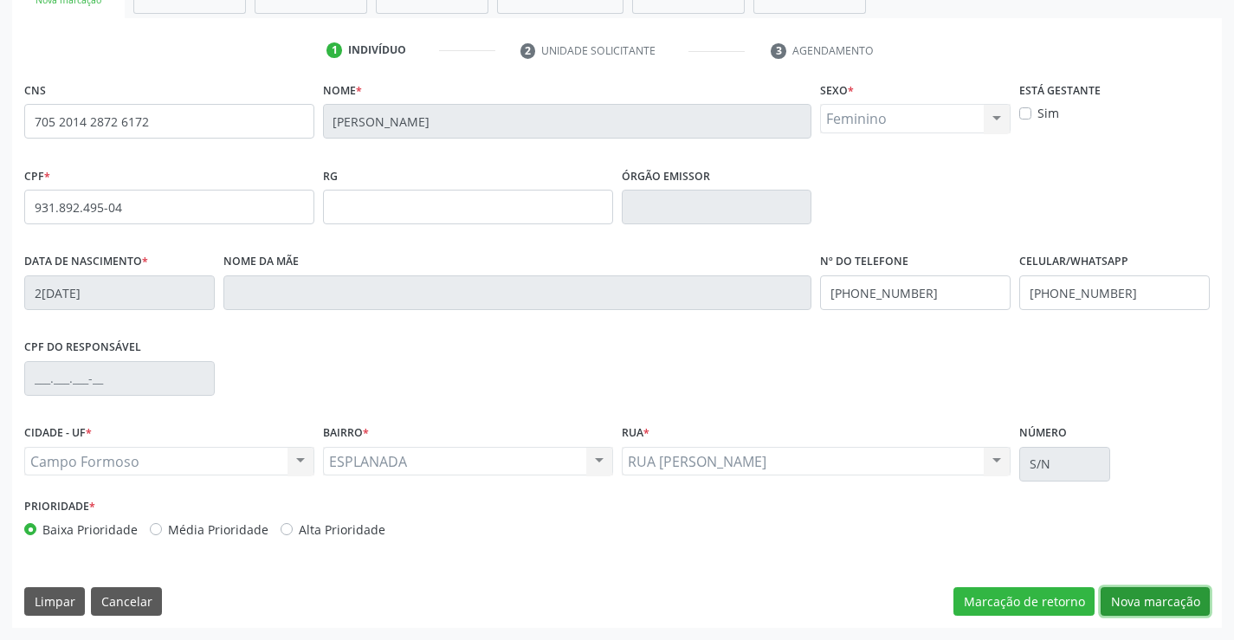
drag, startPoint x: 1125, startPoint y: 592, endPoint x: 383, endPoint y: 334, distance: 785.7
click at [1125, 591] on button "Nova marcação" at bounding box center [1155, 601] width 109 height 29
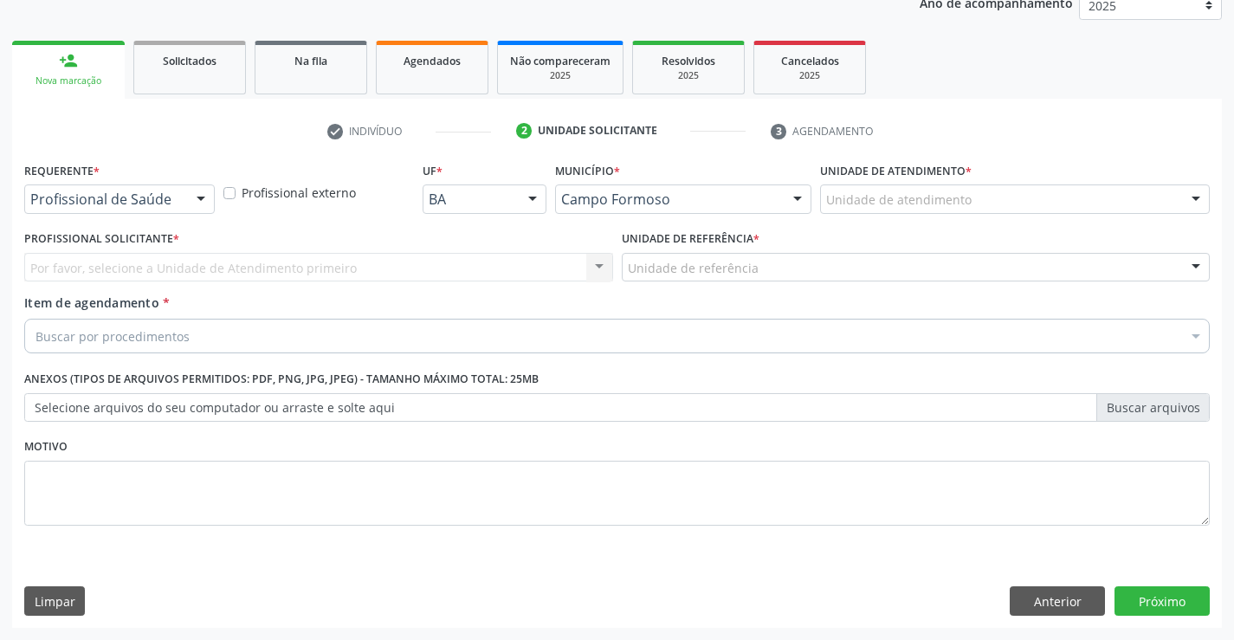
scroll to position [218, 0]
click at [197, 184] on div "Profissional de Saúde Paciente Nenhum resultado encontrado para: " " Não há nen…" at bounding box center [119, 198] width 191 height 29
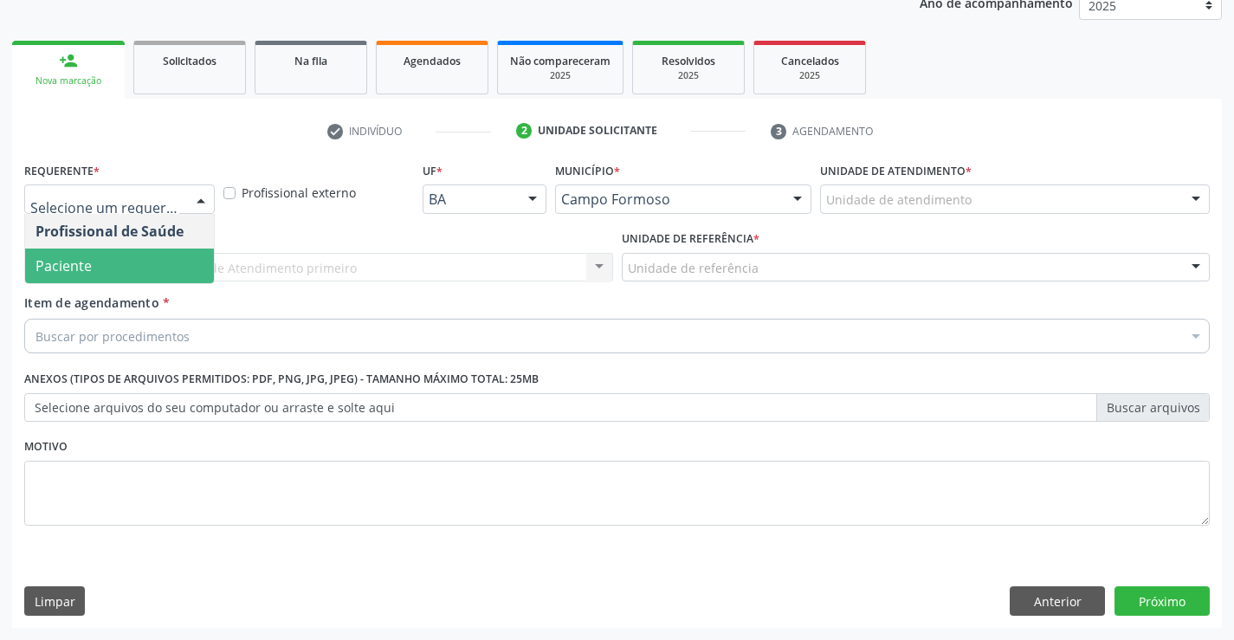
click at [121, 256] on span "Paciente" at bounding box center [119, 266] width 189 height 35
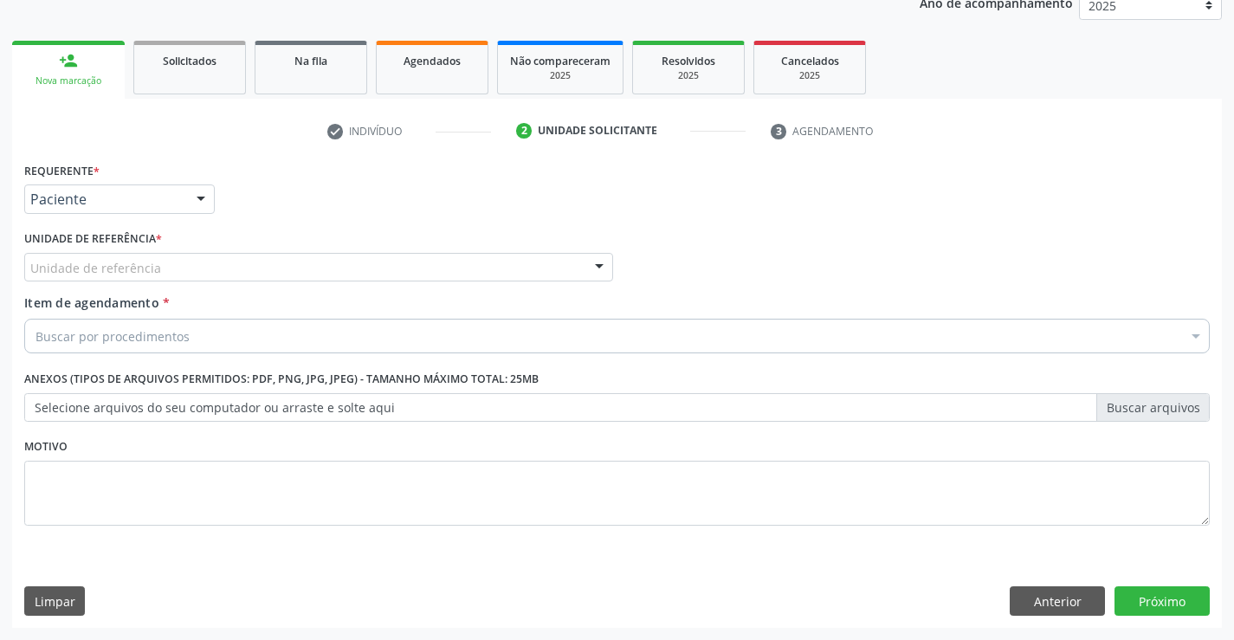
click at [266, 254] on div "Unidade de referência" at bounding box center [318, 267] width 589 height 29
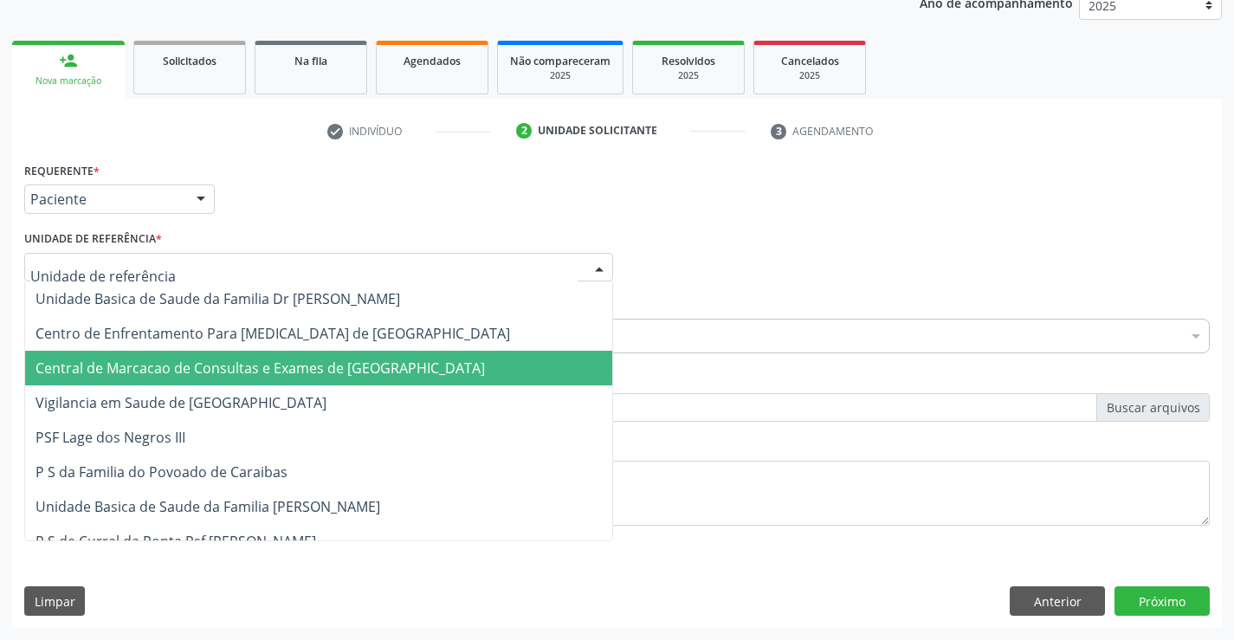
click at [283, 358] on span "Central de Marcacao de Consultas e Exames de [GEOGRAPHIC_DATA]" at bounding box center [318, 368] width 587 height 35
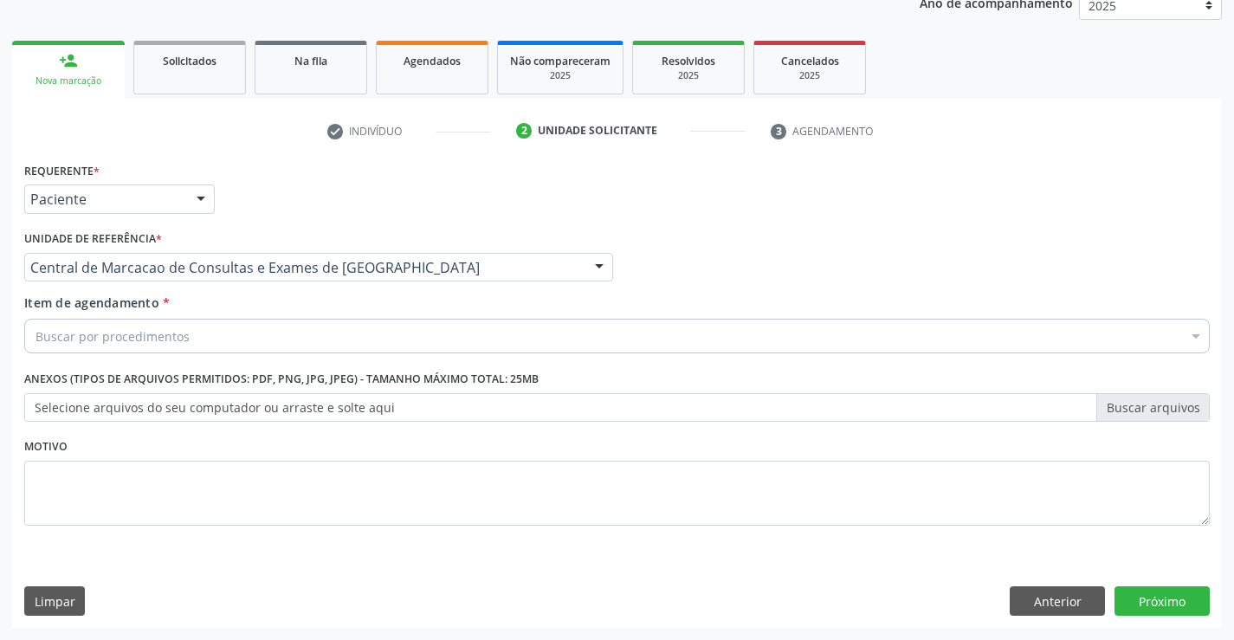
click at [310, 336] on div "Buscar por procedimentos" at bounding box center [617, 336] width 1186 height 35
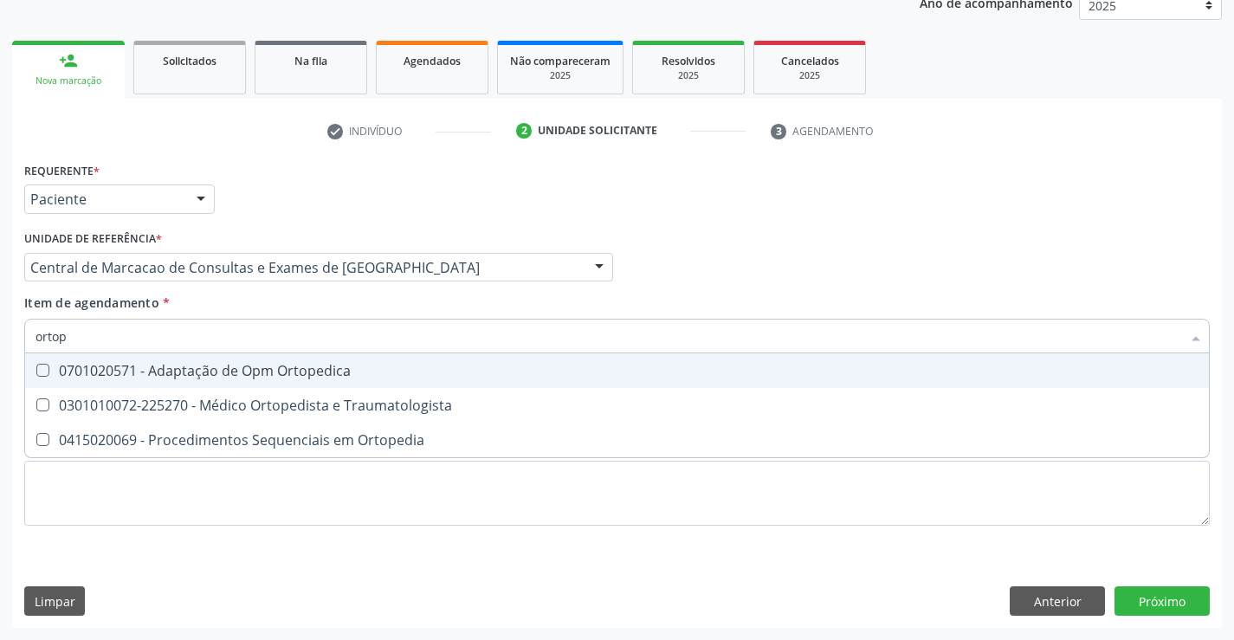
type input "ortope"
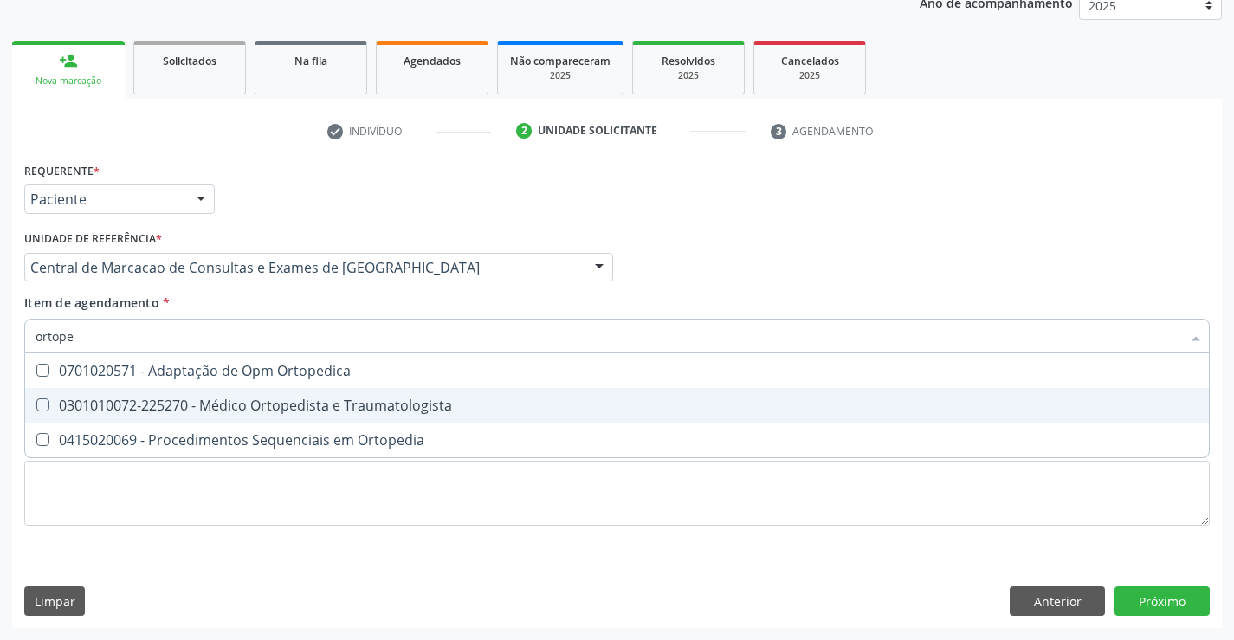
click at [308, 403] on div "0301010072-225270 - Médico Ortopedista e Traumatologista" at bounding box center [617, 405] width 1163 height 14
checkbox Traumatologista "true"
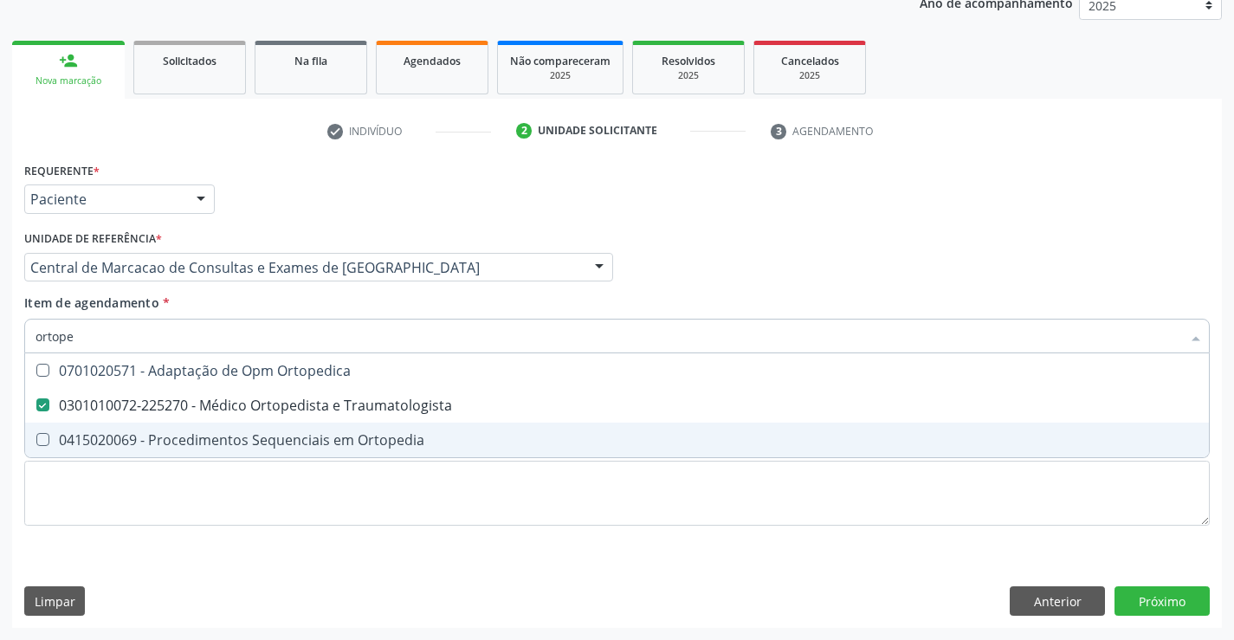
click at [1168, 616] on div "Requerente * Paciente Profissional de Saúde Paciente Nenhum resultado encontrad…" at bounding box center [617, 393] width 1210 height 470
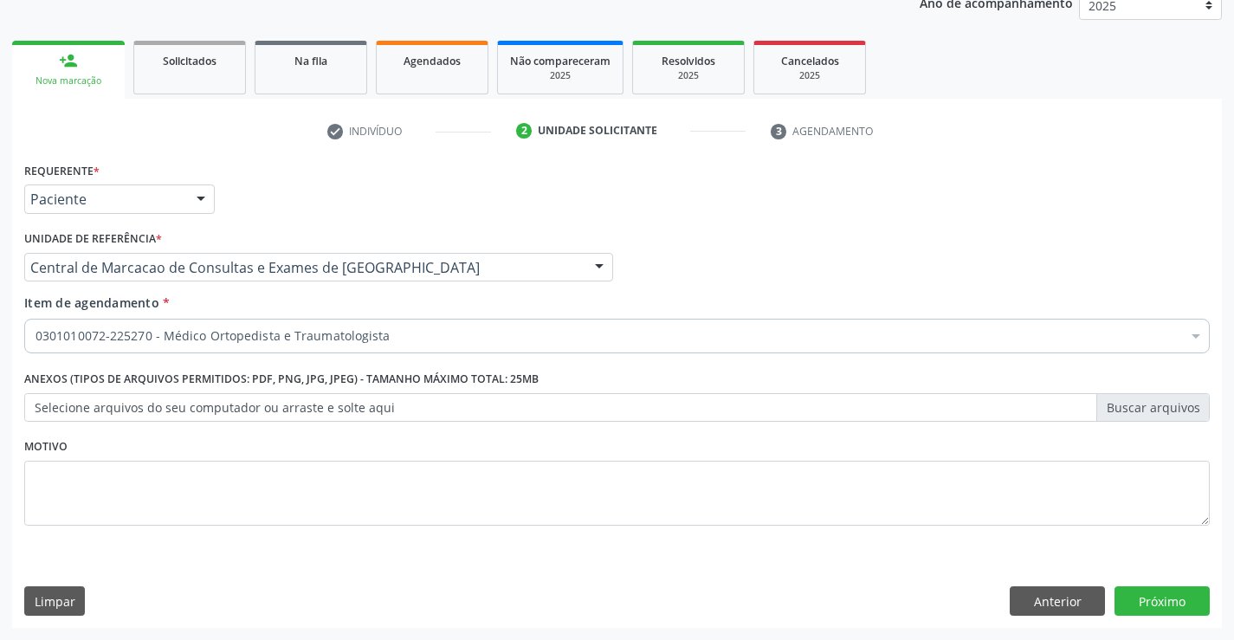
scroll to position [0, 0]
click at [1179, 597] on button "Próximo" at bounding box center [1162, 600] width 95 height 29
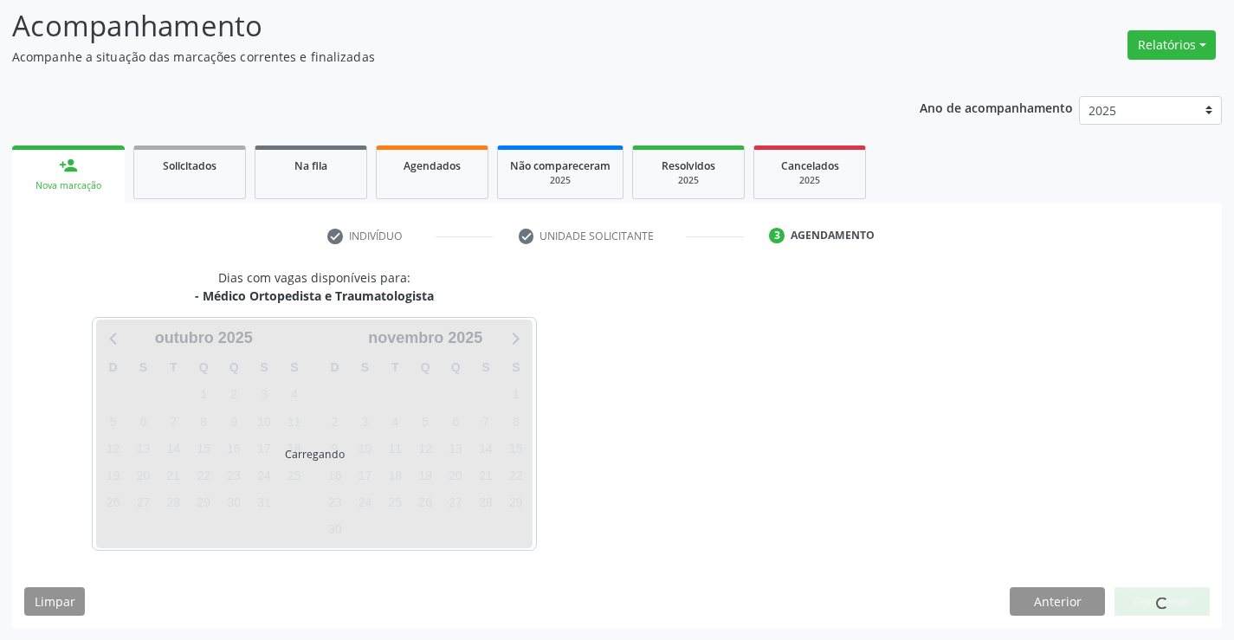
scroll to position [113, 0]
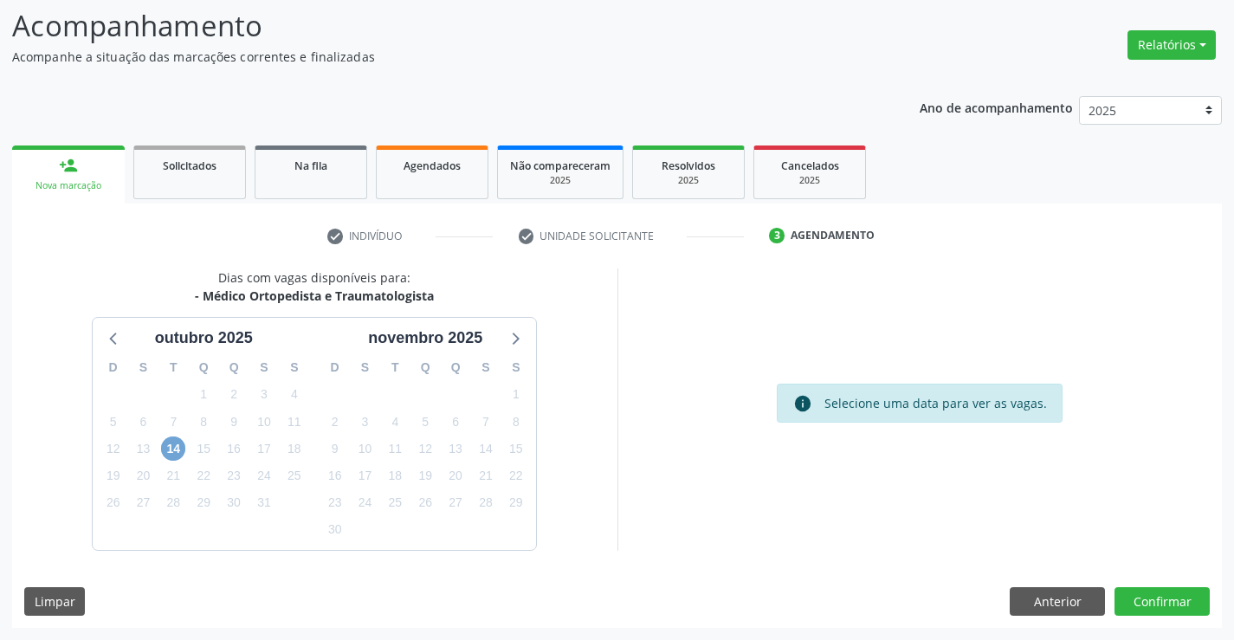
click at [172, 446] on span "14" at bounding box center [173, 448] width 24 height 24
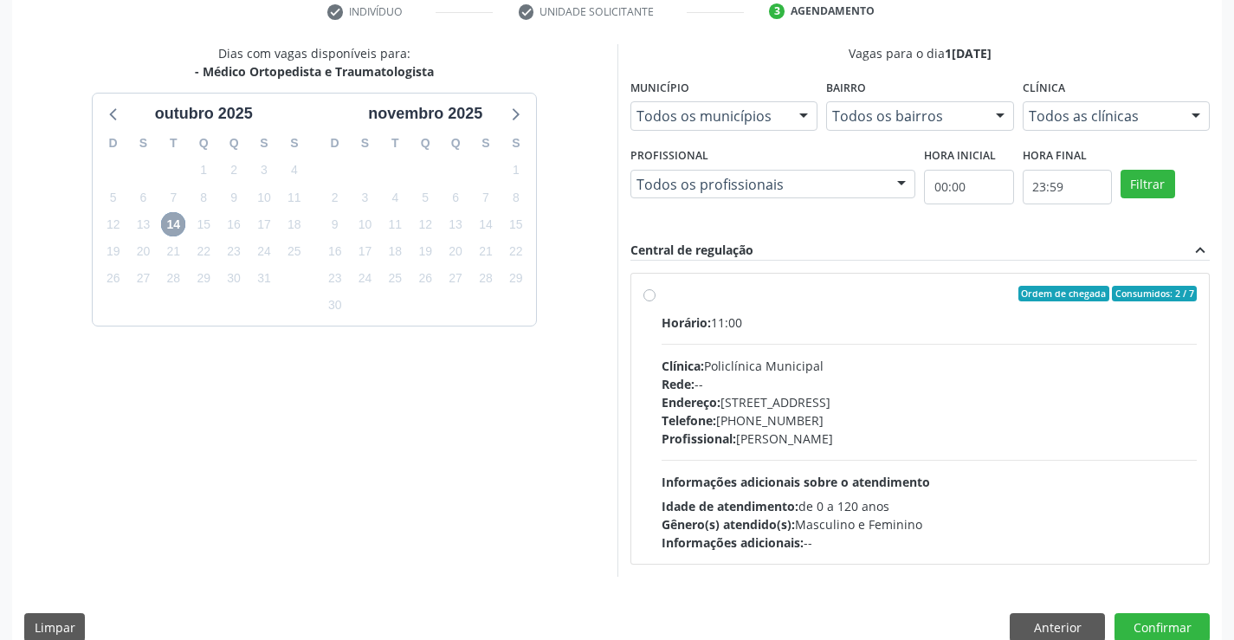
scroll to position [364, 0]
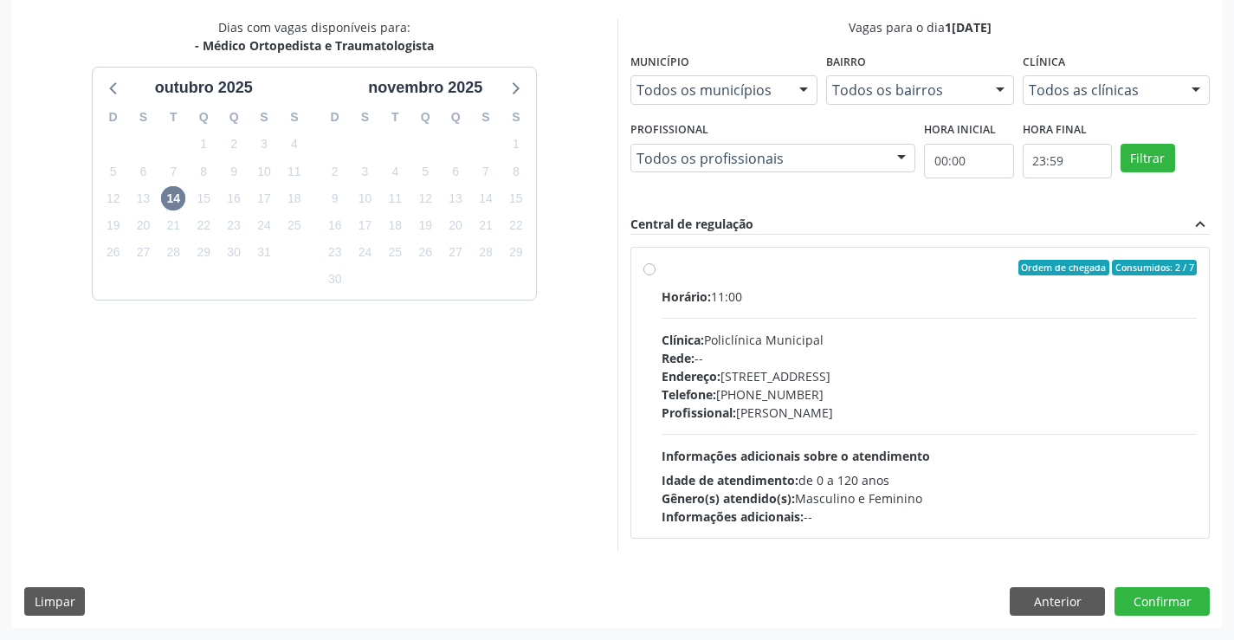
click at [854, 333] on div "Clínica: Policlínica Municipal" at bounding box center [930, 340] width 536 height 18
click at [656, 275] on input "Ordem de chegada Consumidos: 2 / 7 Horário: 11:00 Clínica: Policlínica Municipa…" at bounding box center [649, 268] width 12 height 16
radio input "true"
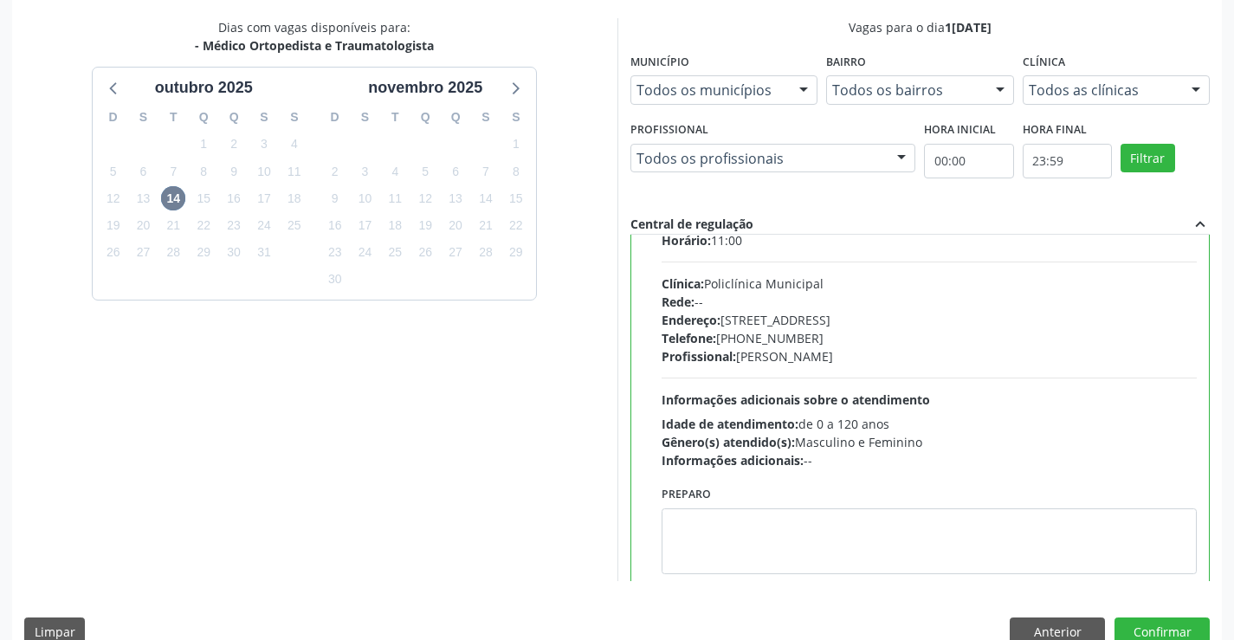
scroll to position [86, 0]
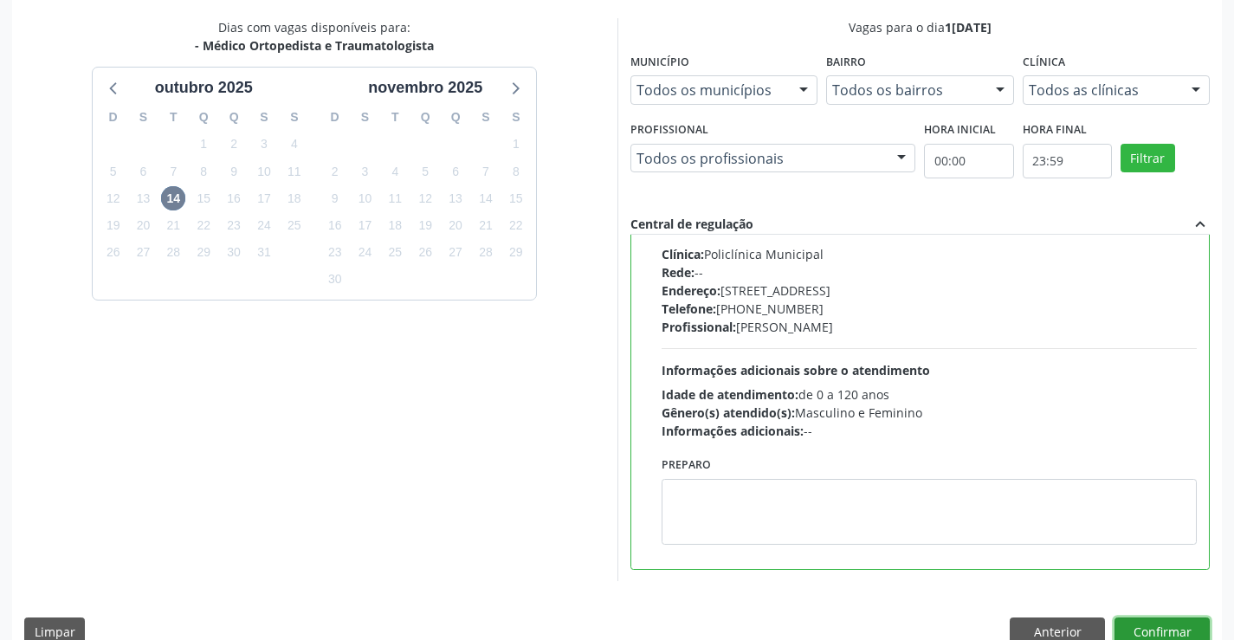
click at [1166, 632] on button "Confirmar" at bounding box center [1162, 631] width 95 height 29
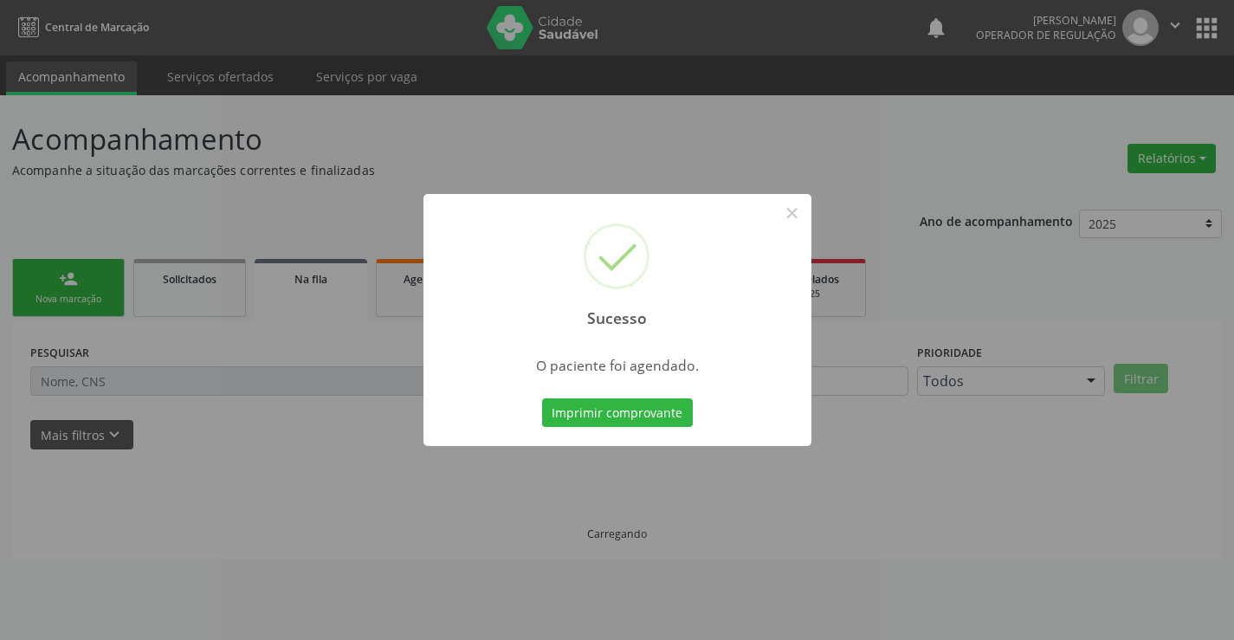
scroll to position [0, 0]
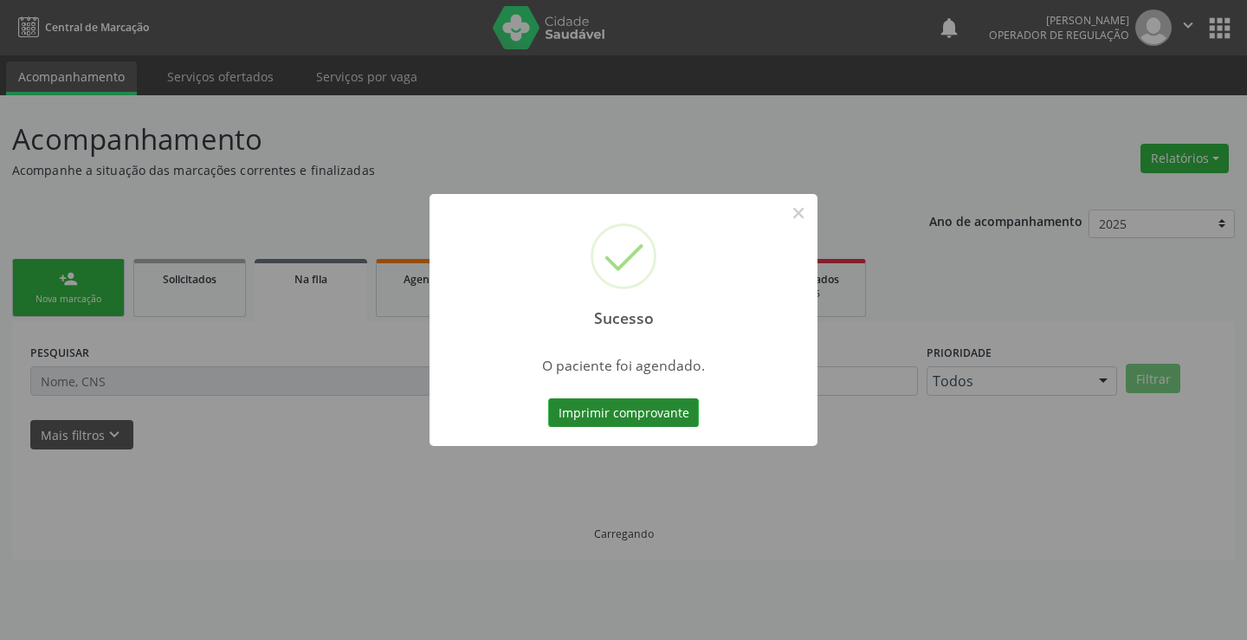
click at [602, 403] on button "Imprimir comprovante" at bounding box center [623, 412] width 151 height 29
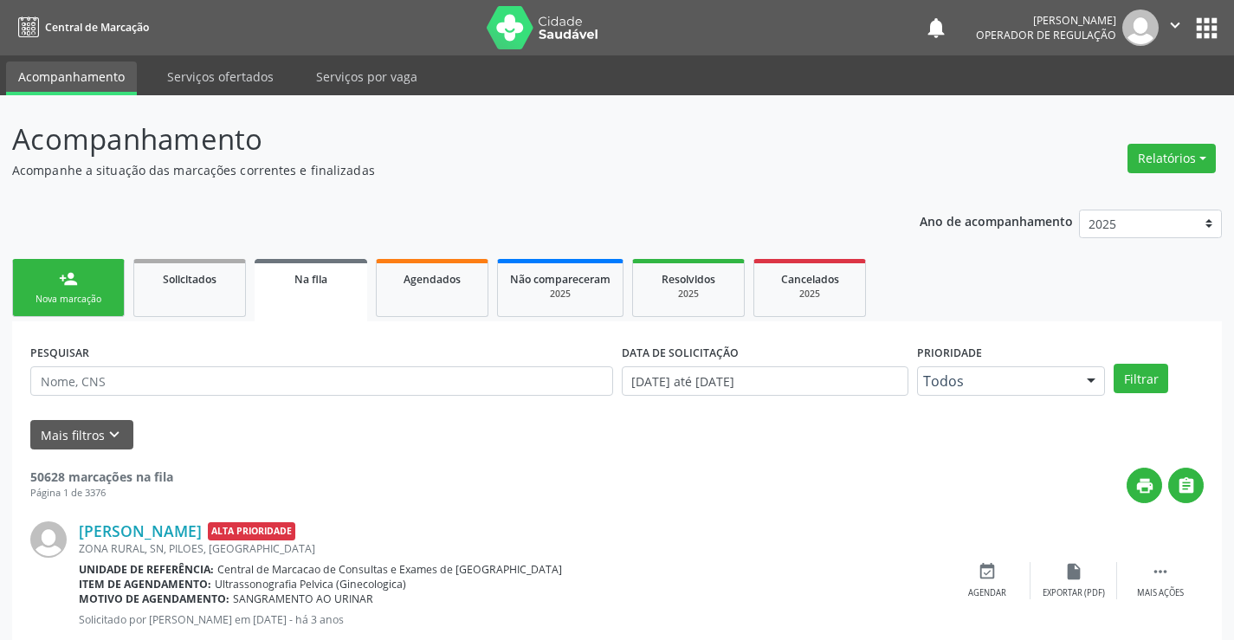
click at [87, 282] on link "person_add Nova marcação" at bounding box center [68, 288] width 113 height 58
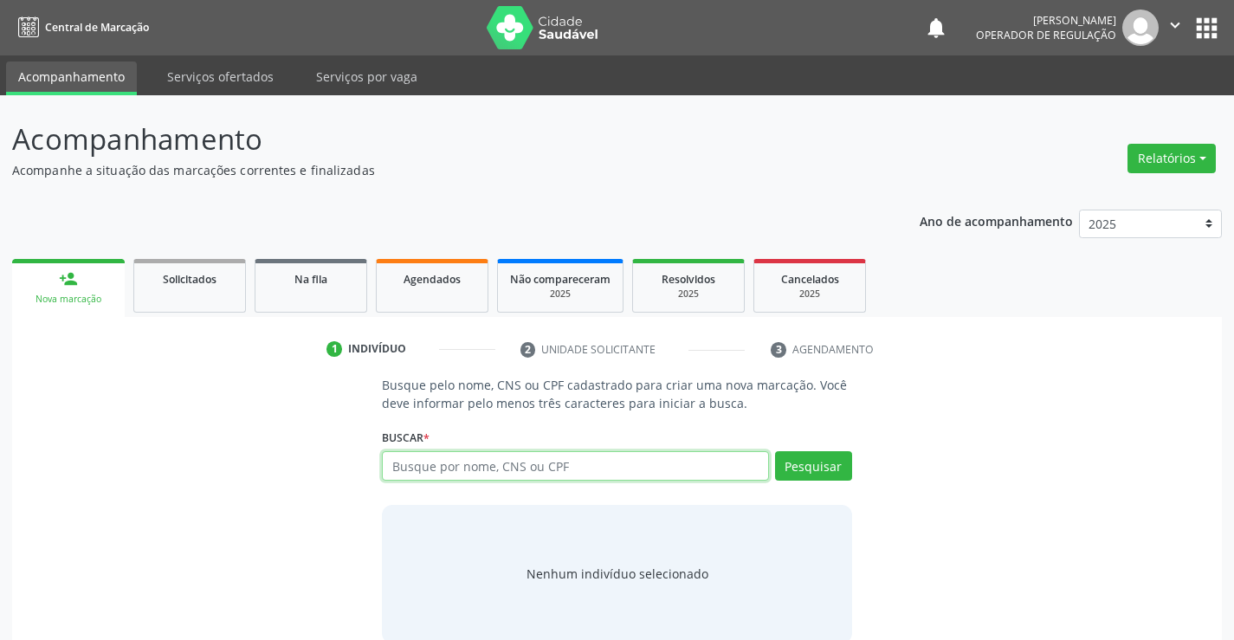
click at [548, 467] on input "text" at bounding box center [575, 465] width 386 height 29
type input "706200508722561"
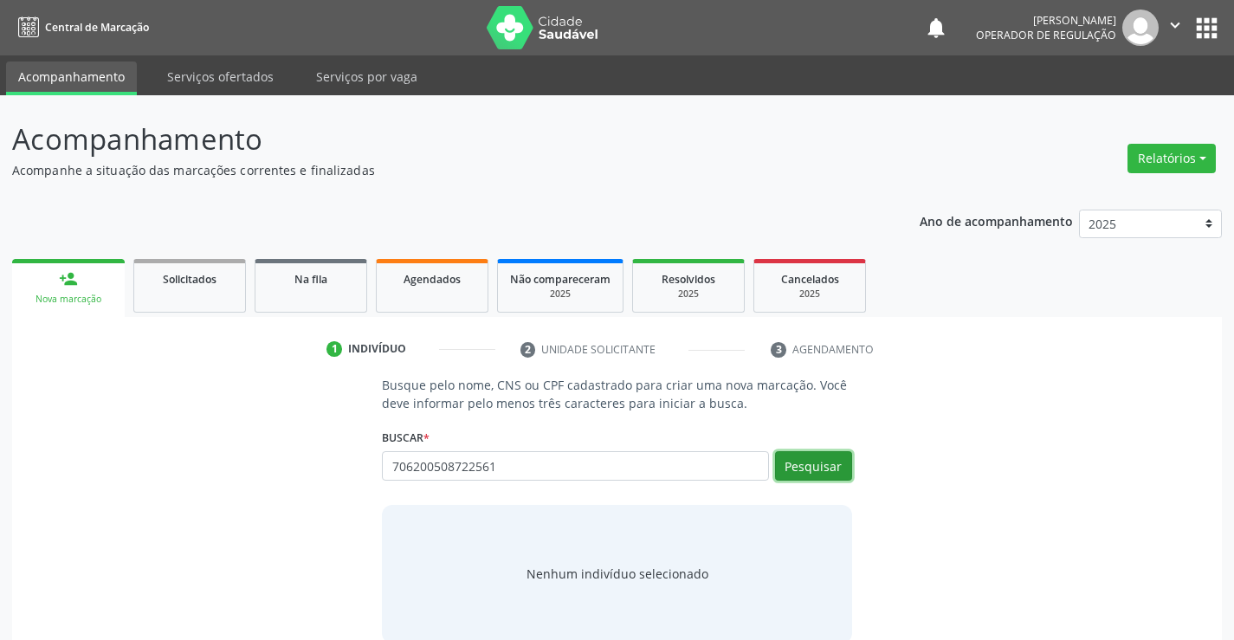
click at [845, 462] on button "Pesquisar" at bounding box center [813, 465] width 77 height 29
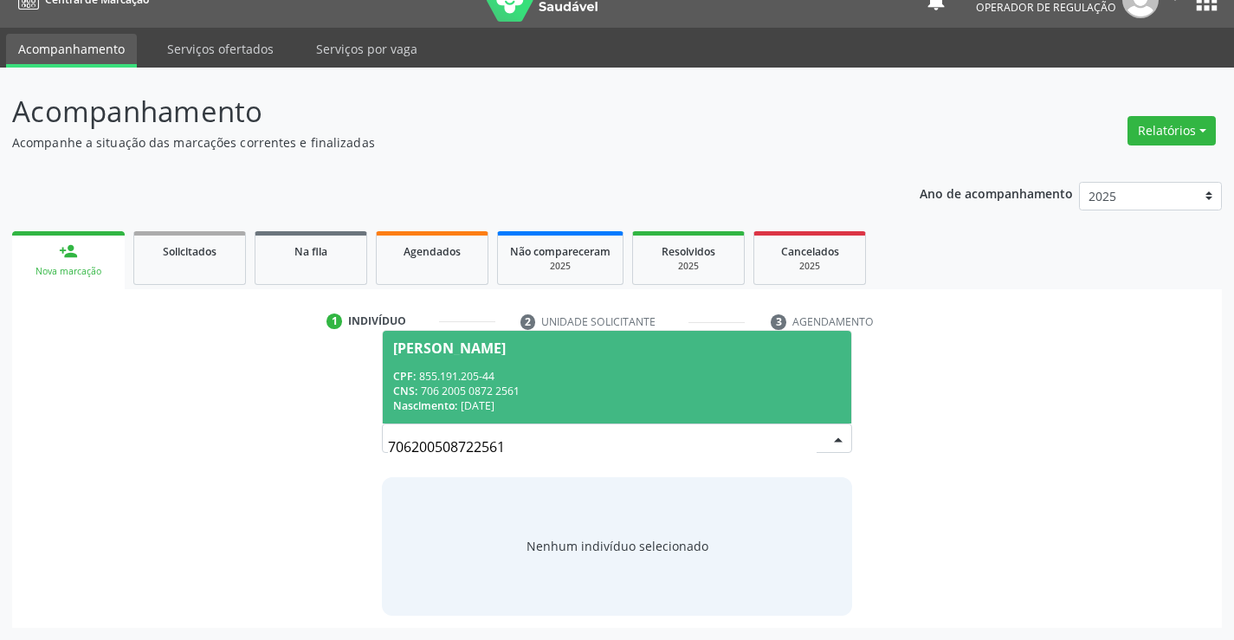
click at [527, 358] on span "Danila da Silva CPF: 855.191.205-44 CNS: 706 2005 0872 2561 Nascimento: 14/03/2…" at bounding box center [617, 377] width 468 height 93
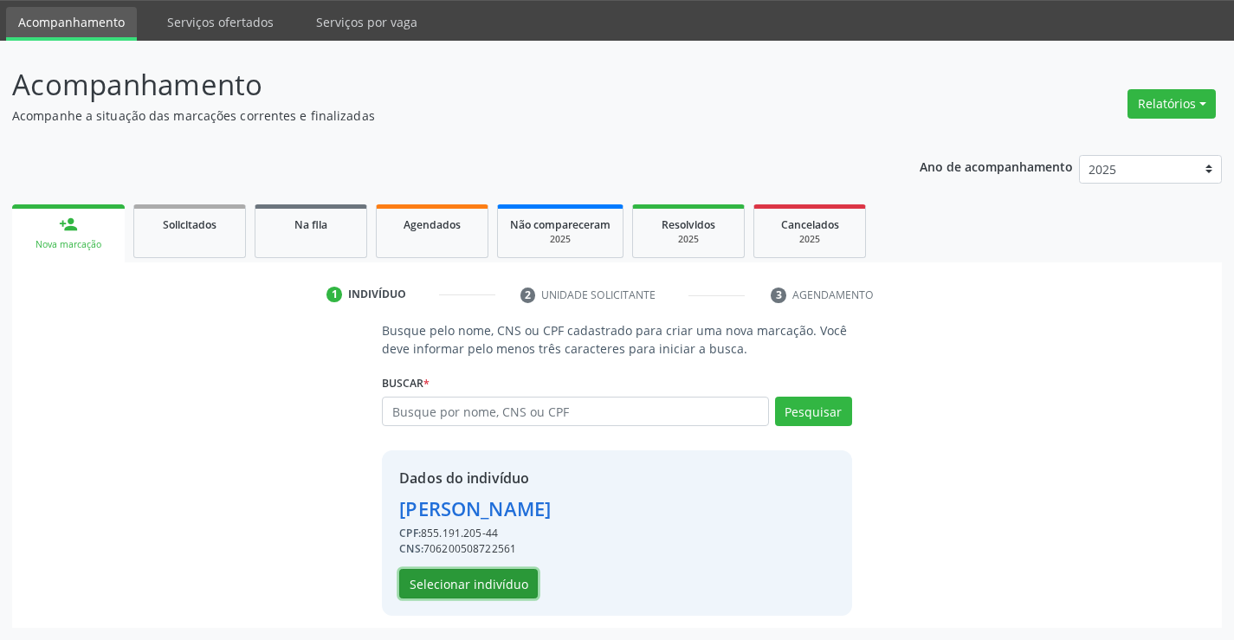
click at [472, 589] on button "Selecionar indivíduo" at bounding box center [468, 583] width 139 height 29
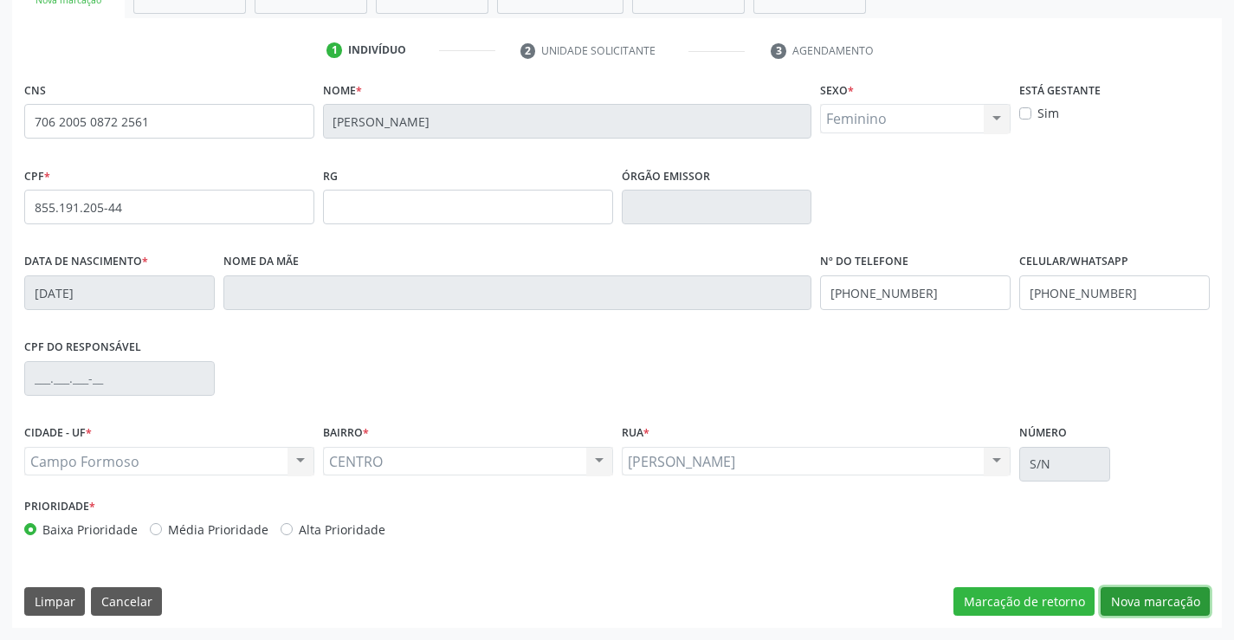
click at [1161, 602] on button "Nova marcação" at bounding box center [1155, 601] width 109 height 29
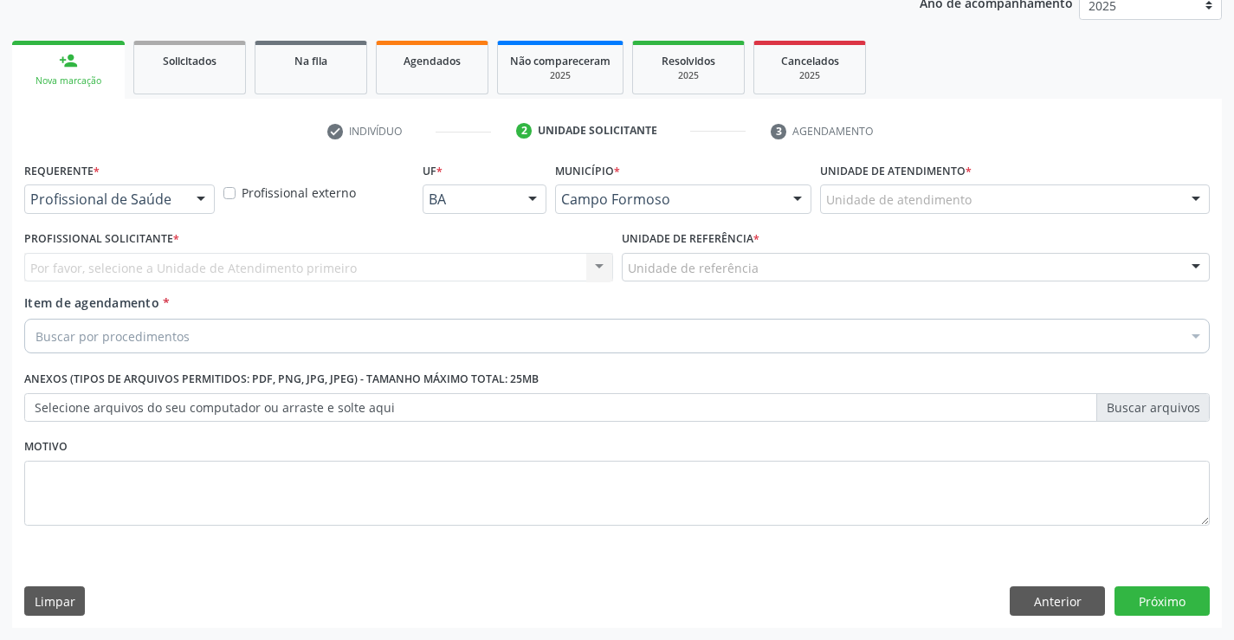
scroll to position [218, 0]
drag, startPoint x: 157, startPoint y: 186, endPoint x: 138, endPoint y: 225, distance: 43.4
click at [148, 202] on div "Profissional de Saúde" at bounding box center [119, 198] width 191 height 29
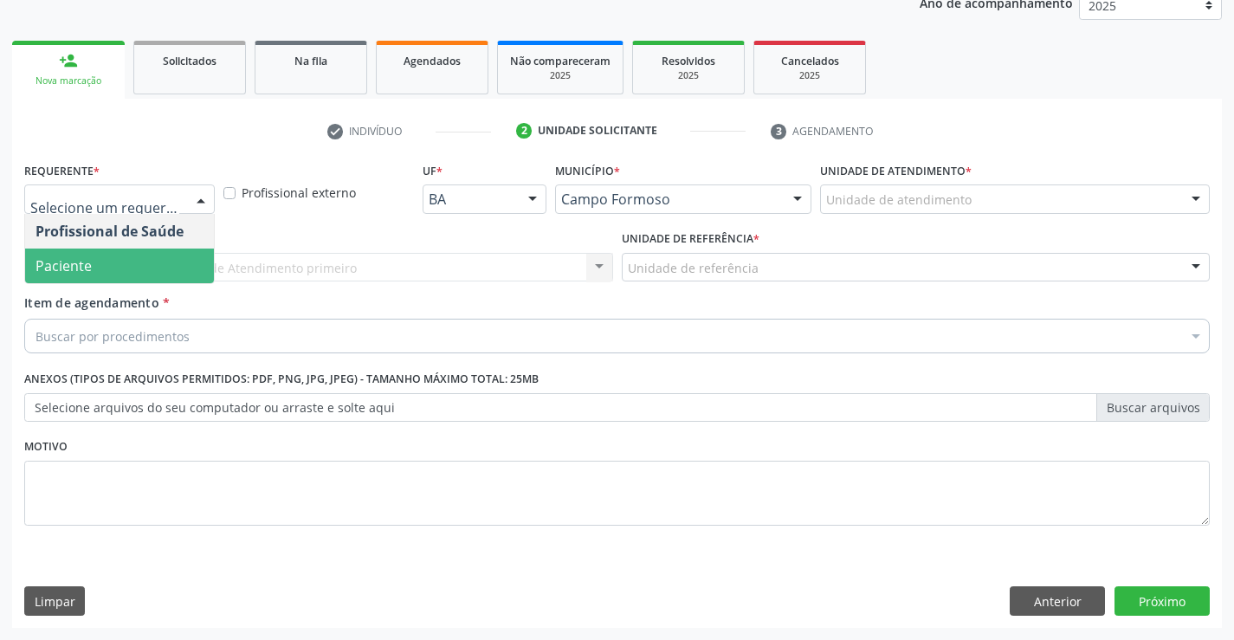
click at [117, 262] on span "Paciente" at bounding box center [119, 266] width 189 height 35
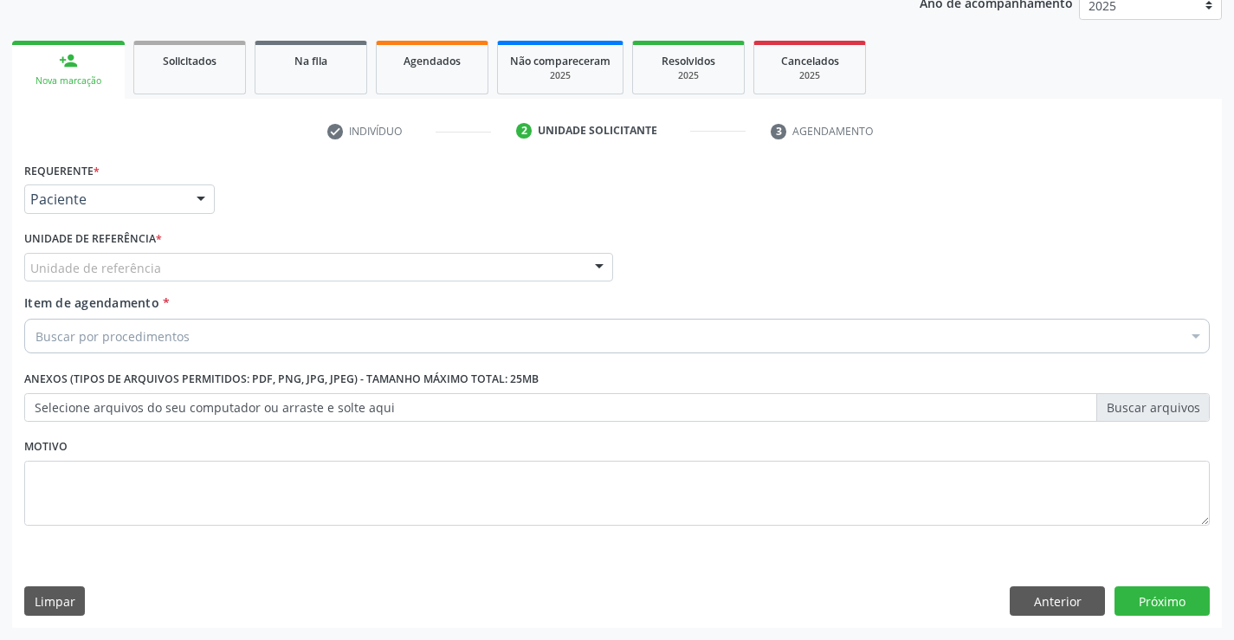
drag, startPoint x: 245, startPoint y: 268, endPoint x: 244, endPoint y: 351, distance: 83.1
click at [242, 282] on div "Unidade de referência Unidade Basica de Saude da Familia Dr [PERSON_NAME] Centr…" at bounding box center [318, 267] width 589 height 29
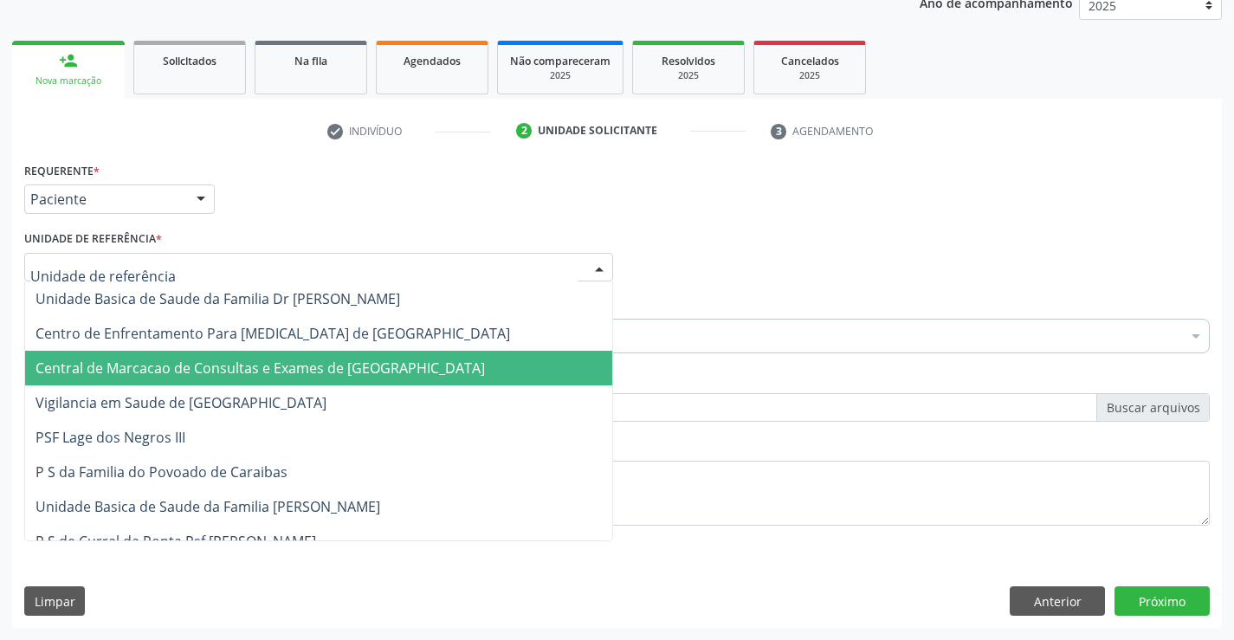
drag, startPoint x: 242, startPoint y: 375, endPoint x: 285, endPoint y: 358, distance: 45.8
click at [242, 376] on span "Central de Marcacao de Consultas e Exames de [GEOGRAPHIC_DATA]" at bounding box center [260, 368] width 449 height 19
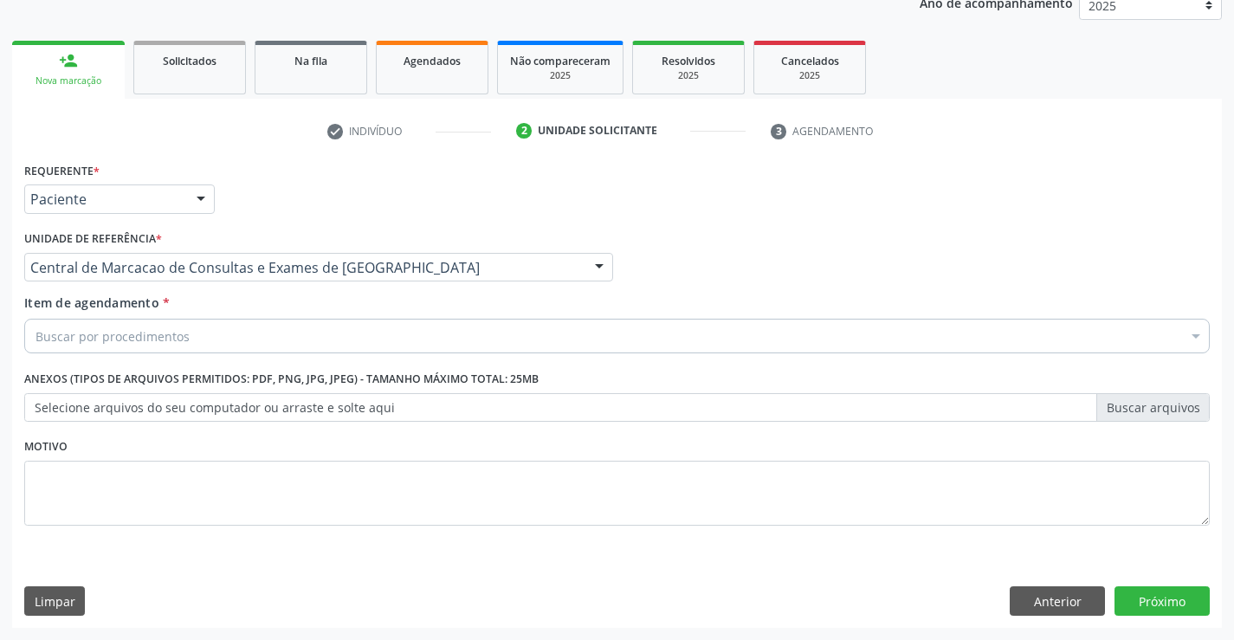
click at [304, 337] on div "Buscar por procedimentos" at bounding box center [617, 336] width 1186 height 35
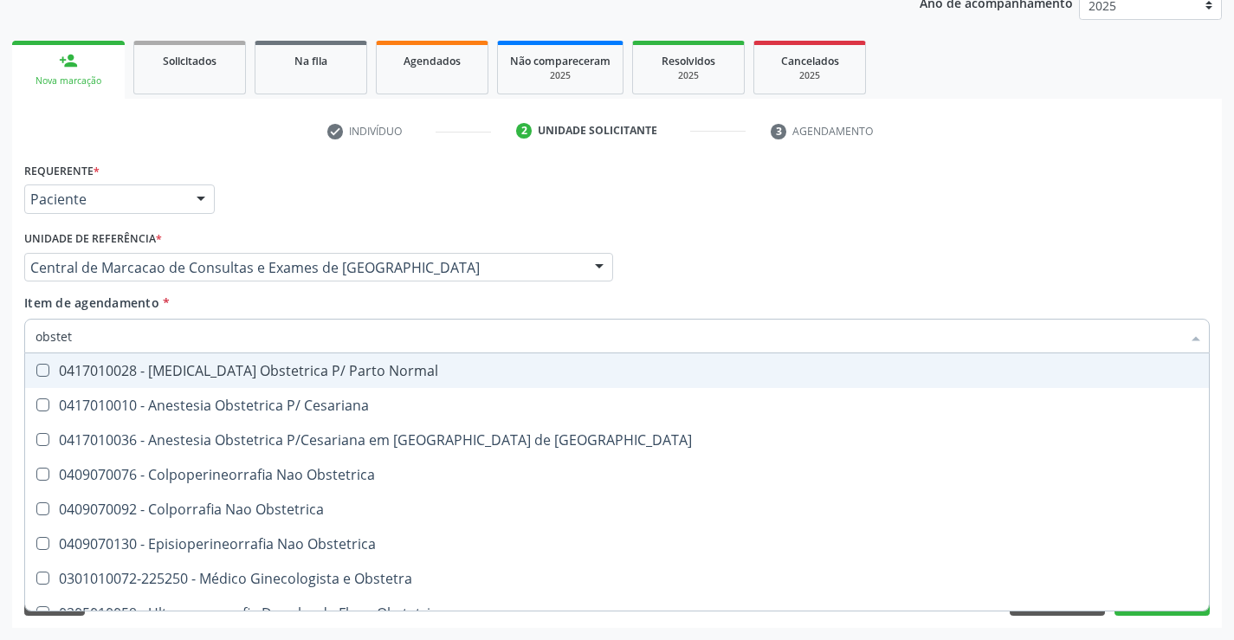
type input "obstetr"
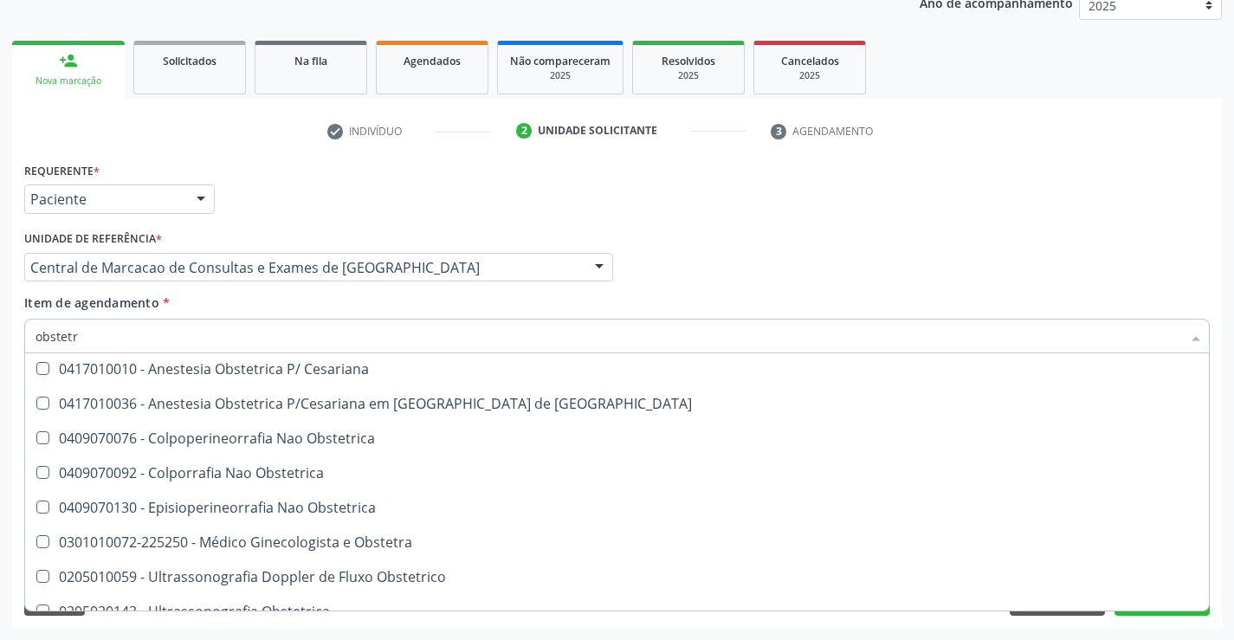
scroll to position [89, 0]
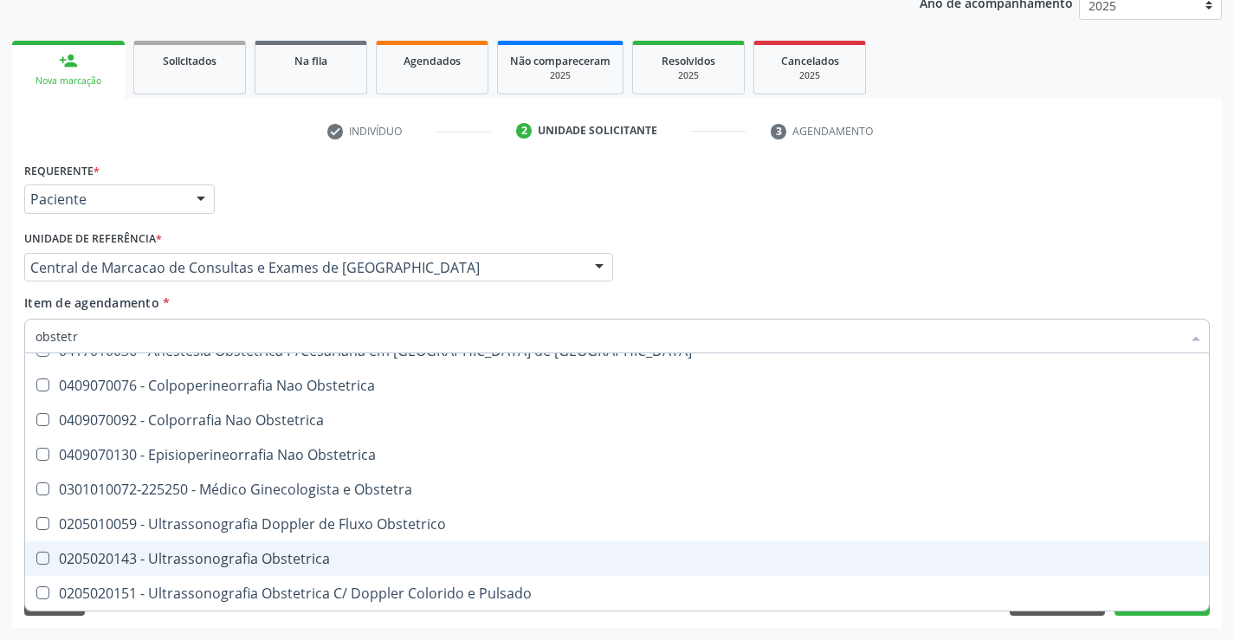
click at [323, 555] on div "0205020143 - Ultrassonografia Obstetrica" at bounding box center [617, 559] width 1163 height 14
checkbox Obstetrica "true"
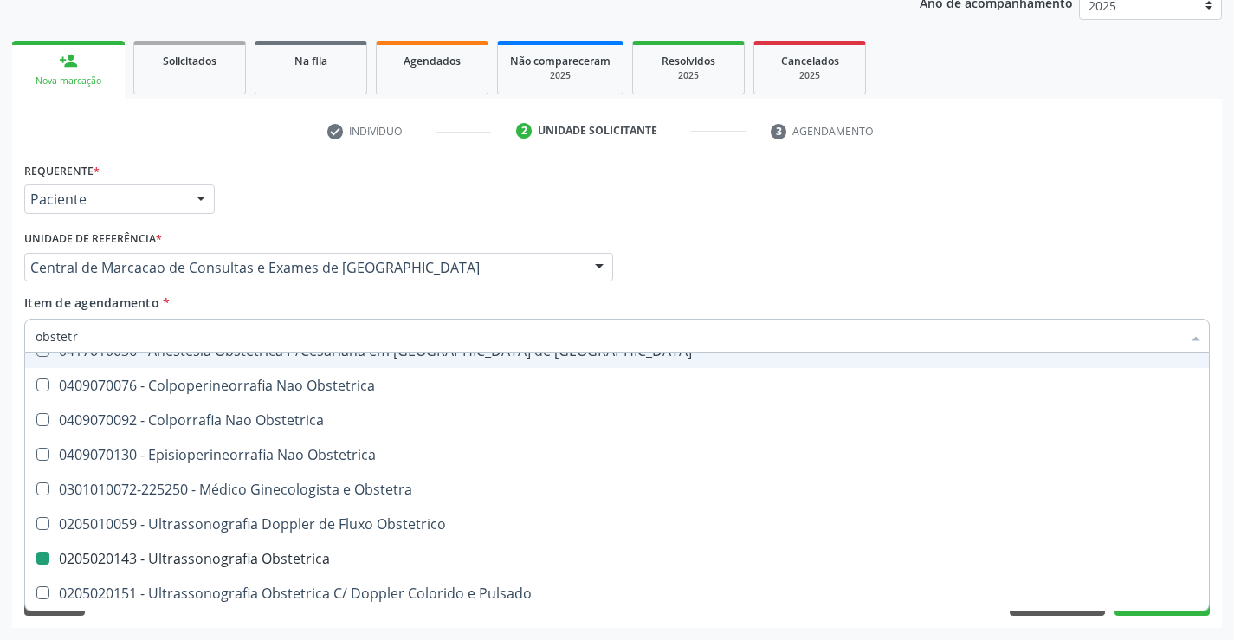
click at [747, 288] on div "Profissional Solicitante Por favor, selecione a Unidade de Atendimento primeiro…" at bounding box center [617, 260] width 1194 height 68
checkbox Cesariana "true"
checkbox Obstetrica "false"
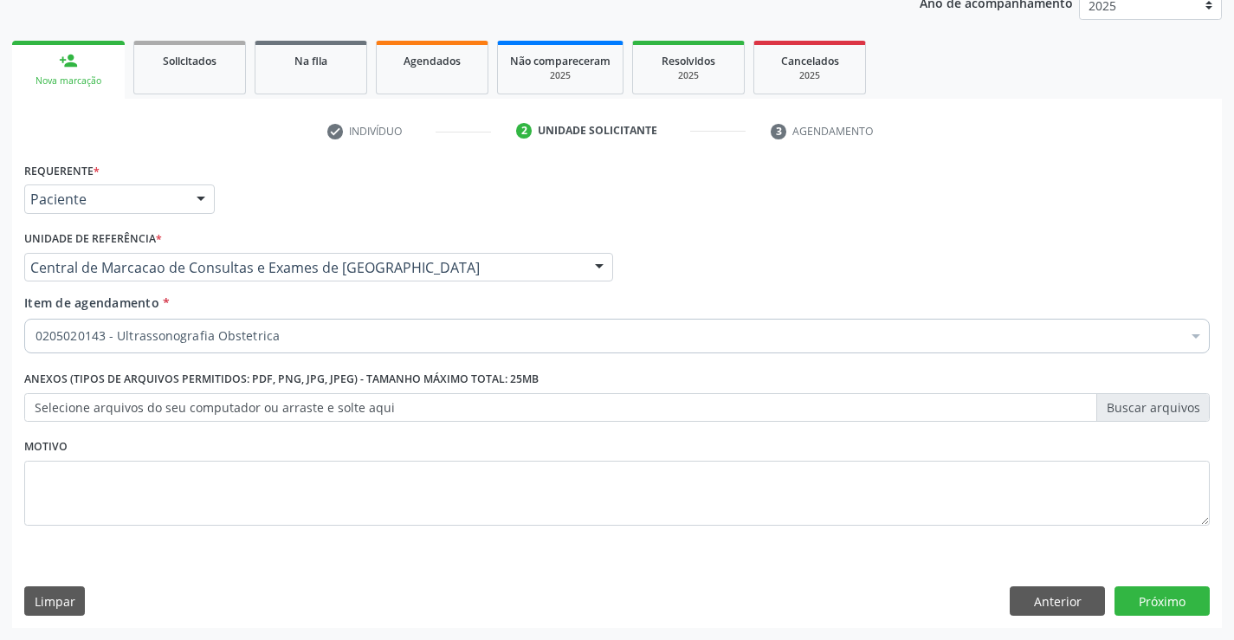
scroll to position [0, 0]
click at [1188, 611] on button "Próximo" at bounding box center [1162, 600] width 95 height 29
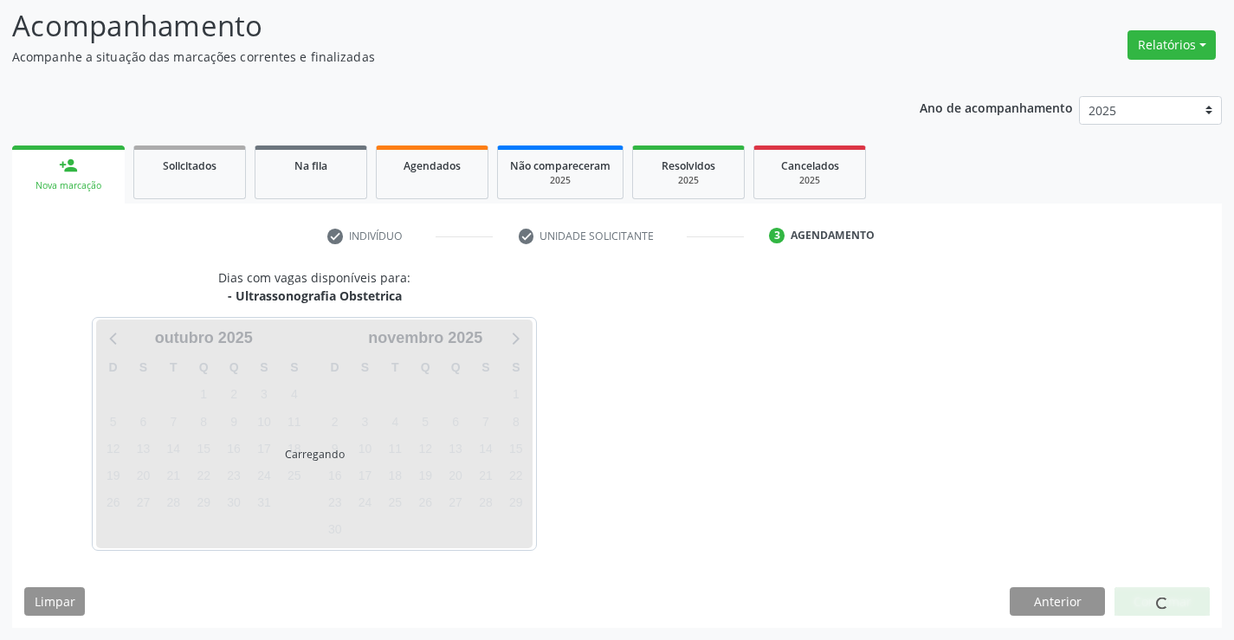
scroll to position [113, 0]
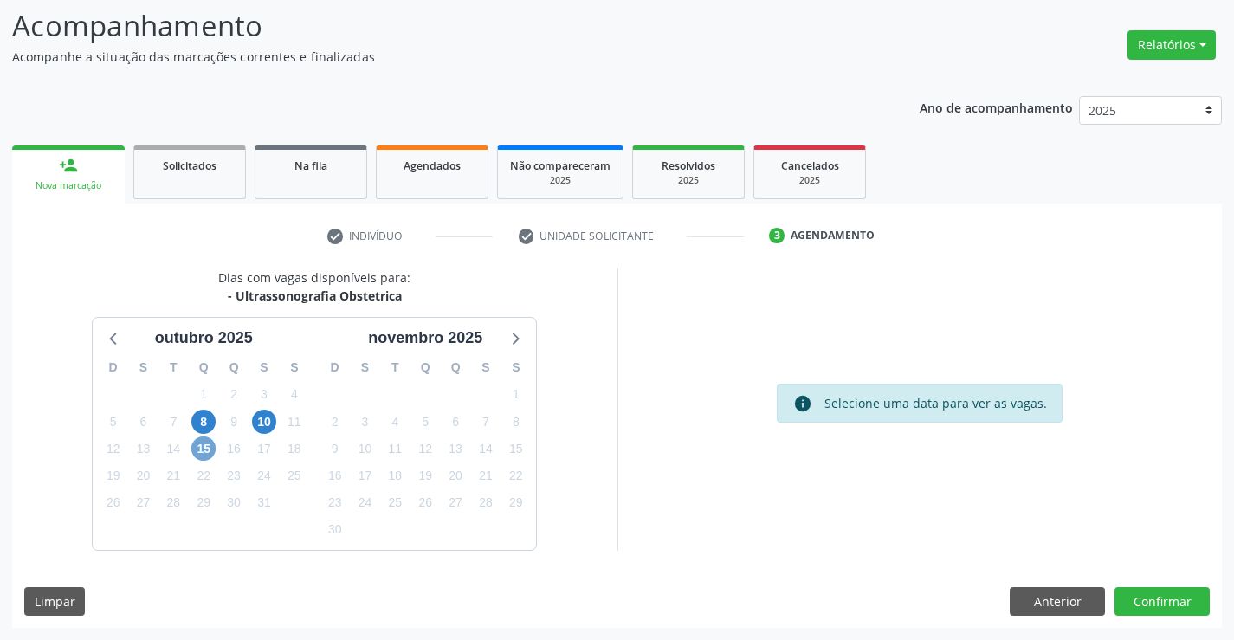
click at [204, 453] on span "15" at bounding box center [203, 448] width 24 height 24
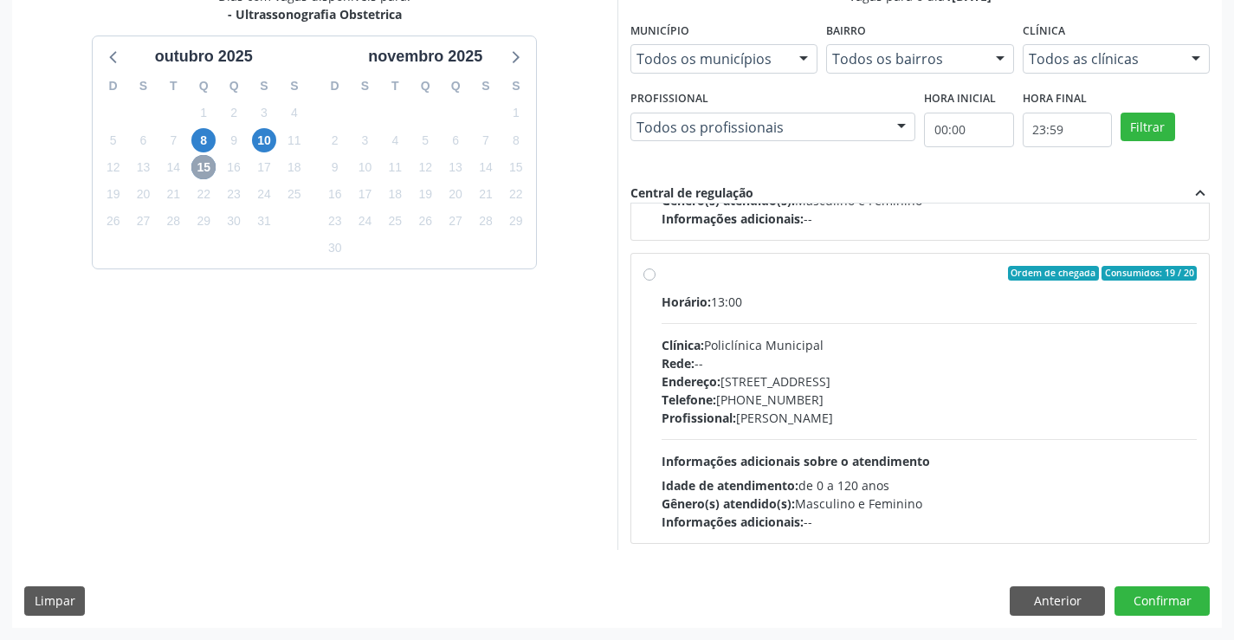
scroll to position [273, 0]
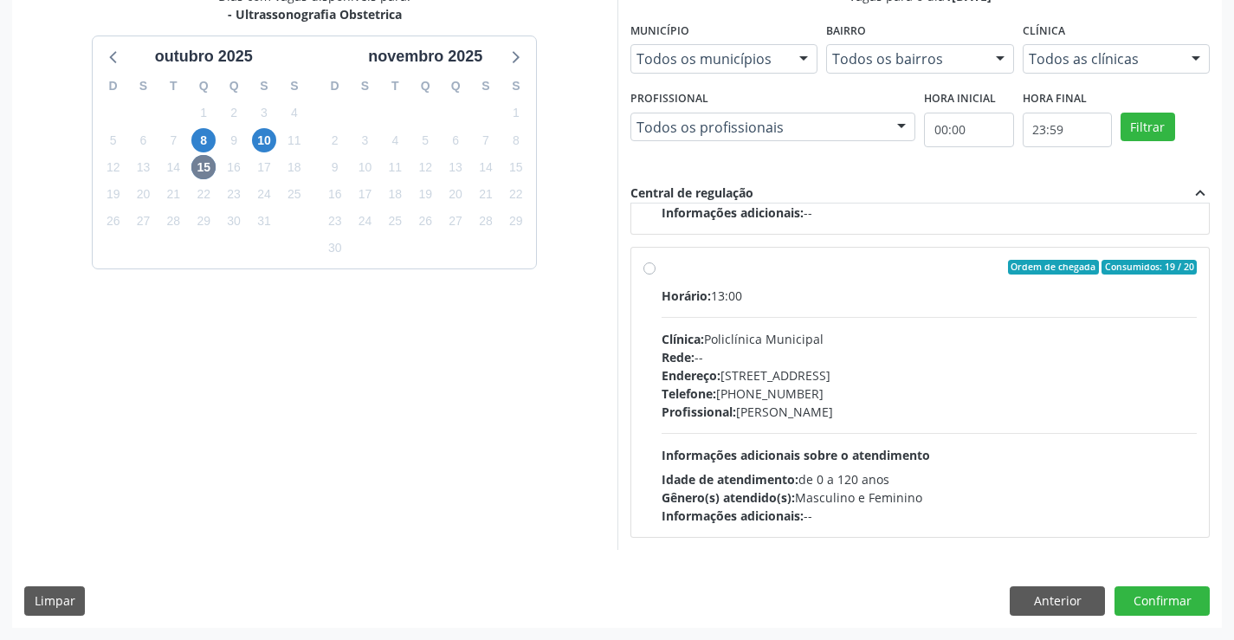
click at [768, 404] on div "Profissional: Orlindo Carvalho dos Santos" at bounding box center [930, 412] width 536 height 18
click at [656, 275] on input "Ordem de chegada Consumidos: 19 / 20 Horário: 13:00 Clínica: Policlínica Munici…" at bounding box center [649, 268] width 12 height 16
radio input "true"
click at [265, 146] on span "10" at bounding box center [264, 140] width 24 height 24
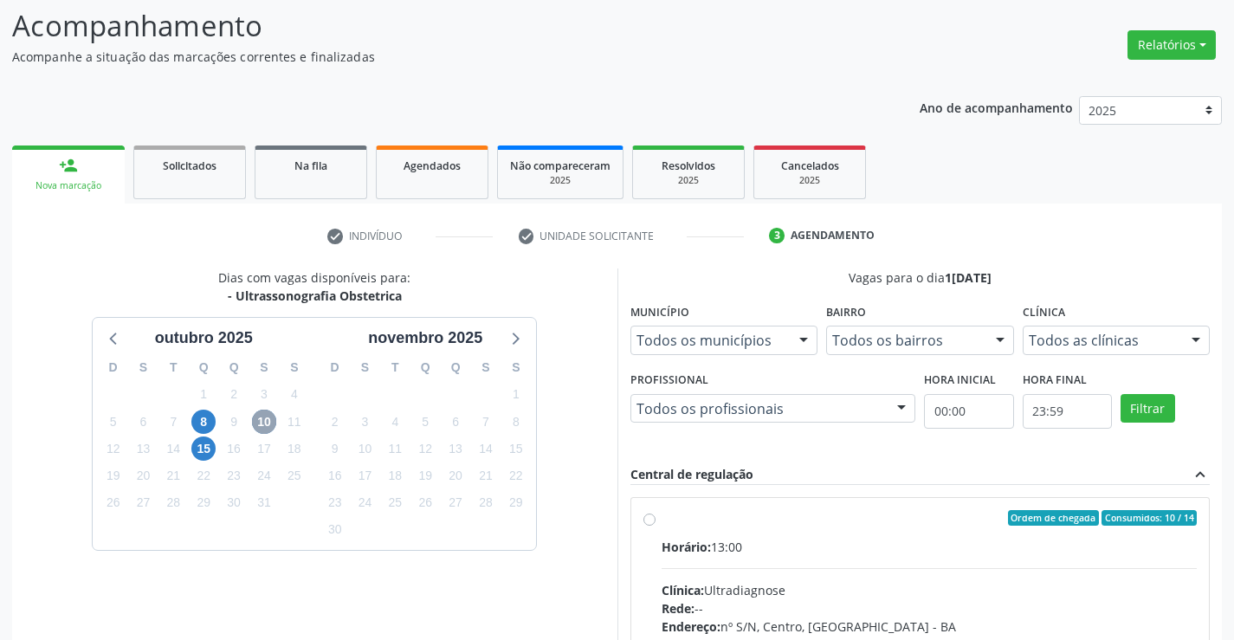
scroll to position [364, 0]
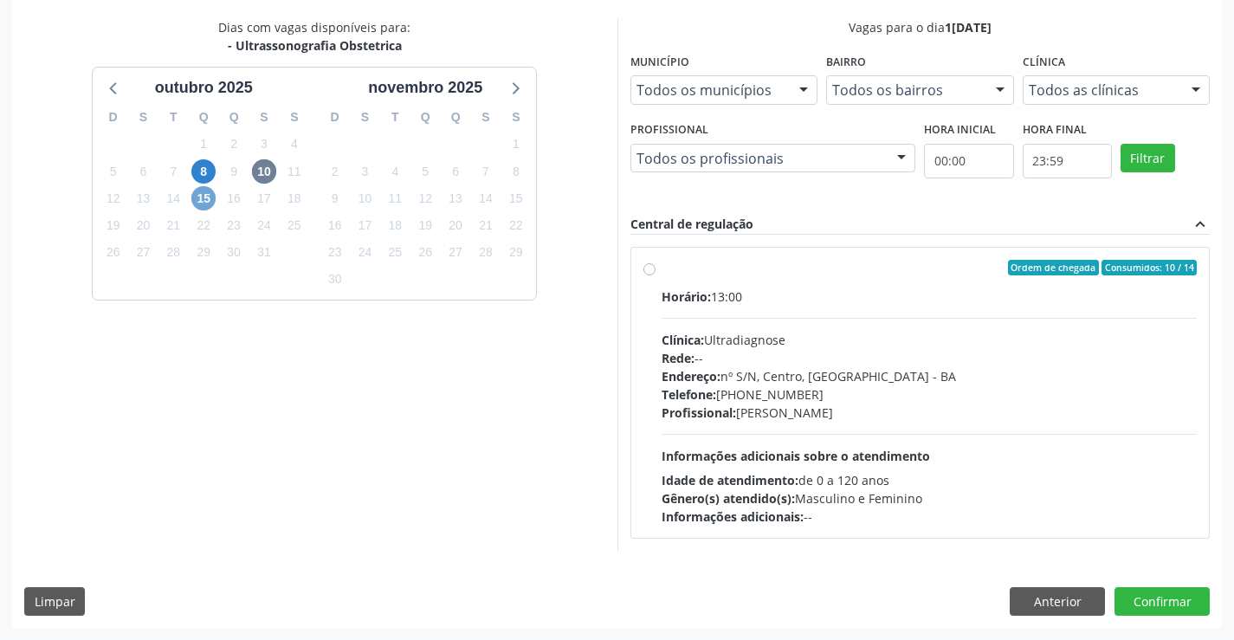
click at [196, 205] on span "15" at bounding box center [203, 198] width 24 height 24
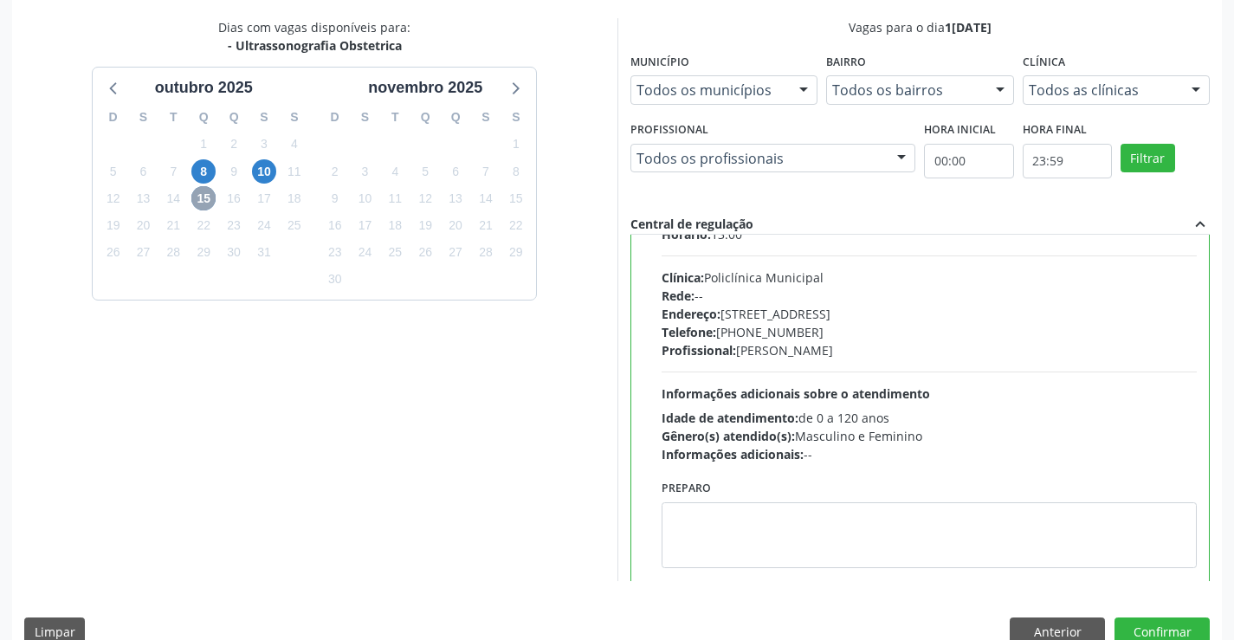
scroll to position [390, 0]
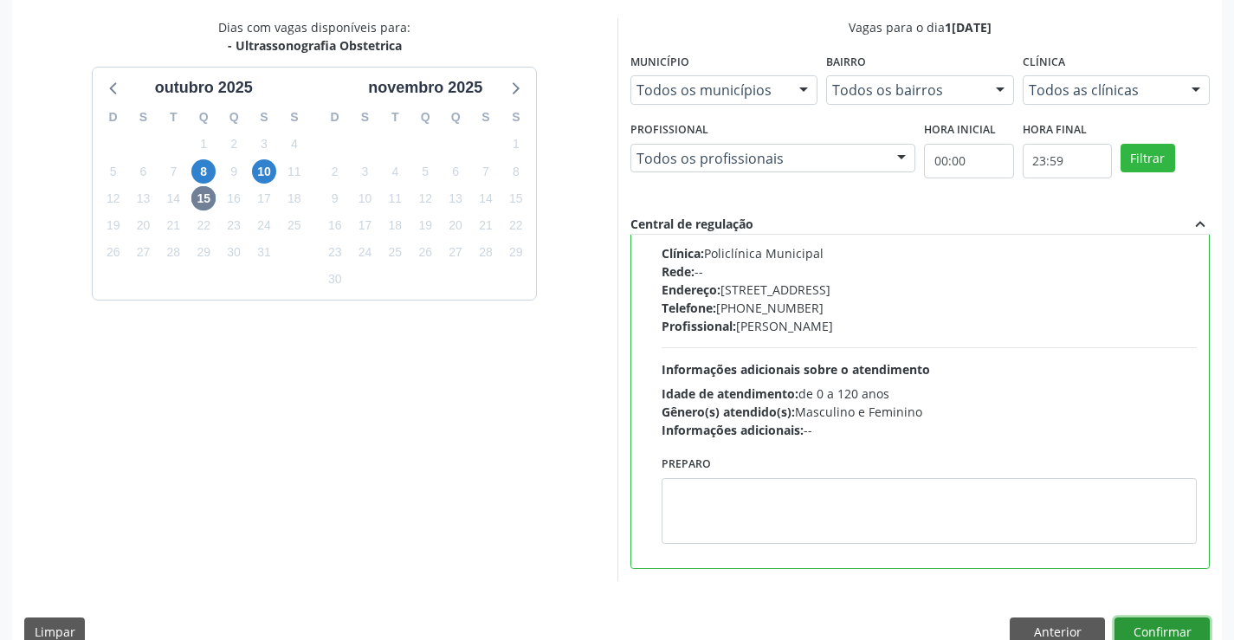
click at [1151, 636] on button "Confirmar" at bounding box center [1162, 631] width 95 height 29
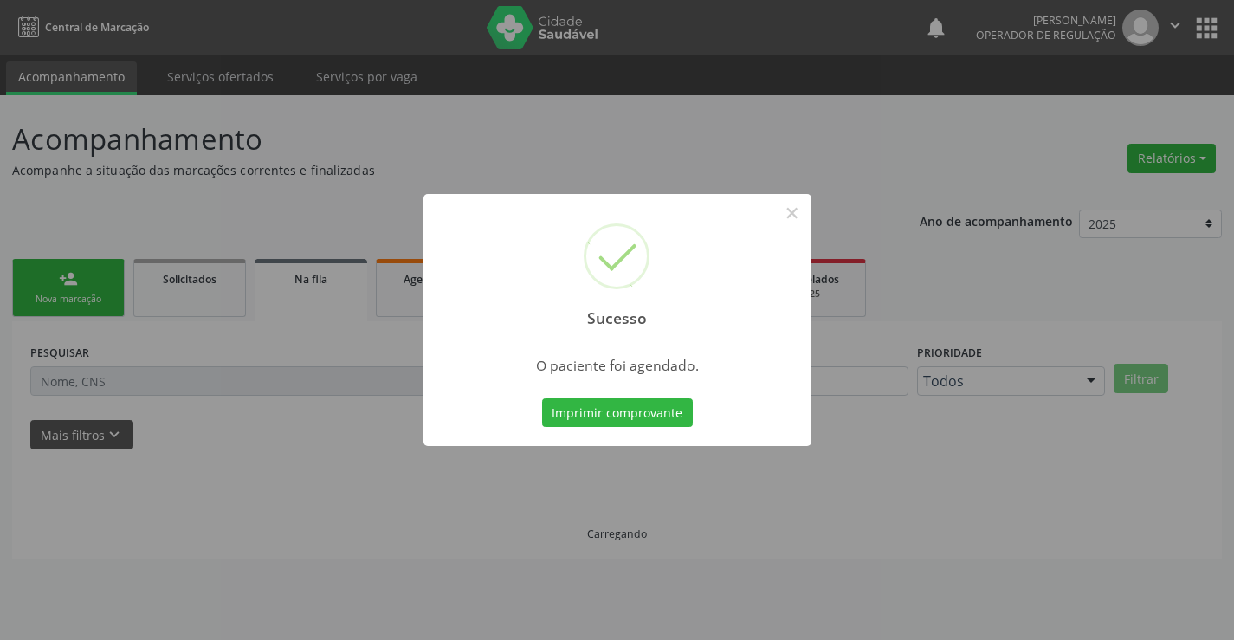
scroll to position [0, 0]
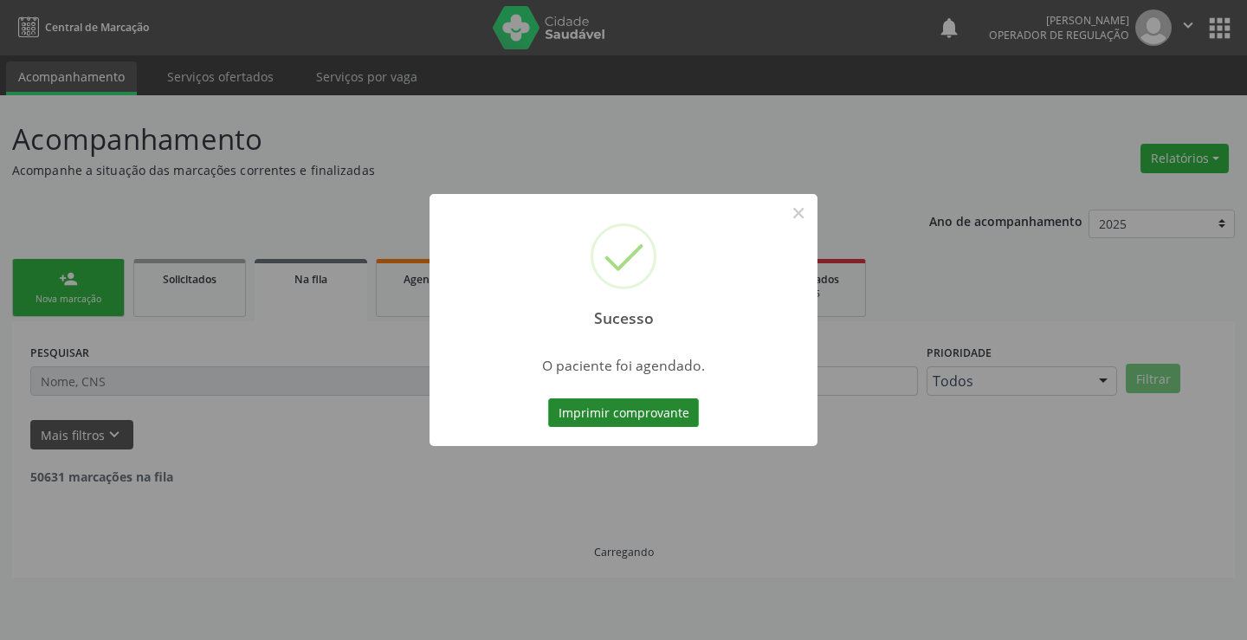
click at [608, 412] on button "Imprimir comprovante" at bounding box center [623, 412] width 151 height 29
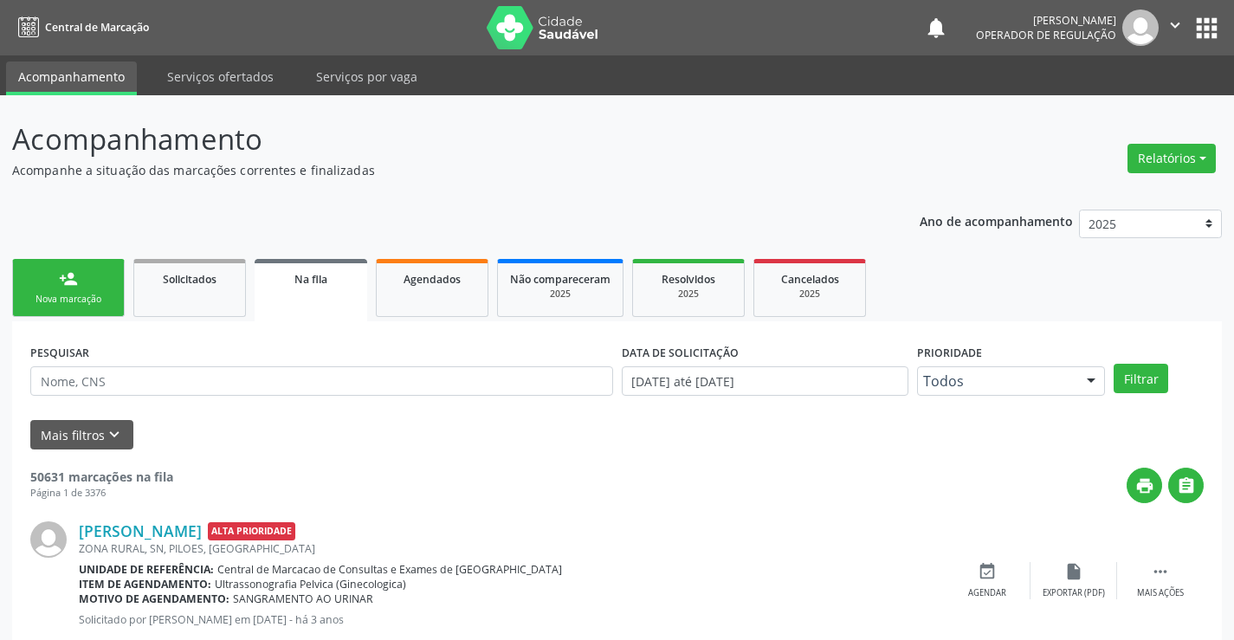
click at [48, 301] on div "Nova marcação" at bounding box center [68, 299] width 87 height 13
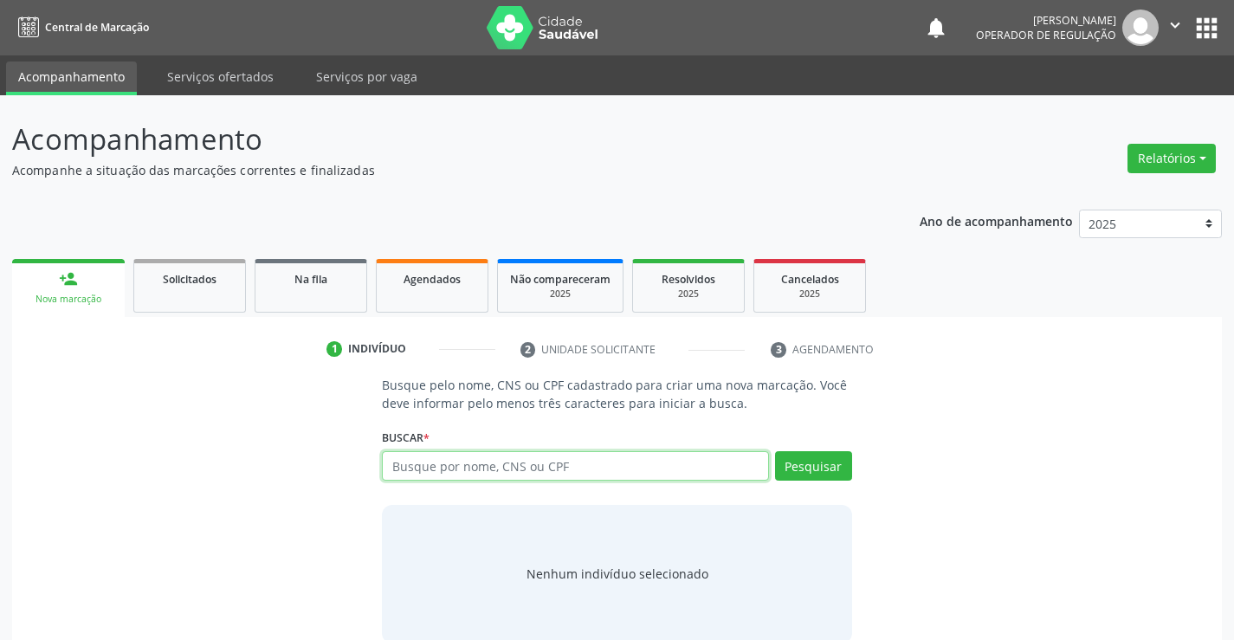
paste input "706 2005 0872 2561"
type input "706 2005 0872 2561"
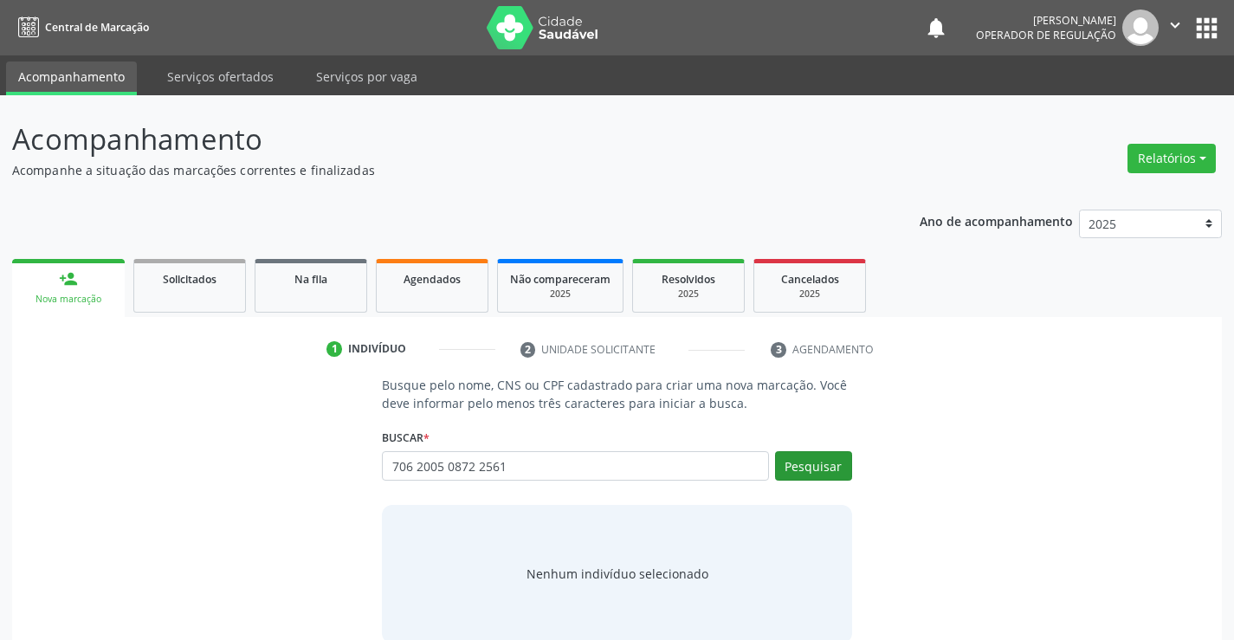
click at [853, 467] on div "Busque pelo nome, CNS ou CPF cadastrado para criar uma nova marcação. Você deve…" at bounding box center [617, 509] width 494 height 267
click at [841, 467] on button "Pesquisar" at bounding box center [813, 465] width 77 height 29
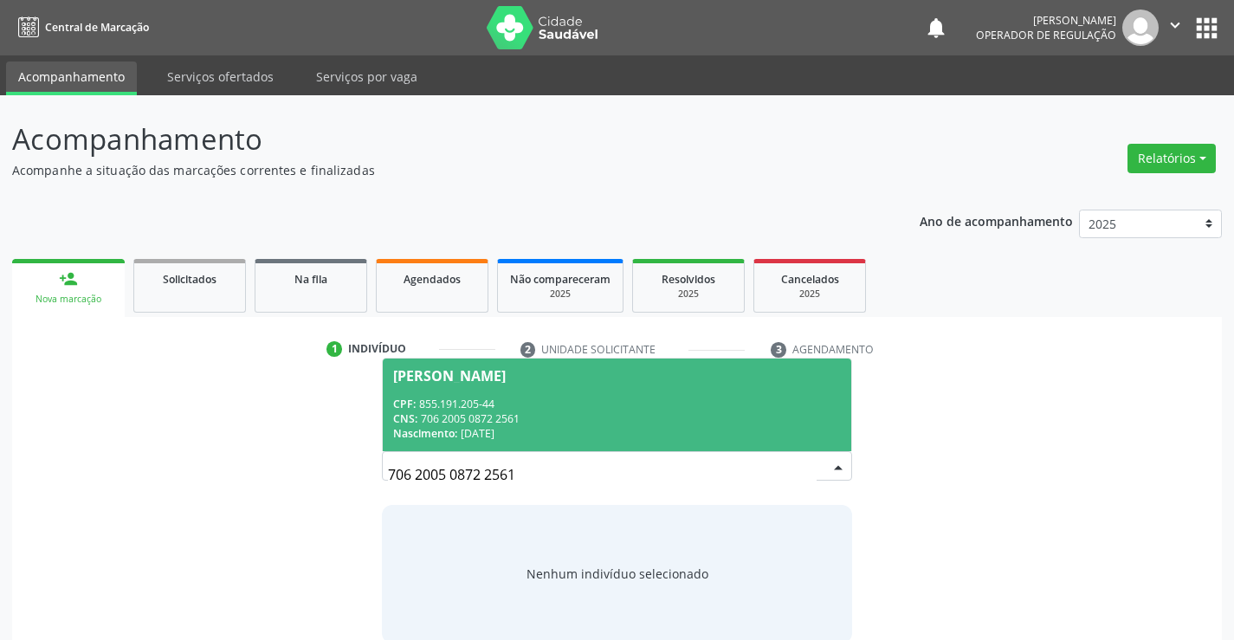
click at [715, 398] on div "CPF: 855.191.205-44" at bounding box center [616, 404] width 447 height 15
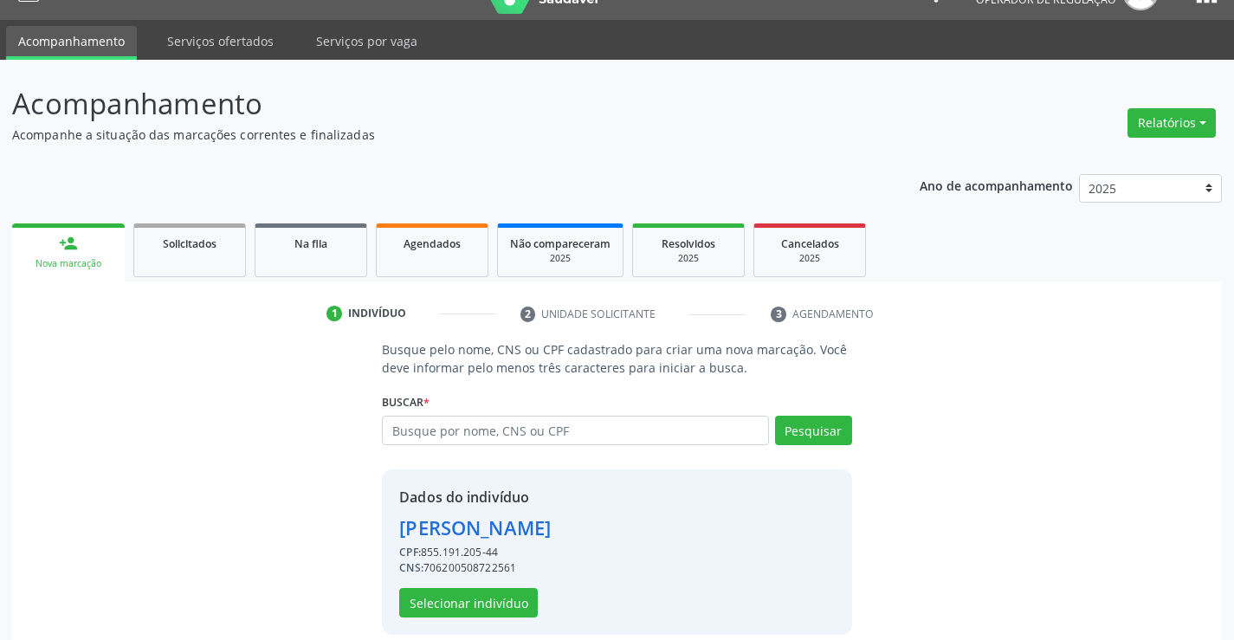
scroll to position [55, 0]
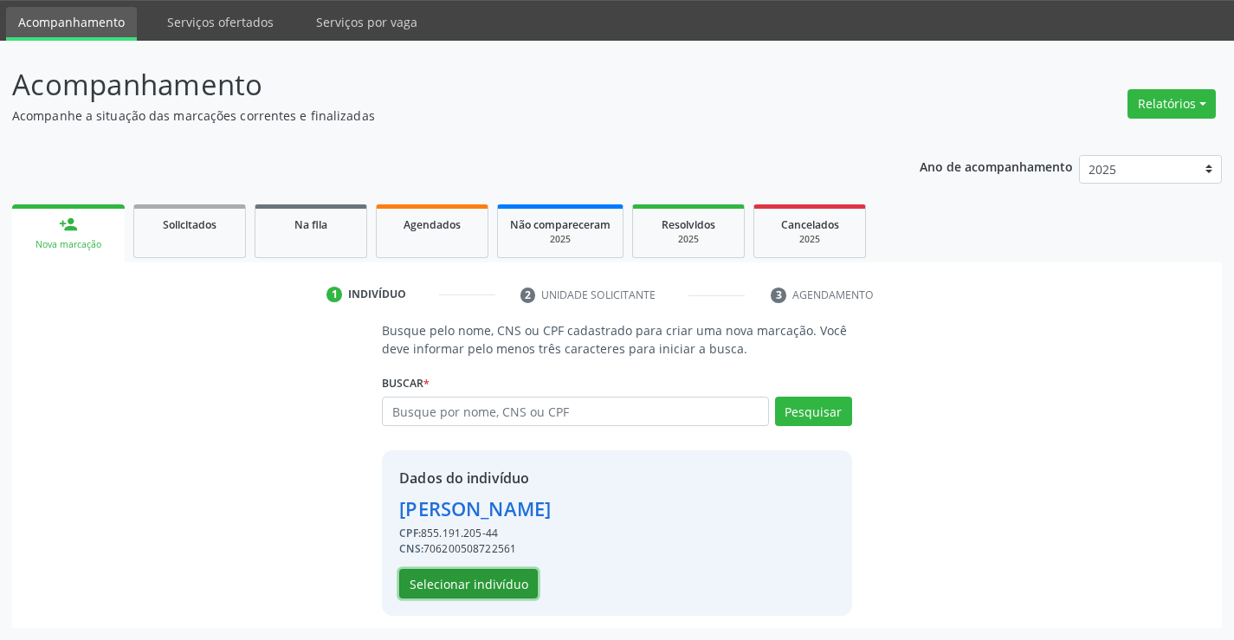
click at [483, 582] on button "Selecionar indivíduo" at bounding box center [468, 583] width 139 height 29
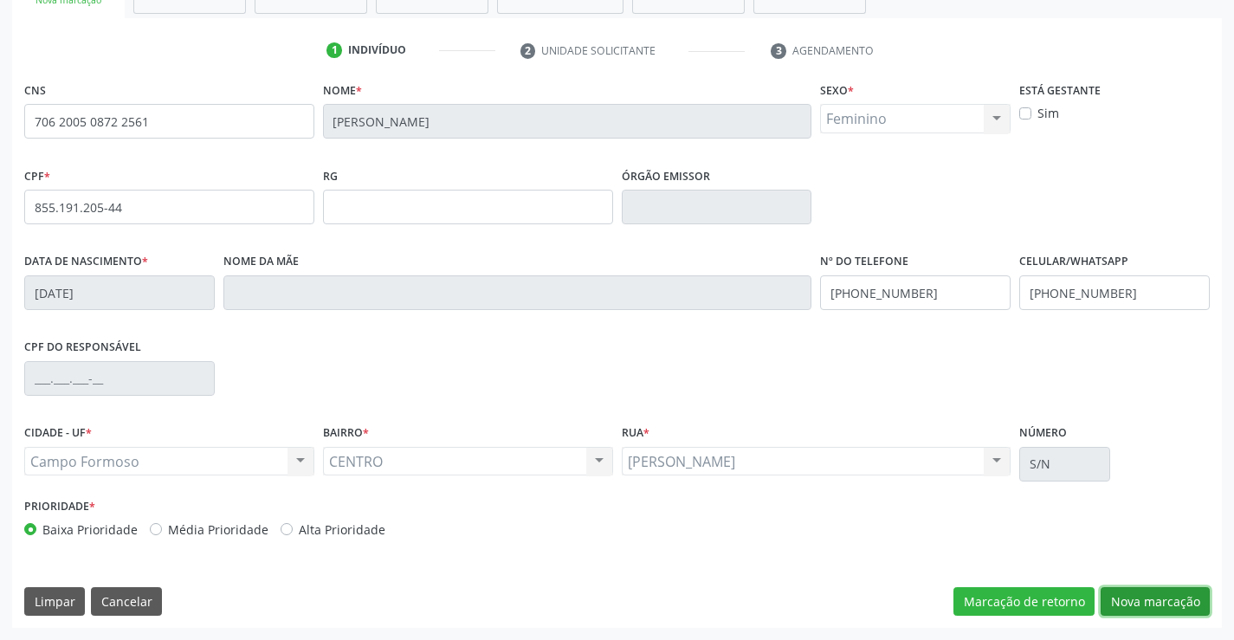
click at [1128, 605] on button "Nova marcação" at bounding box center [1155, 601] width 109 height 29
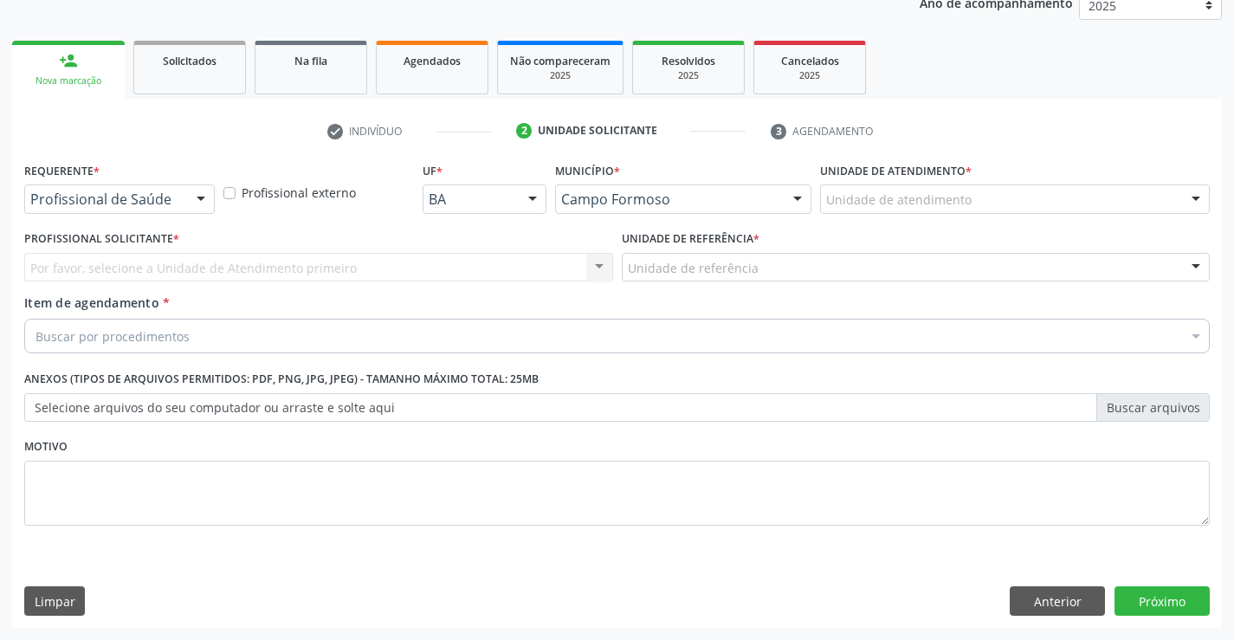
drag, startPoint x: 210, startPoint y: 204, endPoint x: 152, endPoint y: 239, distance: 68.0
click at [209, 204] on div at bounding box center [201, 199] width 26 height 29
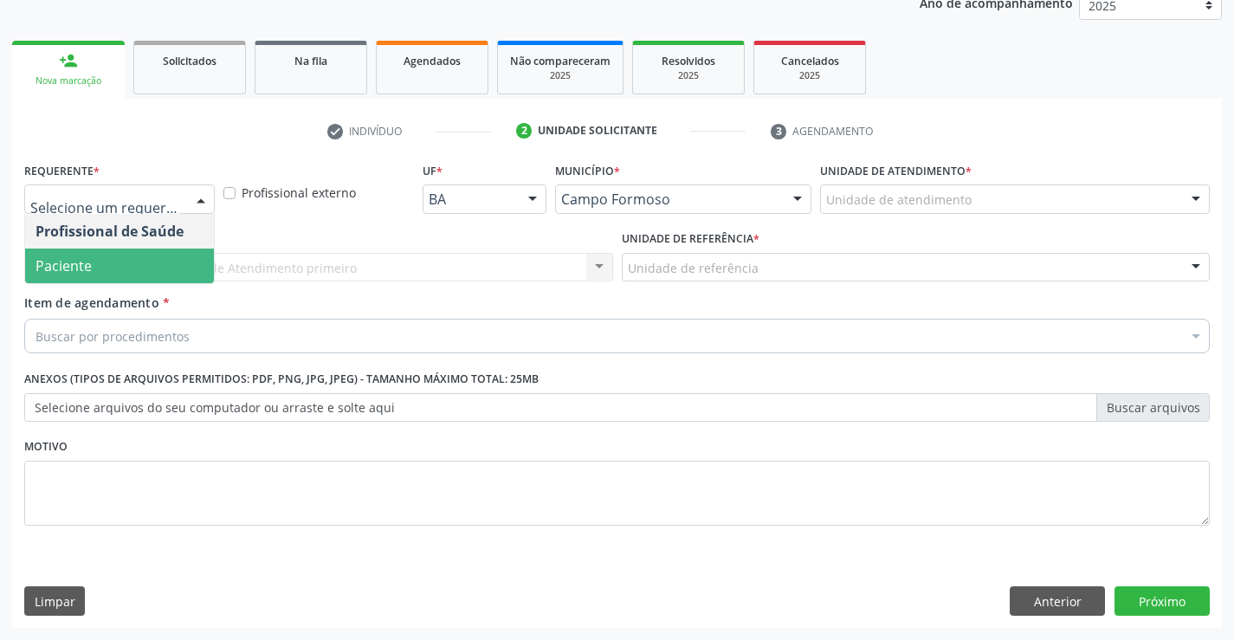
click at [129, 271] on span "Paciente" at bounding box center [119, 266] width 189 height 35
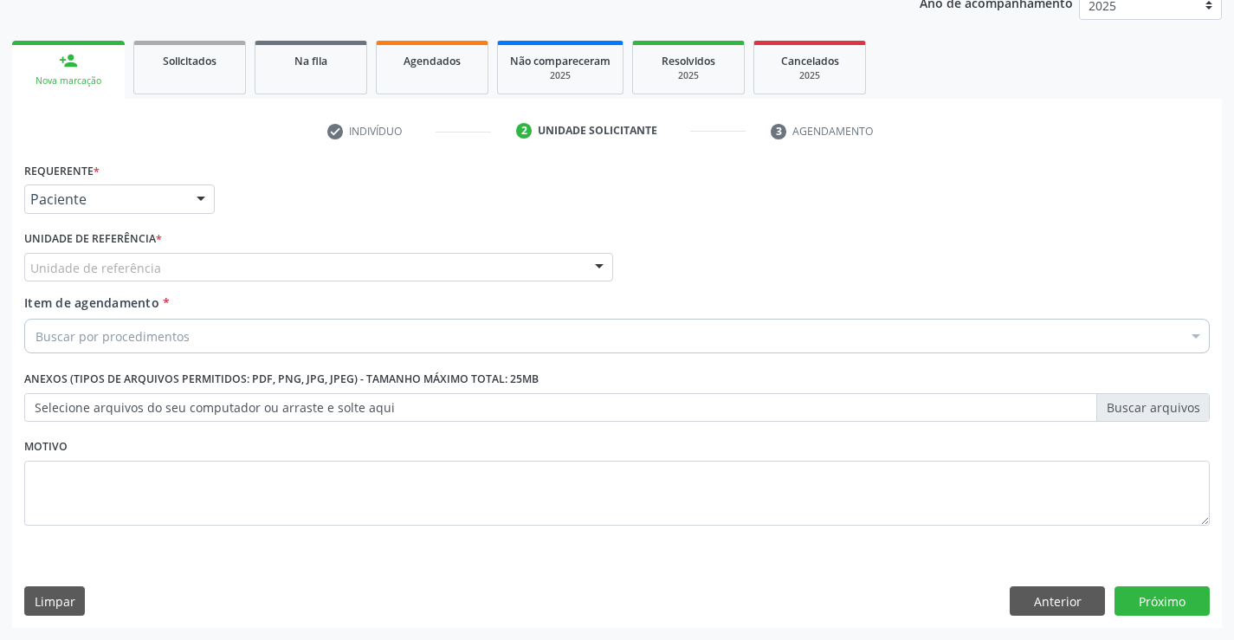
click at [245, 266] on div "Unidade de referência" at bounding box center [318, 267] width 589 height 29
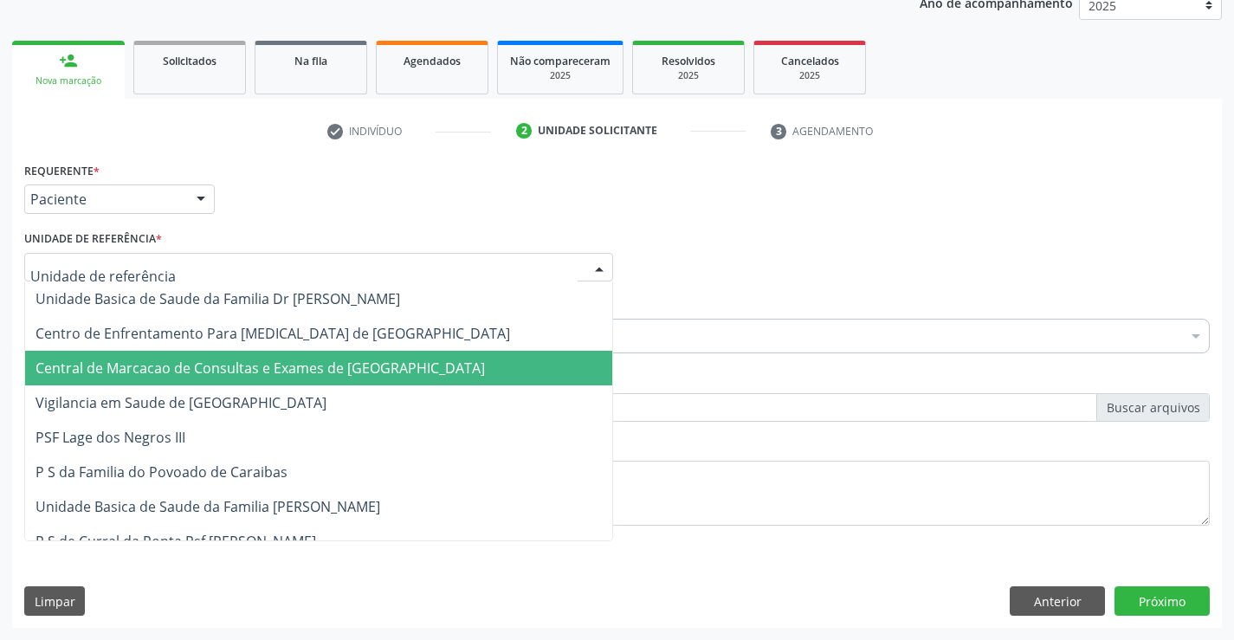
click at [239, 373] on span "Central de Marcacao de Consultas e Exames de [GEOGRAPHIC_DATA]" at bounding box center [260, 368] width 449 height 19
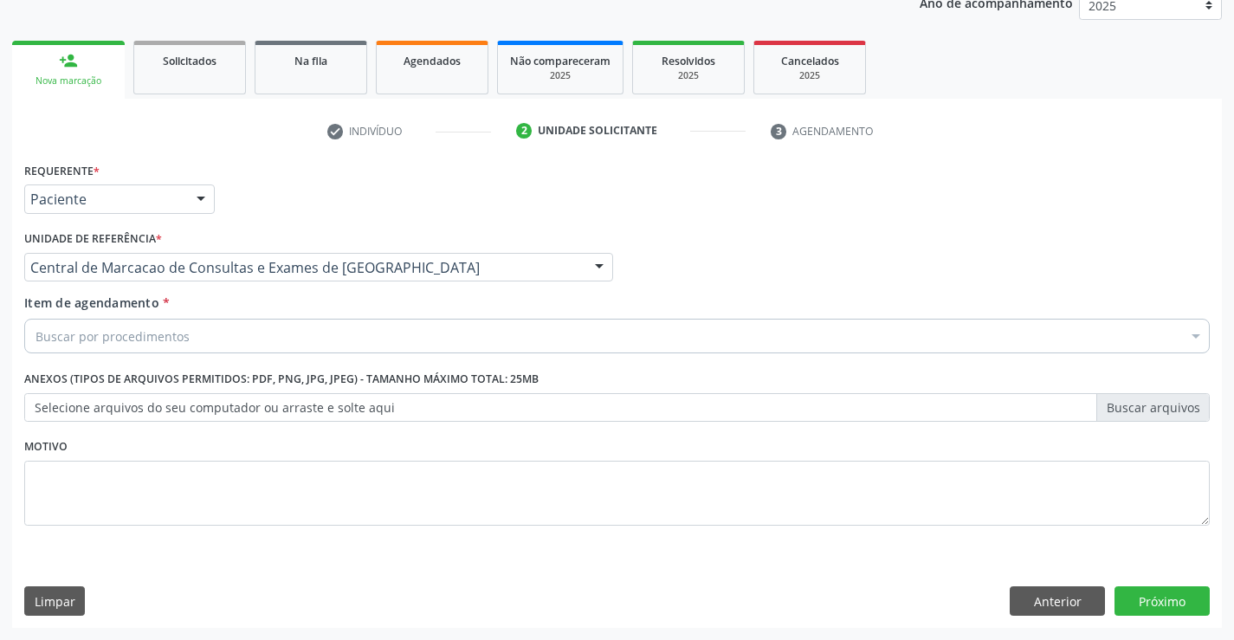
click at [275, 343] on div "Buscar por procedimentos" at bounding box center [617, 336] width 1186 height 35
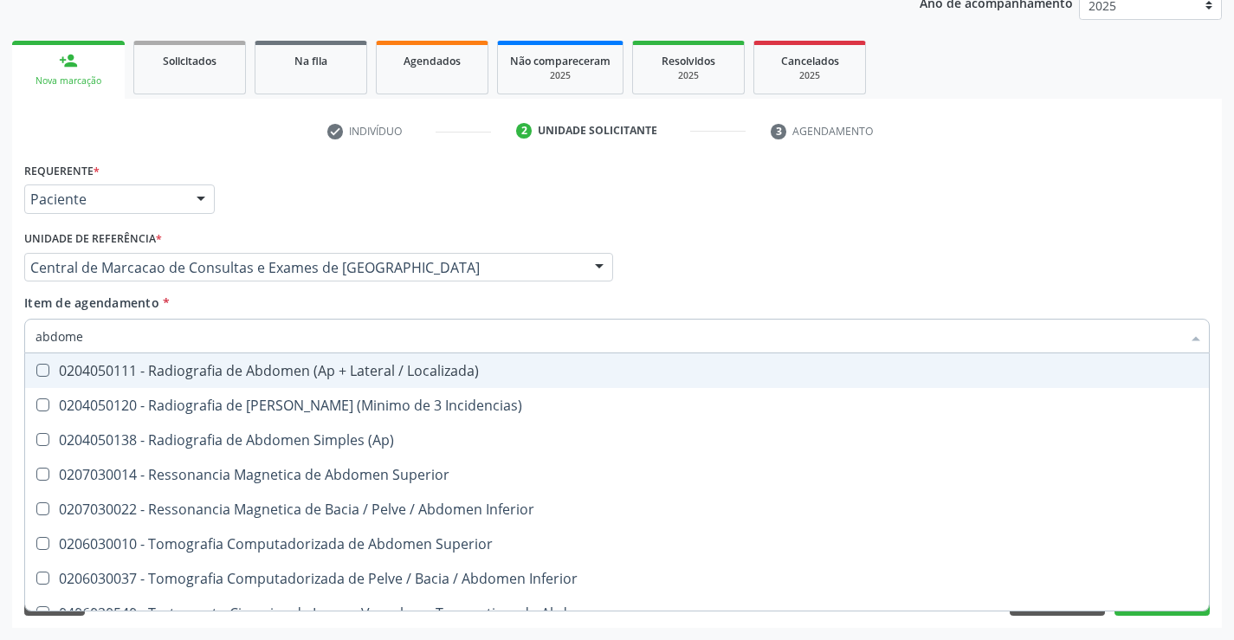
type input "abdomen"
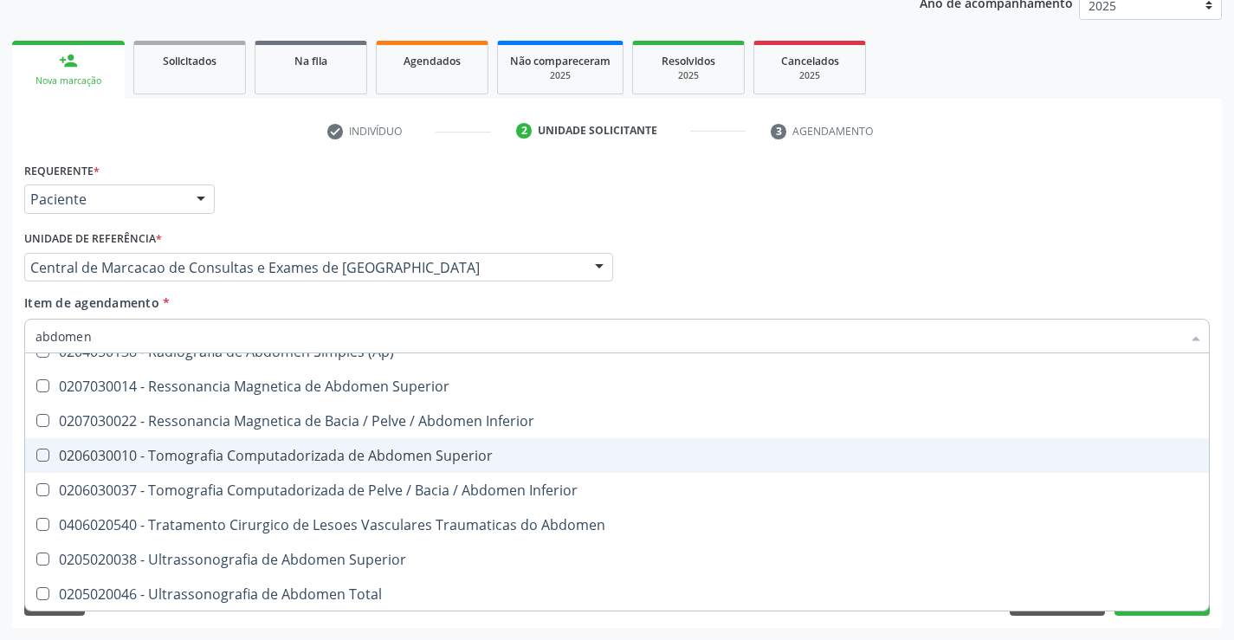
scroll to position [89, 0]
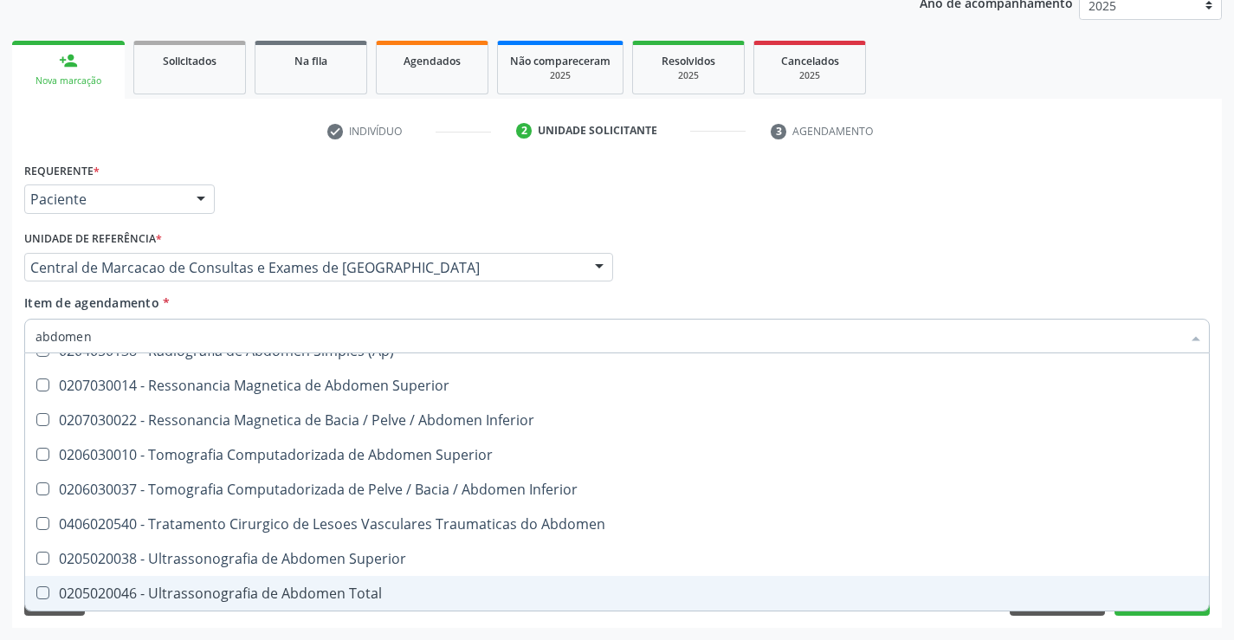
click at [348, 598] on div "0205020046 - Ultrassonografia de Abdomen Total" at bounding box center [617, 593] width 1163 height 14
checkbox Total "true"
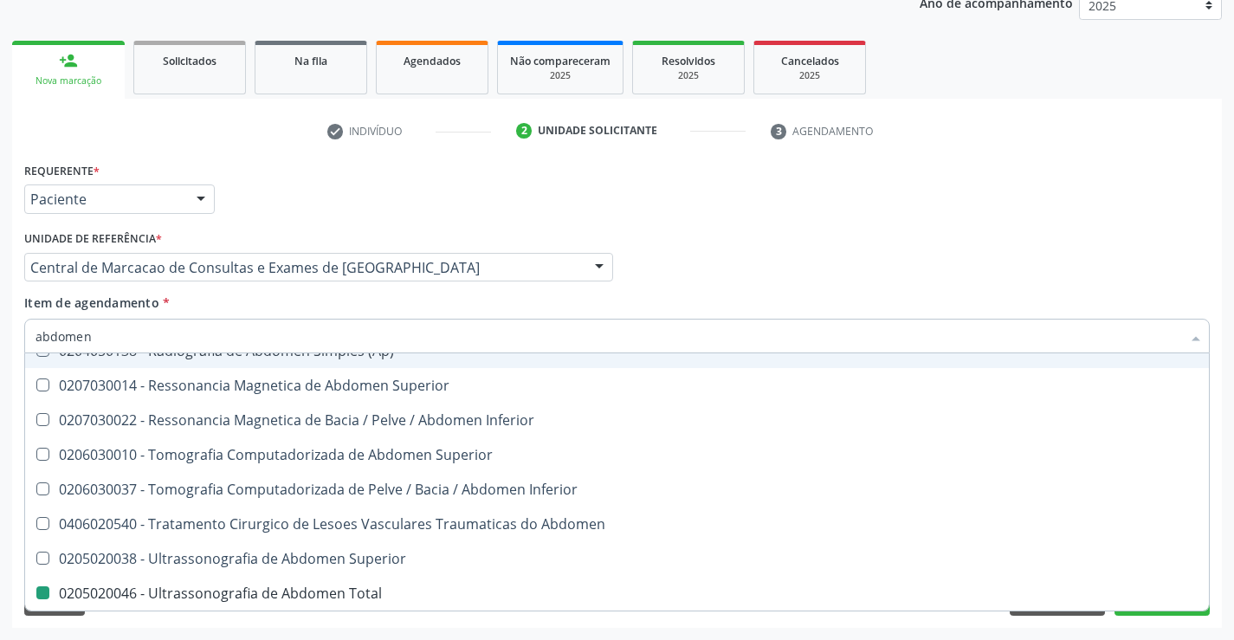
click at [850, 177] on div "Requerente * Paciente Profissional de Saúde Paciente Nenhum resultado encontrad…" at bounding box center [617, 192] width 1194 height 68
checkbox Incidencias\) "true"
checkbox Total "false"
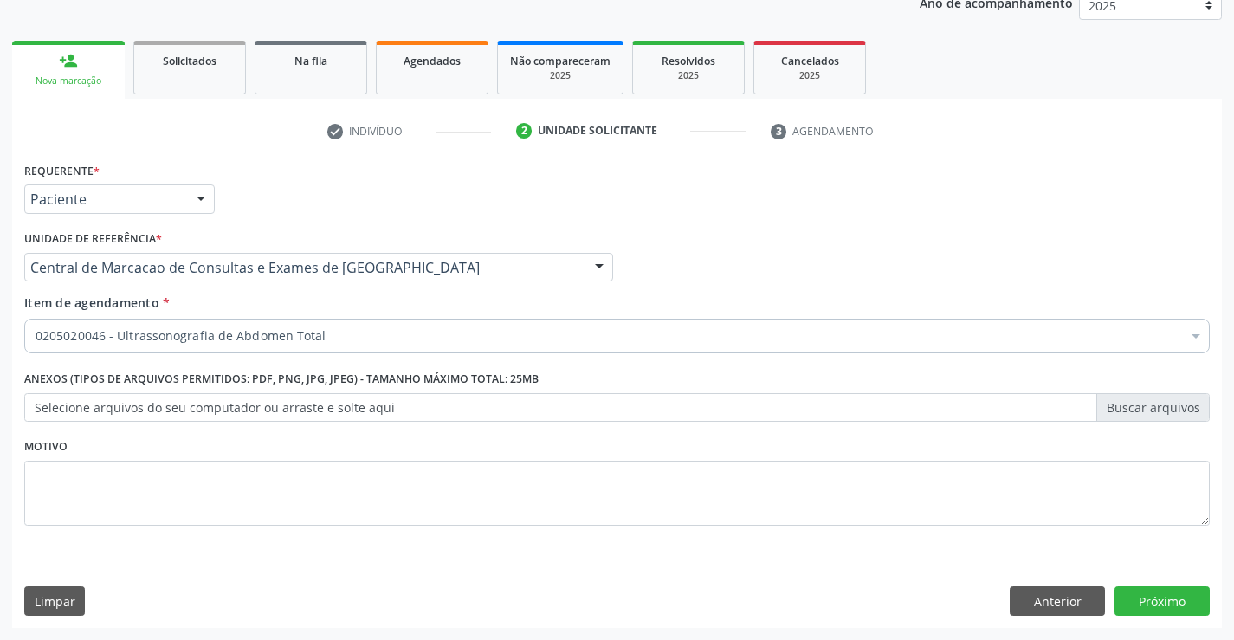
scroll to position [0, 0]
click at [1172, 601] on button "Próximo" at bounding box center [1162, 600] width 95 height 29
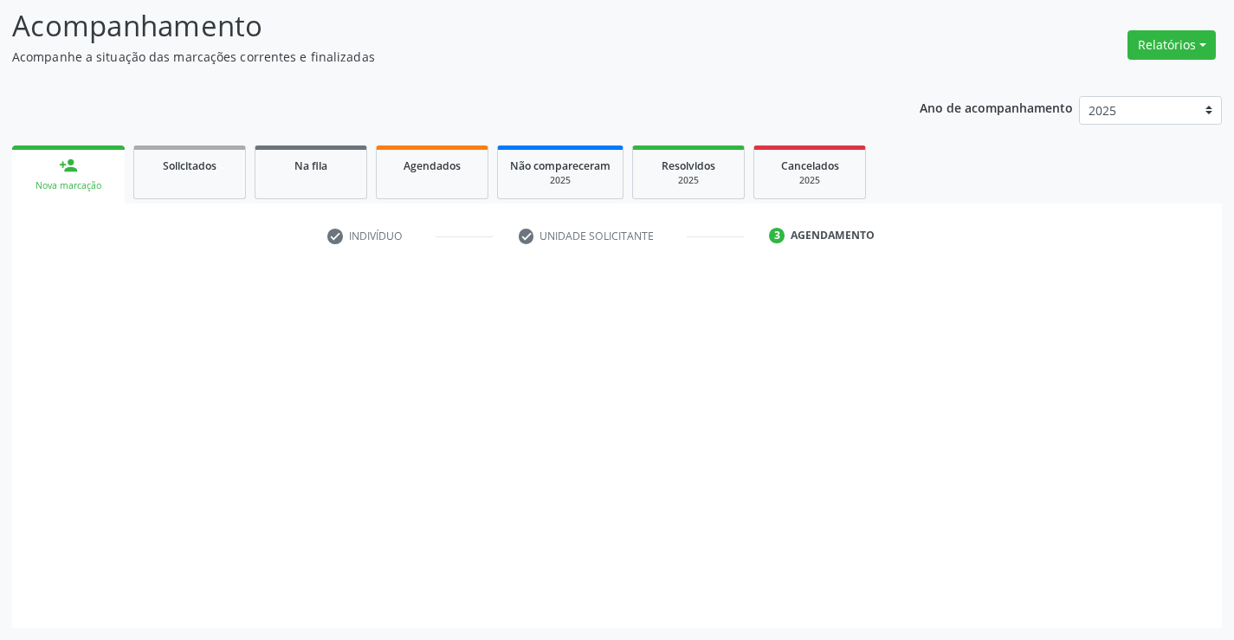
scroll to position [113, 0]
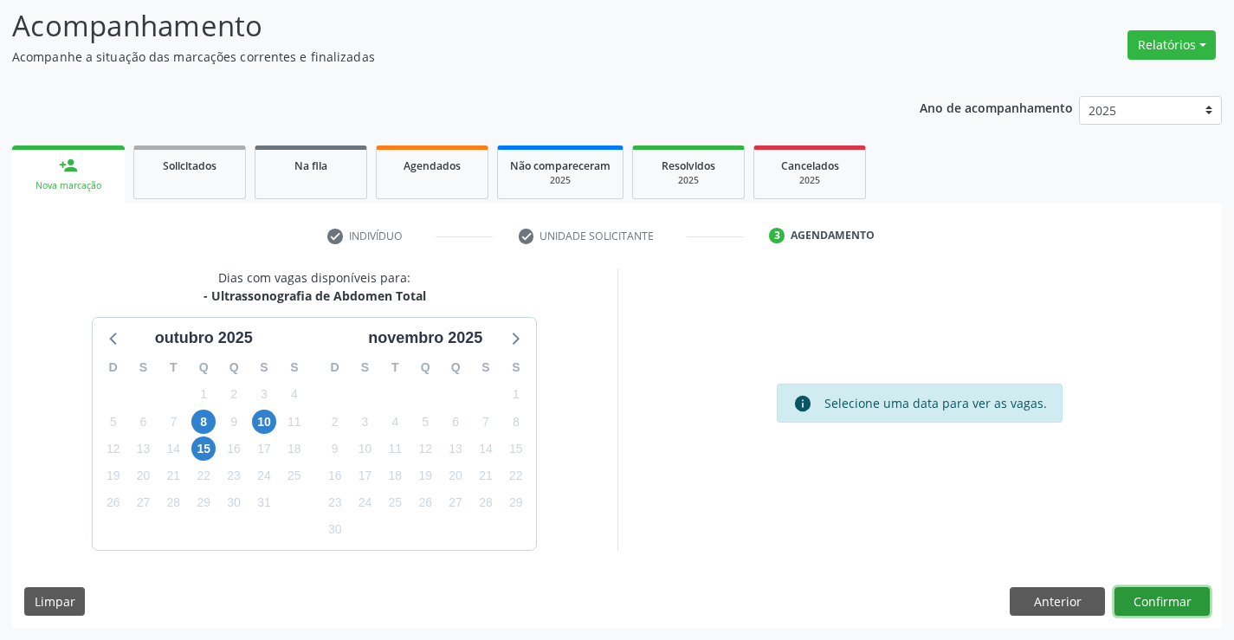
click at [1199, 604] on button "Confirmar" at bounding box center [1162, 601] width 95 height 29
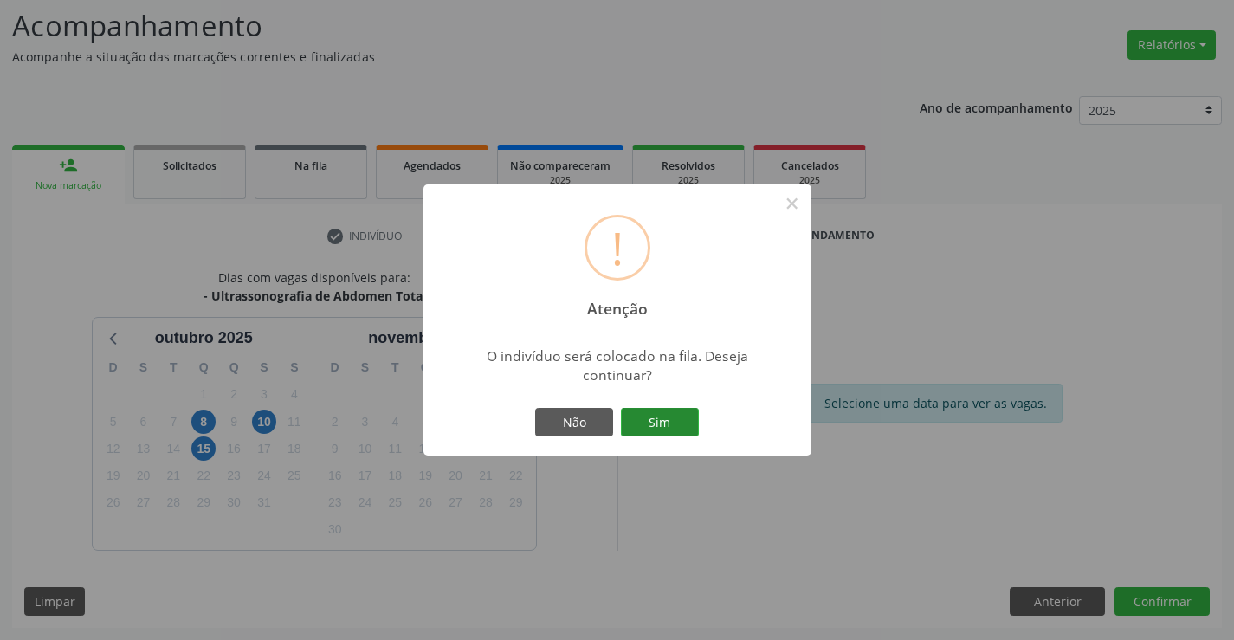
click at [677, 408] on button "Sim" at bounding box center [660, 422] width 78 height 29
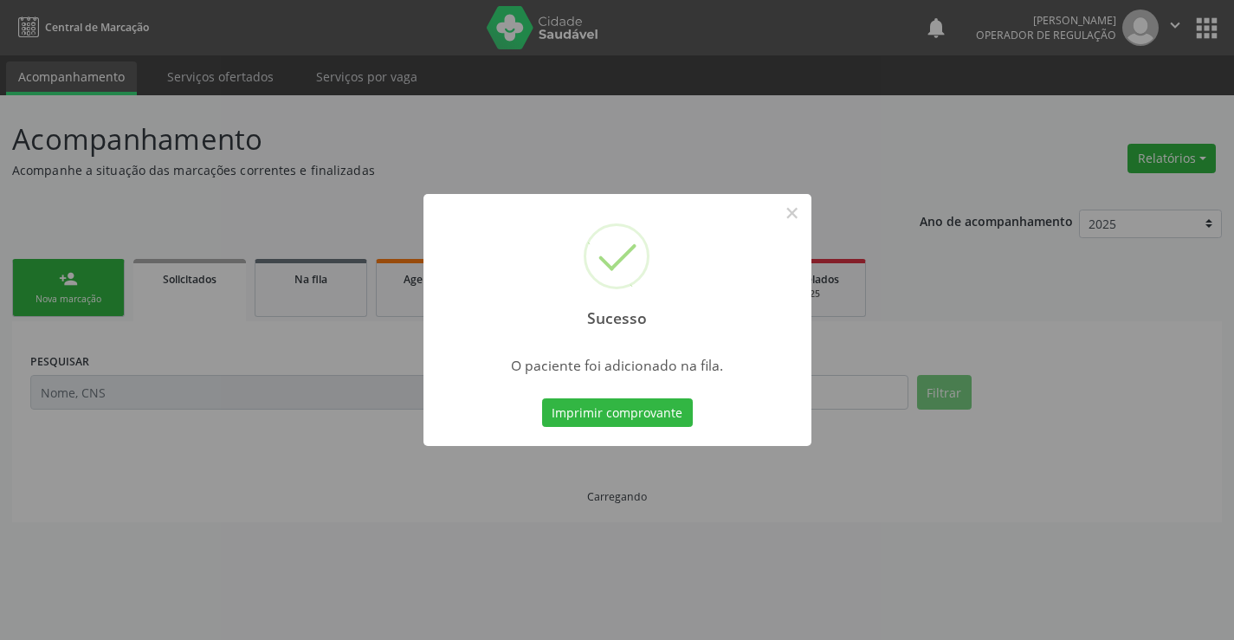
scroll to position [0, 0]
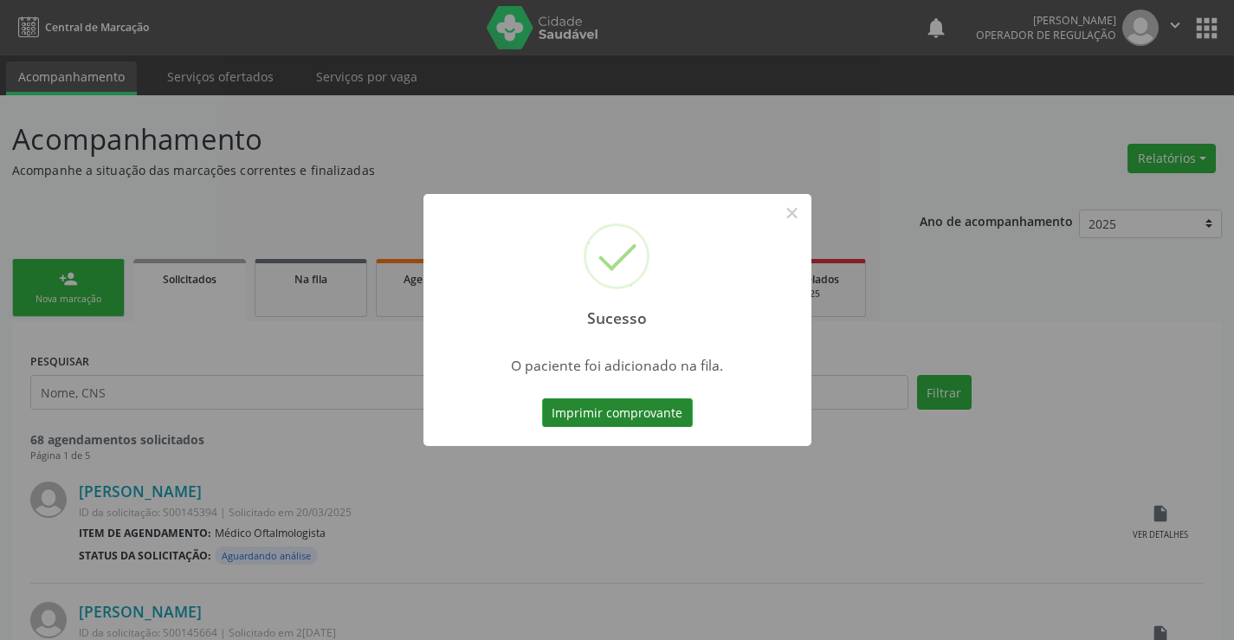
click at [650, 407] on button "Imprimir comprovante" at bounding box center [617, 412] width 151 height 29
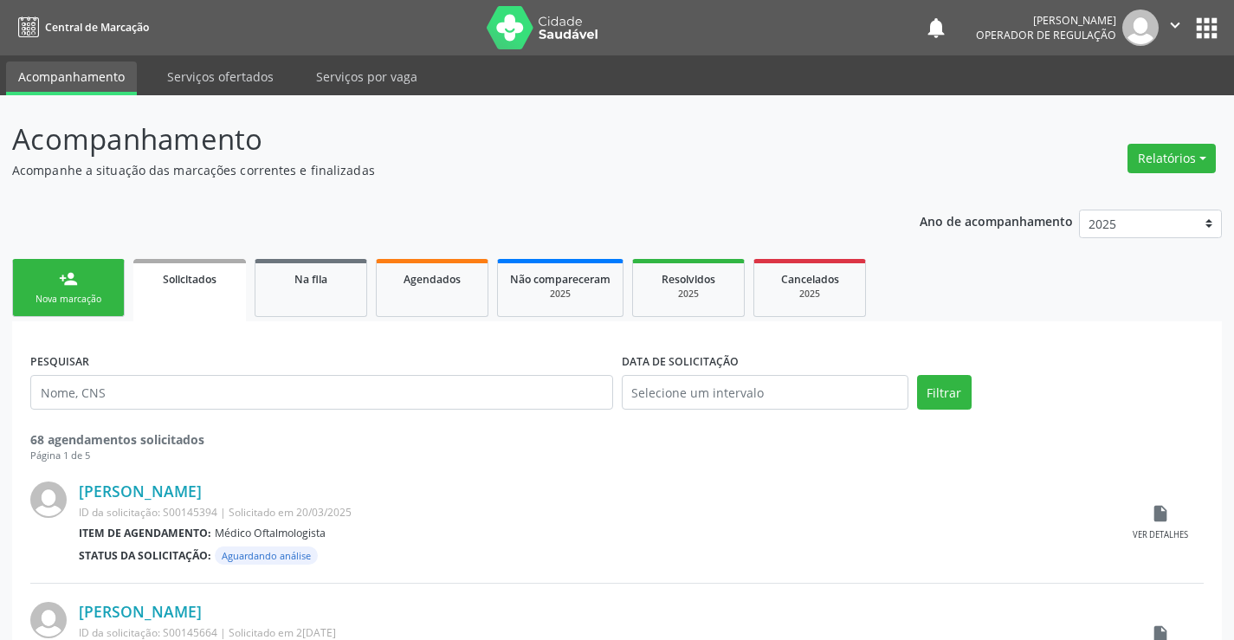
click at [97, 297] on div "Nova marcação" at bounding box center [68, 299] width 87 height 13
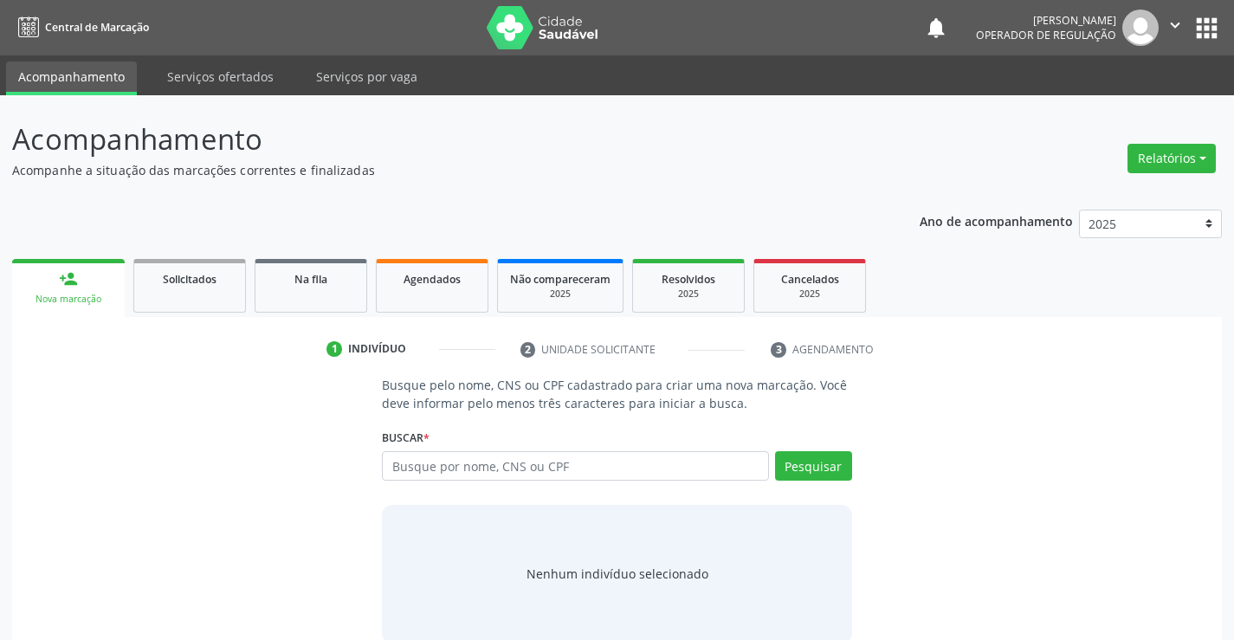
drag, startPoint x: 661, startPoint y: 163, endPoint x: 449, endPoint y: 391, distance: 311.3
click at [649, 171] on p "Acompanhe a situação das marcações correntes e finalizadas" at bounding box center [435, 170] width 847 height 18
click at [469, 469] on input "text" at bounding box center [575, 465] width 386 height 29
click at [826, 477] on button "Pesquisar" at bounding box center [813, 465] width 77 height 29
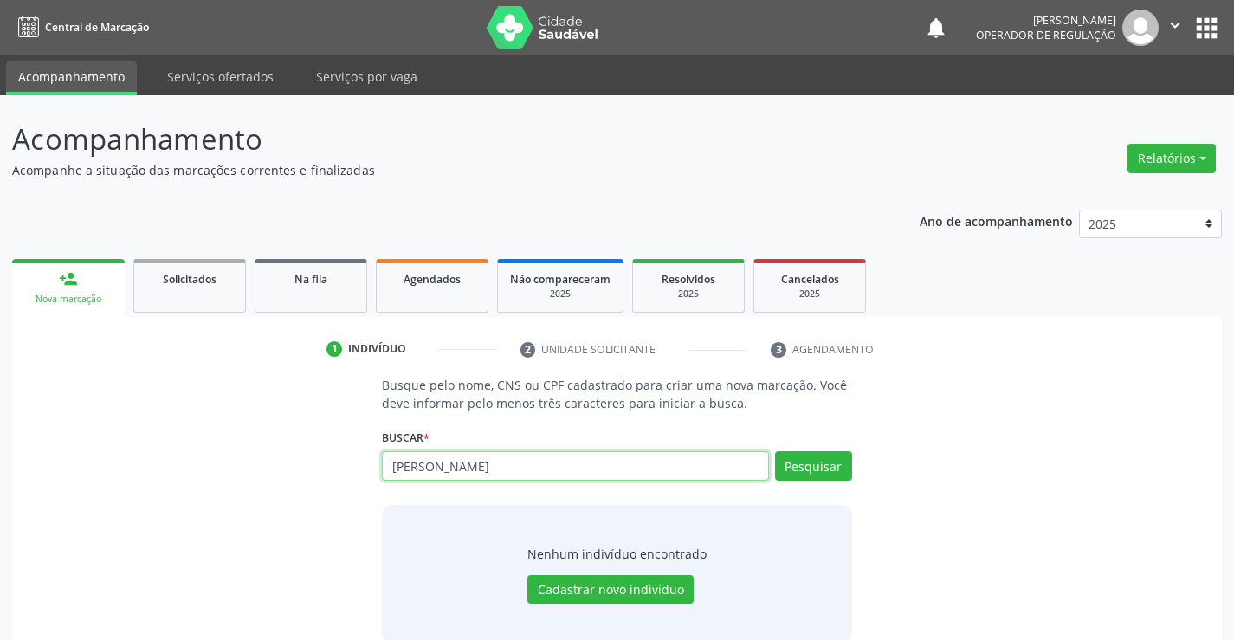
click at [556, 468] on input "aurora silva" at bounding box center [575, 465] width 386 height 29
click at [530, 477] on input "aurora silva" at bounding box center [575, 465] width 386 height 29
type input "a"
click at [426, 471] on input "text" at bounding box center [575, 465] width 386 height 29
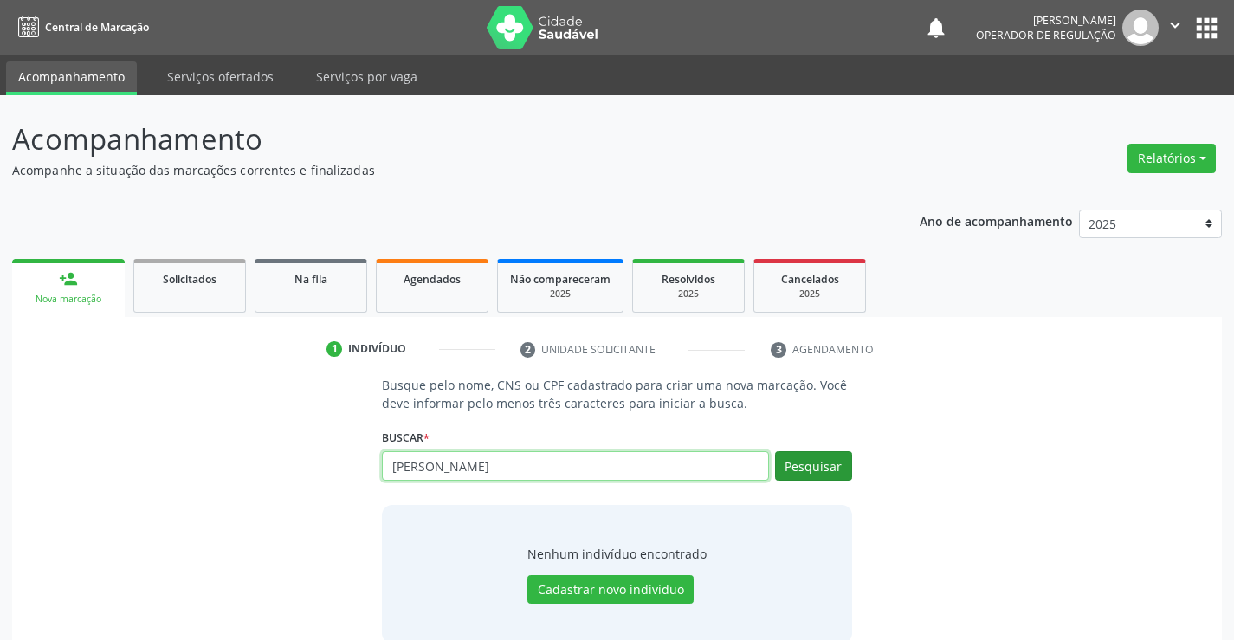
type input "heitor alencar maia"
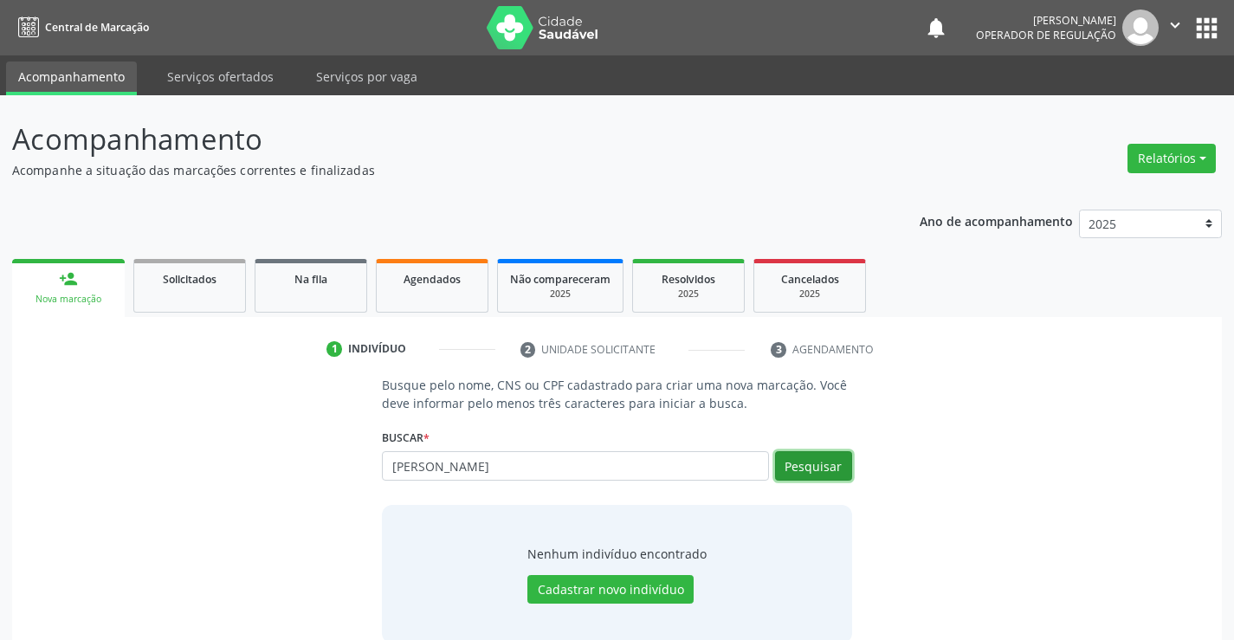
click at [815, 465] on button "Pesquisar" at bounding box center [813, 465] width 77 height 29
click at [813, 468] on button "Pesquisar" at bounding box center [813, 465] width 77 height 29
click at [695, 288] on div "2025" at bounding box center [688, 294] width 87 height 13
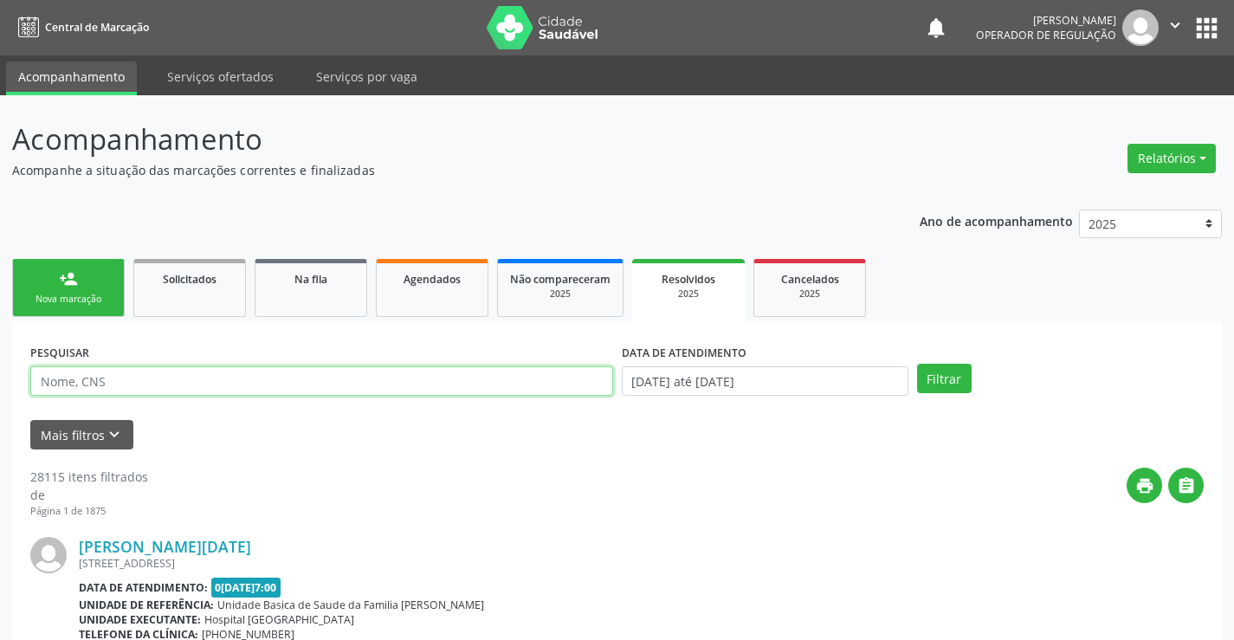
click at [520, 382] on input "text" at bounding box center [321, 380] width 583 height 29
type input "heitor alencar"
click at [917, 364] on button "Filtrar" at bounding box center [944, 378] width 55 height 29
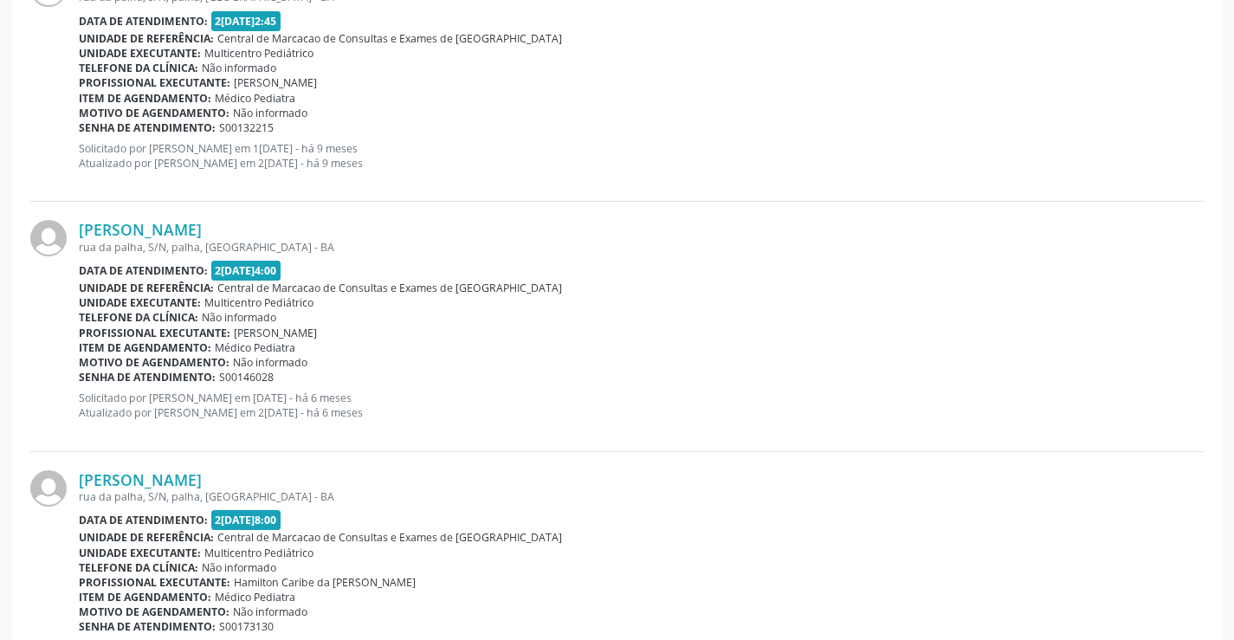
scroll to position [657, 0]
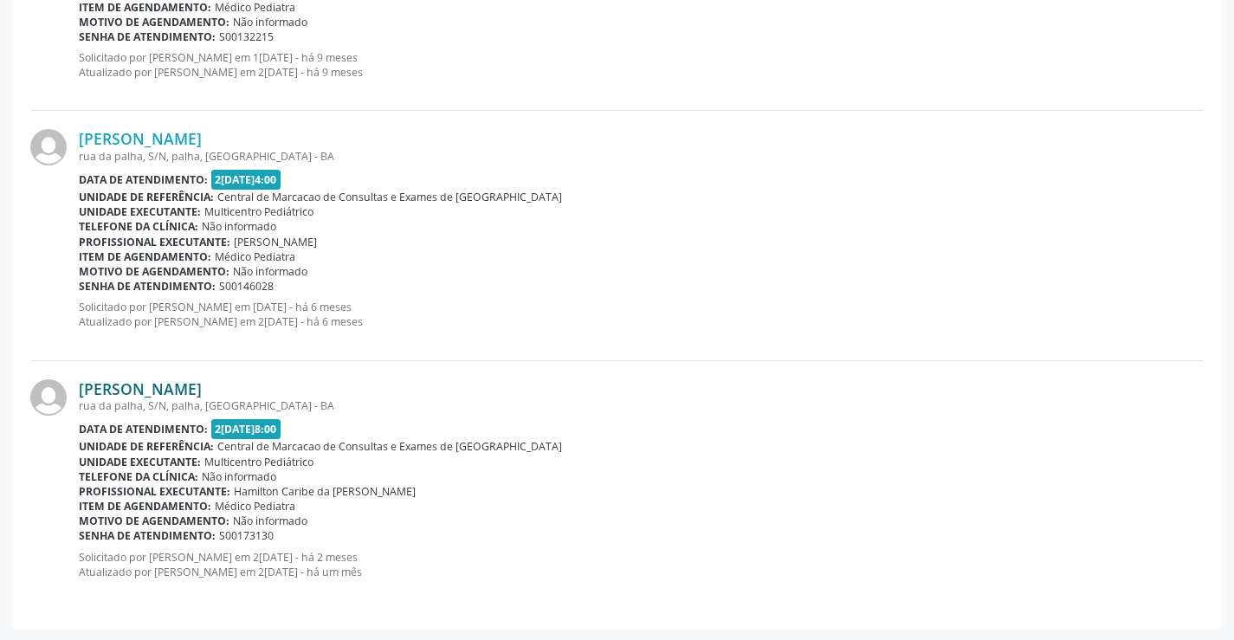
click at [177, 392] on link "Heitor Alencar Maia" at bounding box center [140, 388] width 123 height 19
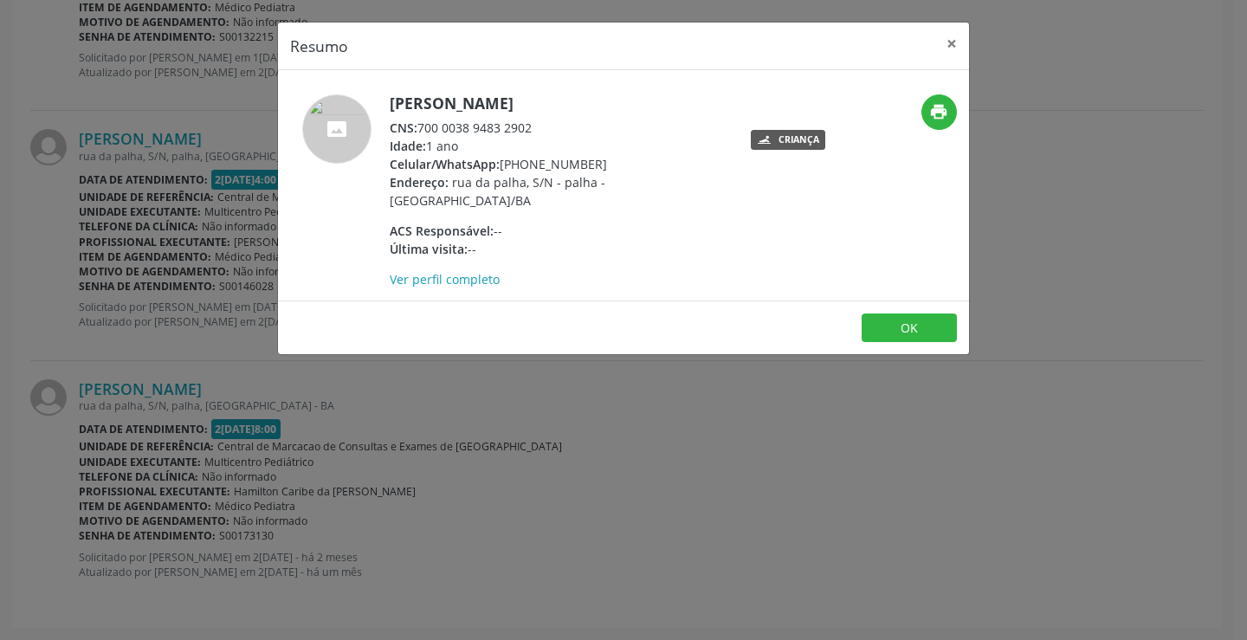
drag, startPoint x: 423, startPoint y: 123, endPoint x: 526, endPoint y: 128, distance: 102.3
click at [532, 127] on div "CNS: 700 0038 9483 2902" at bounding box center [558, 128] width 337 height 18
copy div "700 0038 9483 2902"
click at [955, 40] on button "×" at bounding box center [951, 44] width 35 height 42
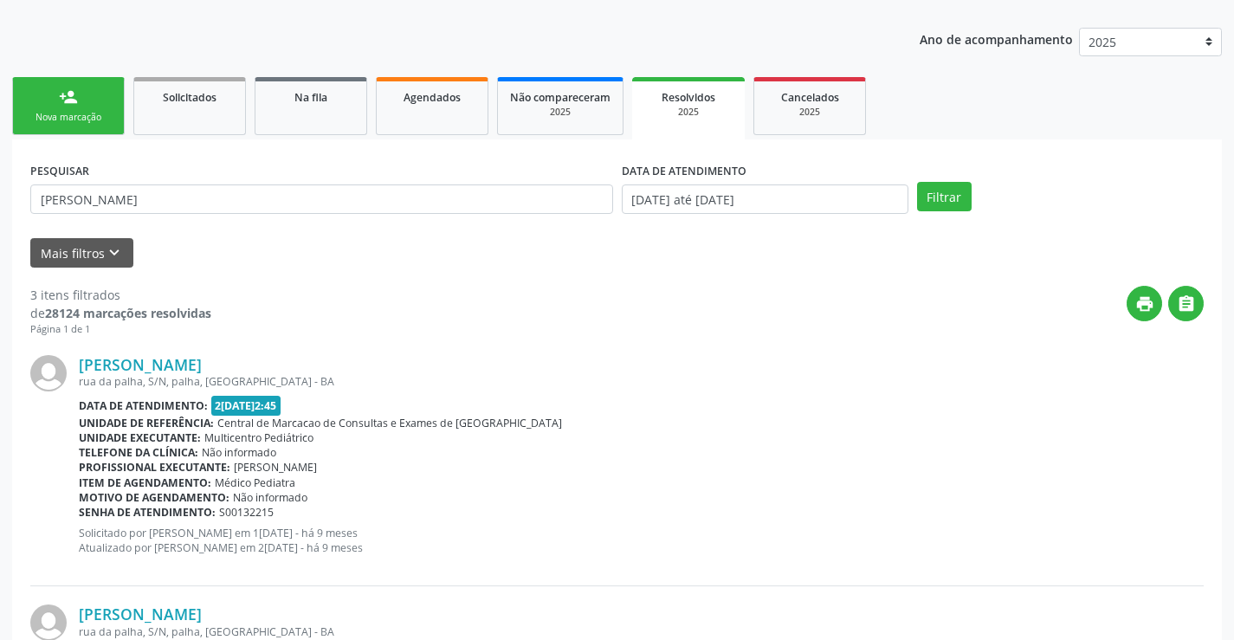
scroll to position [51, 0]
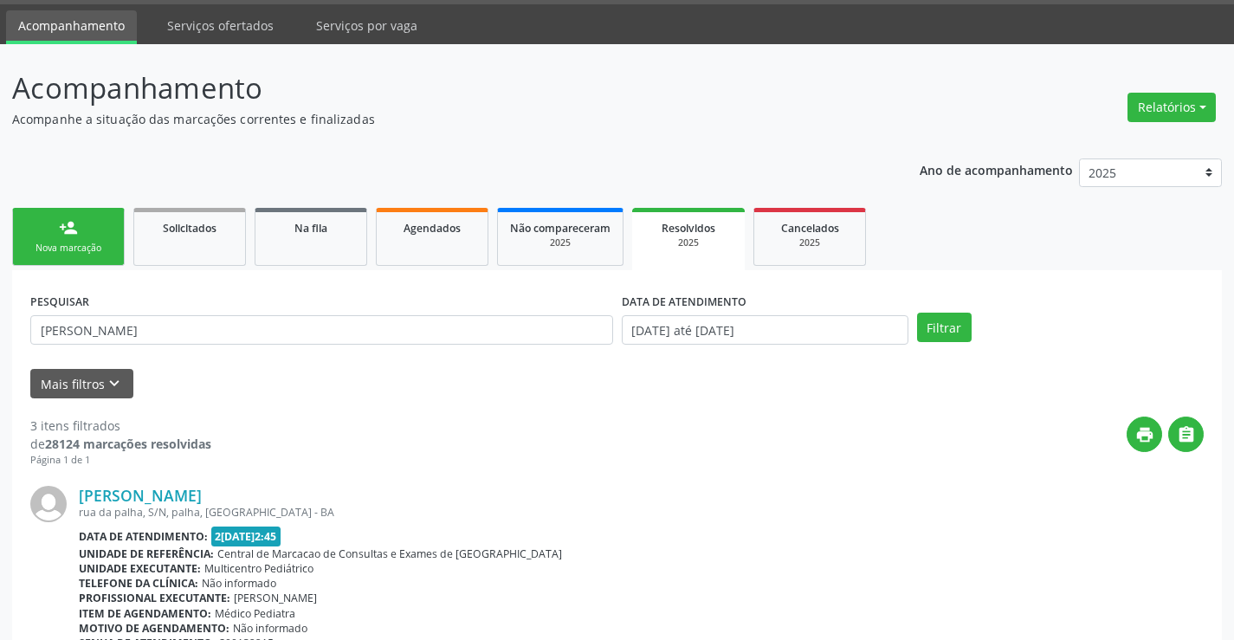
click at [66, 236] on div "person_add" at bounding box center [68, 227] width 19 height 19
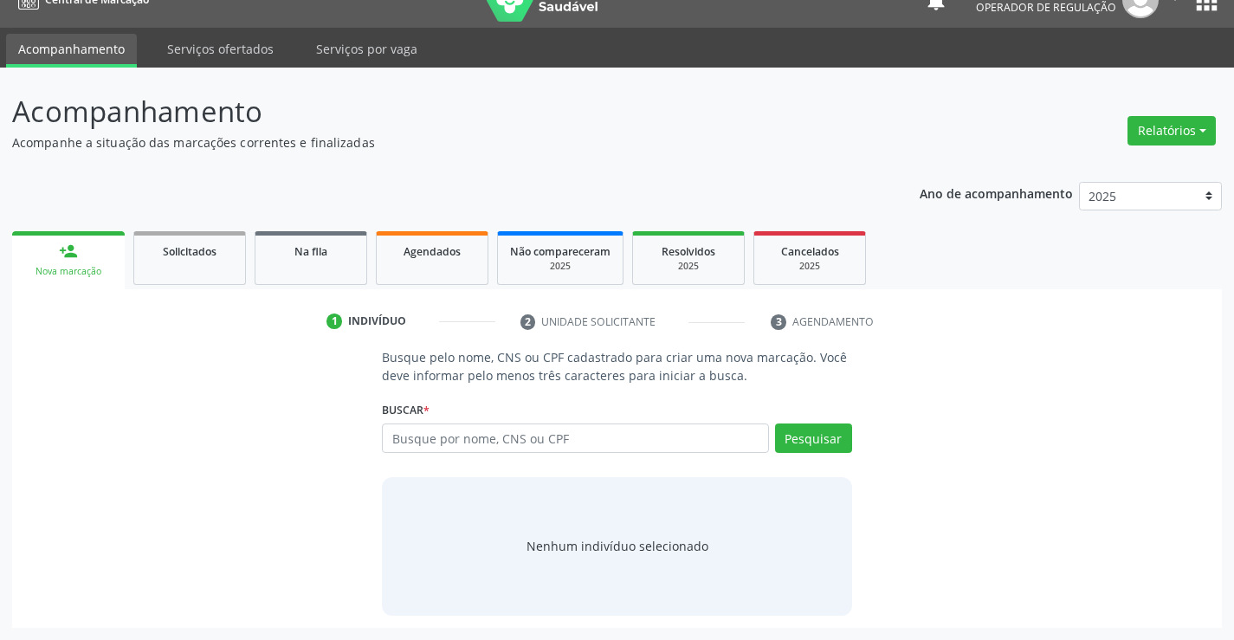
scroll to position [28, 0]
click at [510, 429] on input "text" at bounding box center [575, 437] width 386 height 29
paste input "700 0038 9483 2902"
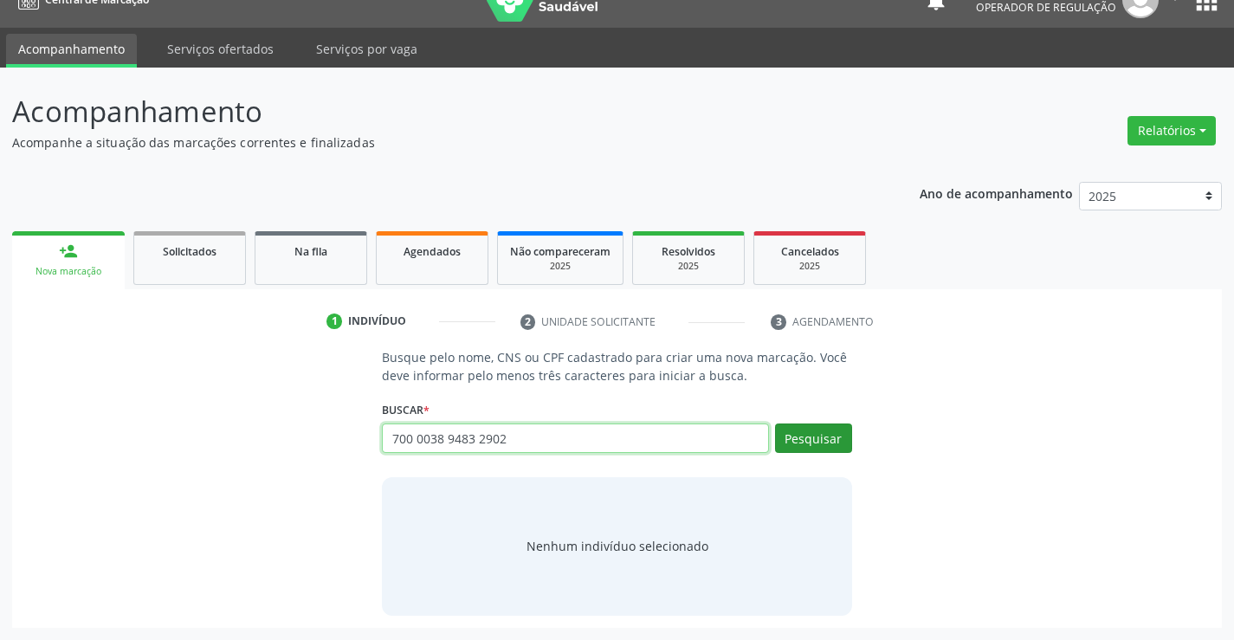
type input "700 0038 9483 2902"
click at [814, 443] on button "Pesquisar" at bounding box center [813, 437] width 77 height 29
type input "700 0038 9483 2902"
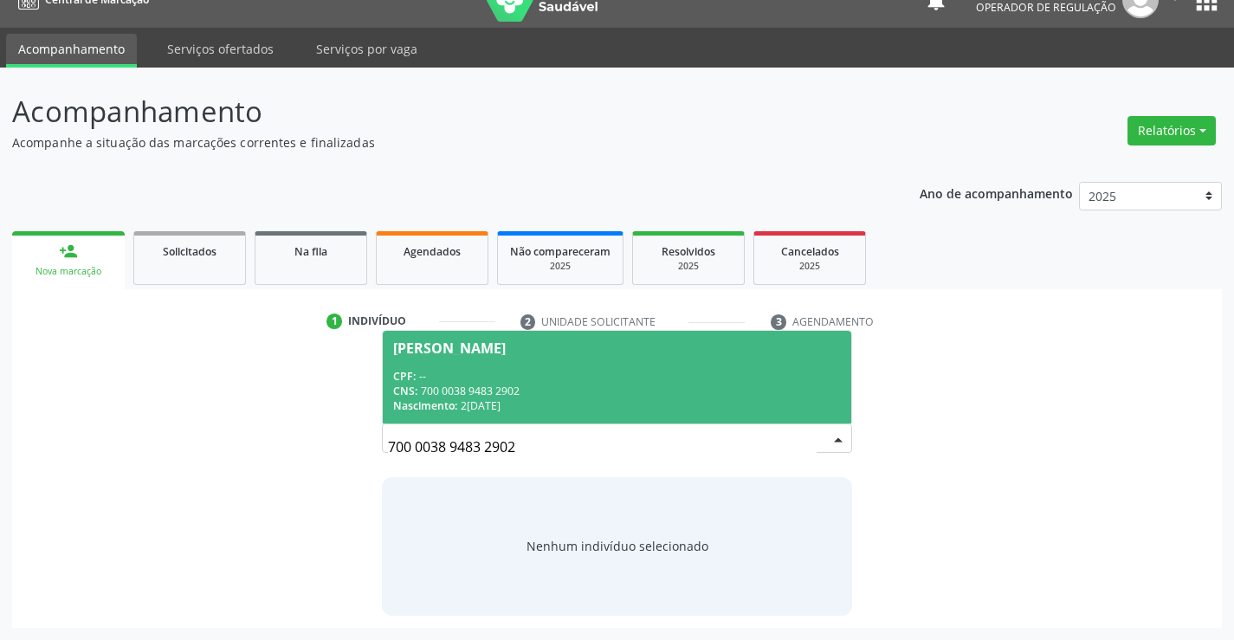
click at [582, 379] on div "CPF: --" at bounding box center [616, 376] width 447 height 15
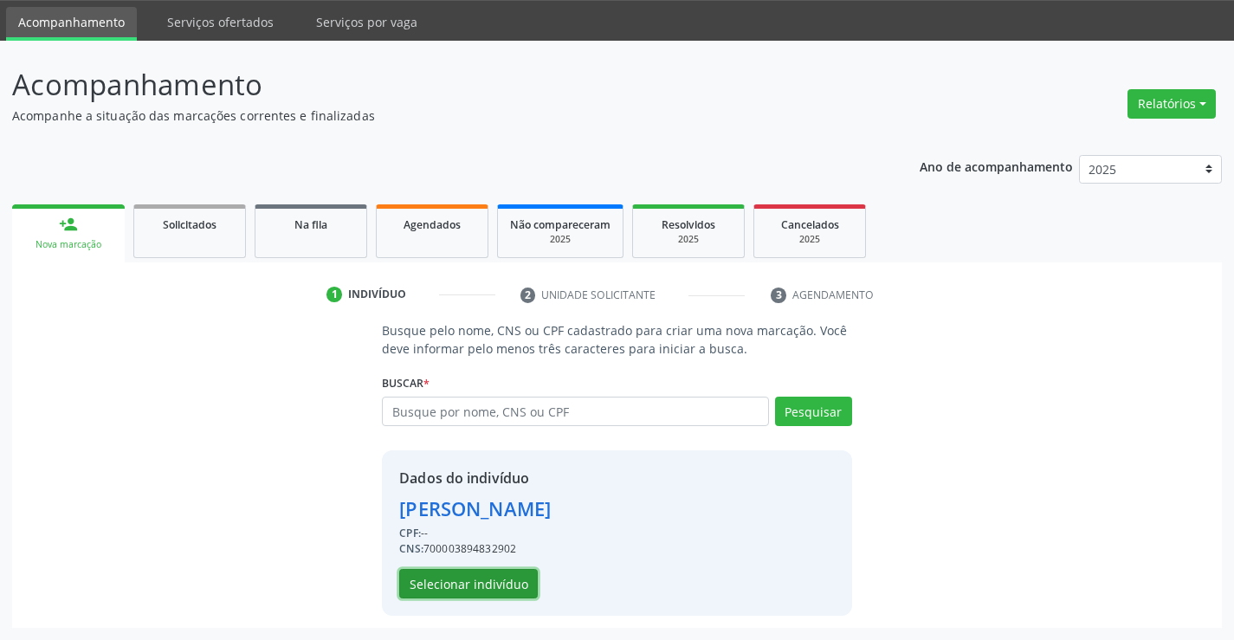
click at [499, 576] on button "Selecionar indivíduo" at bounding box center [468, 583] width 139 height 29
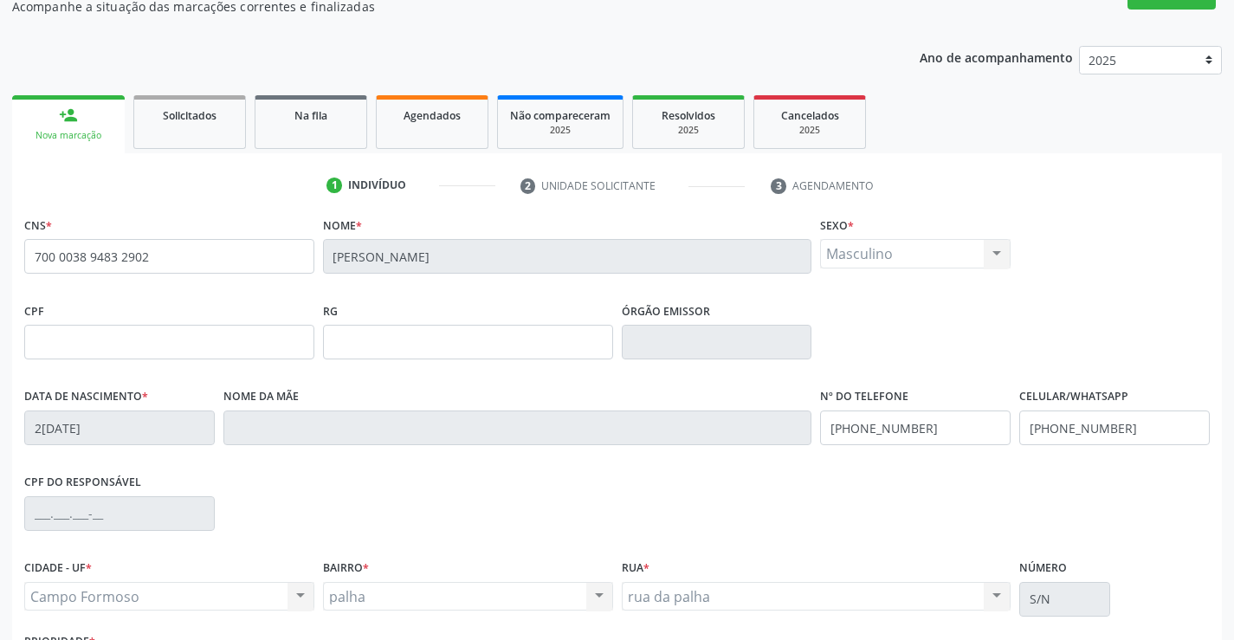
scroll to position [299, 0]
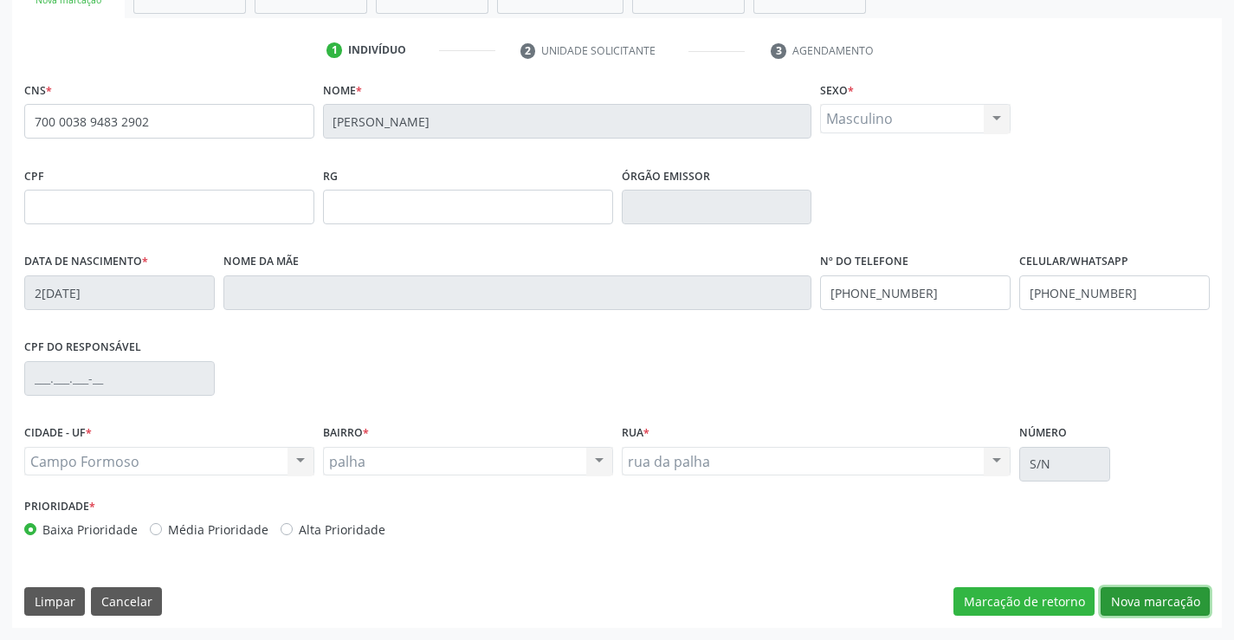
click at [1115, 594] on button "Nova marcação" at bounding box center [1155, 601] width 109 height 29
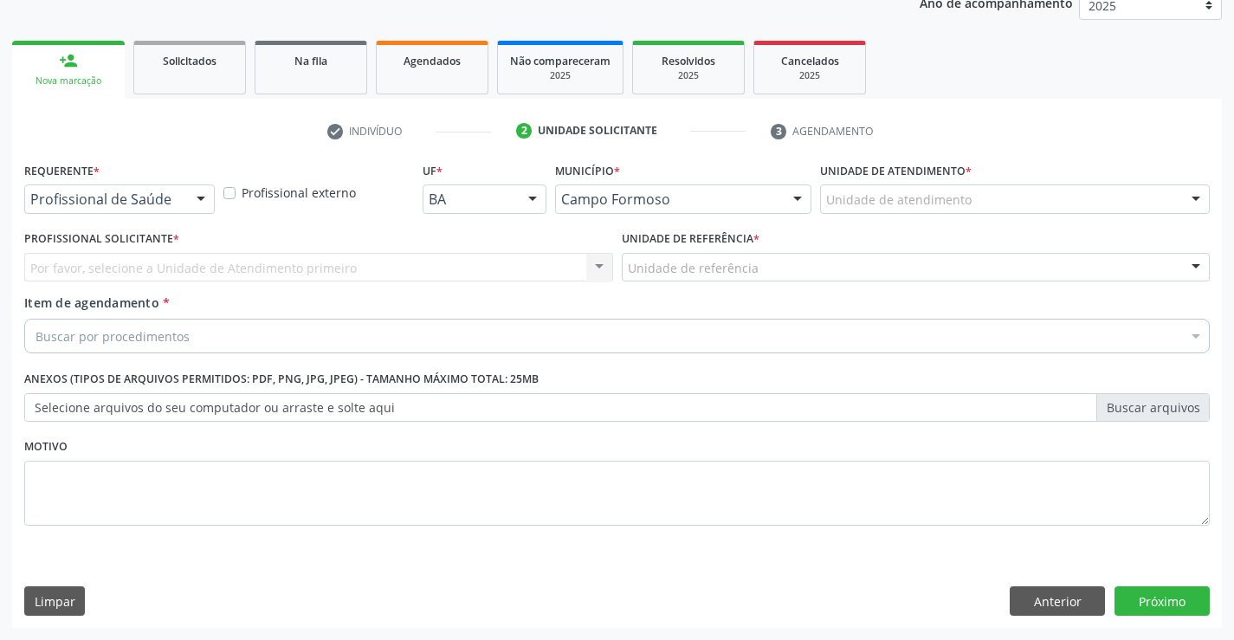
click at [197, 197] on div at bounding box center [201, 199] width 26 height 29
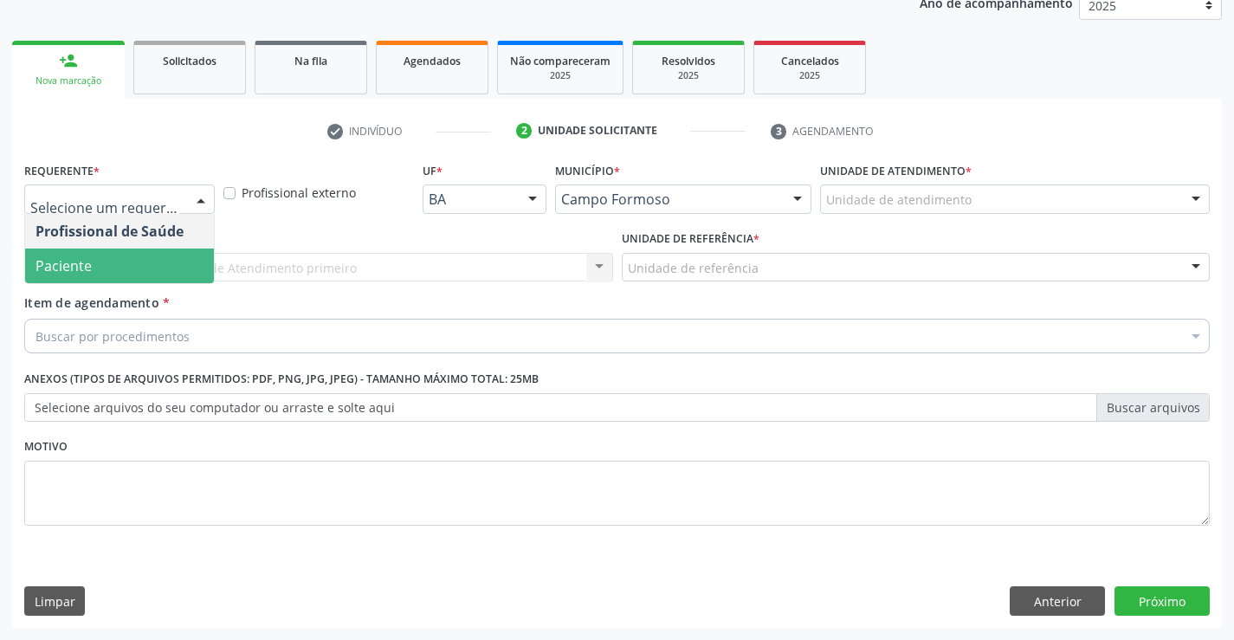
click at [139, 267] on span "Paciente" at bounding box center [119, 266] width 189 height 35
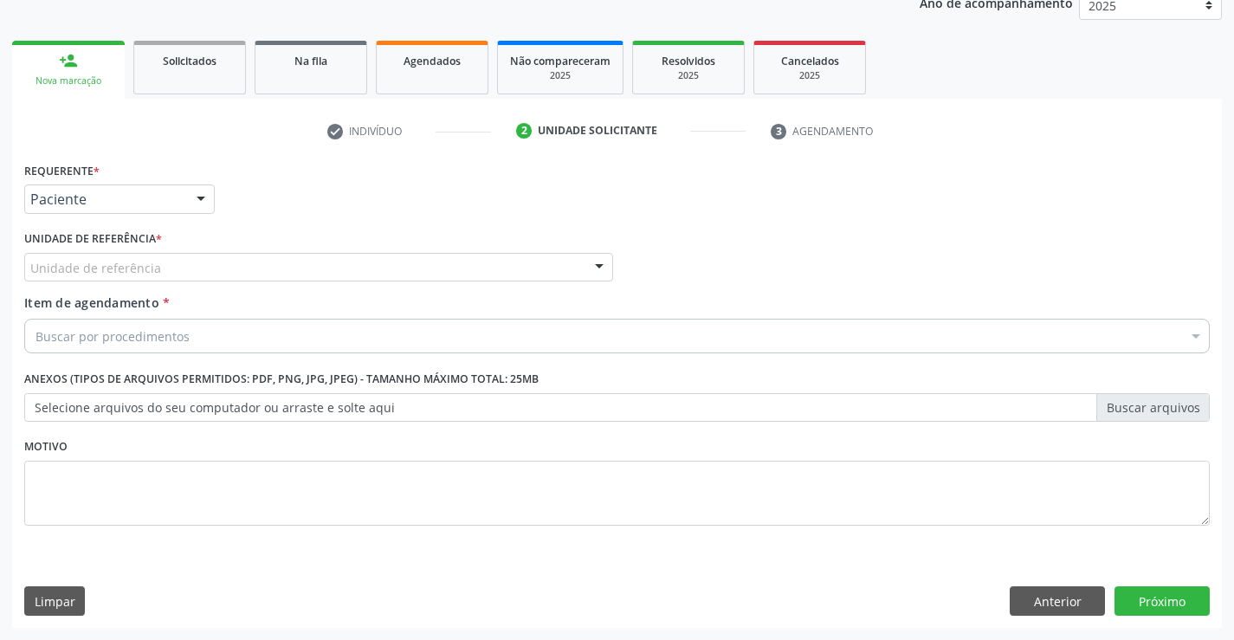
drag, startPoint x: 294, startPoint y: 265, endPoint x: 297, endPoint y: 291, distance: 26.2
click at [294, 271] on div "Unidade de referência" at bounding box center [318, 267] width 589 height 29
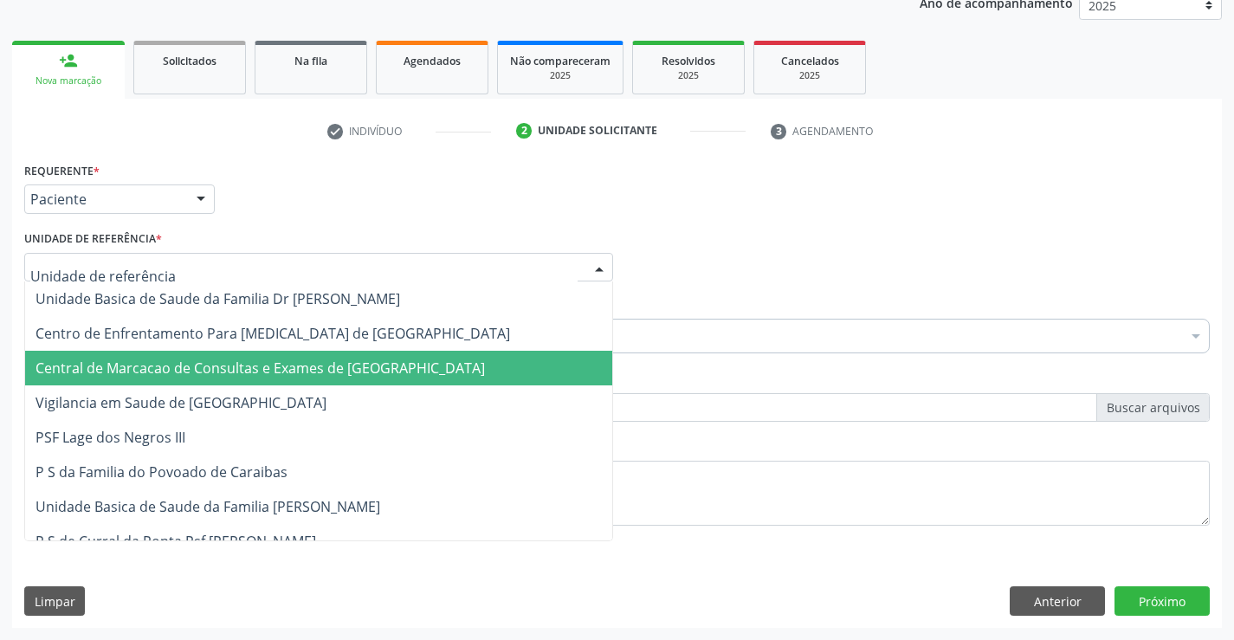
click at [325, 374] on span "Central de Marcacao de Consultas e Exames de [GEOGRAPHIC_DATA]" at bounding box center [260, 368] width 449 height 19
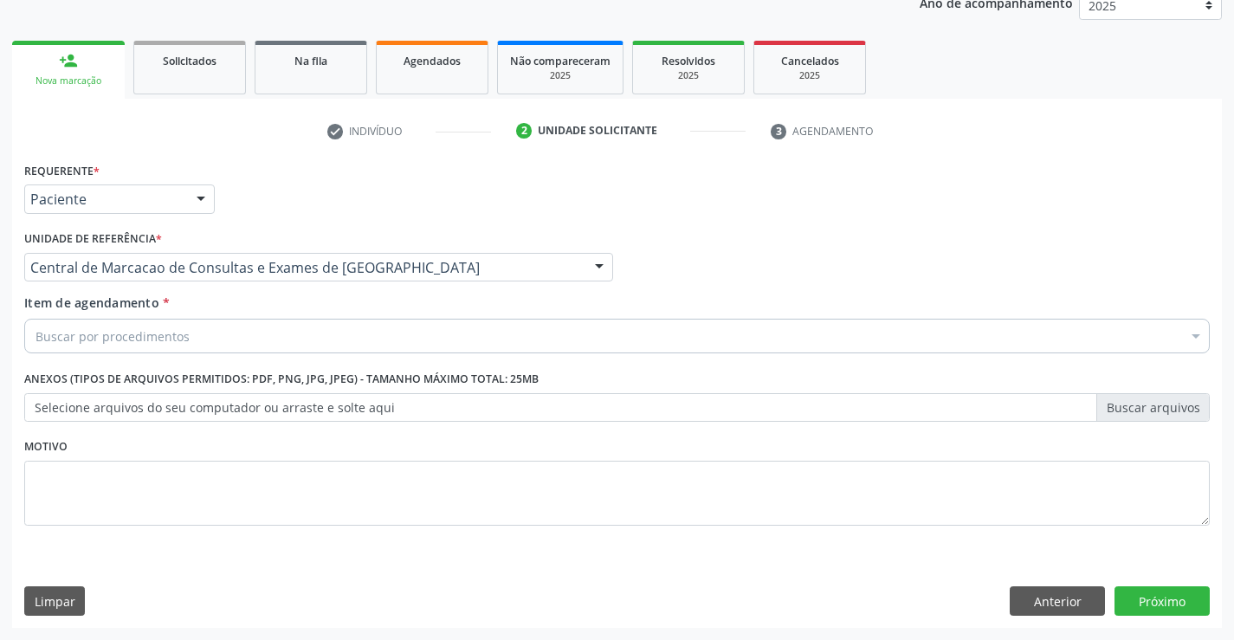
click at [345, 332] on div "Buscar por procedimentos" at bounding box center [617, 336] width 1186 height 35
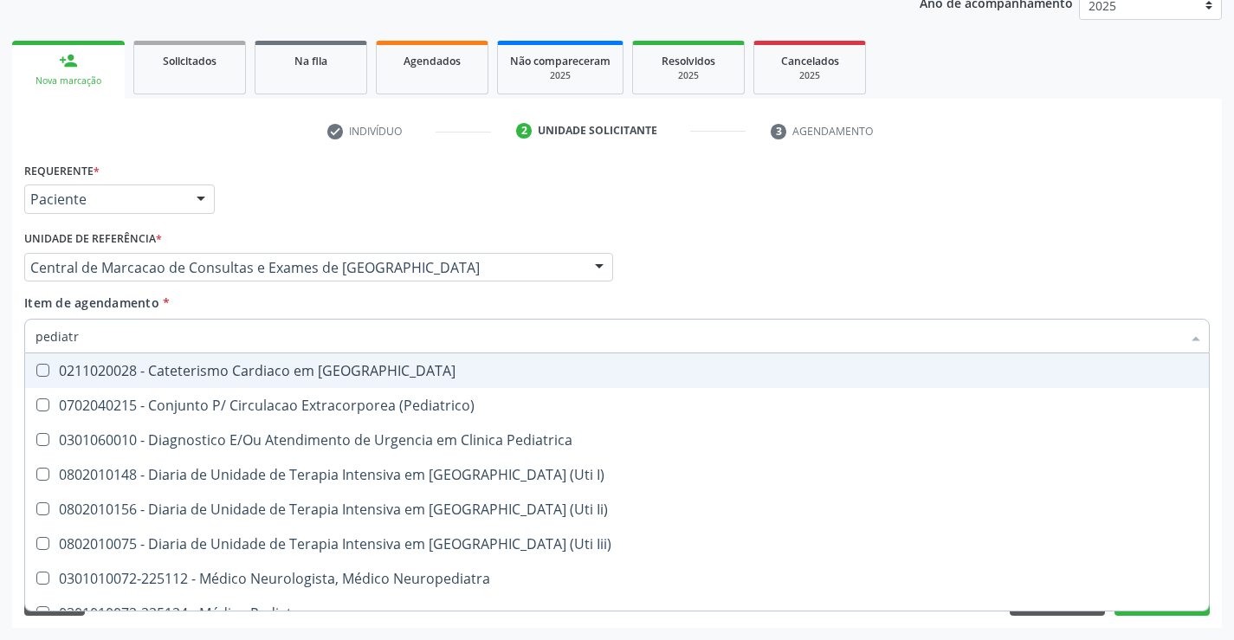
type input "pediatra"
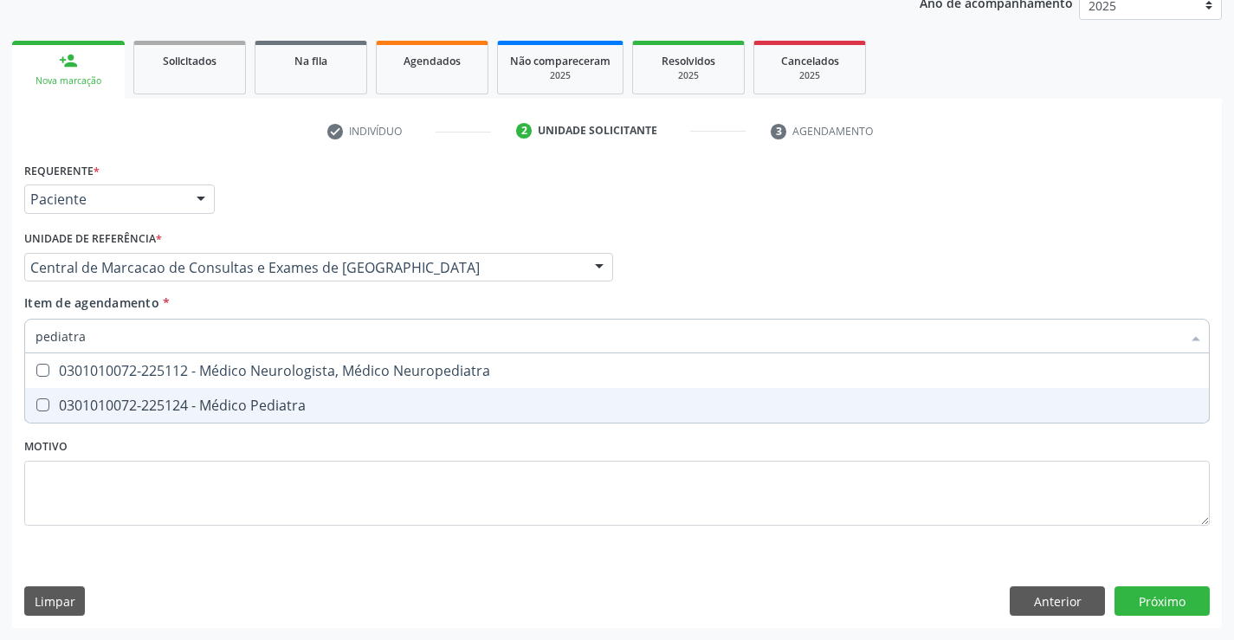
click at [313, 397] on span "0301010072-225124 - Médico Pediatra" at bounding box center [617, 405] width 1184 height 35
checkbox Pediatra "true"
click at [1163, 601] on div "Requerente * Paciente Profissional de Saúde Paciente Nenhum resultado encontrad…" at bounding box center [617, 393] width 1210 height 470
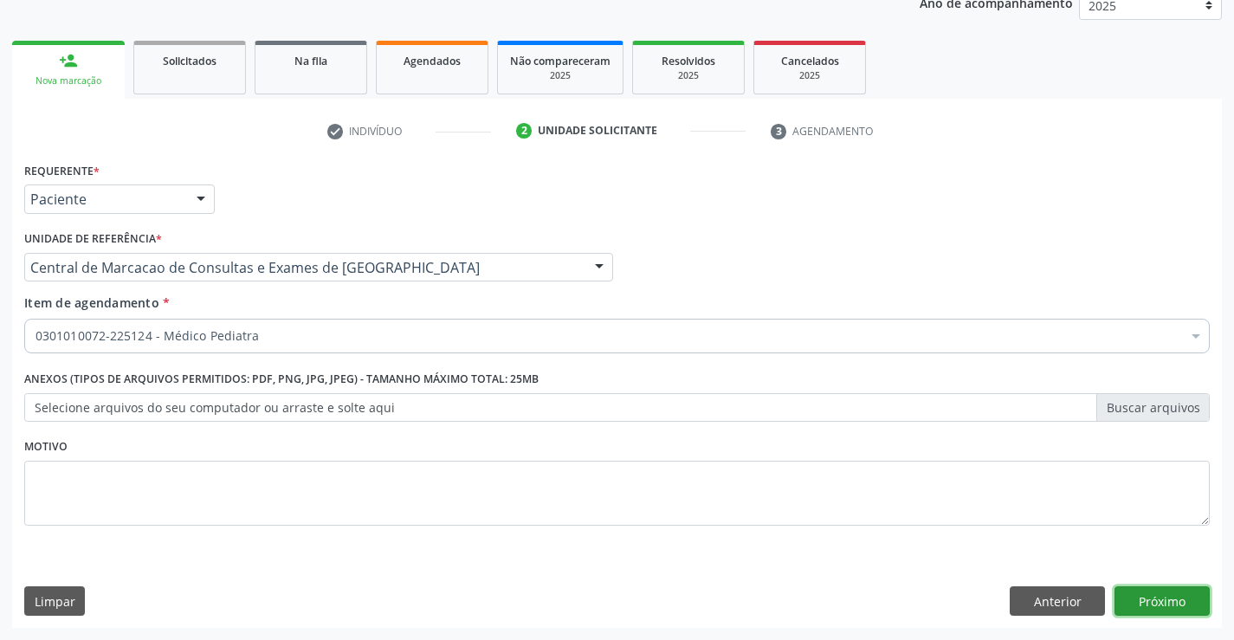
click at [1183, 599] on button "Próximo" at bounding box center [1162, 600] width 95 height 29
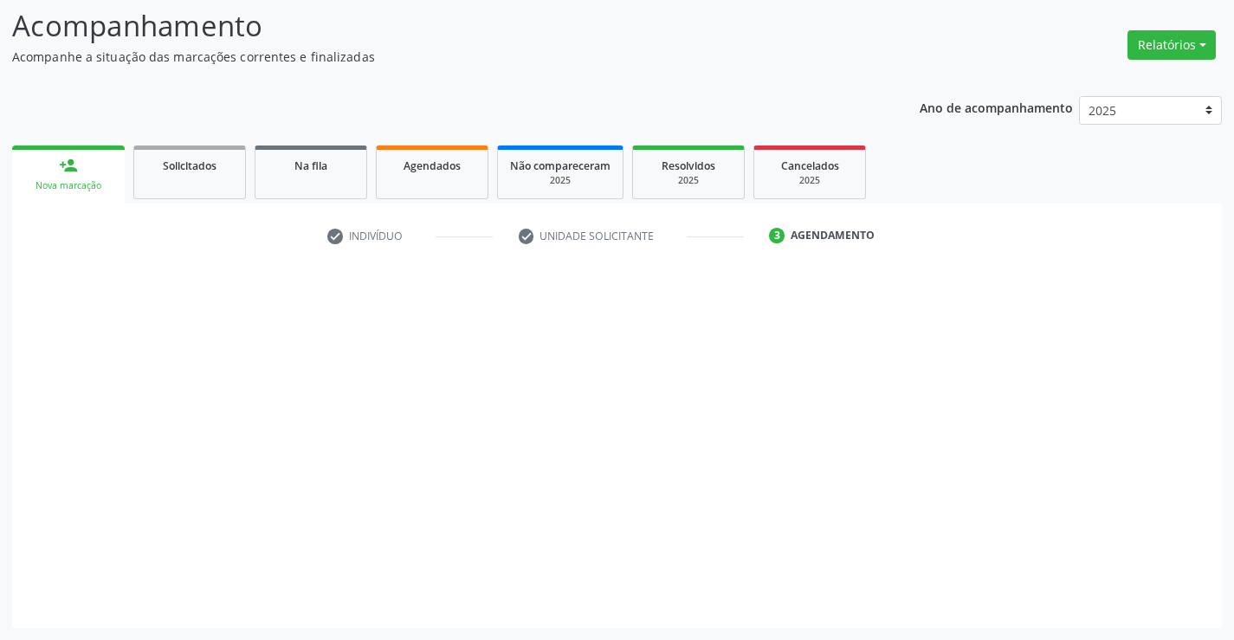
scroll to position [113, 0]
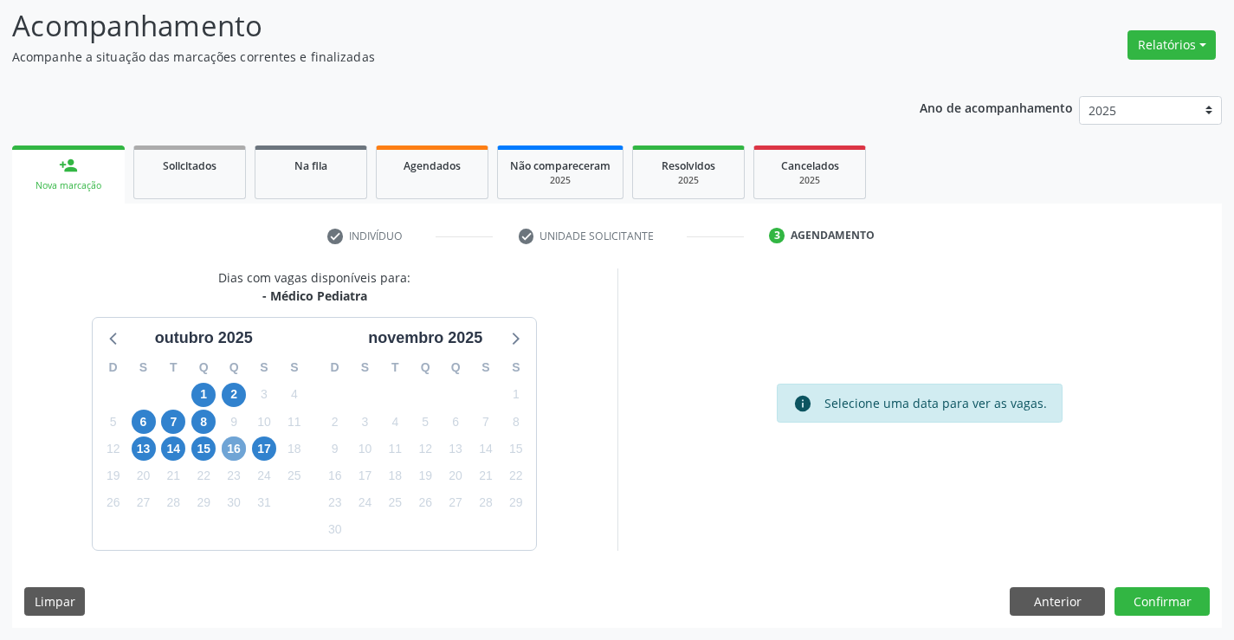
click at [225, 445] on span "16" at bounding box center [234, 448] width 24 height 24
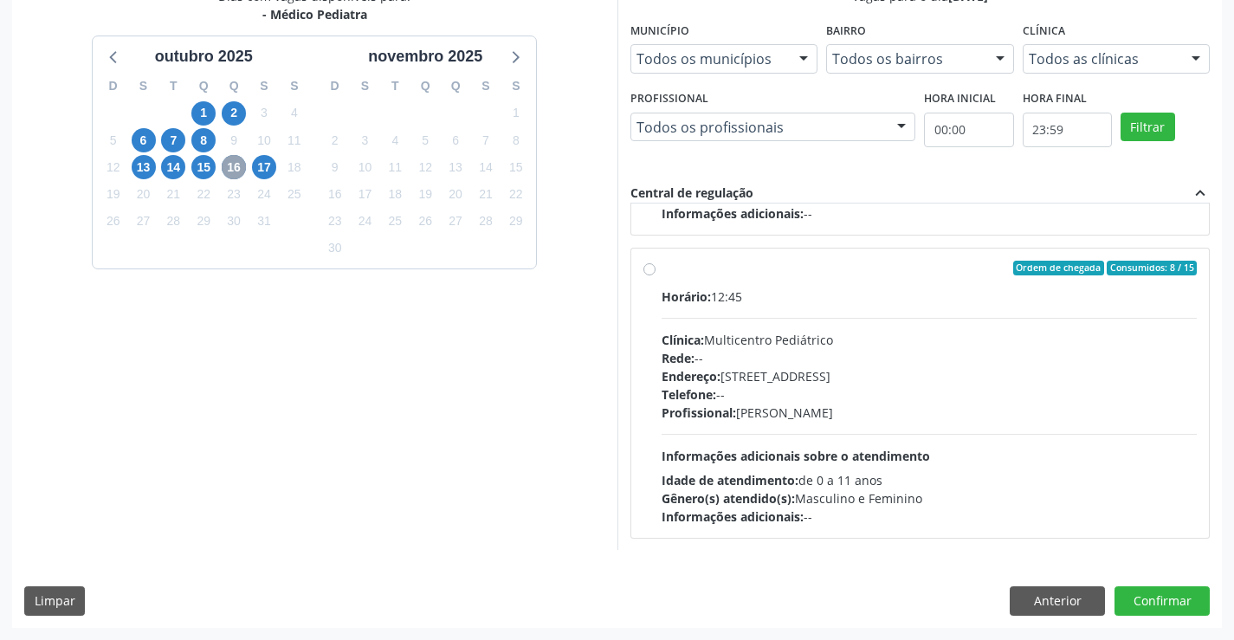
scroll to position [273, 0]
click at [850, 392] on div "Telefone: --" at bounding box center [930, 393] width 536 height 18
click at [656, 275] on input "Ordem de chegada Consumidos: 8 / 15 Horário: 12:45 Clínica: Multicentro Pediátr…" at bounding box center [649, 268] width 12 height 16
radio input "true"
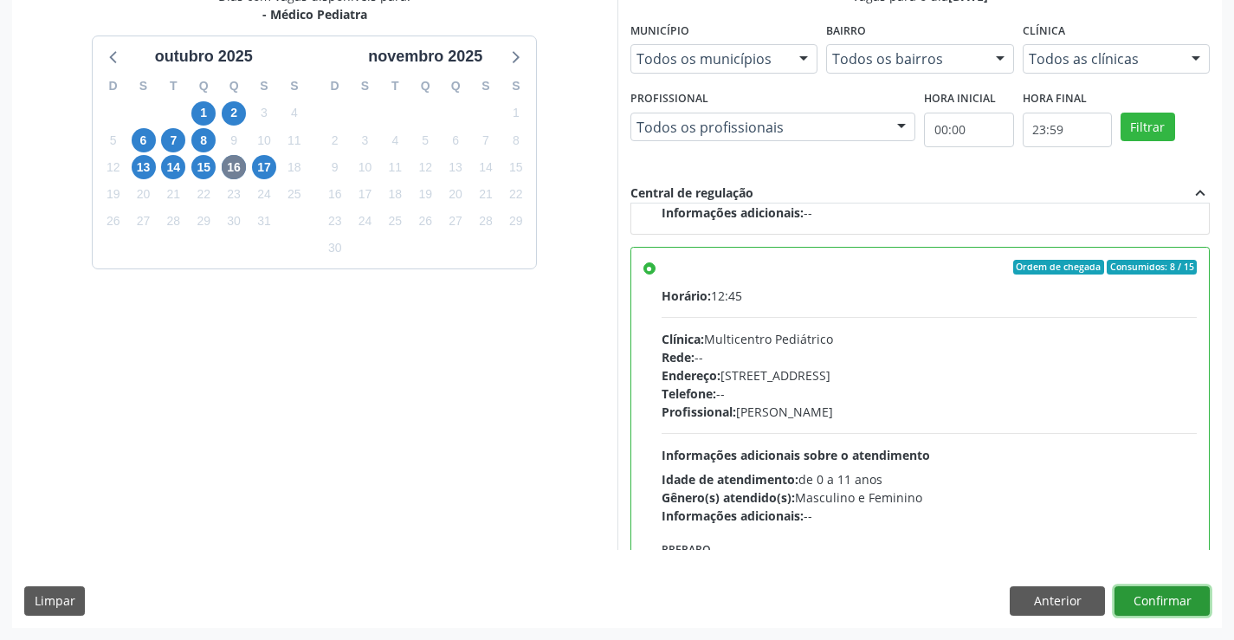
click at [1135, 600] on button "Confirmar" at bounding box center [1162, 600] width 95 height 29
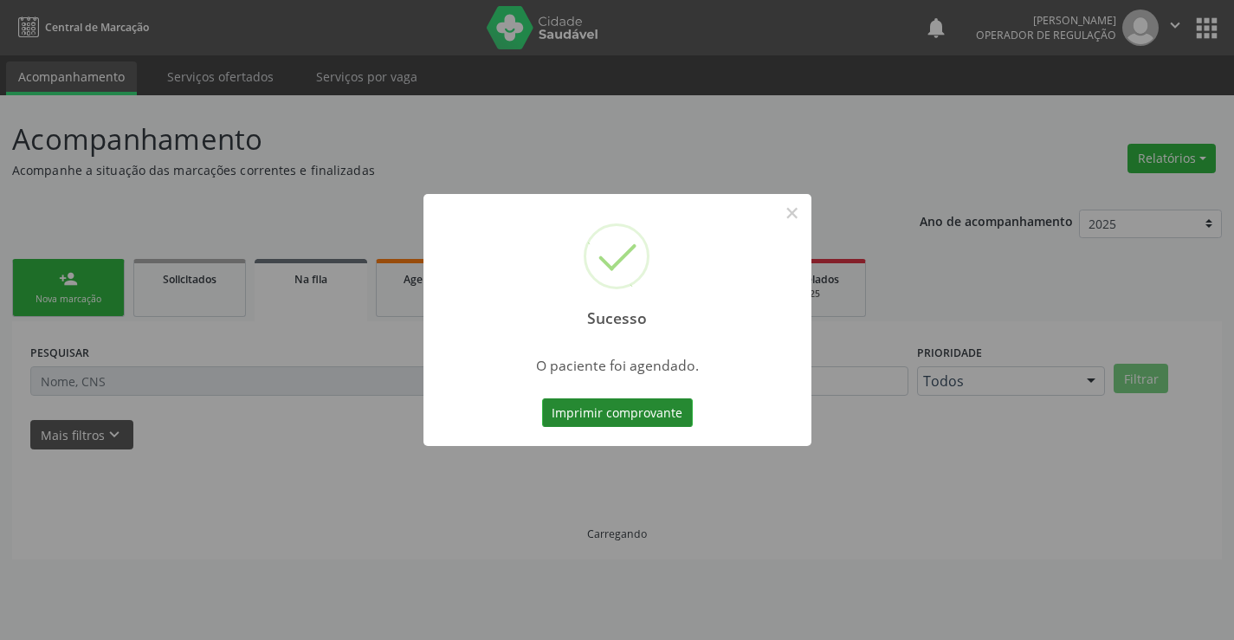
scroll to position [0, 0]
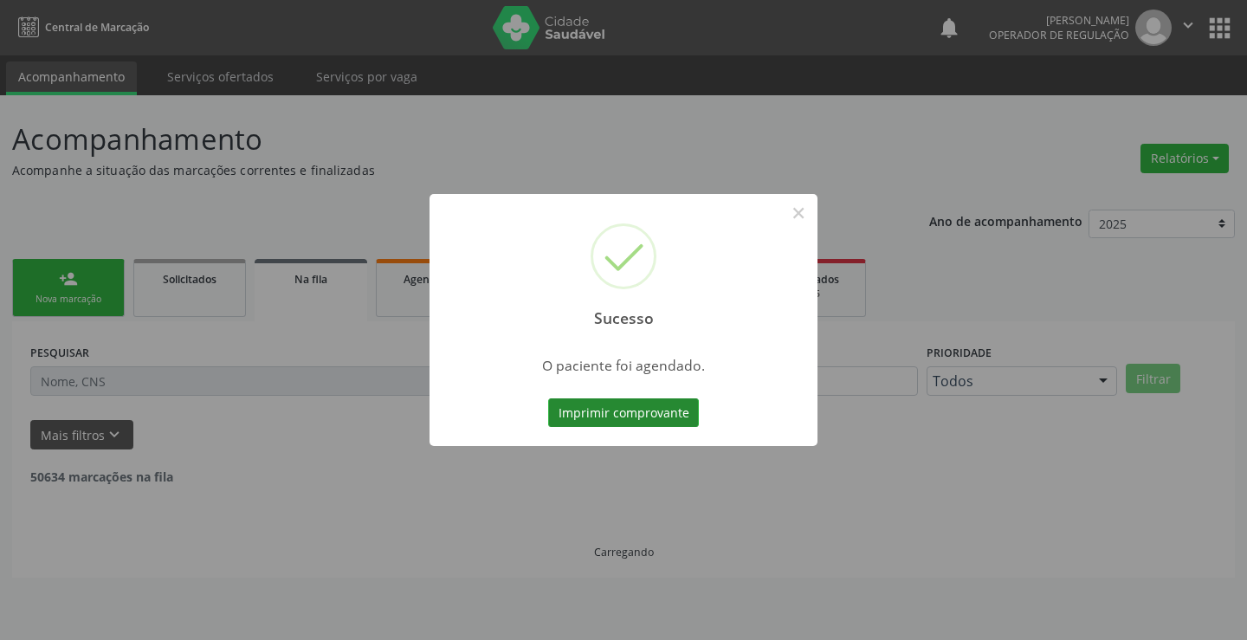
click at [615, 415] on button "Imprimir comprovante" at bounding box center [623, 412] width 151 height 29
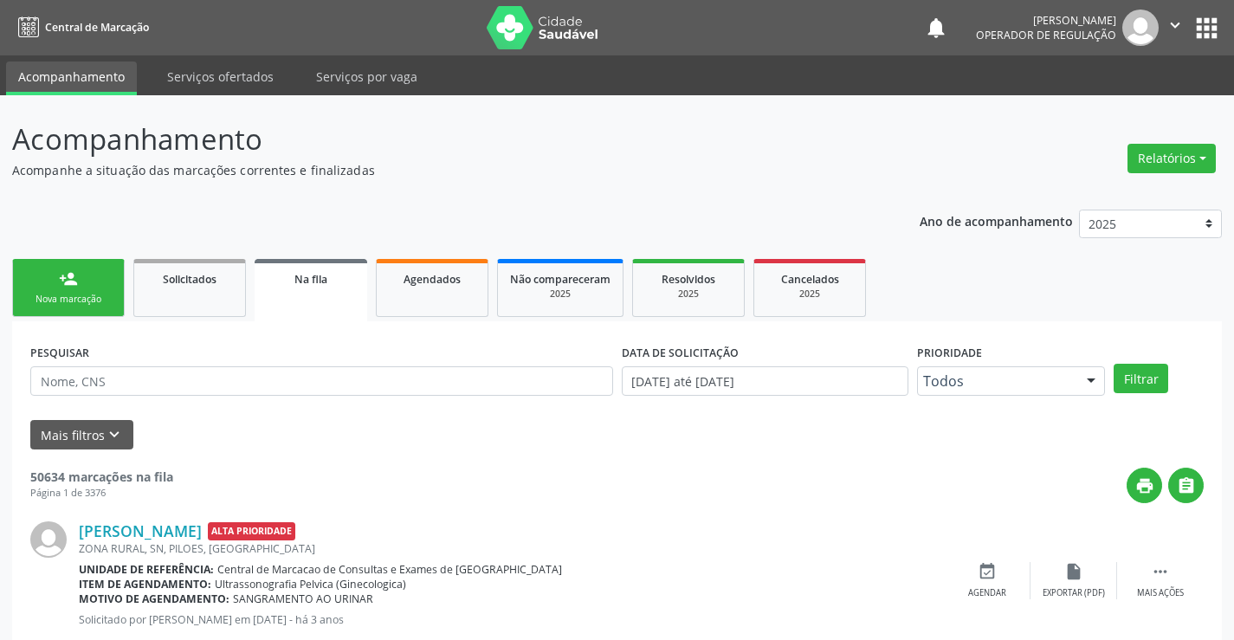
click at [66, 279] on div "person_add" at bounding box center [68, 278] width 19 height 19
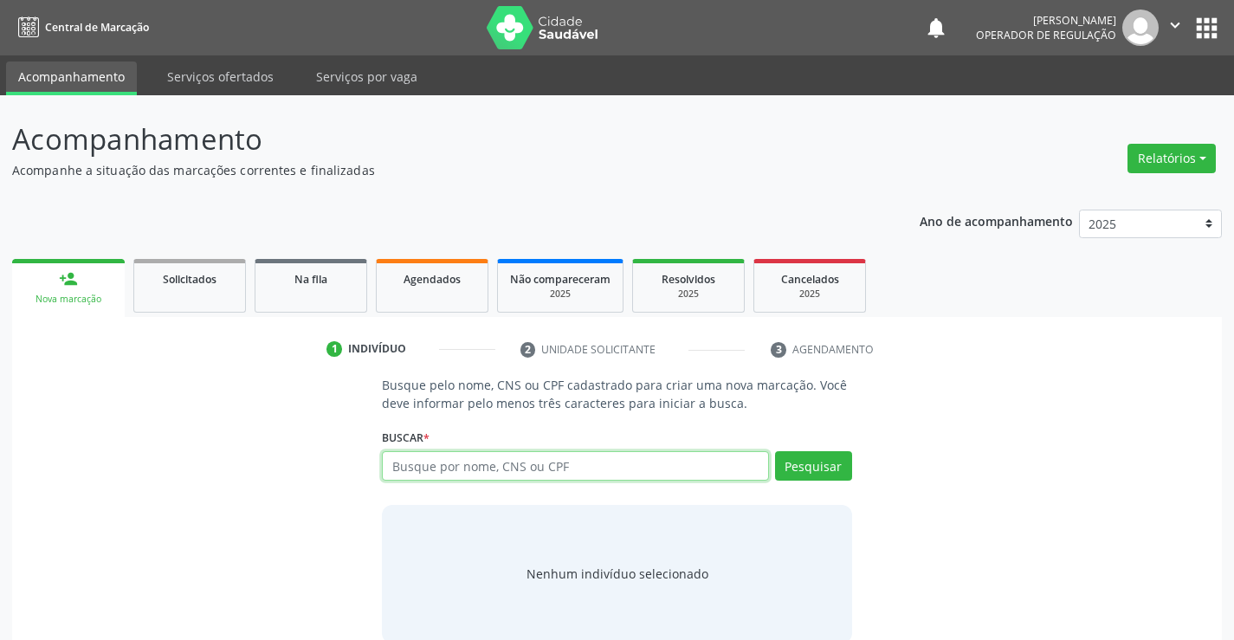
click at [631, 462] on input "text" at bounding box center [575, 465] width 386 height 29
type input "700006221435700"
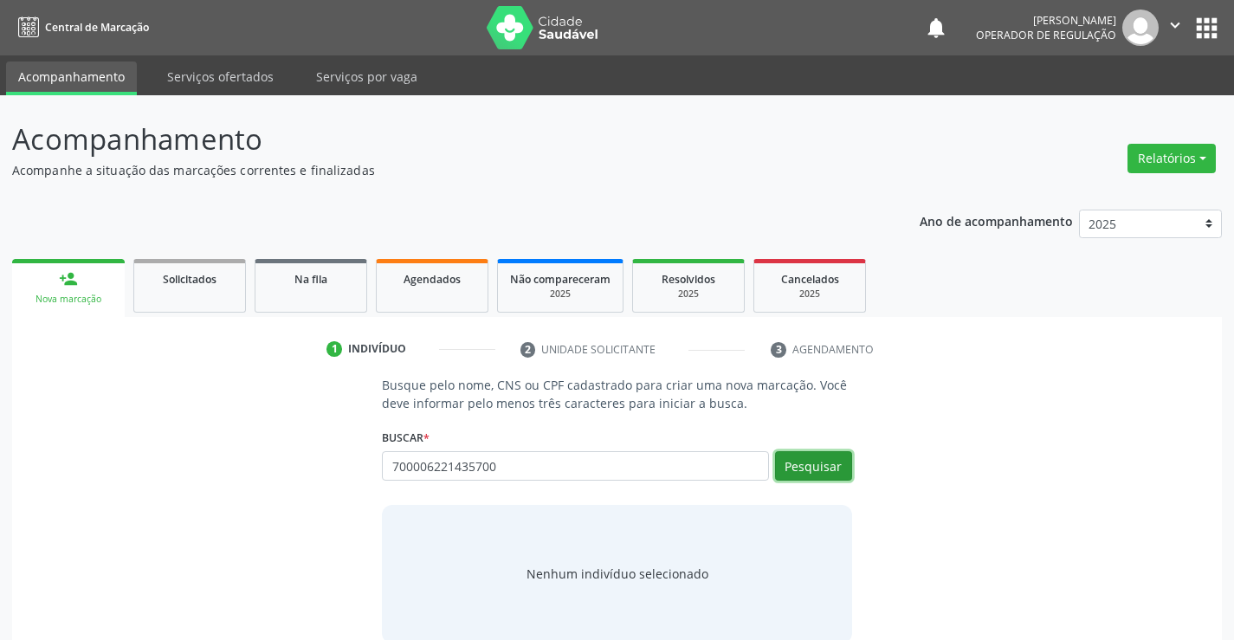
click at [830, 453] on button "Pesquisar" at bounding box center [813, 465] width 77 height 29
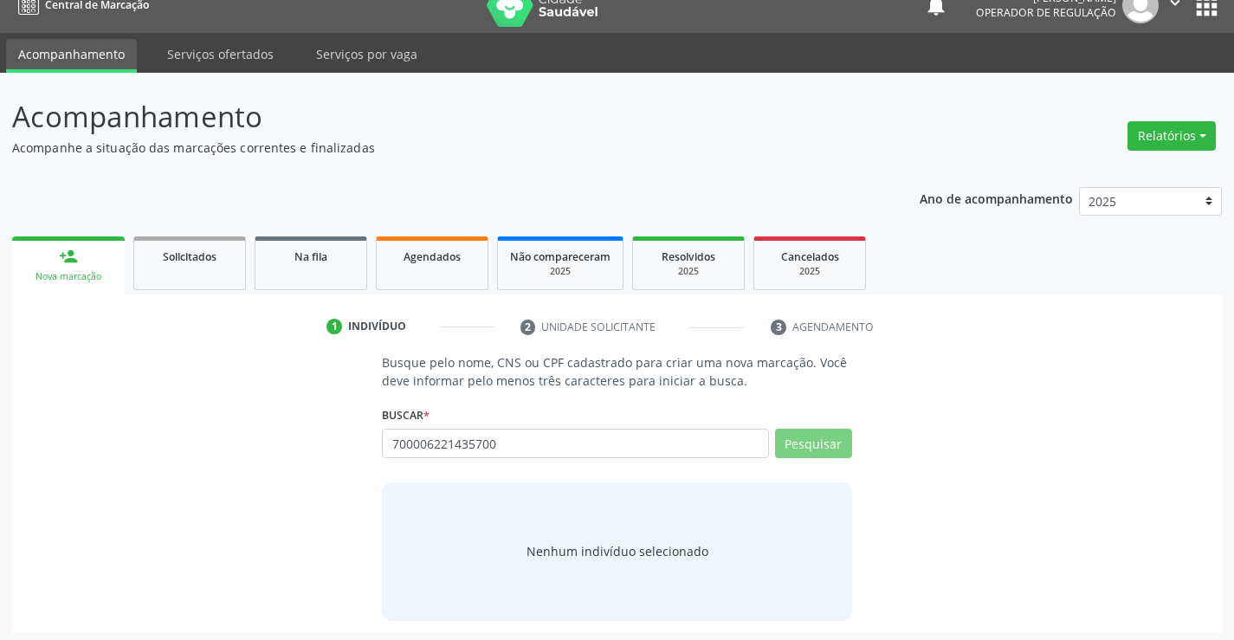
scroll to position [28, 0]
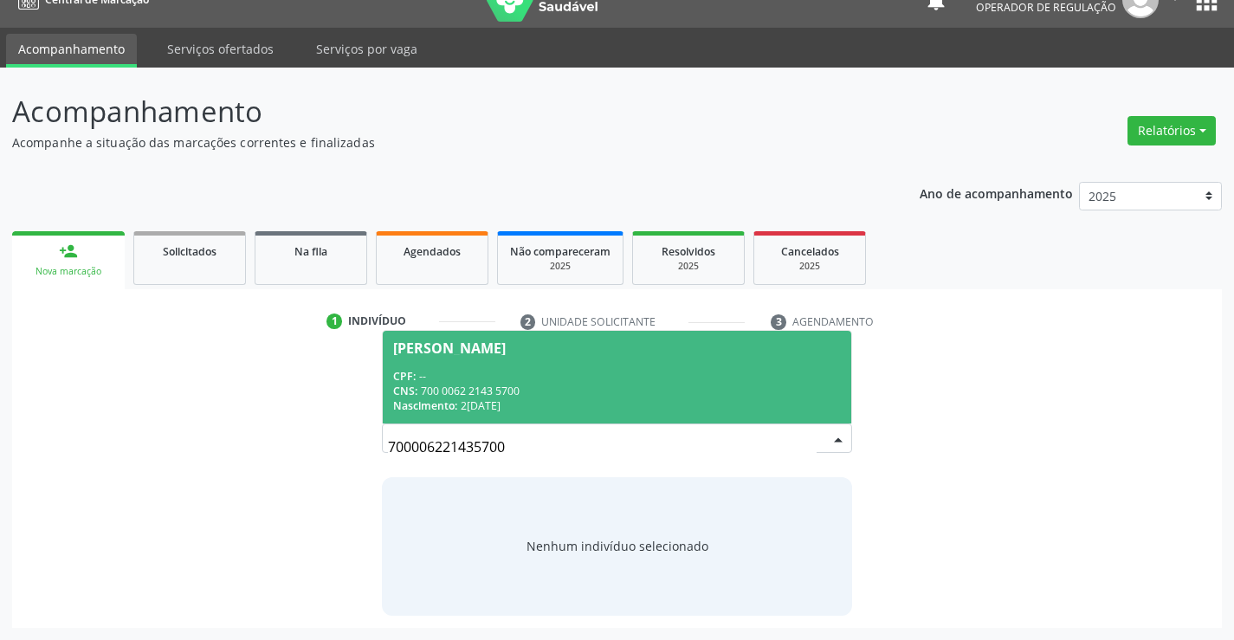
click at [523, 365] on span "Aurora Silva Bonfim CPF: -- CNS: 700 0062 2143 5700 Nascimento: 20/05/2025" at bounding box center [617, 377] width 468 height 93
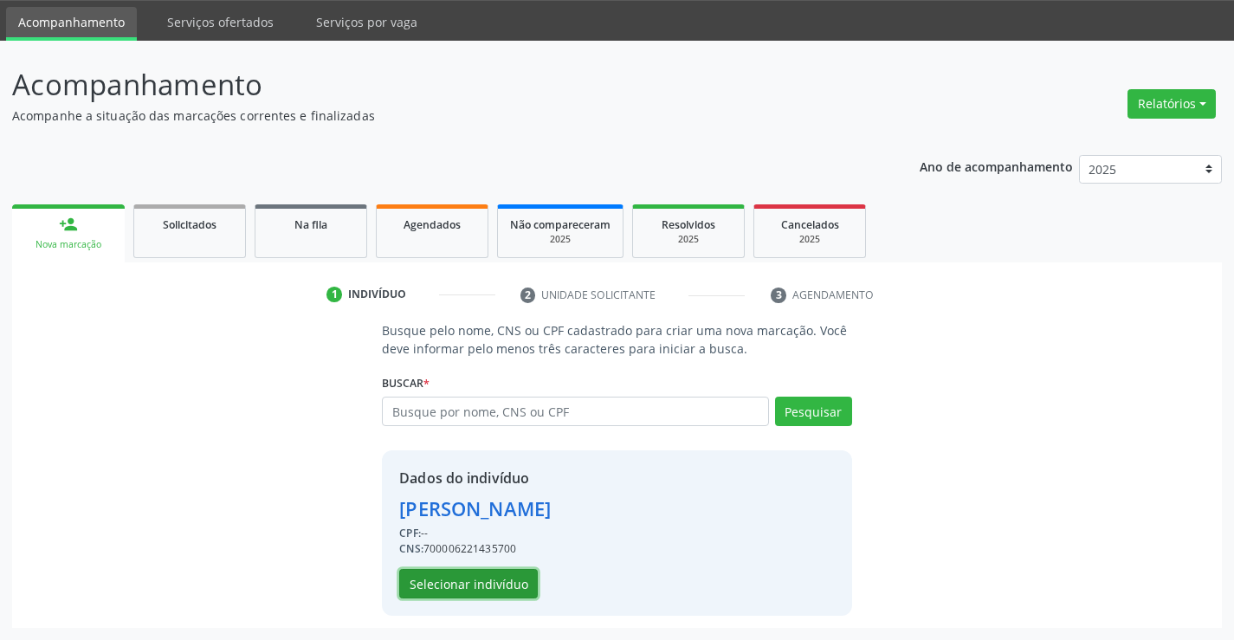
click at [453, 583] on button "Selecionar indivíduo" at bounding box center [468, 583] width 139 height 29
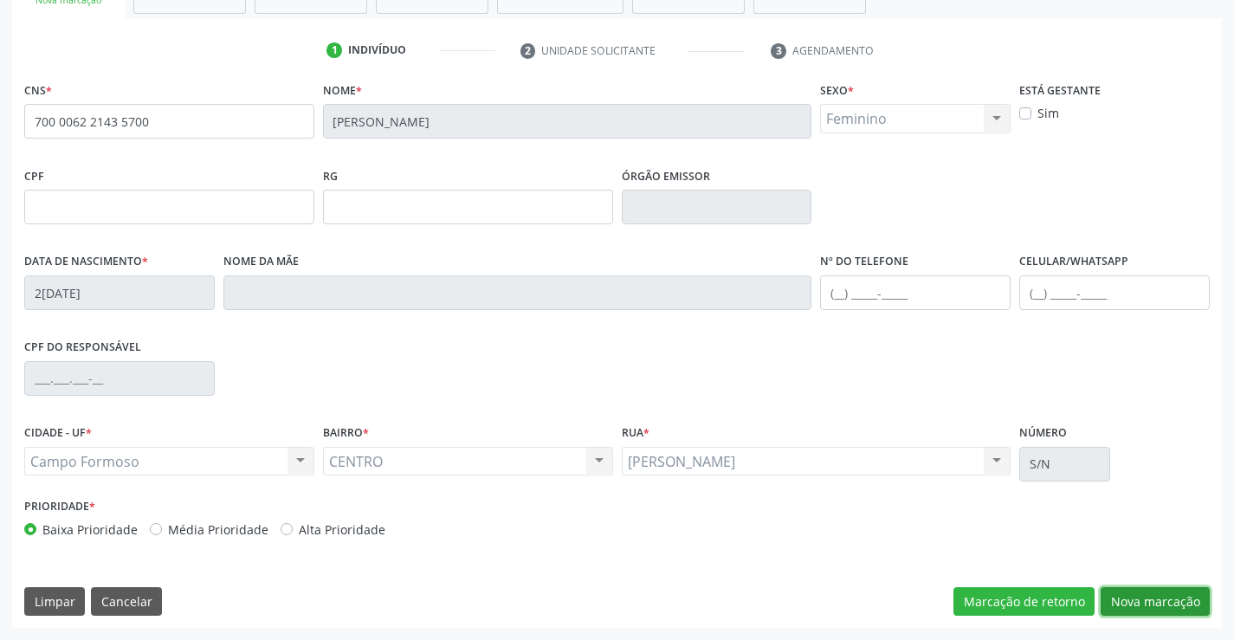
click at [1144, 608] on button "Nova marcação" at bounding box center [1155, 601] width 109 height 29
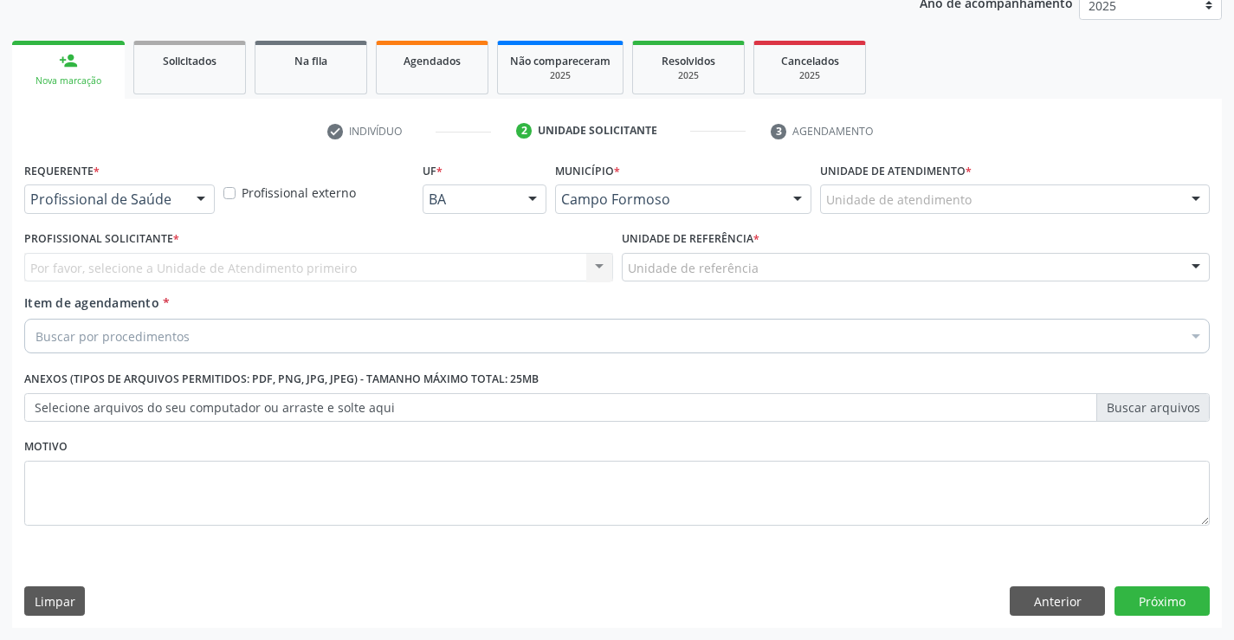
scroll to position [218, 0]
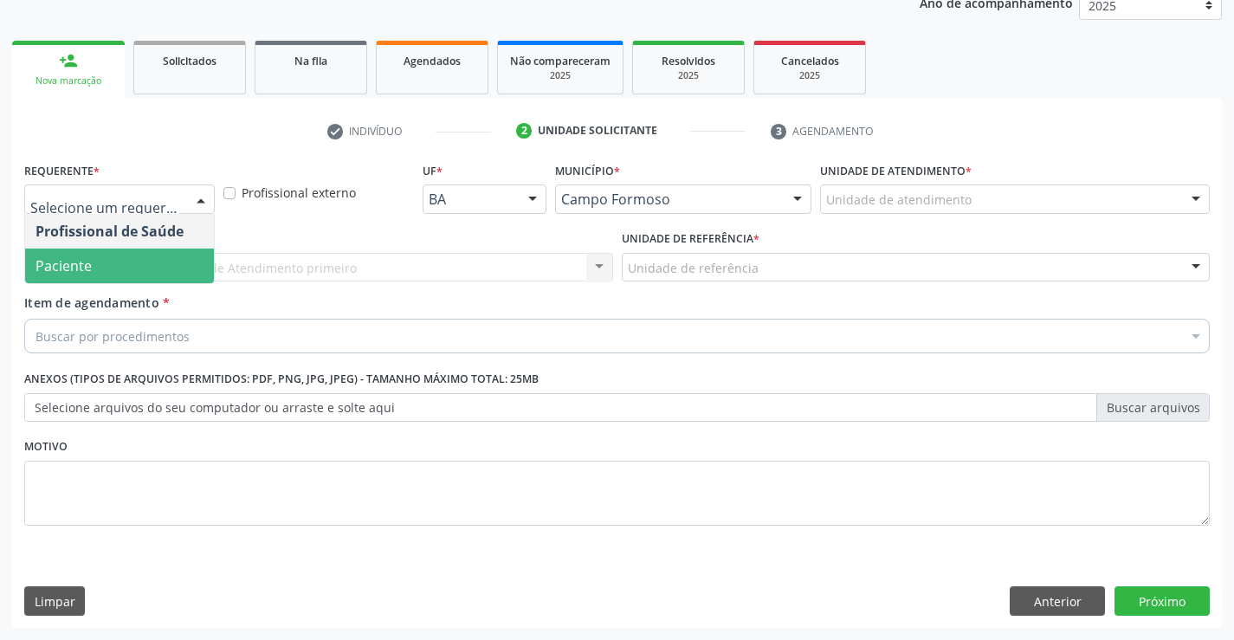
click at [119, 256] on span "Paciente" at bounding box center [119, 266] width 189 height 35
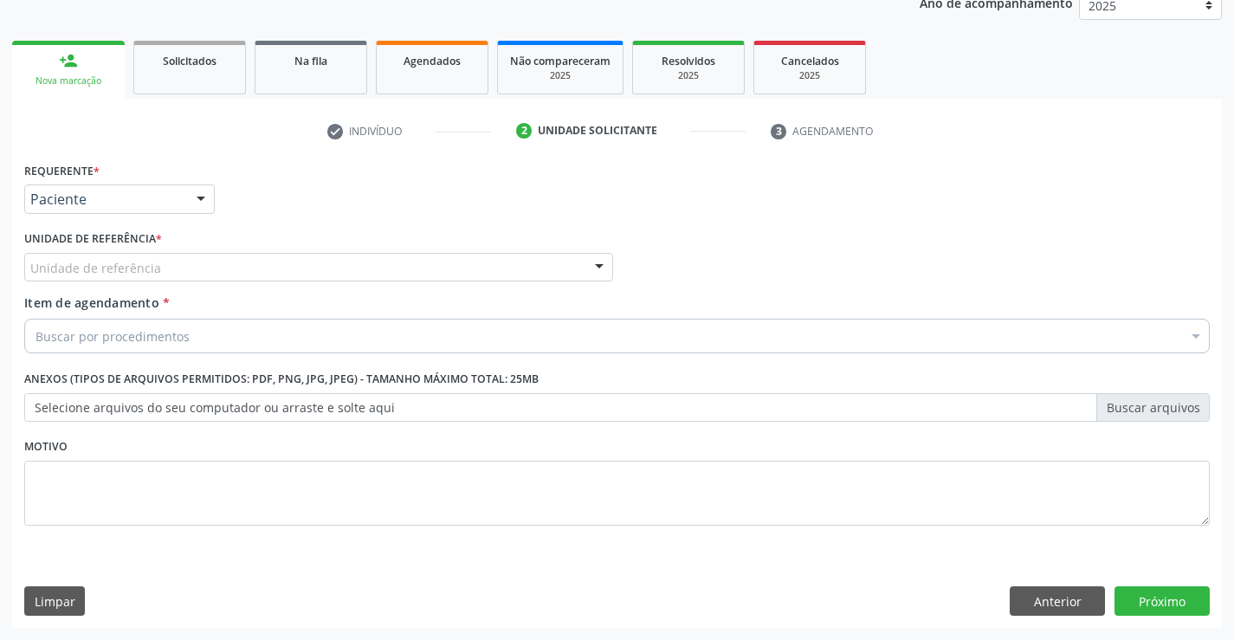
drag, startPoint x: 236, startPoint y: 255, endPoint x: 240, endPoint y: 283, distance: 28.9
click at [236, 255] on div "Unidade de referência" at bounding box center [318, 267] width 589 height 29
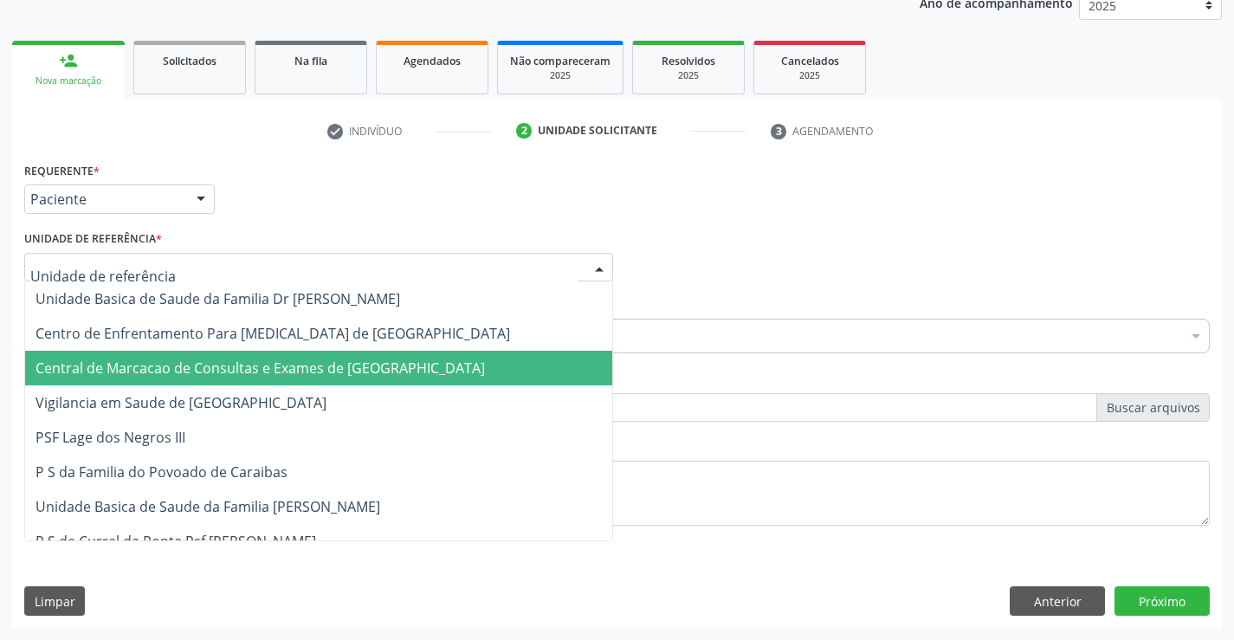
click at [252, 370] on span "Central de Marcacao de Consultas e Exames de [GEOGRAPHIC_DATA]" at bounding box center [260, 368] width 449 height 19
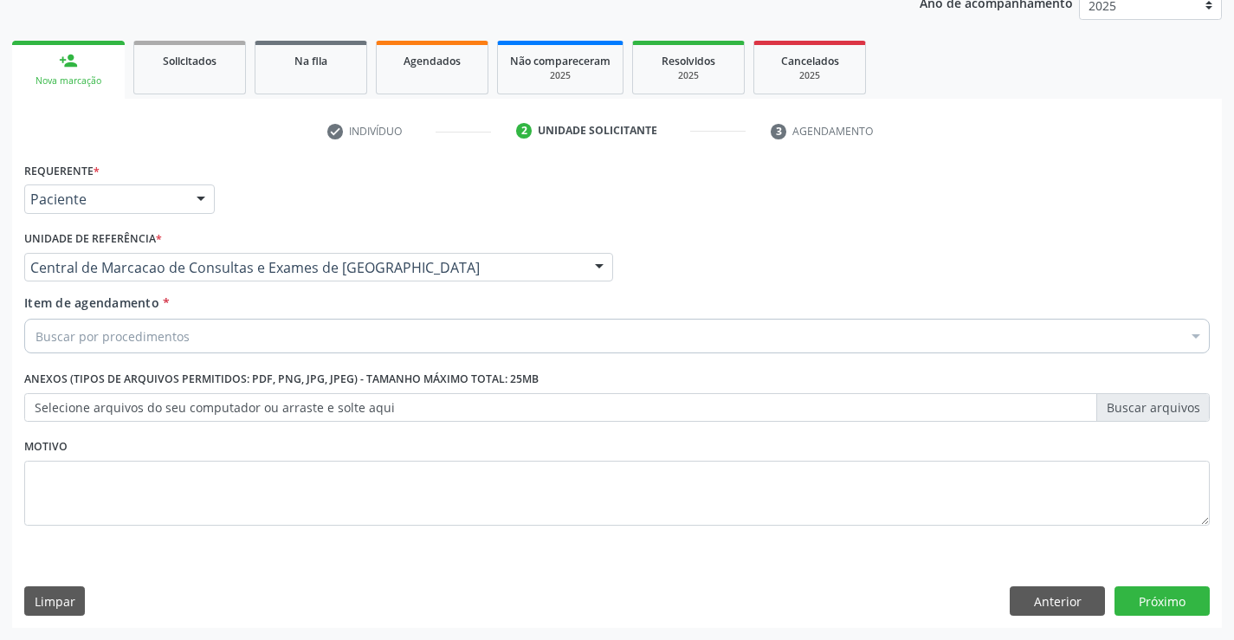
click at [278, 321] on div "Buscar por procedimentos" at bounding box center [617, 336] width 1186 height 35
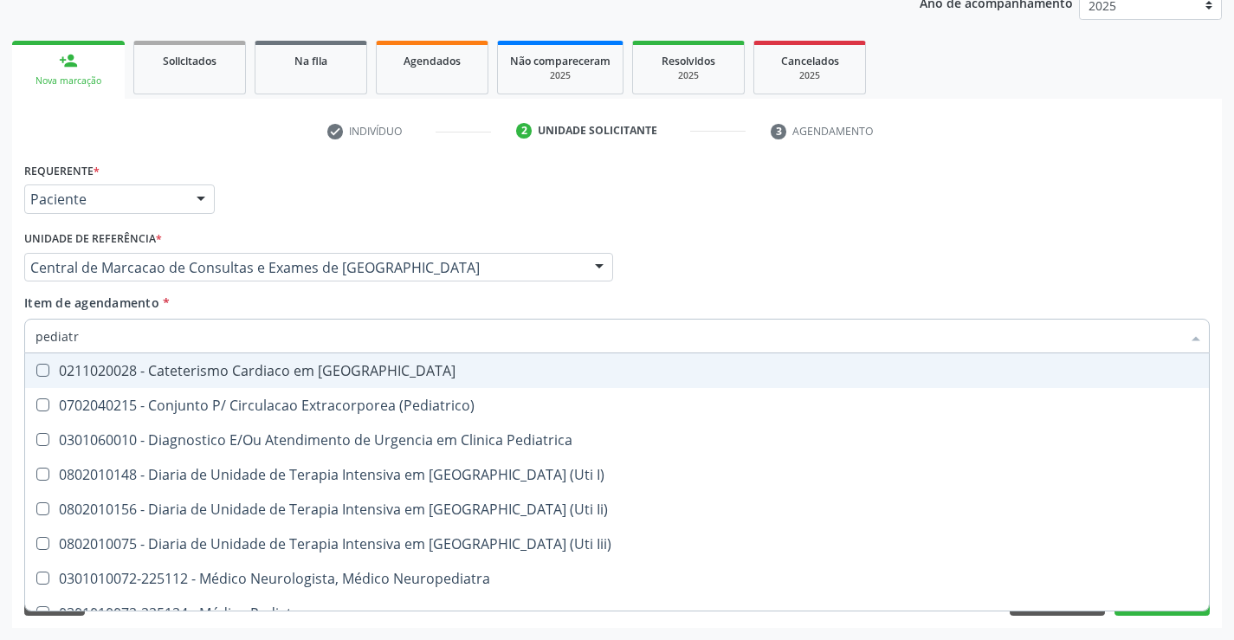
type input "pediatra"
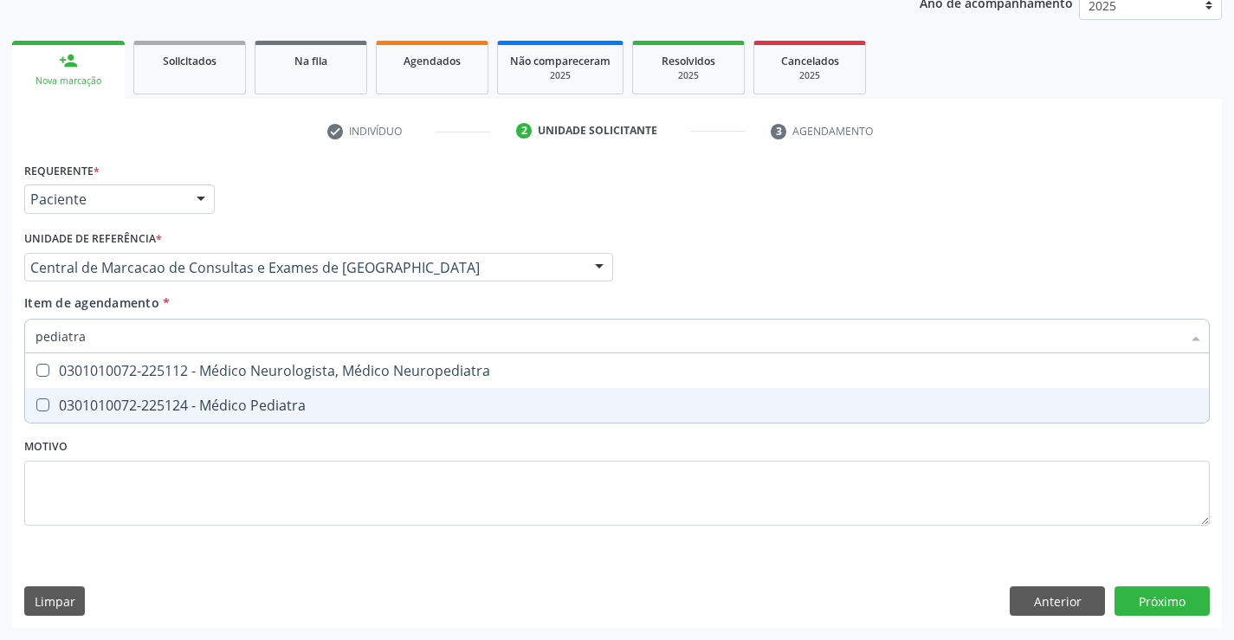
click at [271, 404] on div "0301010072-225124 - Médico Pediatra" at bounding box center [617, 405] width 1163 height 14
checkbox Pediatra "true"
click at [1125, 612] on button "Próximo" at bounding box center [1162, 600] width 95 height 29
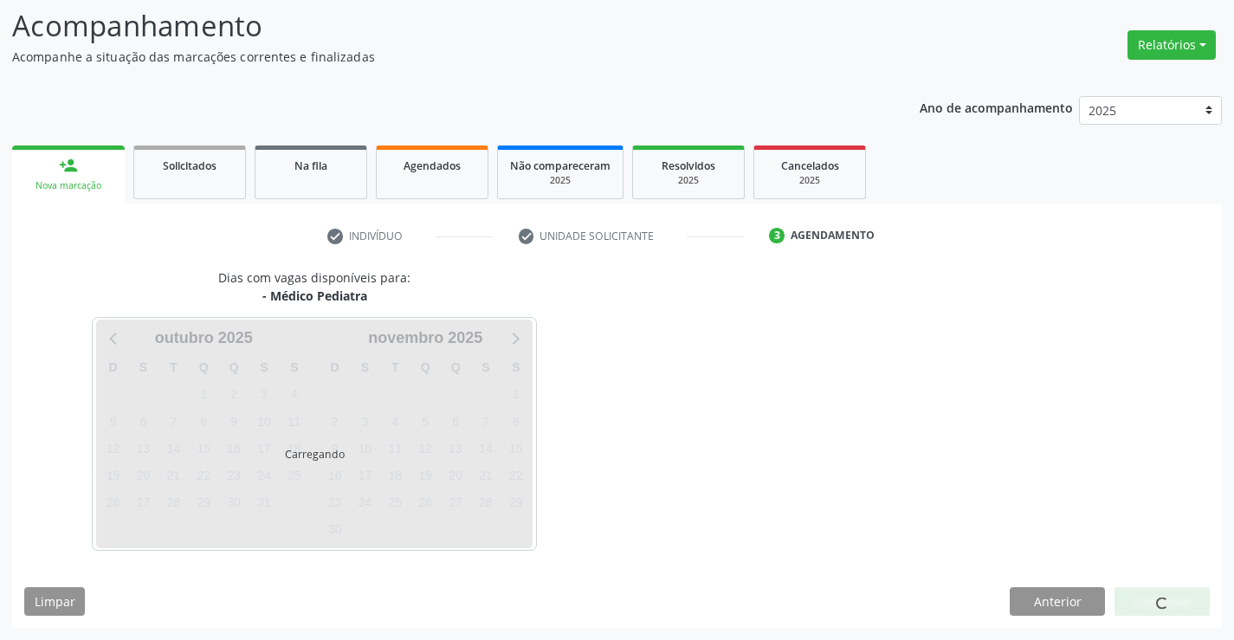
scroll to position [113, 0]
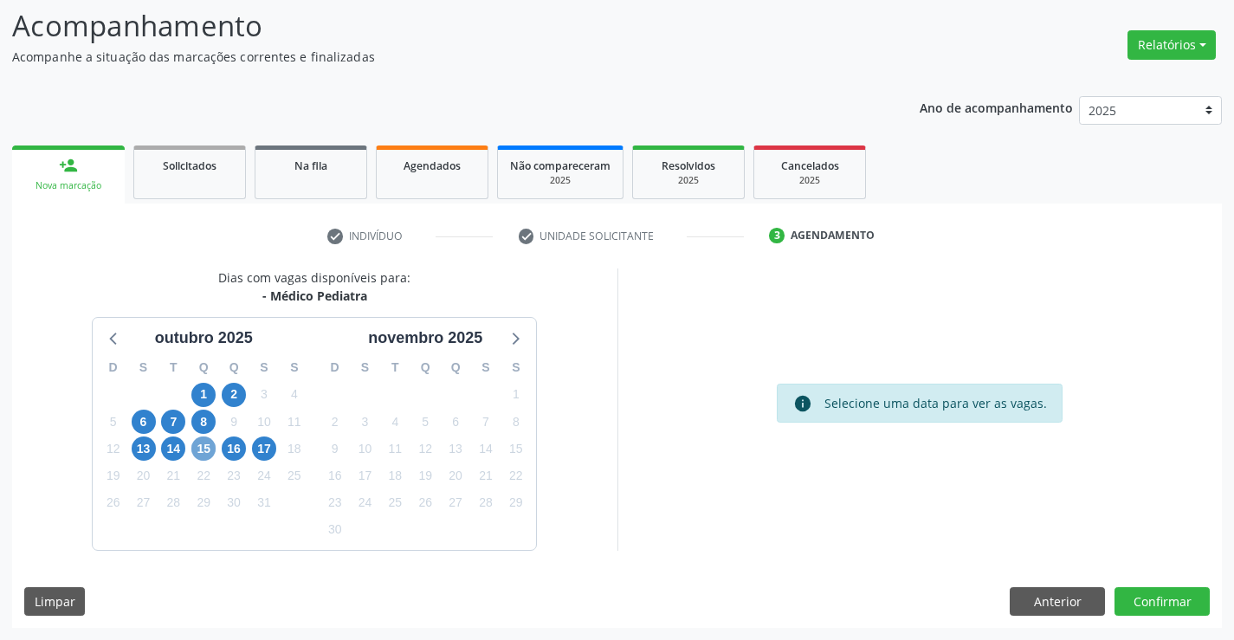
click at [202, 456] on span "15" at bounding box center [203, 448] width 24 height 24
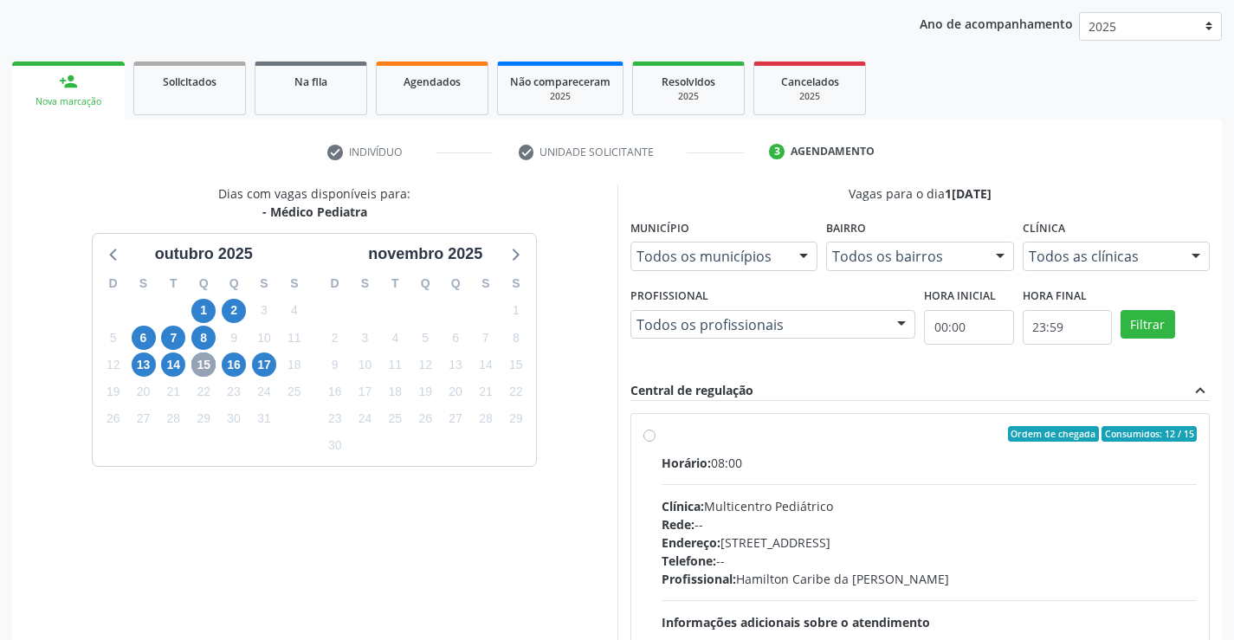
scroll to position [364, 0]
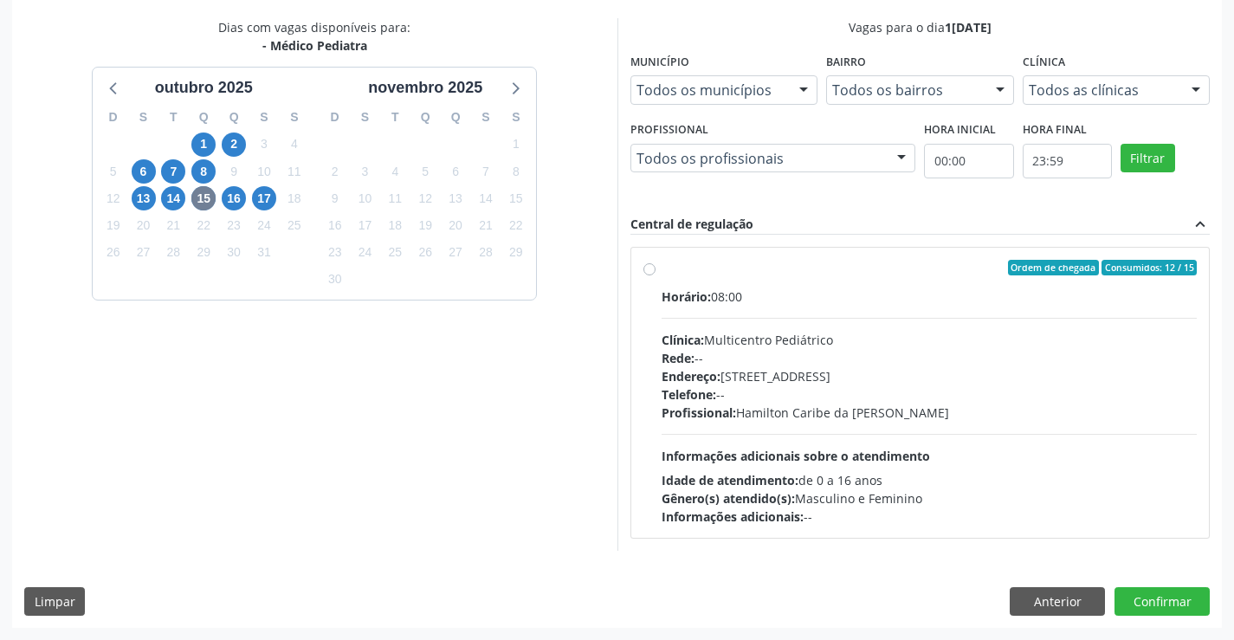
click at [903, 350] on div "Rede: --" at bounding box center [930, 358] width 536 height 18
click at [656, 275] on input "Ordem de chegada Consumidos: 12 / 15 Horário: 08:00 Clínica: Multicentro Pediát…" at bounding box center [649, 268] width 12 height 16
radio input "true"
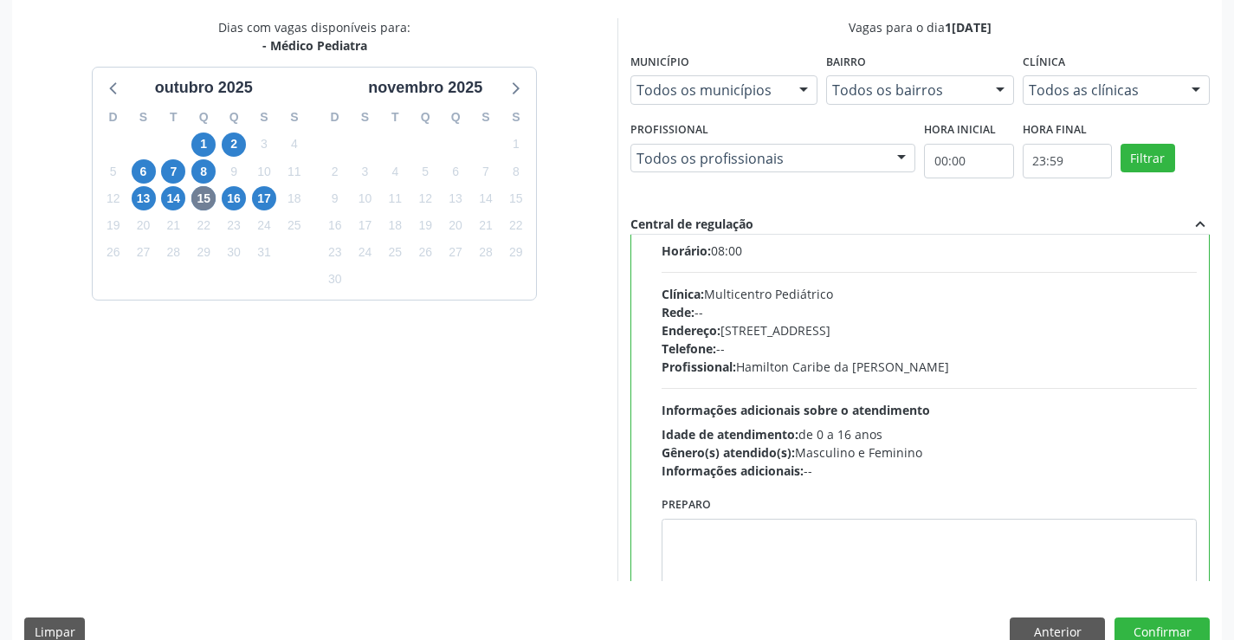
scroll to position [86, 0]
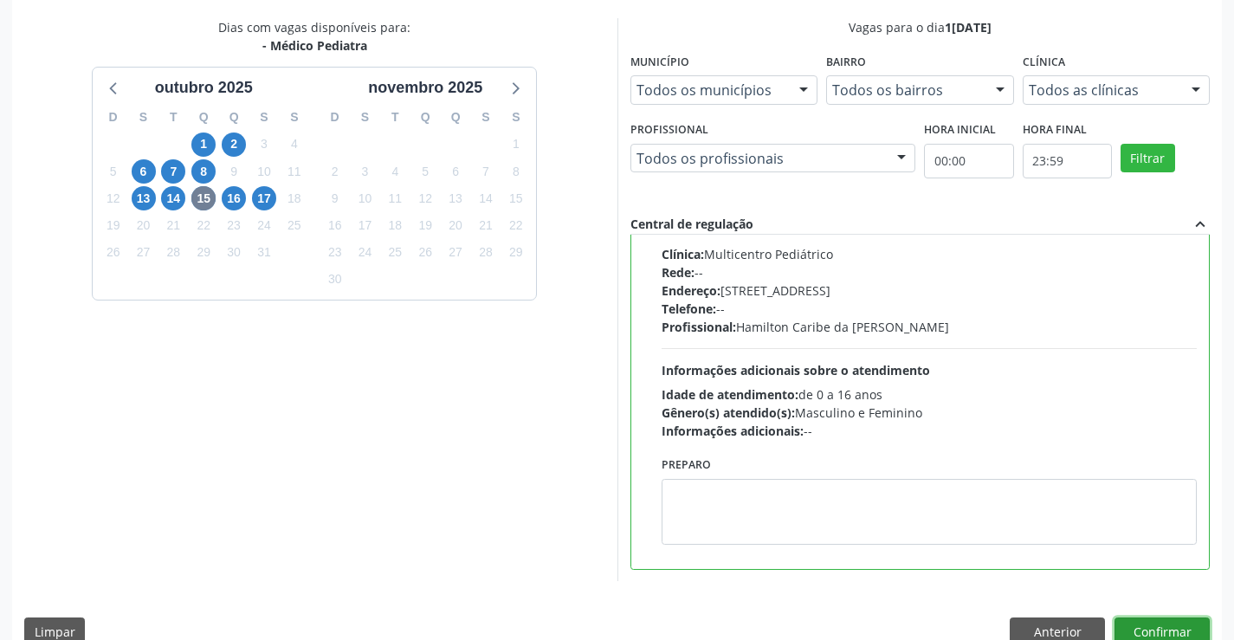
click at [1175, 635] on button "Confirmar" at bounding box center [1162, 631] width 95 height 29
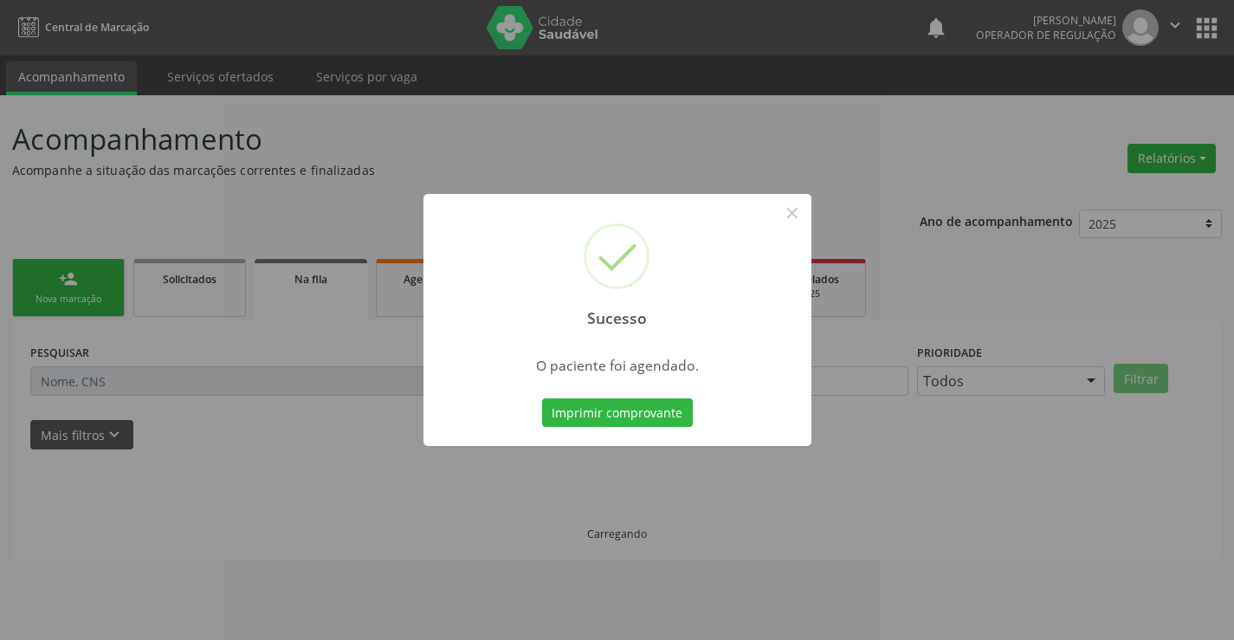
scroll to position [0, 0]
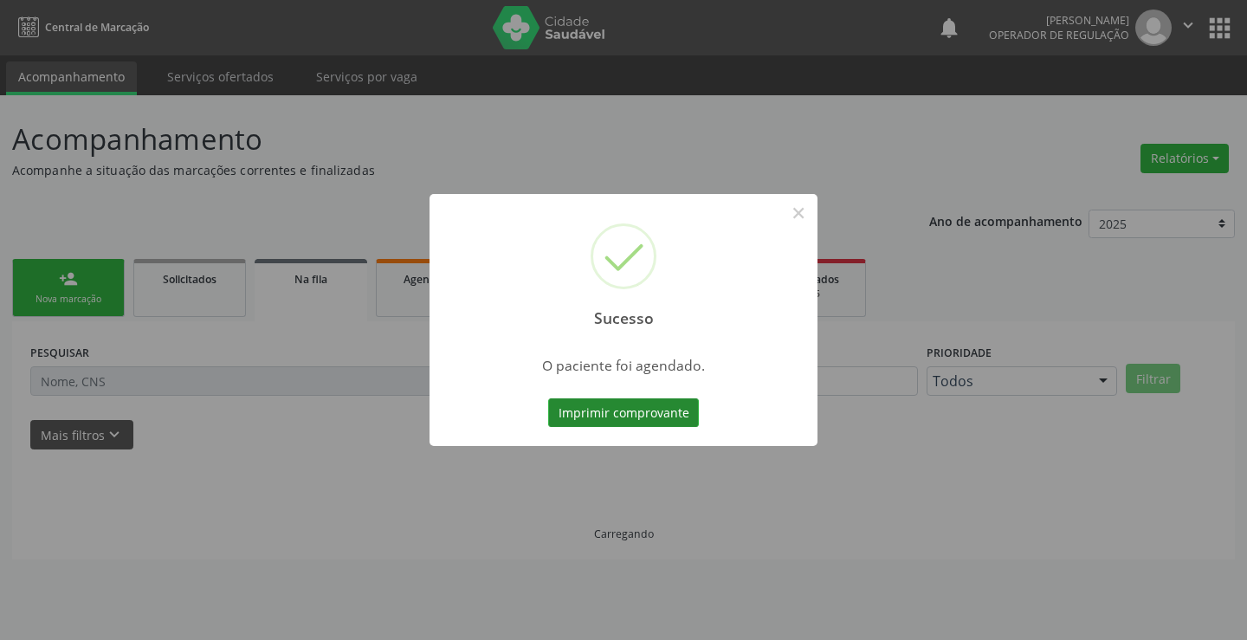
click at [667, 409] on button "Imprimir comprovante" at bounding box center [623, 412] width 151 height 29
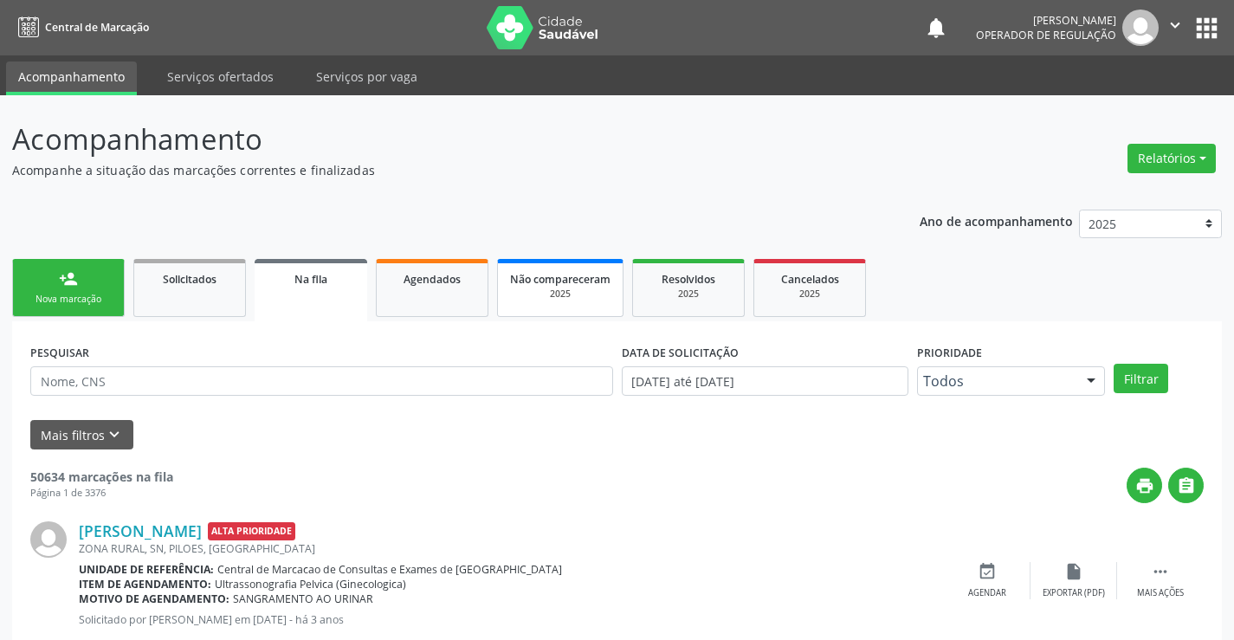
click at [561, 279] on span "Não compareceram" at bounding box center [560, 279] width 100 height 15
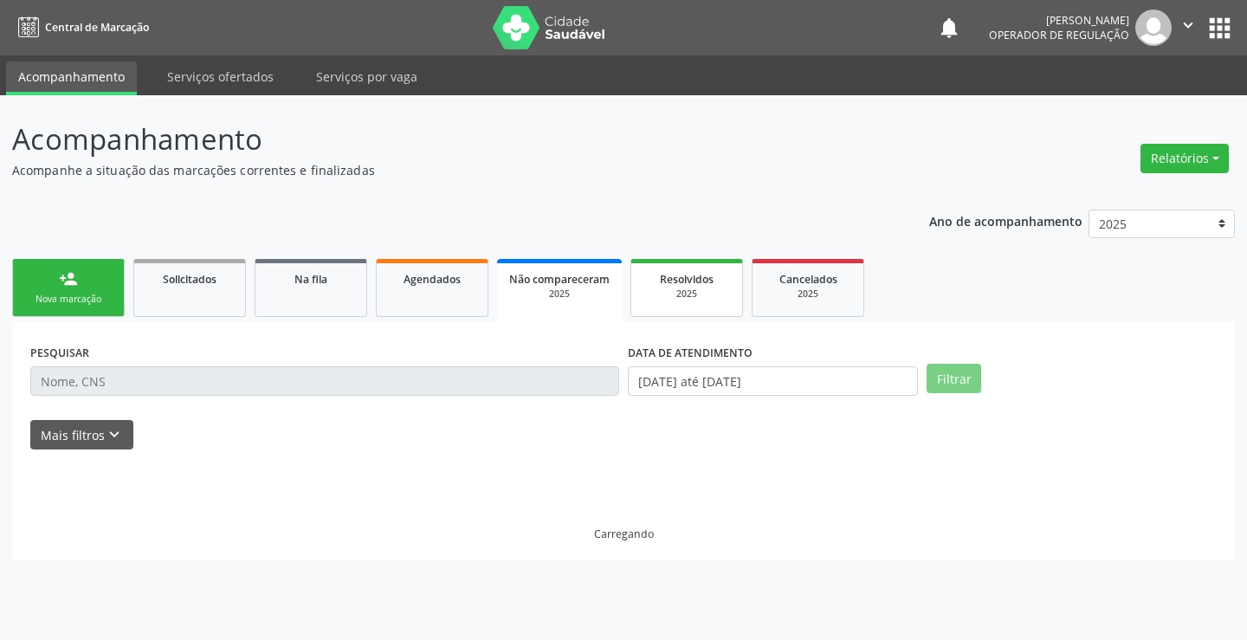
click at [670, 297] on div "2025" at bounding box center [686, 294] width 87 height 13
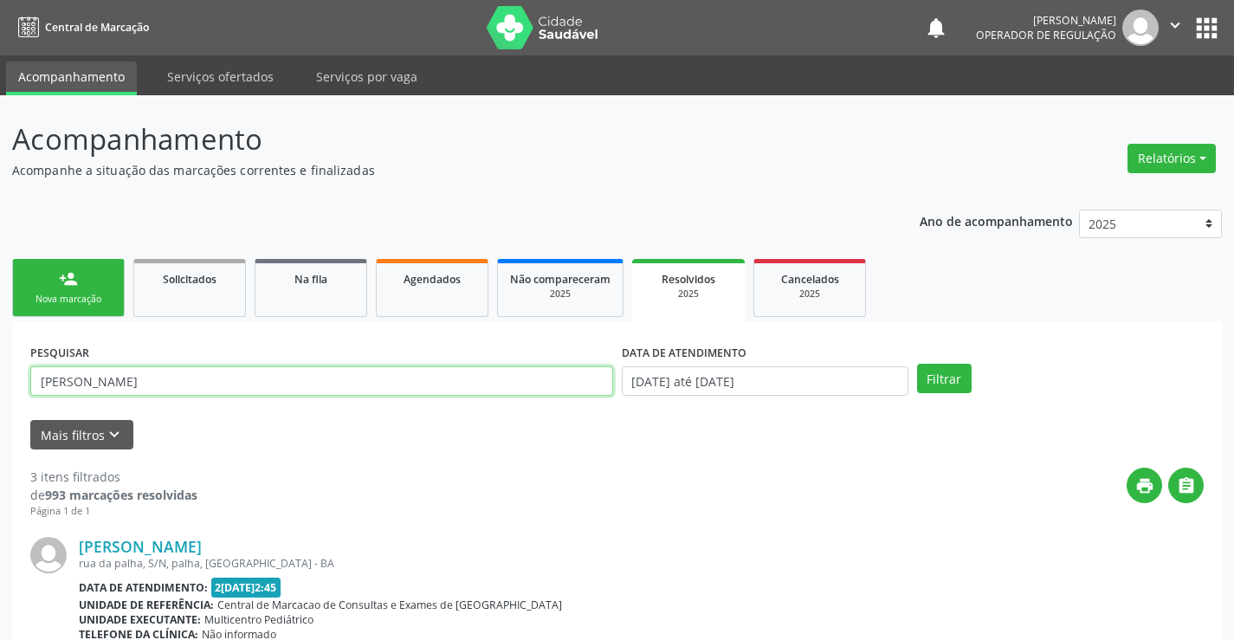
click at [476, 381] on input "heitor alencar" at bounding box center [321, 380] width 583 height 29
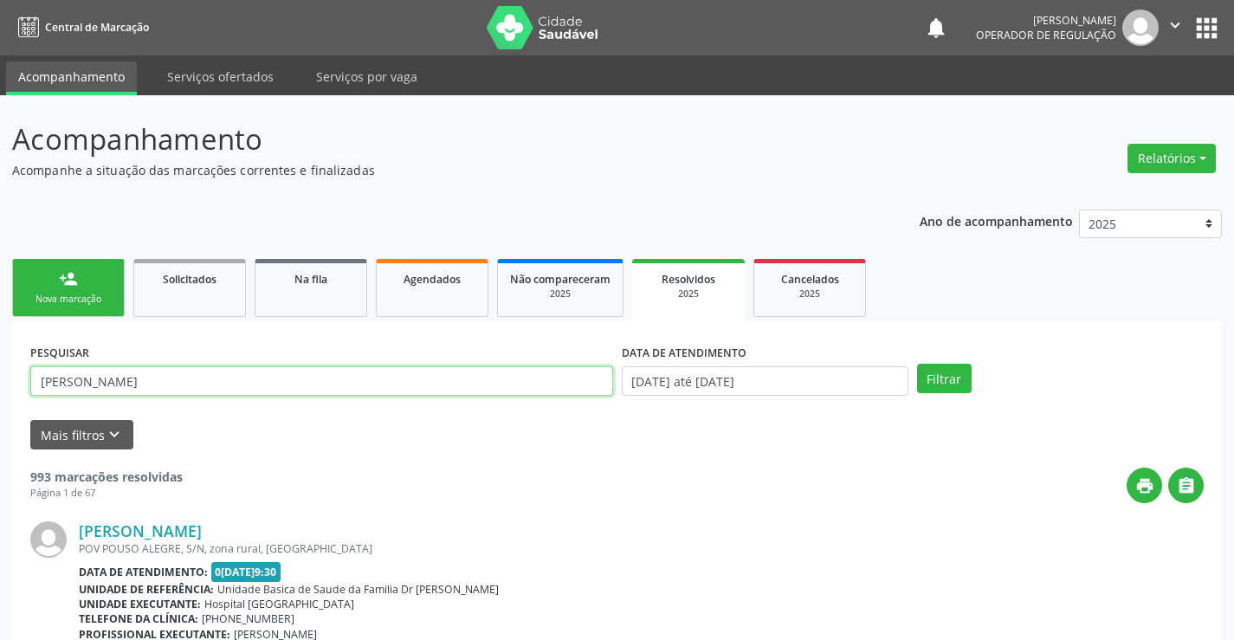
click at [476, 381] on input "heitor alencar" at bounding box center [321, 380] width 583 height 29
paste input "700 0062 2143 5700"
type input "700 0062 2143 5700"
click at [933, 375] on button "Filtrar" at bounding box center [944, 378] width 55 height 29
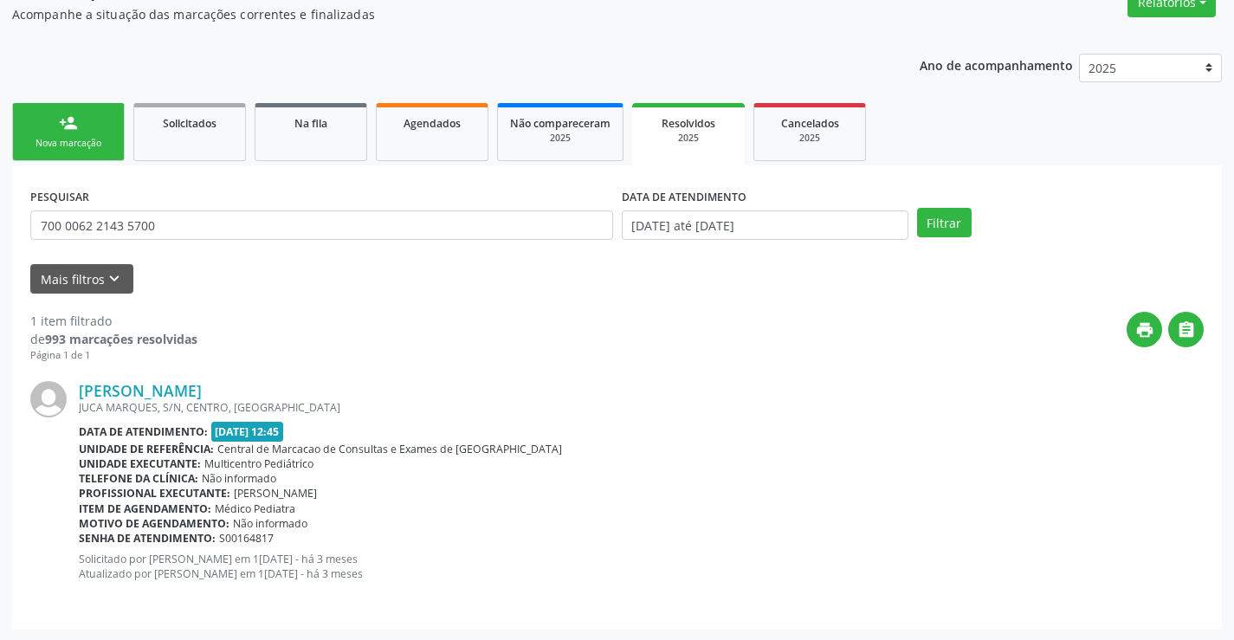
scroll to position [158, 0]
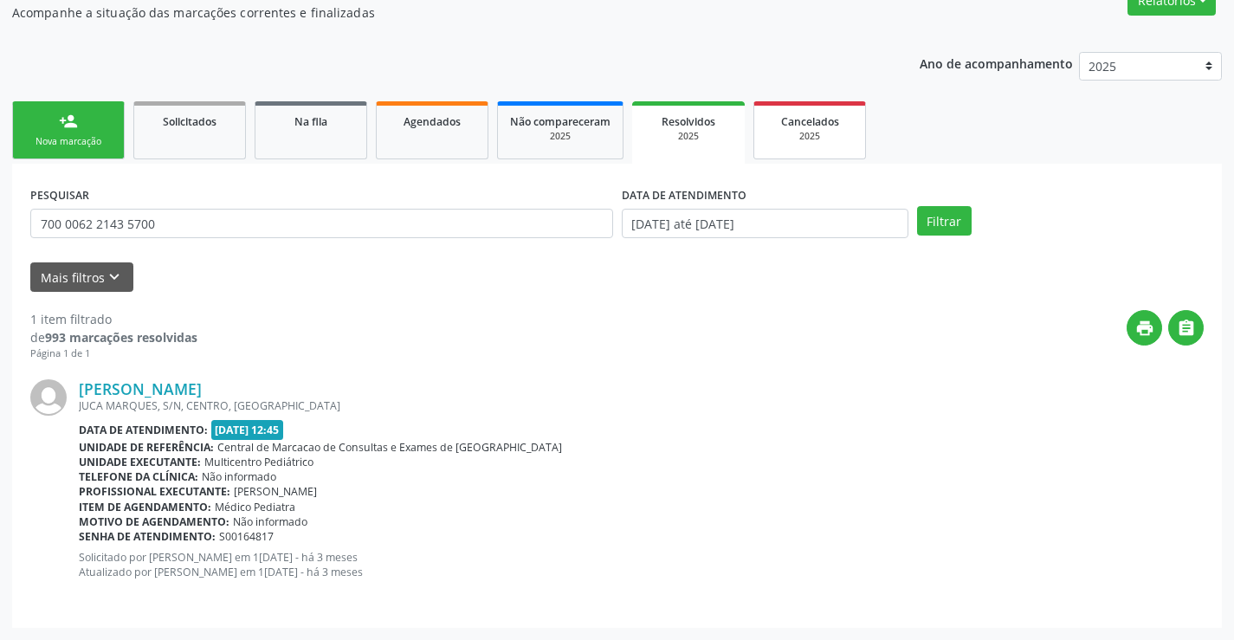
click at [815, 130] on div "2025" at bounding box center [809, 136] width 87 height 13
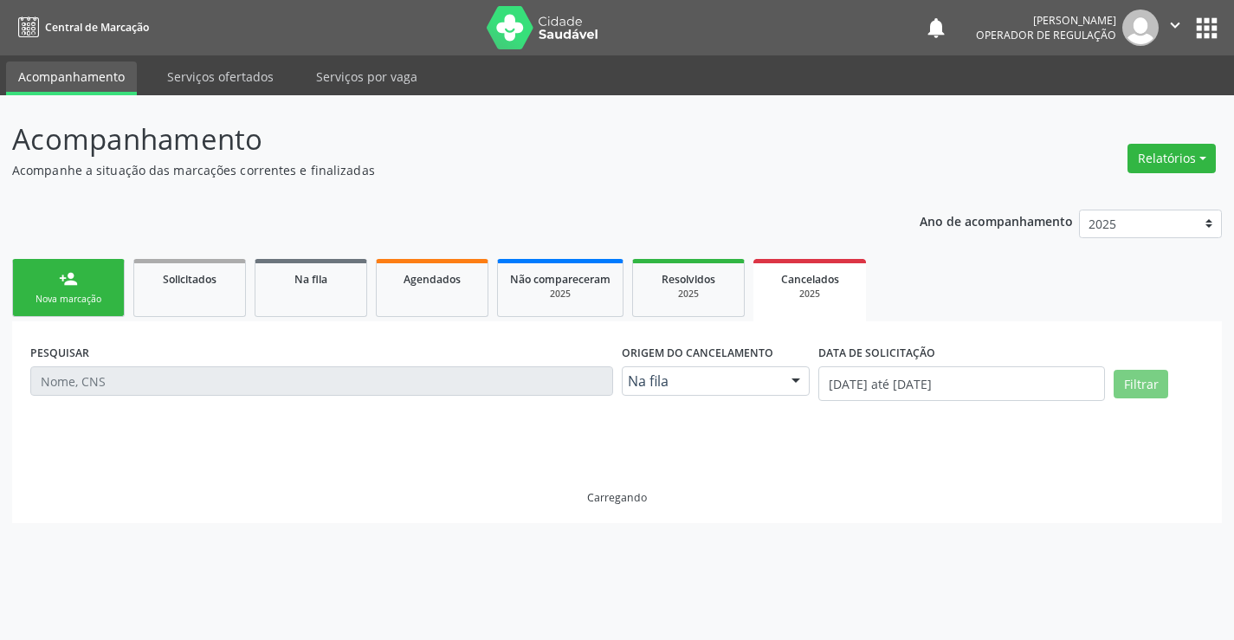
scroll to position [0, 0]
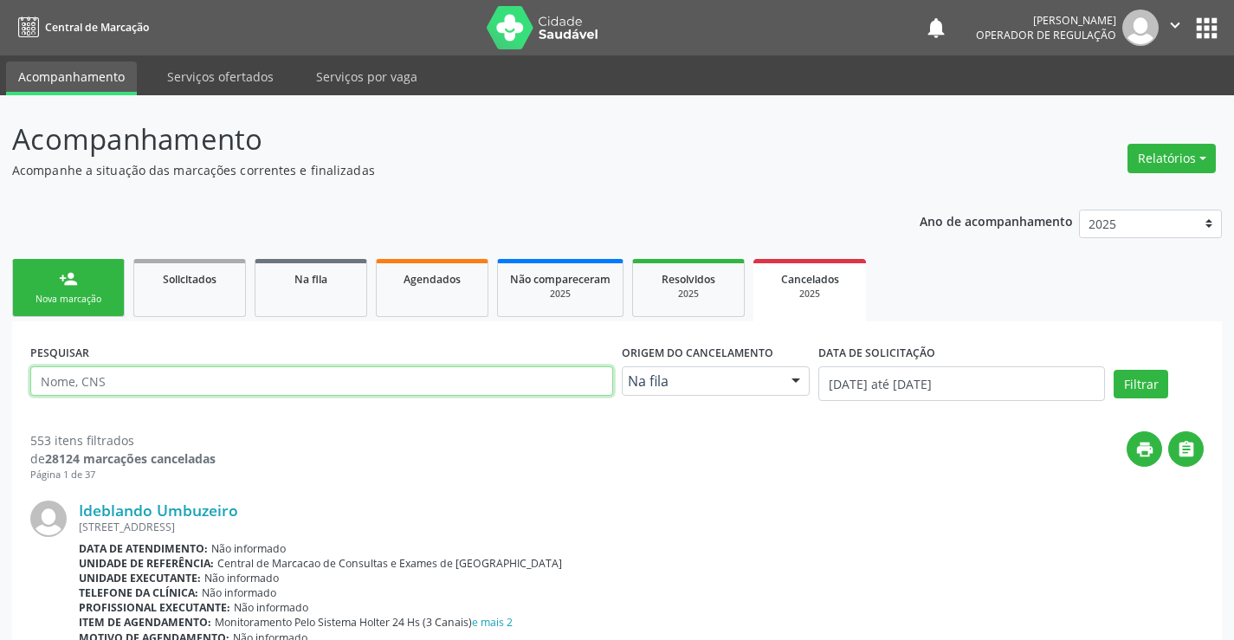
click at [262, 380] on input "text" at bounding box center [321, 380] width 583 height 29
paste input "700 0062 2143 5700"
type input "700 0062 2143 5700"
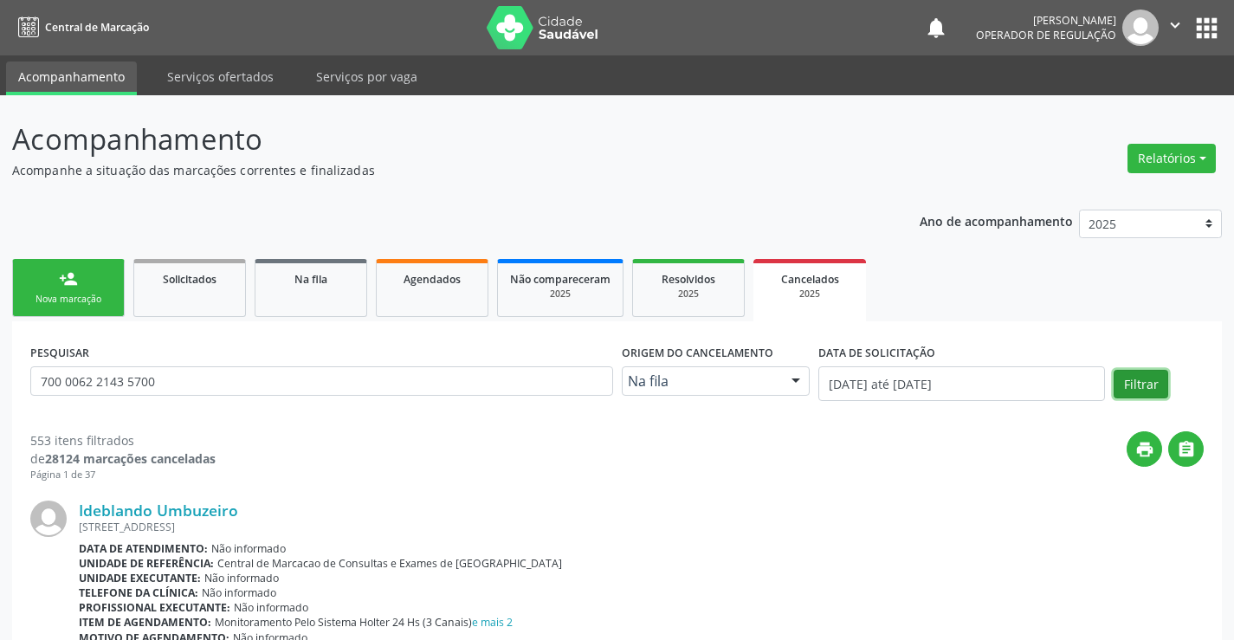
click at [1122, 374] on button "Filtrar" at bounding box center [1141, 384] width 55 height 29
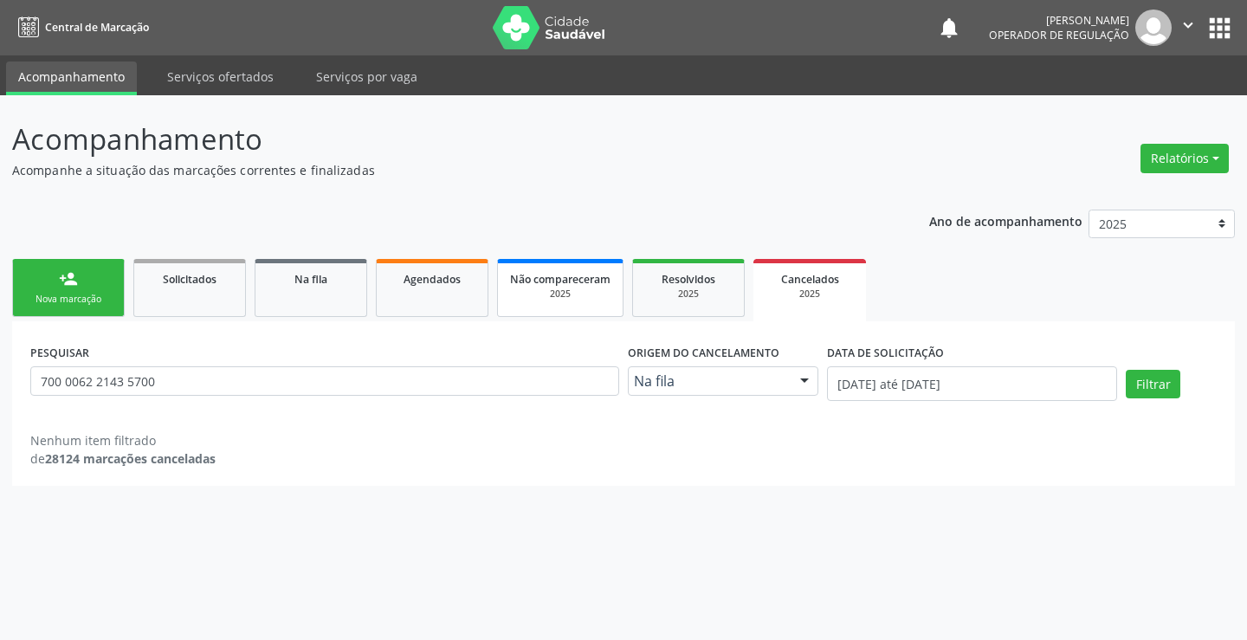
click at [581, 295] on div "2025" at bounding box center [560, 294] width 100 height 13
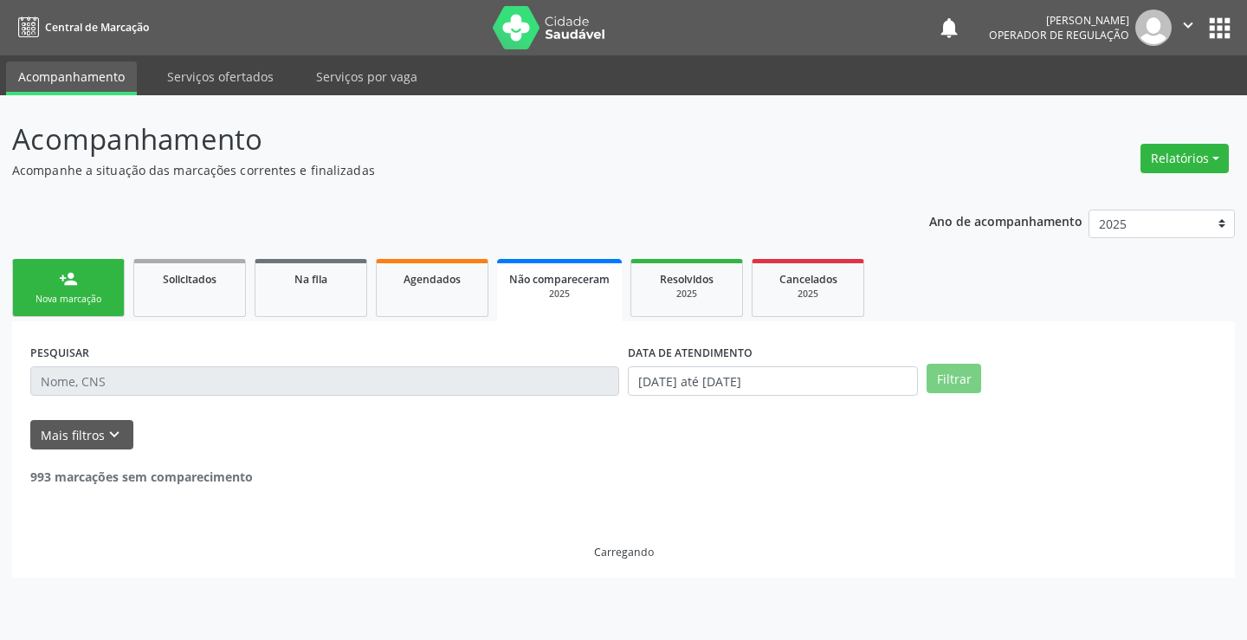
click at [500, 370] on input "text" at bounding box center [324, 380] width 589 height 29
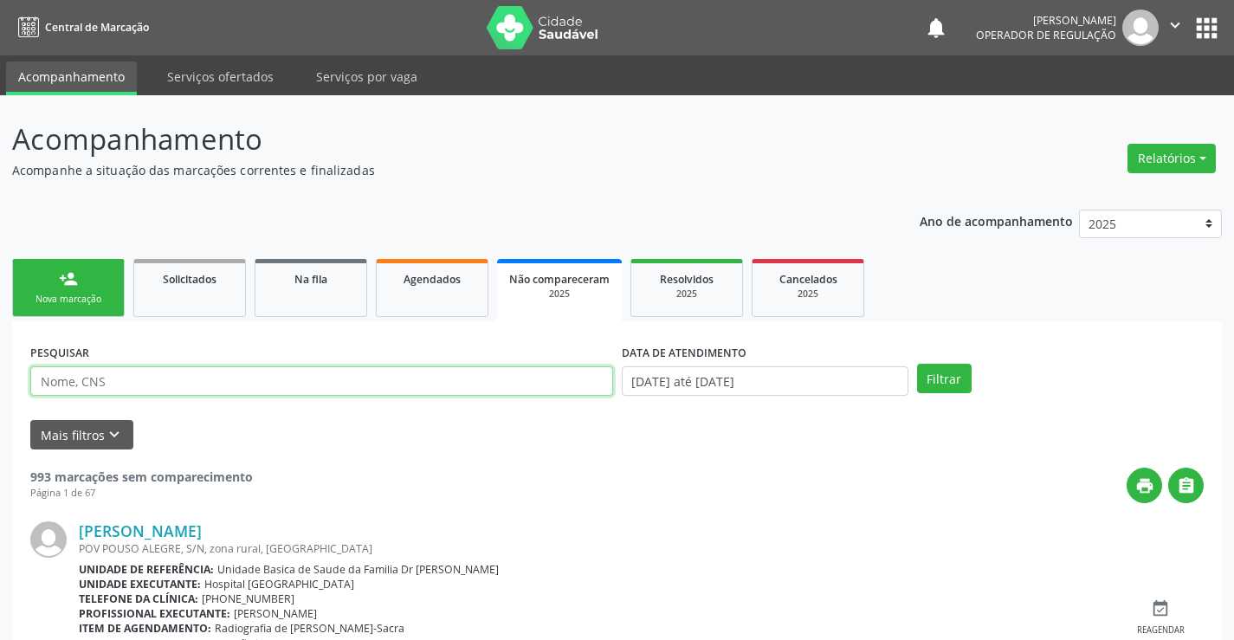
click at [500, 370] on input "text" at bounding box center [321, 380] width 583 height 29
paste input "700 0062 2143 5700"
type input "700 0062 2143 5700"
click at [950, 386] on button "Filtrar" at bounding box center [944, 378] width 55 height 29
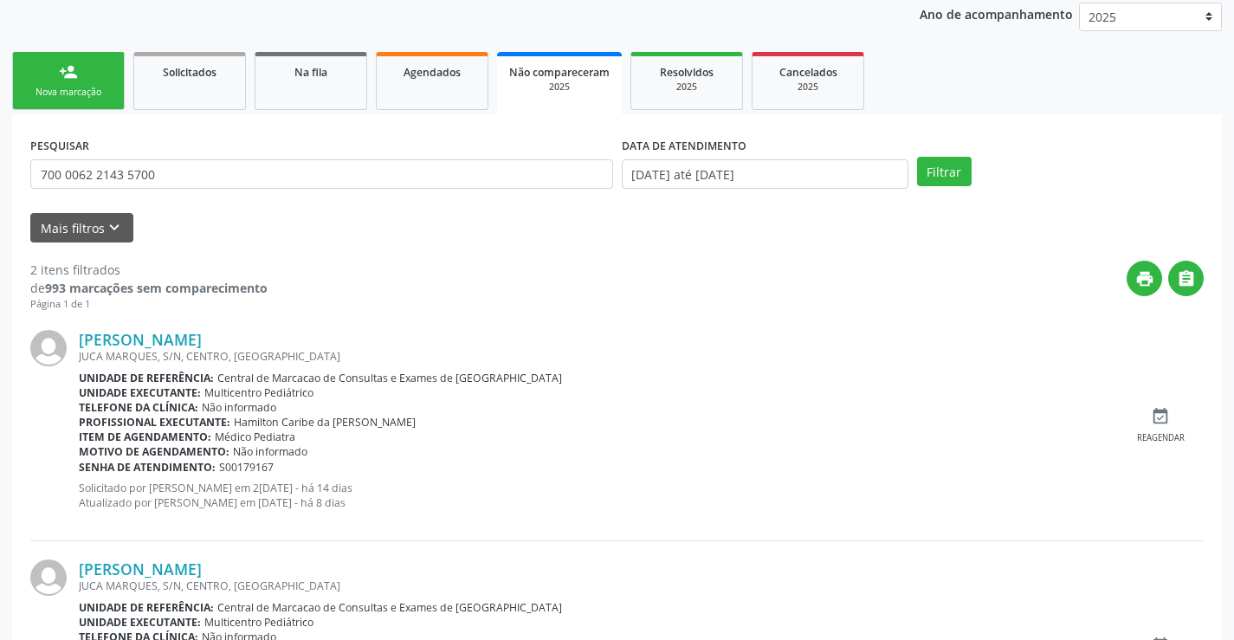
scroll to position [367, 0]
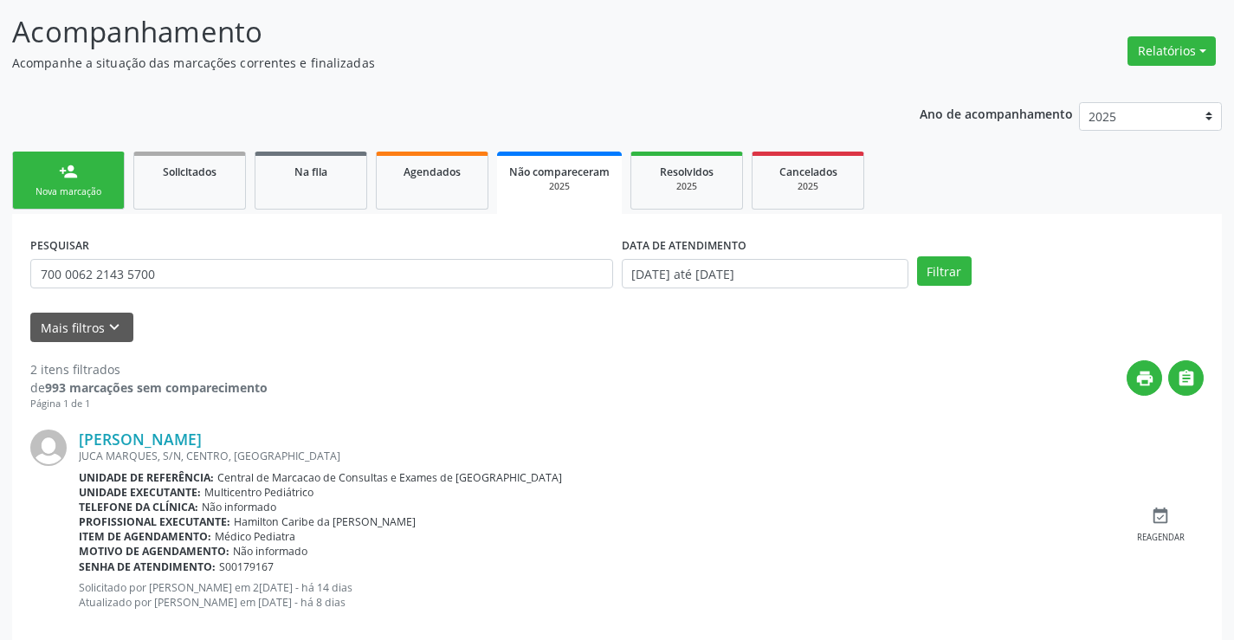
click at [106, 178] on link "person_add Nova marcação" at bounding box center [68, 181] width 113 height 58
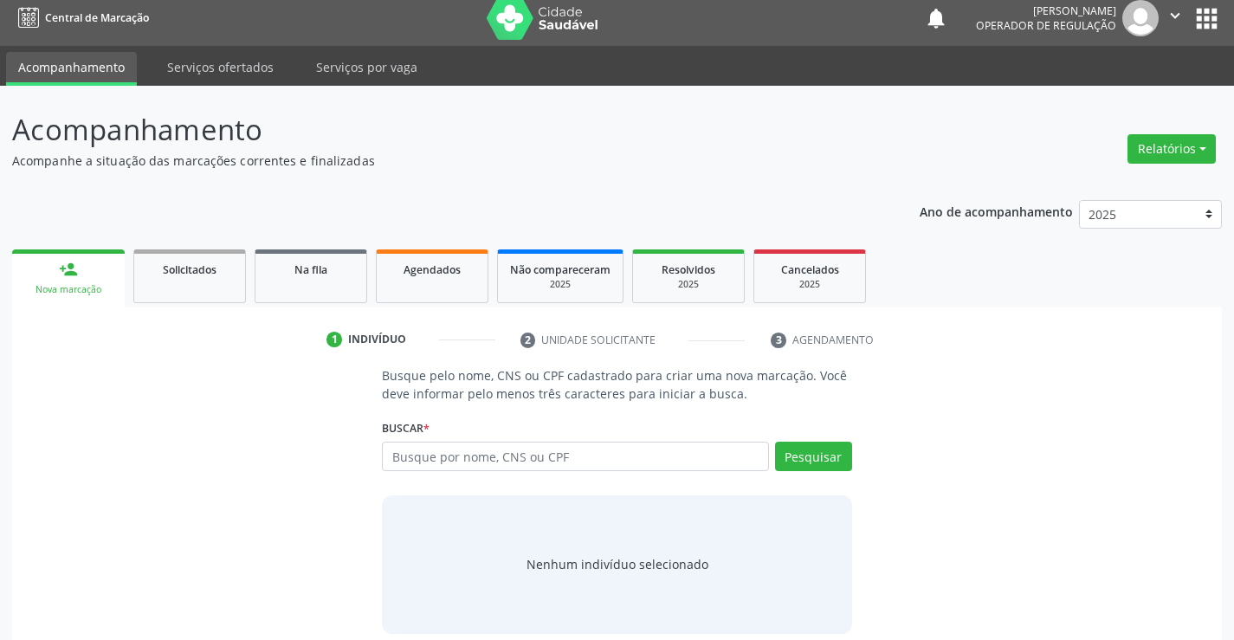
scroll to position [0, 0]
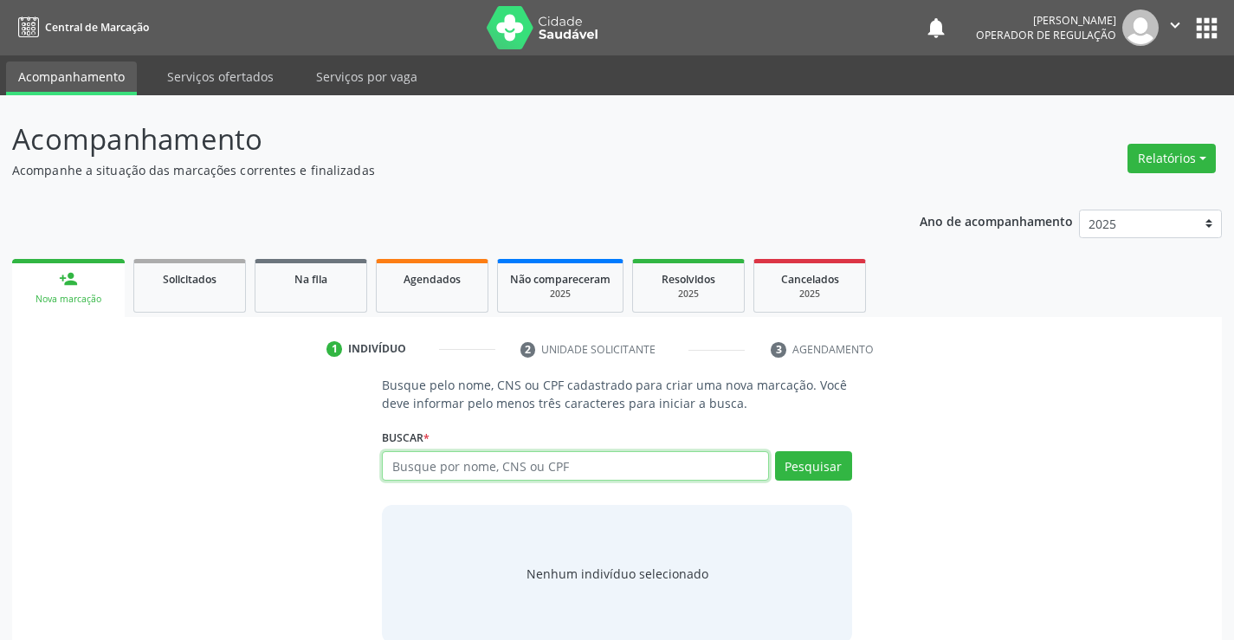
click at [563, 471] on input "text" at bounding box center [575, 465] width 386 height 29
type input "708600573219588"
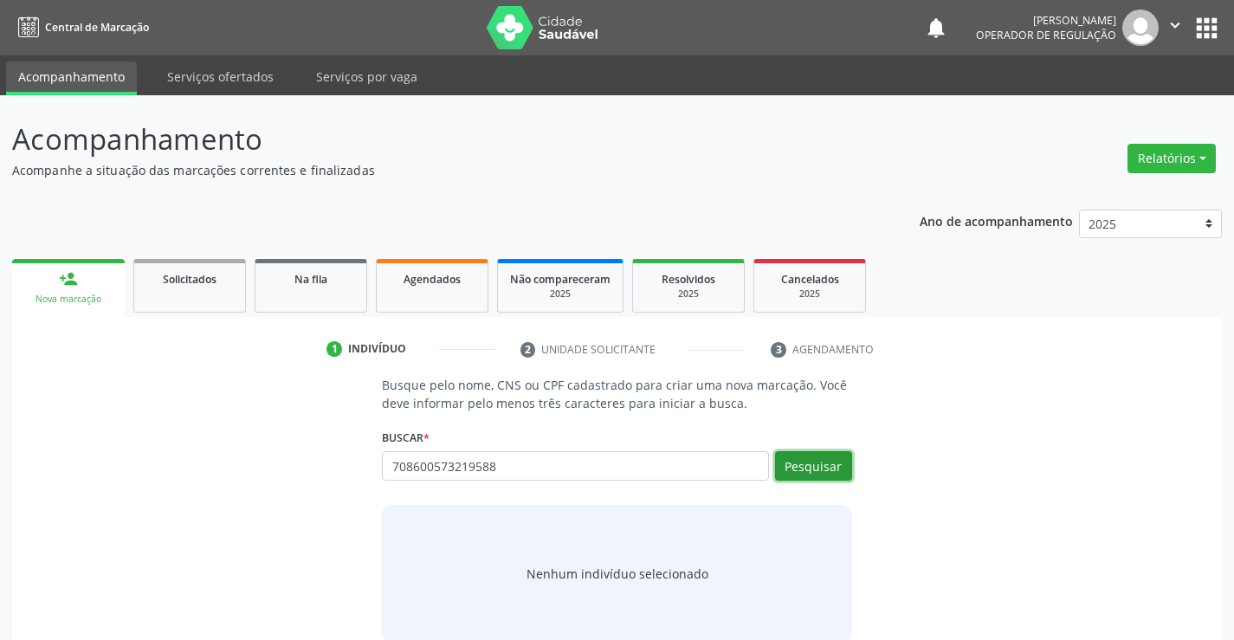
click at [792, 456] on button "Pesquisar" at bounding box center [813, 465] width 77 height 29
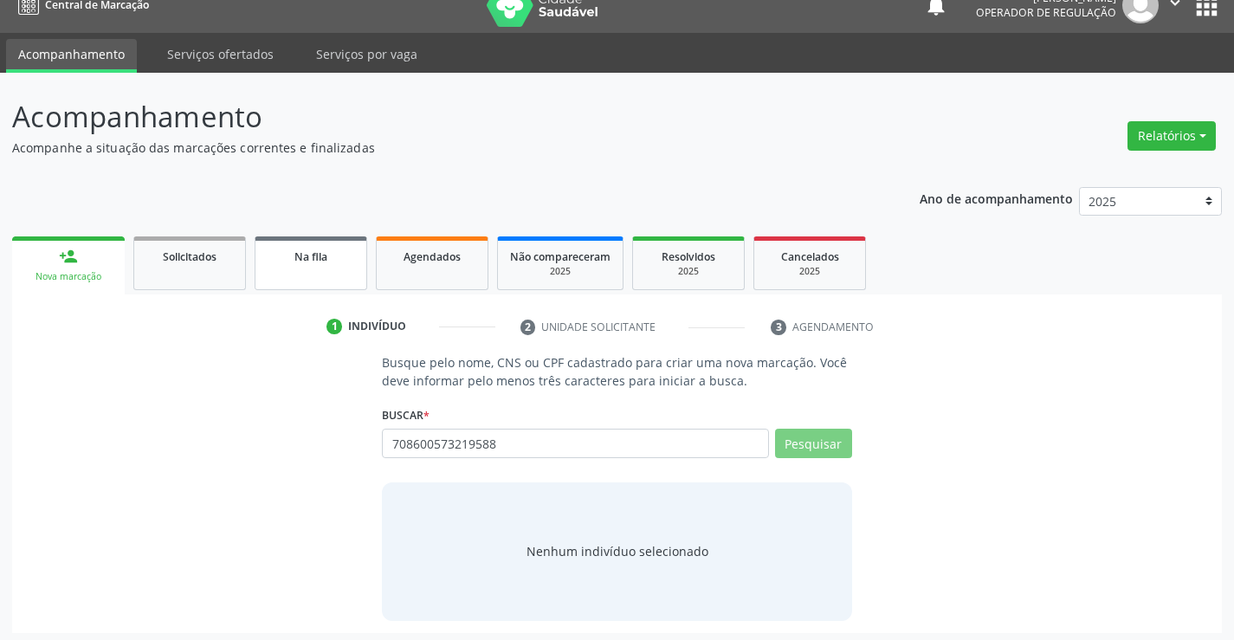
scroll to position [28, 0]
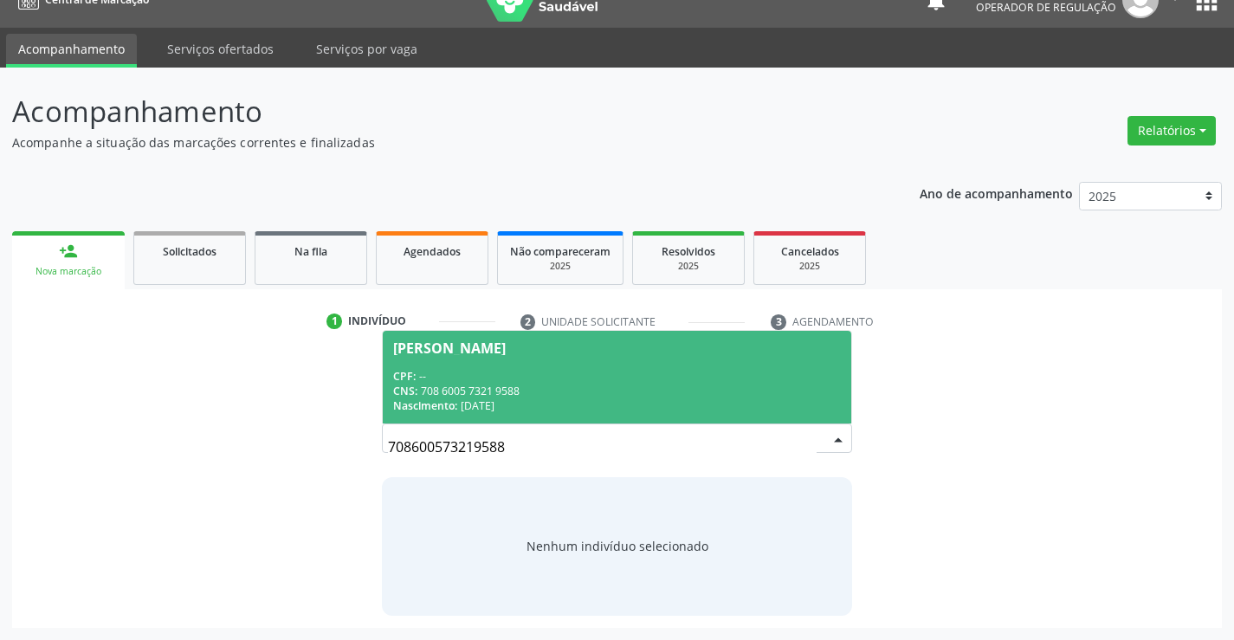
click at [436, 367] on span "Joao Henrique Costa de Lima CPF: -- CNS: 708 6005 7321 9588 Nascimento: 03/09/2…" at bounding box center [617, 377] width 468 height 93
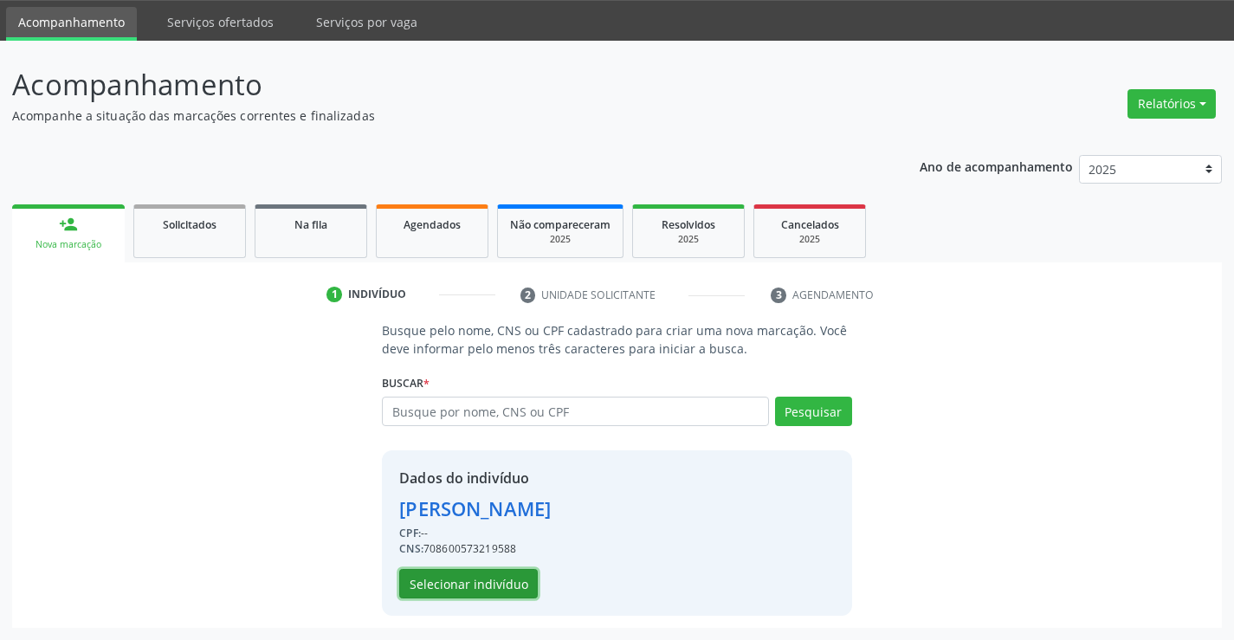
click at [425, 578] on button "Selecionar indivíduo" at bounding box center [468, 583] width 139 height 29
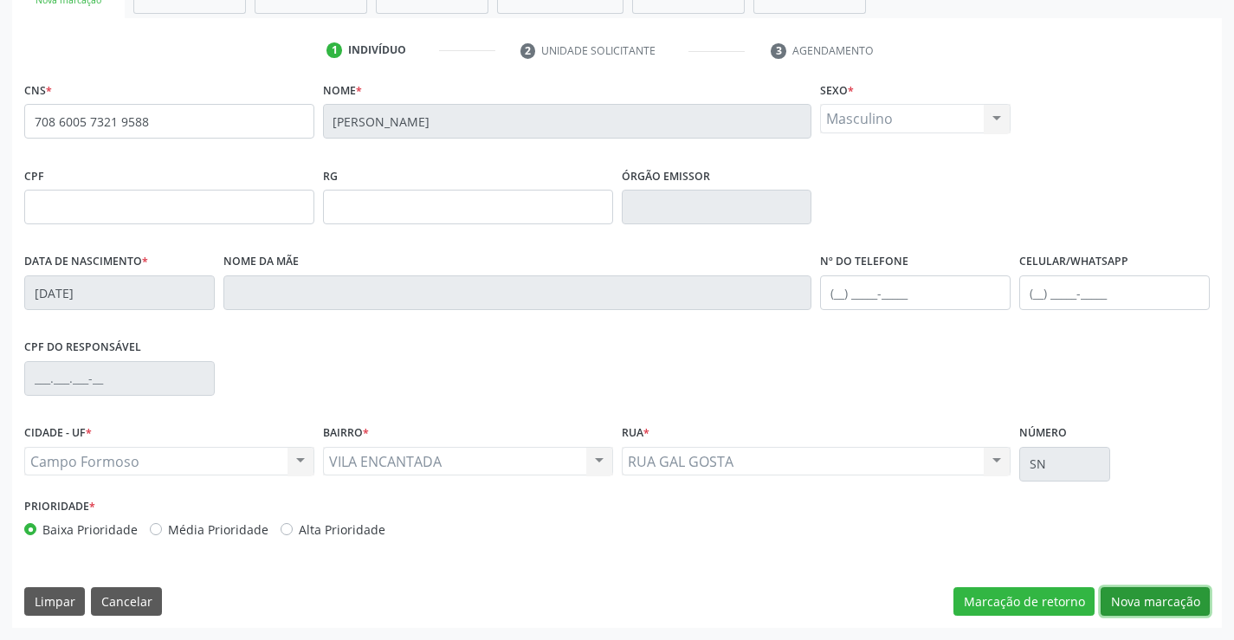
click at [1134, 605] on button "Nova marcação" at bounding box center [1155, 601] width 109 height 29
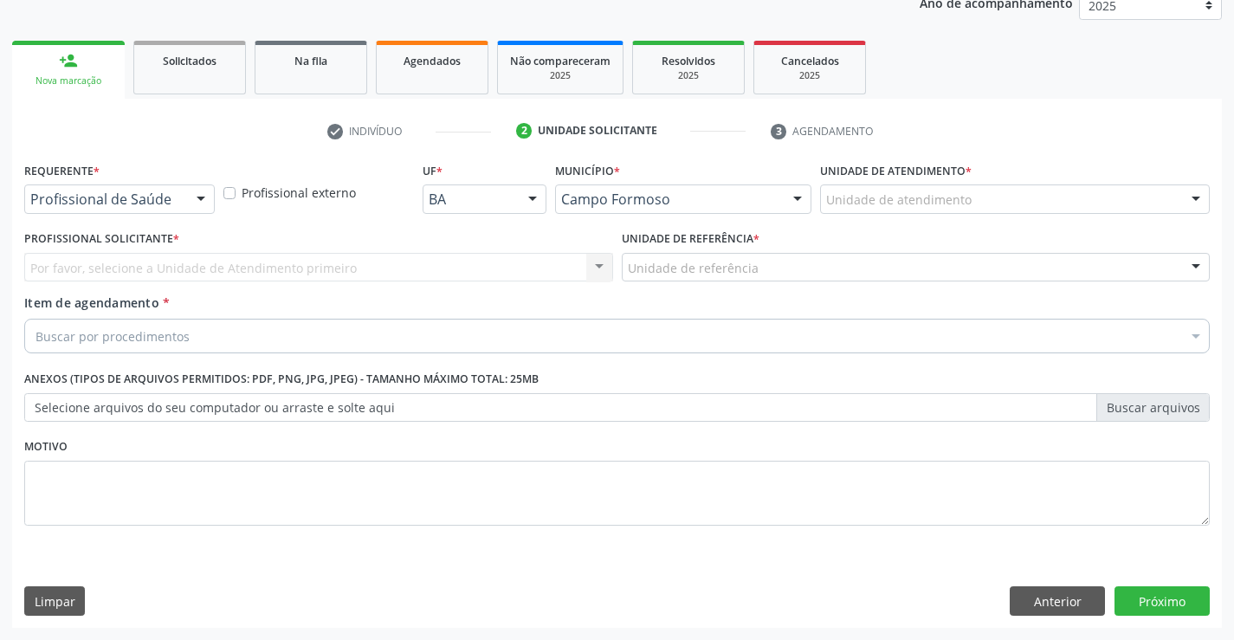
click at [197, 198] on div at bounding box center [201, 199] width 26 height 29
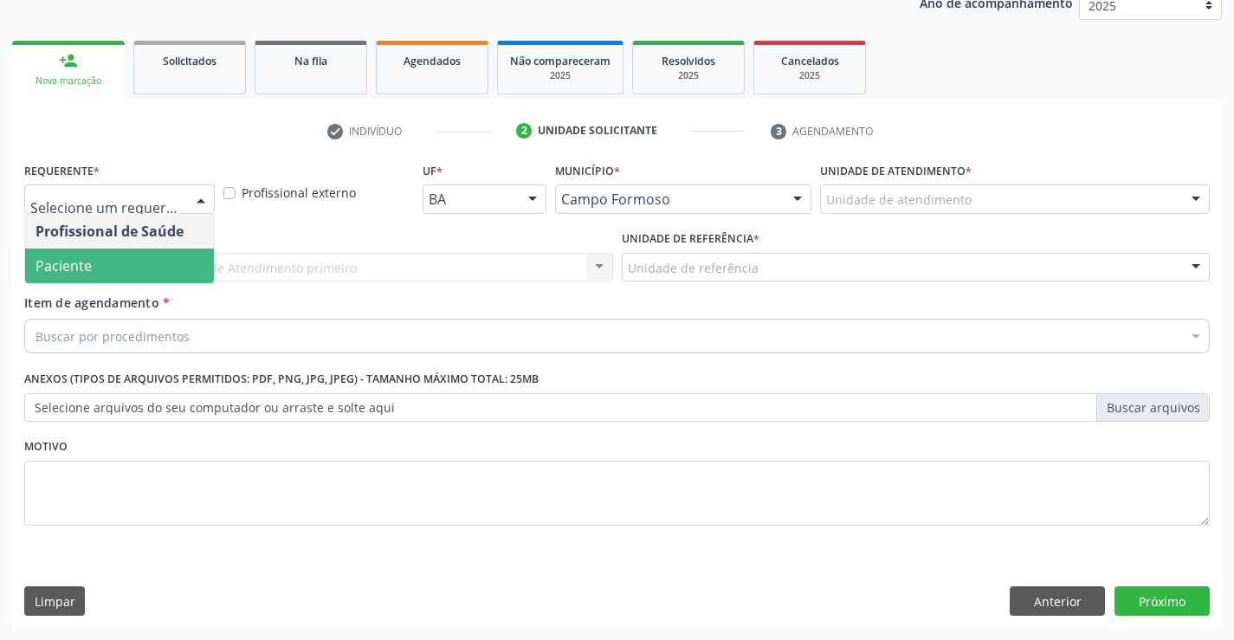
click at [131, 259] on span "Paciente" at bounding box center [119, 266] width 189 height 35
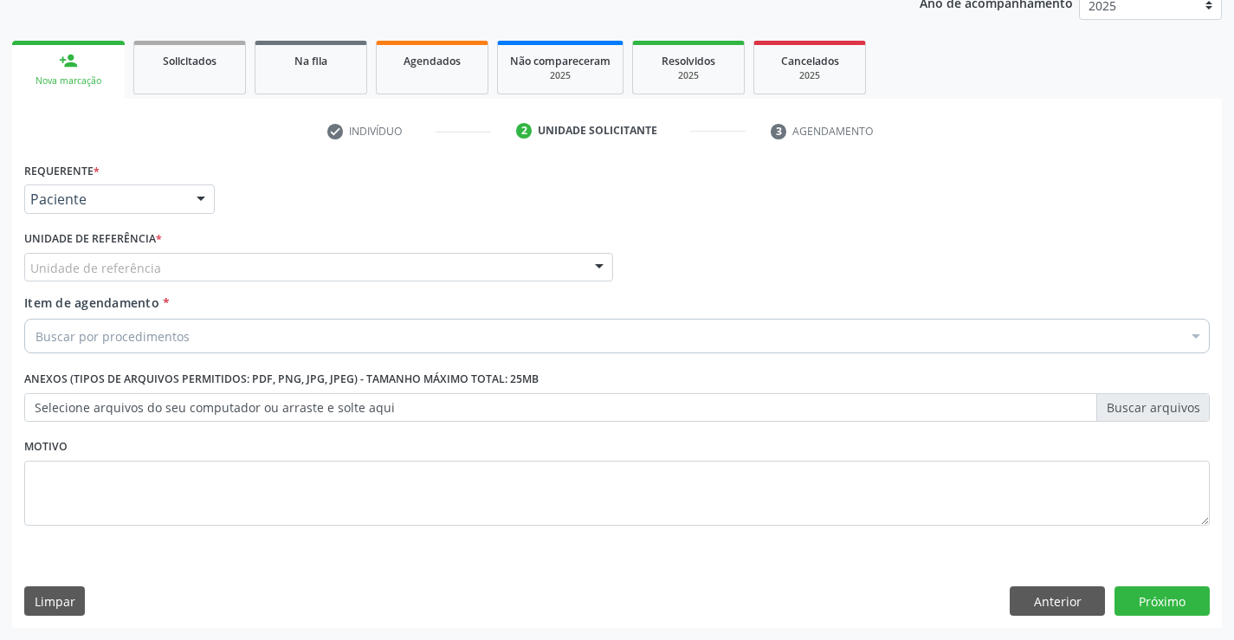
click at [255, 264] on div "Unidade de referência" at bounding box center [318, 267] width 589 height 29
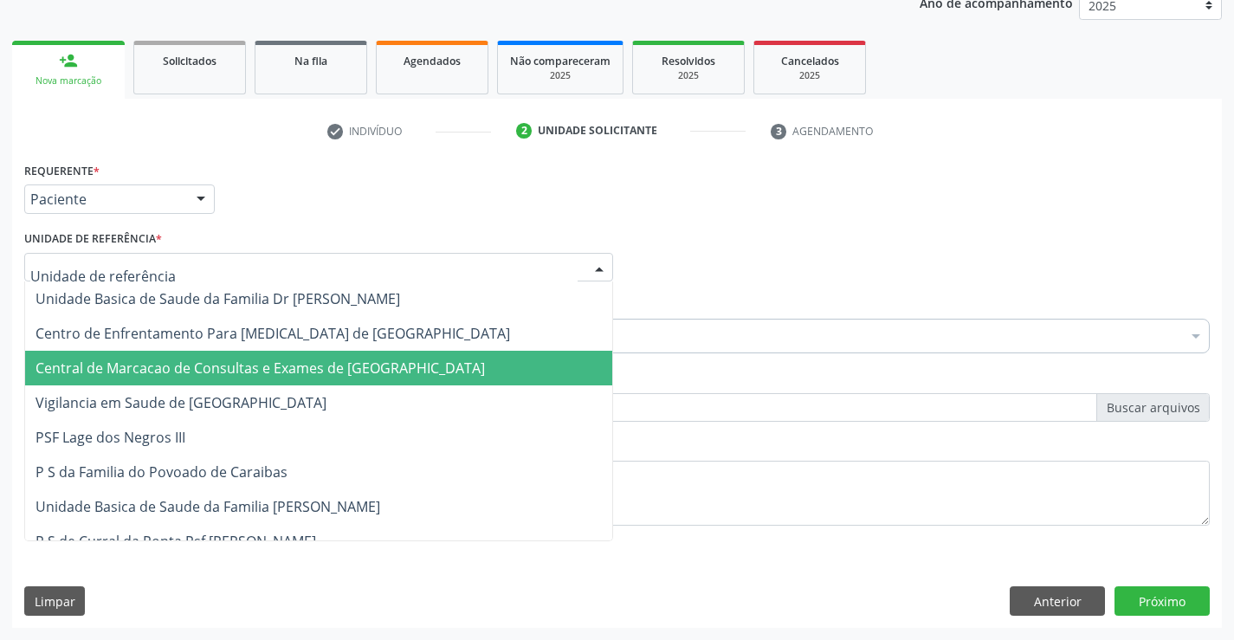
drag, startPoint x: 264, startPoint y: 362, endPoint x: 281, endPoint y: 346, distance: 23.9
click at [264, 363] on span "Central de Marcacao de Consultas e Exames de [GEOGRAPHIC_DATA]" at bounding box center [260, 368] width 449 height 19
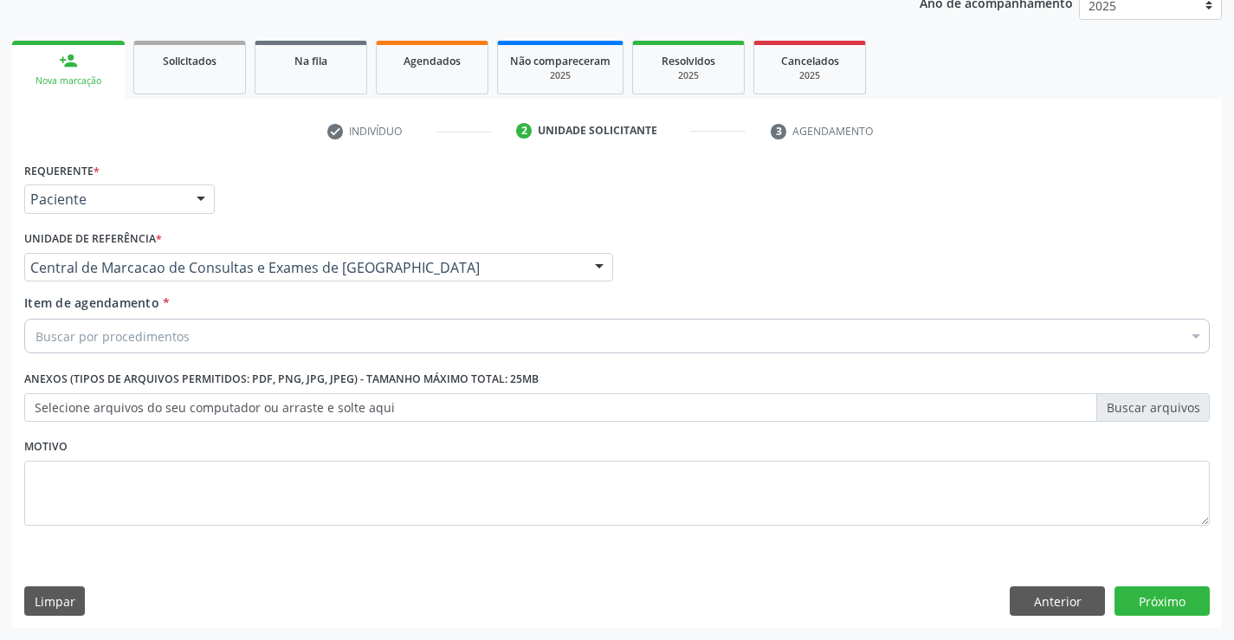
click at [294, 335] on div "Buscar por procedimentos" at bounding box center [617, 336] width 1186 height 35
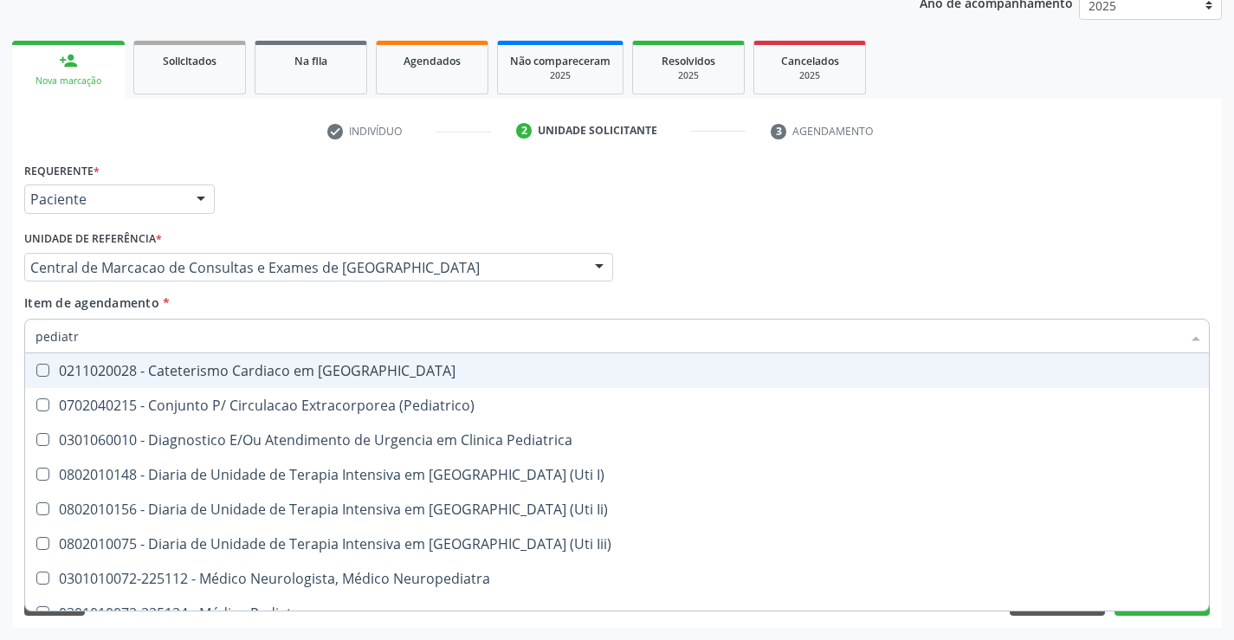
type input "pediatra"
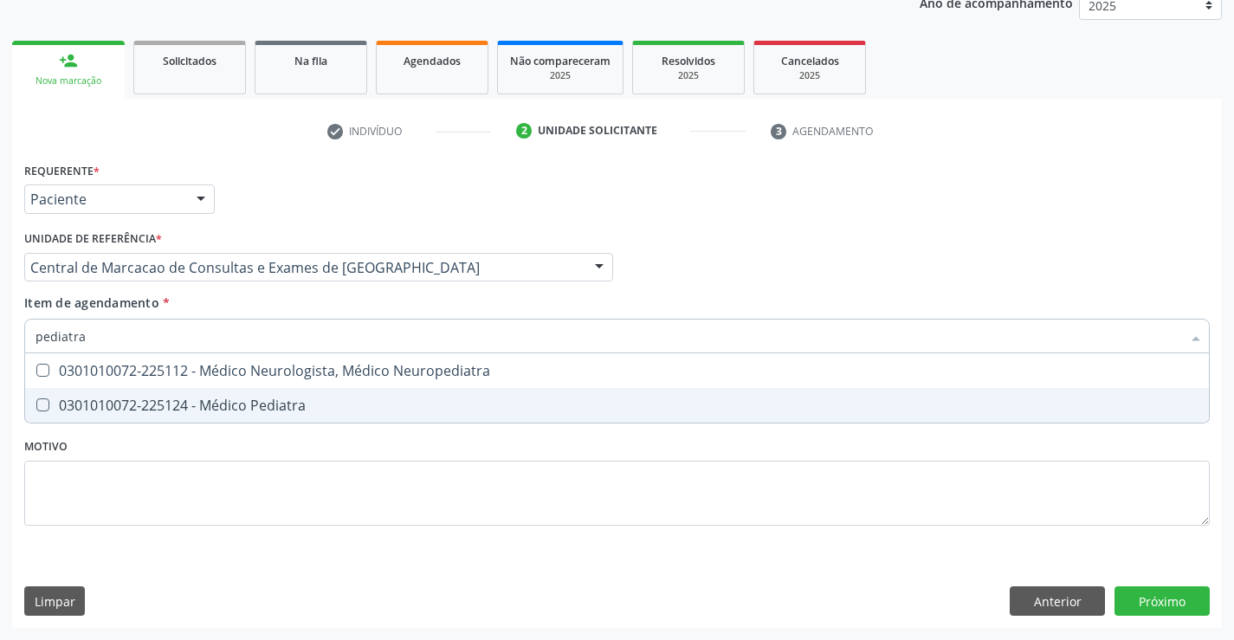
click at [263, 401] on div "0301010072-225124 - Médico Pediatra" at bounding box center [617, 405] width 1163 height 14
checkbox Pediatra "true"
click at [1199, 603] on div "Requerente * Paciente Profissional de Saúde Paciente Nenhum resultado encontrad…" at bounding box center [617, 393] width 1210 height 470
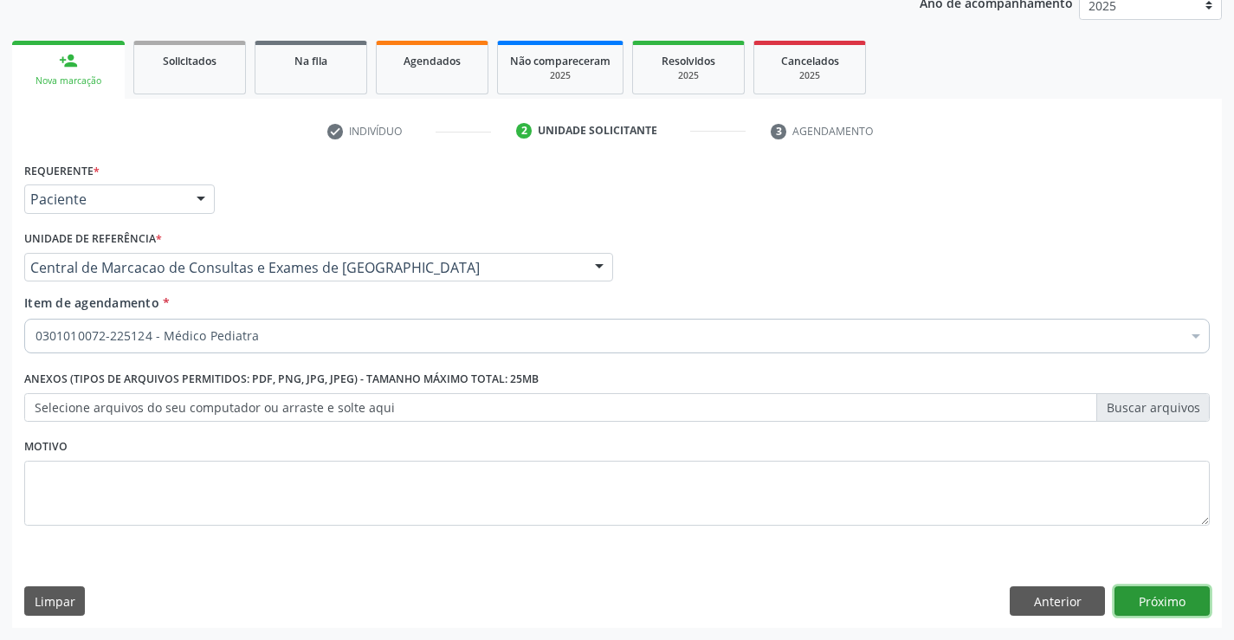
click at [1199, 603] on button "Próximo" at bounding box center [1162, 600] width 95 height 29
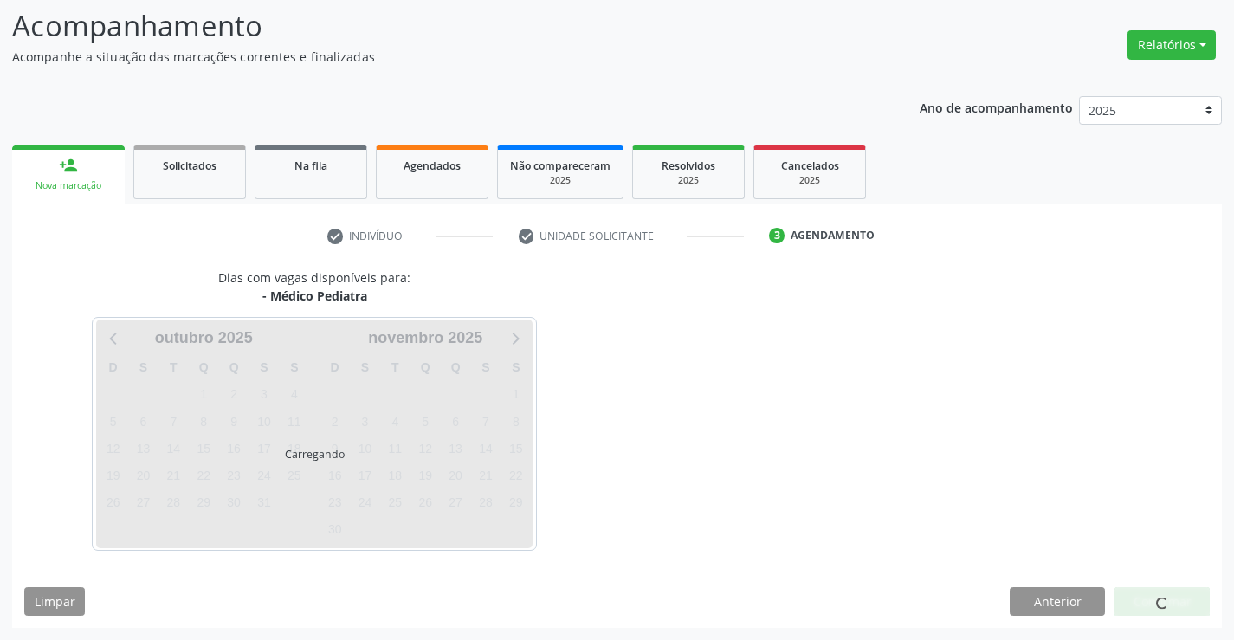
scroll to position [113, 0]
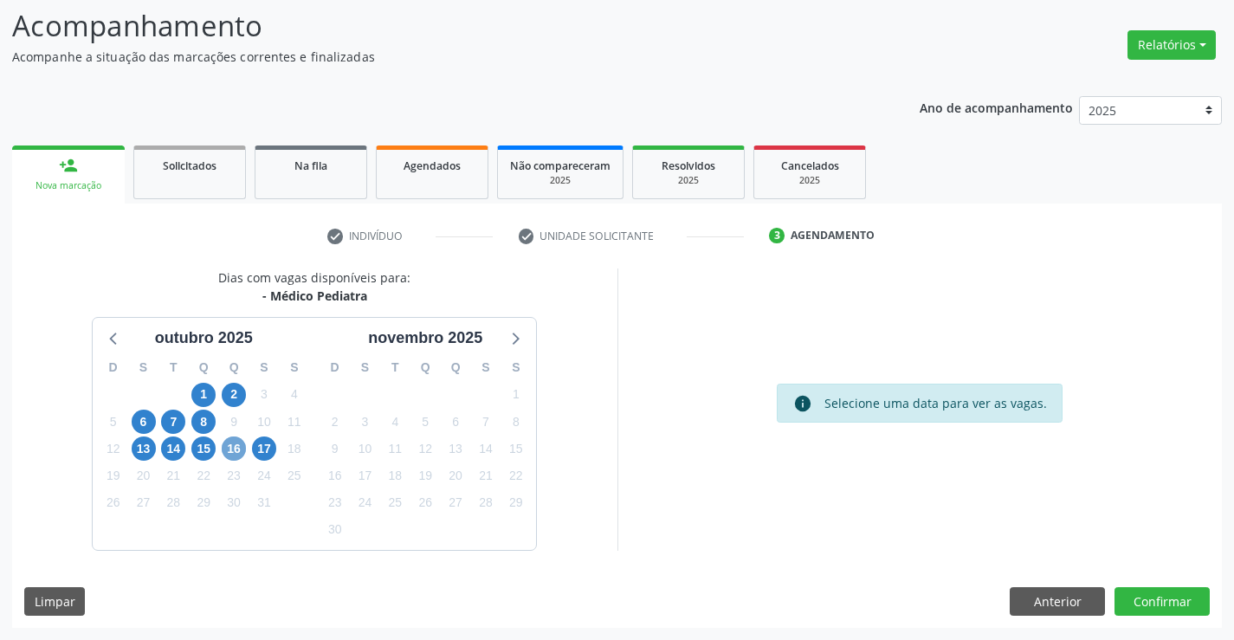
click at [233, 453] on span "16" at bounding box center [234, 448] width 24 height 24
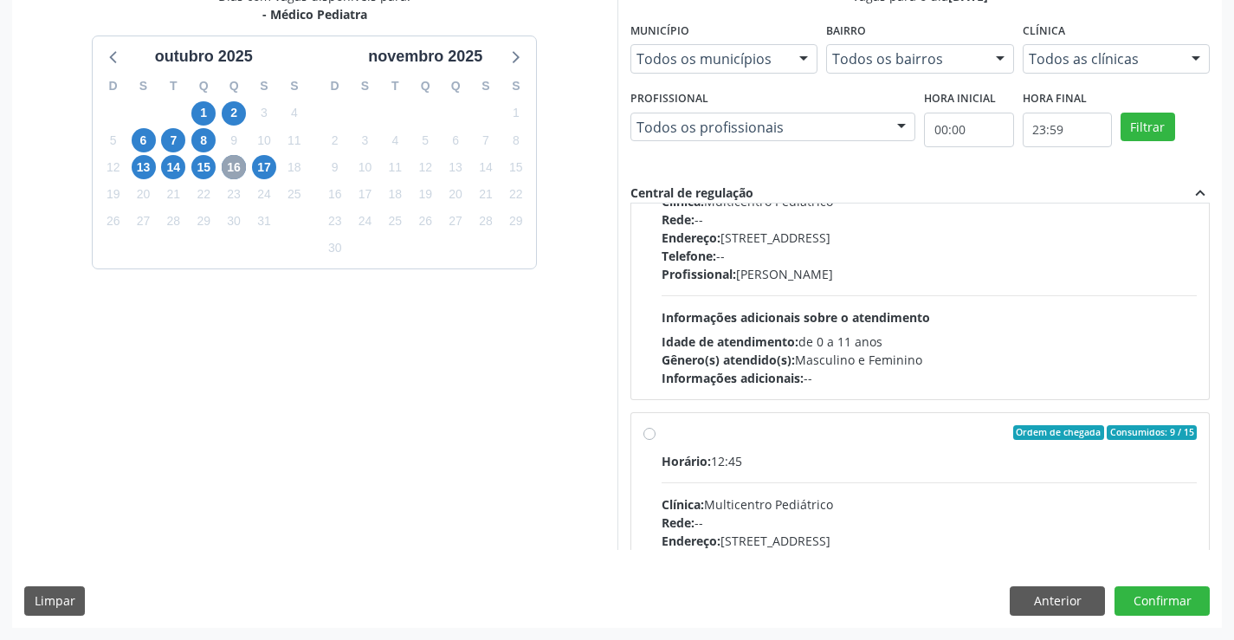
scroll to position [273, 0]
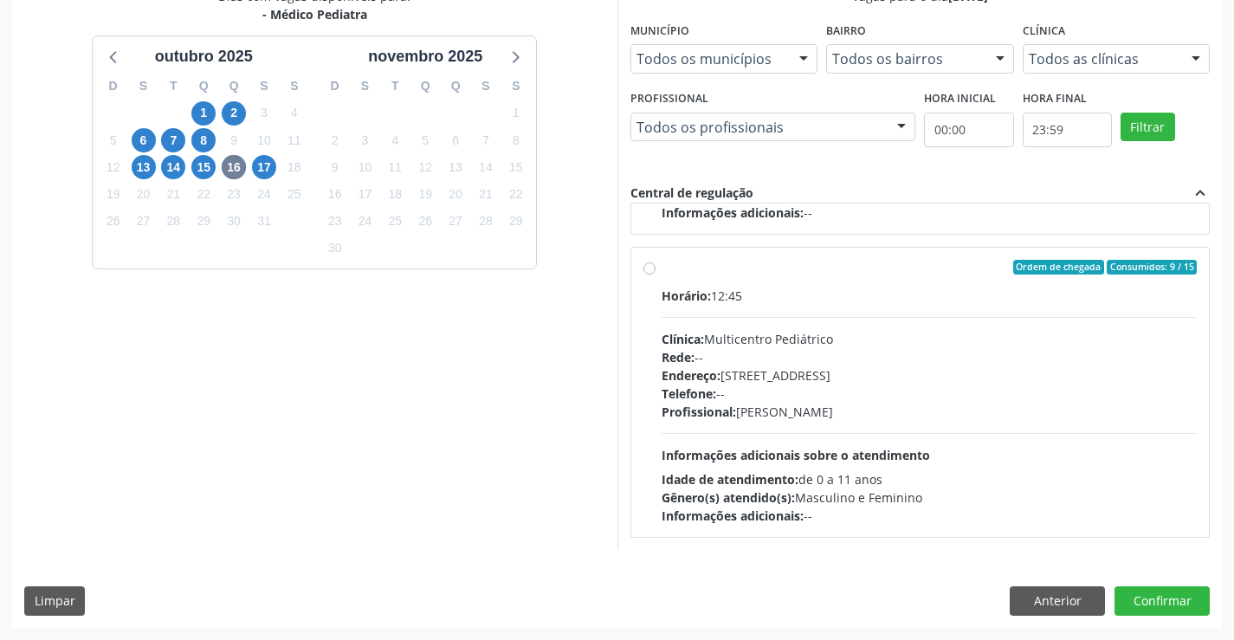
click at [825, 412] on div "Profissional: Maria Ubaldina Silva Calixto Sobreira" at bounding box center [930, 412] width 536 height 18
click at [656, 275] on input "Ordem de chegada Consumidos: 9 / 15 Horário: 12:45 Clínica: Multicentro Pediátr…" at bounding box center [649, 268] width 12 height 16
radio input "true"
click at [1143, 608] on button "Confirmar" at bounding box center [1162, 600] width 95 height 29
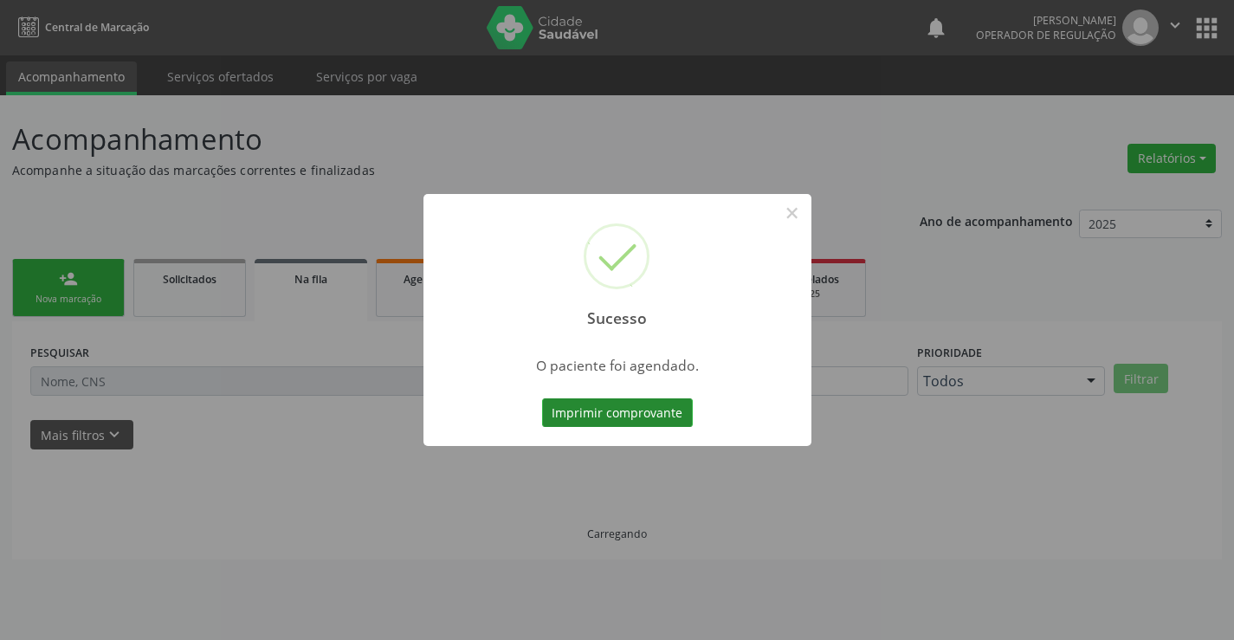
scroll to position [0, 0]
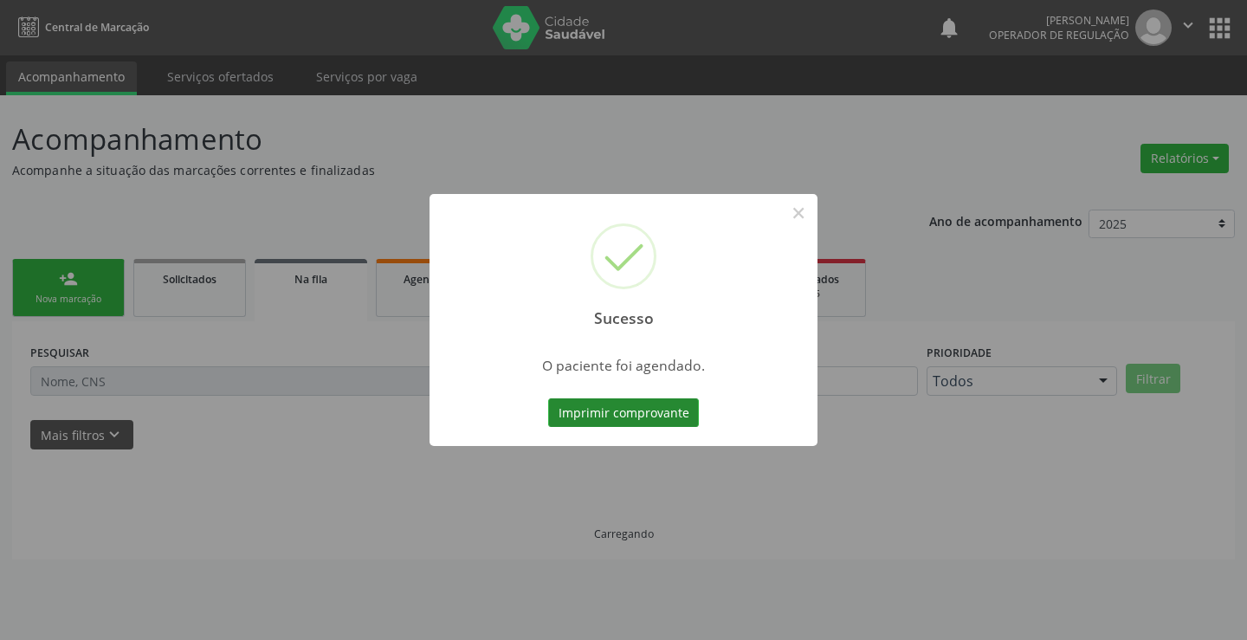
click at [630, 400] on button "Imprimir comprovante" at bounding box center [623, 412] width 151 height 29
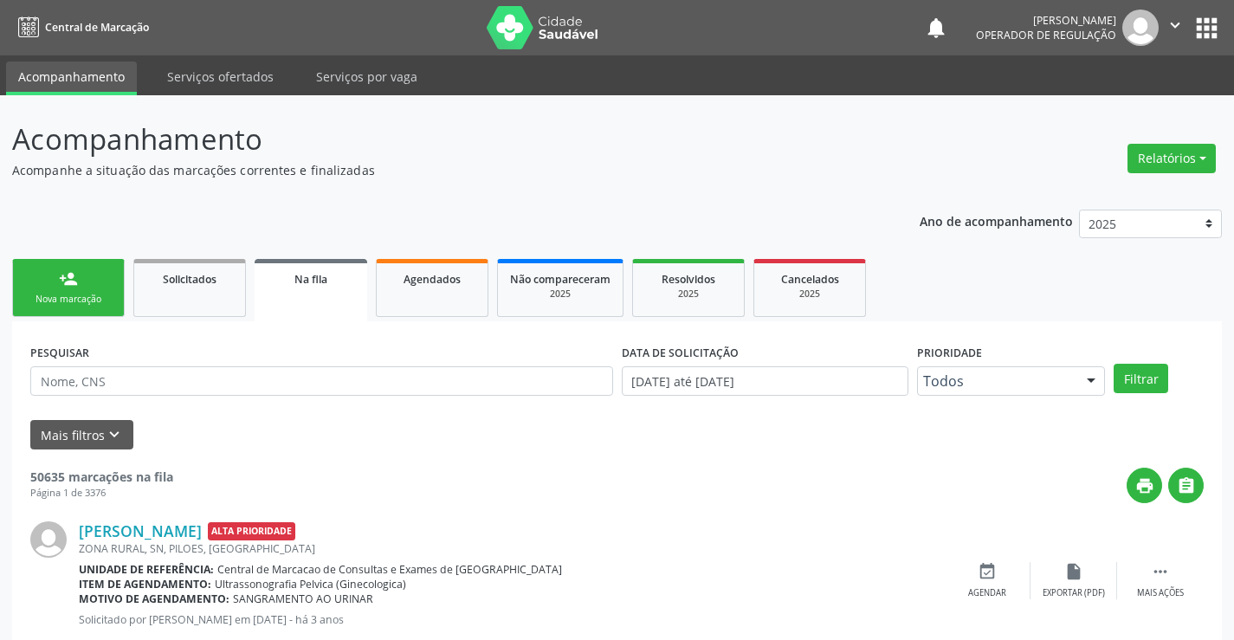
click at [91, 303] on div "Nova marcação" at bounding box center [68, 299] width 87 height 13
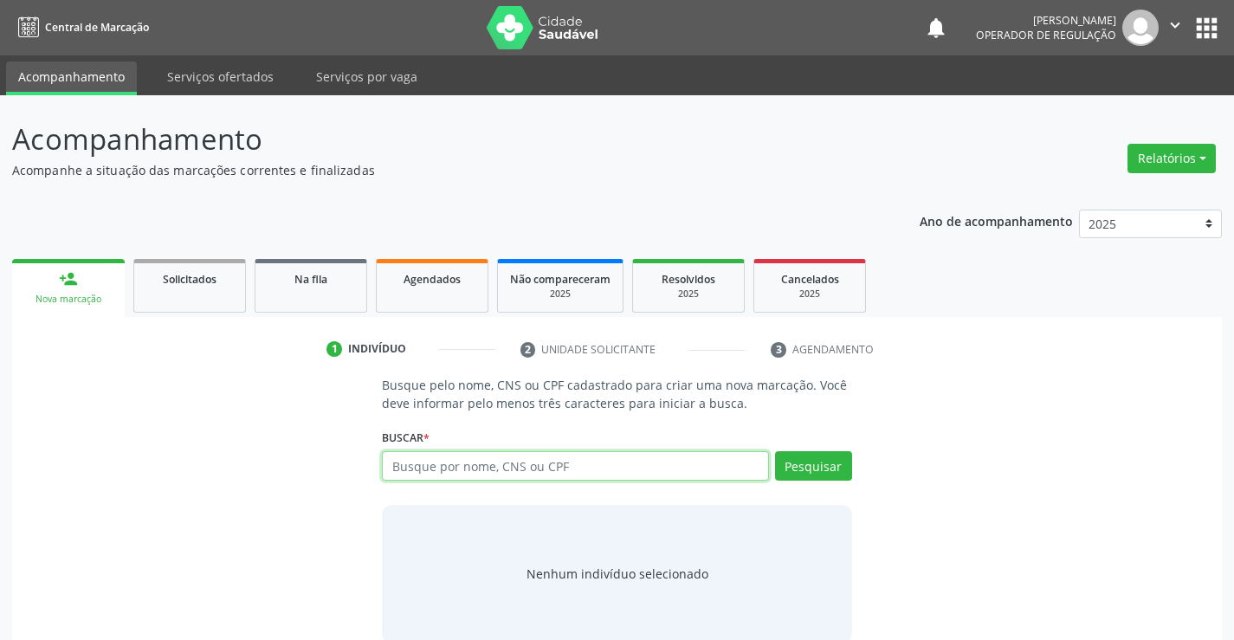
click at [481, 464] on input "text" at bounding box center [575, 465] width 386 height 29
type input "700003680572306"
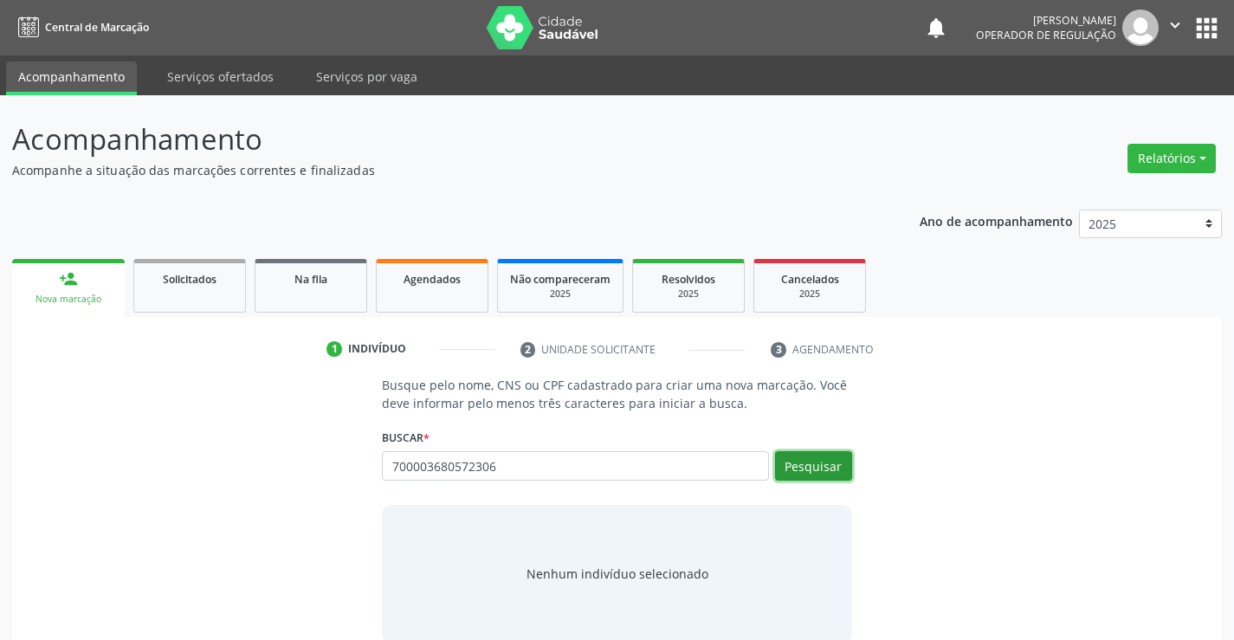
click at [798, 473] on button "Pesquisar" at bounding box center [813, 465] width 77 height 29
type input "700003680572306"
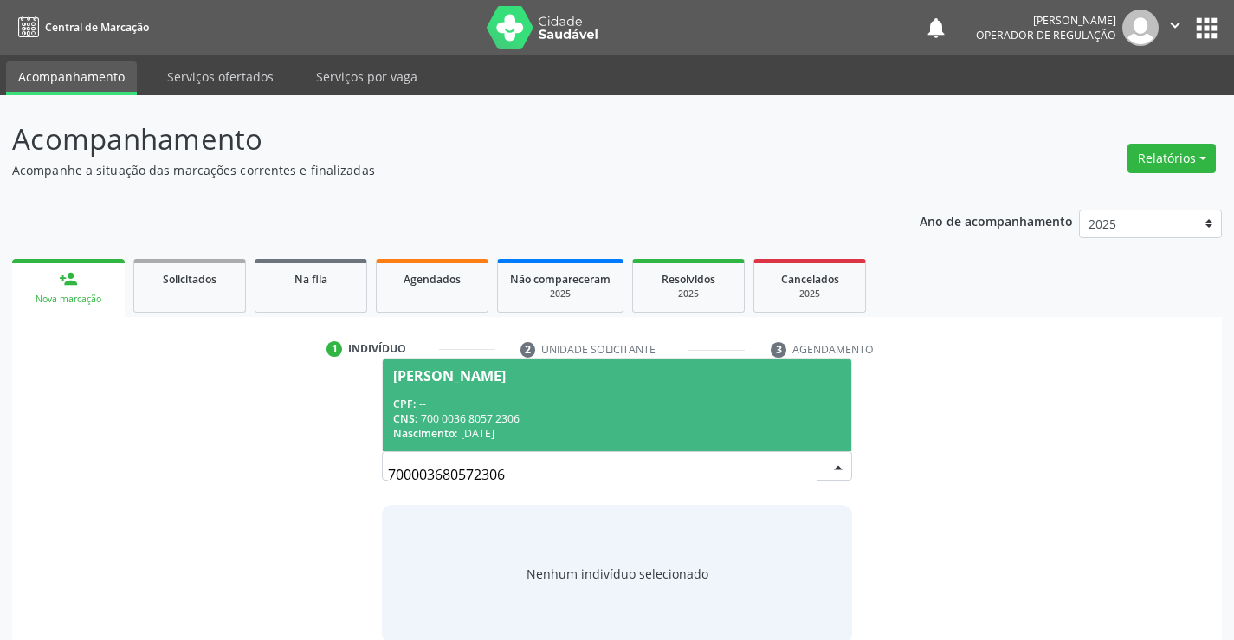
click at [467, 393] on span "[PERSON_NAME] CPF: -- CNS: 700 0036 8057 2306 Nascimento: [DATE]" at bounding box center [617, 405] width 468 height 93
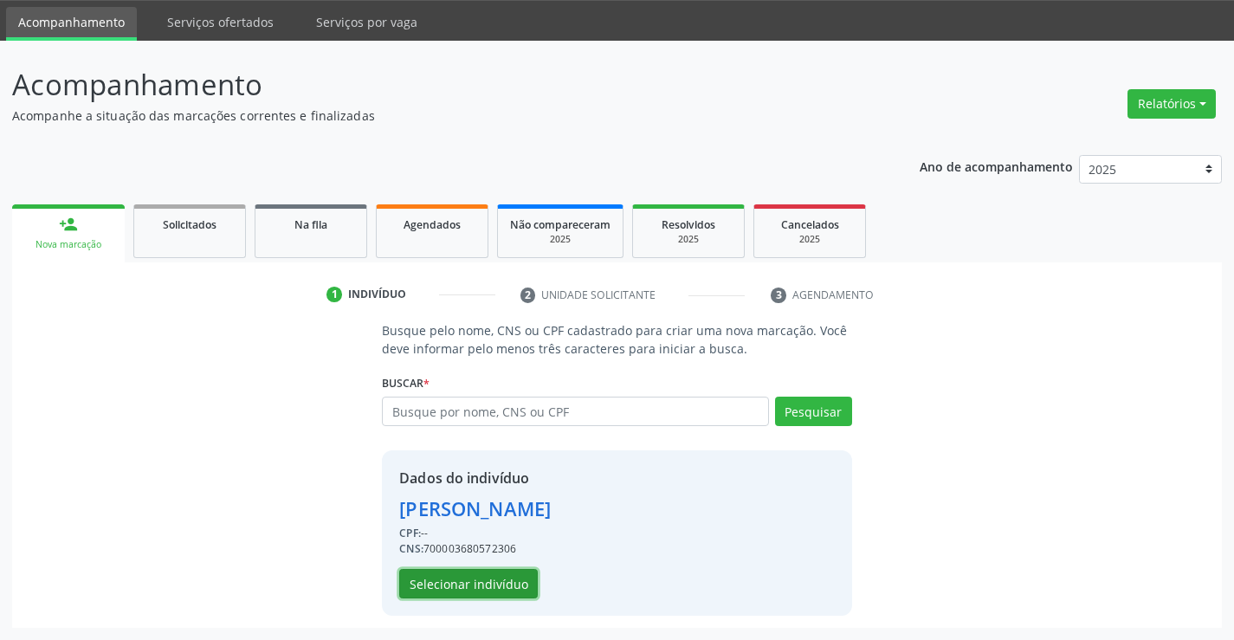
click at [460, 578] on button "Selecionar indivíduo" at bounding box center [468, 583] width 139 height 29
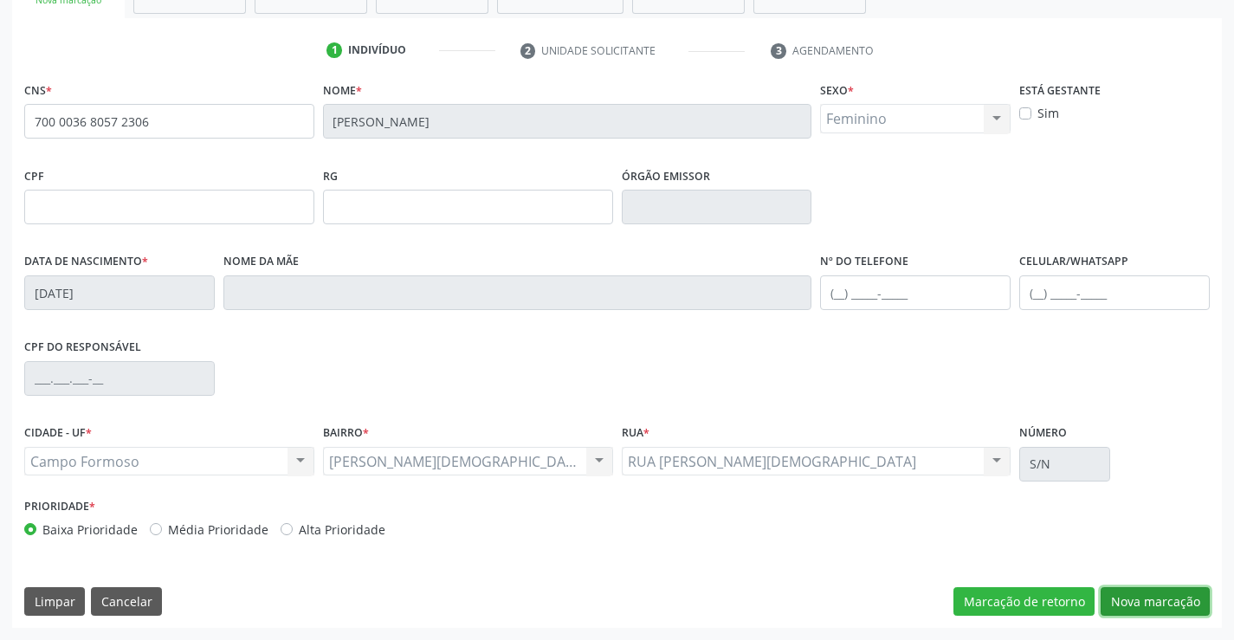
click at [1173, 594] on button "Nova marcação" at bounding box center [1155, 601] width 109 height 29
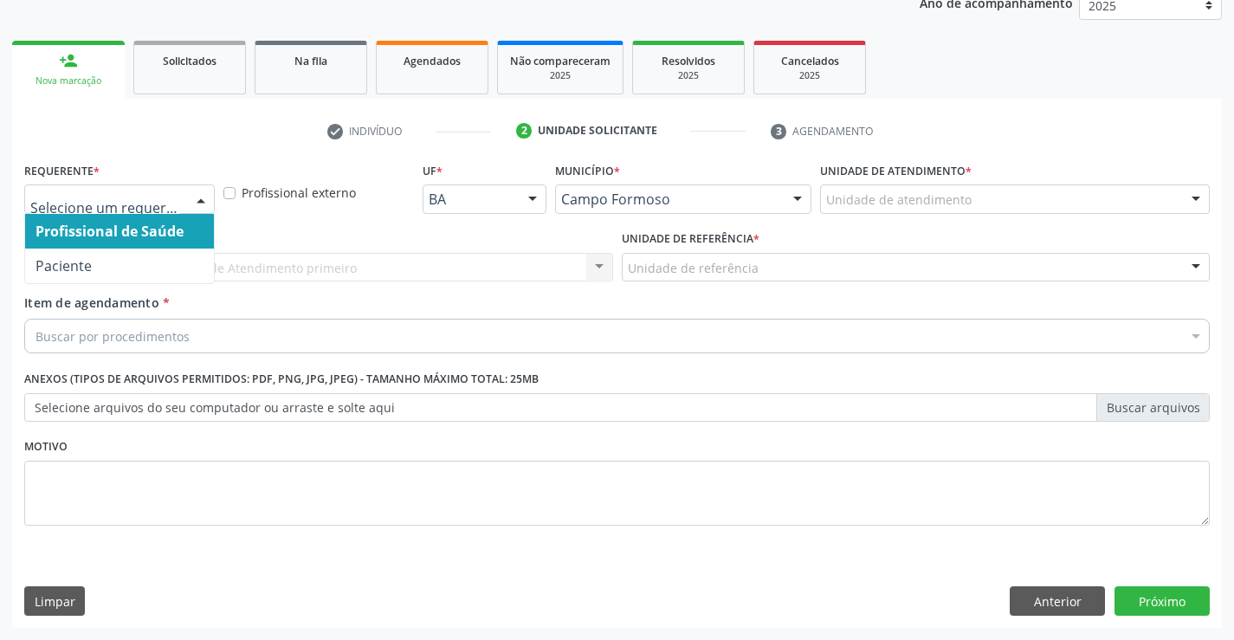
click at [208, 201] on div at bounding box center [201, 199] width 26 height 29
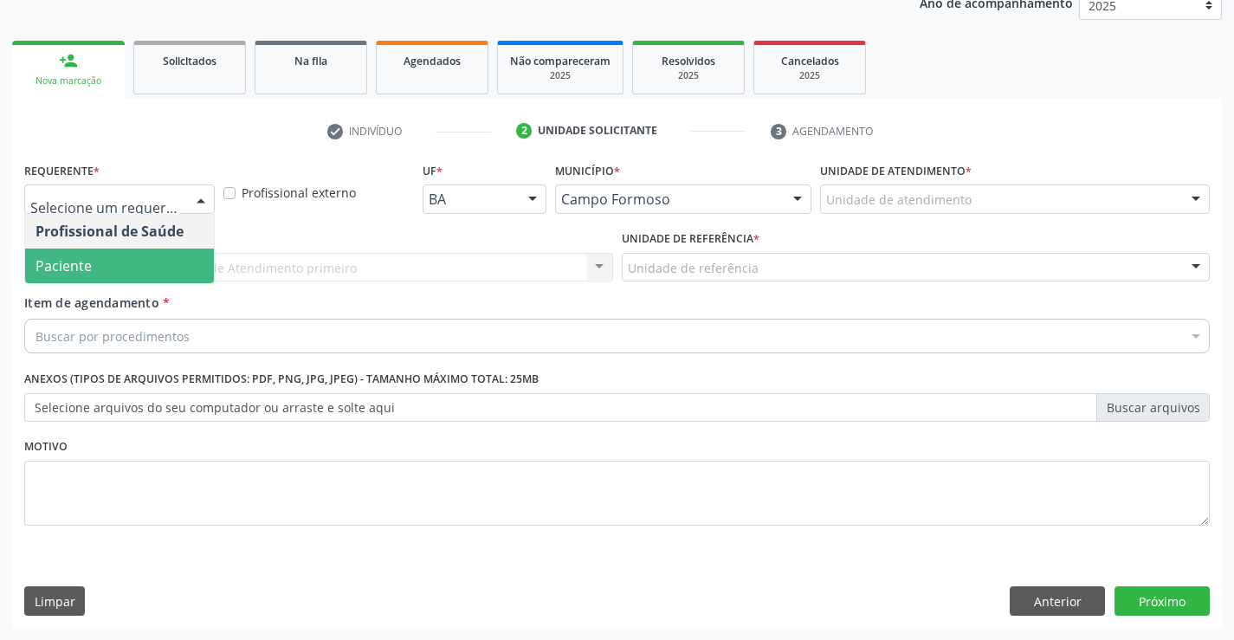
click at [136, 259] on span "Paciente" at bounding box center [119, 266] width 189 height 35
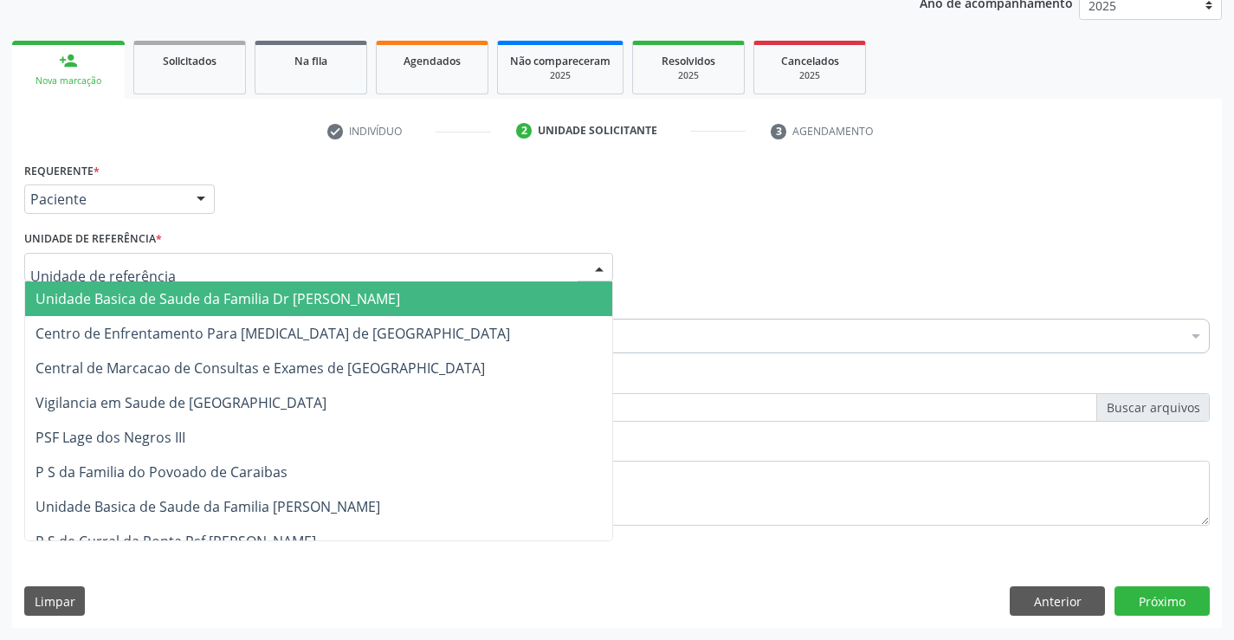
click at [321, 272] on div at bounding box center [318, 267] width 589 height 29
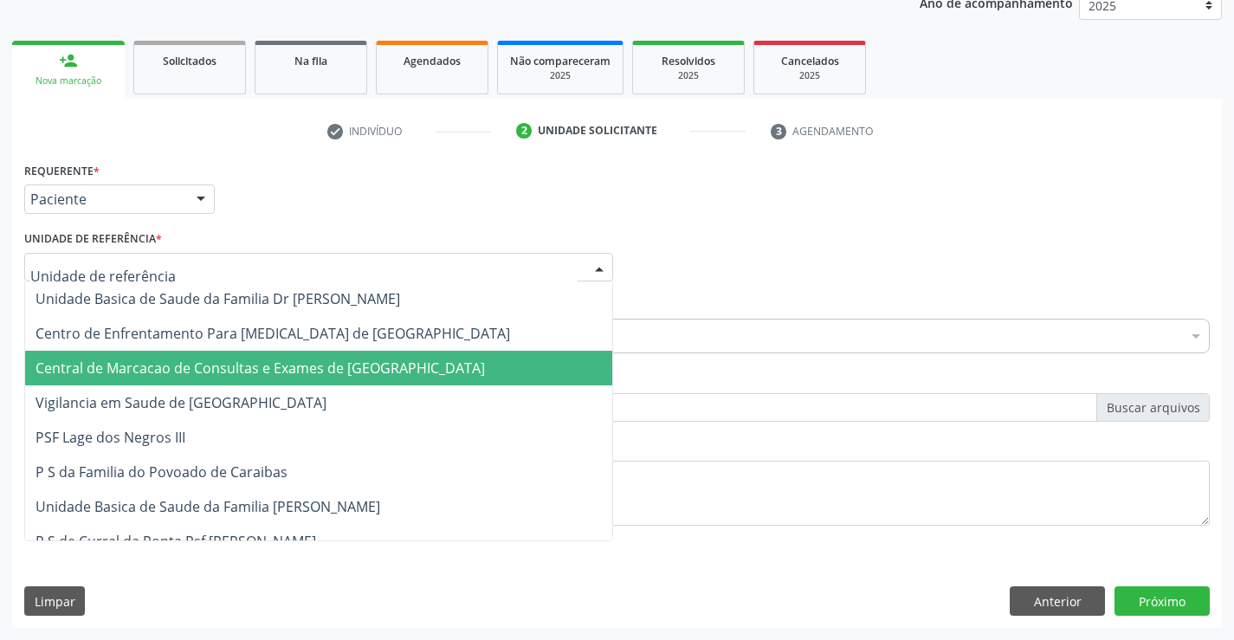
click at [329, 366] on span "Central de Marcacao de Consultas e Exames de [GEOGRAPHIC_DATA]" at bounding box center [260, 368] width 449 height 19
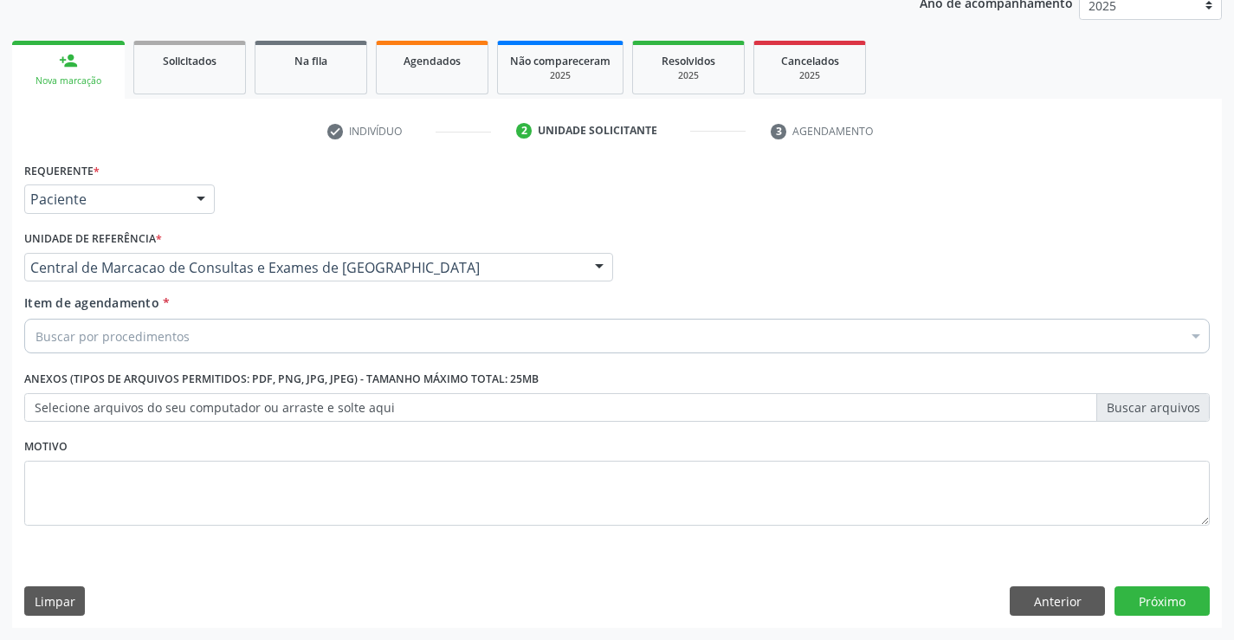
click at [351, 332] on div "Buscar por procedimentos" at bounding box center [617, 336] width 1186 height 35
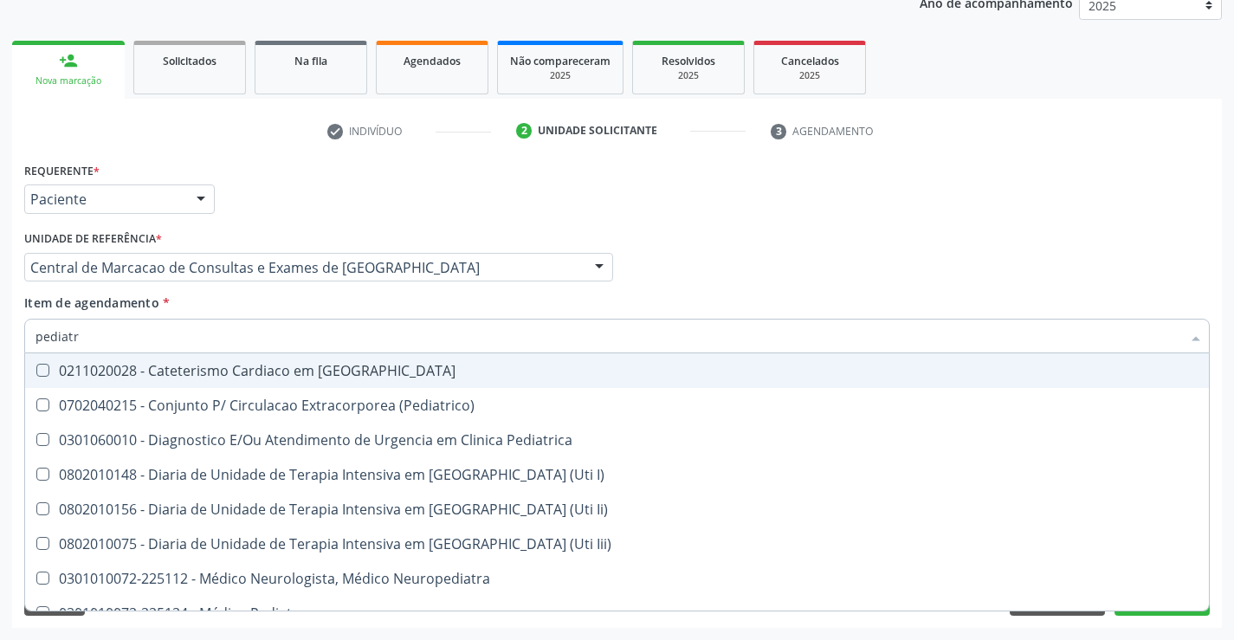
type input "pediatra"
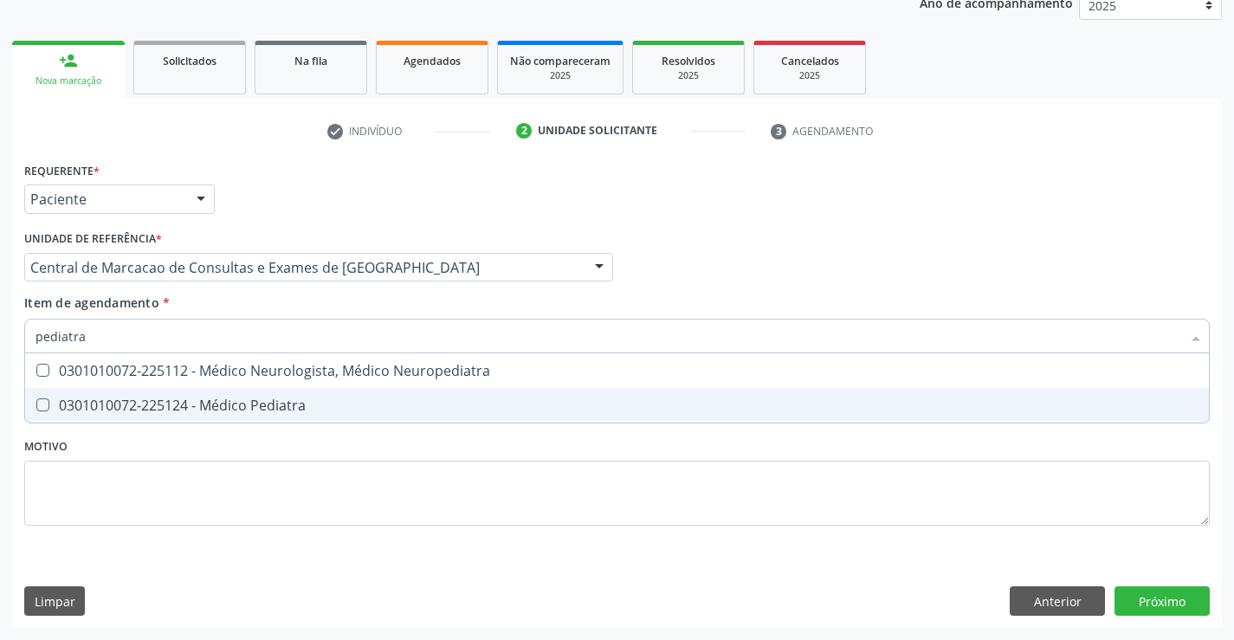
click at [293, 416] on span "0301010072-225124 - Médico Pediatra" at bounding box center [617, 405] width 1184 height 35
checkbox Pediatra "true"
click at [1135, 599] on div "Requerente * Paciente Profissional de Saúde Paciente Nenhum resultado encontrad…" at bounding box center [617, 393] width 1210 height 470
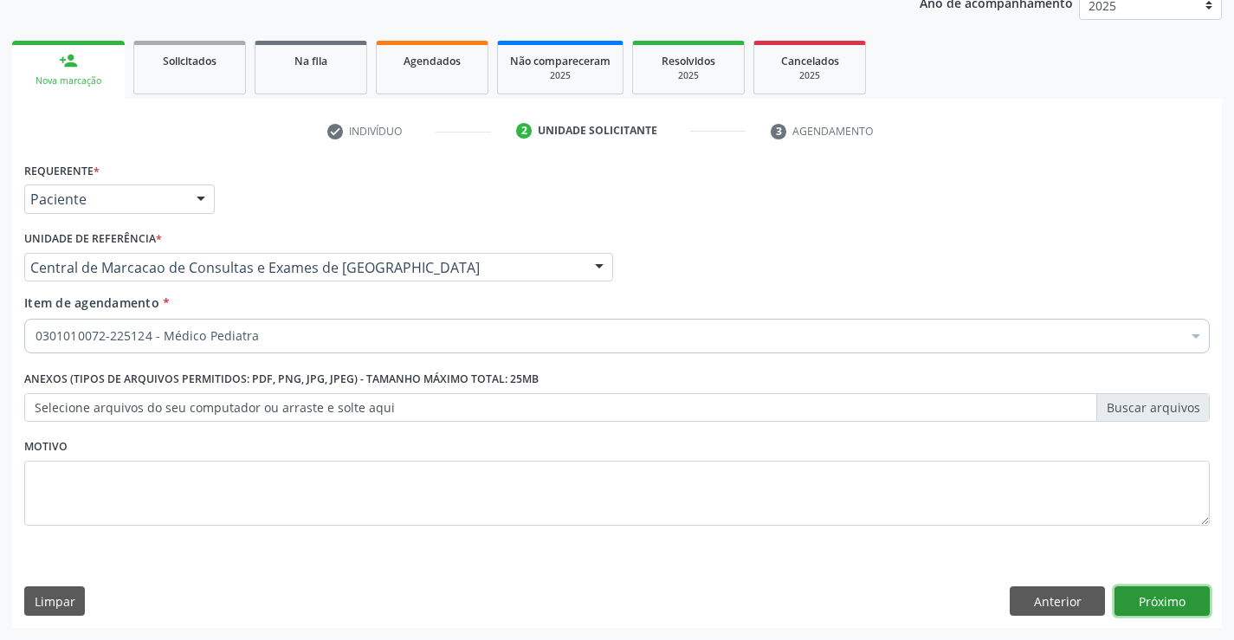
click at [1175, 600] on button "Próximo" at bounding box center [1162, 600] width 95 height 29
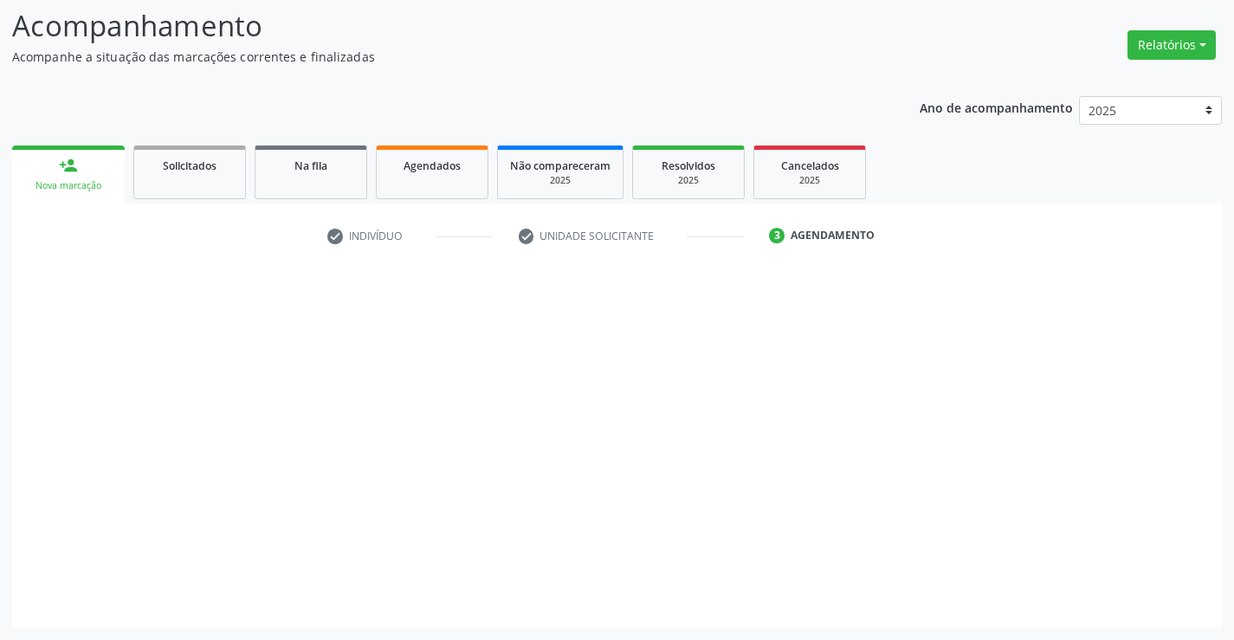
scroll to position [113, 0]
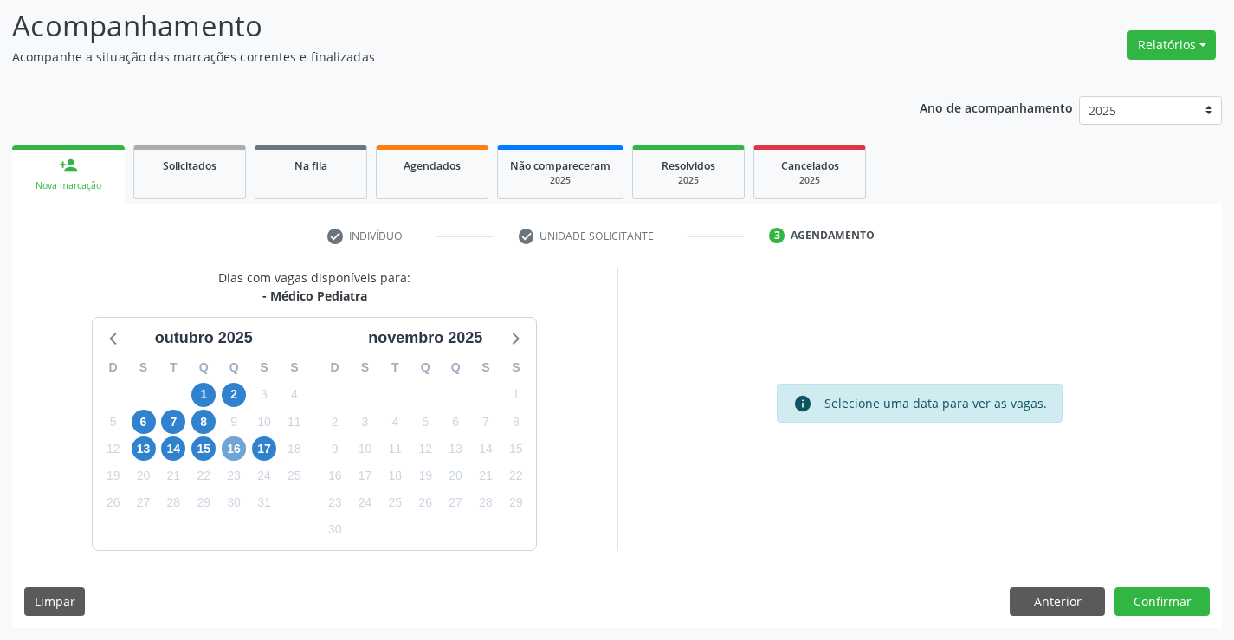
click at [229, 445] on span "16" at bounding box center [234, 448] width 24 height 24
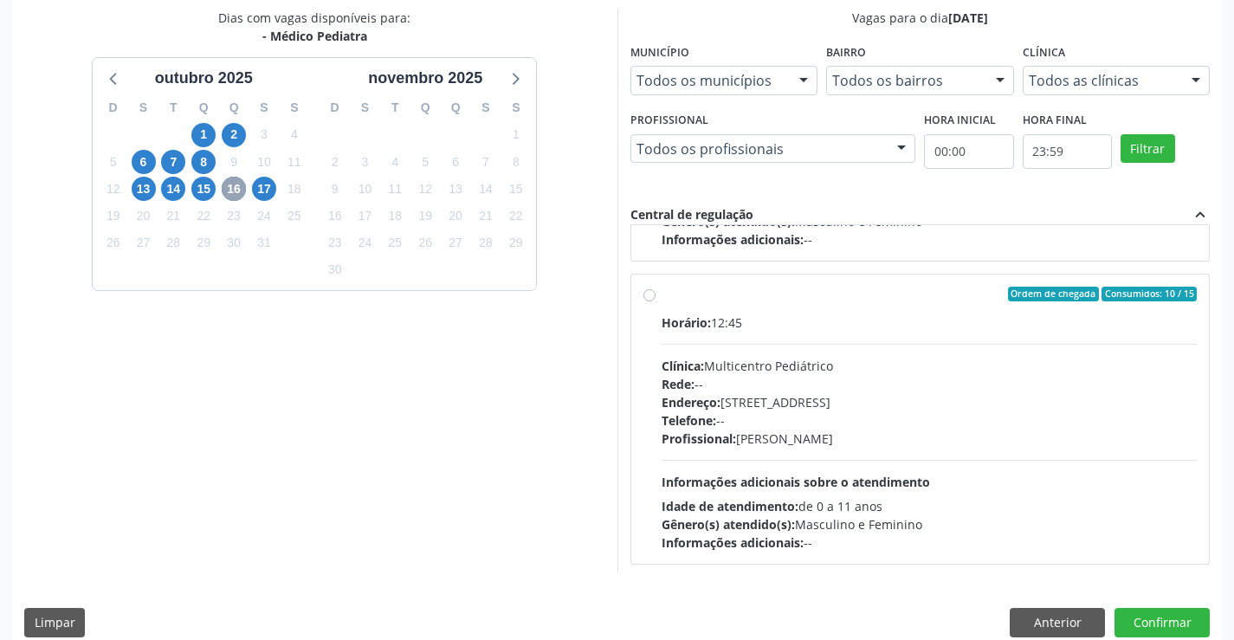
scroll to position [273, 0]
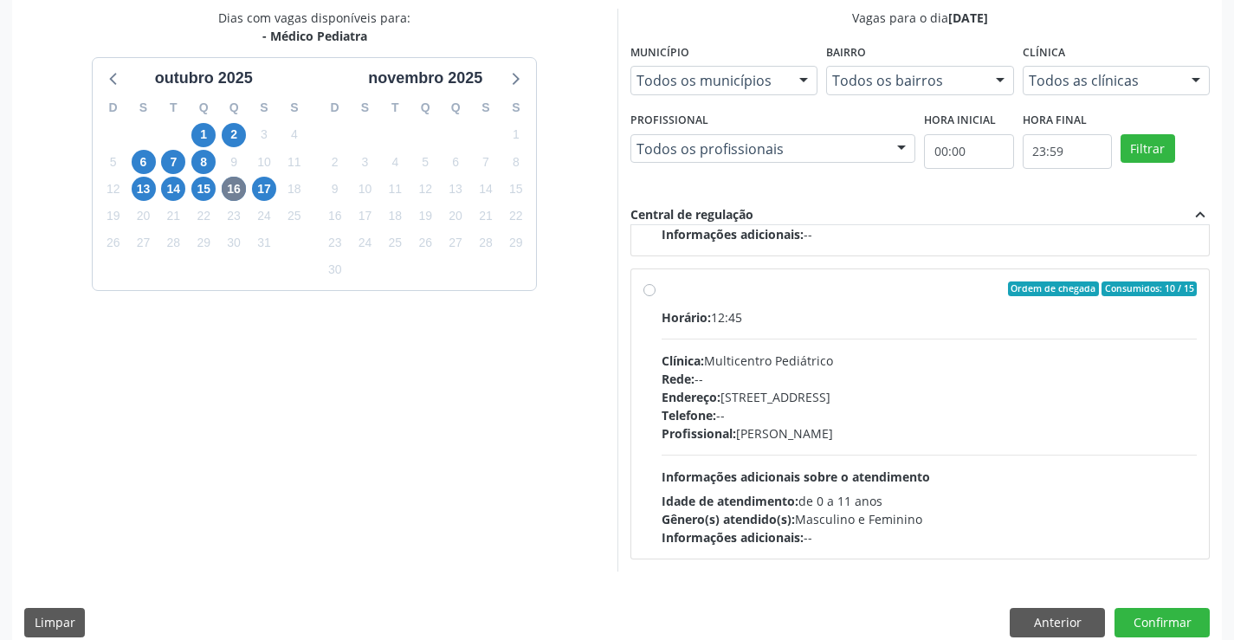
click at [798, 432] on div "Profissional: Maria Ubaldina Silva Calixto Sobreira" at bounding box center [930, 433] width 536 height 18
click at [656, 297] on input "Ordem de chegada Consumidos: 10 / 15 Horário: 12:45 Clínica: Multicentro Pediát…" at bounding box center [649, 289] width 12 height 16
radio input "true"
click at [1167, 611] on button "Confirmar" at bounding box center [1162, 622] width 95 height 29
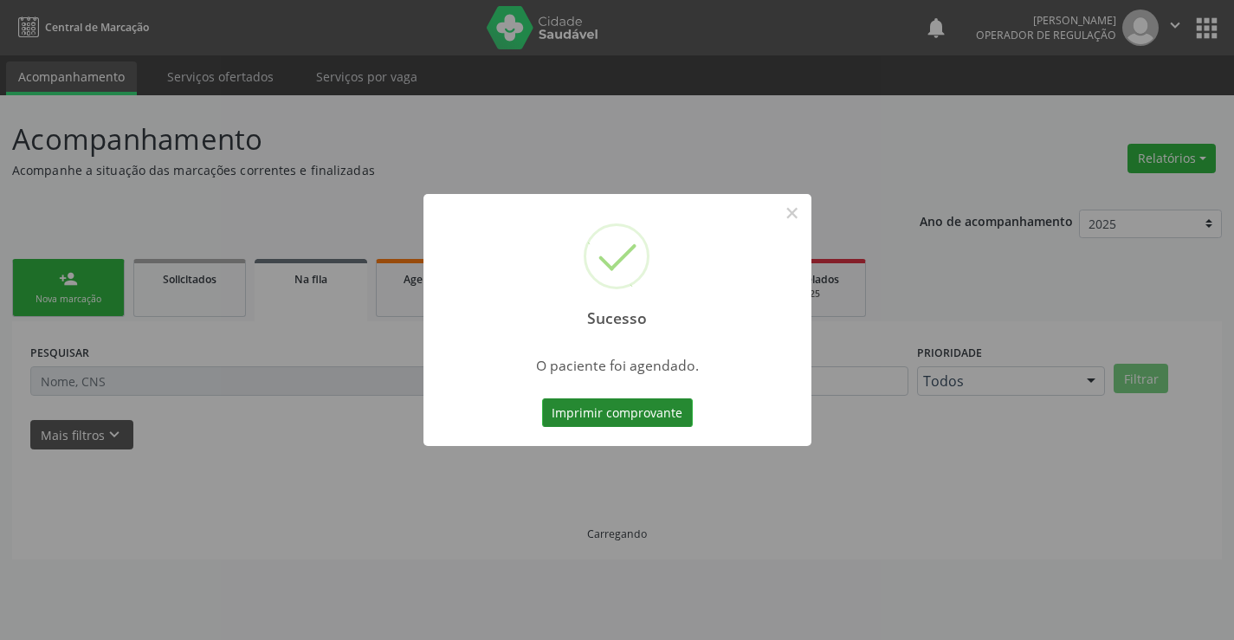
scroll to position [0, 0]
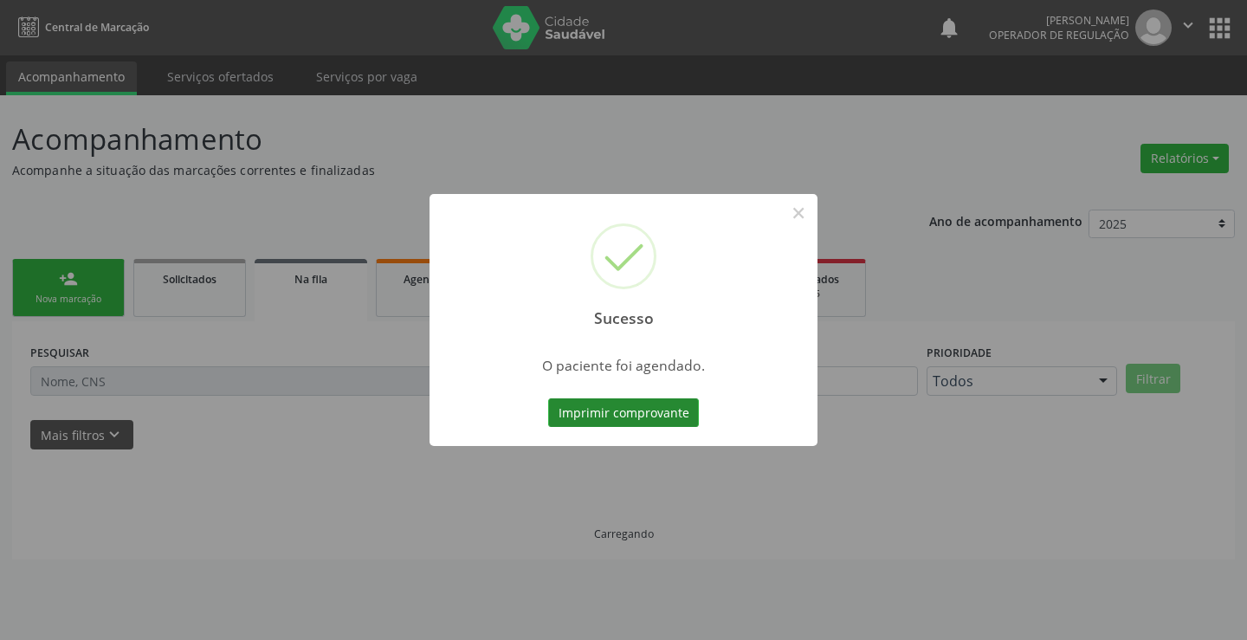
click at [631, 416] on button "Imprimir comprovante" at bounding box center [623, 412] width 151 height 29
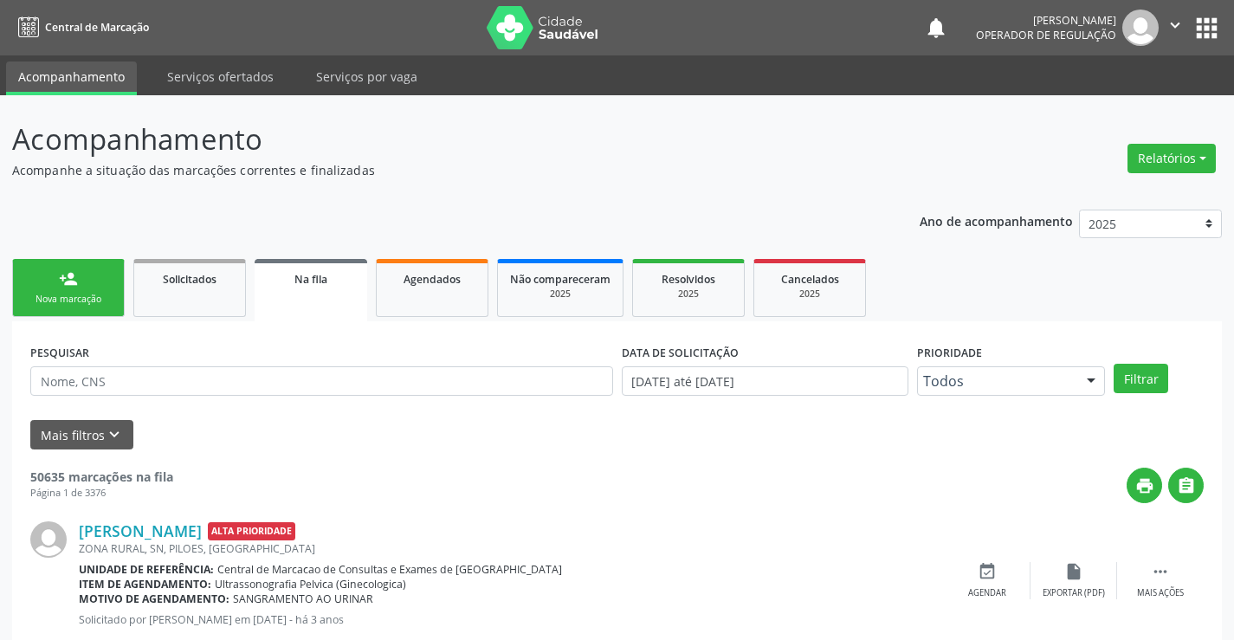
click at [103, 288] on link "person_add Nova marcação" at bounding box center [68, 288] width 113 height 58
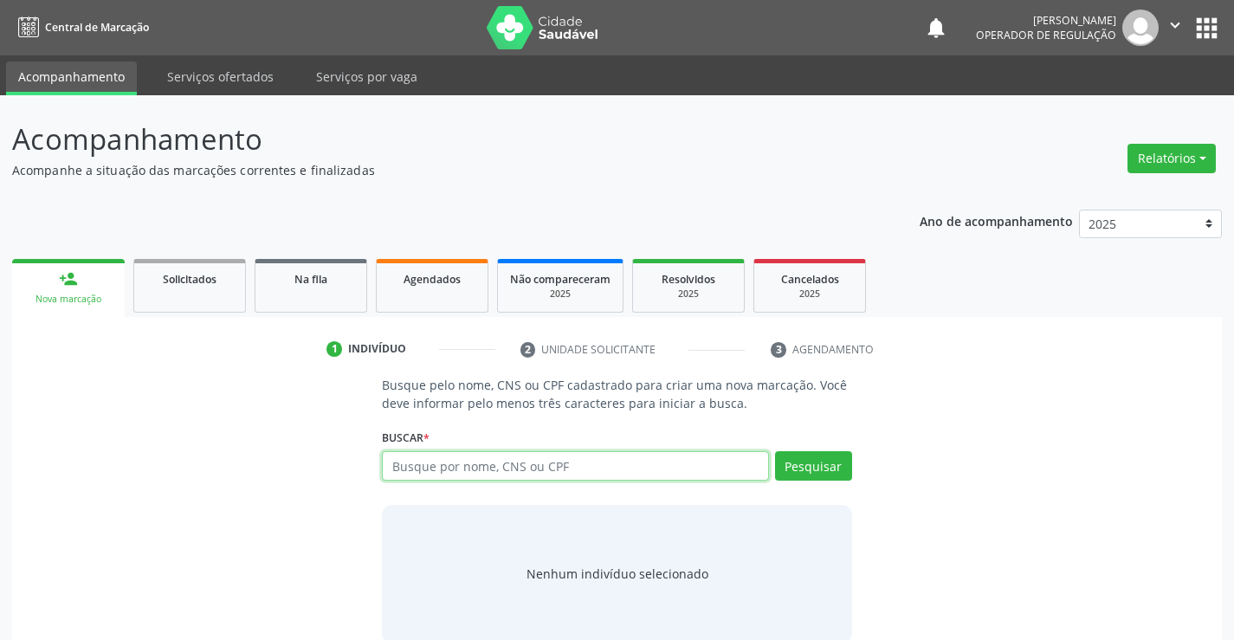
click at [499, 471] on input "text" at bounding box center [575, 465] width 386 height 29
paste input "700 0062 2143 5700"
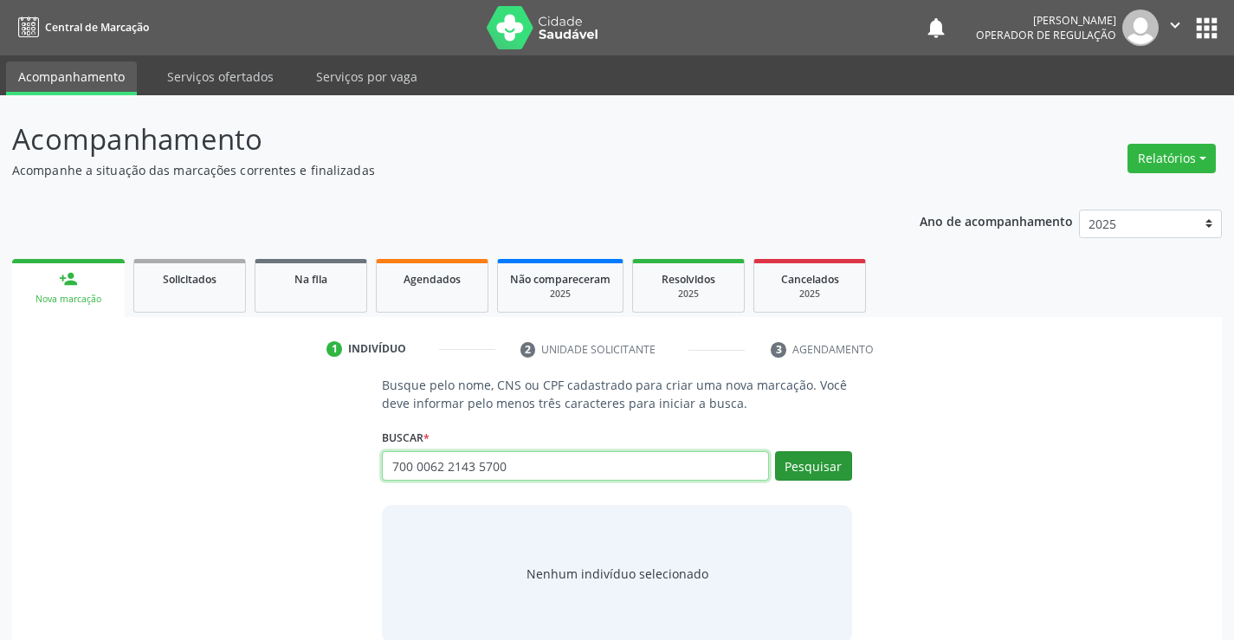
type input "700 0062 2143 5700"
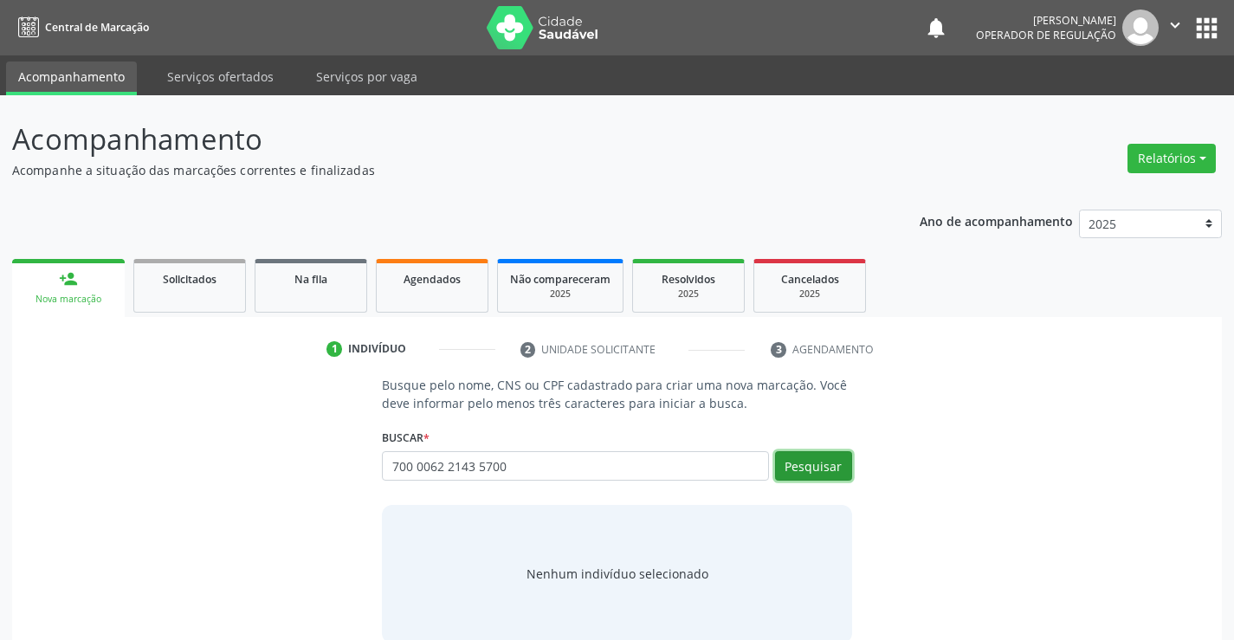
click at [841, 475] on button "Pesquisar" at bounding box center [813, 465] width 77 height 29
type input "700 0062 2143 5700"
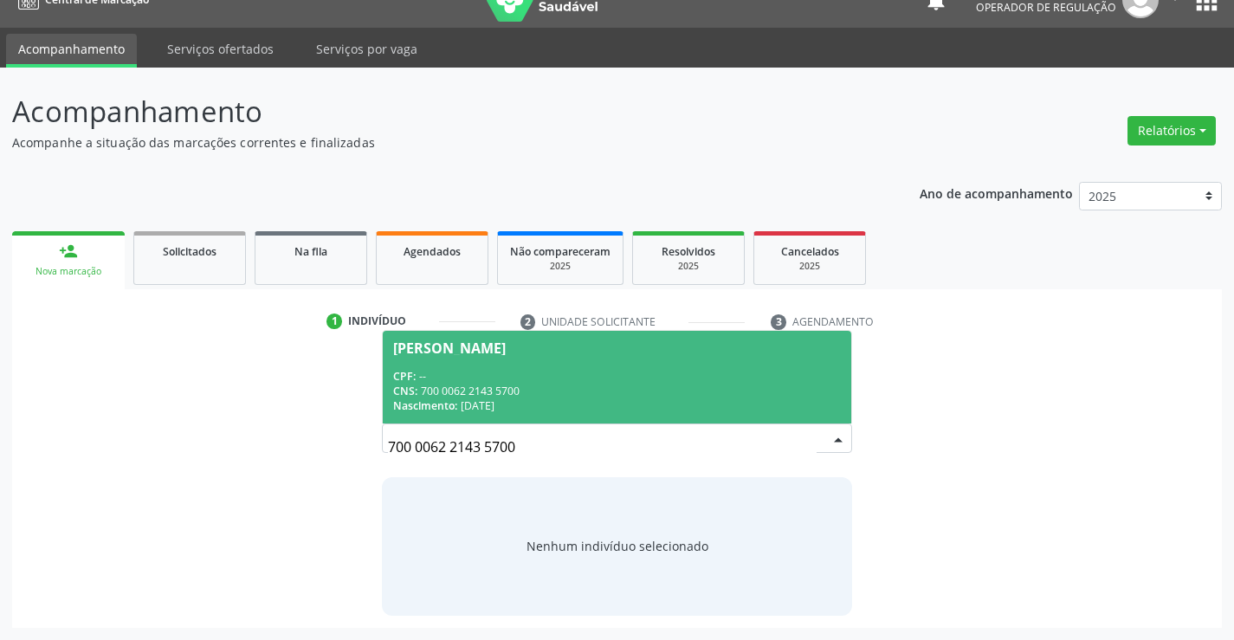
click at [593, 389] on div "CNS: 700 0062 2143 5700" at bounding box center [616, 391] width 447 height 15
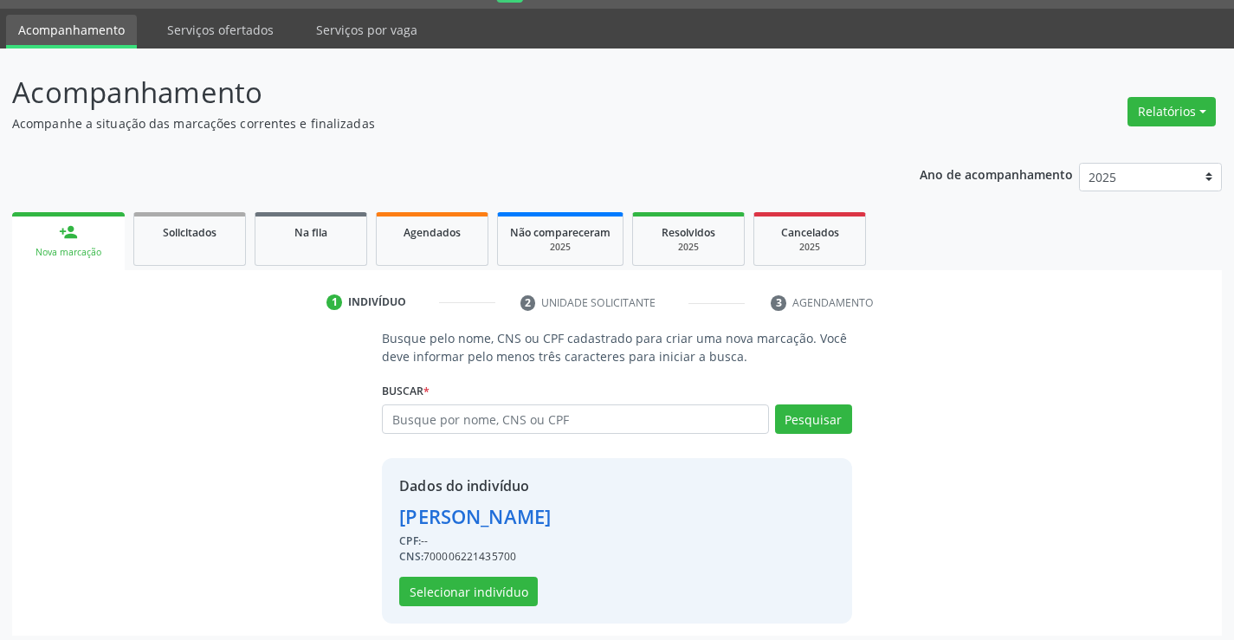
scroll to position [55, 0]
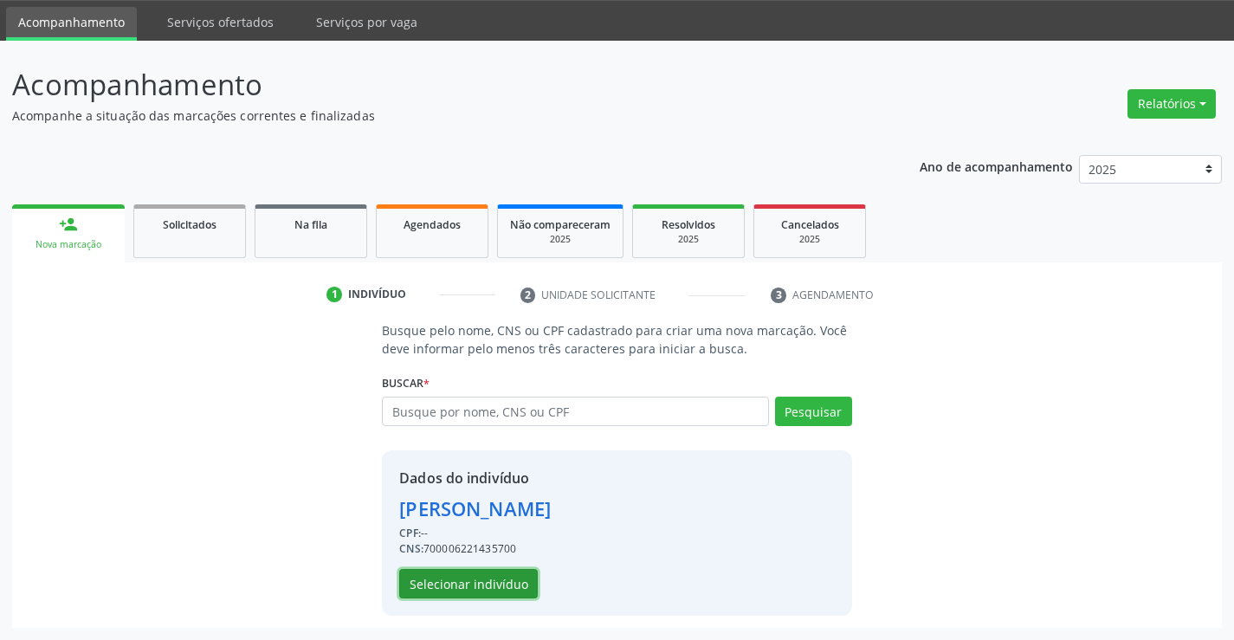
click at [520, 585] on button "Selecionar indivíduo" at bounding box center [468, 583] width 139 height 29
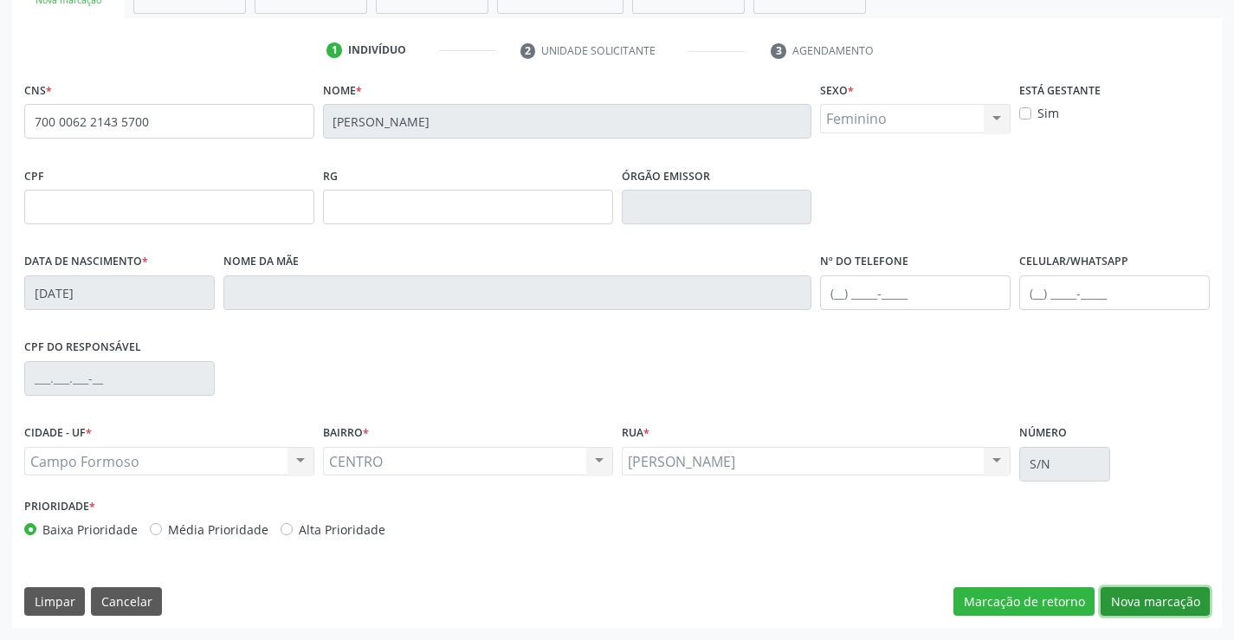
click at [1142, 593] on button "Nova marcação" at bounding box center [1155, 601] width 109 height 29
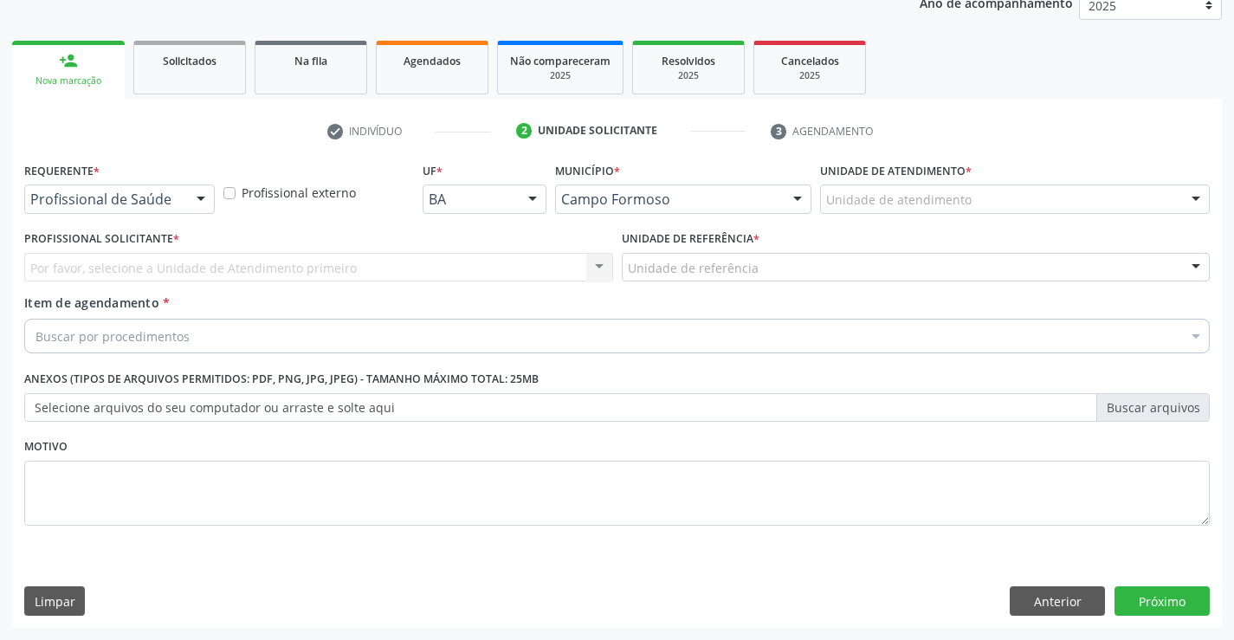
scroll to position [218, 0]
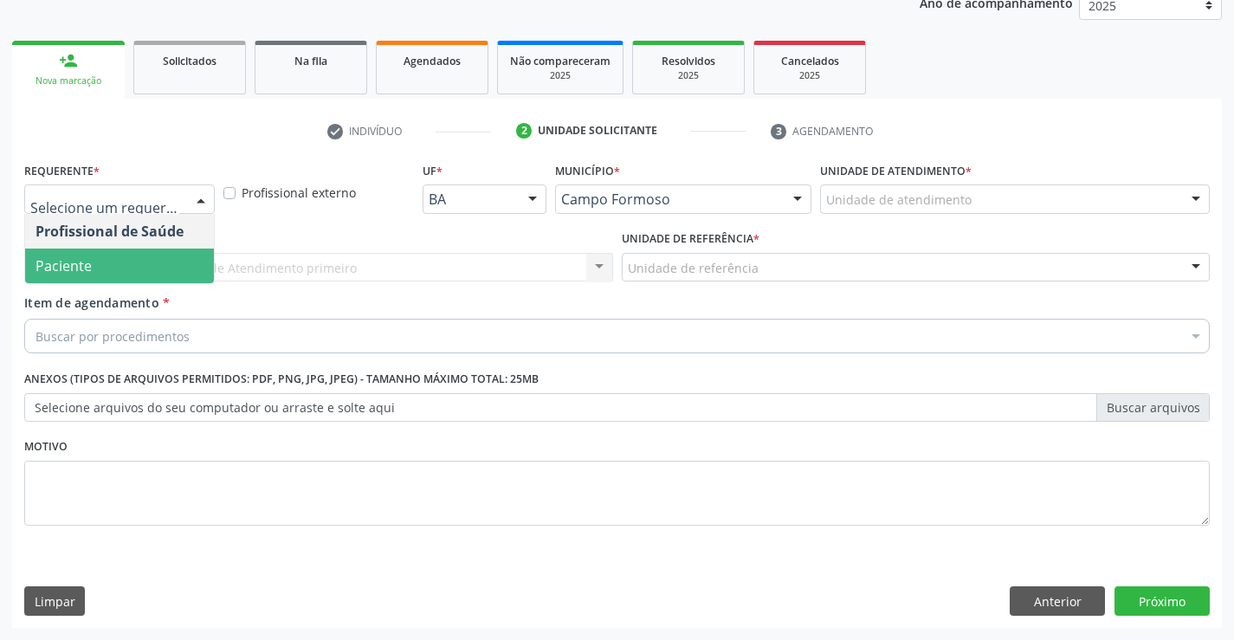
click at [133, 257] on span "Paciente" at bounding box center [119, 266] width 189 height 35
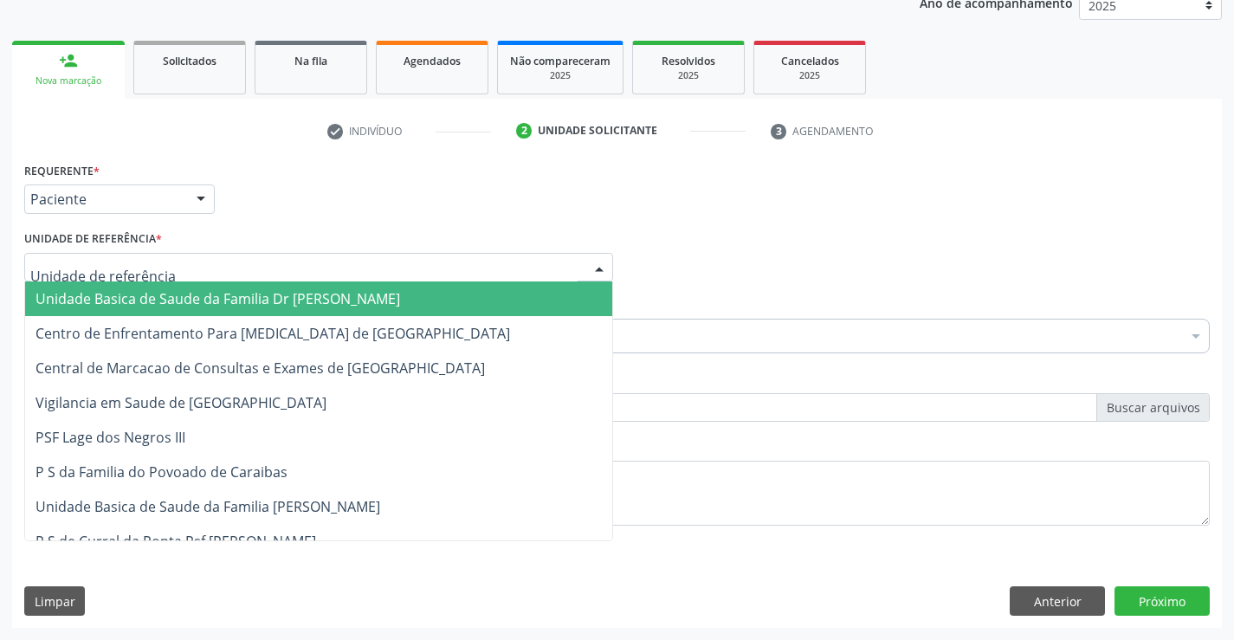
click at [239, 259] on div at bounding box center [318, 267] width 589 height 29
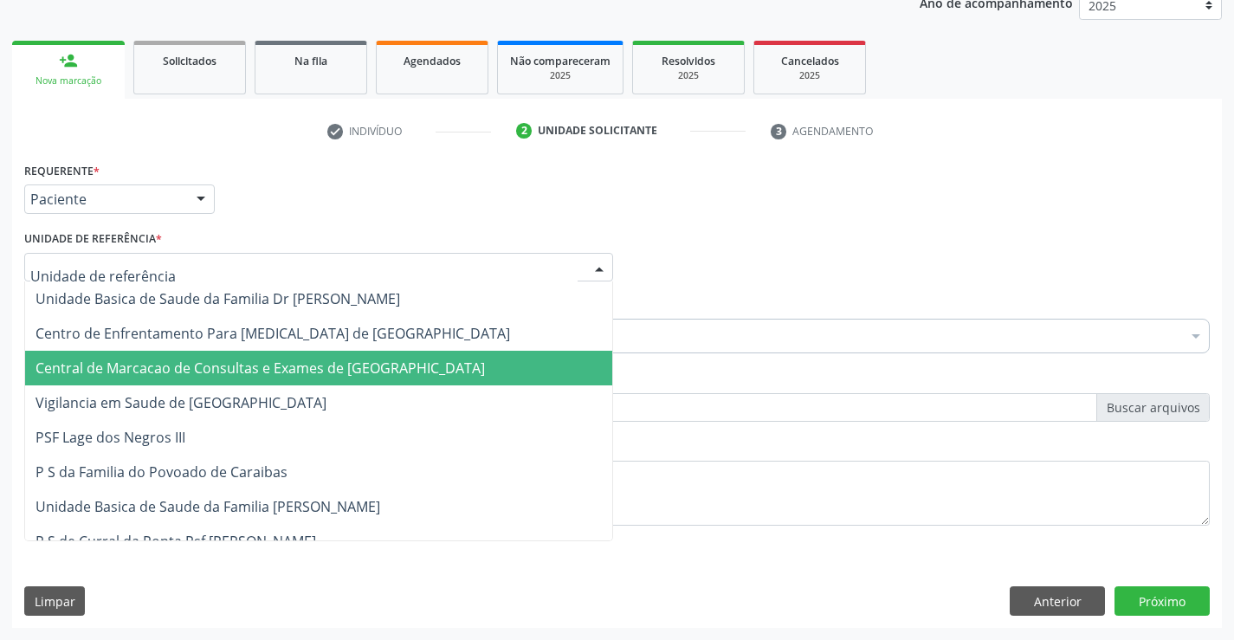
click at [246, 363] on span "Central de Marcacao de Consultas e Exames de [GEOGRAPHIC_DATA]" at bounding box center [260, 368] width 449 height 19
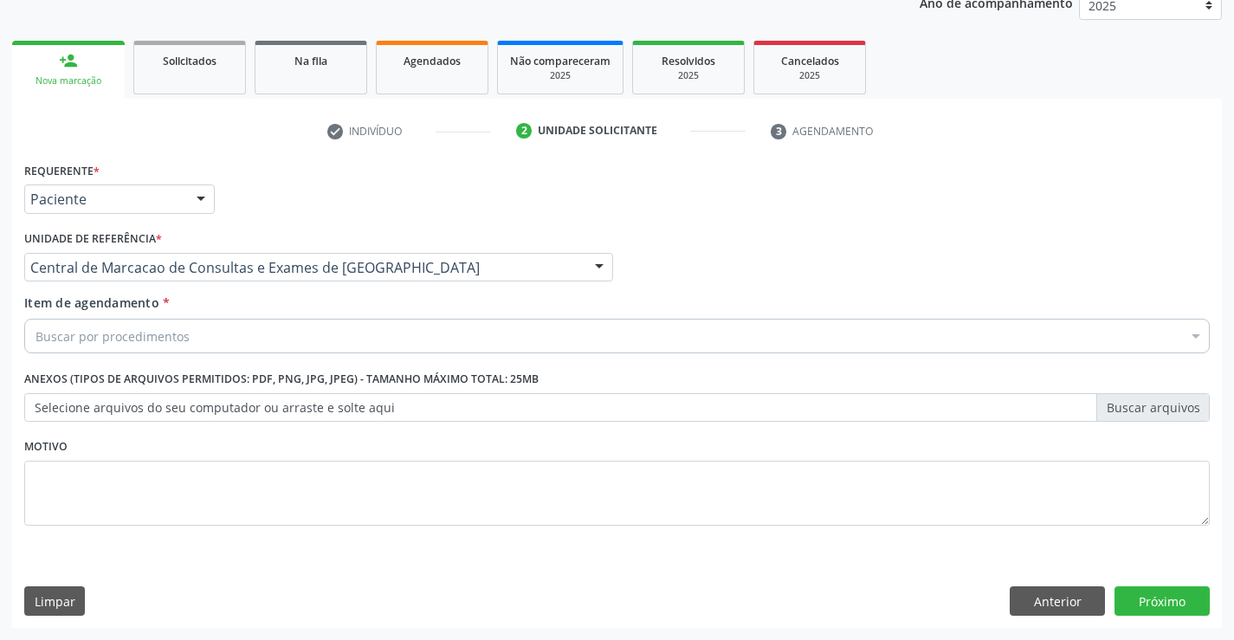
click at [266, 332] on div "Buscar por procedimentos" at bounding box center [617, 336] width 1186 height 35
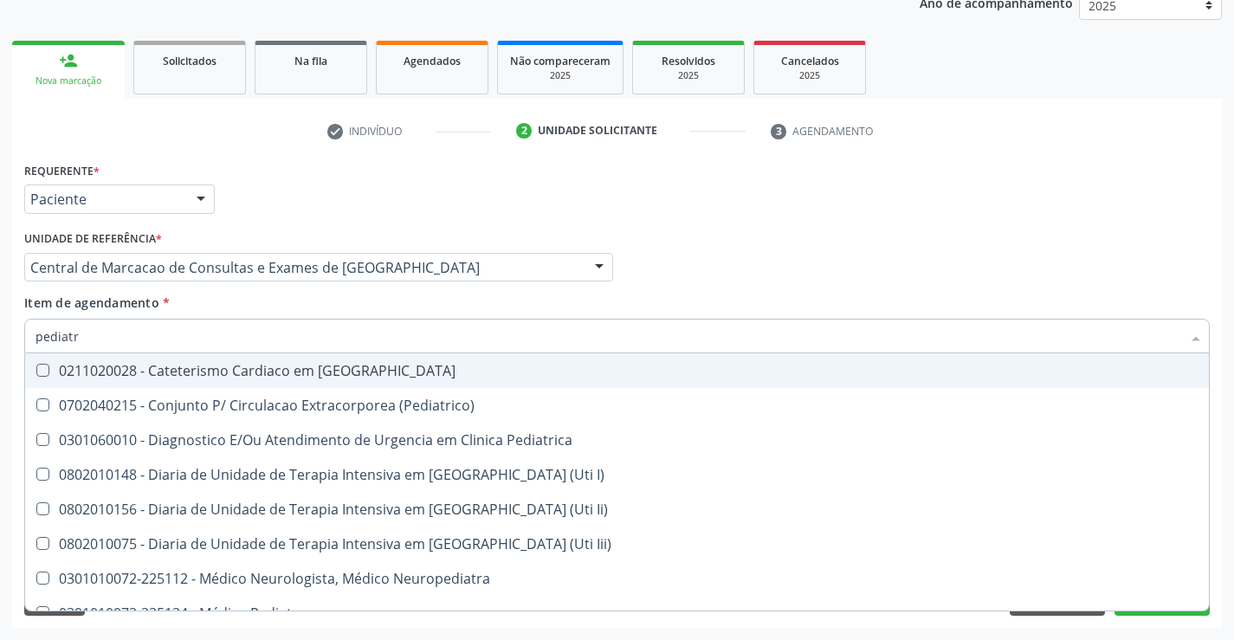
type input "pediatra"
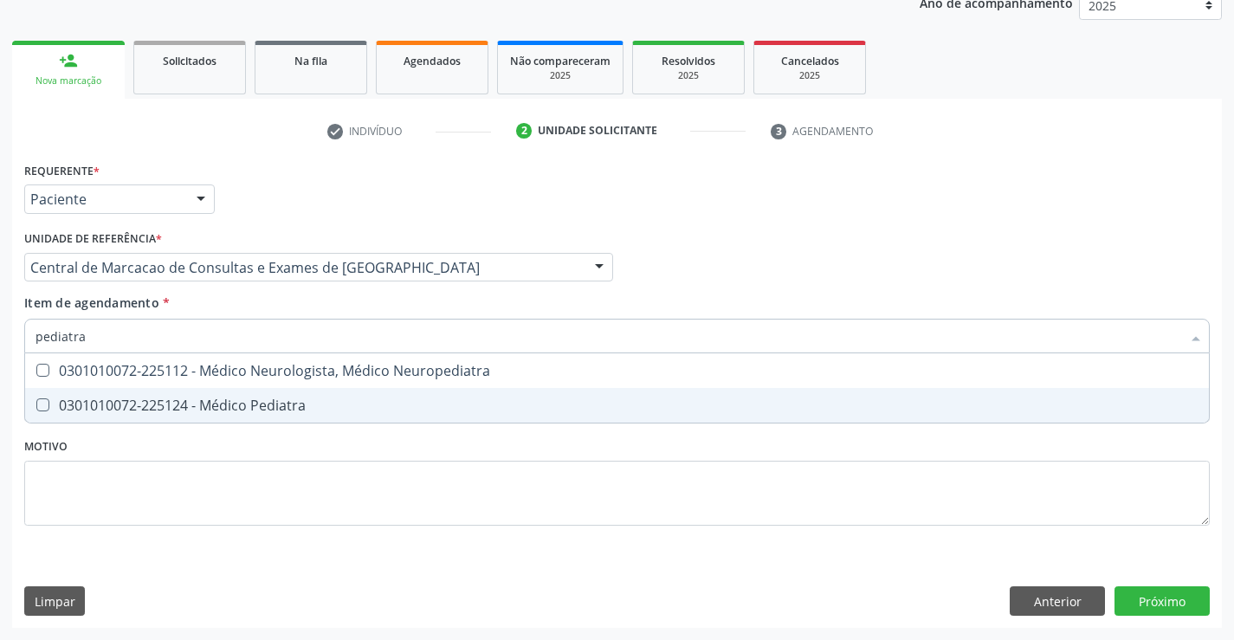
click at [253, 408] on div "0301010072-225124 - Médico Pediatra" at bounding box center [617, 405] width 1163 height 14
checkbox Pediatra "true"
click at [1148, 599] on div "Requerente * Paciente Profissional de Saúde Paciente Nenhum resultado encontrad…" at bounding box center [617, 393] width 1210 height 470
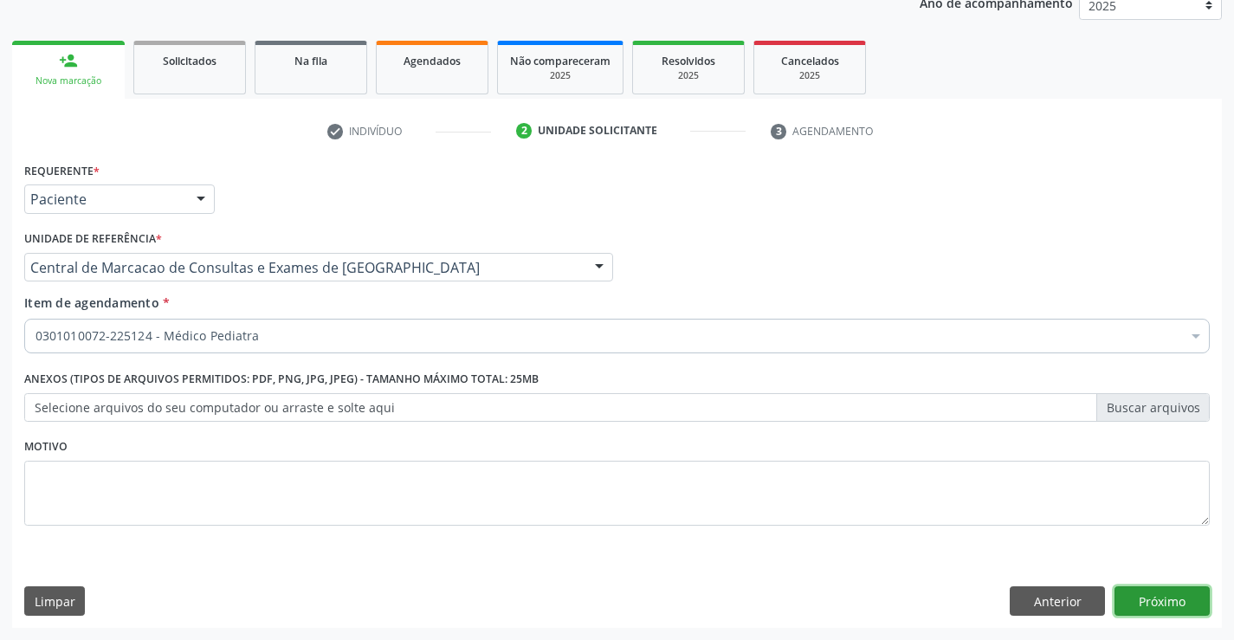
click at [1166, 591] on button "Próximo" at bounding box center [1162, 600] width 95 height 29
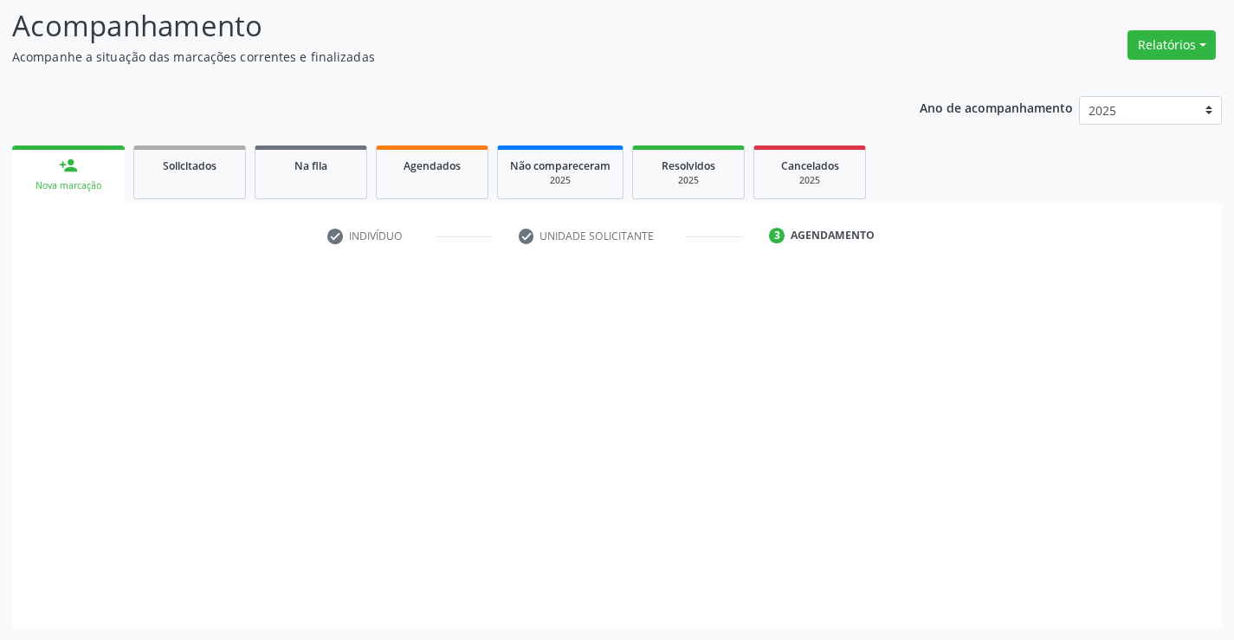
scroll to position [113, 0]
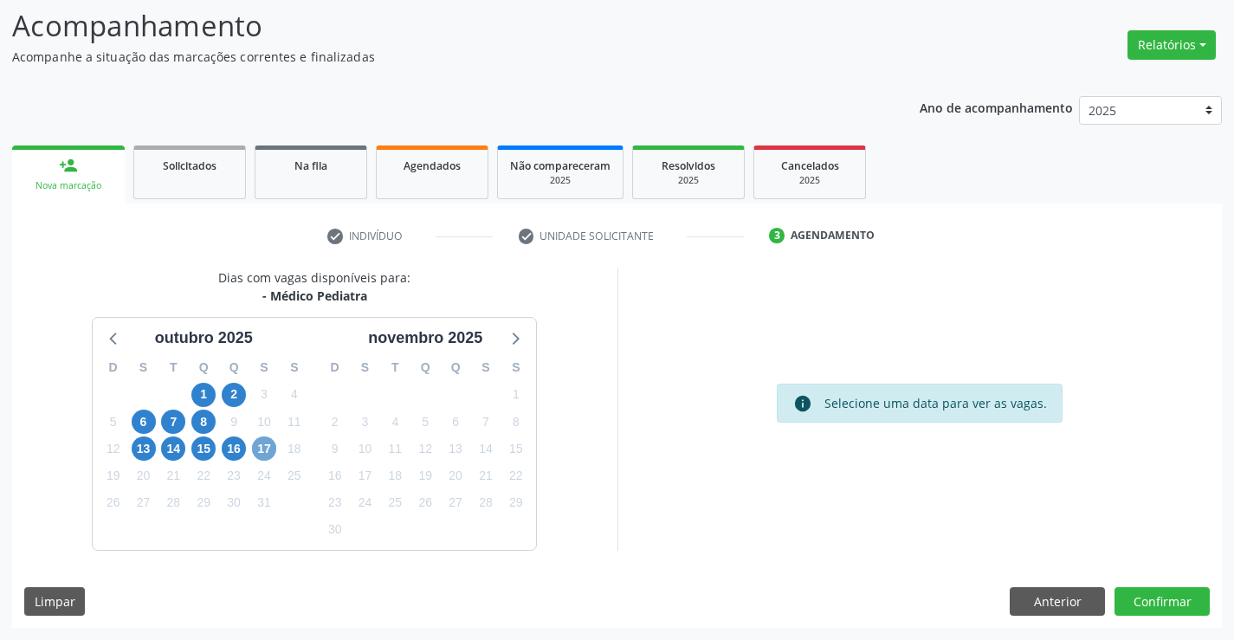
click at [270, 446] on span "17" at bounding box center [264, 448] width 24 height 24
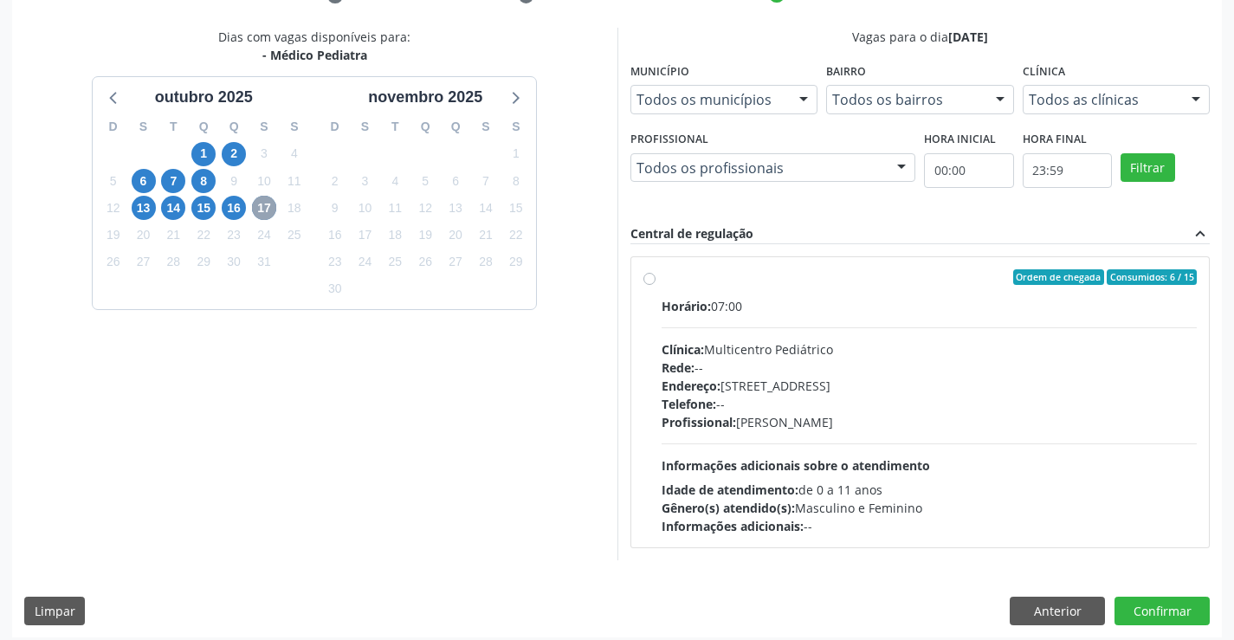
scroll to position [364, 0]
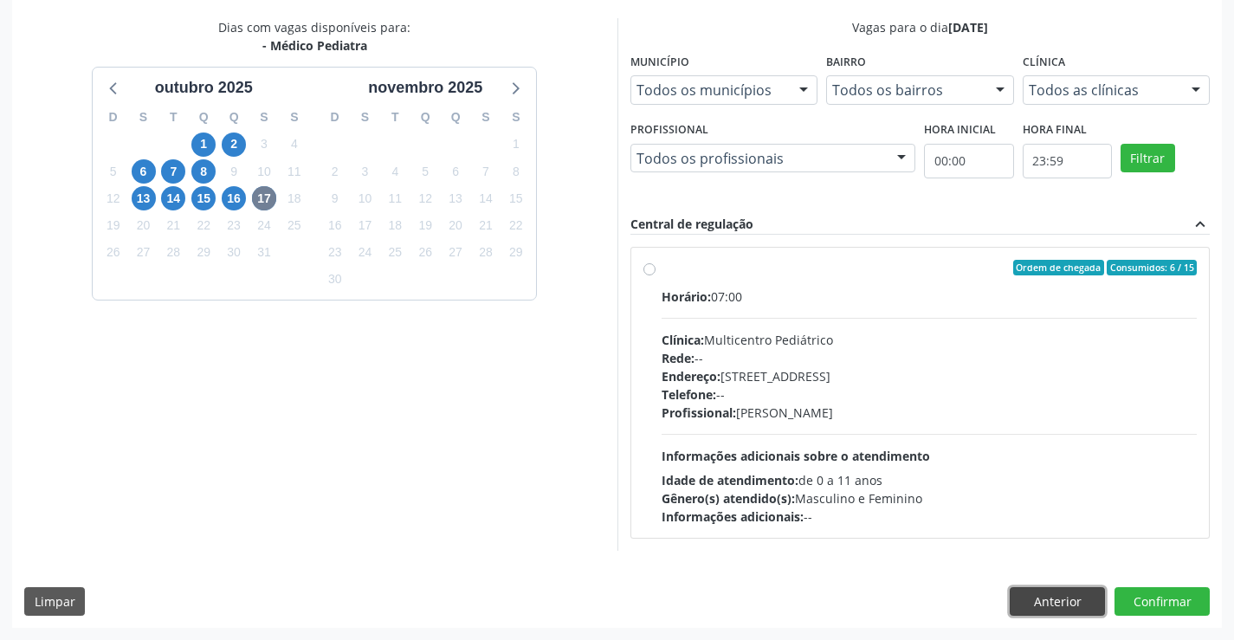
click at [1043, 614] on button "Anterior" at bounding box center [1057, 601] width 95 height 29
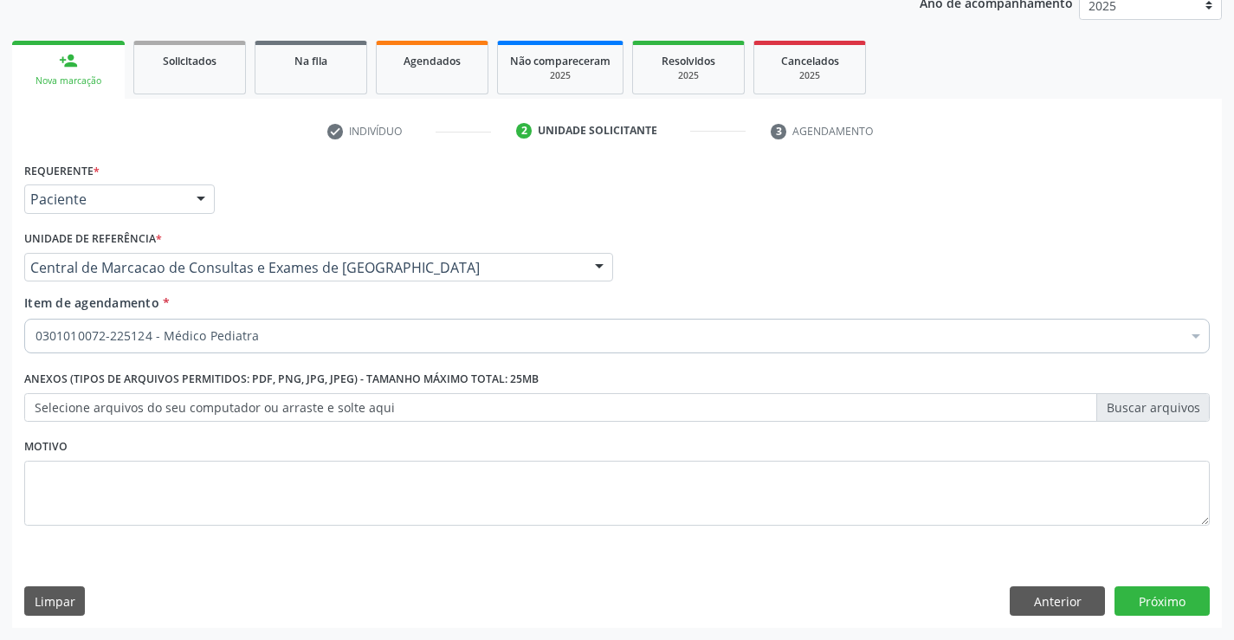
click at [94, 76] on div "Nova marcação" at bounding box center [68, 80] width 88 height 13
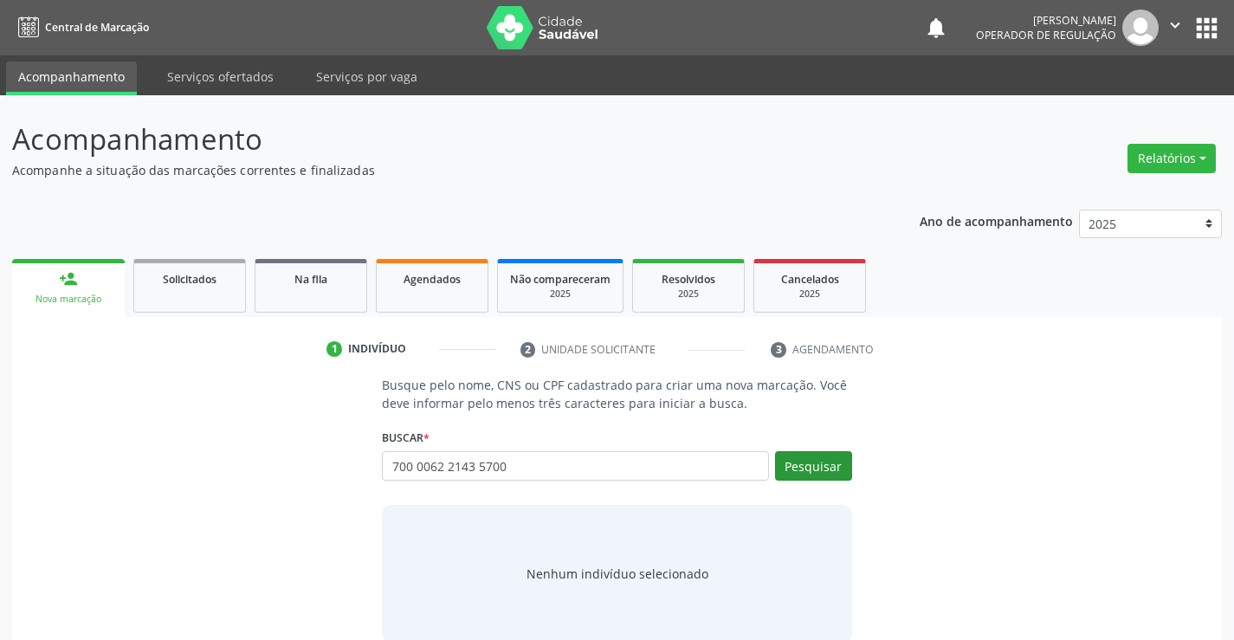
type input "700 0062 2143 5700"
click at [804, 455] on button "Pesquisar" at bounding box center [813, 465] width 77 height 29
type input "700 0062 2143 5700"
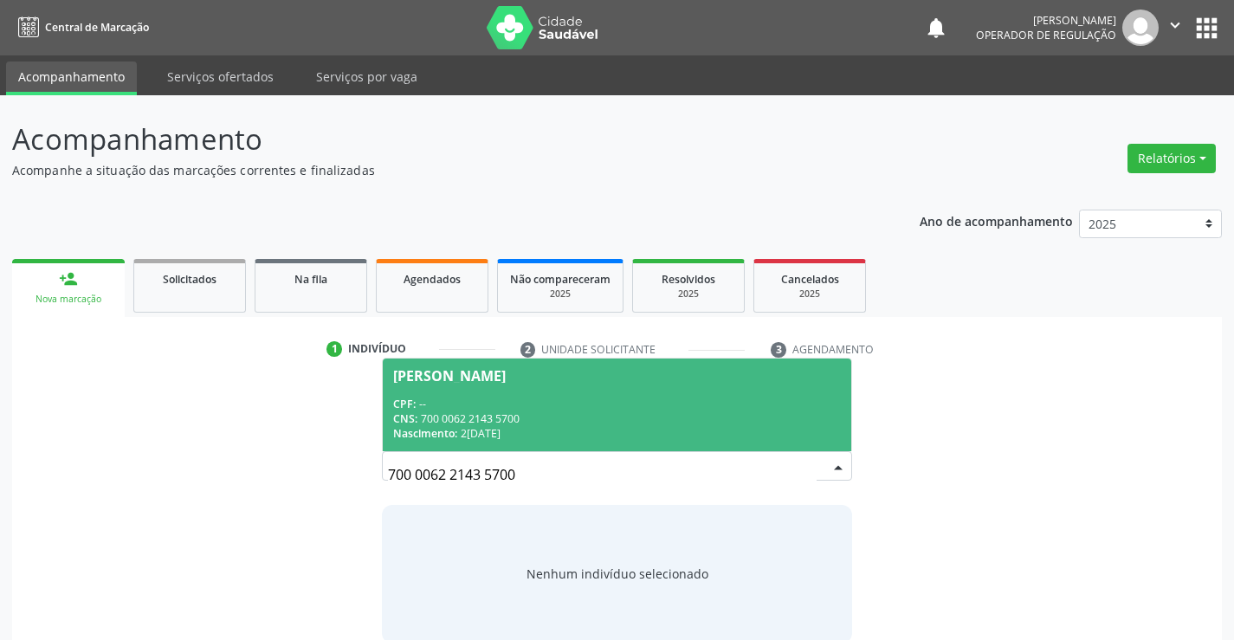
click at [708, 401] on div "CPF: --" at bounding box center [616, 404] width 447 height 15
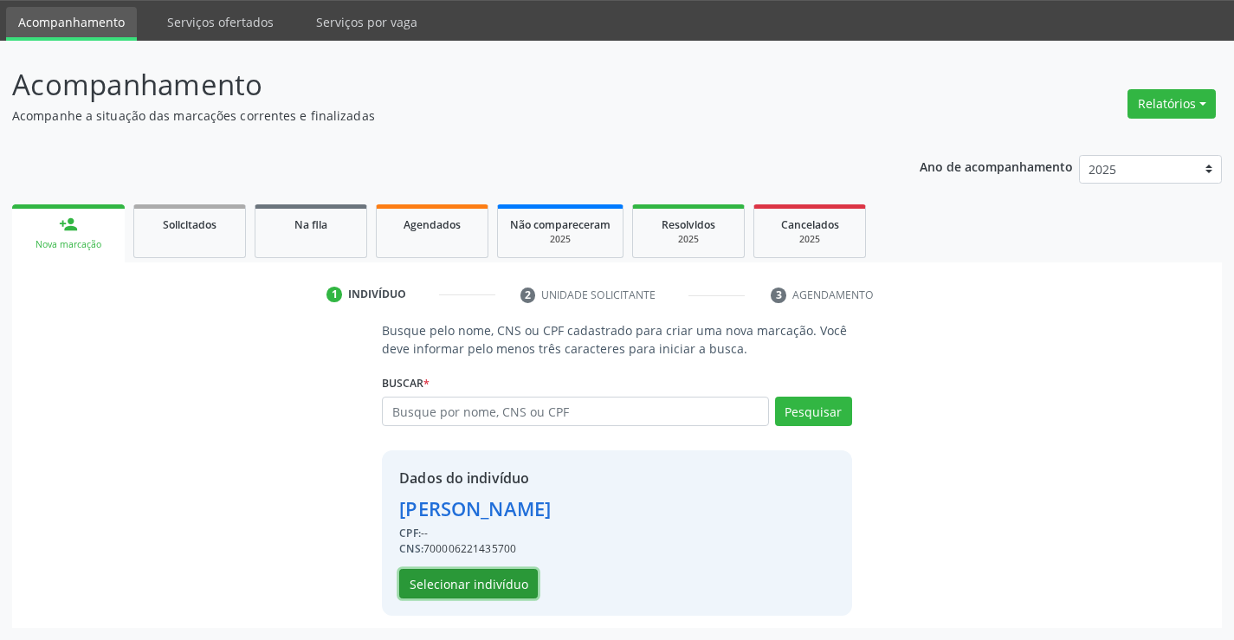
click at [499, 575] on button "Selecionar indivíduo" at bounding box center [468, 583] width 139 height 29
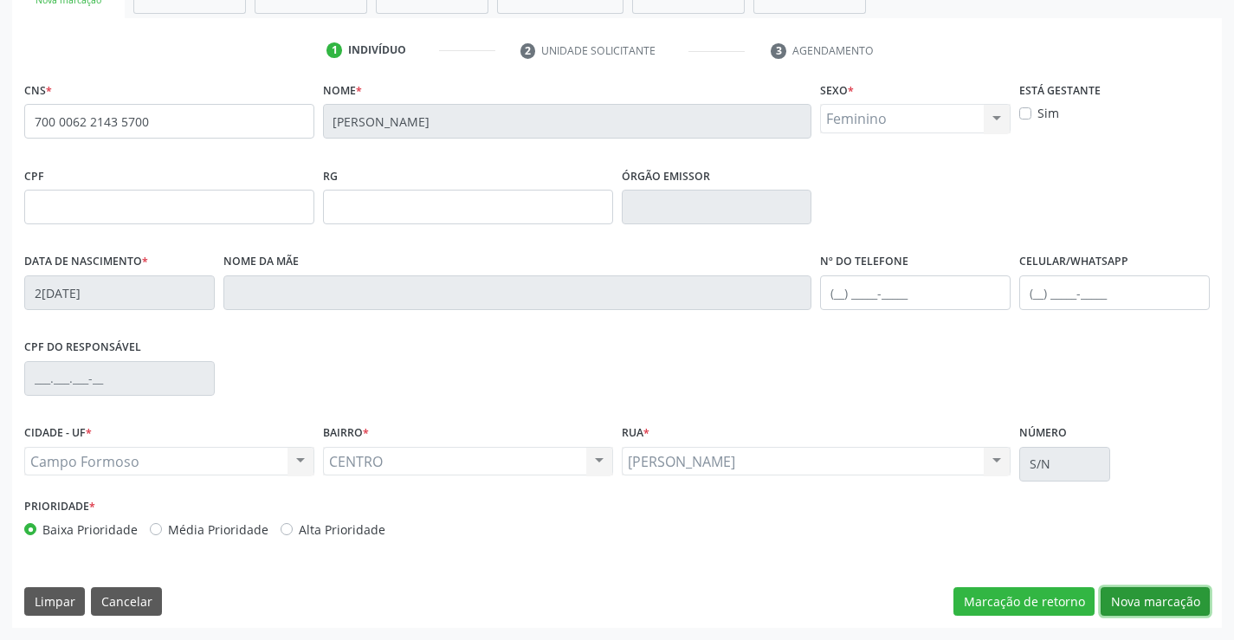
drag, startPoint x: 1128, startPoint y: 598, endPoint x: 1063, endPoint y: 577, distance: 67.4
click at [1128, 597] on button "Nova marcação" at bounding box center [1155, 601] width 109 height 29
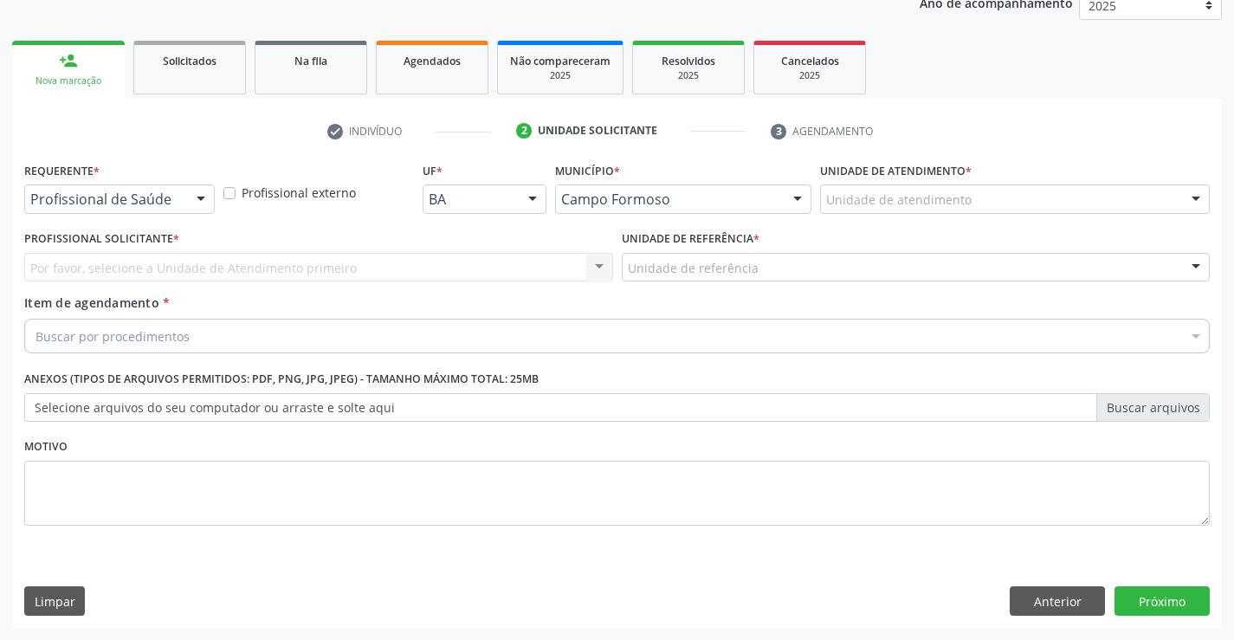
click at [197, 197] on div at bounding box center [201, 199] width 26 height 29
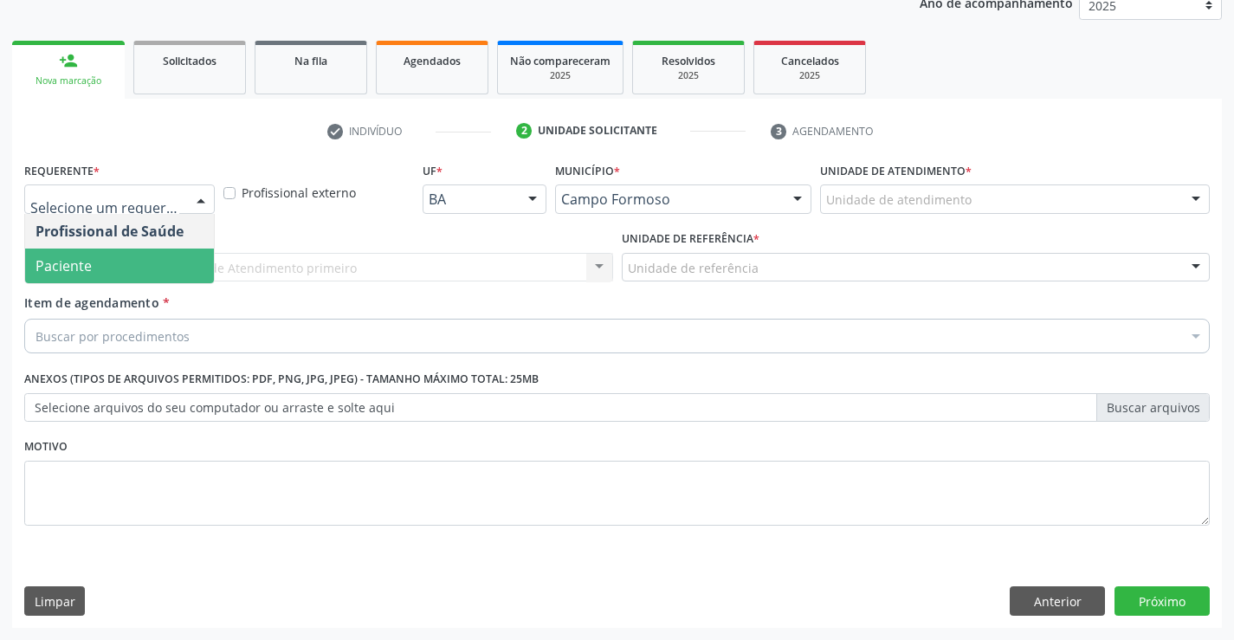
drag, startPoint x: 165, startPoint y: 264, endPoint x: 285, endPoint y: 274, distance: 120.7
click at [168, 265] on span "Paciente" at bounding box center [119, 266] width 189 height 35
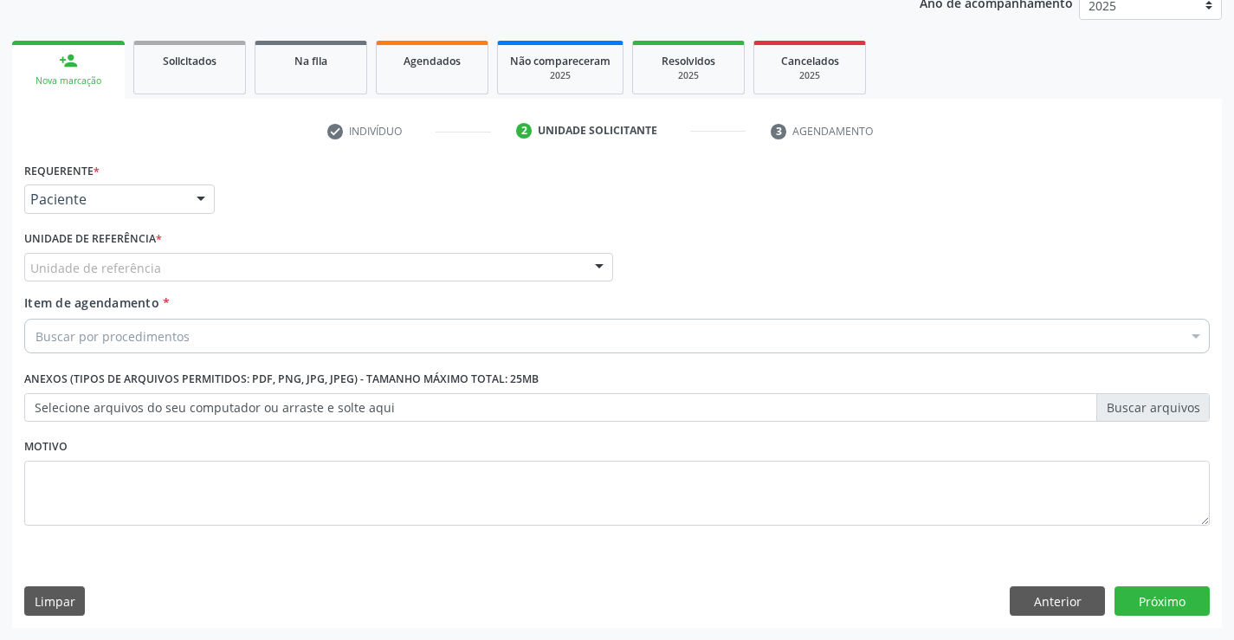
click at [288, 274] on div "Unidade de referência" at bounding box center [318, 267] width 589 height 29
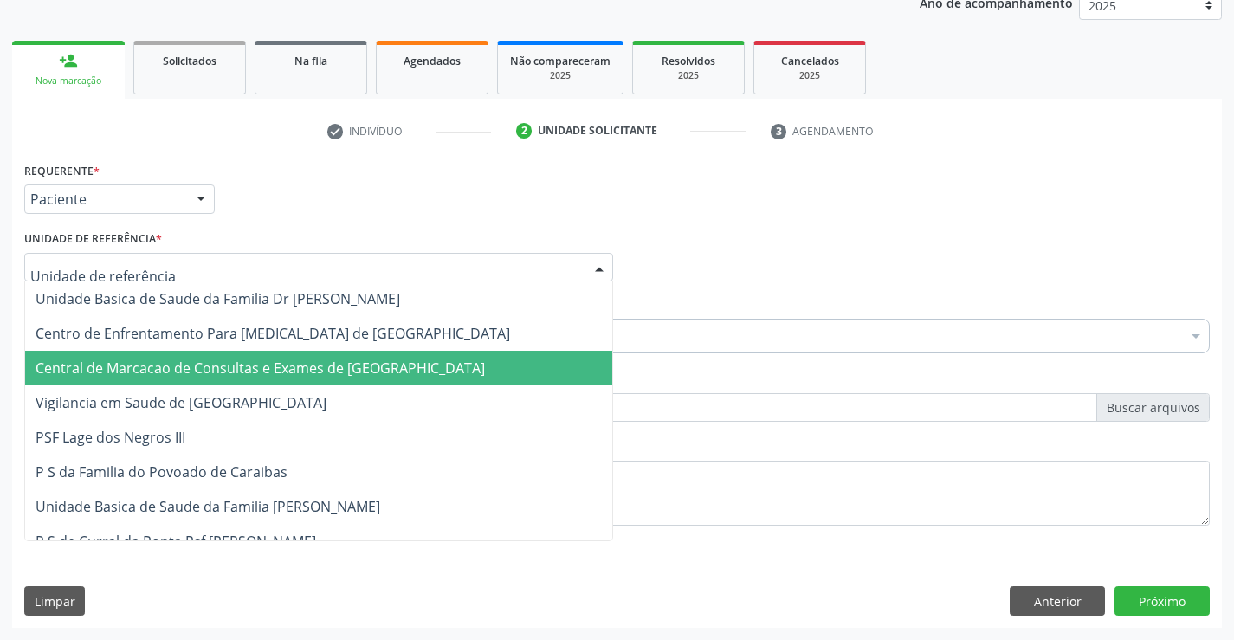
click at [296, 351] on span "Central de Marcacao de Consultas e Exames de [GEOGRAPHIC_DATA]" at bounding box center [318, 368] width 587 height 35
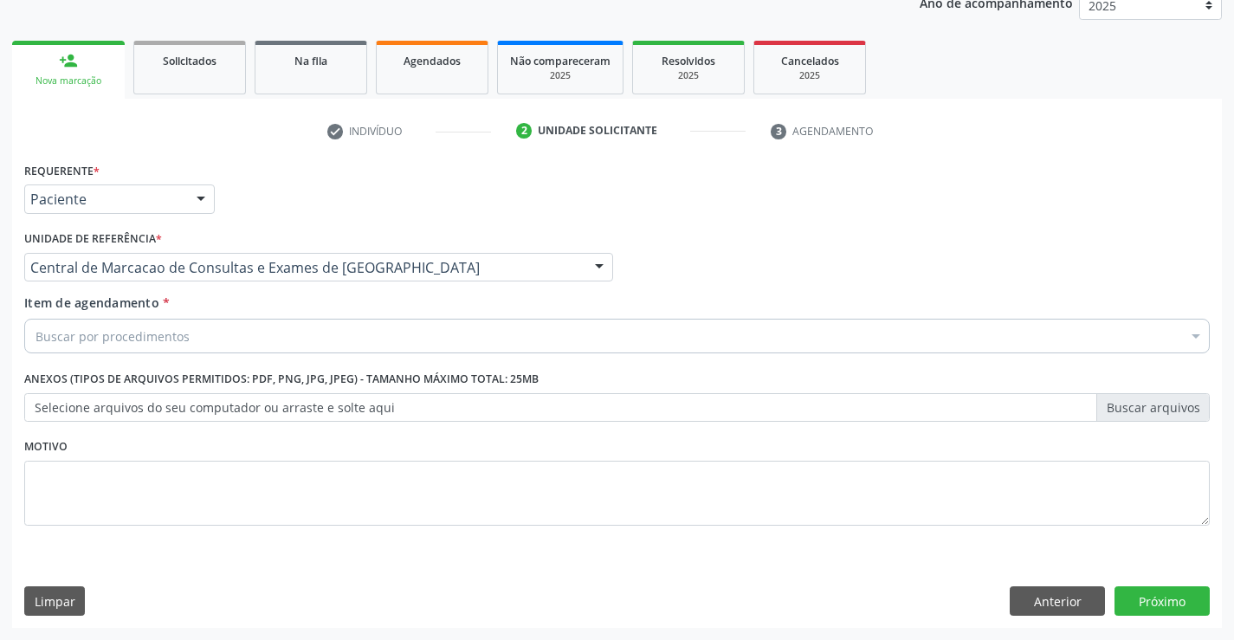
click at [326, 334] on div "Buscar por procedimentos" at bounding box center [617, 336] width 1186 height 35
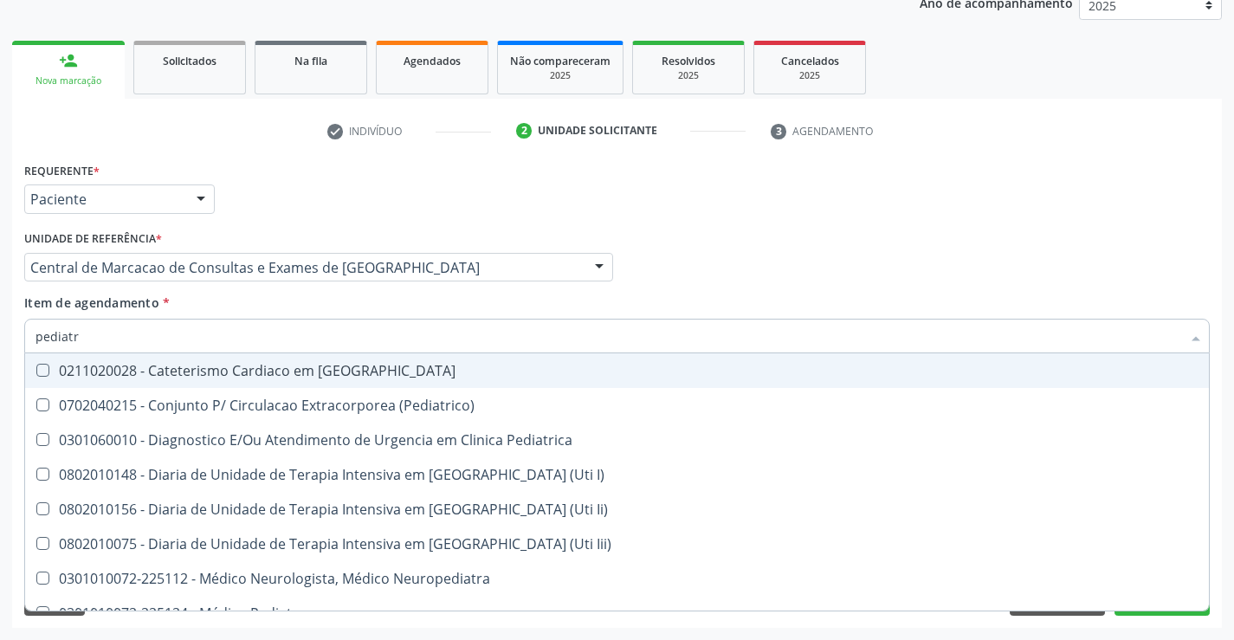
type input "pediatra"
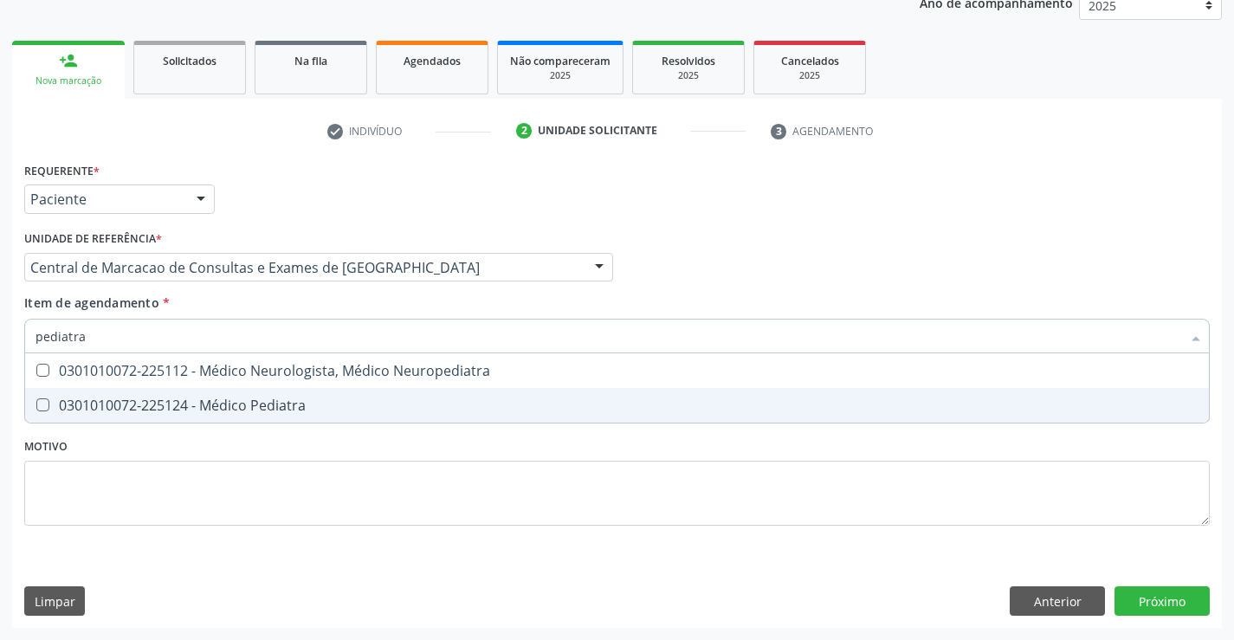
click at [293, 412] on div "0301010072-225124 - Médico Pediatra" at bounding box center [617, 405] width 1163 height 14
checkbox Pediatra "true"
click at [1215, 599] on div "Requerente * Paciente Profissional de Saúde Paciente Nenhum resultado encontrad…" at bounding box center [617, 393] width 1210 height 470
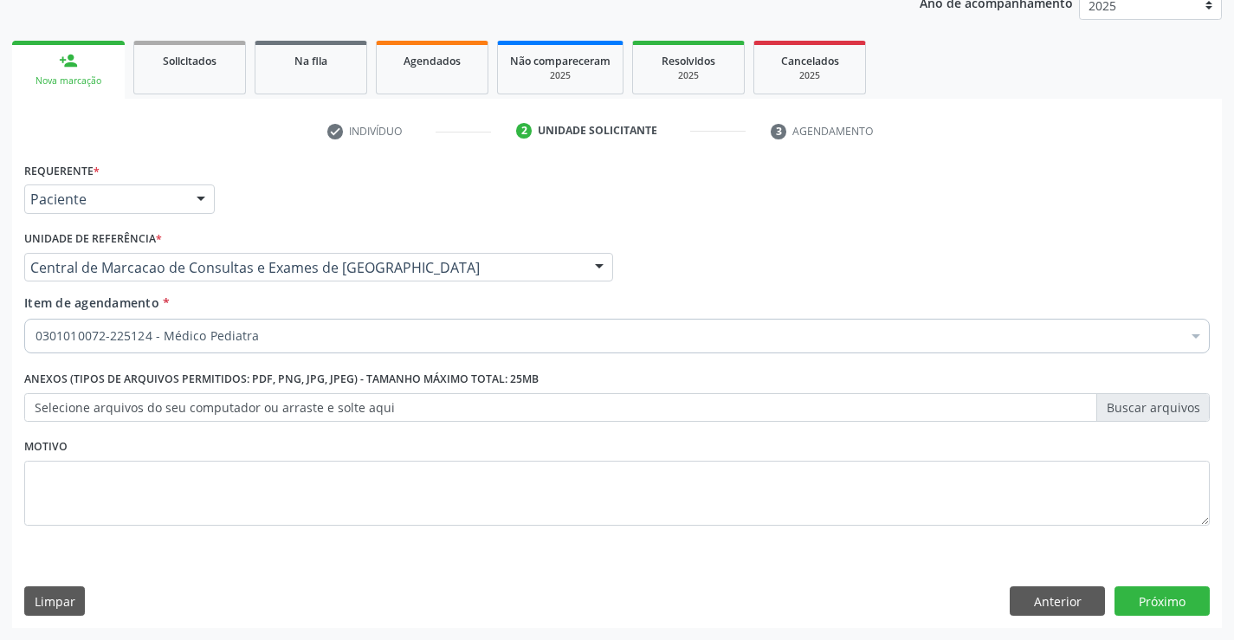
click at [1183, 603] on div "Requerente * Paciente Profissional de Saúde Paciente Nenhum resultado encontrad…" at bounding box center [617, 393] width 1210 height 470
click at [1162, 606] on button "Próximo" at bounding box center [1162, 600] width 95 height 29
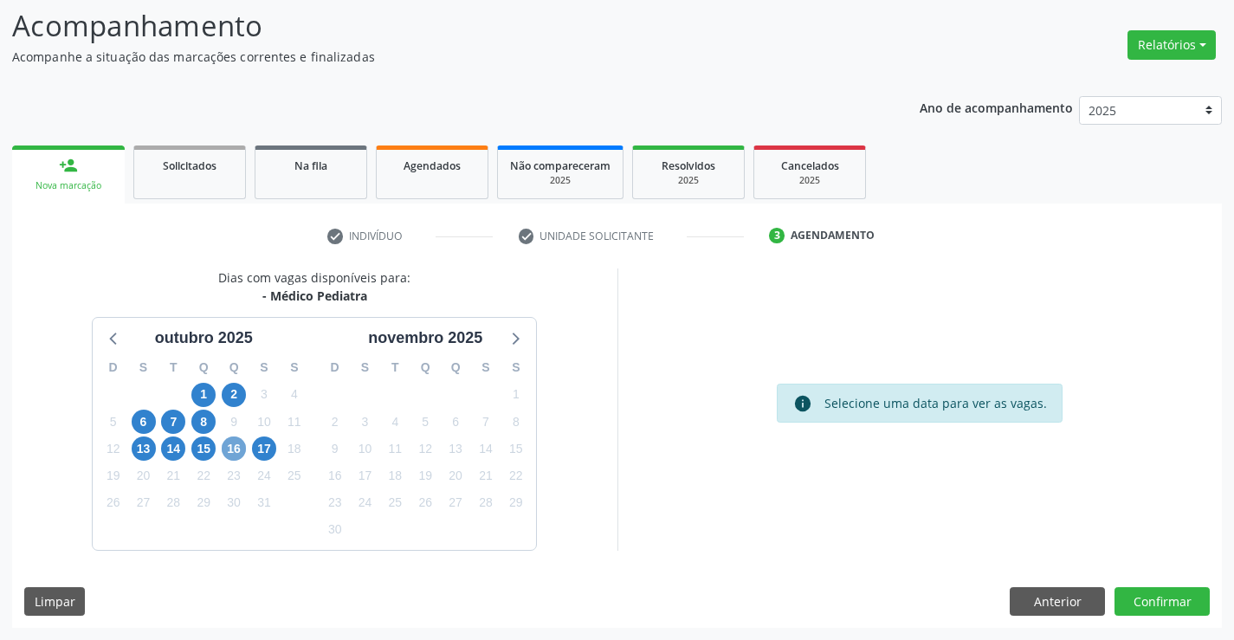
click at [229, 446] on span "16" at bounding box center [234, 448] width 24 height 24
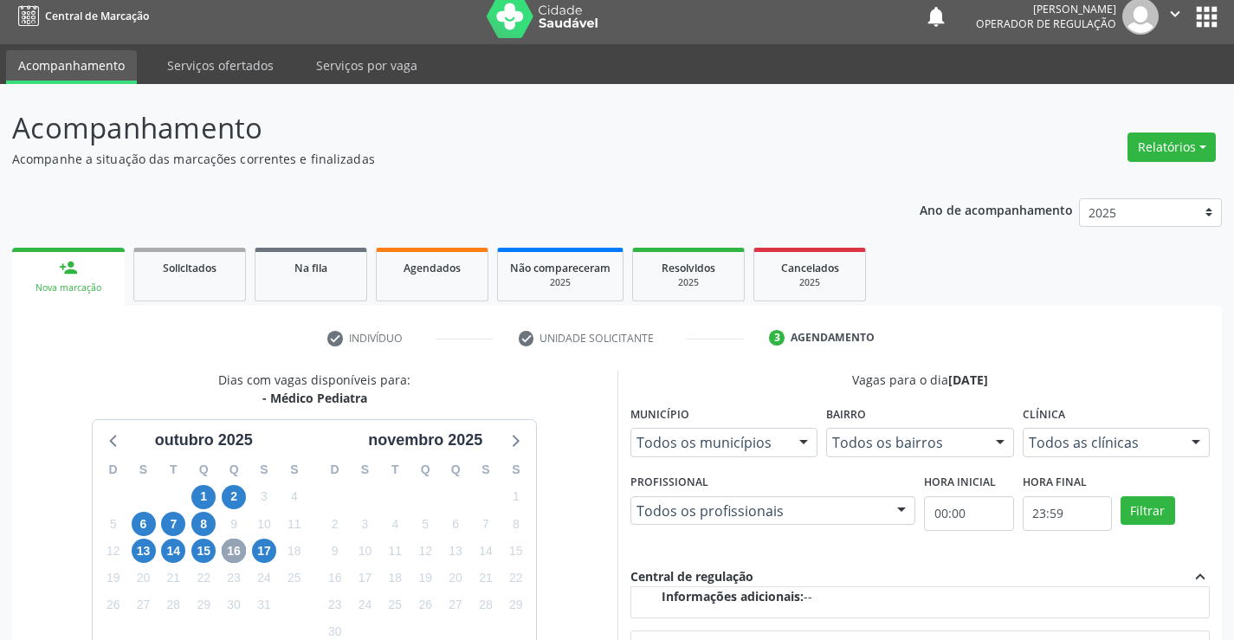
scroll to position [0, 0]
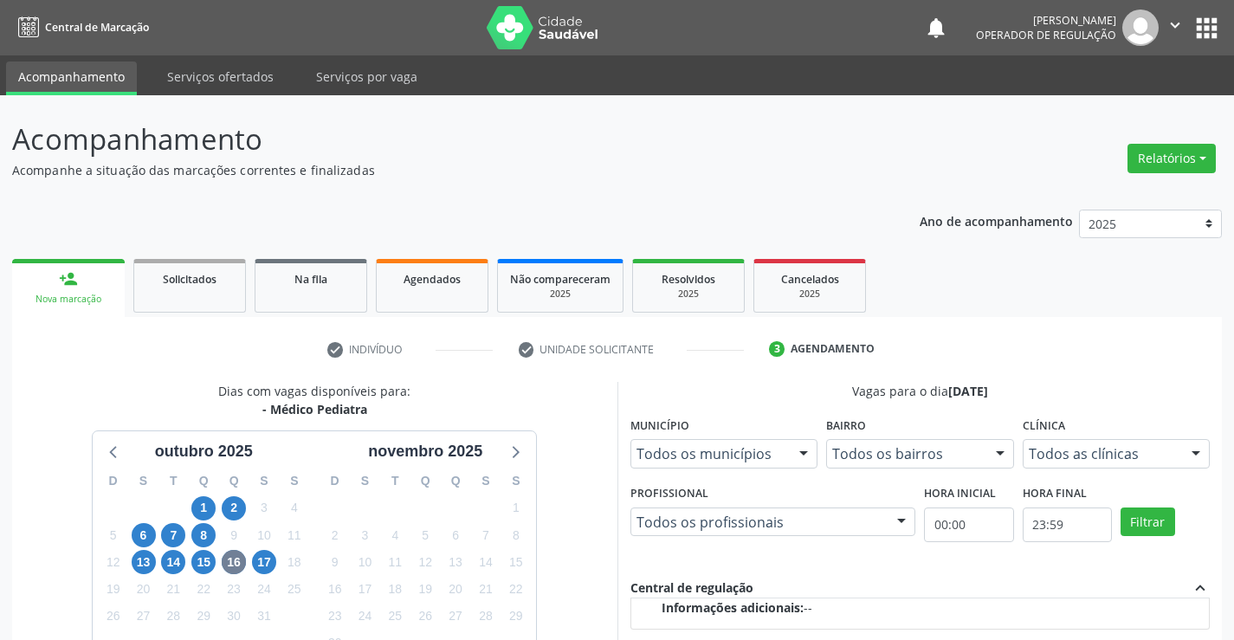
click at [55, 266] on link "person_add Nova marcação" at bounding box center [68, 288] width 113 height 58
click at [94, 308] on link "person_add Nova marcação" at bounding box center [68, 288] width 113 height 58
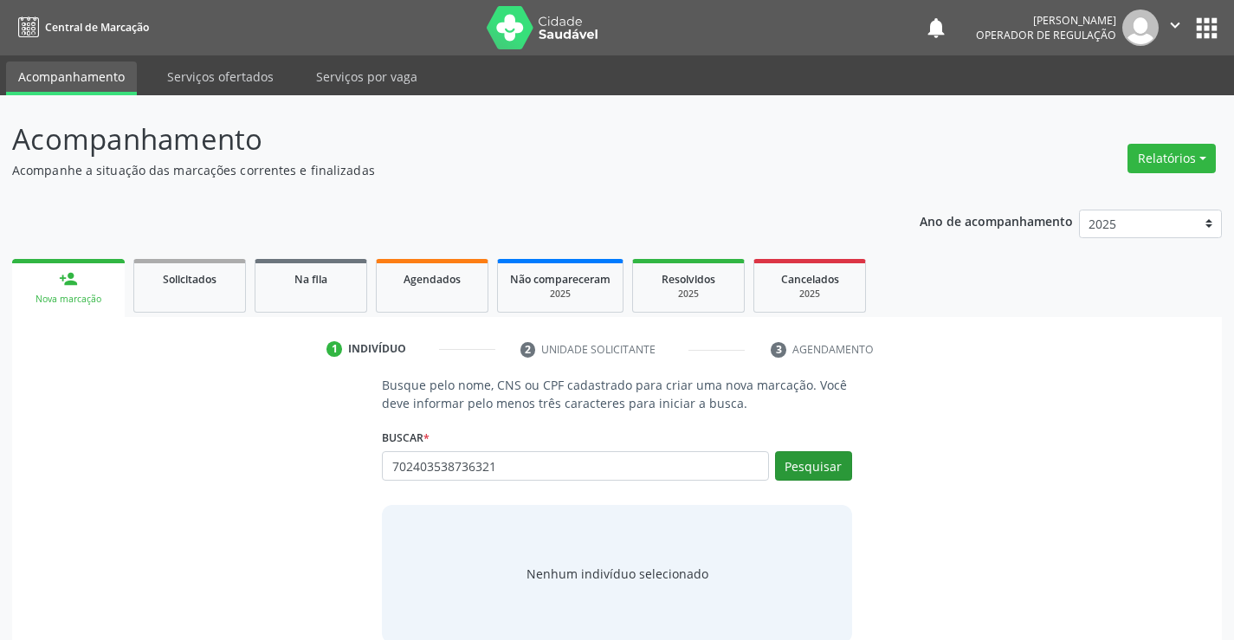
type input "702403538736321"
click at [800, 464] on button "Pesquisar" at bounding box center [813, 465] width 77 height 29
type input "702403538736321"
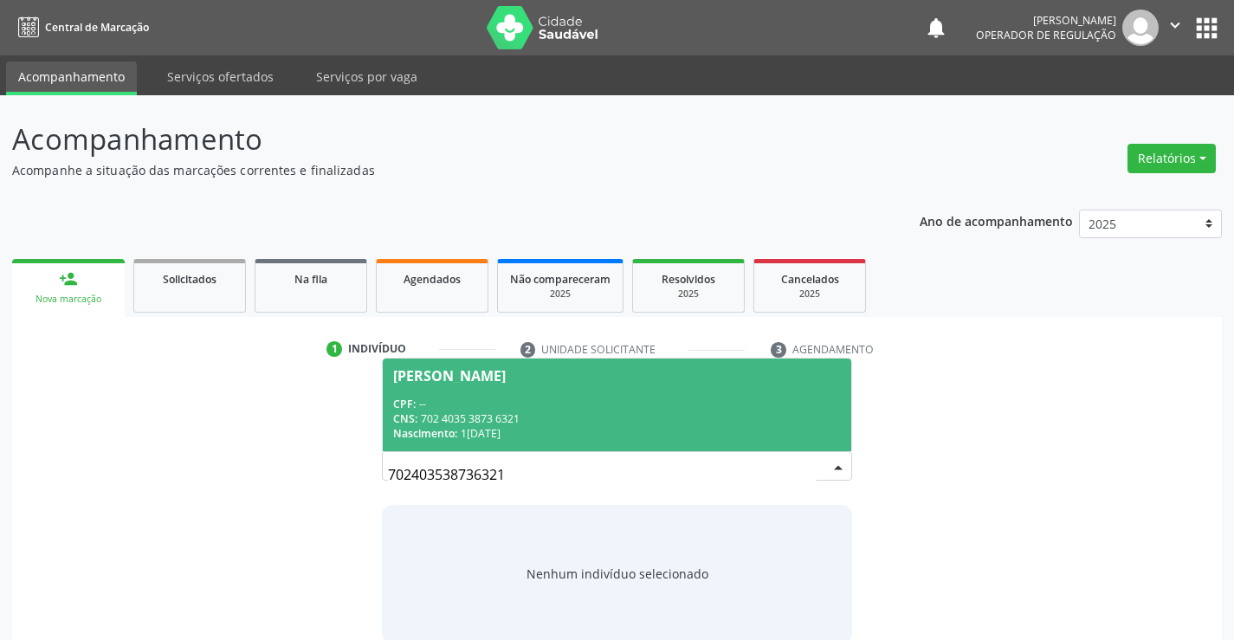
click at [626, 416] on div "CNS: 702 4035 3873 6321" at bounding box center [616, 418] width 447 height 15
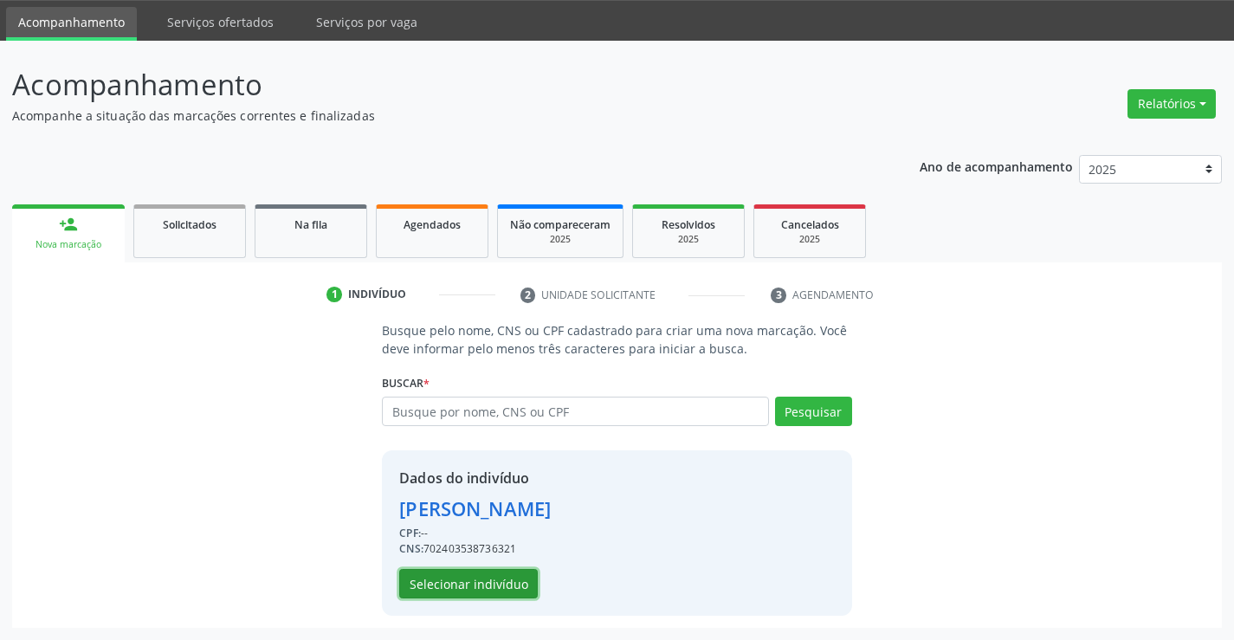
click at [464, 580] on button "Selecionar indivíduo" at bounding box center [468, 583] width 139 height 29
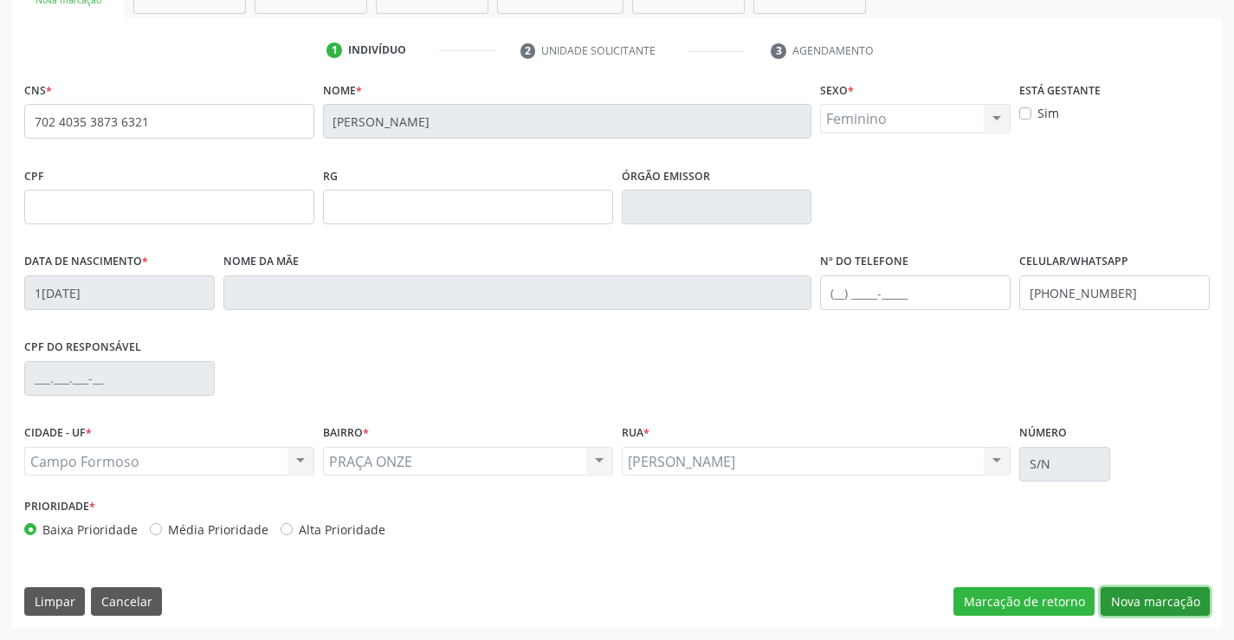
click at [1168, 603] on button "Nova marcação" at bounding box center [1155, 601] width 109 height 29
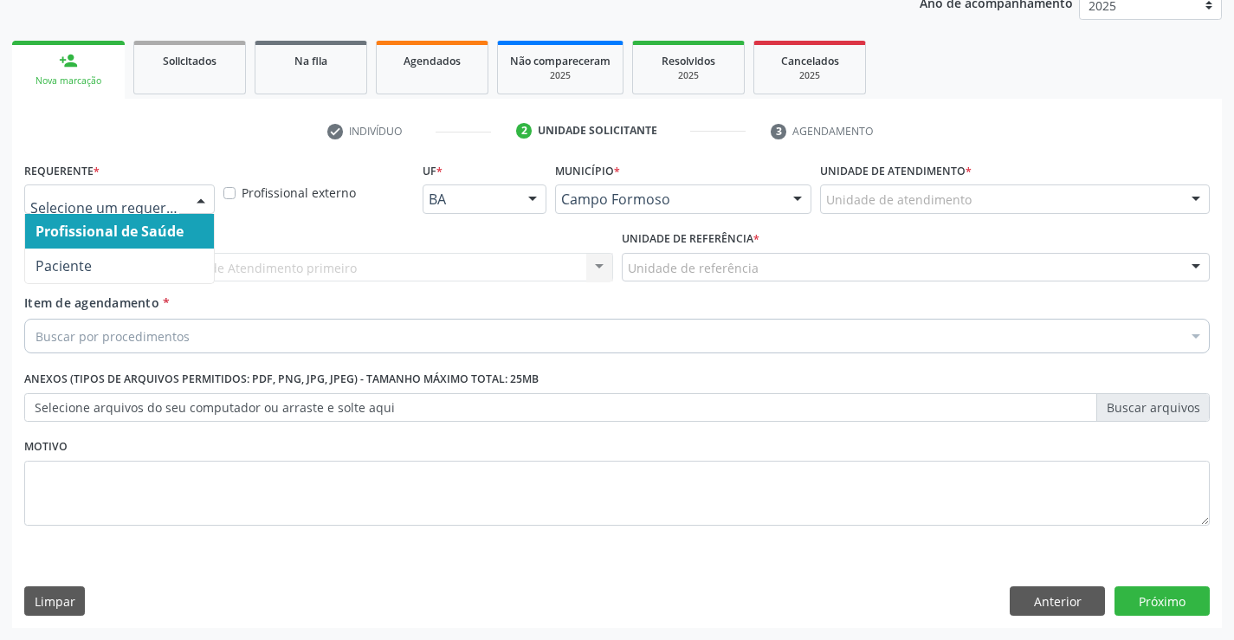
drag, startPoint x: 190, startPoint y: 200, endPoint x: 159, endPoint y: 255, distance: 62.4
click at [189, 200] on div at bounding box center [201, 199] width 26 height 29
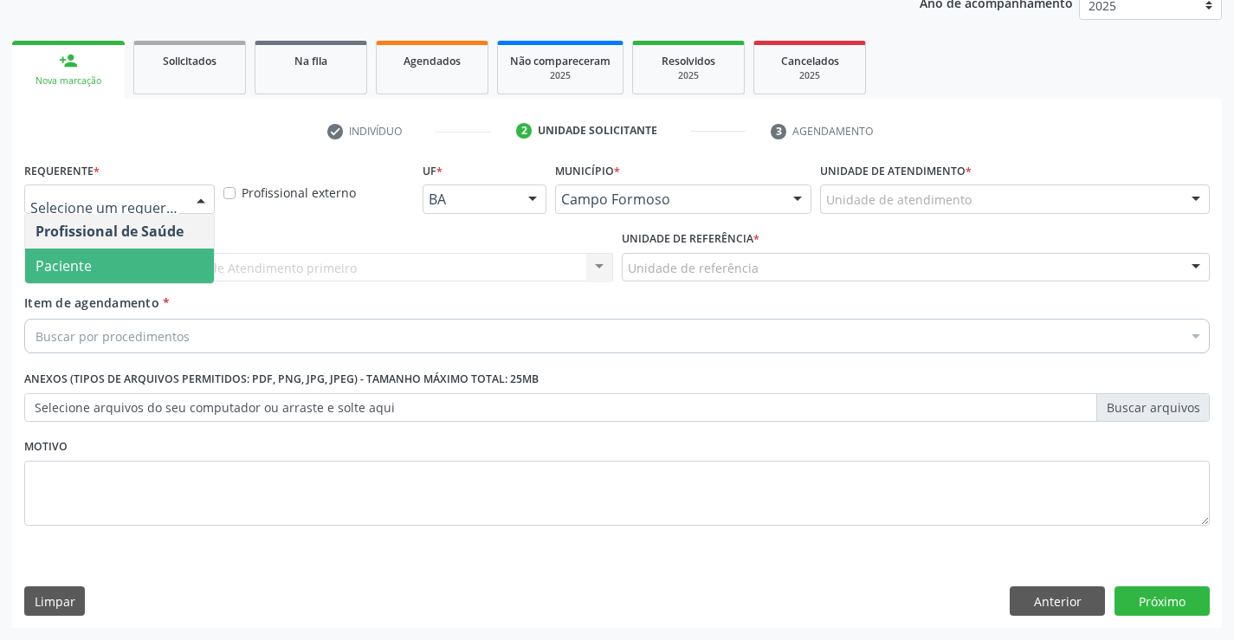
click at [155, 275] on span "Paciente" at bounding box center [119, 266] width 189 height 35
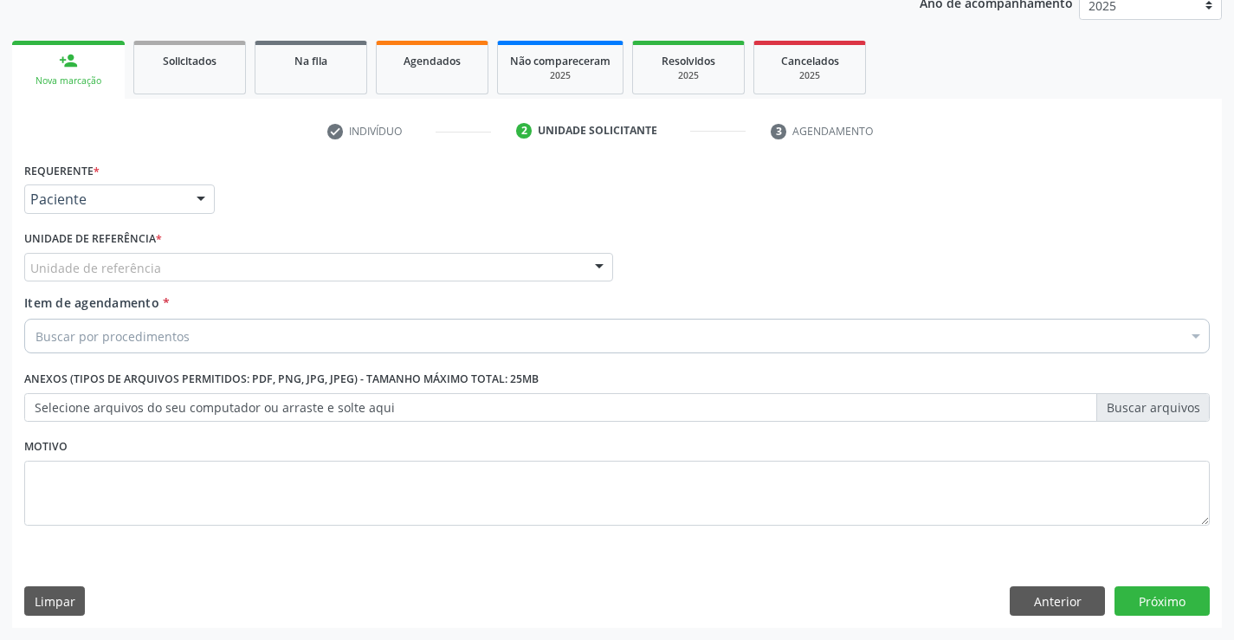
click at [239, 256] on div "Unidade de referência" at bounding box center [318, 267] width 589 height 29
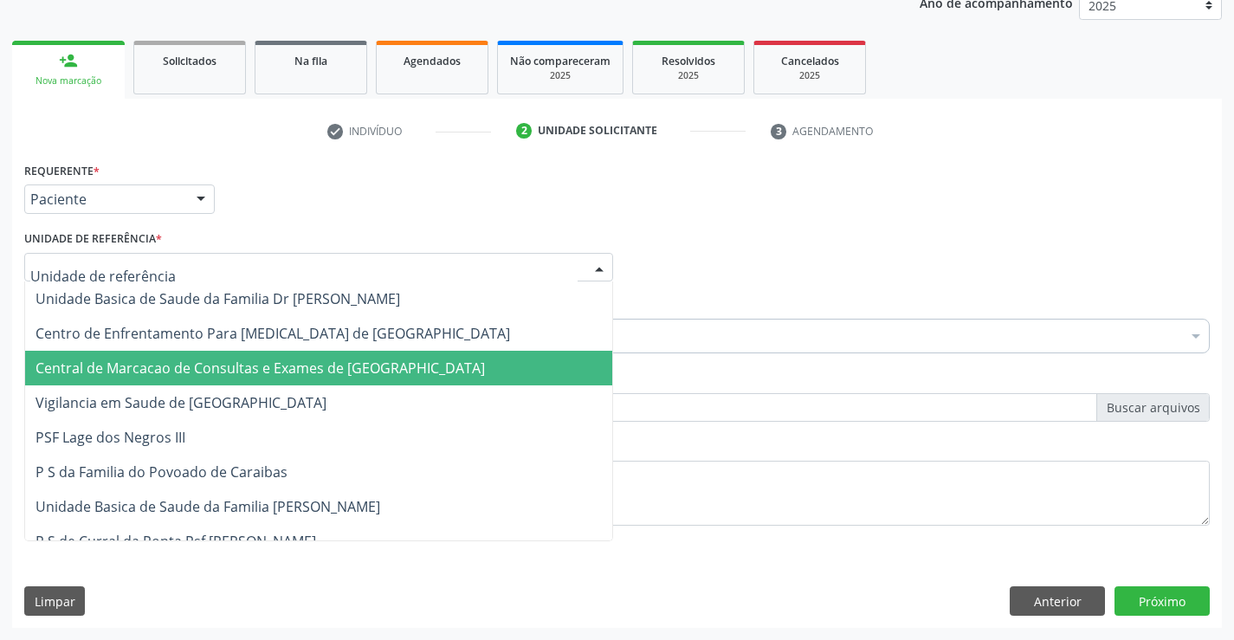
click at [267, 361] on span "Central de Marcacao de Consultas e Exames de [GEOGRAPHIC_DATA]" at bounding box center [260, 368] width 449 height 19
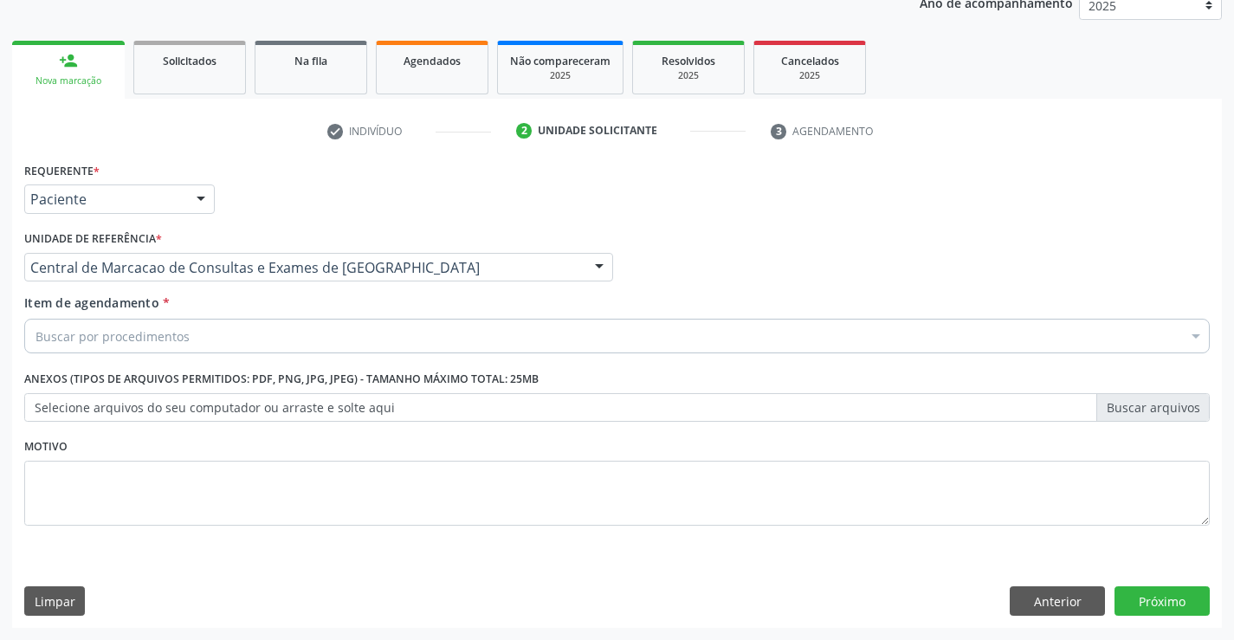
click at [309, 338] on div "Buscar por procedimentos" at bounding box center [617, 336] width 1186 height 35
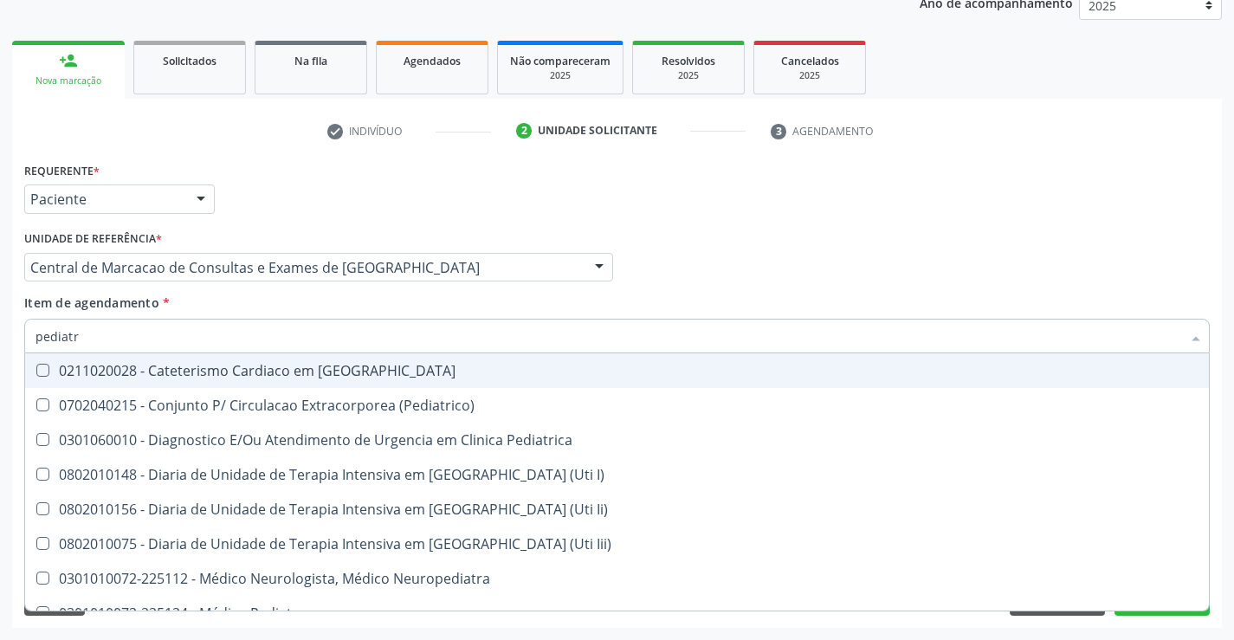
type input "pediatra"
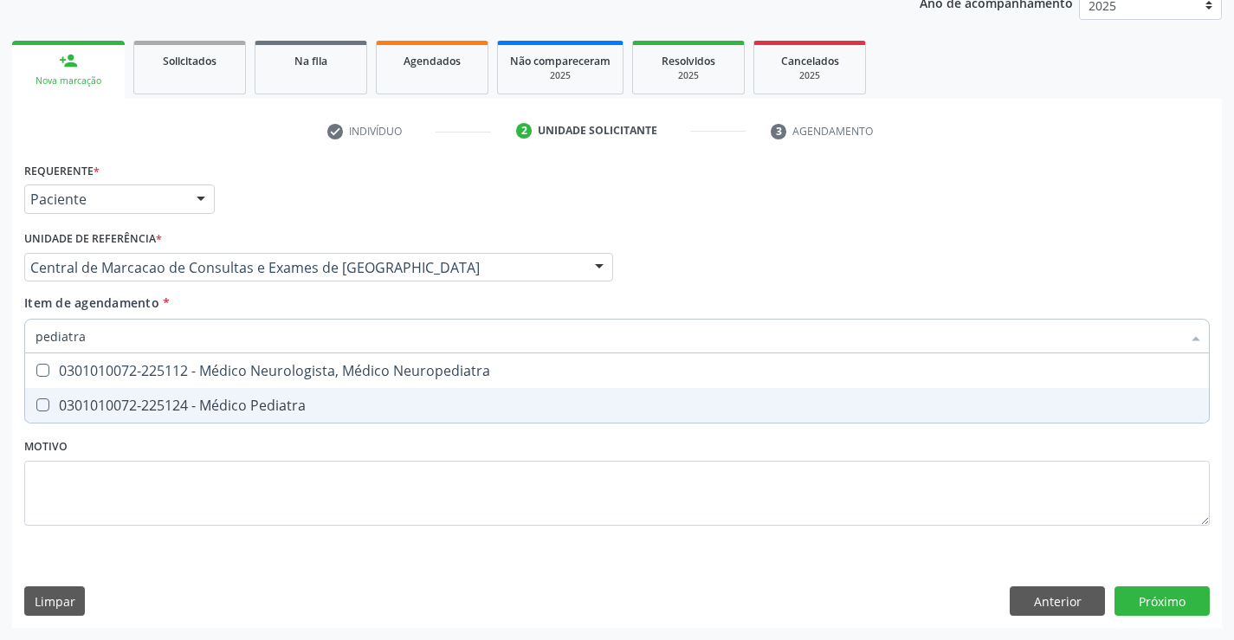
click at [292, 405] on div "0301010072-225124 - Médico Pediatra" at bounding box center [617, 405] width 1163 height 14
checkbox Pediatra "true"
click at [1153, 590] on div "Requerente * Paciente Profissional de Saúde Paciente Nenhum resultado encontrad…" at bounding box center [617, 393] width 1210 height 470
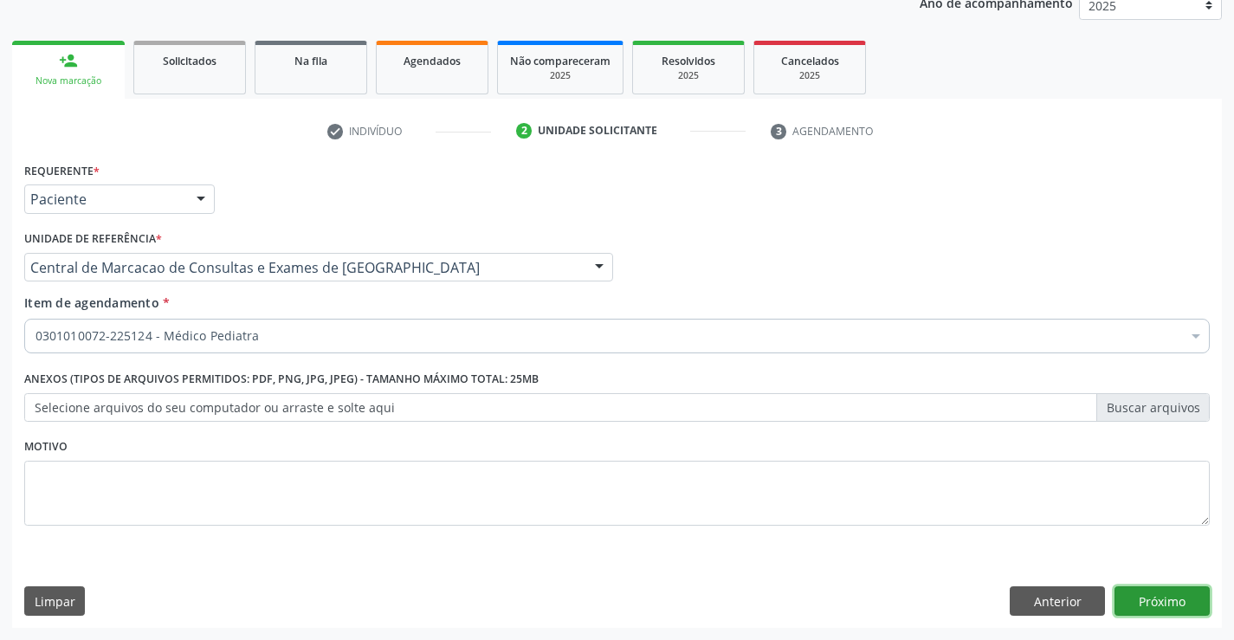
click at [1166, 596] on button "Próximo" at bounding box center [1162, 600] width 95 height 29
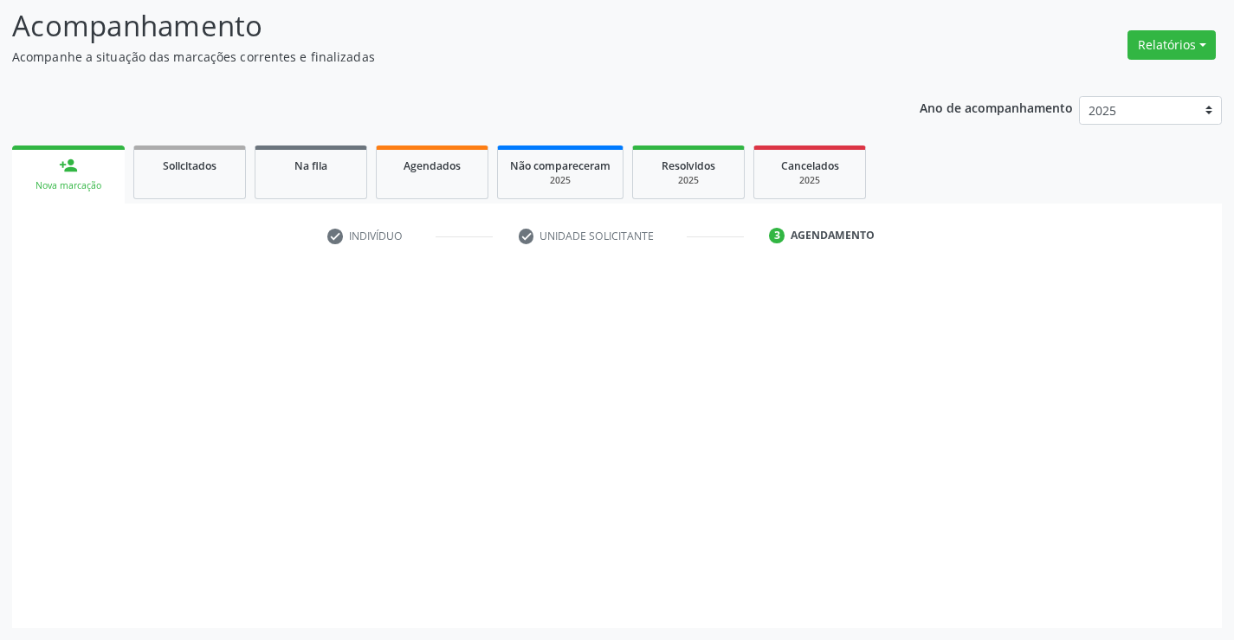
scroll to position [113, 0]
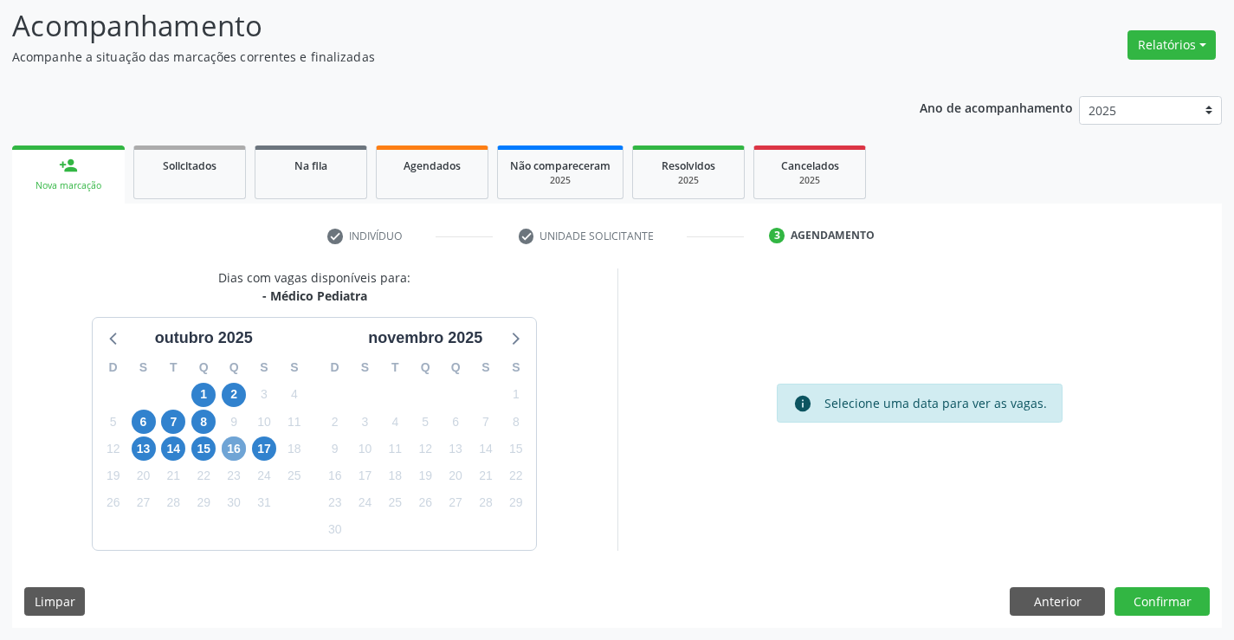
click at [234, 453] on span "16" at bounding box center [234, 448] width 24 height 24
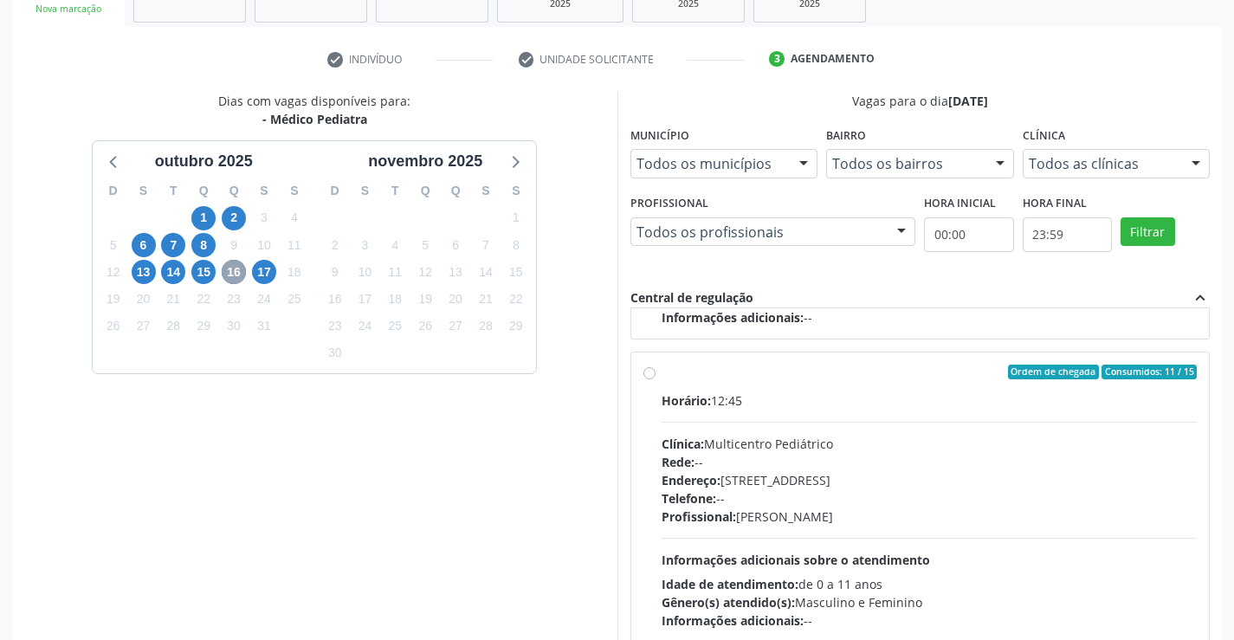
scroll to position [395, 0]
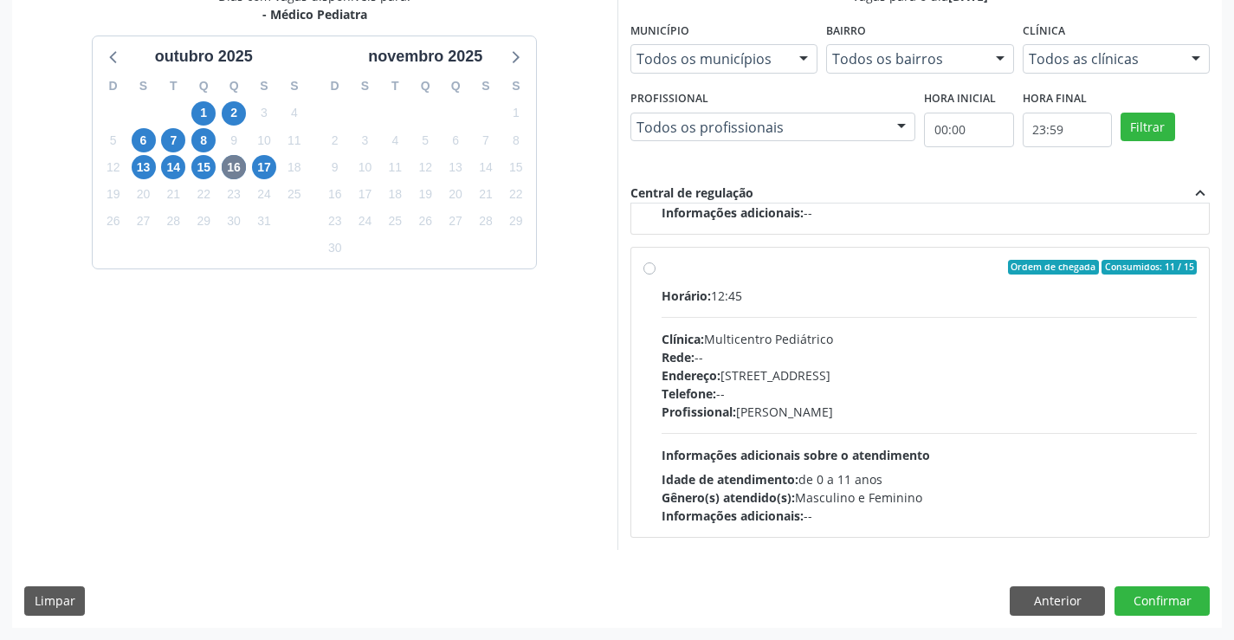
click at [837, 430] on div "Horário: 12:45 Clínica: Multicentro Pediátrico Rede: -- Endereço: [STREET_ADDRE…" at bounding box center [930, 406] width 536 height 238
click at [656, 275] on input "Ordem de chegada Consumidos: 11 / 15 Horário: 12:45 Clínica: Multicentro Pediát…" at bounding box center [649, 268] width 12 height 16
radio input "true"
click at [1162, 598] on button "Confirmar" at bounding box center [1162, 600] width 95 height 29
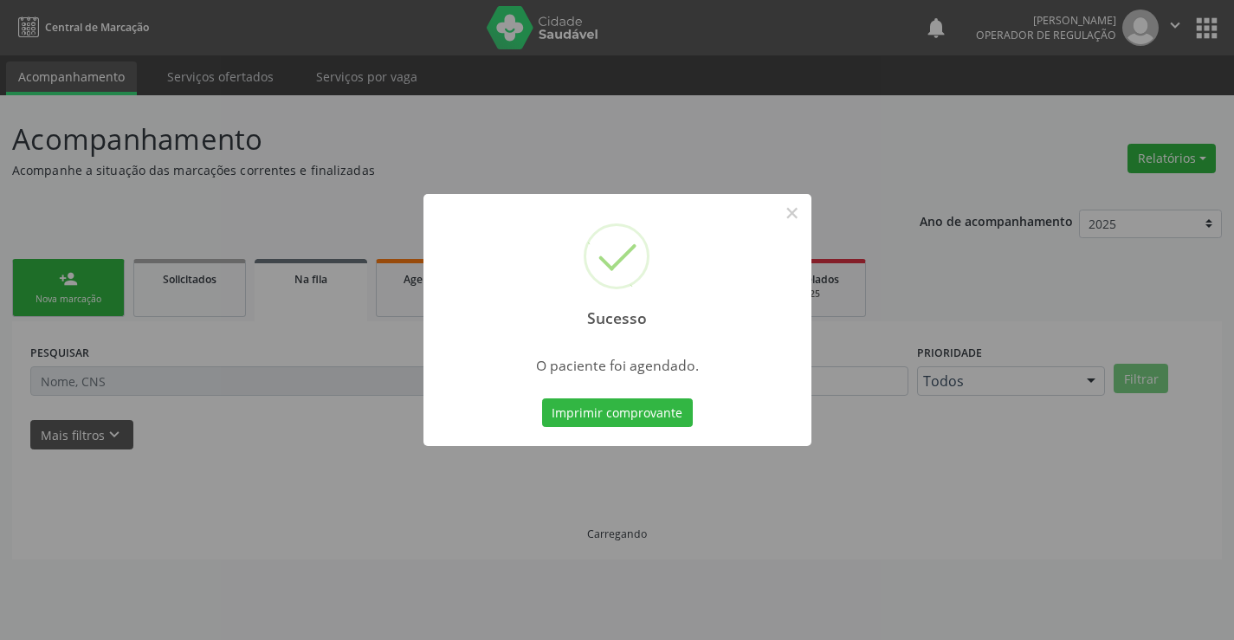
scroll to position [0, 0]
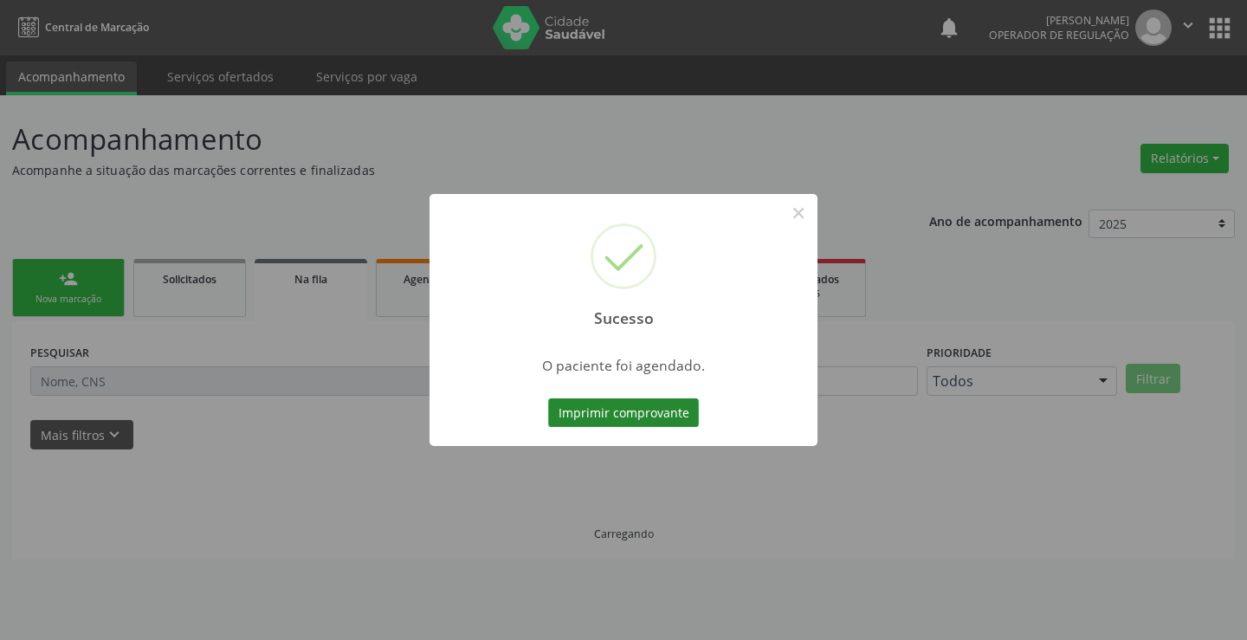
click at [611, 416] on button "Imprimir comprovante" at bounding box center [623, 412] width 151 height 29
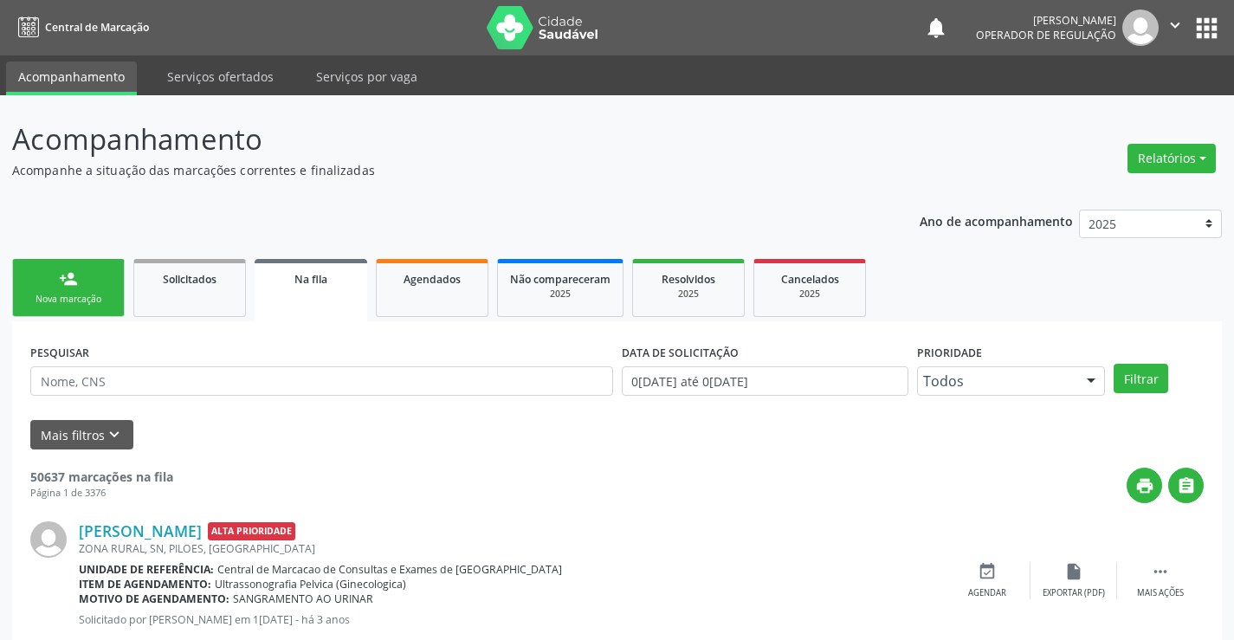
click at [91, 300] on div "Nova marcação" at bounding box center [68, 299] width 87 height 13
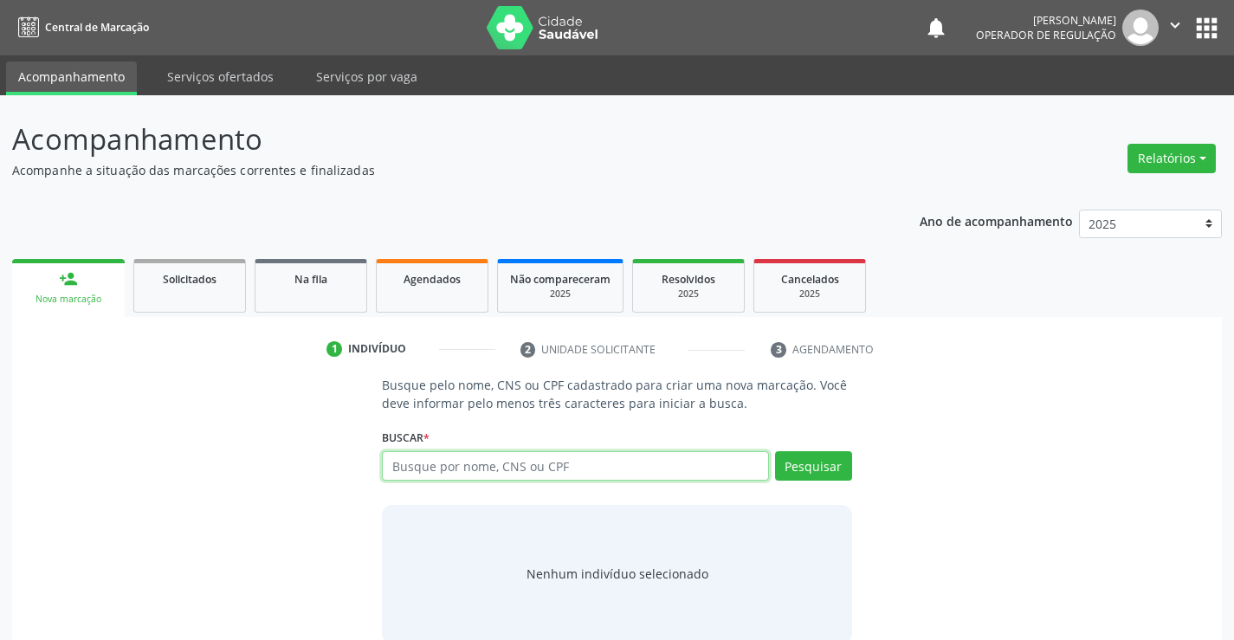
click at [565, 467] on input "text" at bounding box center [575, 465] width 386 height 29
type input "[PERSON_NAME]"
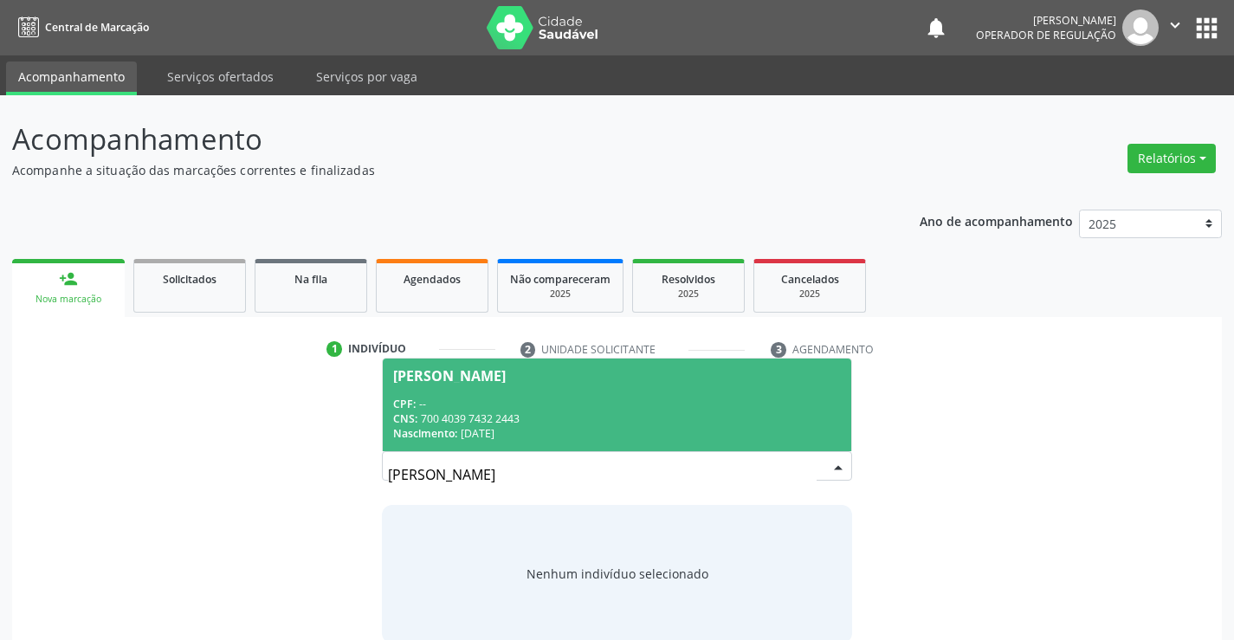
click at [613, 443] on span "[PERSON_NAME] CPF: -- CNS: 700 4039 7432 2443 Nascimento: 1[DATE]" at bounding box center [617, 405] width 468 height 93
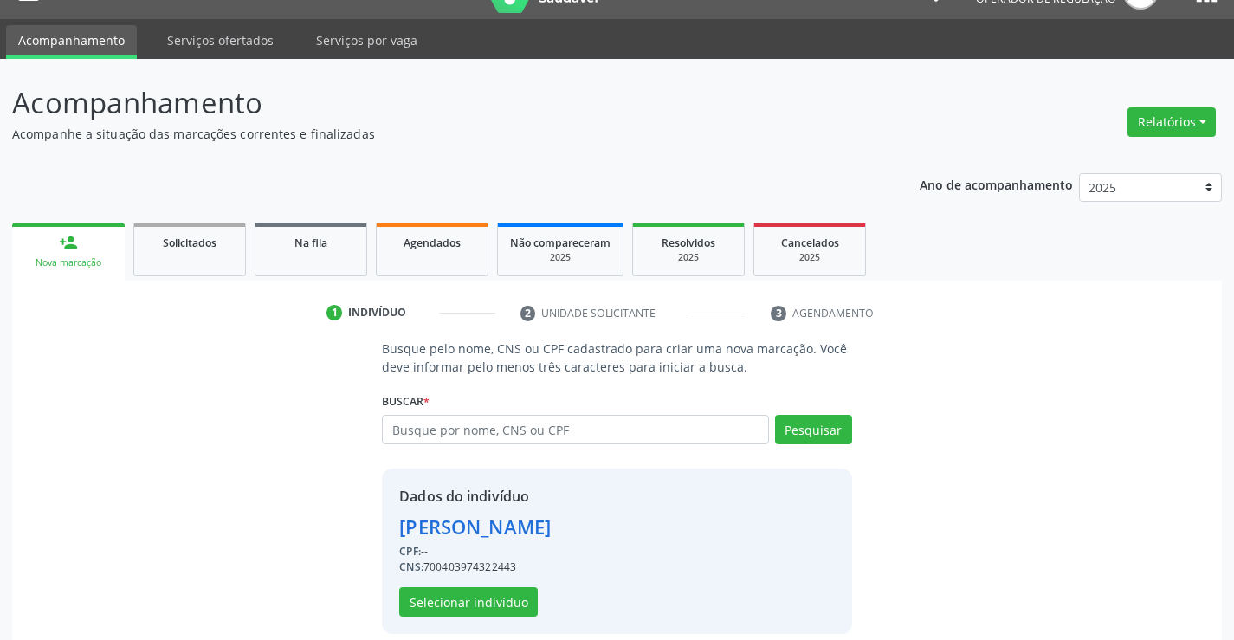
scroll to position [55, 0]
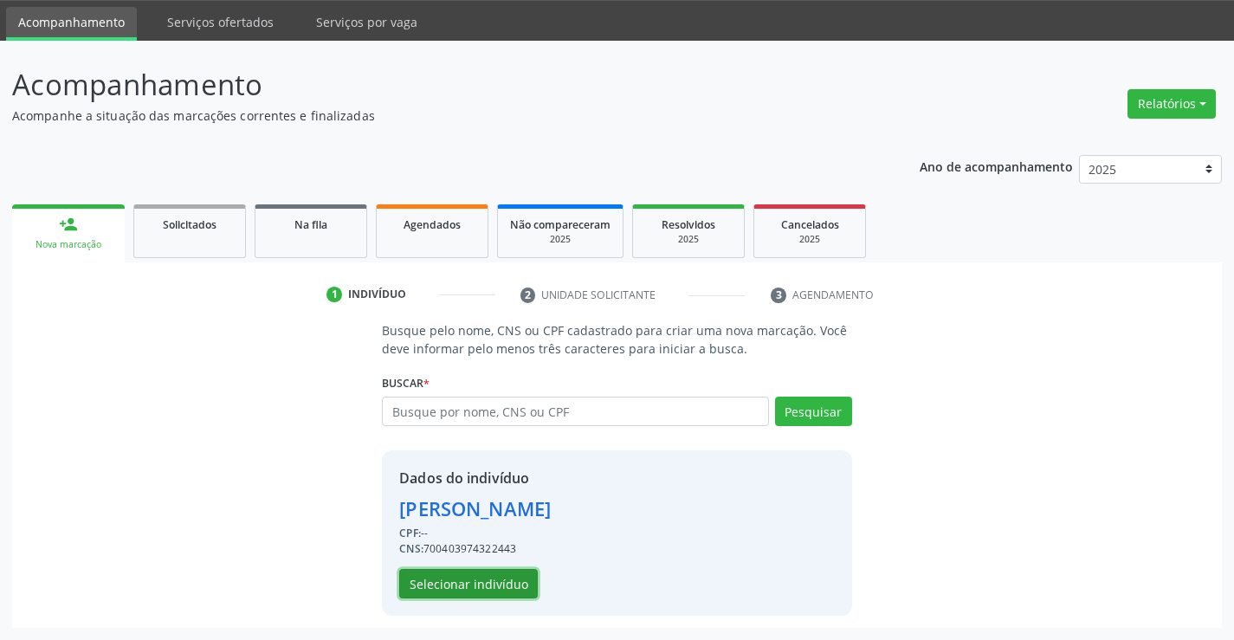
click at [474, 581] on button "Selecionar indivíduo" at bounding box center [468, 583] width 139 height 29
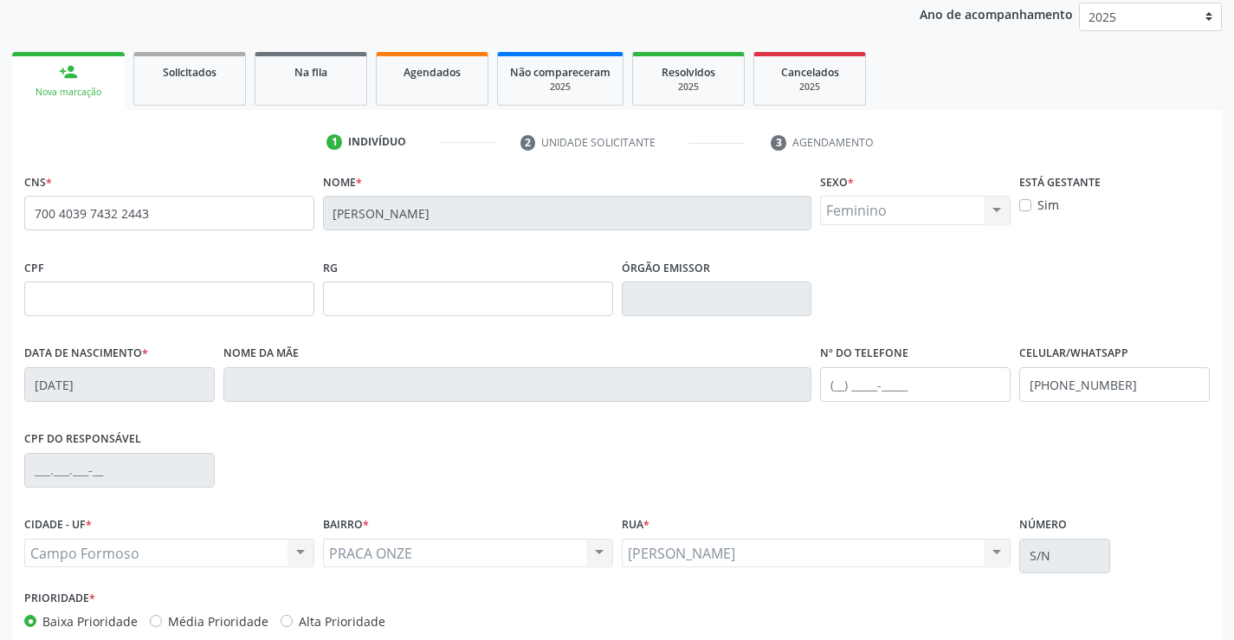
scroll to position [299, 0]
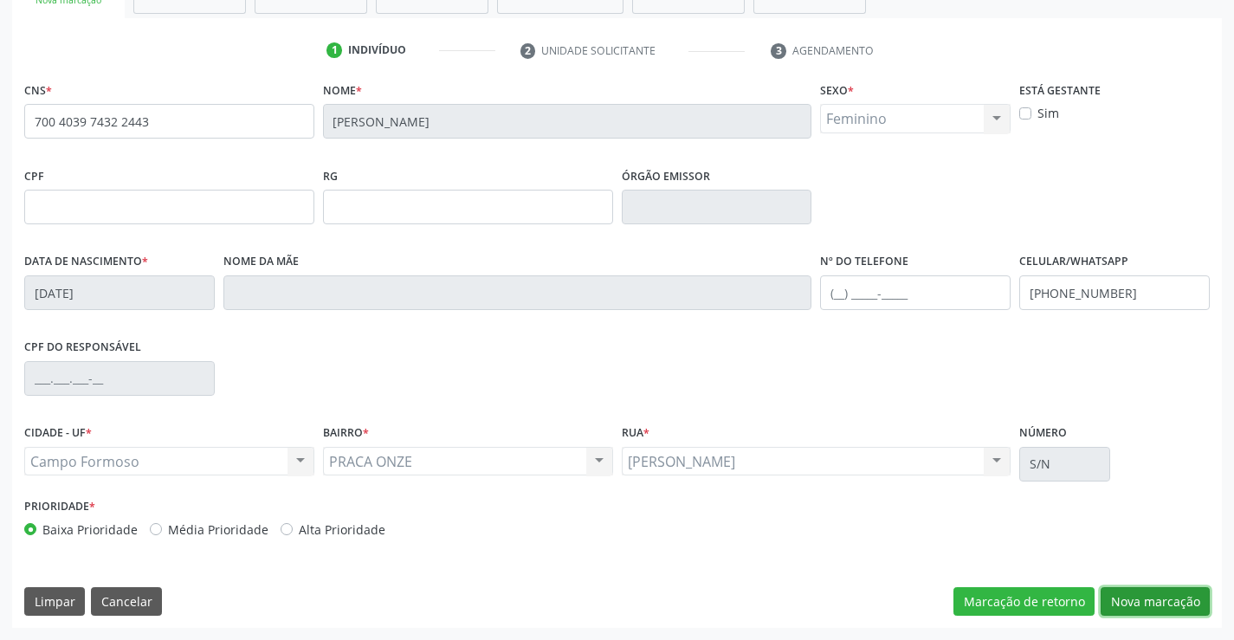
click at [1142, 598] on button "Nova marcação" at bounding box center [1155, 601] width 109 height 29
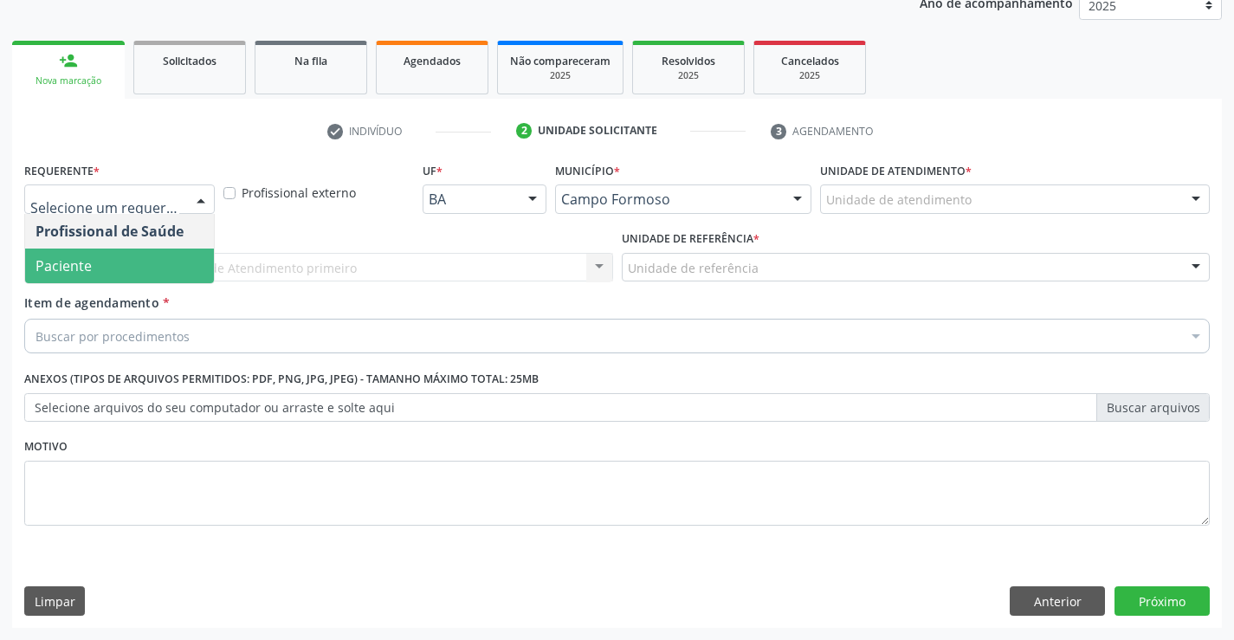
click at [159, 261] on span "Paciente" at bounding box center [119, 266] width 189 height 35
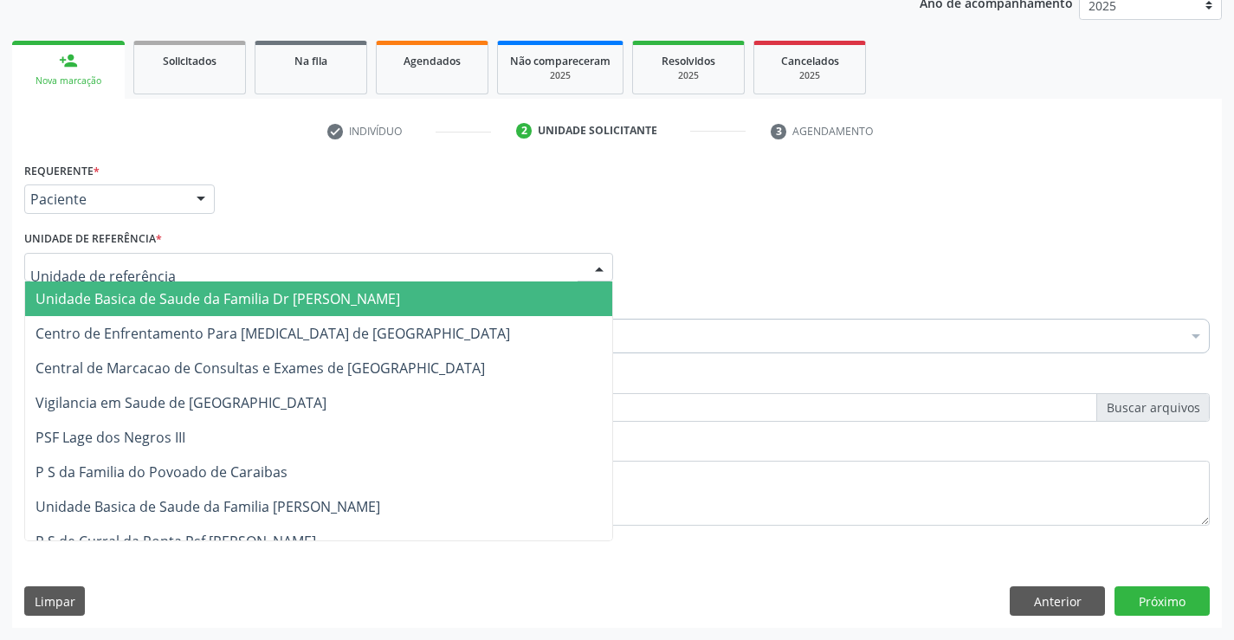
click at [279, 267] on div at bounding box center [318, 267] width 589 height 29
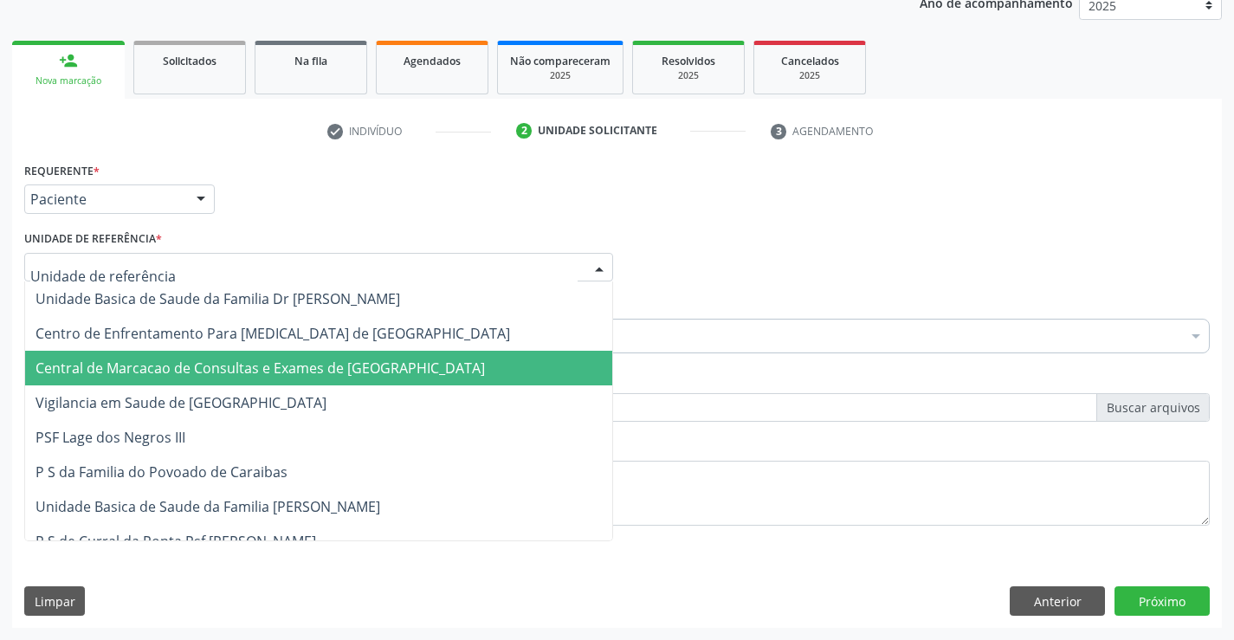
drag, startPoint x: 282, startPoint y: 358, endPoint x: 301, endPoint y: 331, distance: 32.9
click at [284, 358] on span "Central de Marcacao de Consultas e Exames de [GEOGRAPHIC_DATA]" at bounding box center [318, 368] width 587 height 35
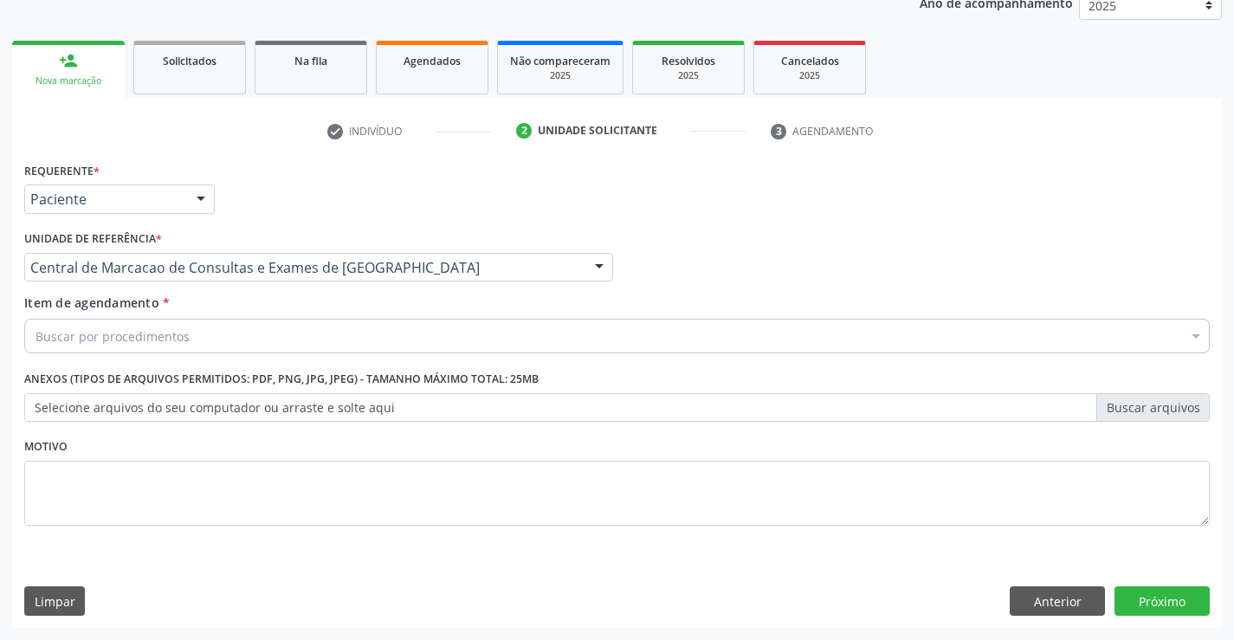
click at [301, 331] on div "Buscar por procedimentos" at bounding box center [617, 336] width 1186 height 35
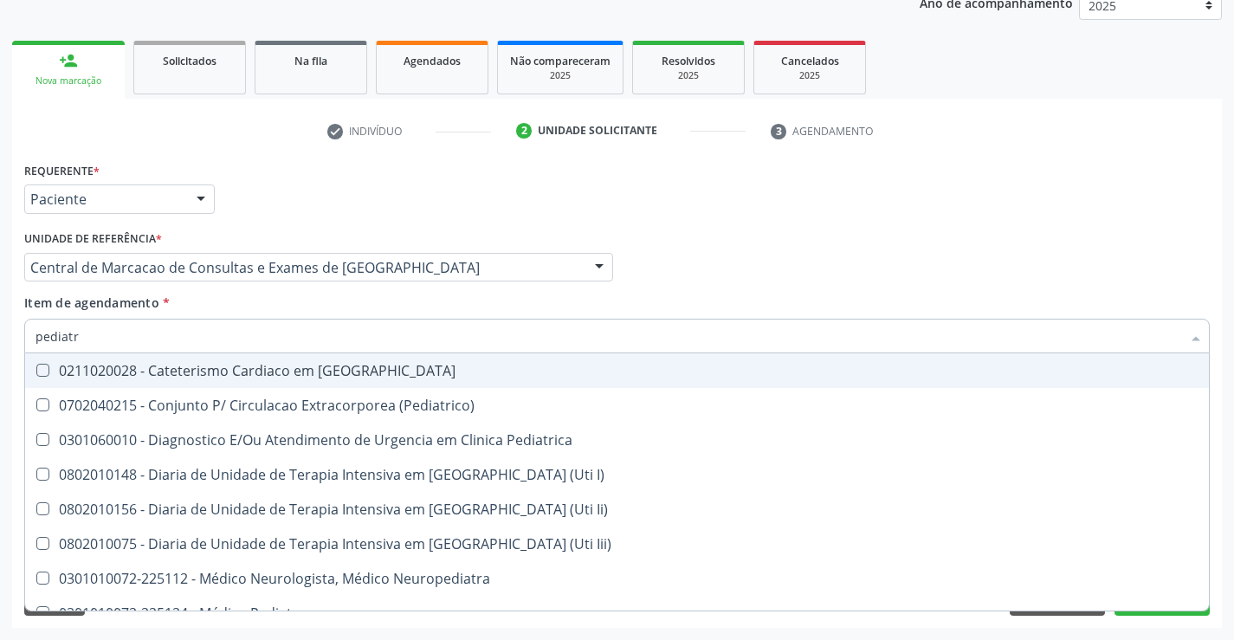
type input "pediatra"
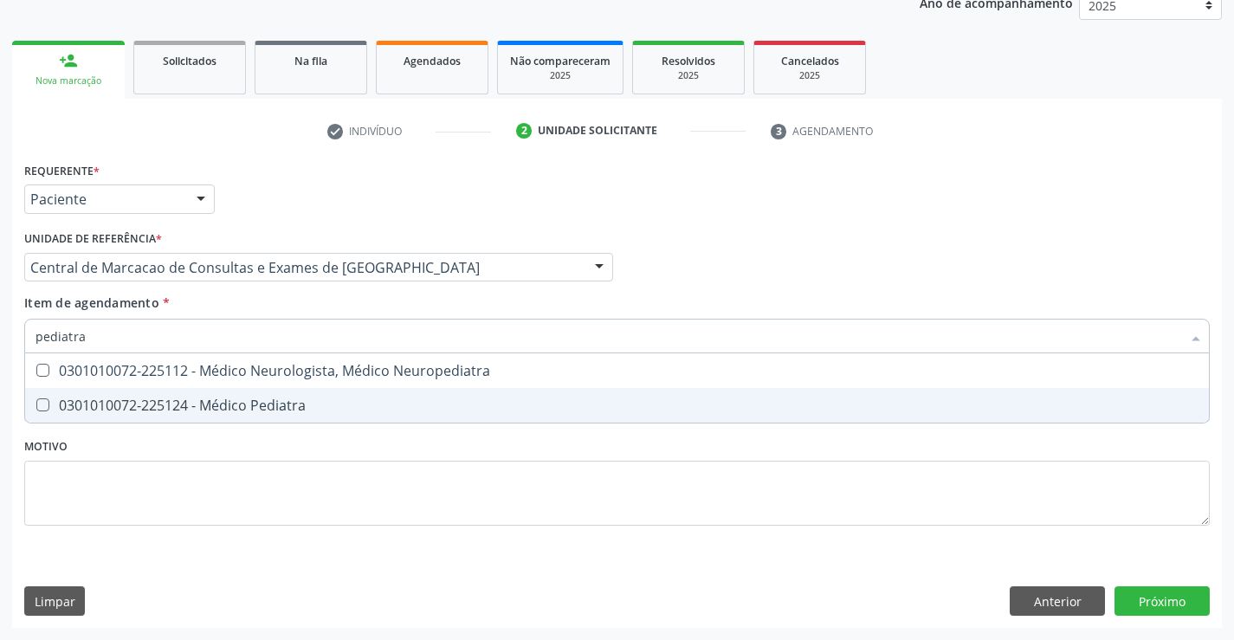
click at [275, 409] on div "0301010072-225124 - Médico Pediatra" at bounding box center [617, 405] width 1163 height 14
checkbox Pediatra "true"
click at [1140, 592] on div "Requerente * Paciente Profissional de Saúde Paciente Nenhum resultado encontrad…" at bounding box center [617, 393] width 1210 height 470
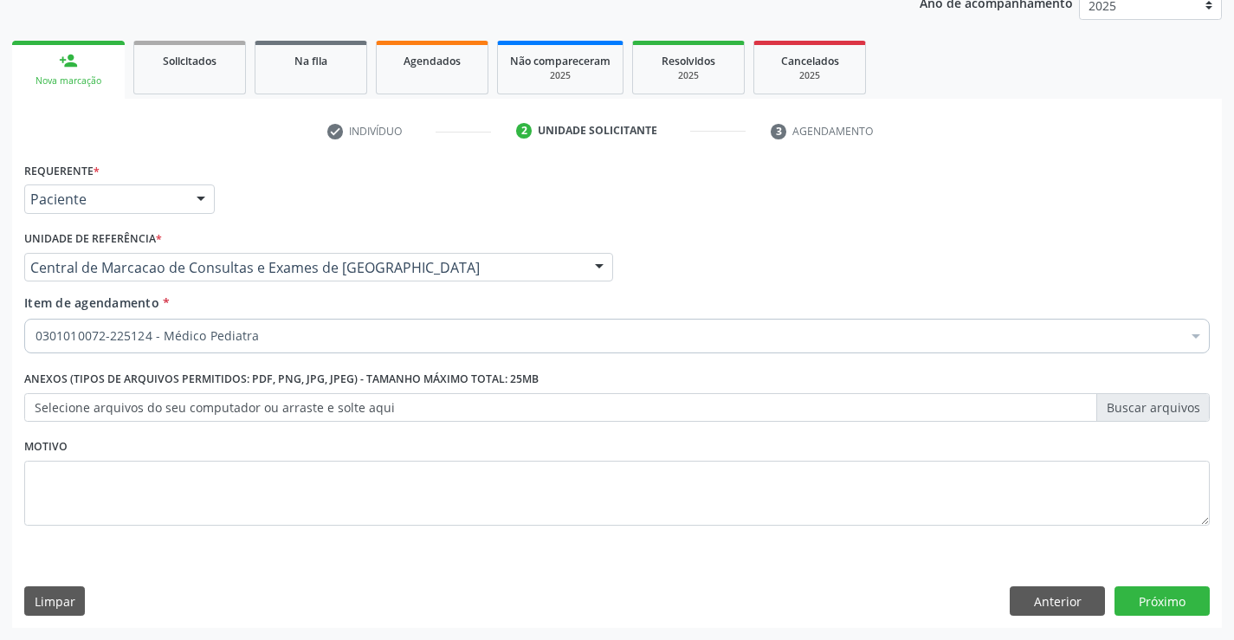
click at [1139, 617] on div "Requerente * Paciente Profissional de Saúde Paciente Nenhum resultado encontrad…" at bounding box center [617, 393] width 1210 height 470
click at [1142, 600] on button "Próximo" at bounding box center [1162, 600] width 95 height 29
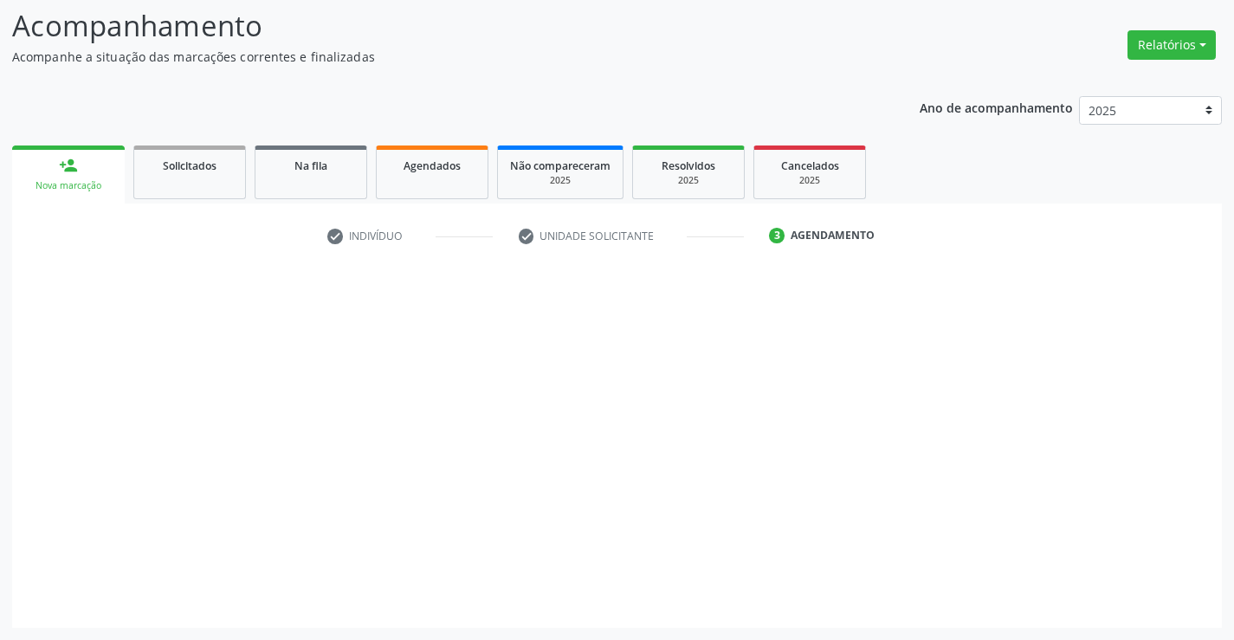
scroll to position [113, 0]
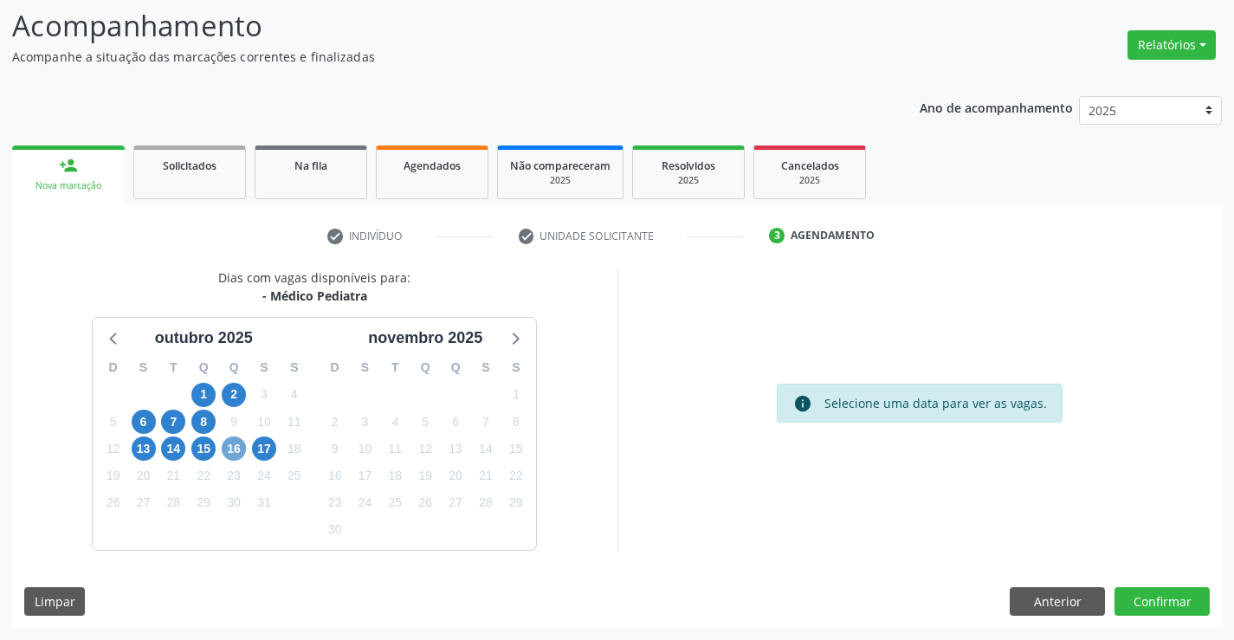
click at [232, 449] on span "16" at bounding box center [234, 448] width 24 height 24
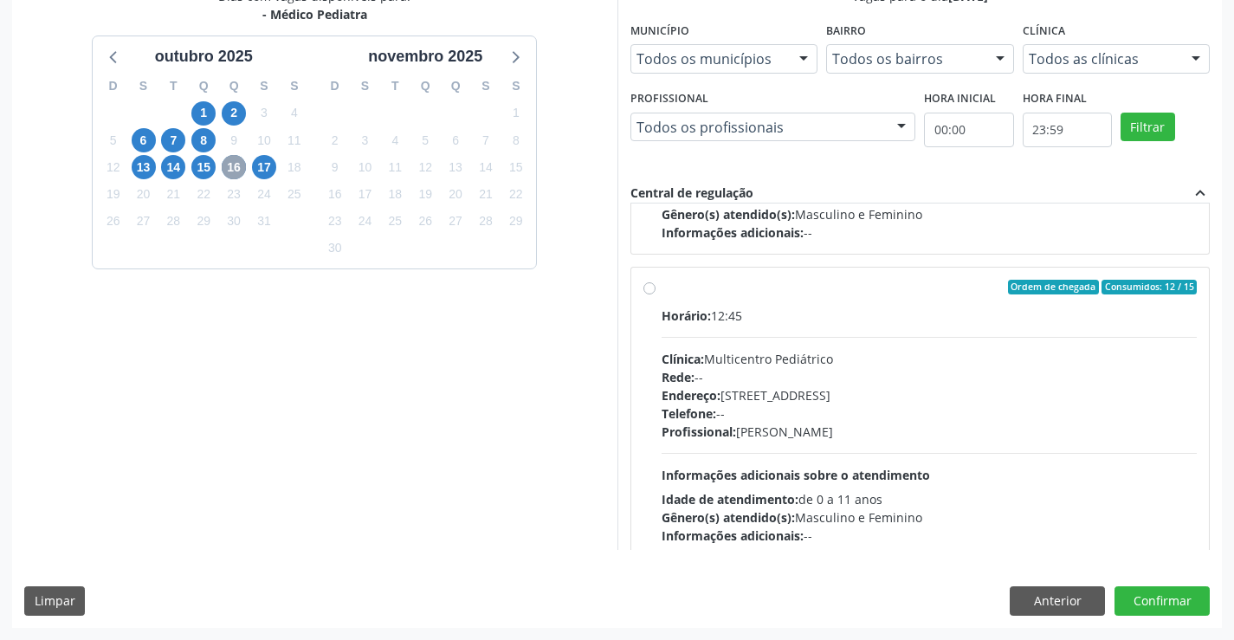
scroll to position [273, 0]
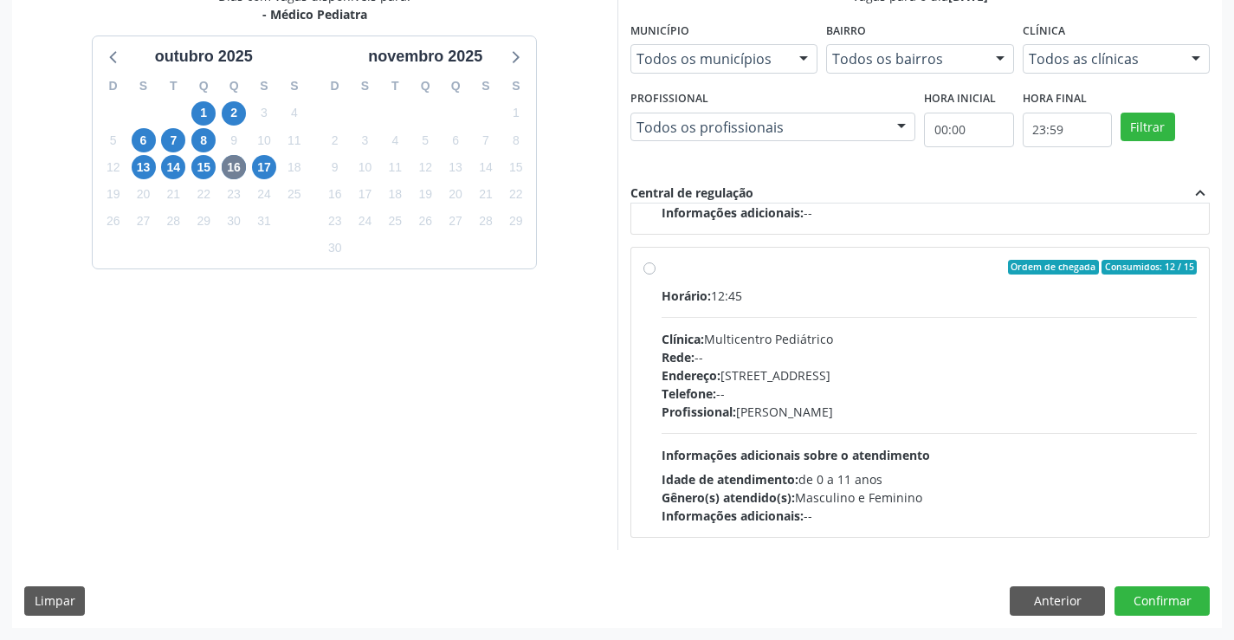
click at [760, 430] on div "Horário: 12:45 Clínica: Multicentro Pediátrico Rede: -- Endereço: [STREET_ADDRE…" at bounding box center [930, 406] width 536 height 238
click at [656, 275] on input "Ordem de chegada Consumidos: 12 / 15 Horário: 12:45 Clínica: Multicentro Pediát…" at bounding box center [649, 268] width 12 height 16
radio input "true"
click at [1160, 590] on button "Confirmar" at bounding box center [1162, 600] width 95 height 29
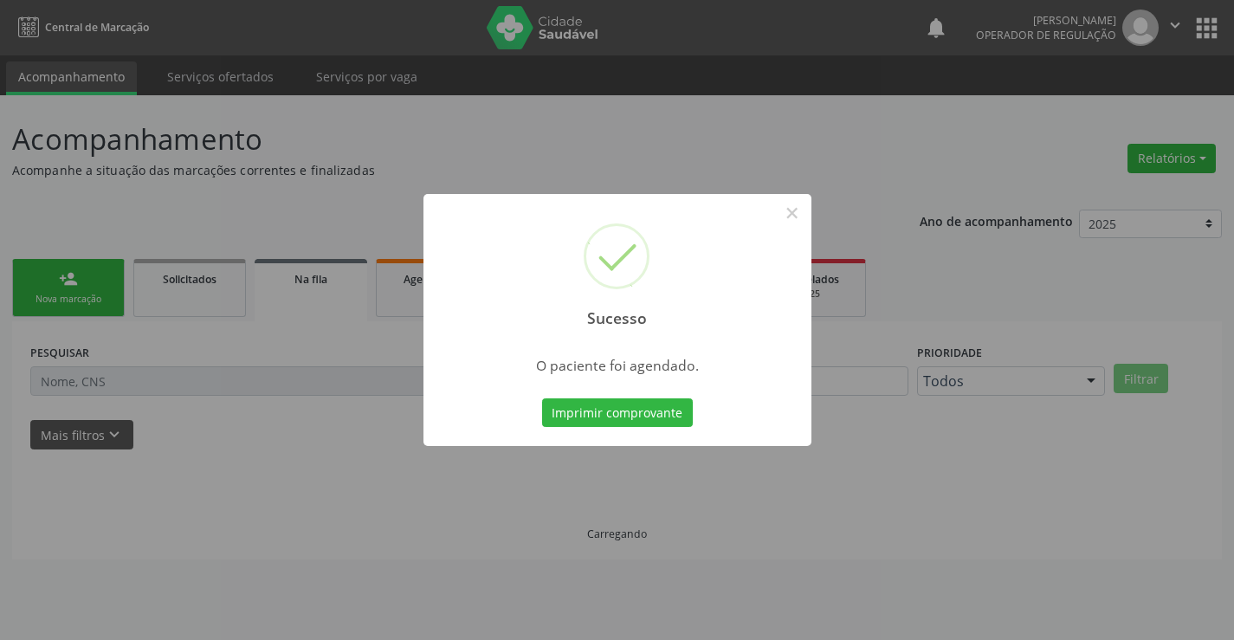
scroll to position [0, 0]
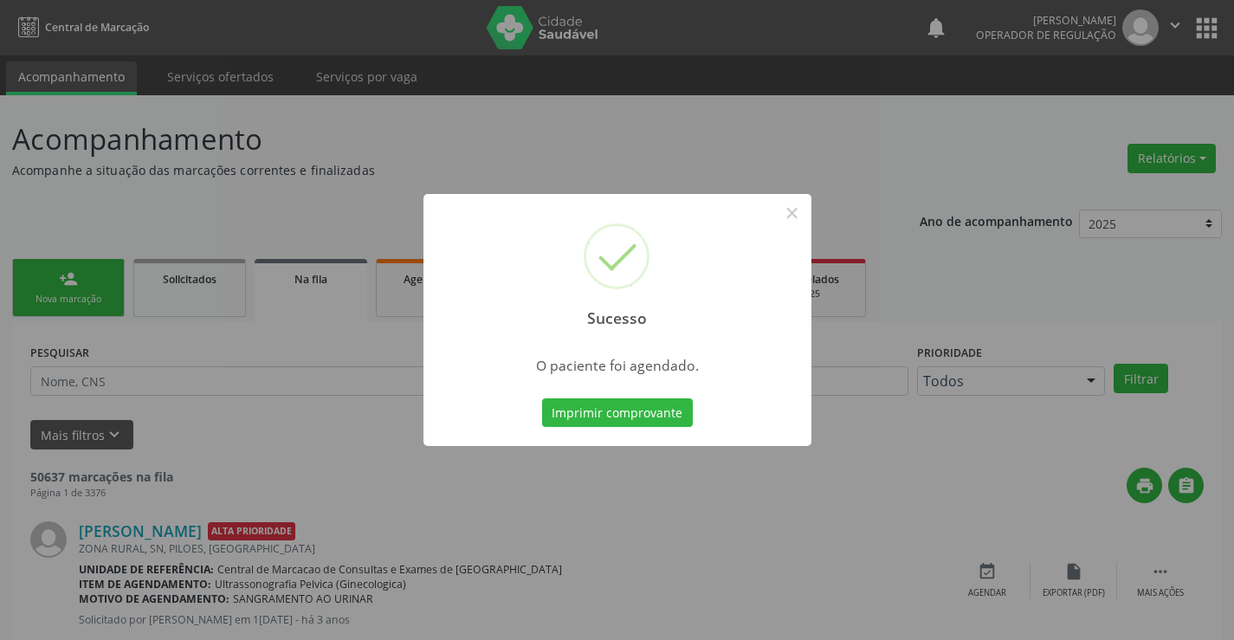
click at [542, 398] on button "Imprimir comprovante" at bounding box center [617, 412] width 151 height 29
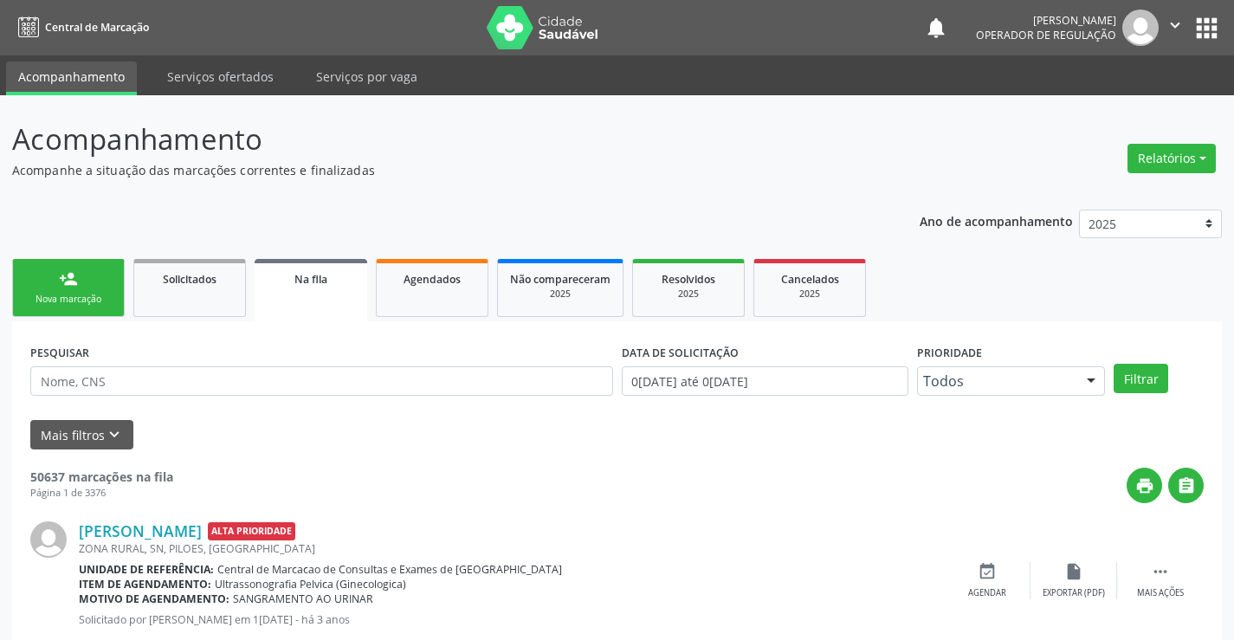
click at [1172, 25] on icon "" at bounding box center [1175, 25] width 19 height 19
click at [1128, 114] on ul "Configurações Sair" at bounding box center [1130, 86] width 121 height 75
click at [1134, 103] on link "Sair" at bounding box center [1131, 106] width 120 height 24
